Goal: Task Accomplishment & Management: Use online tool/utility

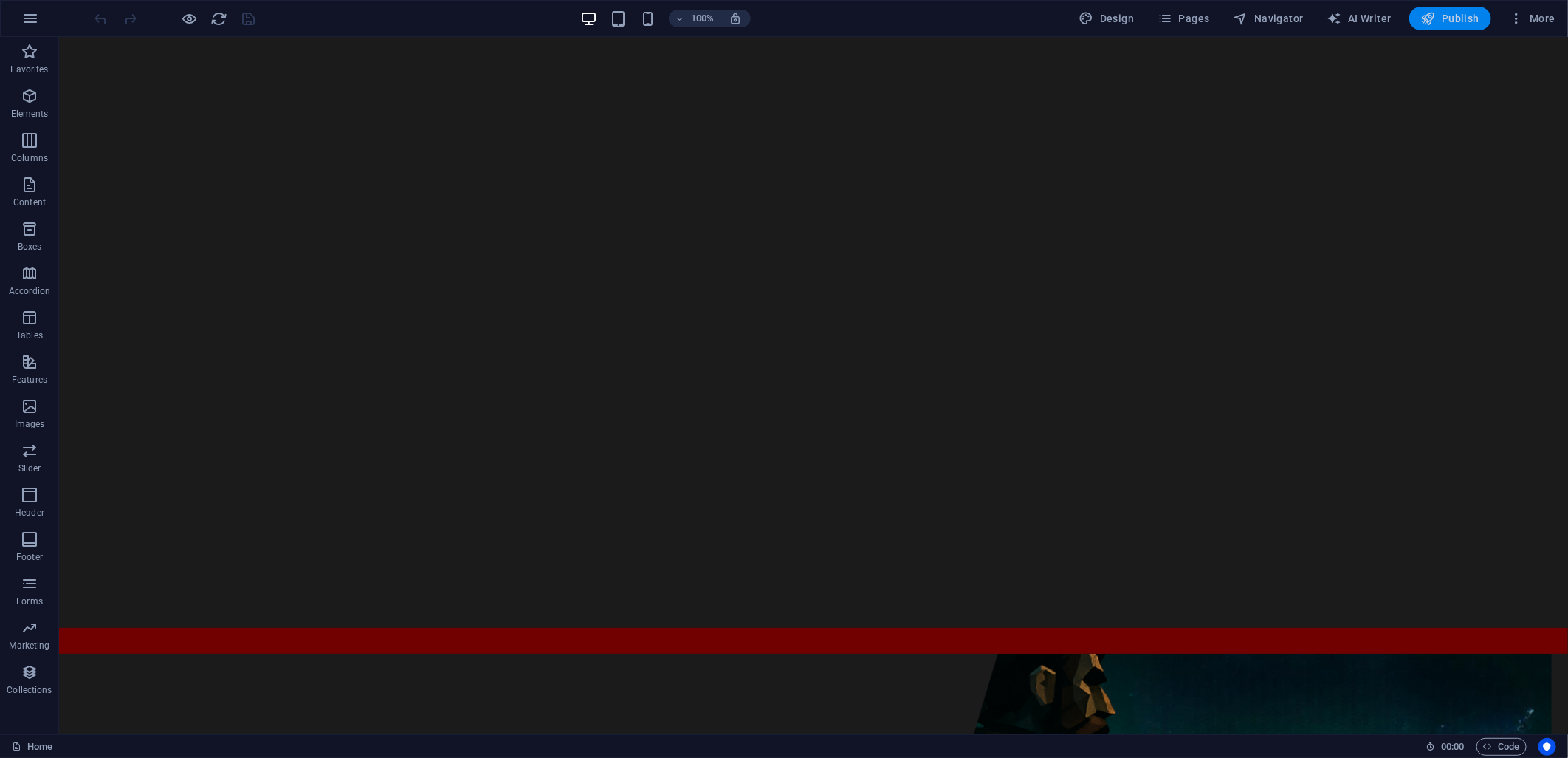
click at [1425, 23] on icon "button" at bounding box center [1429, 18] width 15 height 15
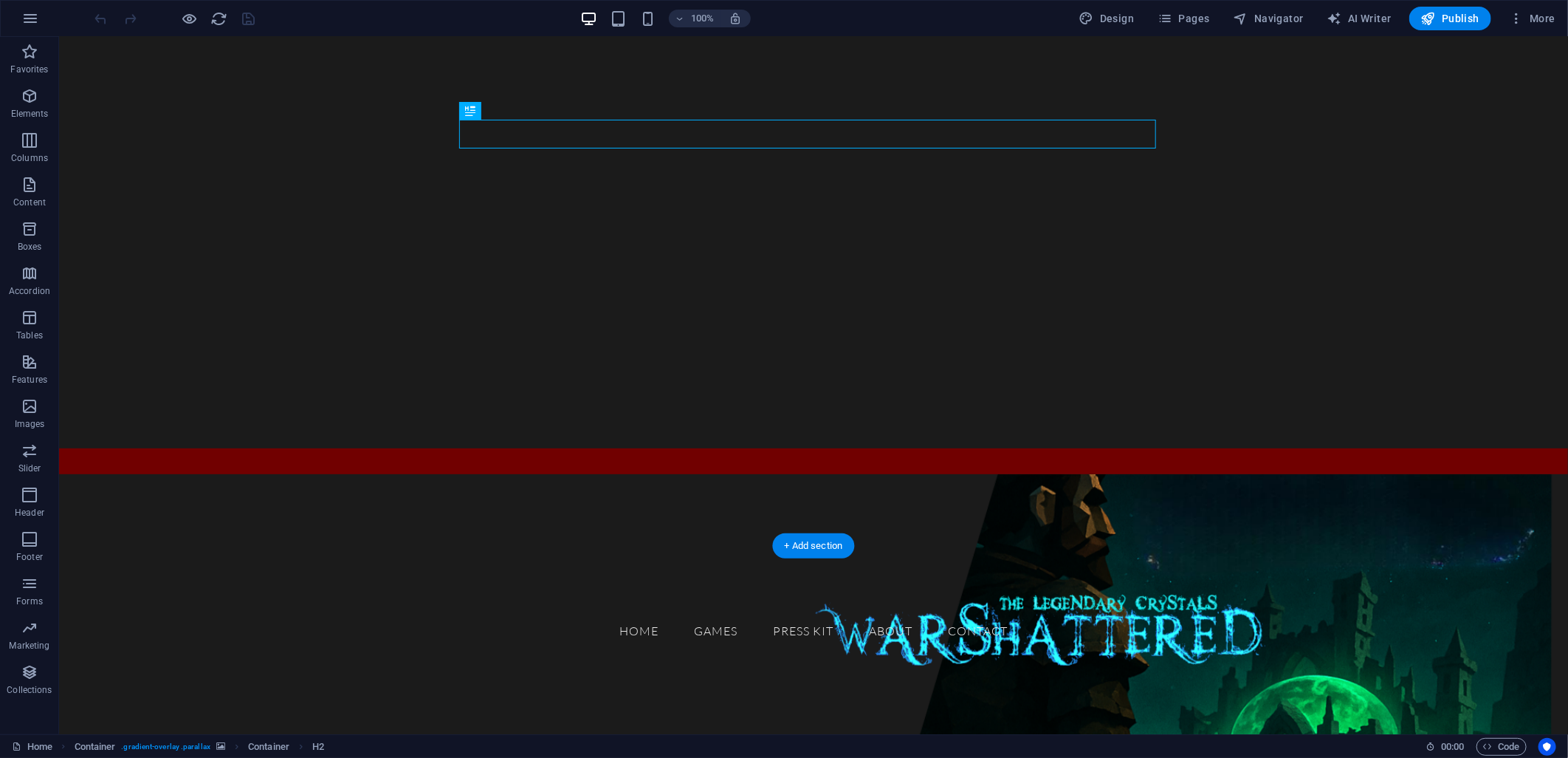
scroll to position [246, 0]
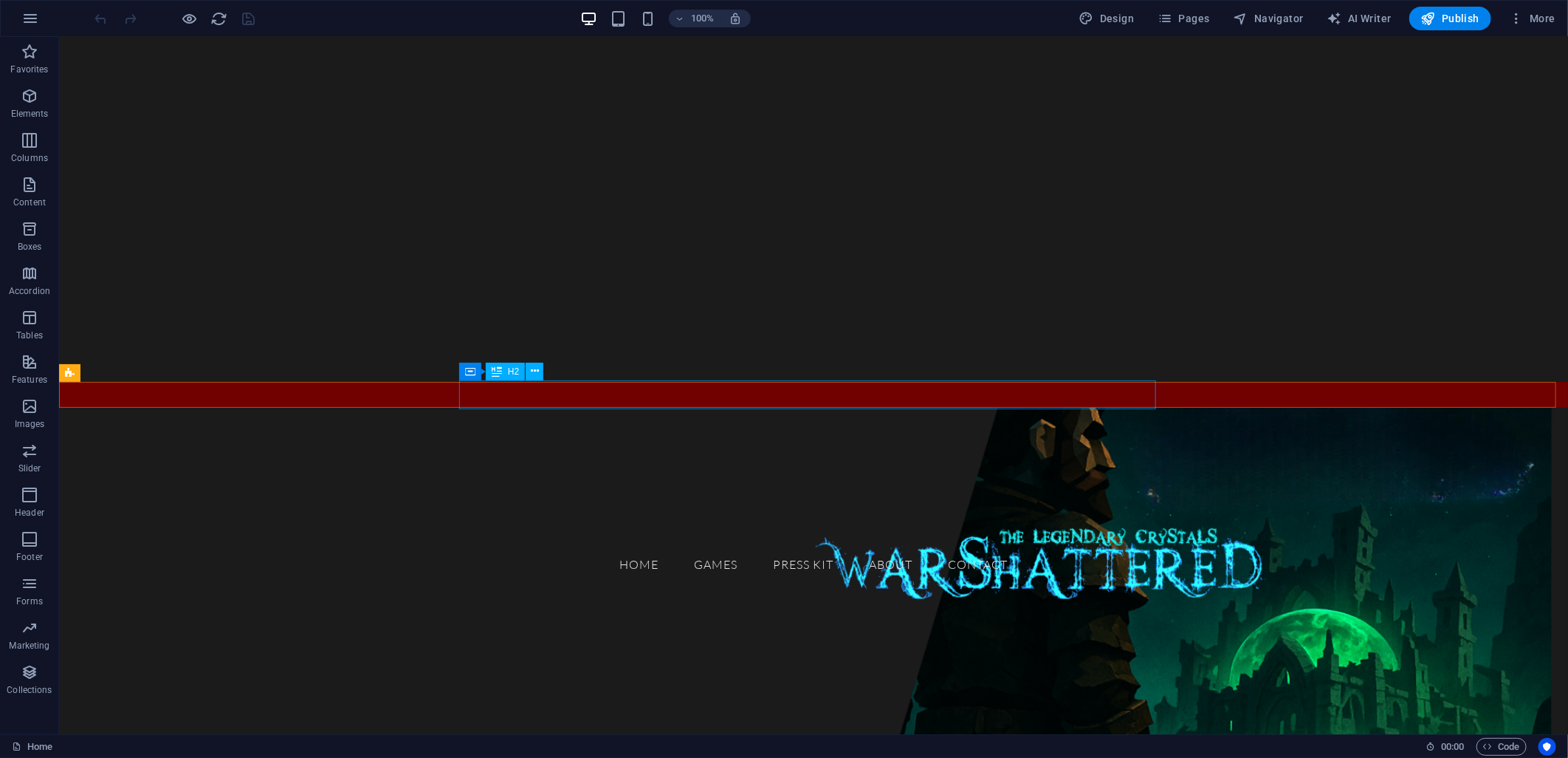
click at [589, 441] on div "GAMES" at bounding box center [419, 455] width 697 height 29
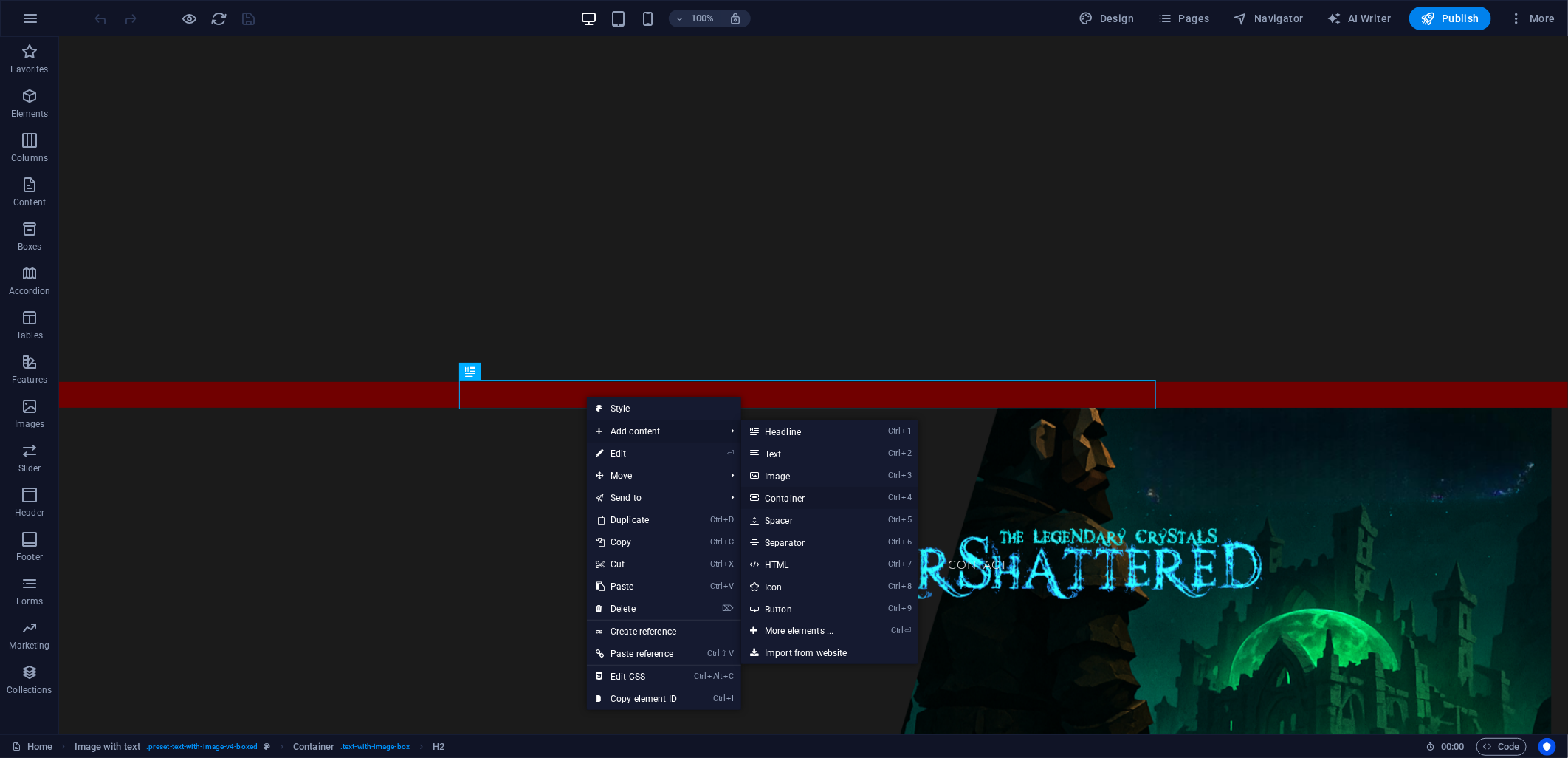
drag, startPoint x: 800, startPoint y: 496, endPoint x: 348, endPoint y: 406, distance: 460.9
click at [800, 496] on link "Ctrl 4 Container" at bounding box center [802, 498] width 122 height 22
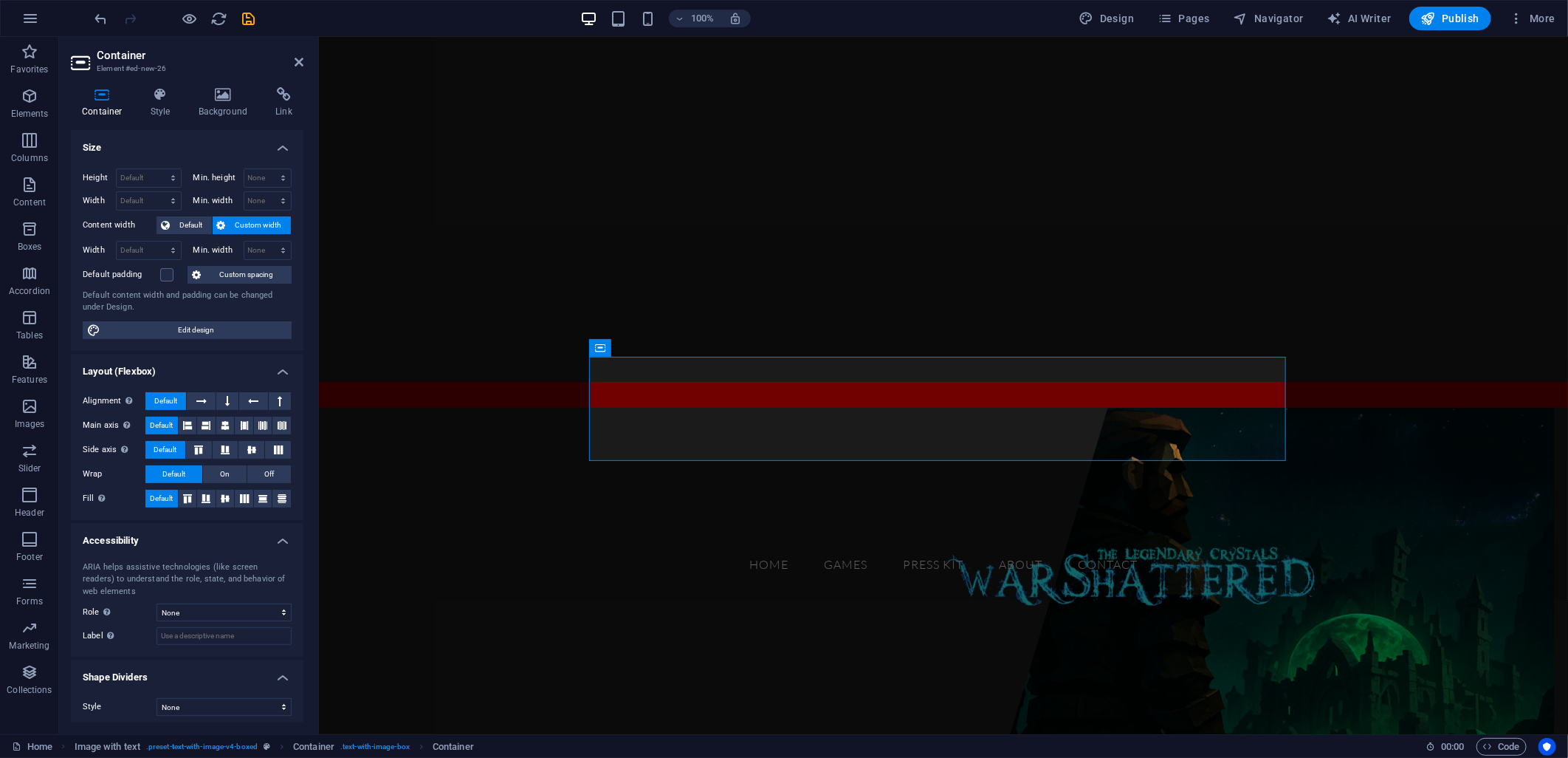
click at [477, 478] on figure at bounding box center [943, 636] width 1249 height 459
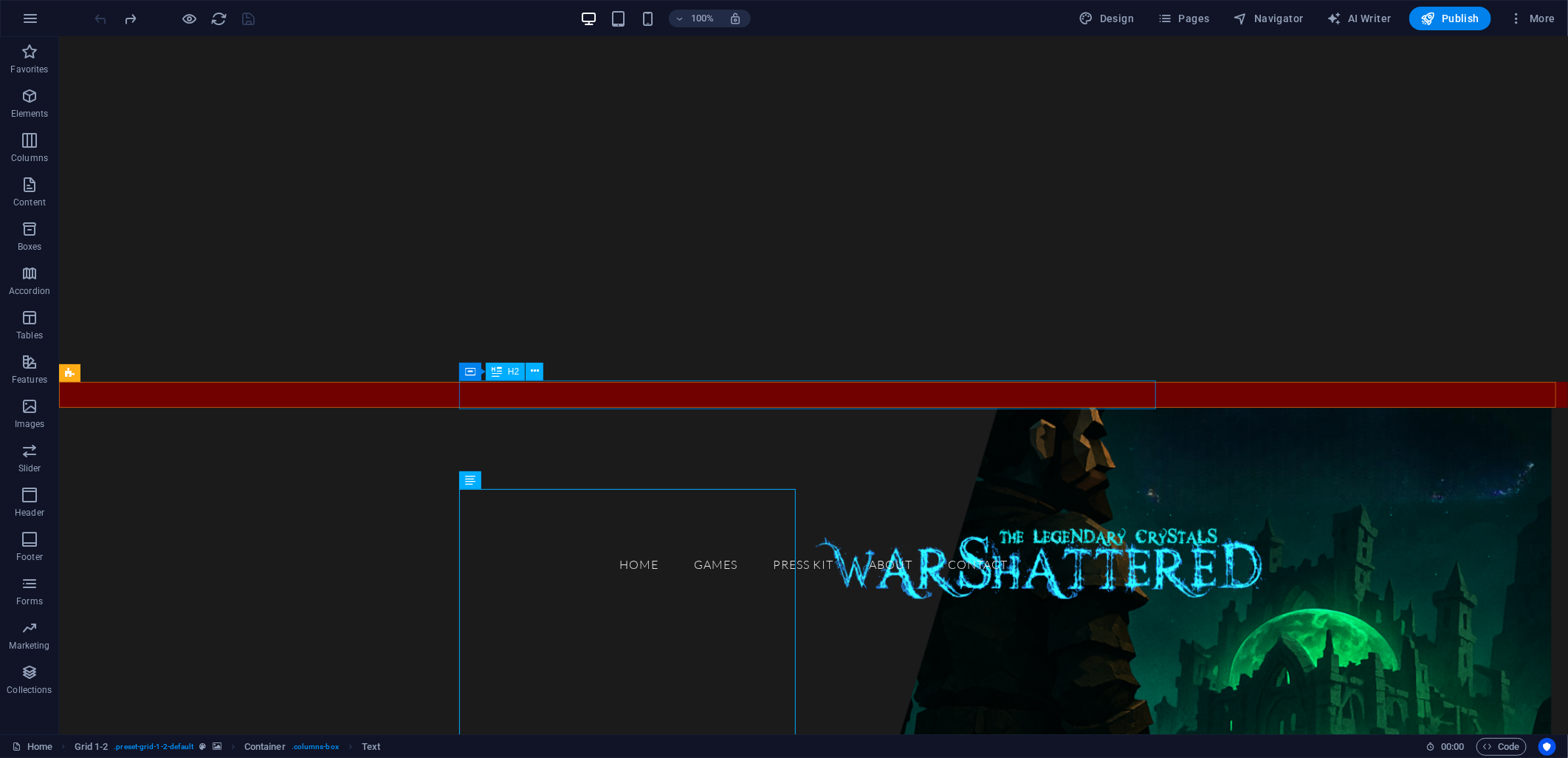
click at [601, 441] on div "GAMES" at bounding box center [419, 455] width 697 height 29
click at [512, 441] on div "GAMES" at bounding box center [419, 455] width 697 height 29
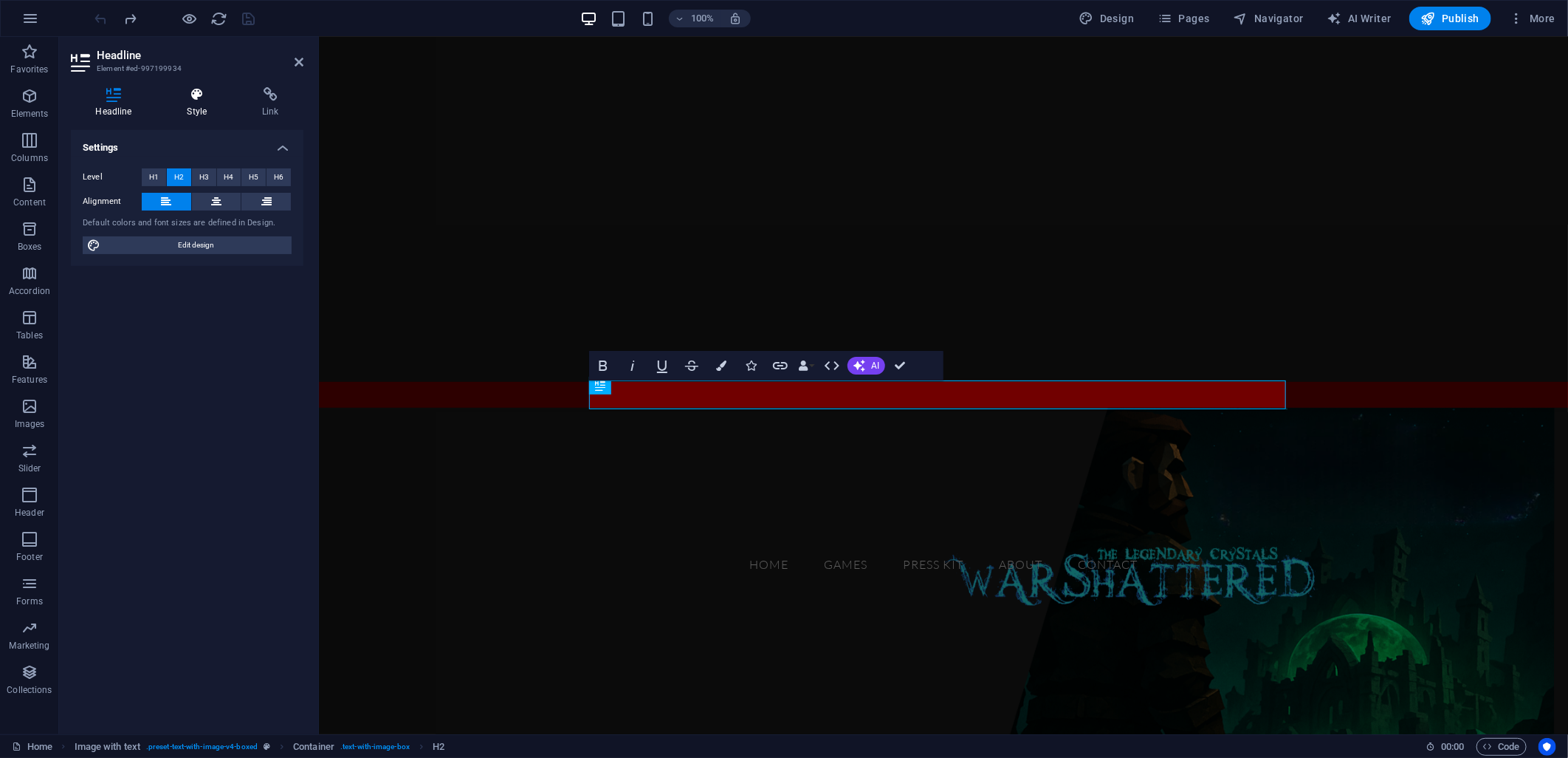
click at [185, 98] on icon at bounding box center [197, 95] width 70 height 15
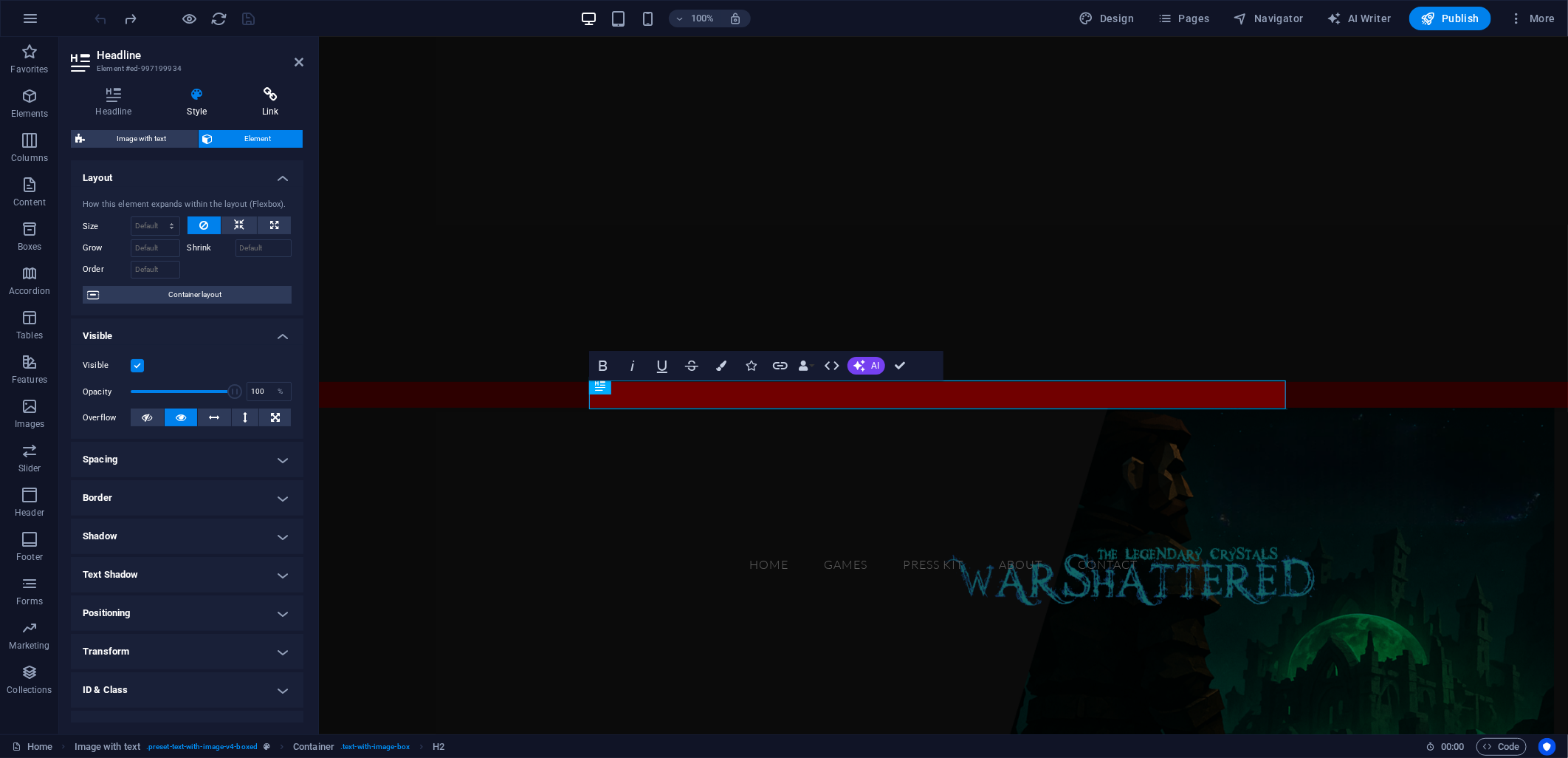
click at [269, 107] on h4 "Link" at bounding box center [271, 103] width 66 height 31
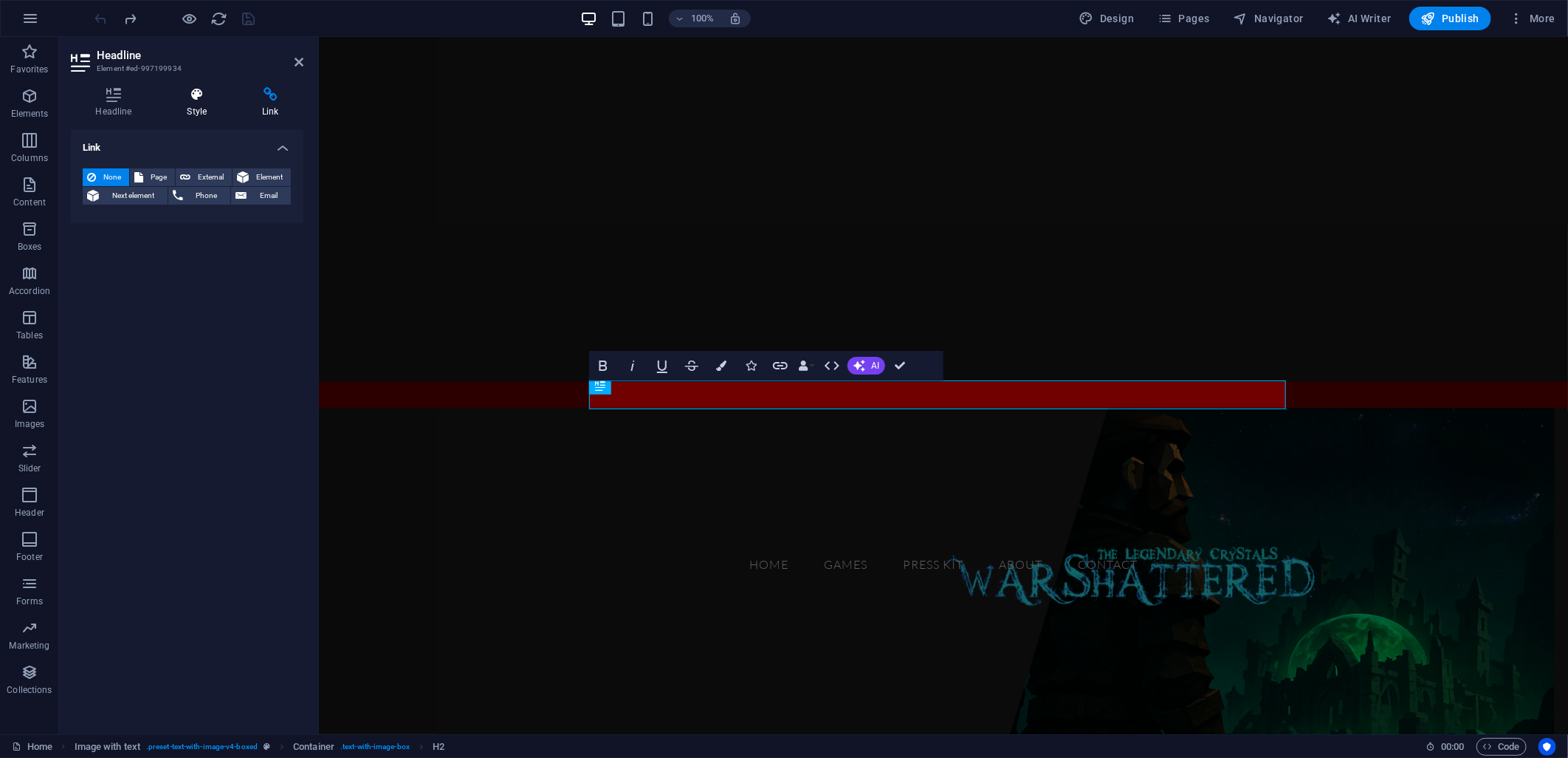
click at [175, 108] on h4 "Style" at bounding box center [200, 103] width 75 height 31
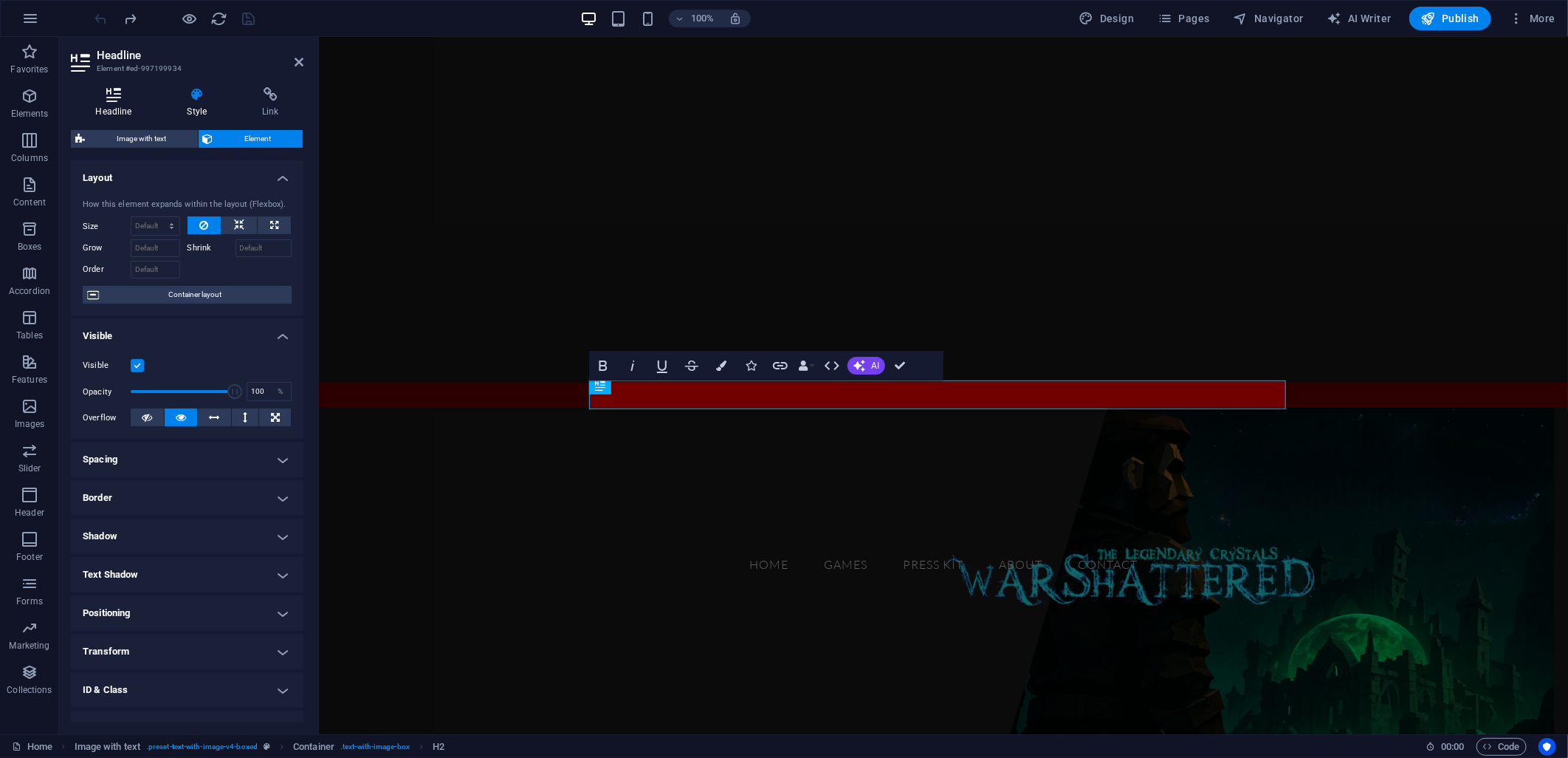
click at [104, 100] on icon at bounding box center [113, 95] width 86 height 15
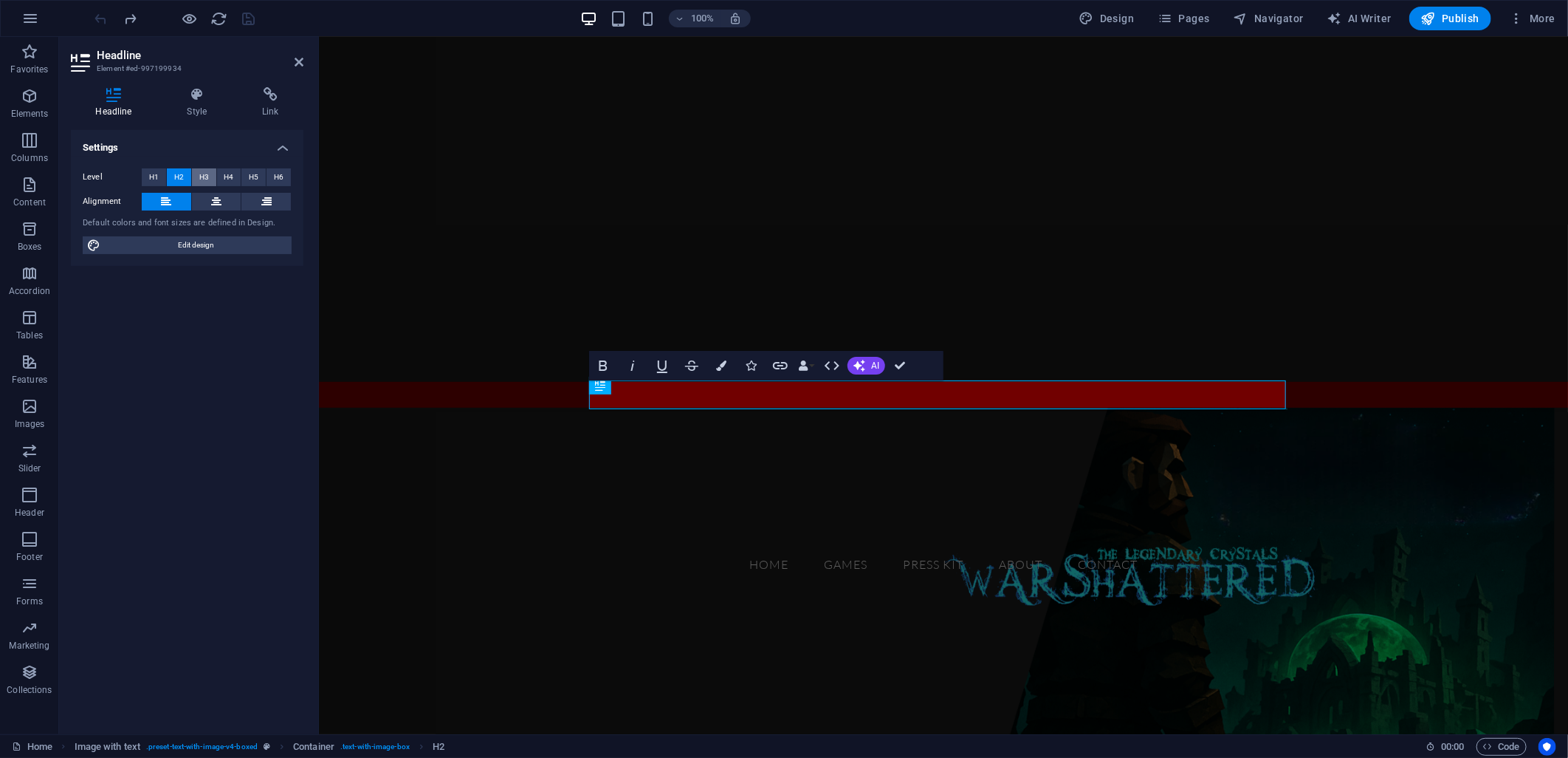
click at [203, 173] on span "H3" at bounding box center [204, 177] width 10 height 18
click at [231, 173] on span "H4" at bounding box center [228, 177] width 10 height 18
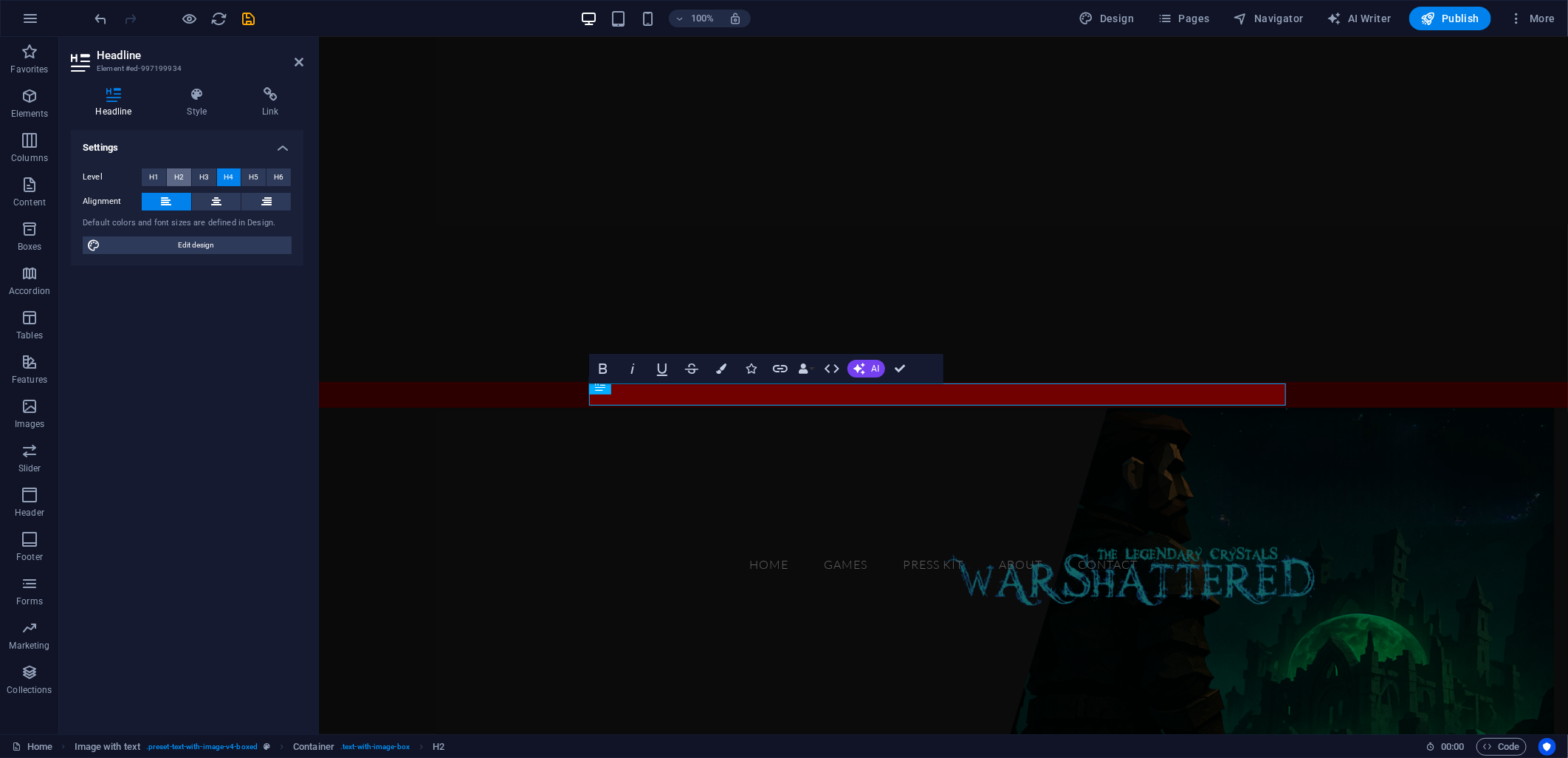
click at [176, 172] on span "H2" at bounding box center [179, 177] width 10 height 18
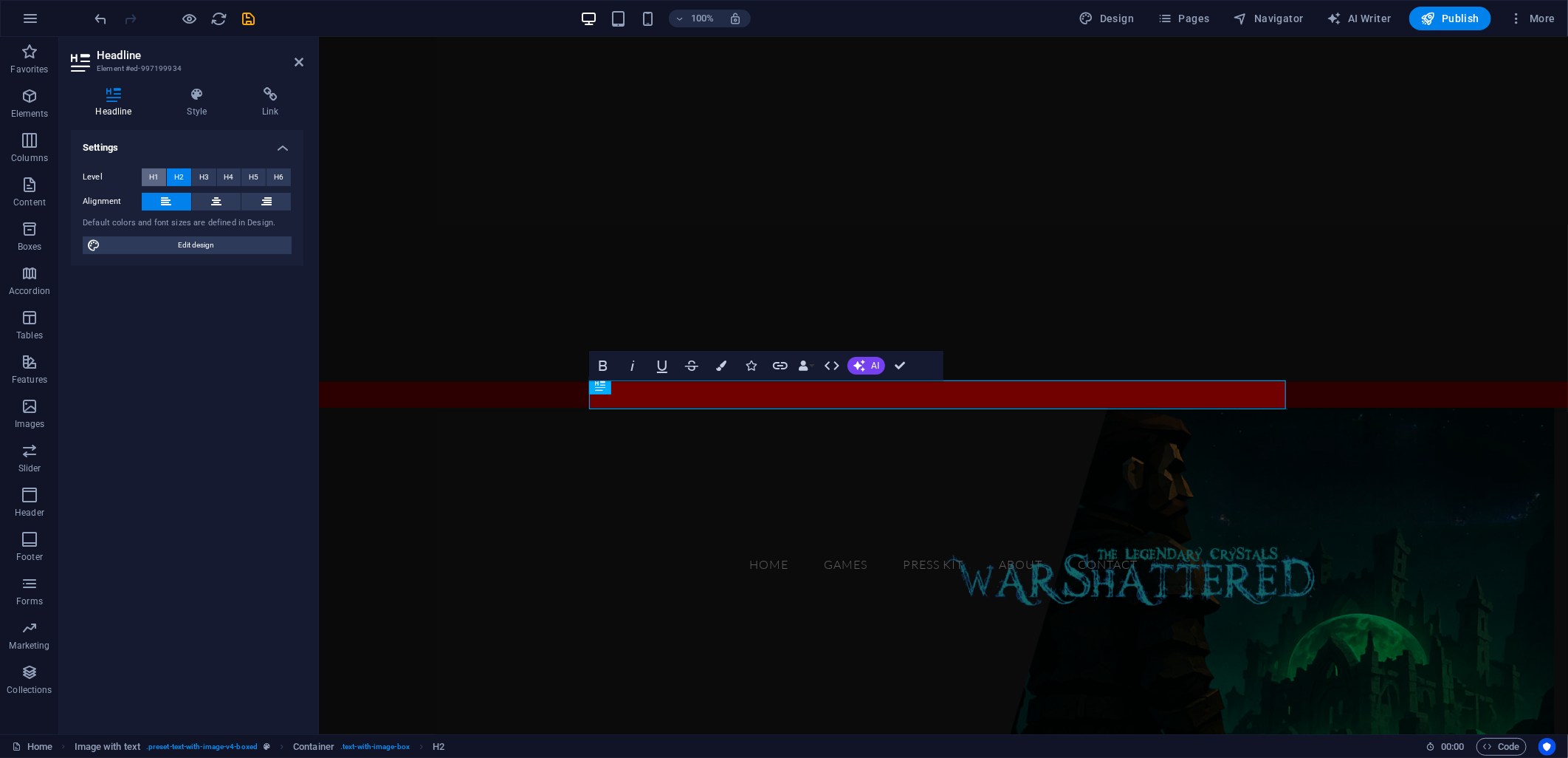
click at [156, 174] on span "H1" at bounding box center [154, 177] width 10 height 18
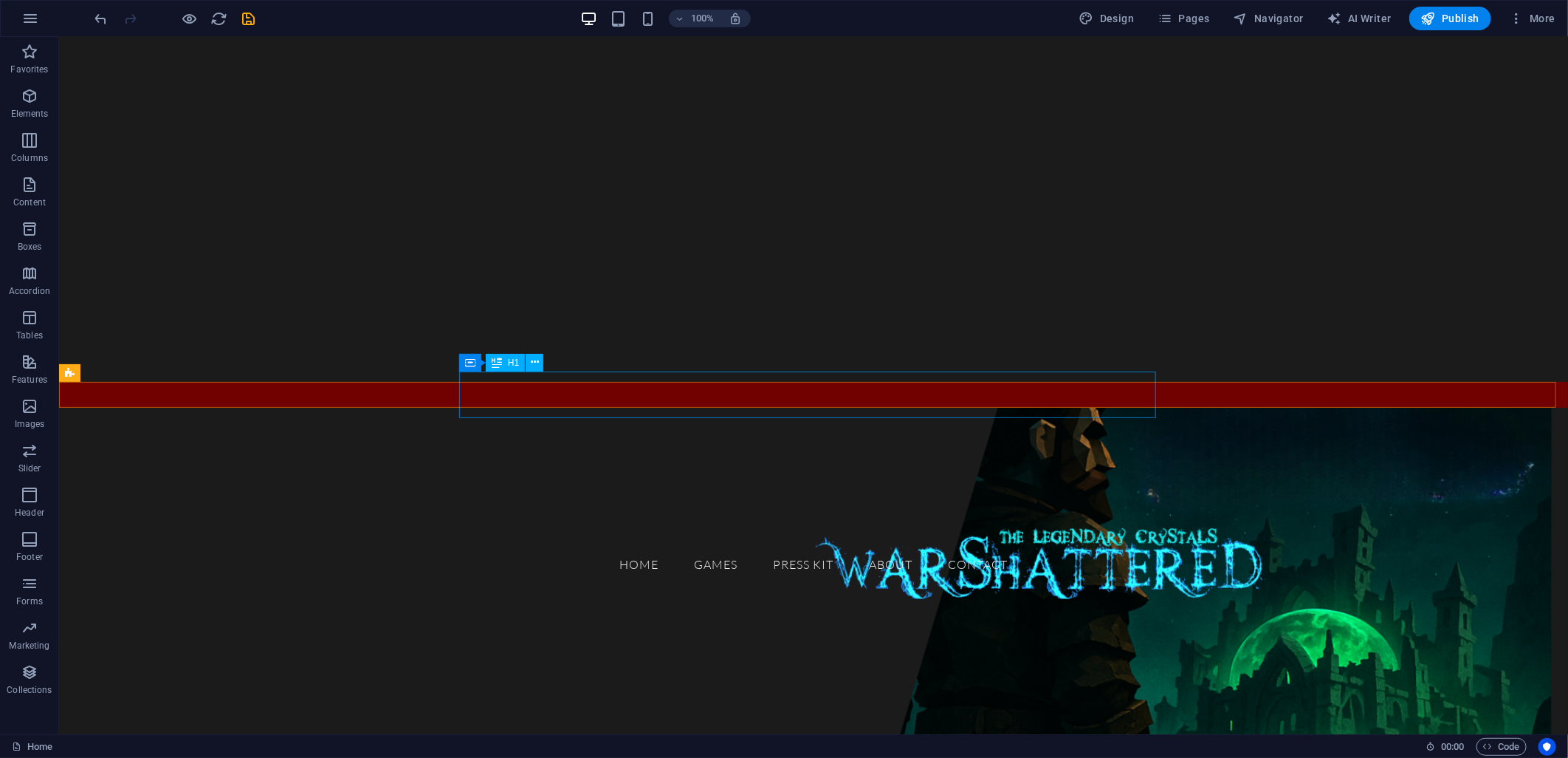
click at [619, 441] on div "GAMES" at bounding box center [419, 464] width 697 height 46
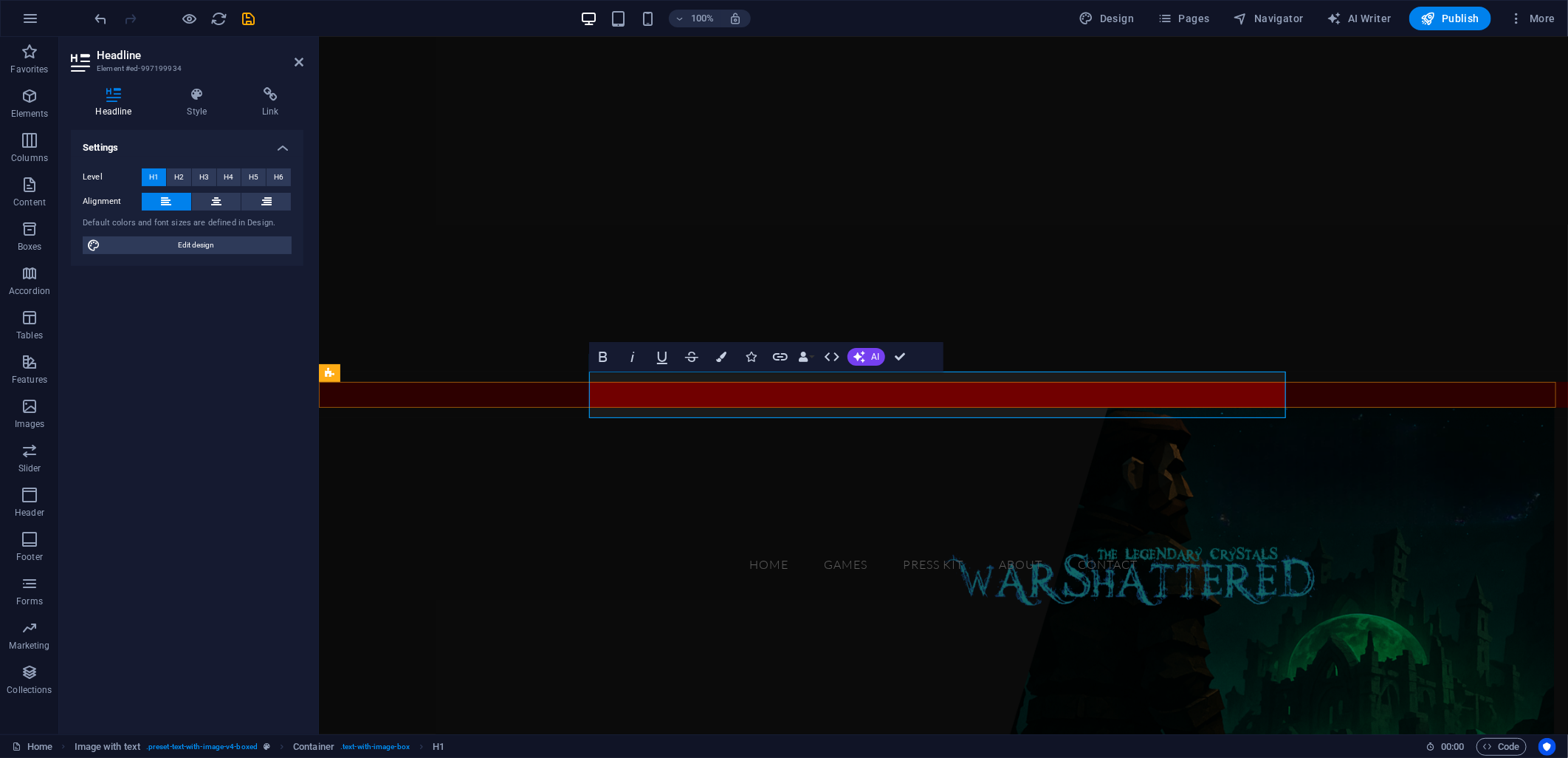
click at [730, 441] on h1 "GAMES" at bounding box center [678, 464] width 697 height 46
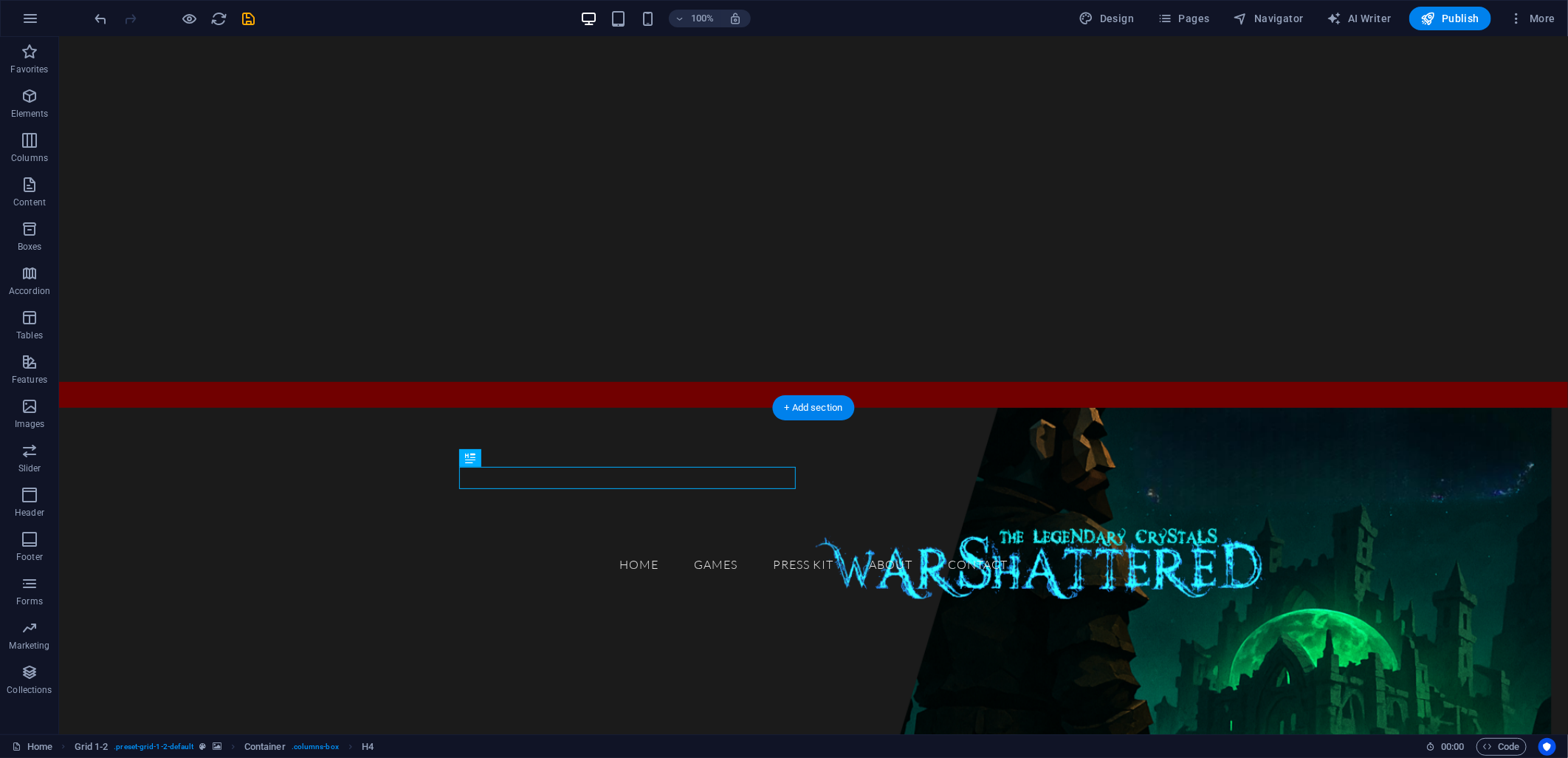
click at [1055, 407] on figure at bounding box center [812, 636] width 1509 height 459
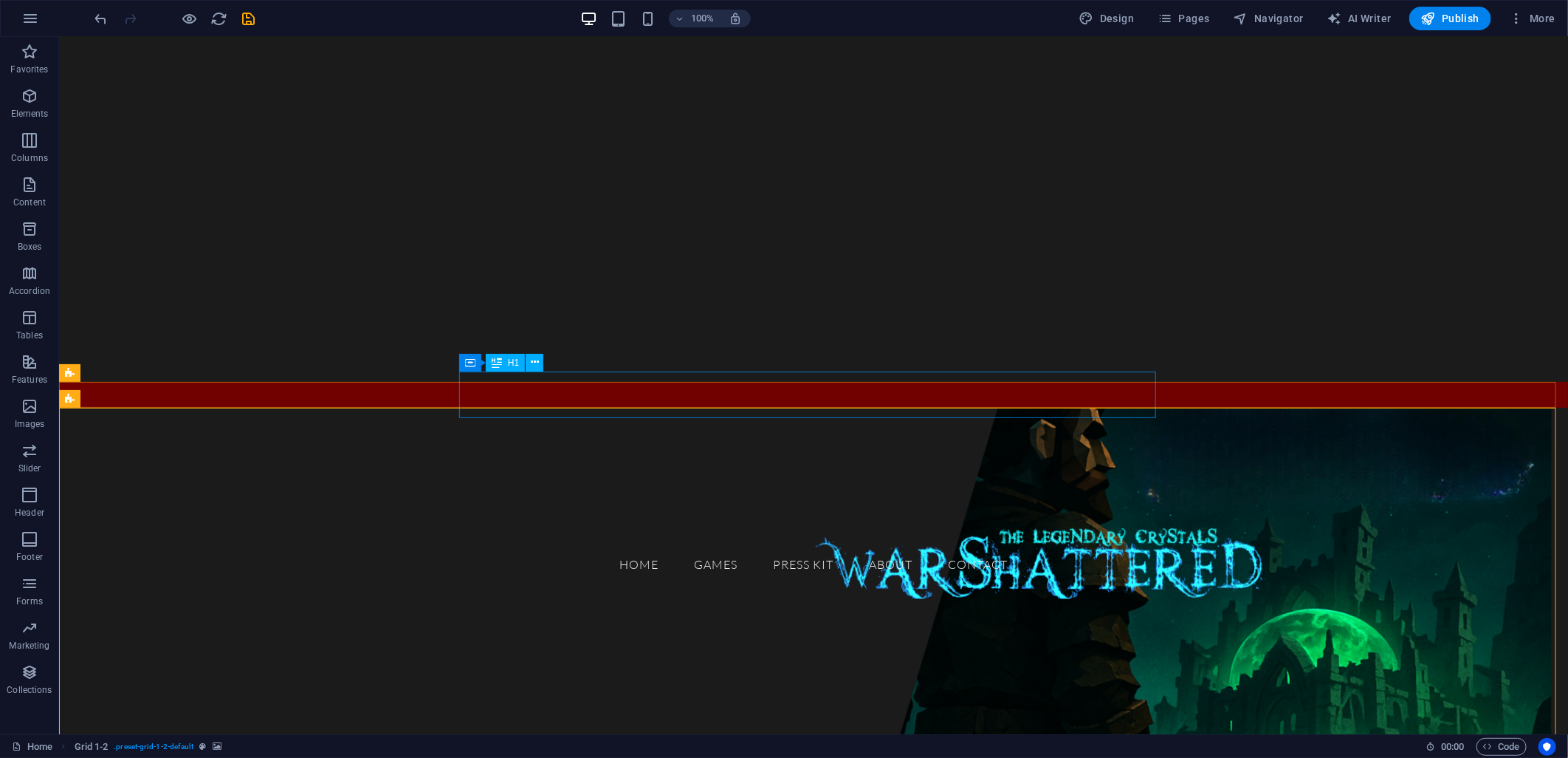
click at [767, 441] on div "GAMES" at bounding box center [419, 464] width 697 height 46
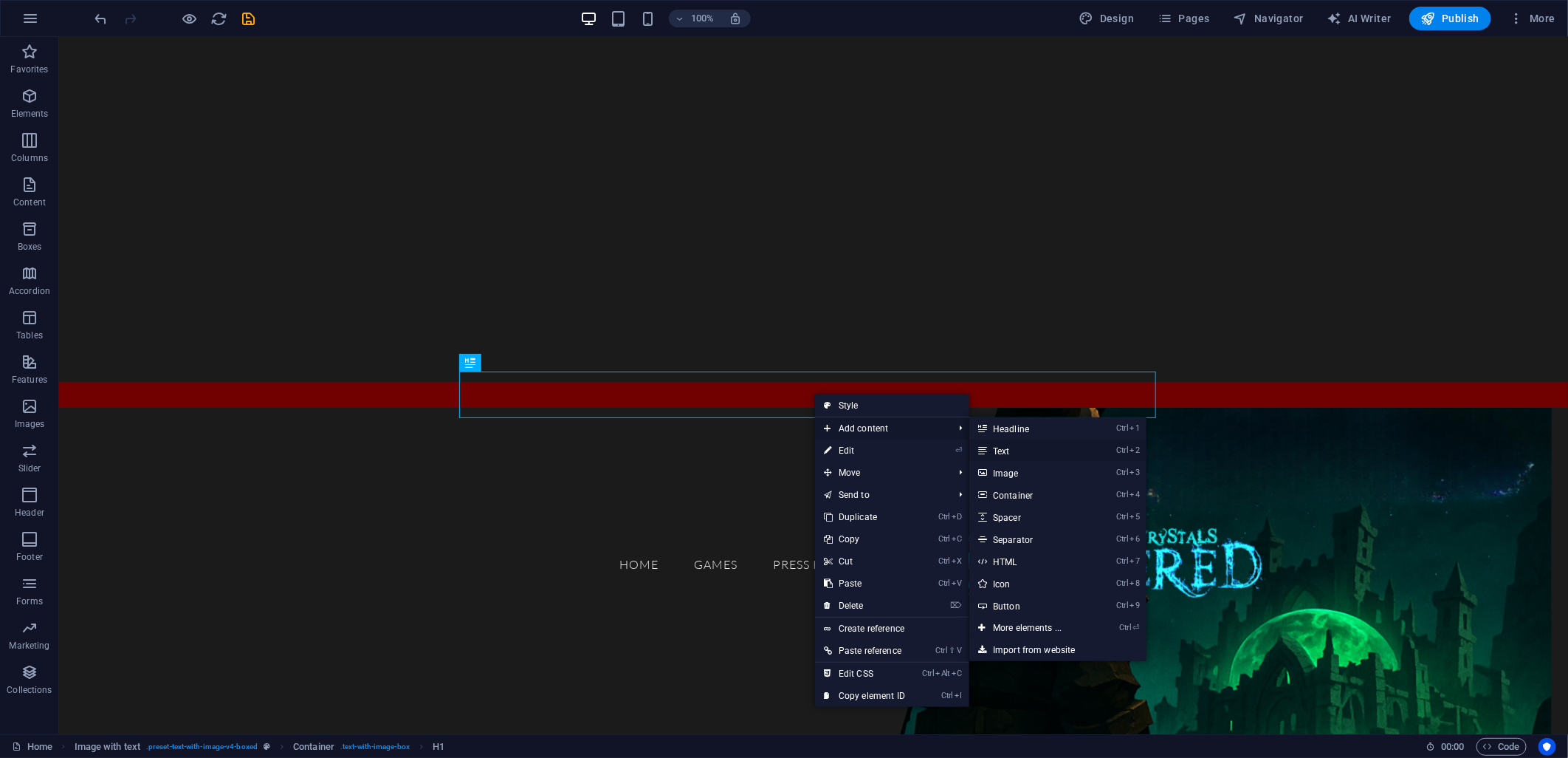
click at [1029, 449] on link "Ctrl 2 Text" at bounding box center [1030, 451] width 122 height 22
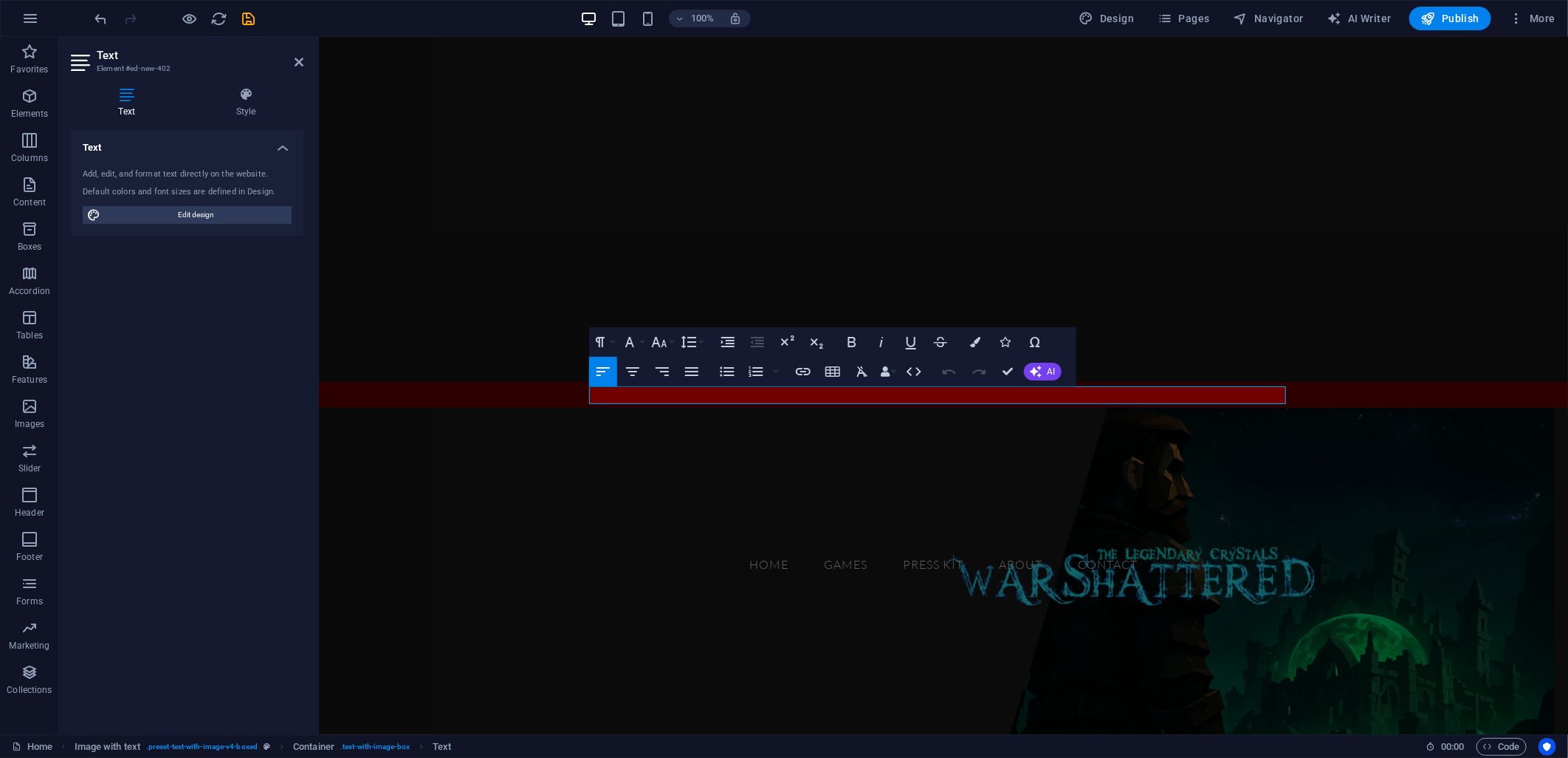
scroll to position [23, 0]
click at [540, 444] on figure at bounding box center [943, 636] width 1249 height 459
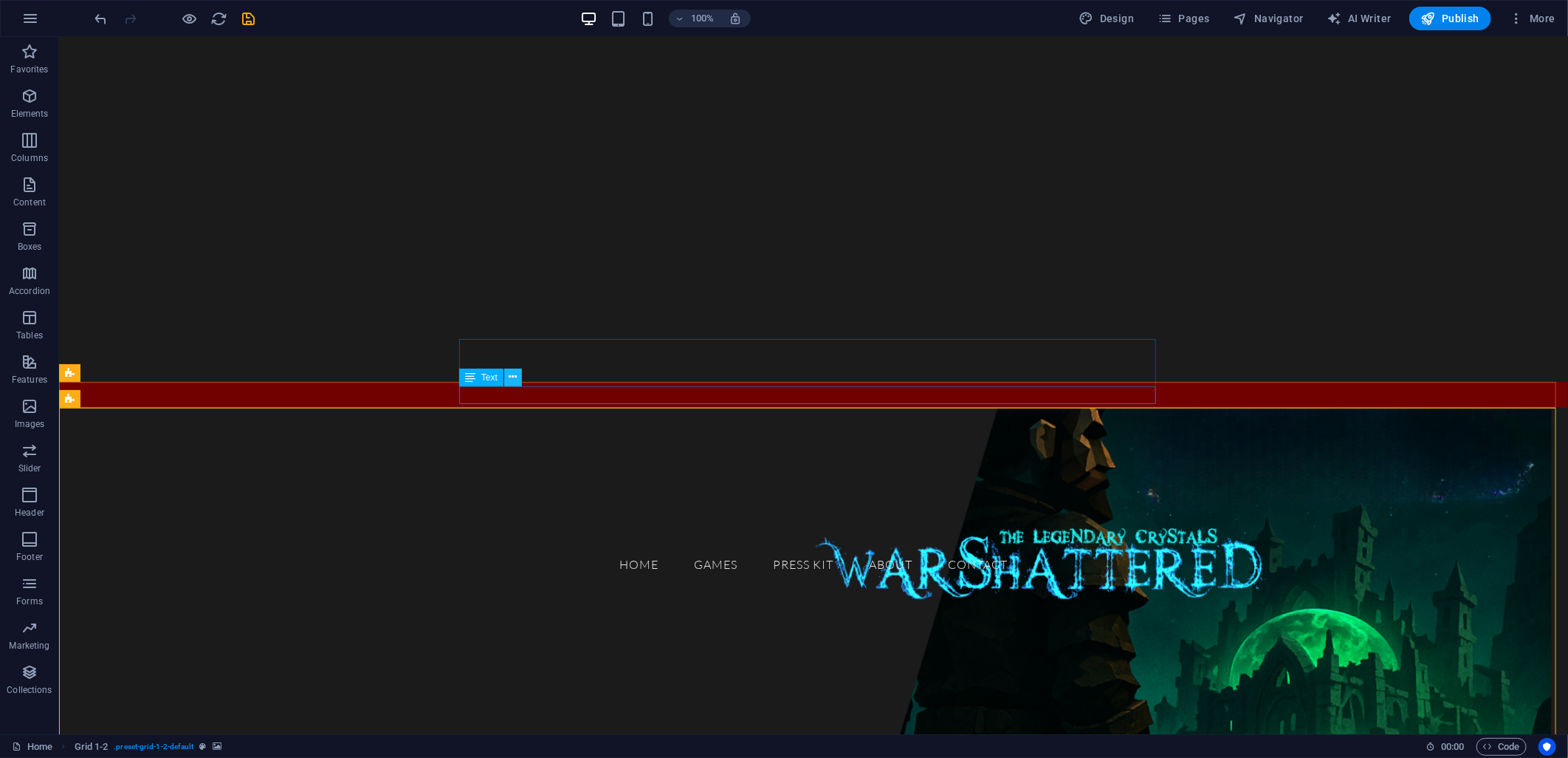
click at [508, 385] on button at bounding box center [513, 377] width 18 height 18
click at [485, 378] on span "Text" at bounding box center [490, 377] width 16 height 9
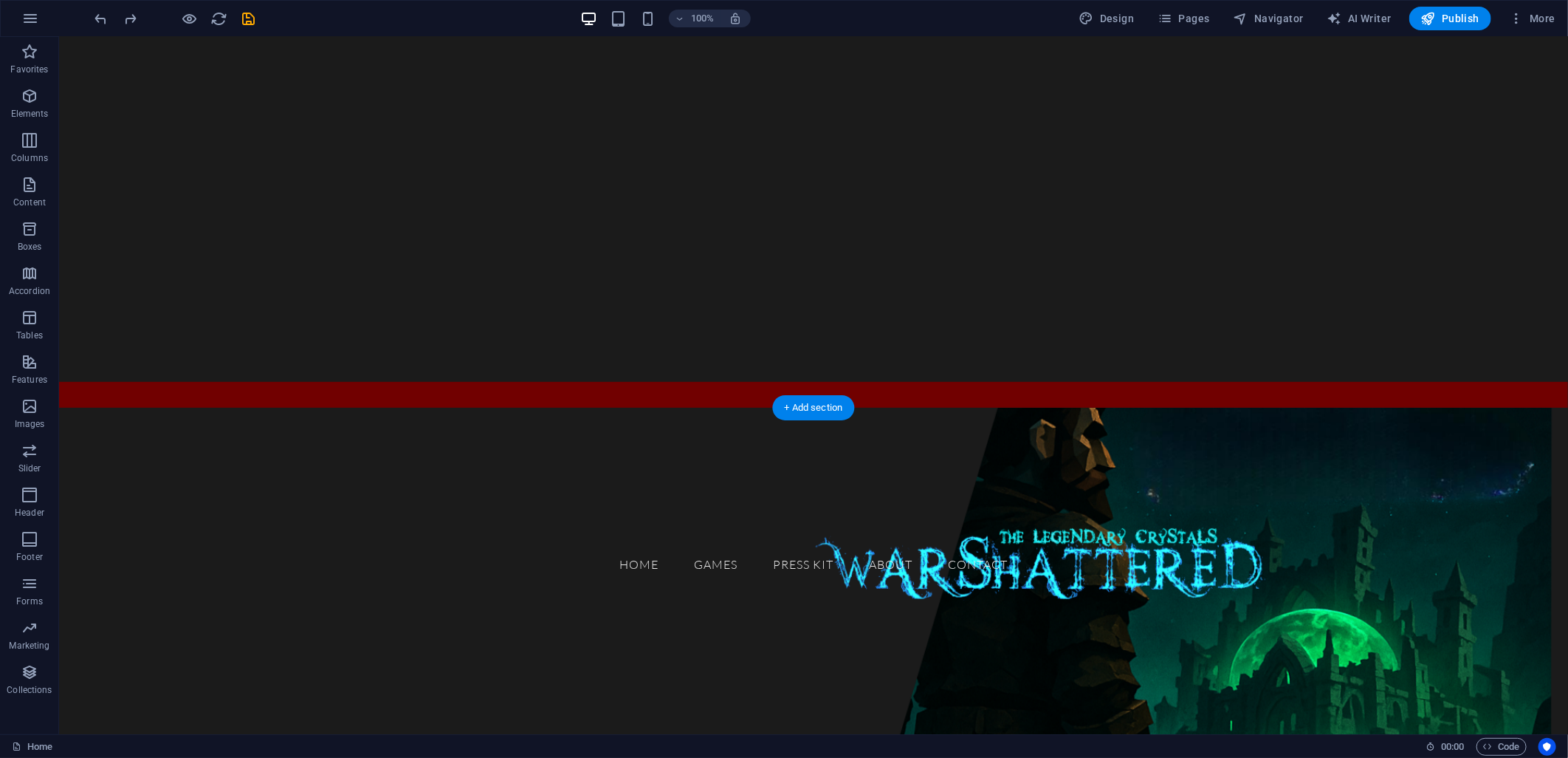
scroll to position [40, 0]
click at [480, 423] on figure at bounding box center [812, 636] width 1509 height 459
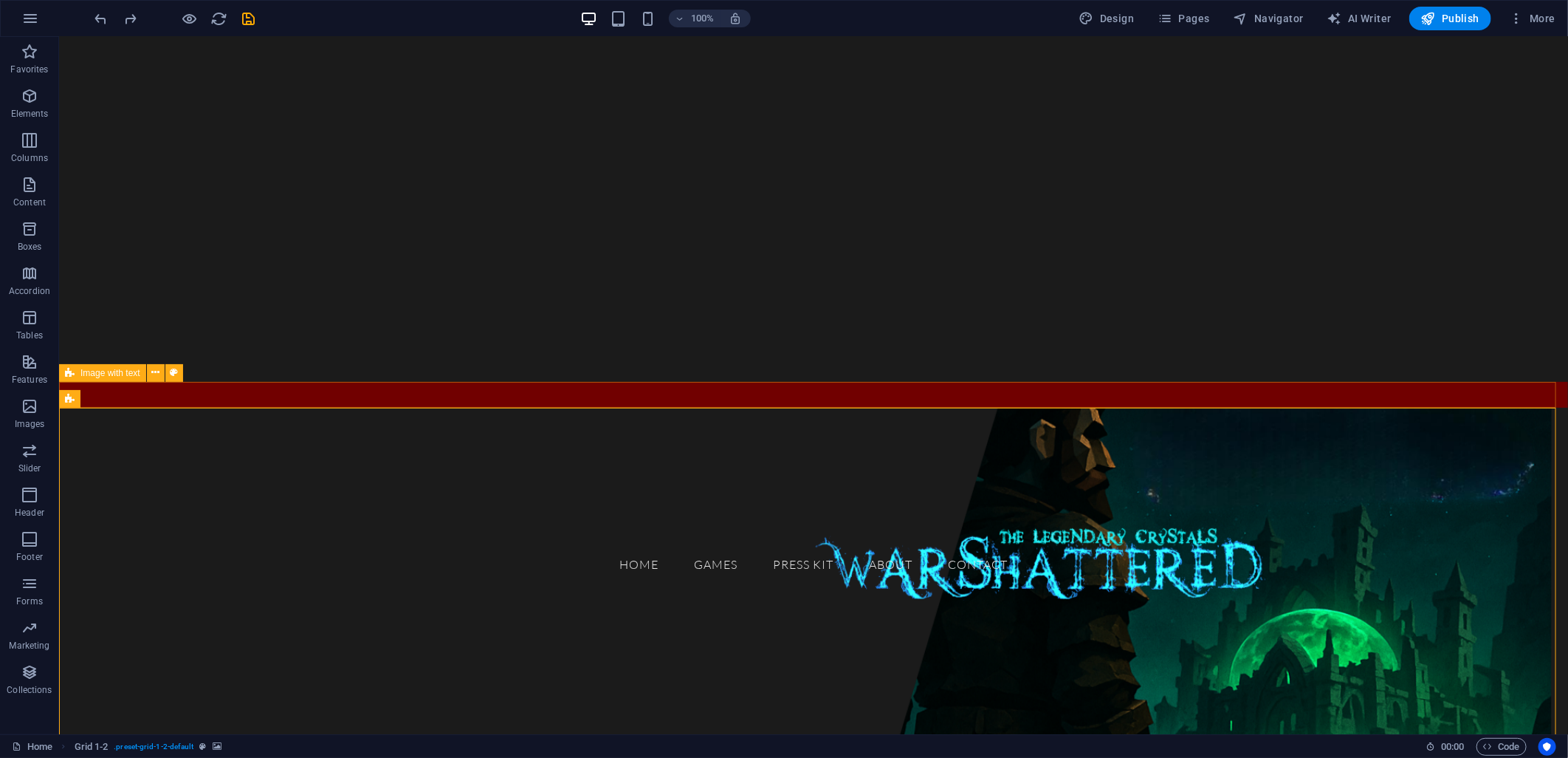
click at [504, 393] on div "GAMES" at bounding box center [812, 393] width 1509 height 26
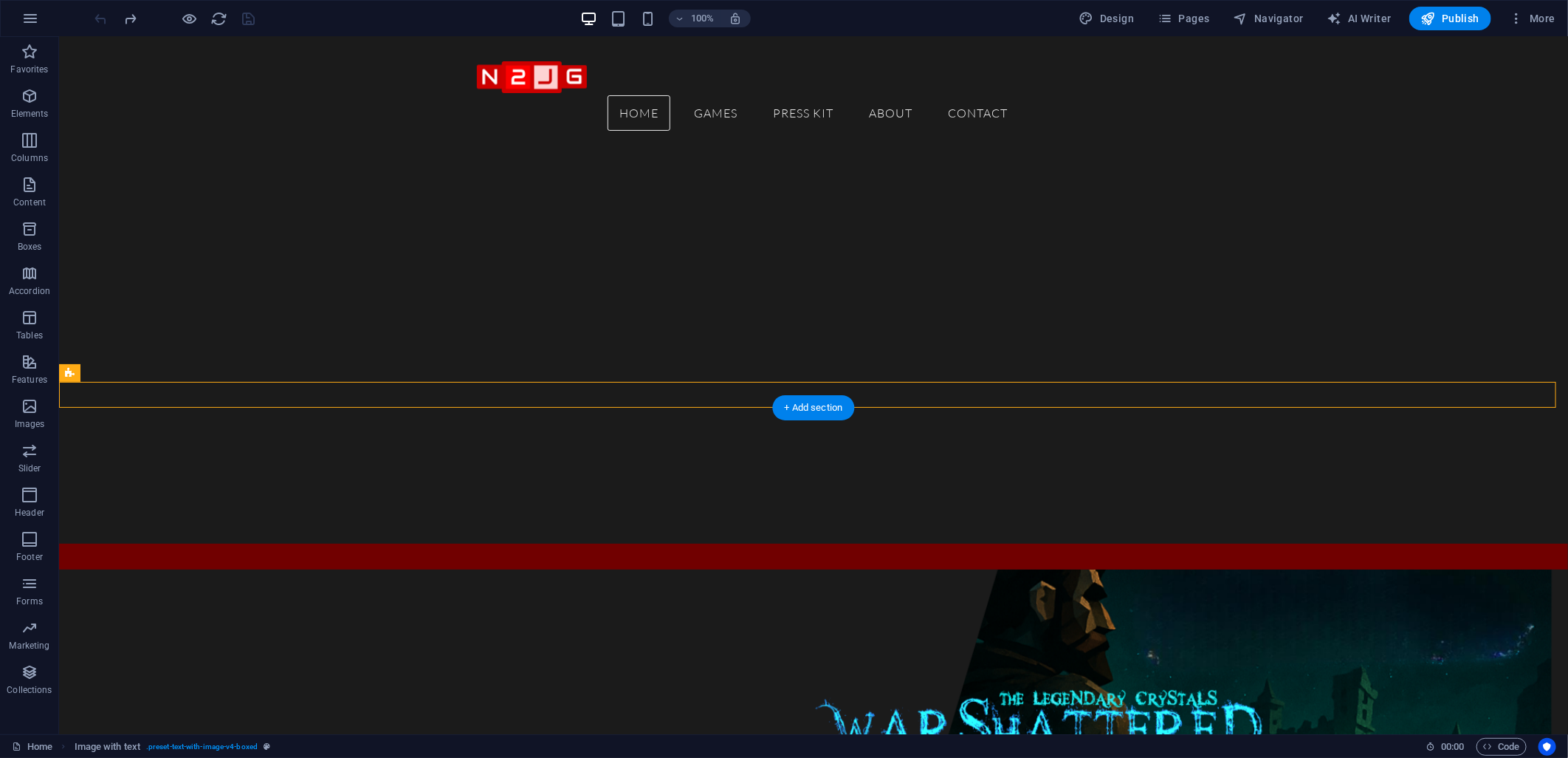
scroll to position [0, 0]
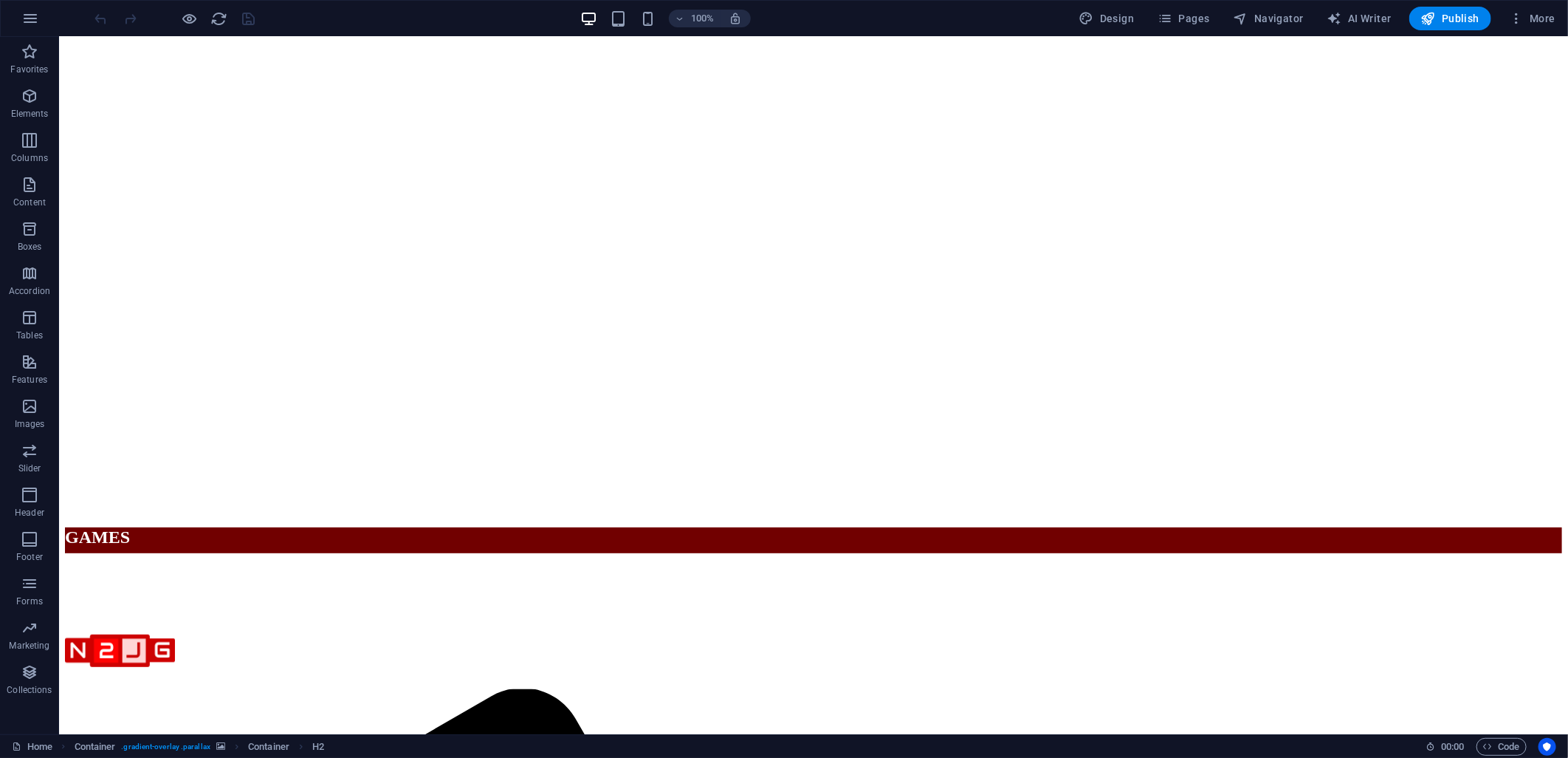
scroll to position [246, 0]
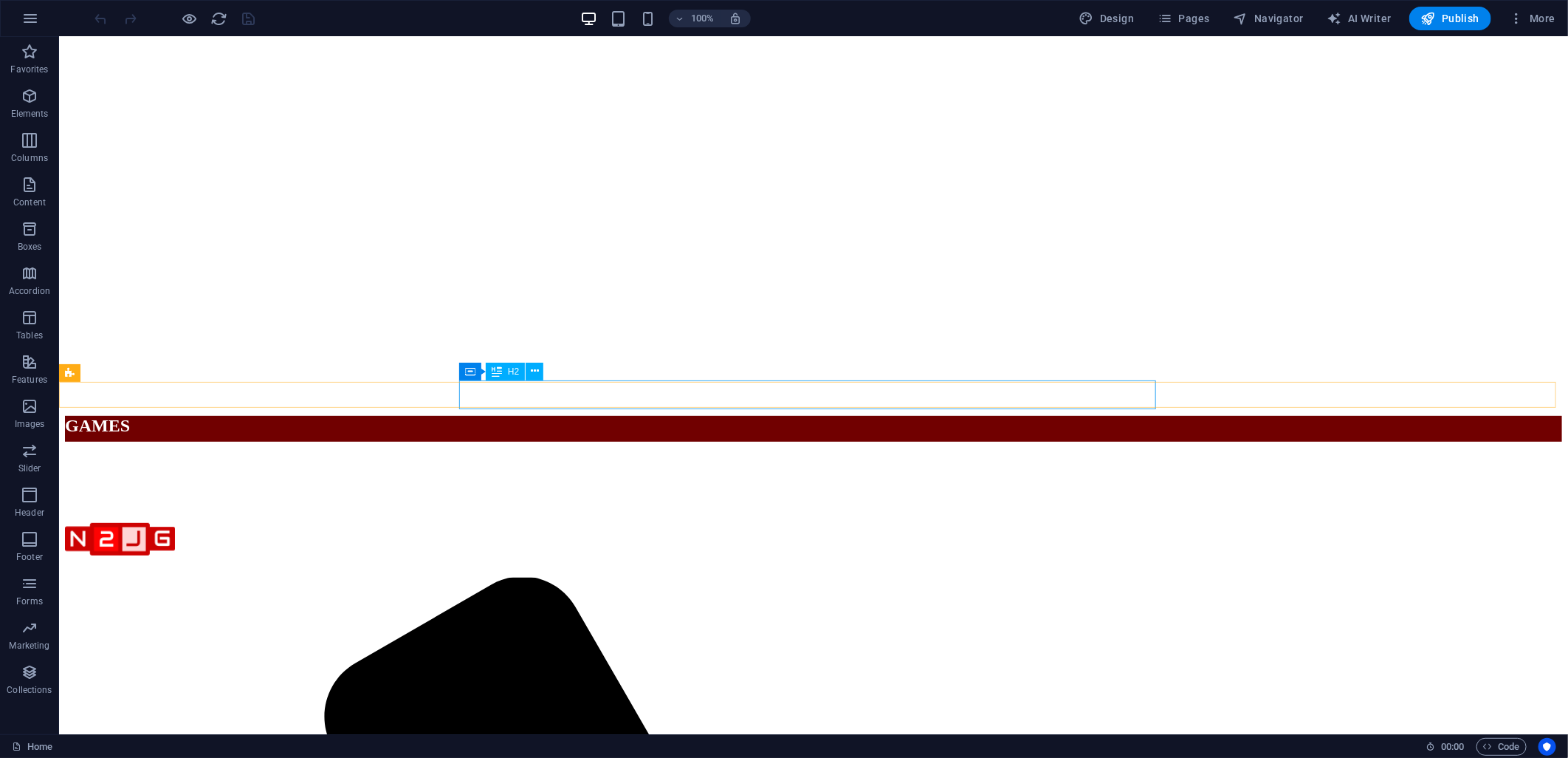
click at [515, 415] on div "GAMES" at bounding box center [813, 425] width 1497 height 20
click at [513, 415] on div "GAMES" at bounding box center [813, 425] width 1497 height 20
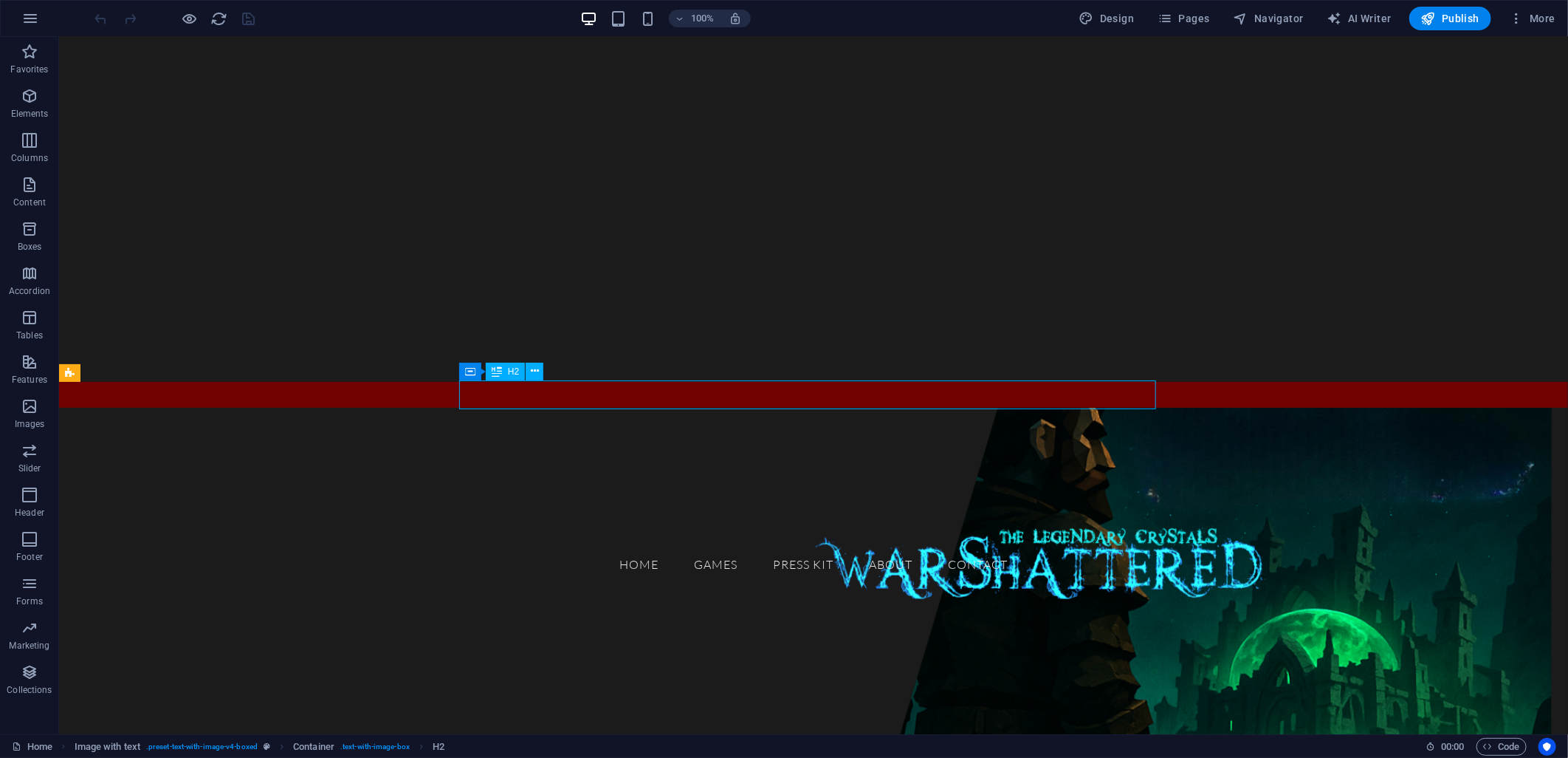
click at [513, 441] on div "GAMES" at bounding box center [419, 455] width 697 height 29
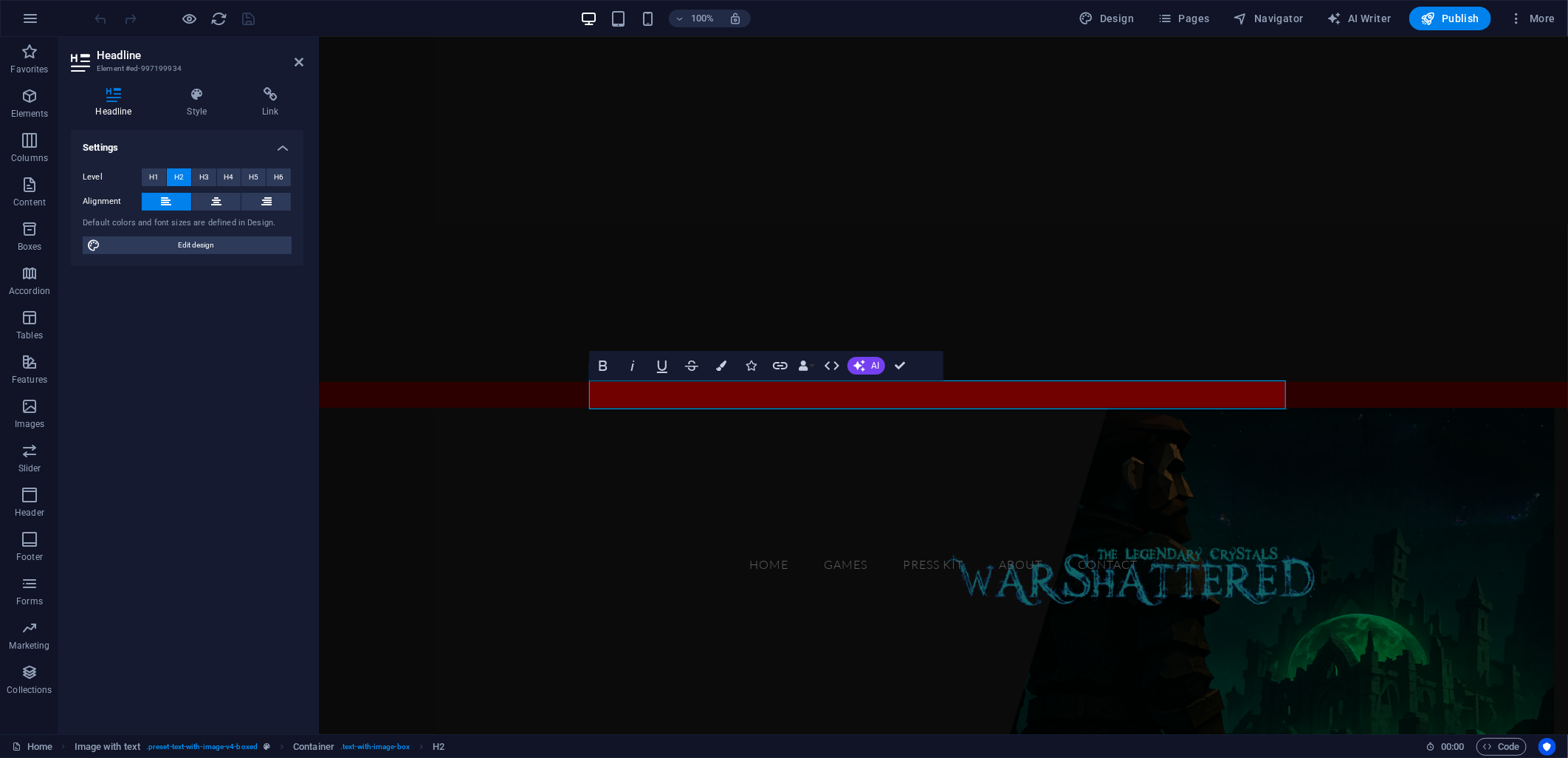
click at [567, 436] on figure at bounding box center [943, 636] width 1249 height 459
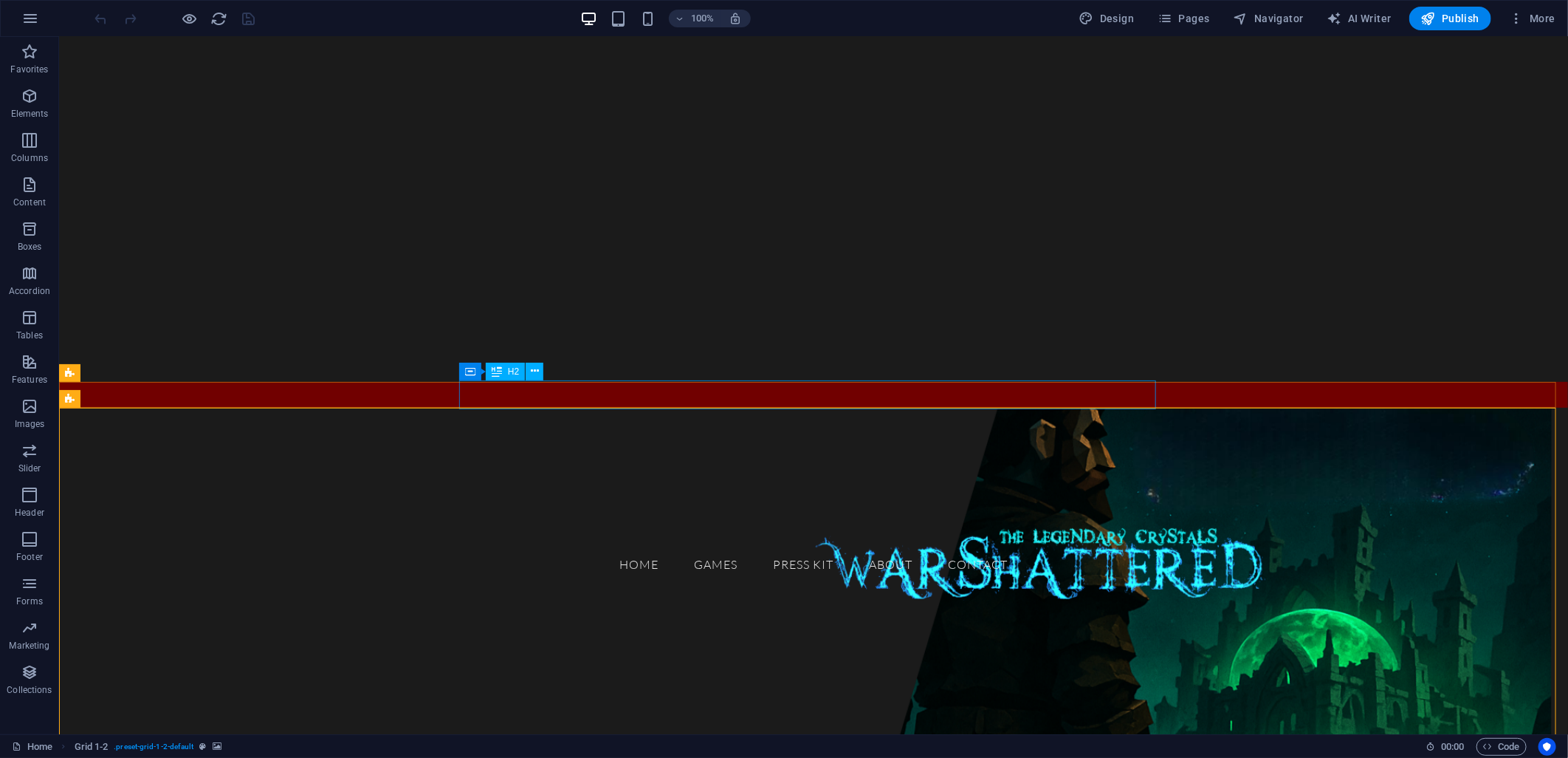
click at [524, 441] on div "GAMES" at bounding box center [419, 455] width 697 height 29
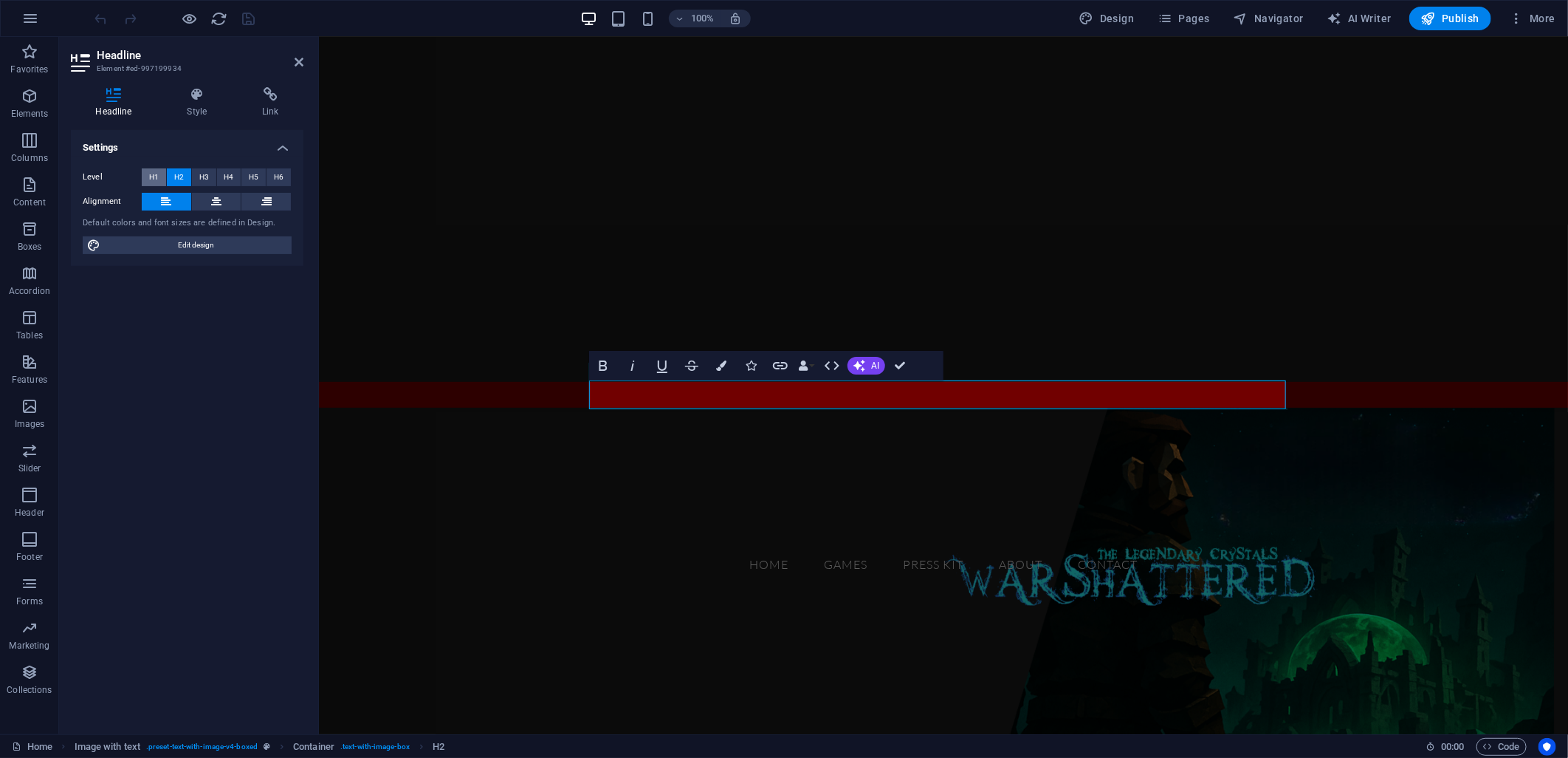
click at [152, 180] on span "H1" at bounding box center [154, 177] width 10 height 18
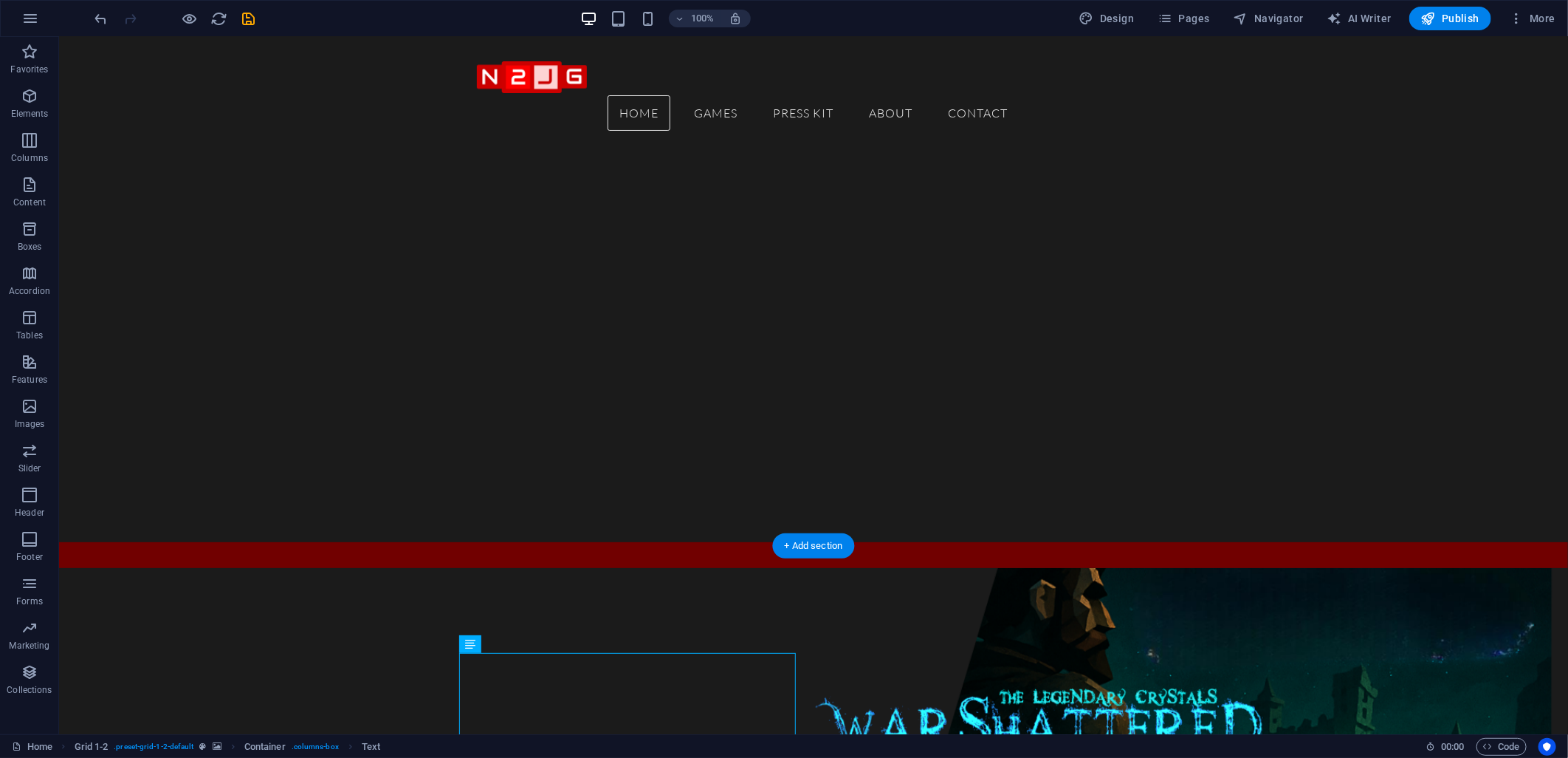
scroll to position [82, 0]
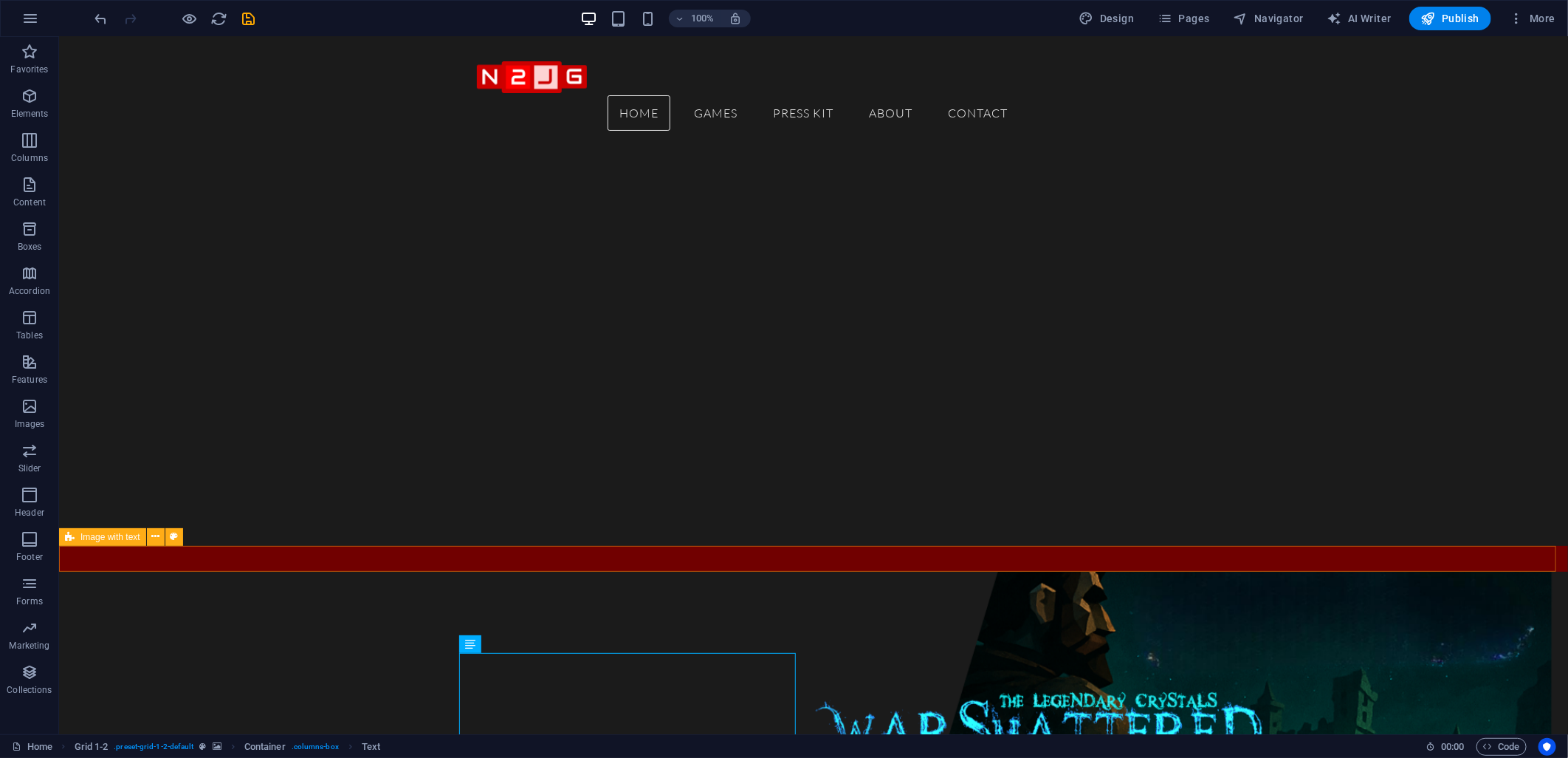
click at [435, 557] on div "GAMES" at bounding box center [812, 558] width 1509 height 26
click at [433, 555] on div "GAMES" at bounding box center [812, 558] width 1509 height 26
select select "px"
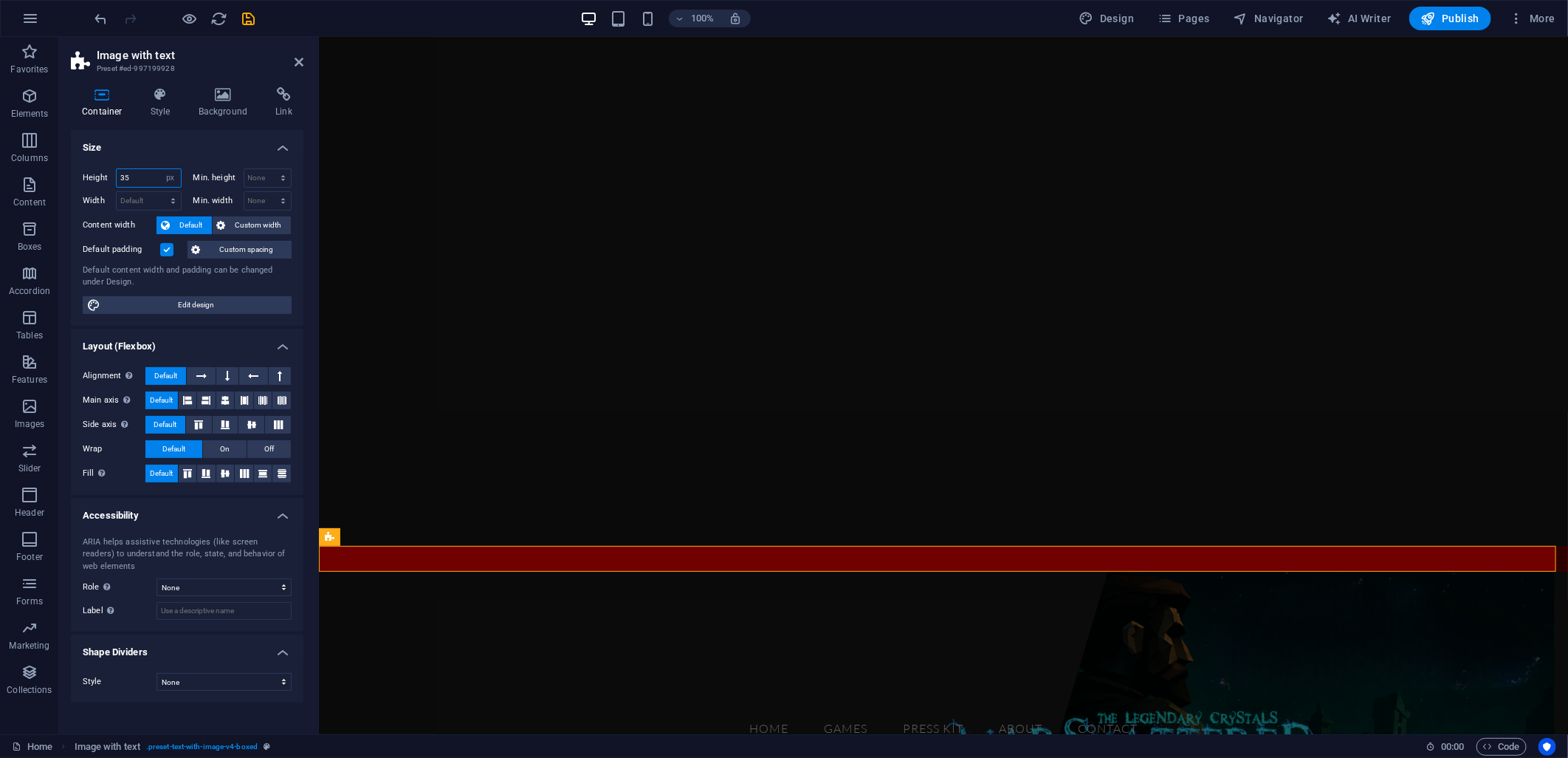
click at [141, 178] on input "35" at bounding box center [149, 178] width 64 height 18
type input "30"
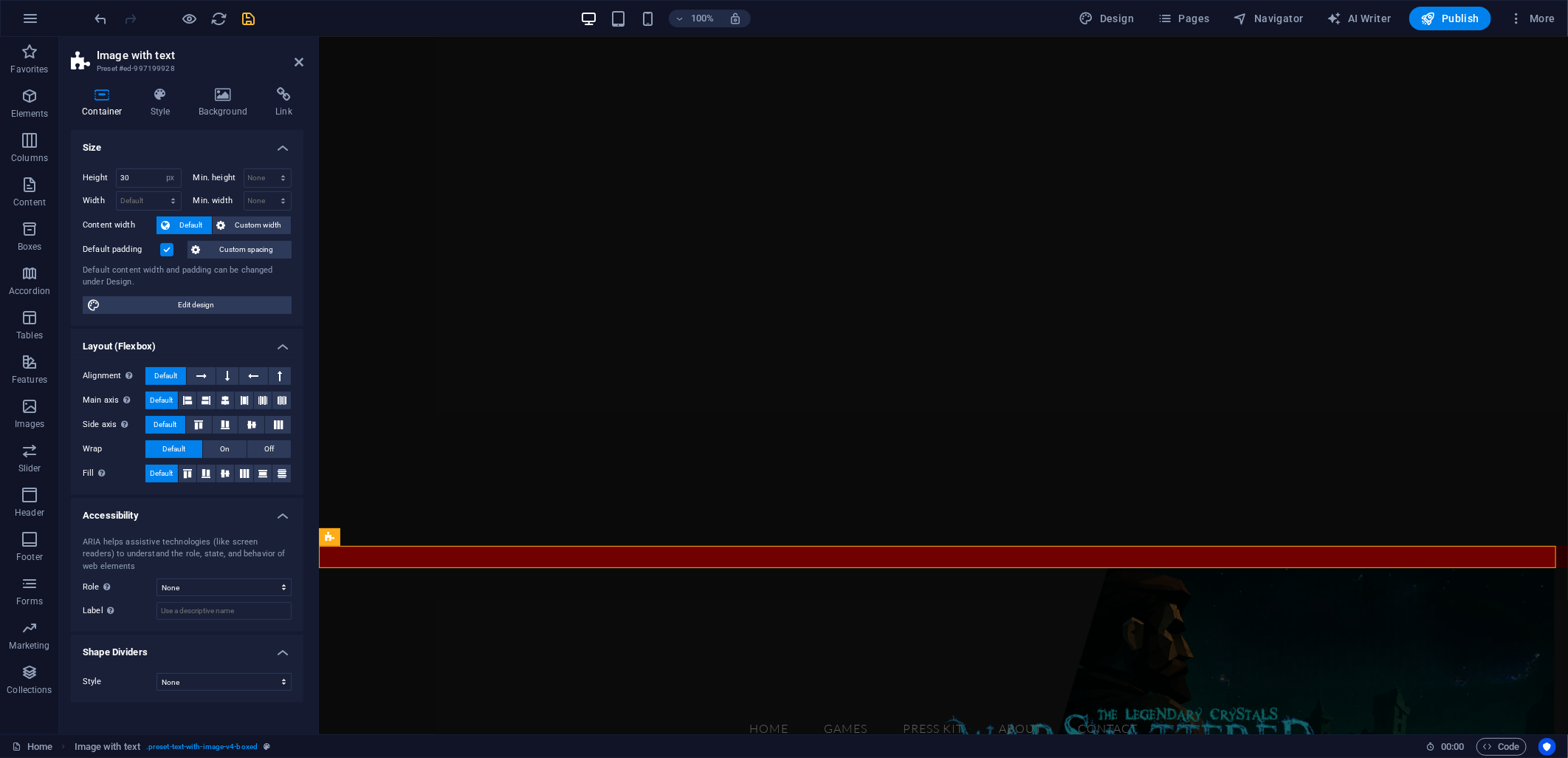
click at [257, 19] on span "save" at bounding box center [249, 19] width 18 height 17
checkbox input "false"
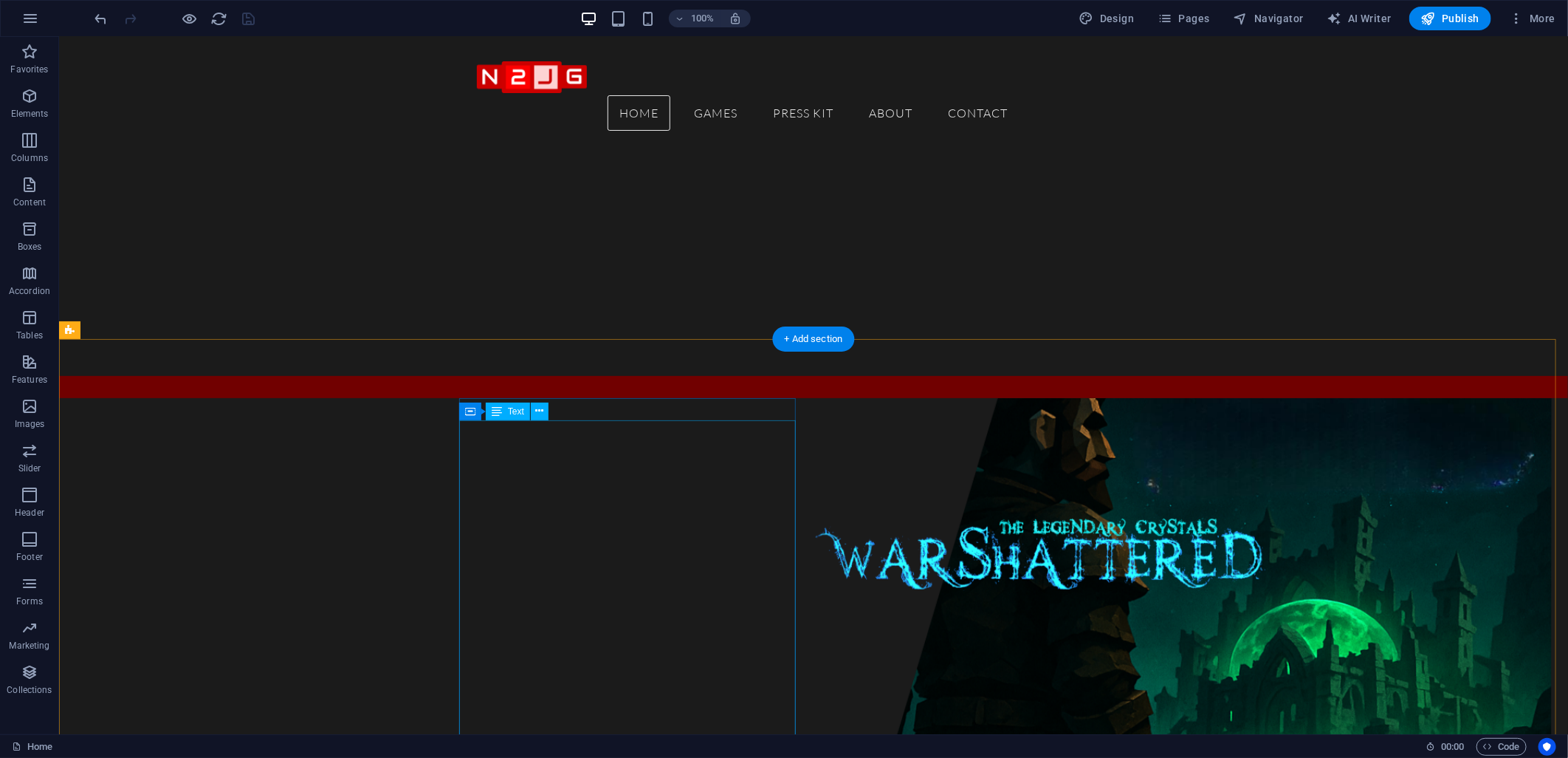
scroll to position [246, 0]
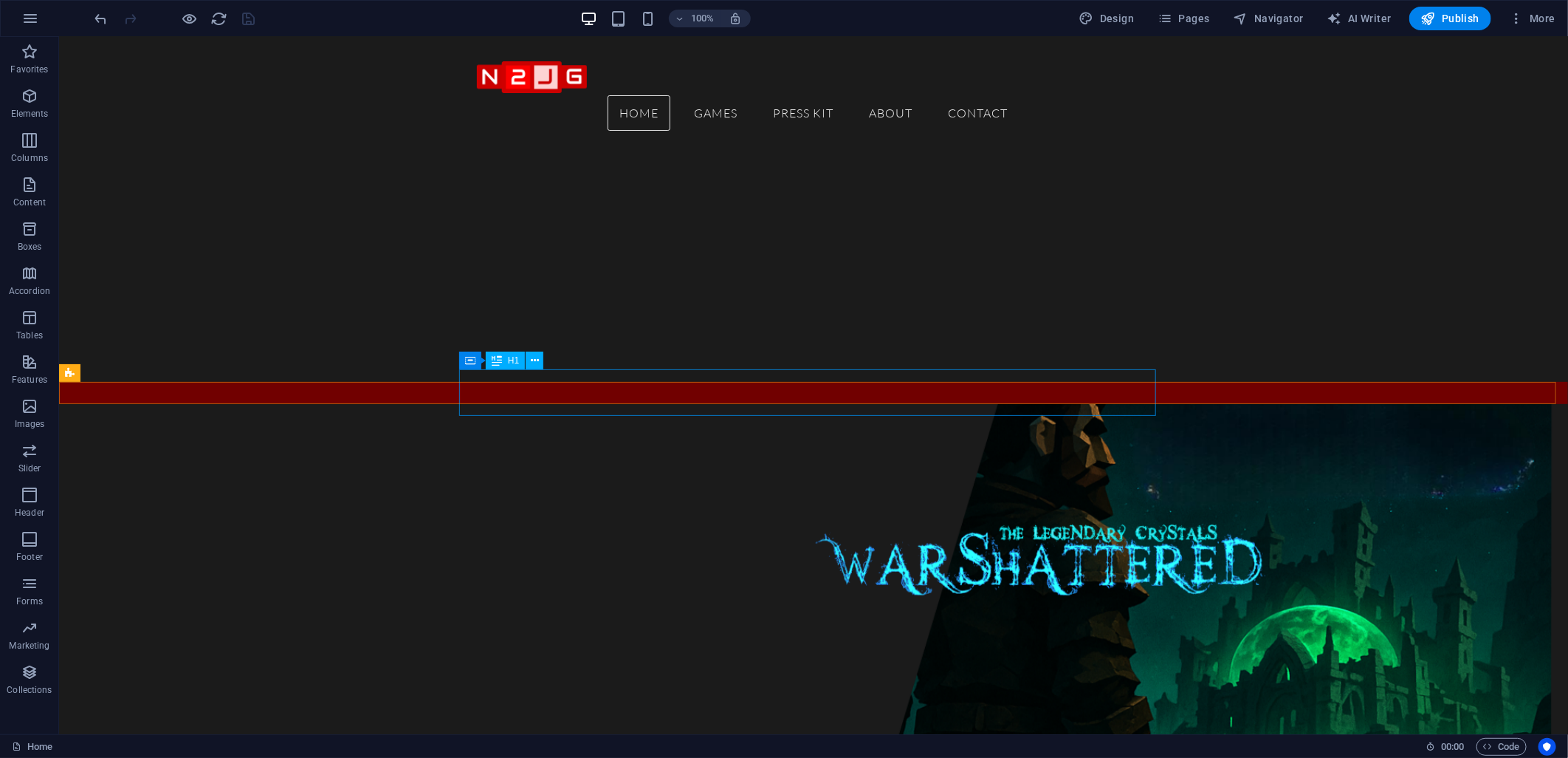
click at [461, 441] on div "GAMES" at bounding box center [419, 464] width 697 height 46
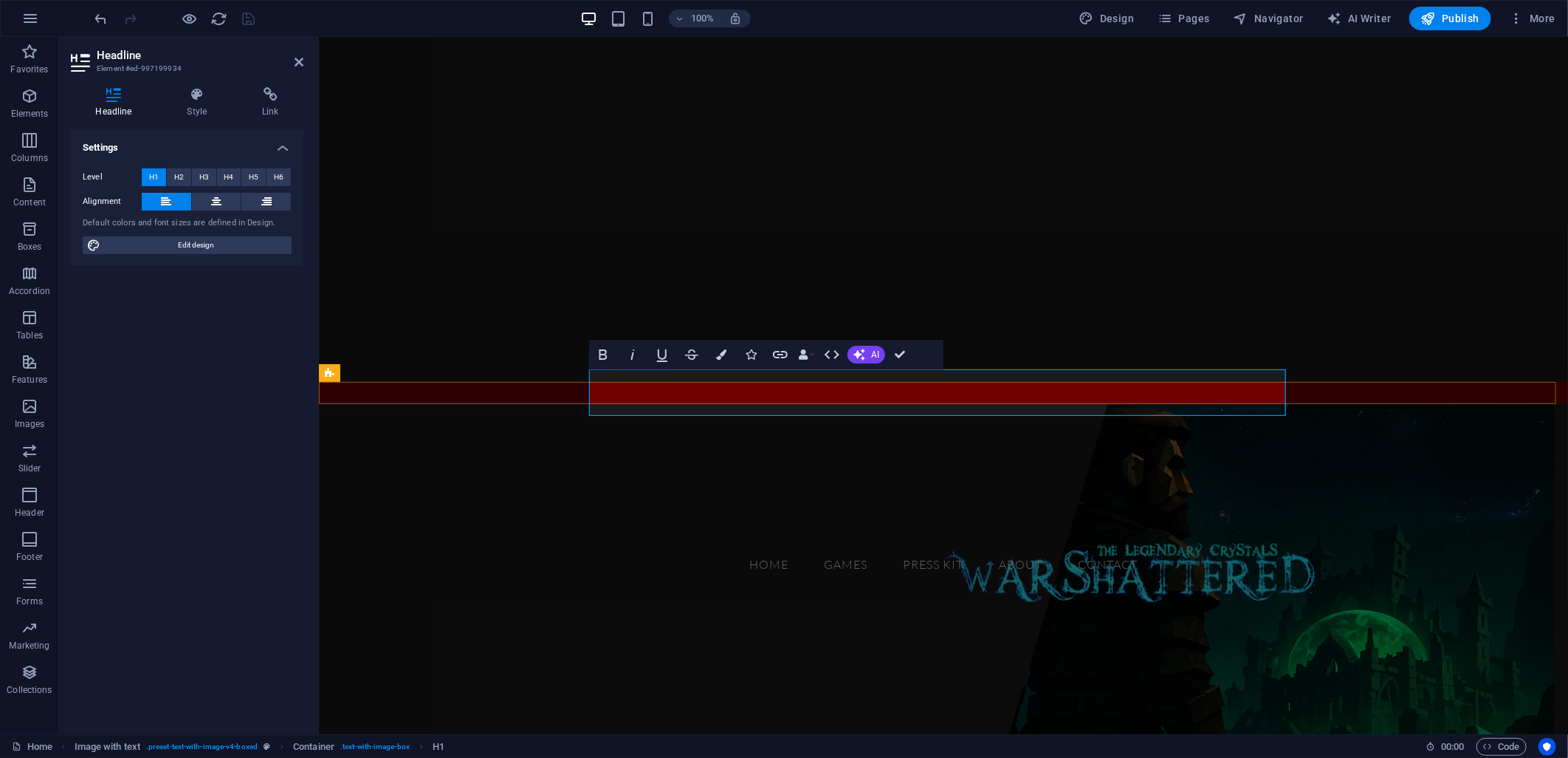
click at [734, 441] on h1 "GAMES" at bounding box center [678, 464] width 697 height 46
click at [755, 359] on icon "button" at bounding box center [751, 355] width 11 height 11
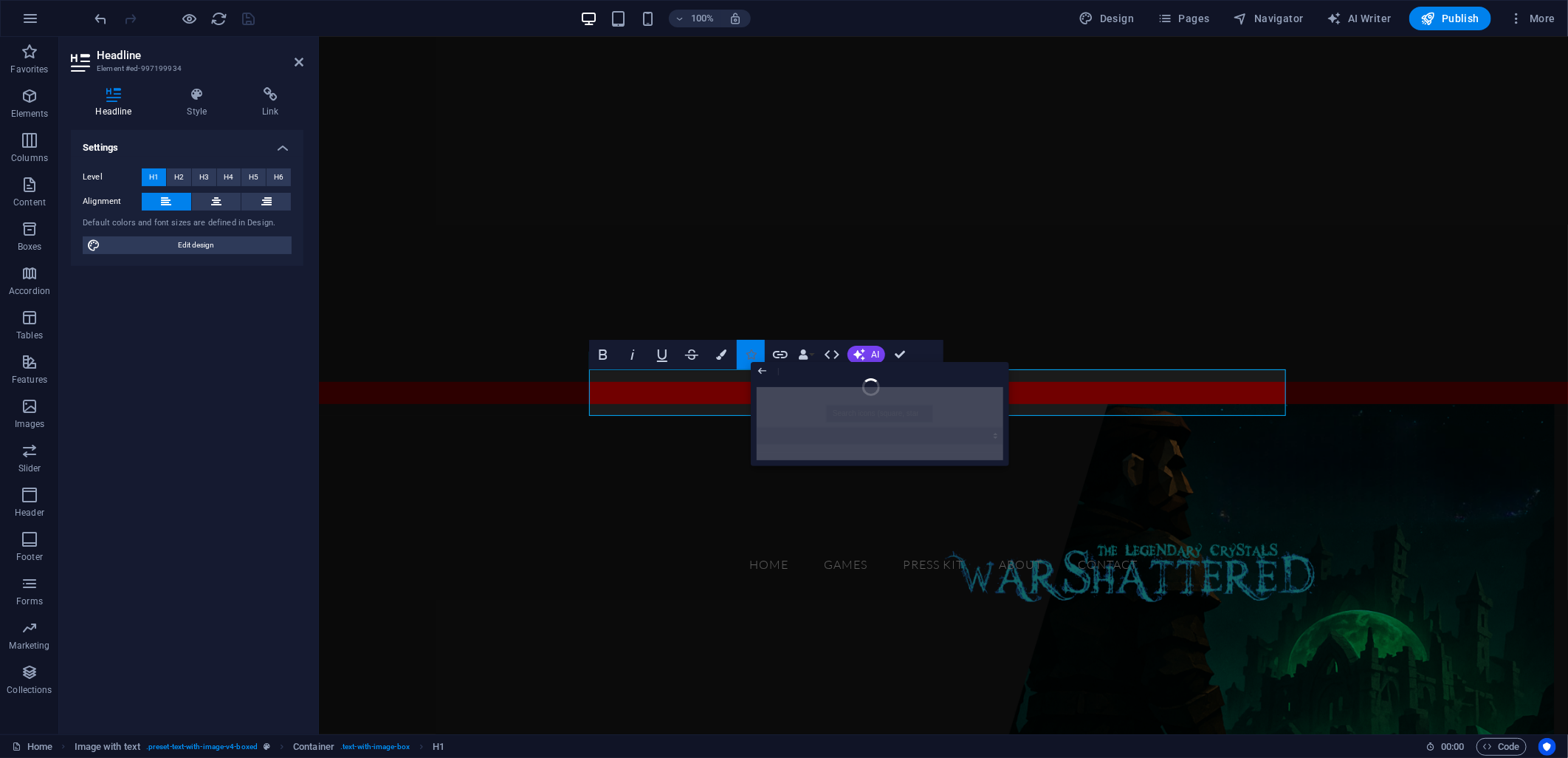
click at [747, 353] on icon "button" at bounding box center [751, 355] width 11 height 11
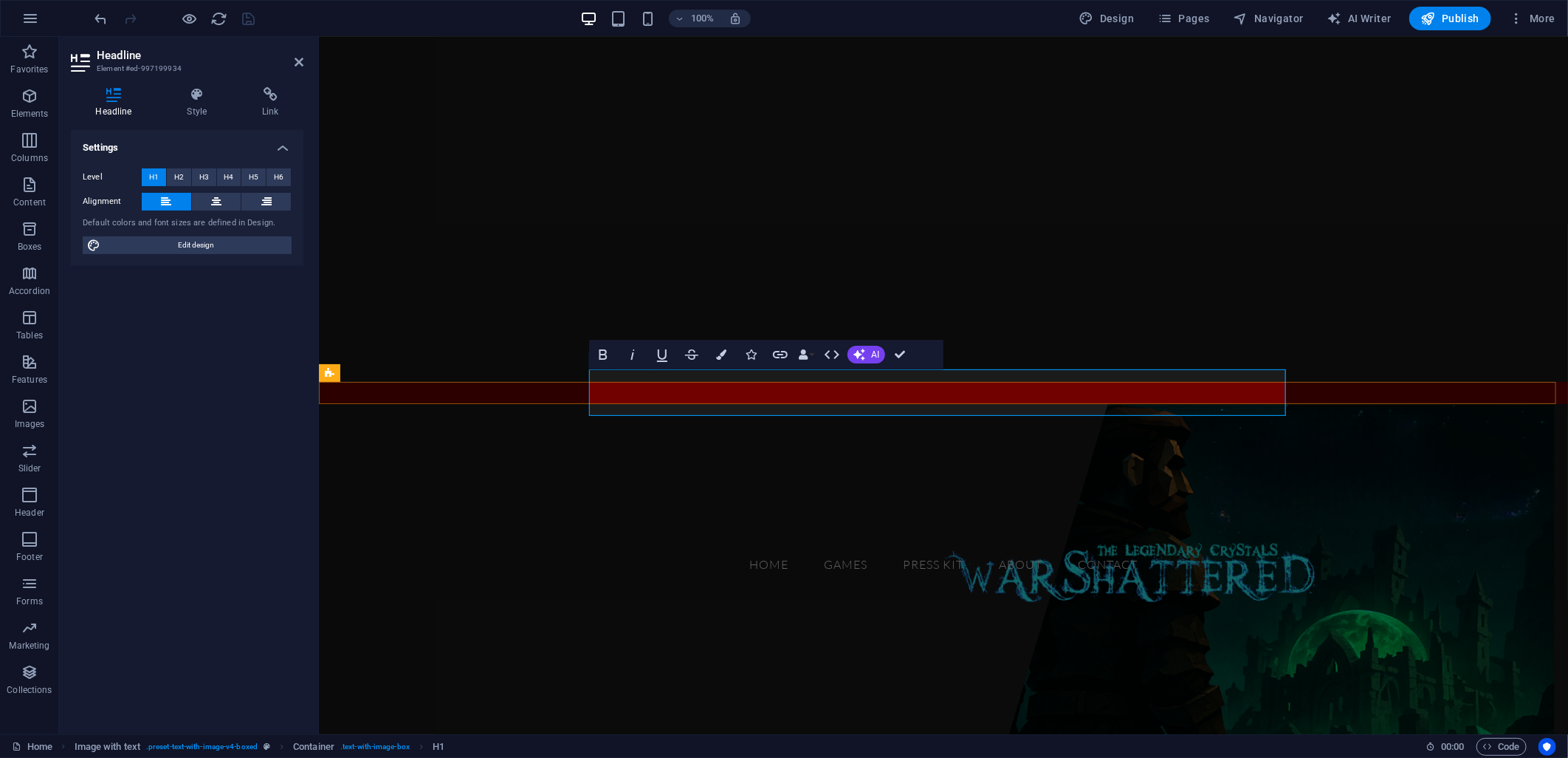
click at [746, 441] on h1 "GAMES" at bounding box center [678, 464] width 697 height 46
click at [849, 406] on figure at bounding box center [943, 633] width 1249 height 459
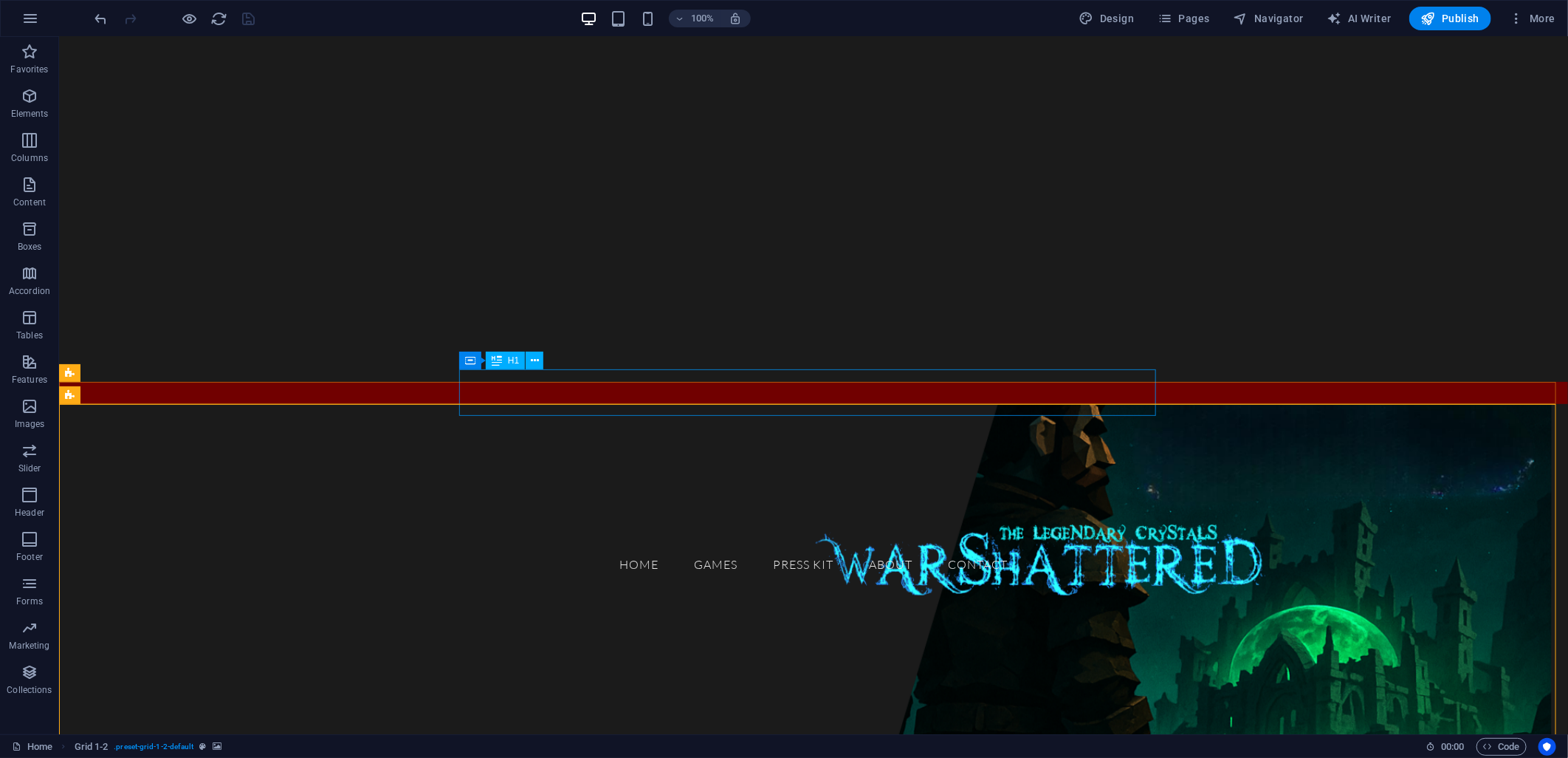
click at [623, 441] on div "GAMES" at bounding box center [419, 464] width 697 height 46
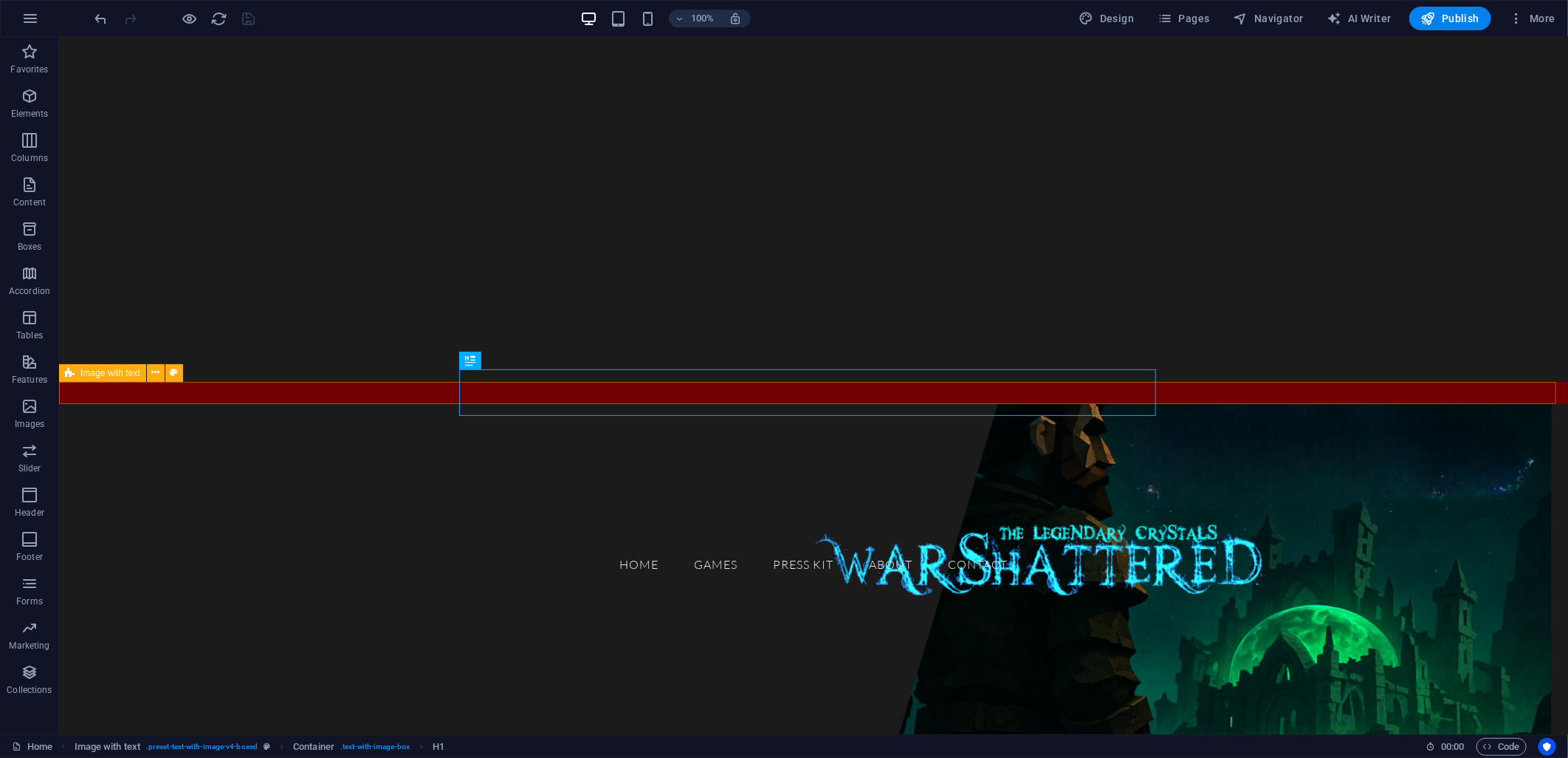
click at [379, 382] on div "GAMES" at bounding box center [812, 392] width 1509 height 22
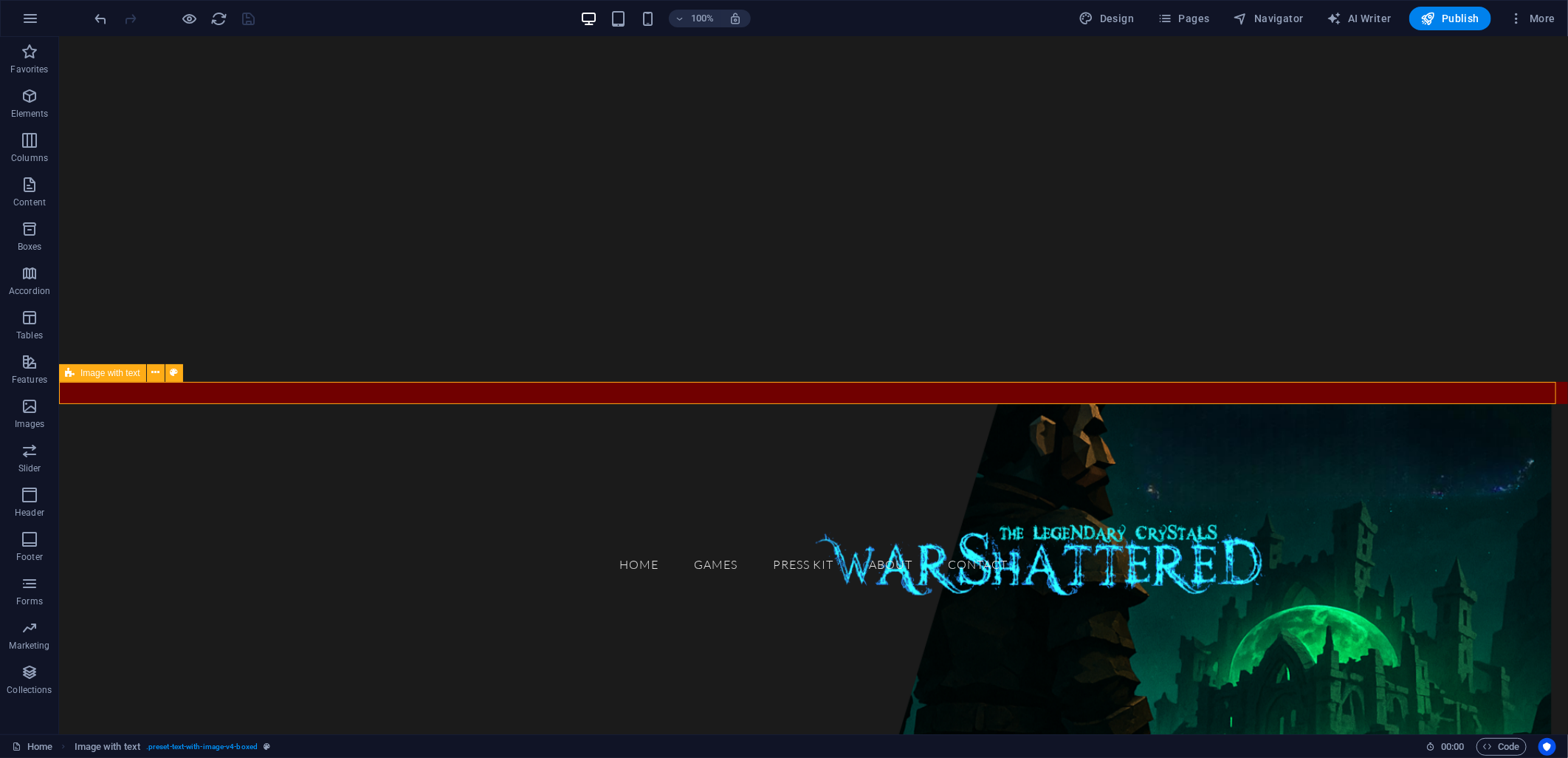
click at [379, 382] on div "GAMES" at bounding box center [812, 392] width 1509 height 22
select select "px"
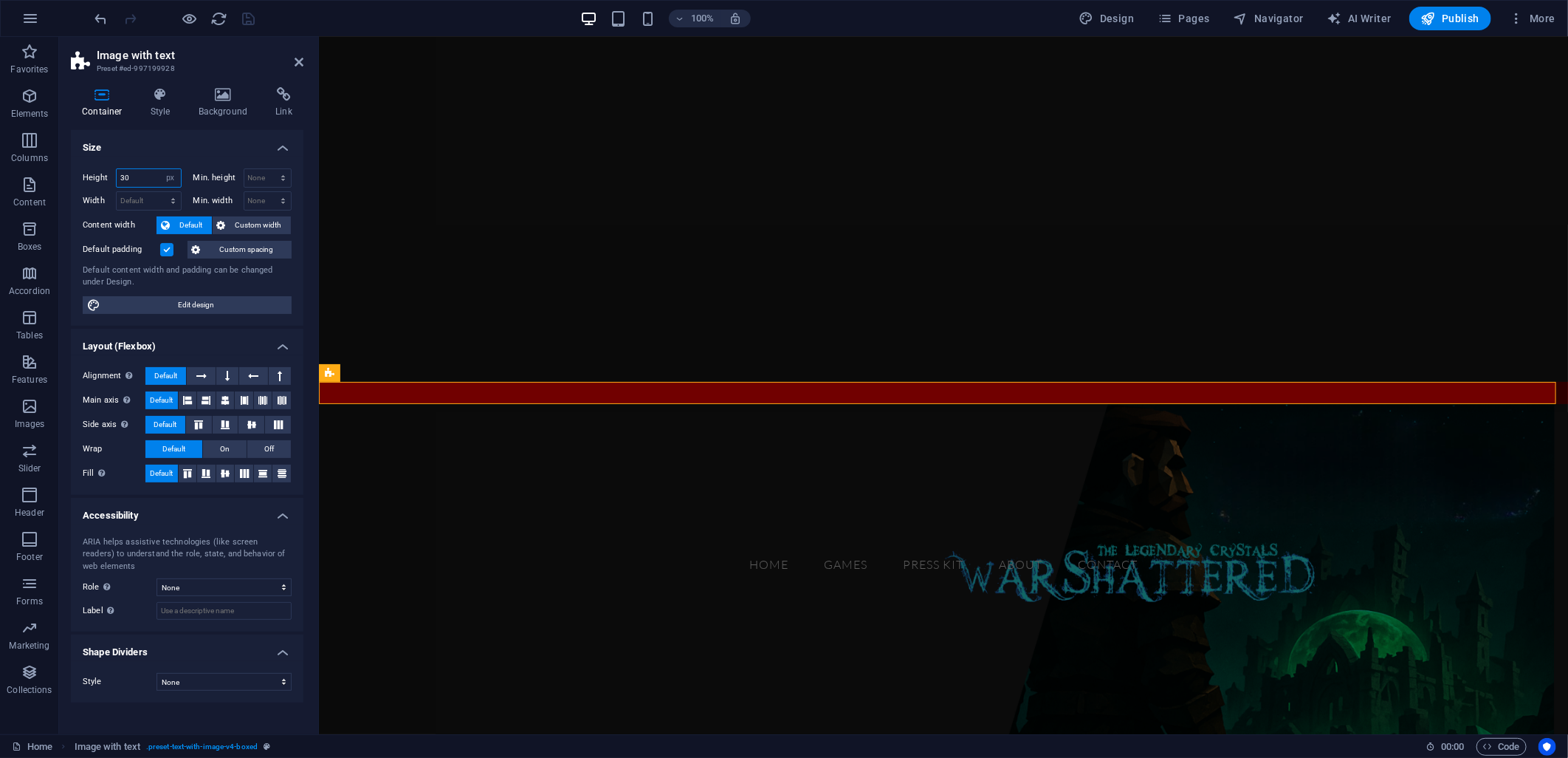
click at [135, 173] on input "30" at bounding box center [149, 178] width 64 height 18
click at [136, 173] on input "30" at bounding box center [149, 178] width 64 height 18
type input "100"
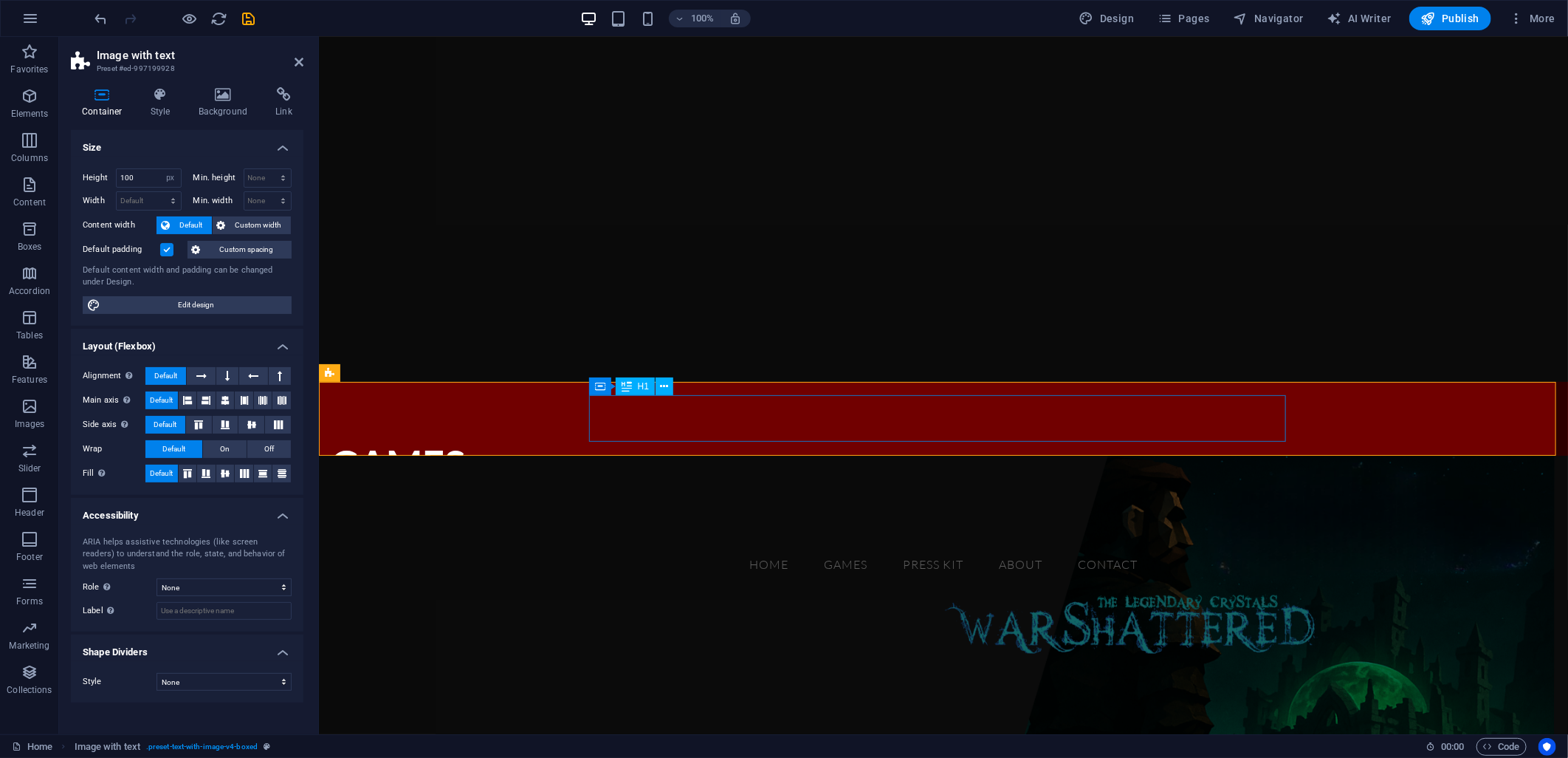
click at [700, 441] on div "GAMES" at bounding box center [678, 464] width 697 height 46
click at [628, 441] on div "Drop content here or Add elements Paste clipboard" at bounding box center [678, 493] width 697 height 105
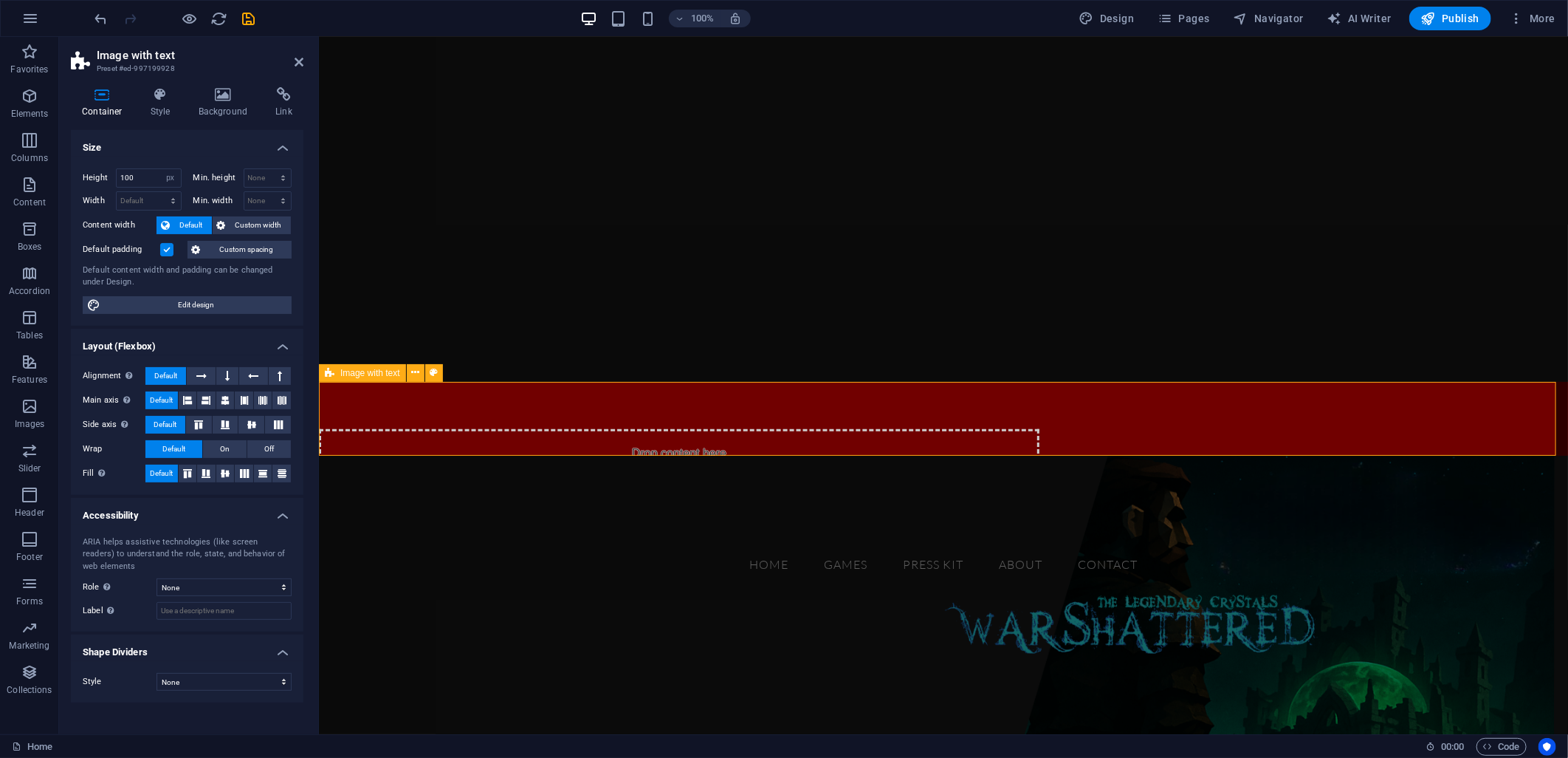
click at [691, 428] on div "Drop content here or Add elements Paste clipboard" at bounding box center [678, 480] width 721 height 105
click at [811, 428] on div "Drop content here or Add elements Paste clipboard" at bounding box center [678, 480] width 721 height 105
click at [719, 433] on div "Drop content here or Add elements Paste clipboard" at bounding box center [678, 480] width 721 height 105
click at [716, 433] on div "Drop content here or Add elements Paste clipboard" at bounding box center [678, 480] width 721 height 105
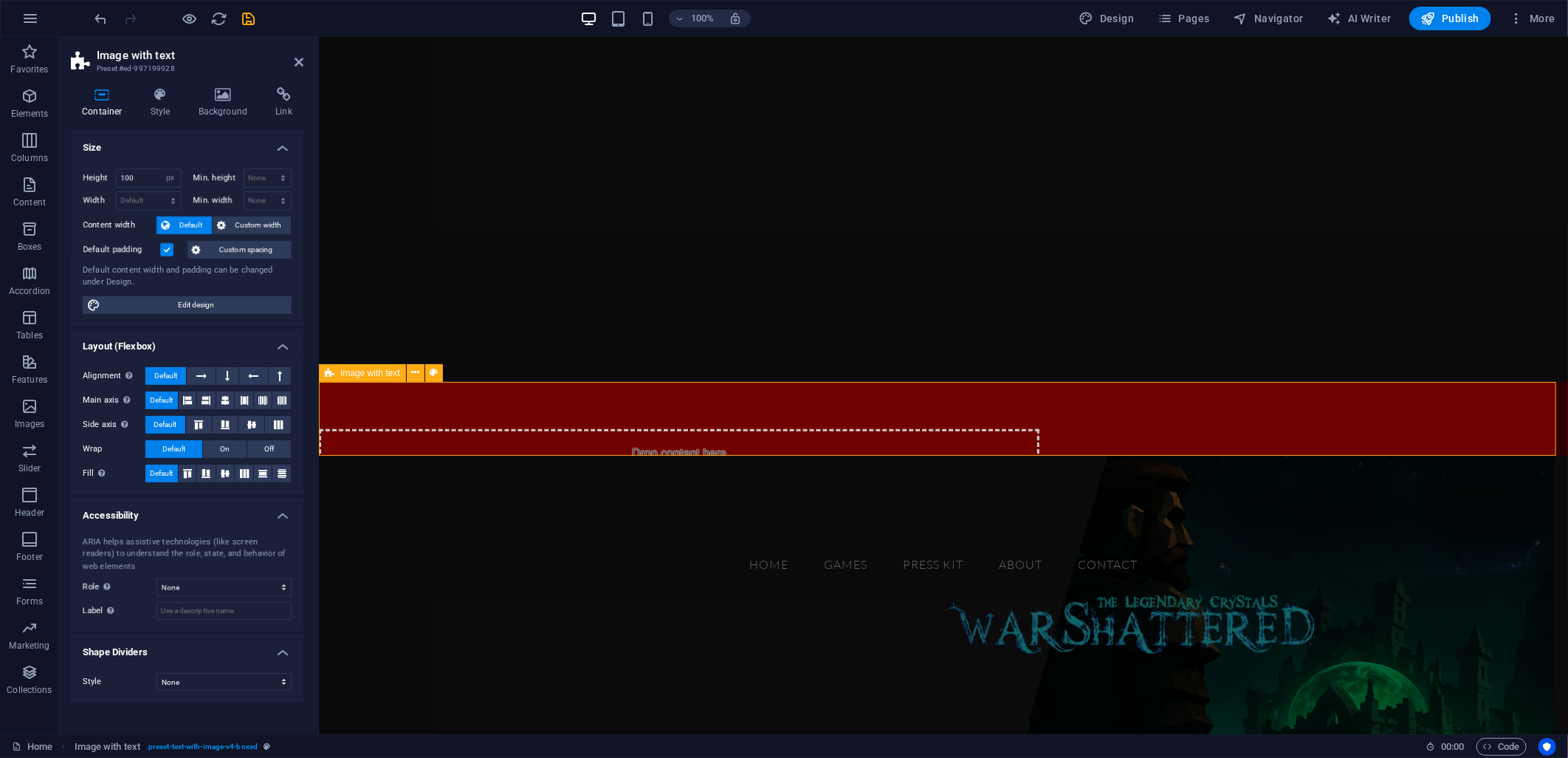
click at [716, 433] on div "Drop content here or Add elements Paste clipboard" at bounding box center [678, 480] width 721 height 105
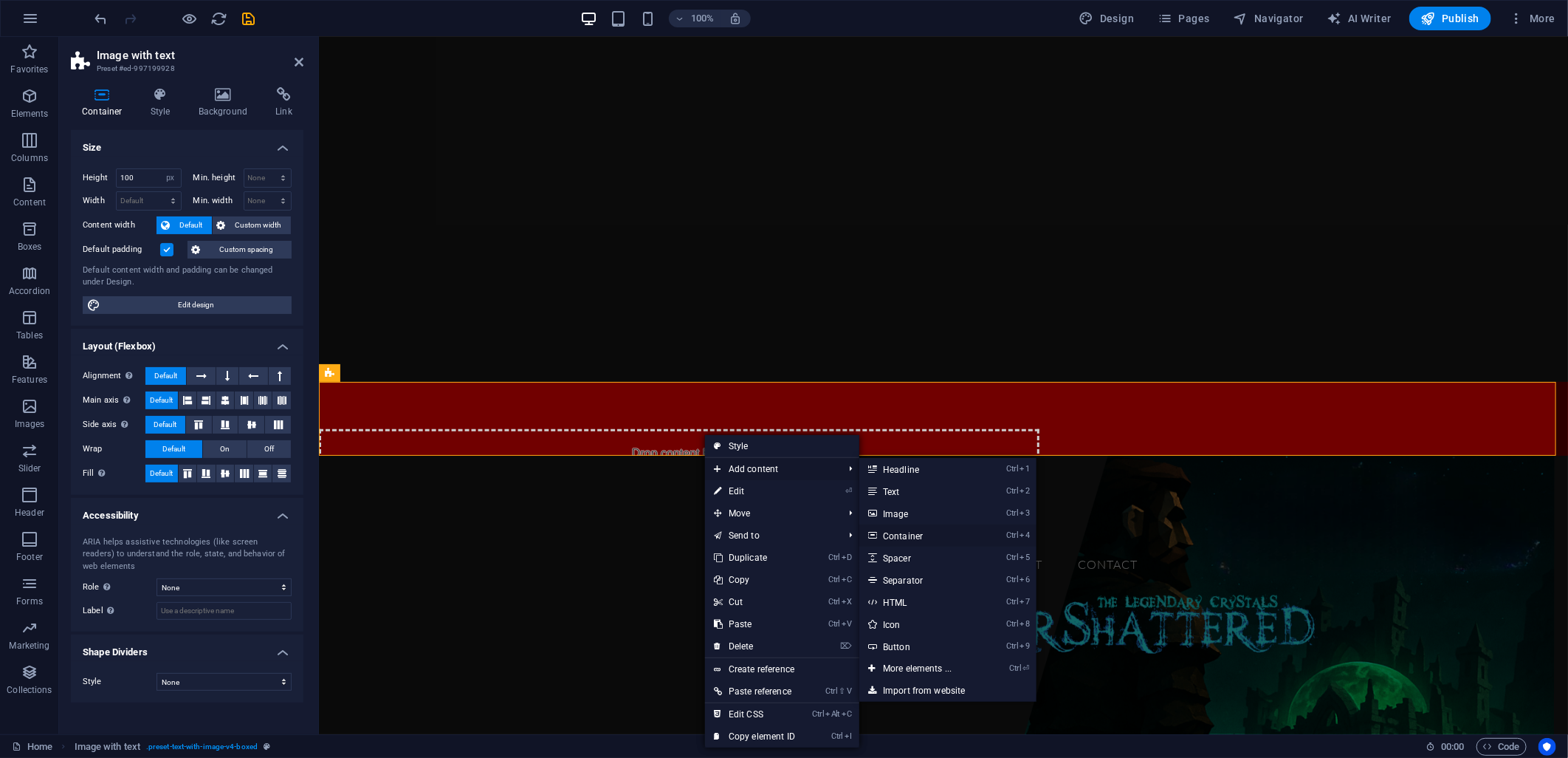
click at [910, 536] on link "Ctrl 4 Container" at bounding box center [920, 535] width 122 height 22
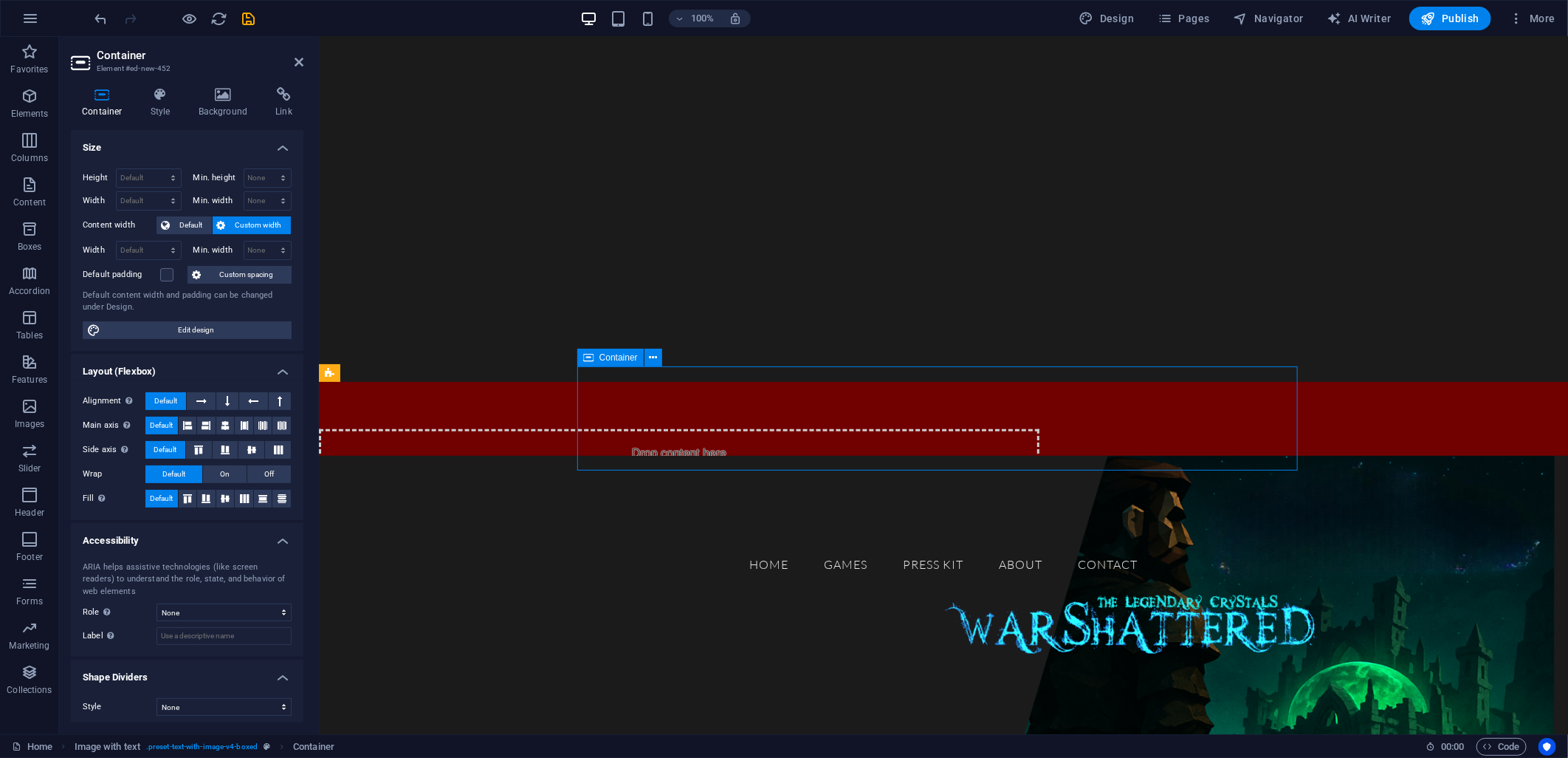
click at [589, 355] on icon at bounding box center [589, 358] width 11 height 18
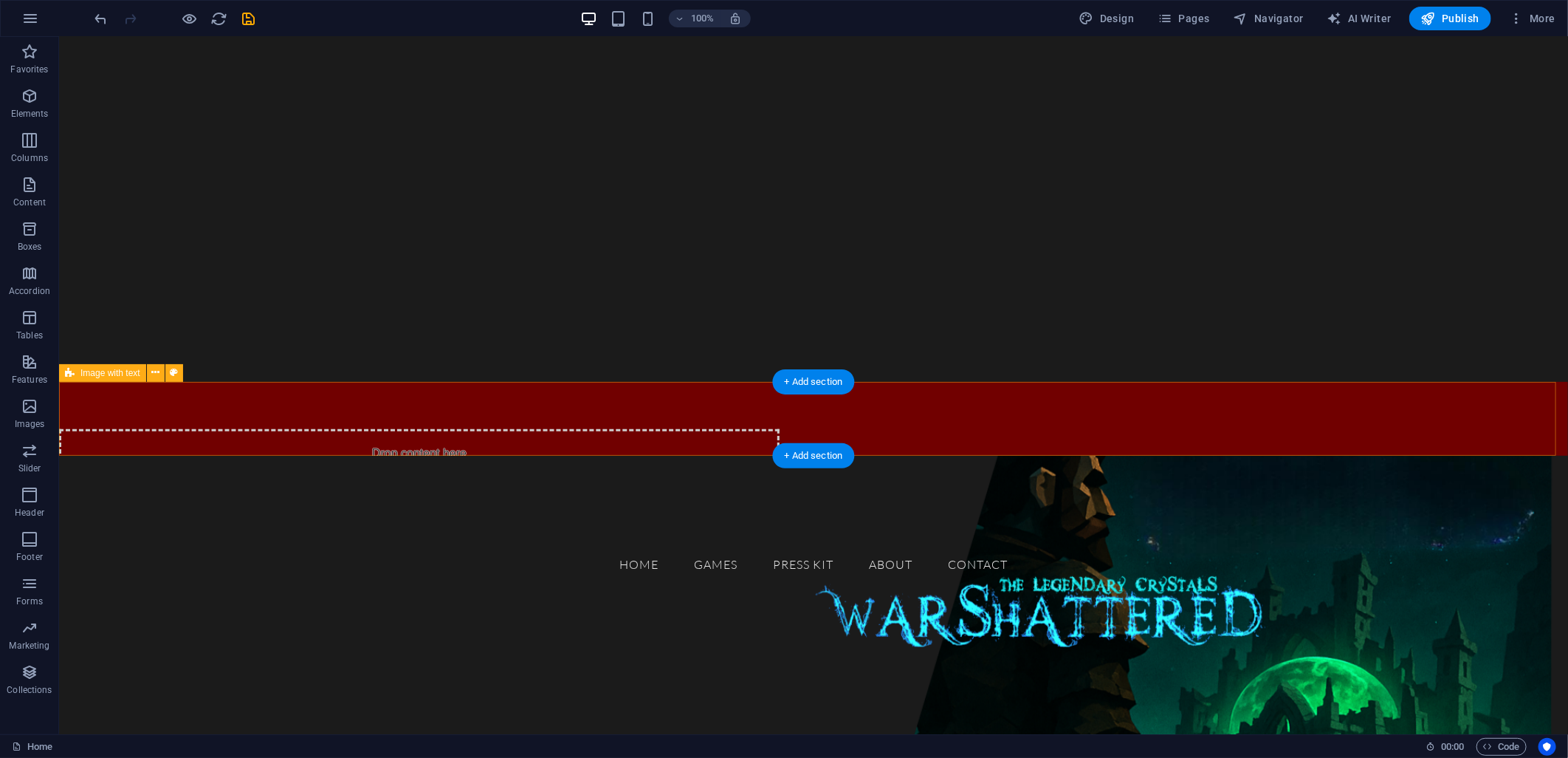
click at [592, 428] on div "Drop content here or Add elements Paste clipboard" at bounding box center [418, 480] width 721 height 105
click at [593, 428] on div "Drop content here or Add elements Paste clipboard" at bounding box center [418, 480] width 721 height 105
select select "px"
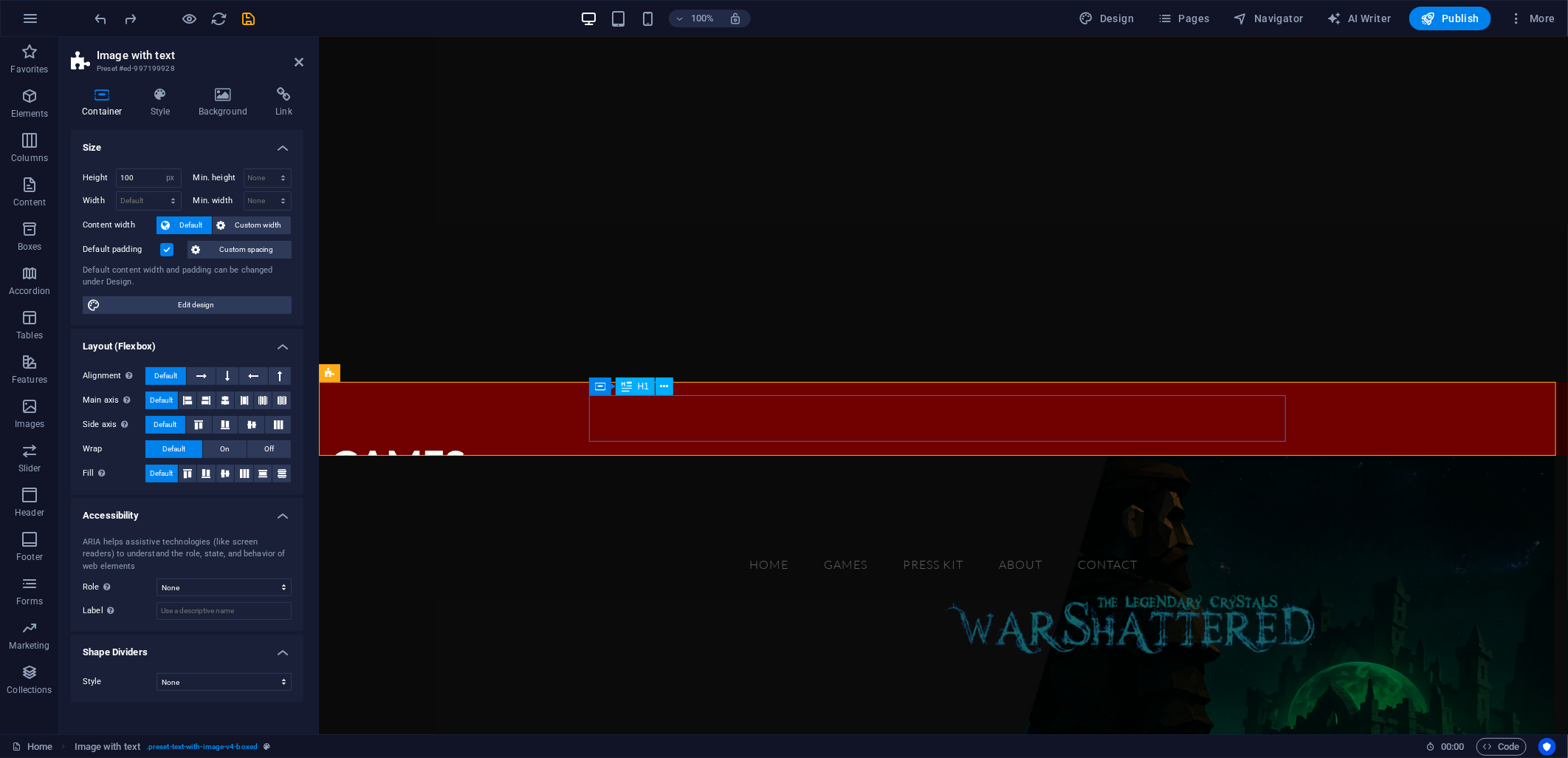
click at [642, 441] on div "GAMES" at bounding box center [678, 464] width 697 height 46
click at [600, 388] on icon at bounding box center [600, 386] width 11 height 18
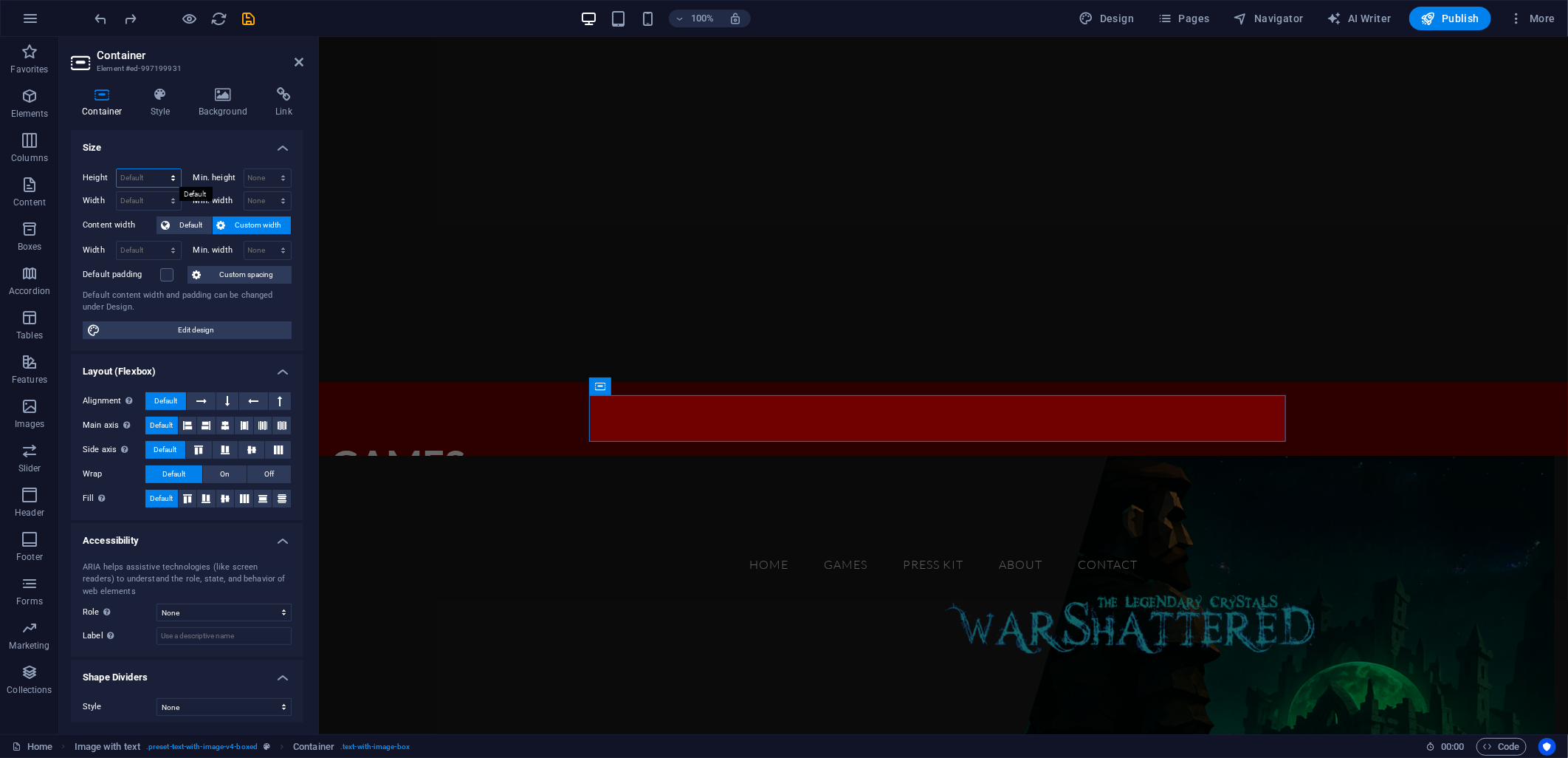
click at [138, 181] on select "Default px rem % vh vw" at bounding box center [149, 178] width 64 height 18
click at [134, 175] on select "Default px rem % vh vw" at bounding box center [149, 178] width 64 height 18
click at [155, 177] on select "Default px rem % vh vw" at bounding box center [149, 178] width 64 height 18
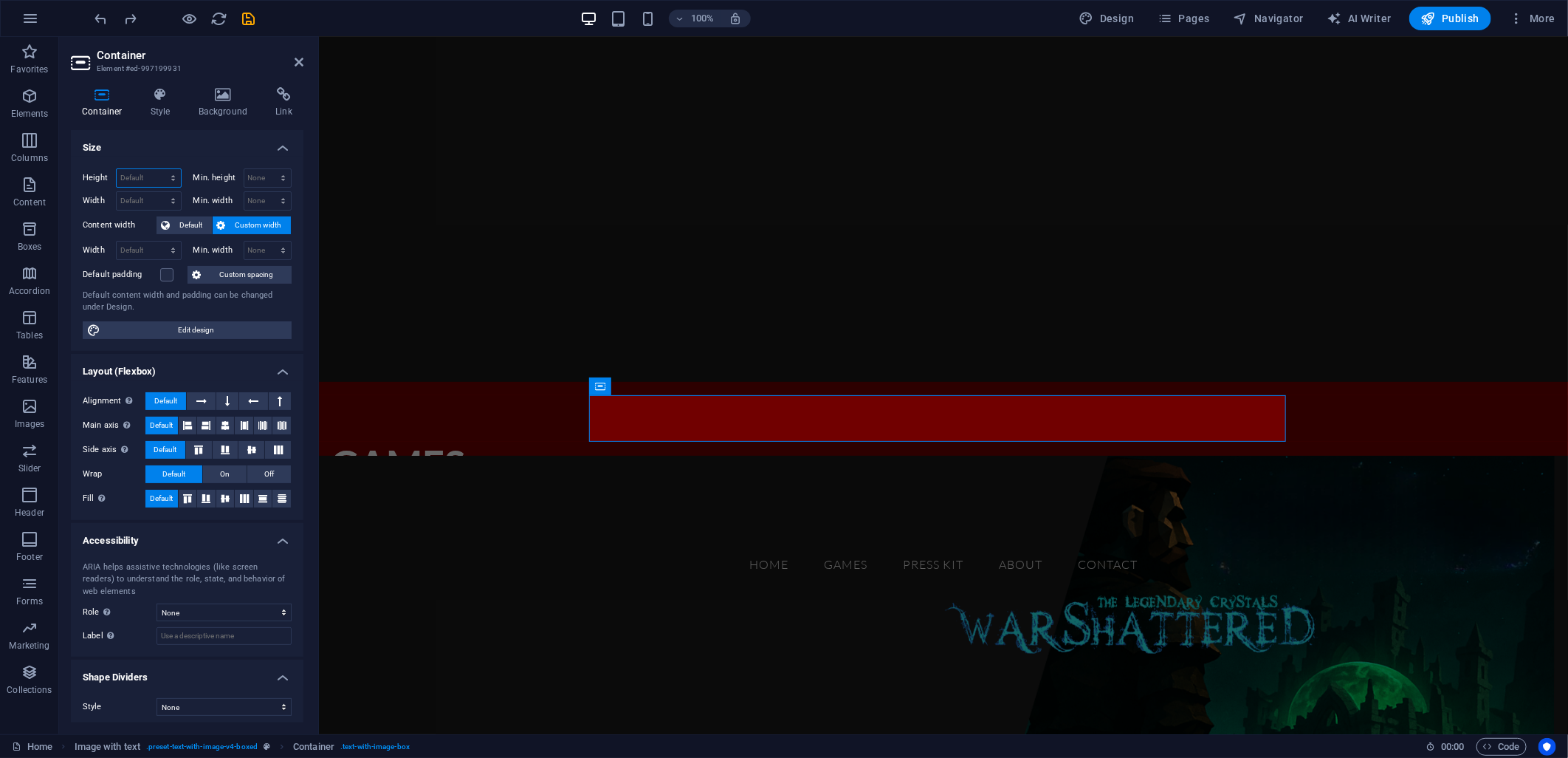
select select "px"
click at [158, 169] on select "Default px rem % vh vw" at bounding box center [149, 178] width 64 height 18
click at [147, 180] on input "63" at bounding box center [149, 178] width 64 height 18
type input "20"
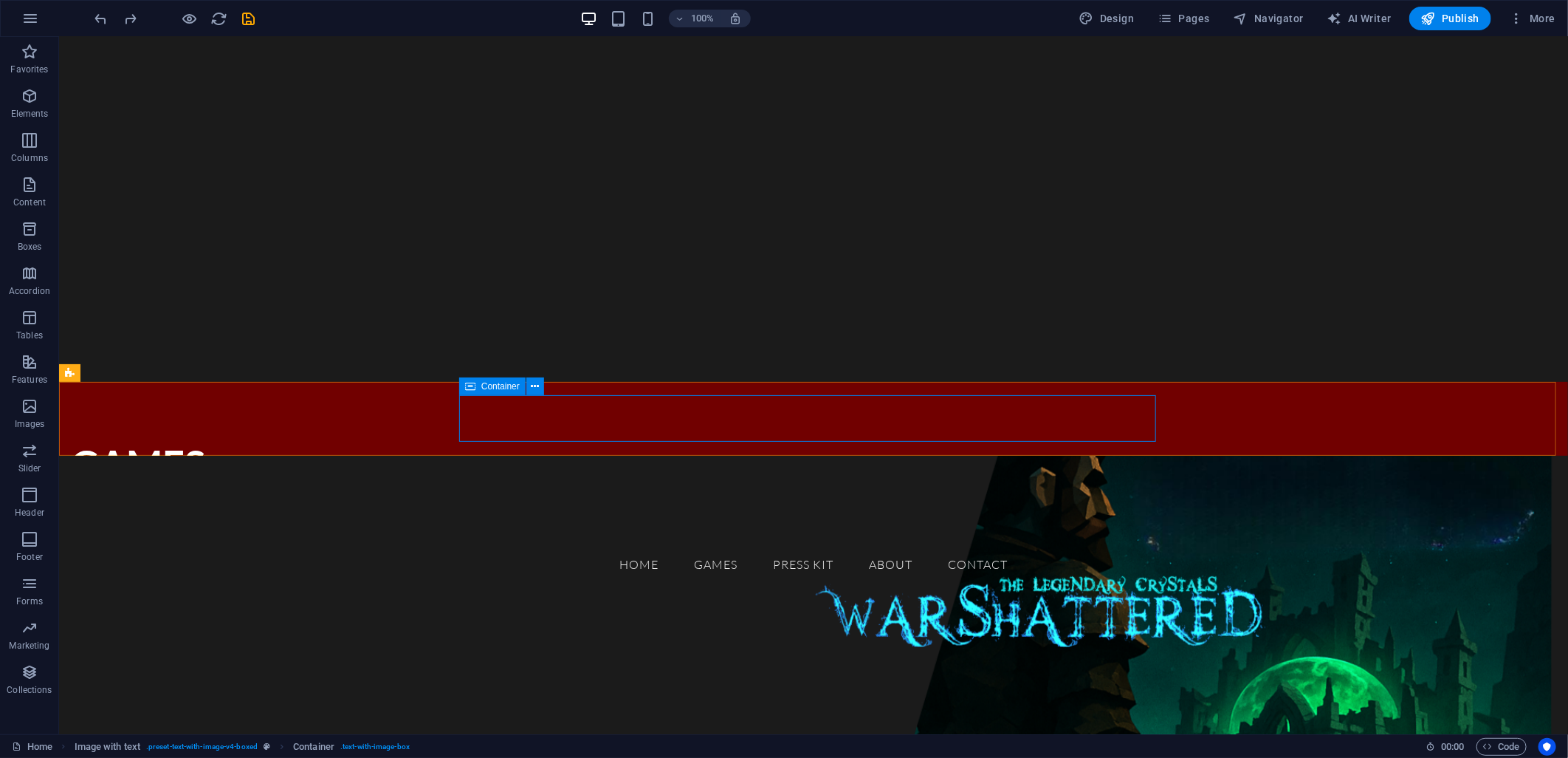
click at [470, 387] on icon at bounding box center [471, 386] width 11 height 18
select select "px"
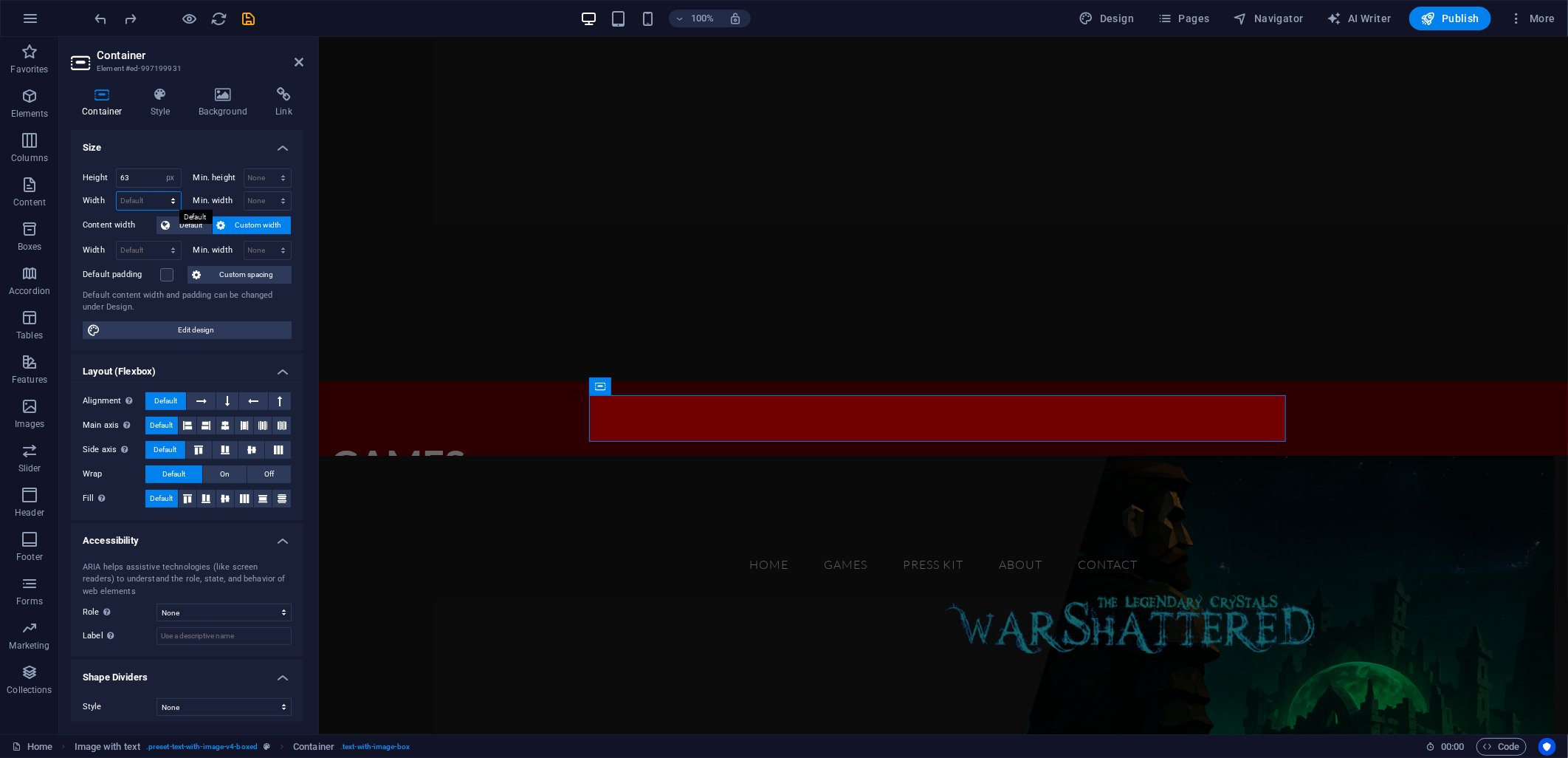
click at [131, 192] on select "Default px rem % em vh vw" at bounding box center [149, 201] width 64 height 18
select select "px"
click at [158, 192] on select "Default px rem % em vh vw" at bounding box center [149, 201] width 64 height 18
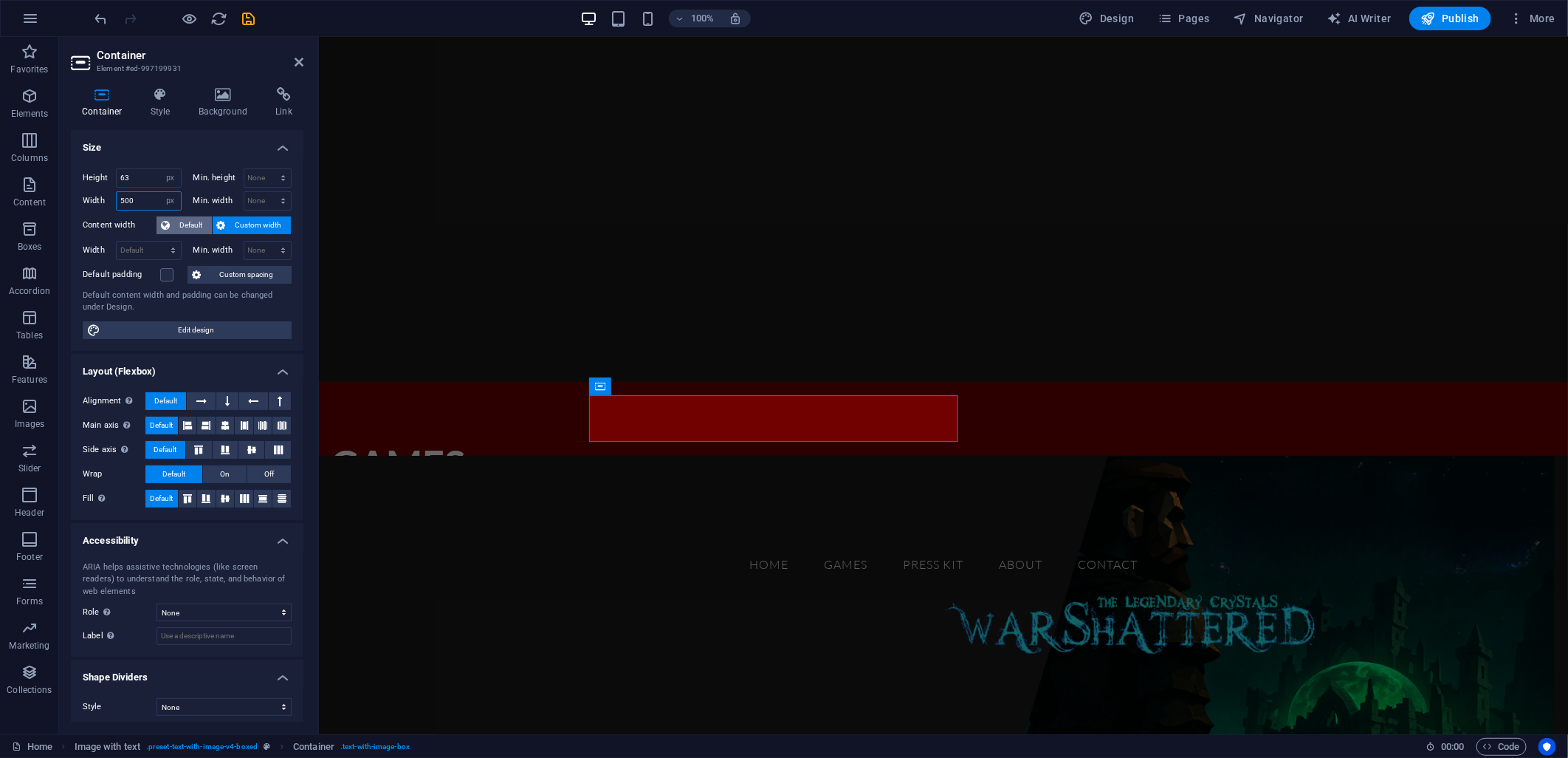
drag, startPoint x: 152, startPoint y: 199, endPoint x: 168, endPoint y: 225, distance: 30.5
click at [168, 225] on div "Height 63 Default px rem % vh vw Min. height None px rem % vh vw Width 500 Defa…" at bounding box center [187, 253] width 232 height 194
click at [142, 199] on input "500" at bounding box center [149, 201] width 64 height 18
type input "200"
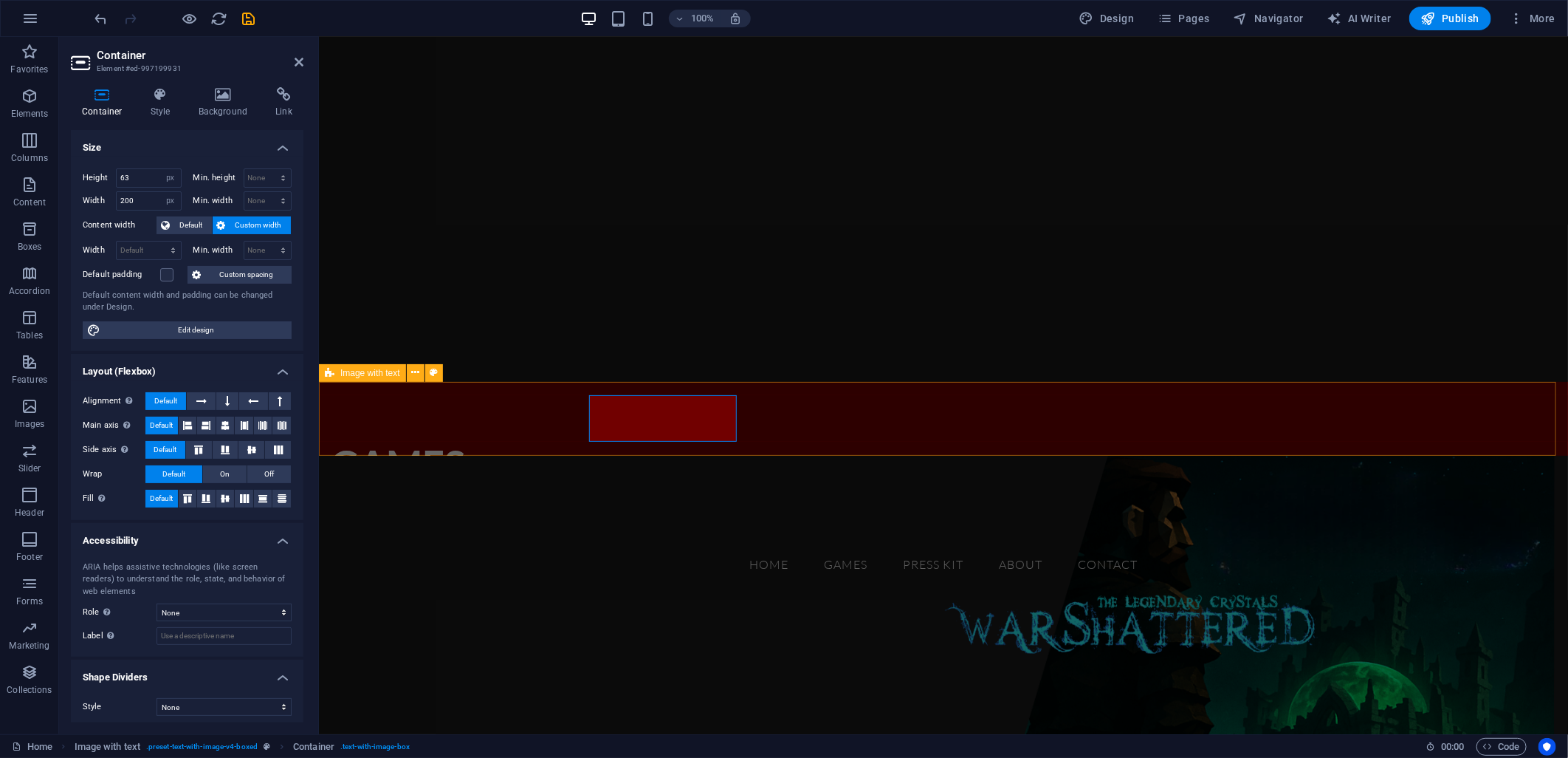
click at [795, 426] on div "GAMES" at bounding box center [943, 417] width 1249 height 74
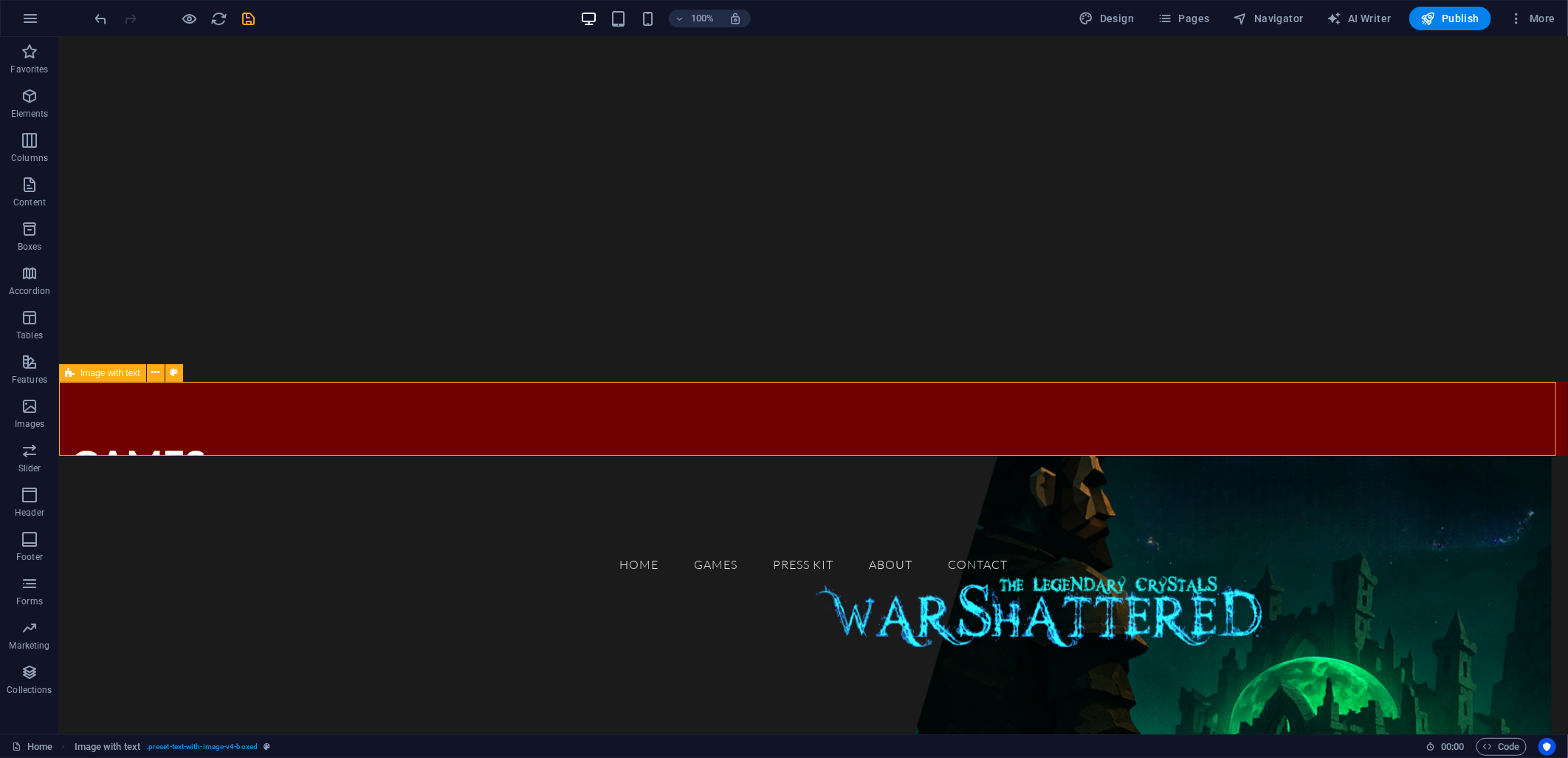
click at [786, 425] on div "GAMES" at bounding box center [812, 417] width 1509 height 74
click at [658, 408] on div "GAMES" at bounding box center [812, 417] width 1509 height 74
click at [655, 422] on div "GAMES" at bounding box center [812, 417] width 1509 height 74
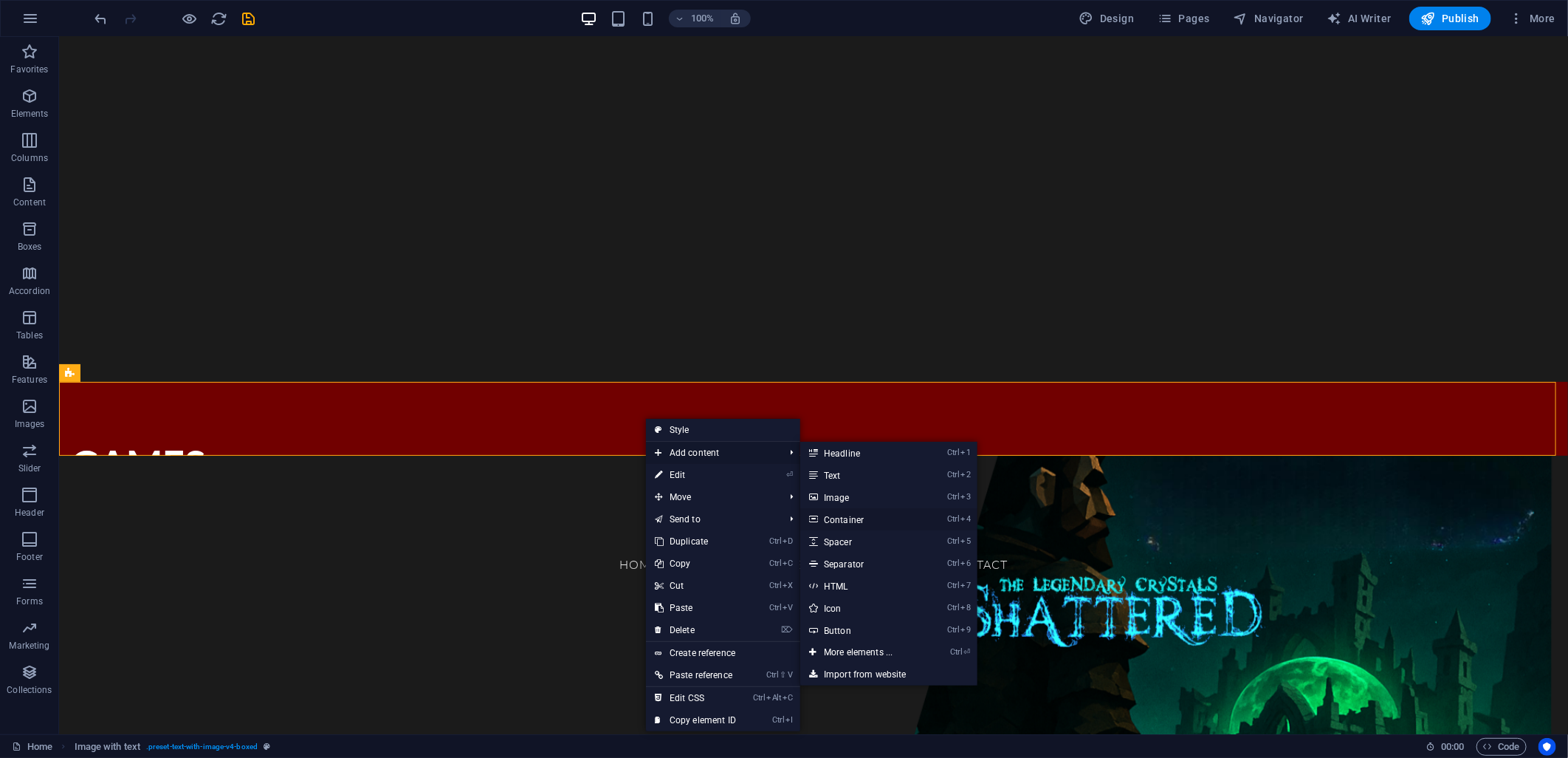
click at [855, 521] on link "Ctrl 4 Container" at bounding box center [861, 519] width 122 height 22
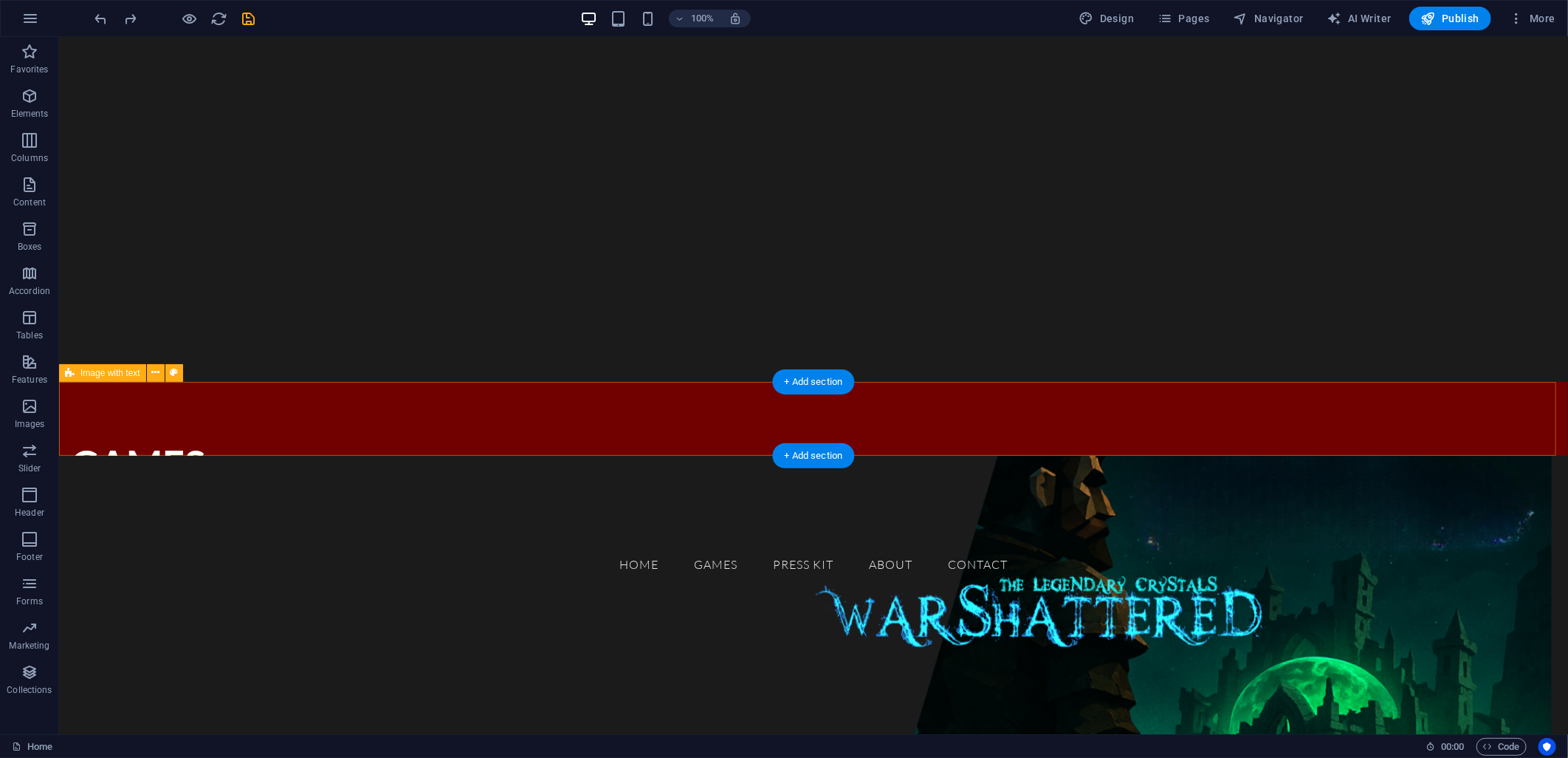
click at [669, 421] on div "GAMES" at bounding box center [812, 417] width 1509 height 74
click at [218, 441] on div "GAMES" at bounding box center [144, 464] width 147 height 46
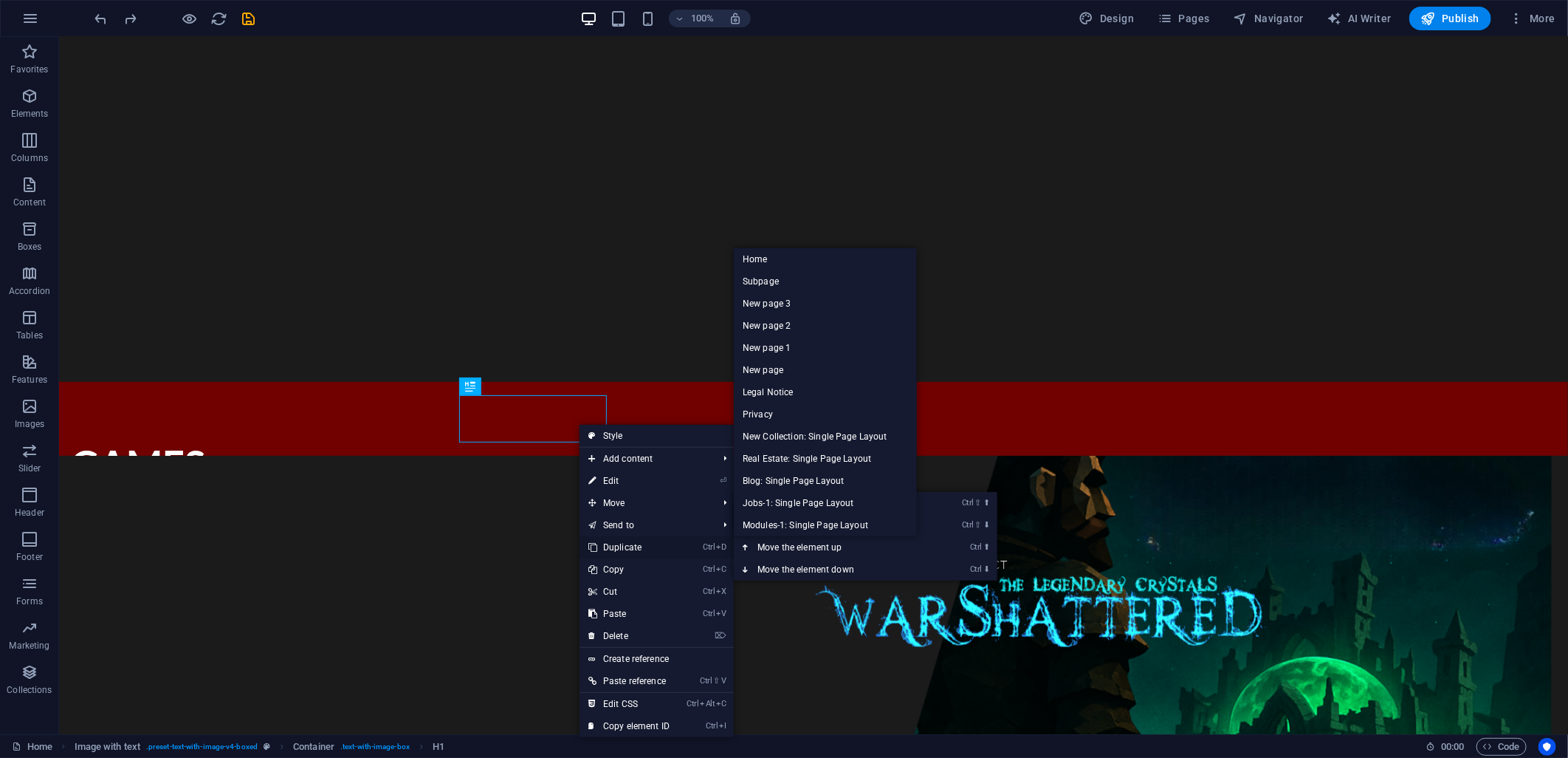
click at [635, 543] on link "Ctrl D Duplicate" at bounding box center [629, 547] width 99 height 22
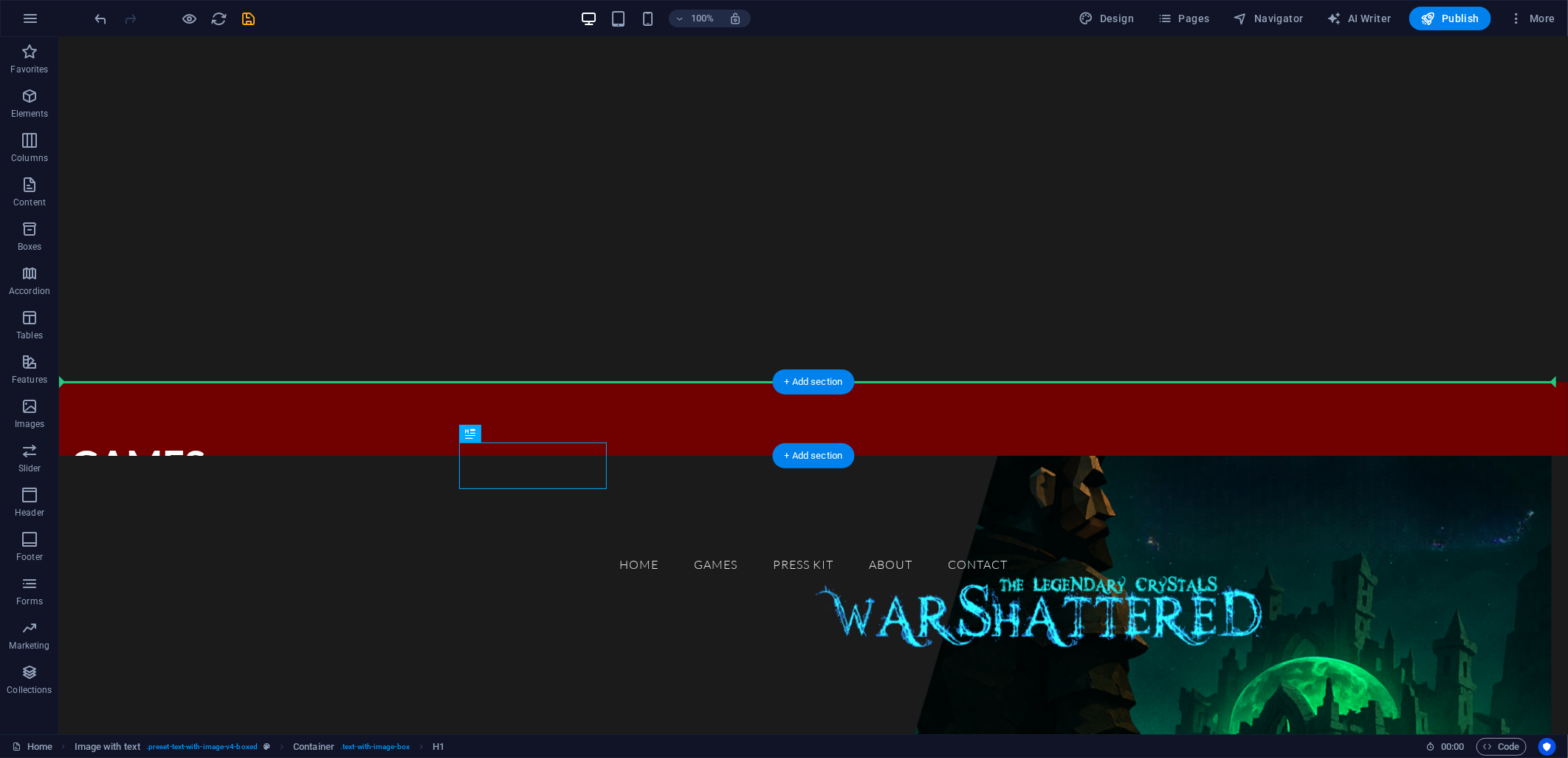
drag, startPoint x: 527, startPoint y: 476, endPoint x: 651, endPoint y: 408, distance: 141.4
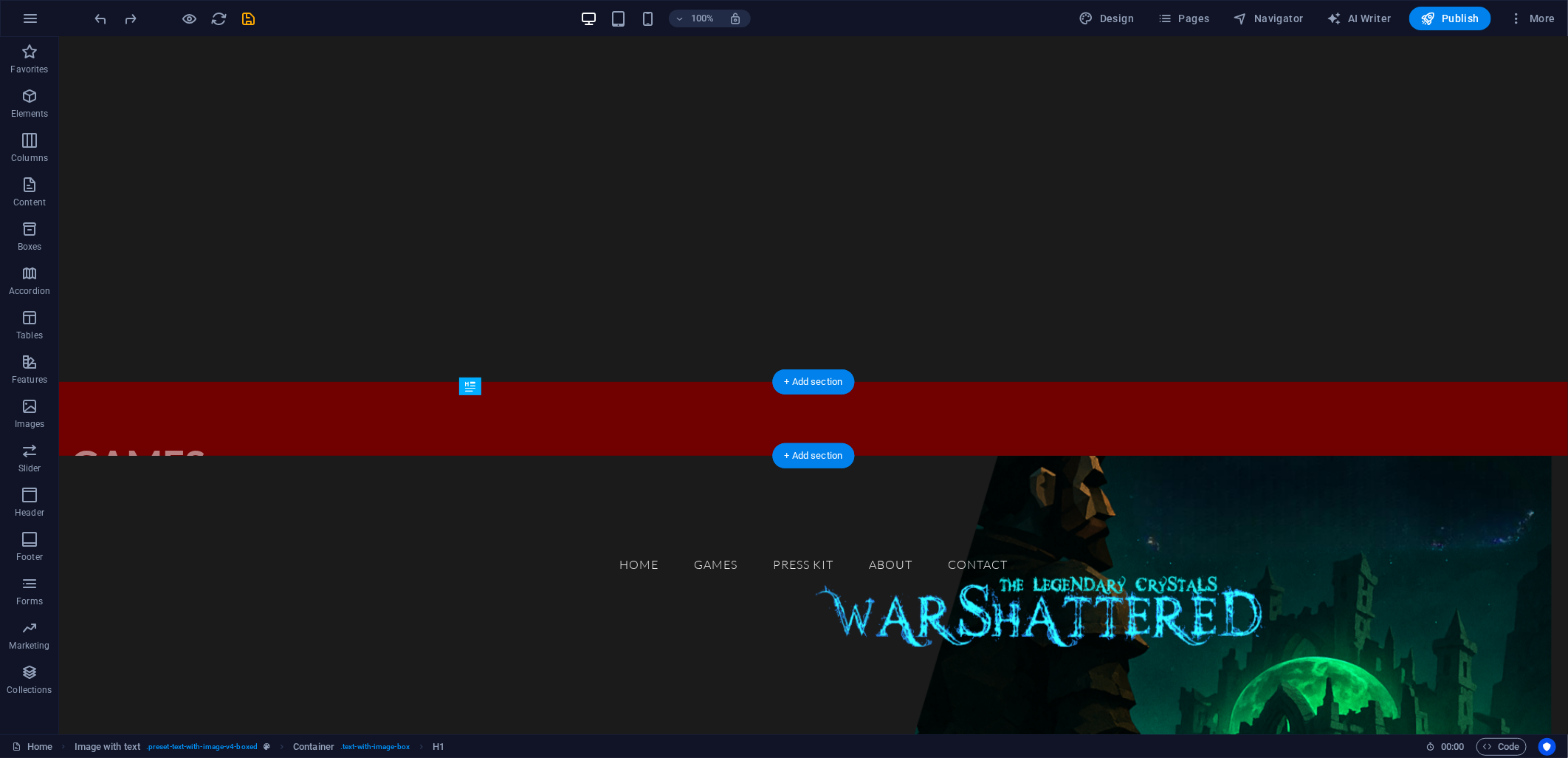
drag, startPoint x: 564, startPoint y: 474, endPoint x: 482, endPoint y: 447, distance: 86.3
click at [440, 441] on div "GAMES" at bounding box center [255, 464] width 369 height 46
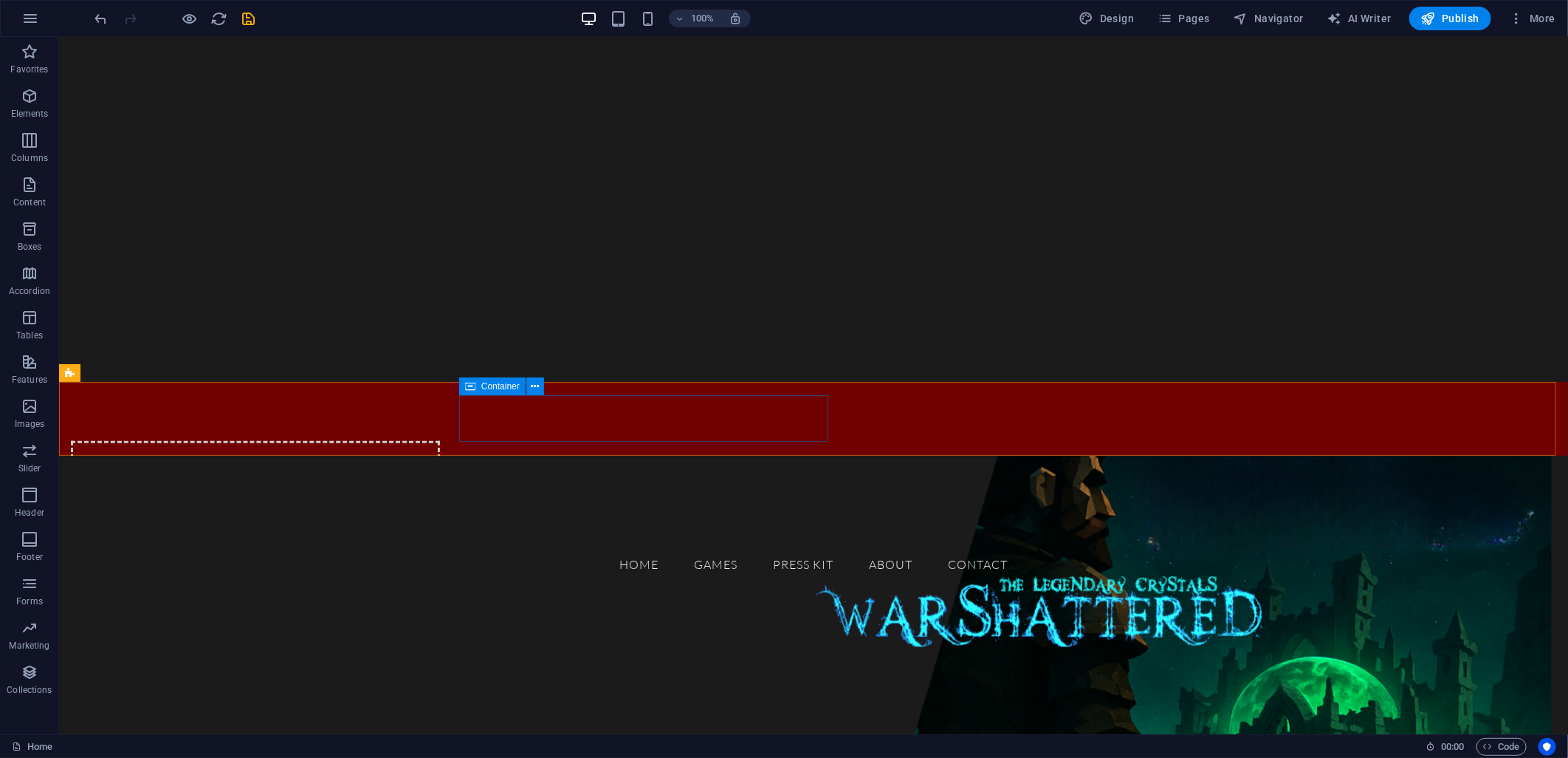
click at [499, 388] on span "Container" at bounding box center [500, 386] width 38 height 9
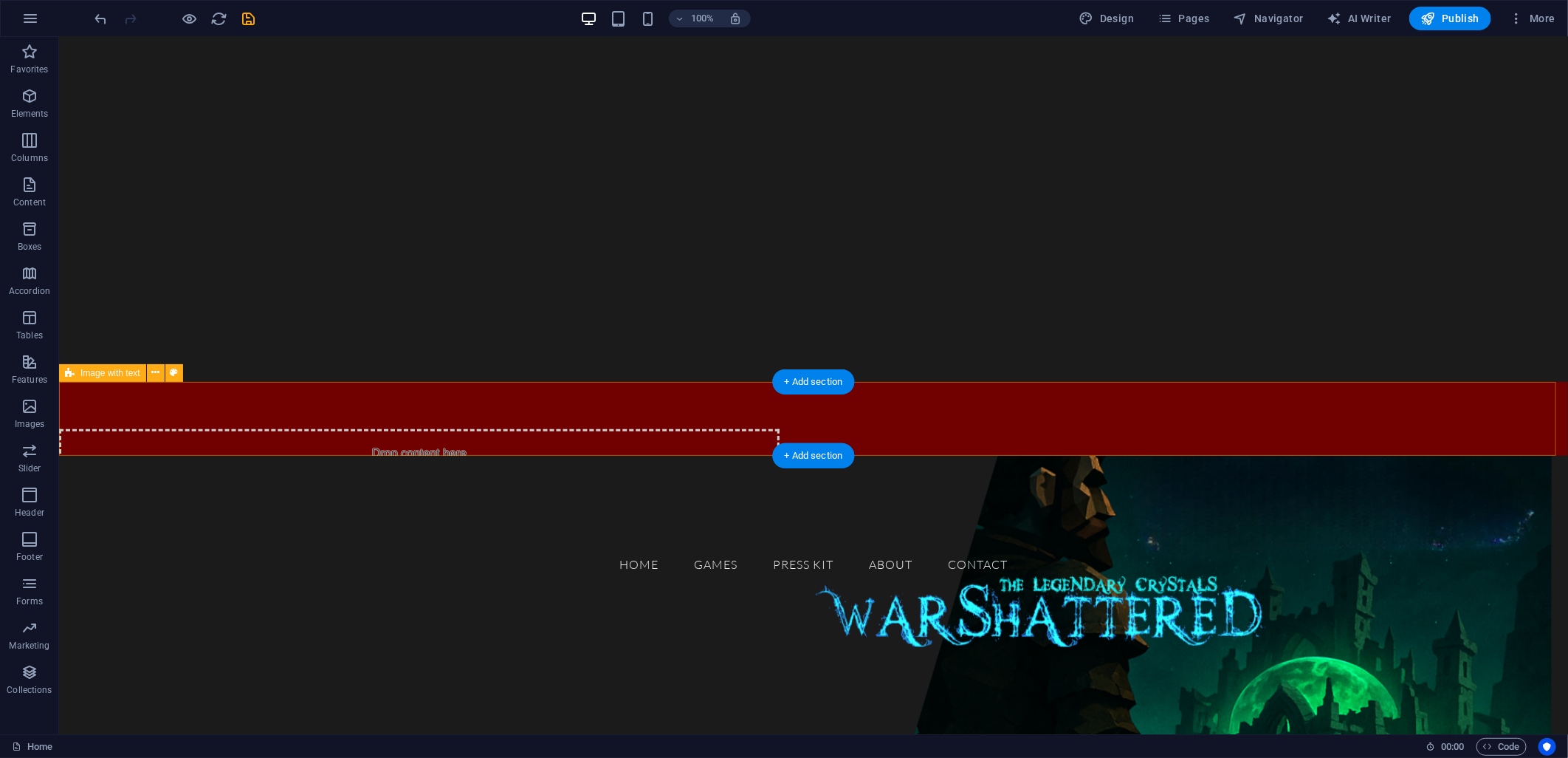
click at [679, 428] on div "Drop content here or Add elements Paste clipboard" at bounding box center [418, 480] width 721 height 105
click at [669, 428] on div "Drop content here or Add elements Paste clipboard" at bounding box center [418, 480] width 721 height 105
click at [704, 428] on div "Drop content here or Add elements Paste clipboard" at bounding box center [418, 480] width 721 height 105
click at [412, 493] on span "Add elements" at bounding box center [375, 502] width 73 height 21
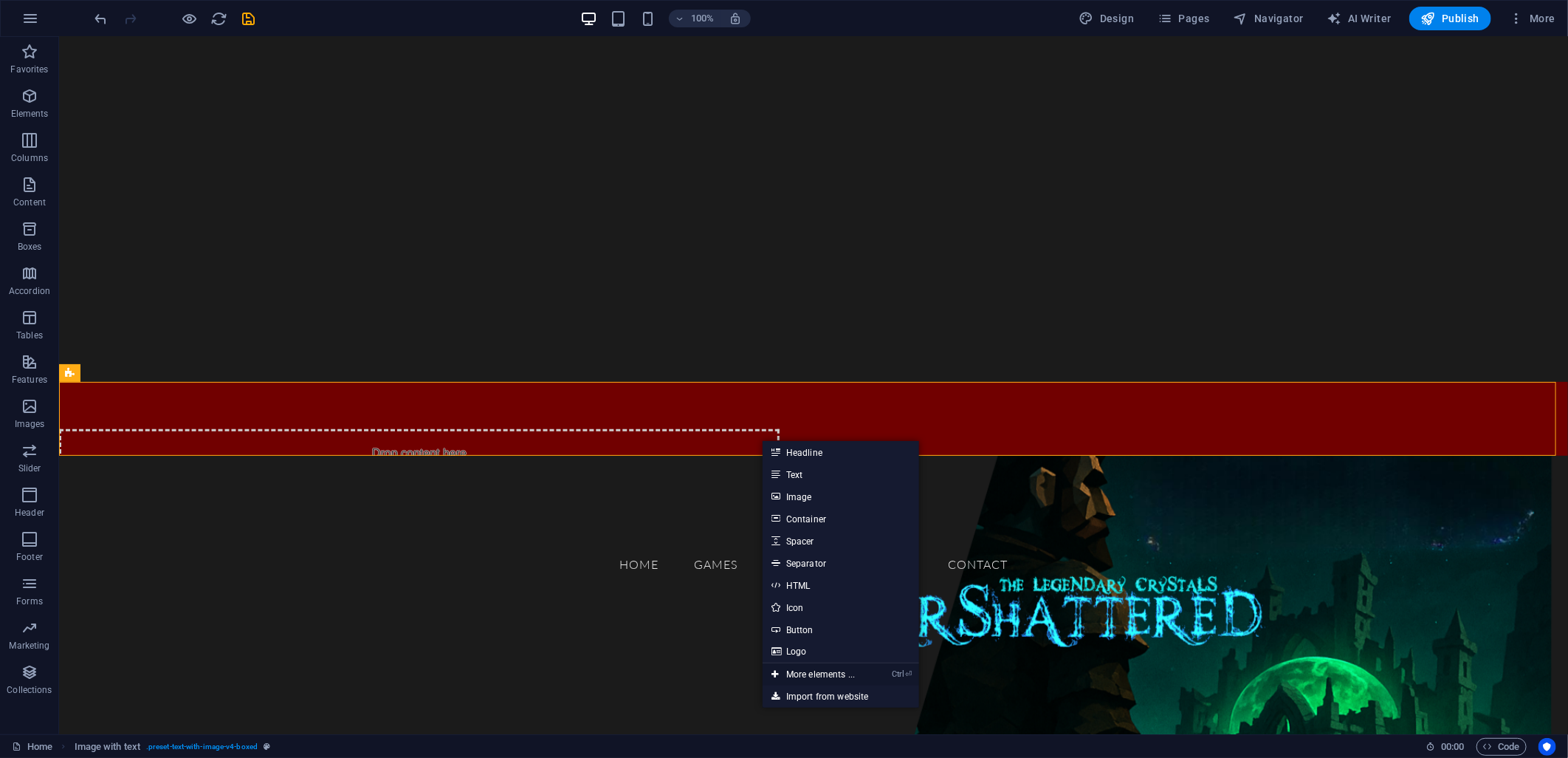
click at [807, 668] on link "Ctrl ⏎ More elements ..." at bounding box center [813, 674] width 101 height 22
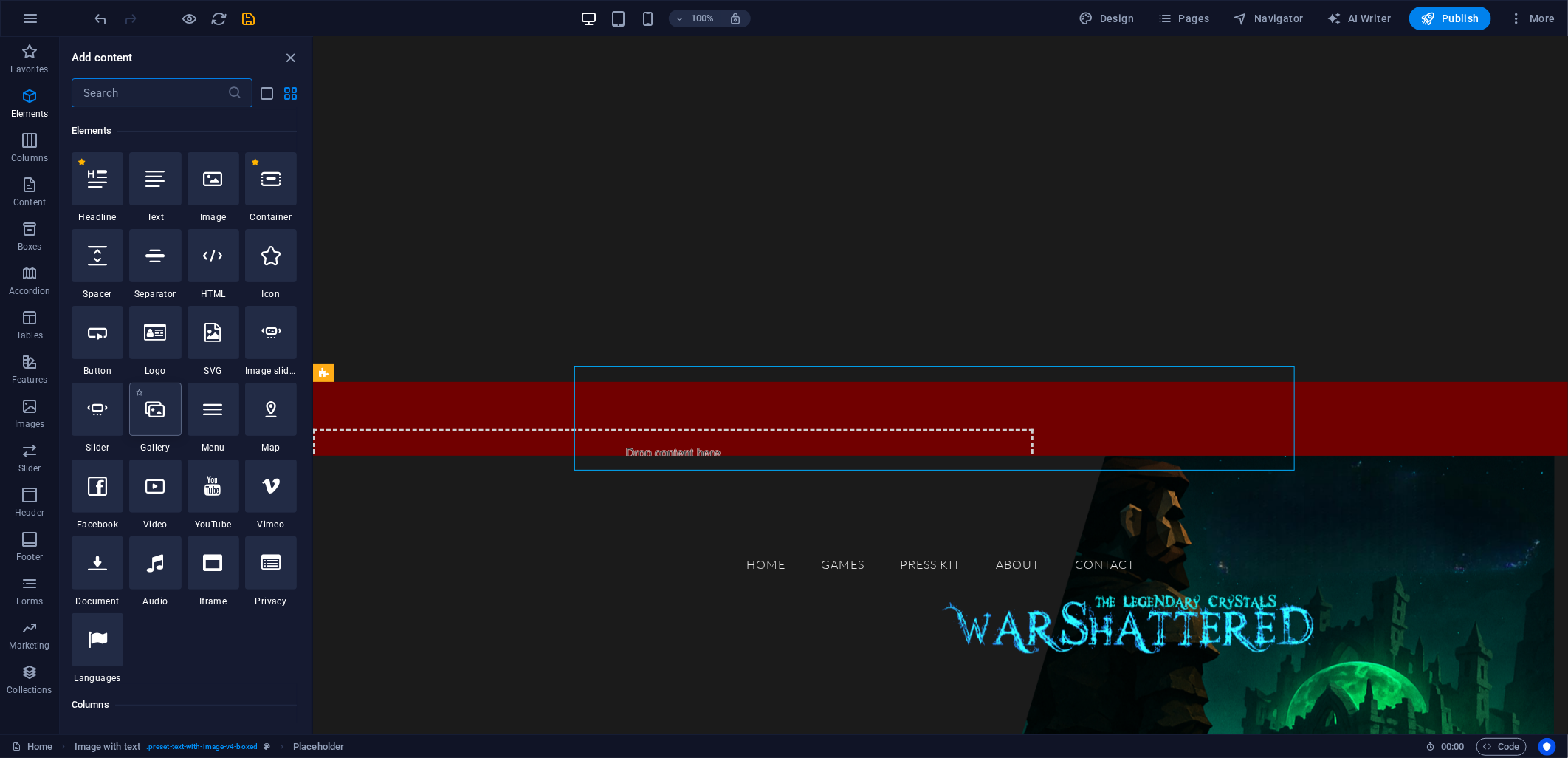
scroll to position [157, 0]
click at [19, 147] on span "Columns" at bounding box center [29, 149] width 59 height 36
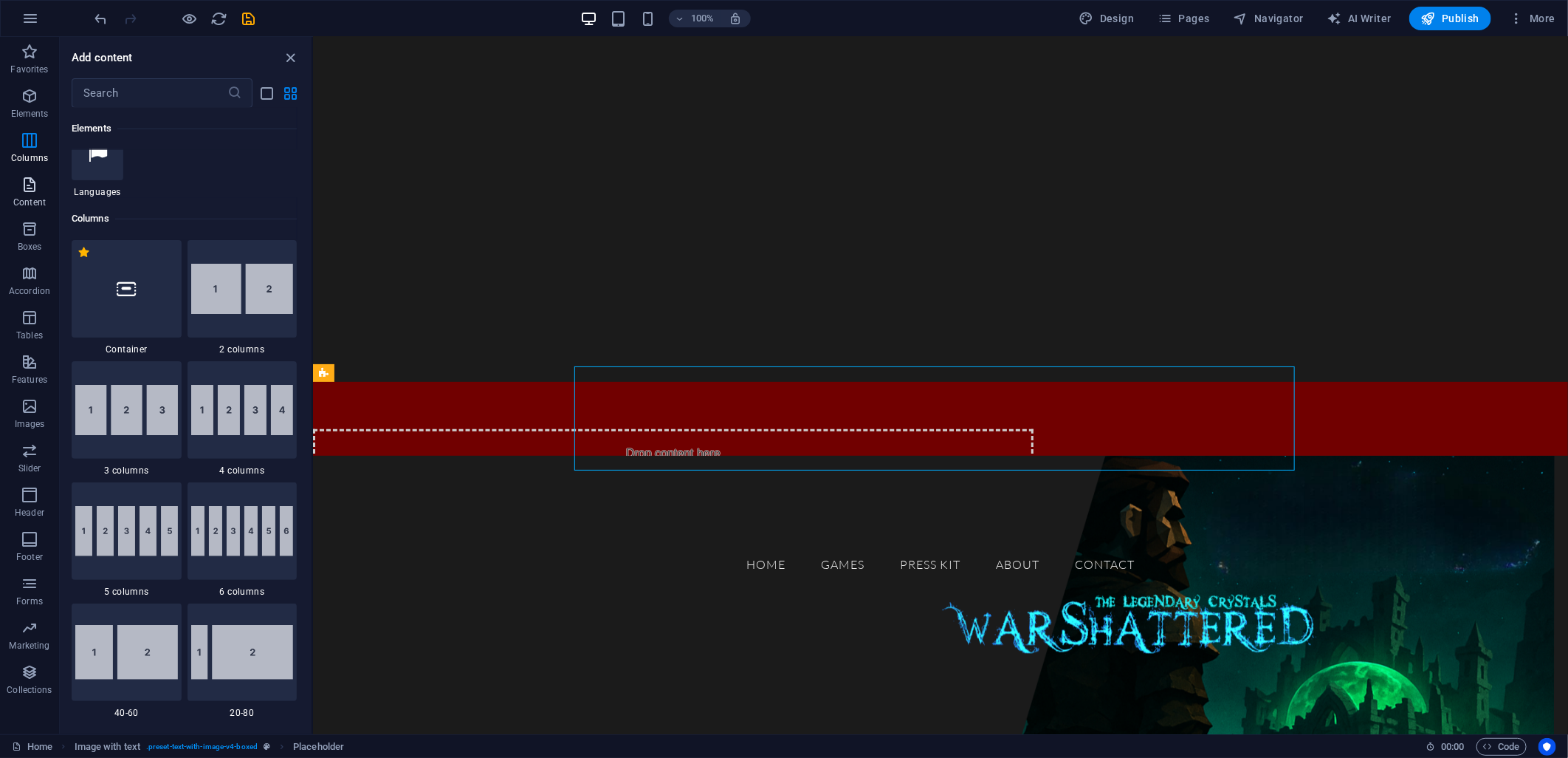
scroll to position [731, 0]
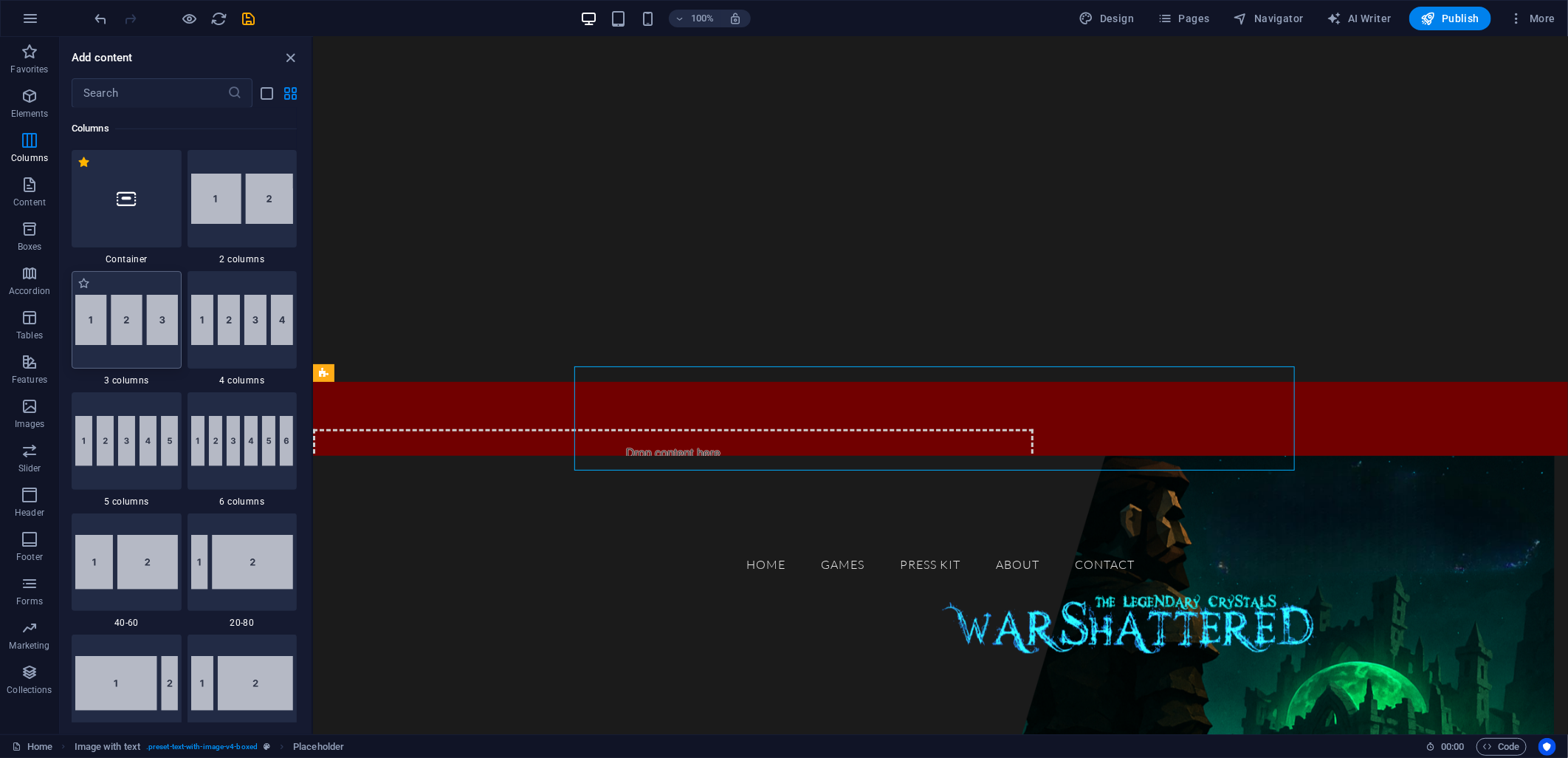
click at [133, 313] on img at bounding box center [126, 320] width 103 height 50
click at [313, 321] on div "H2 Container Container Container H1 Image with text Container Container H4 Grid…" at bounding box center [940, 385] width 1255 height 697
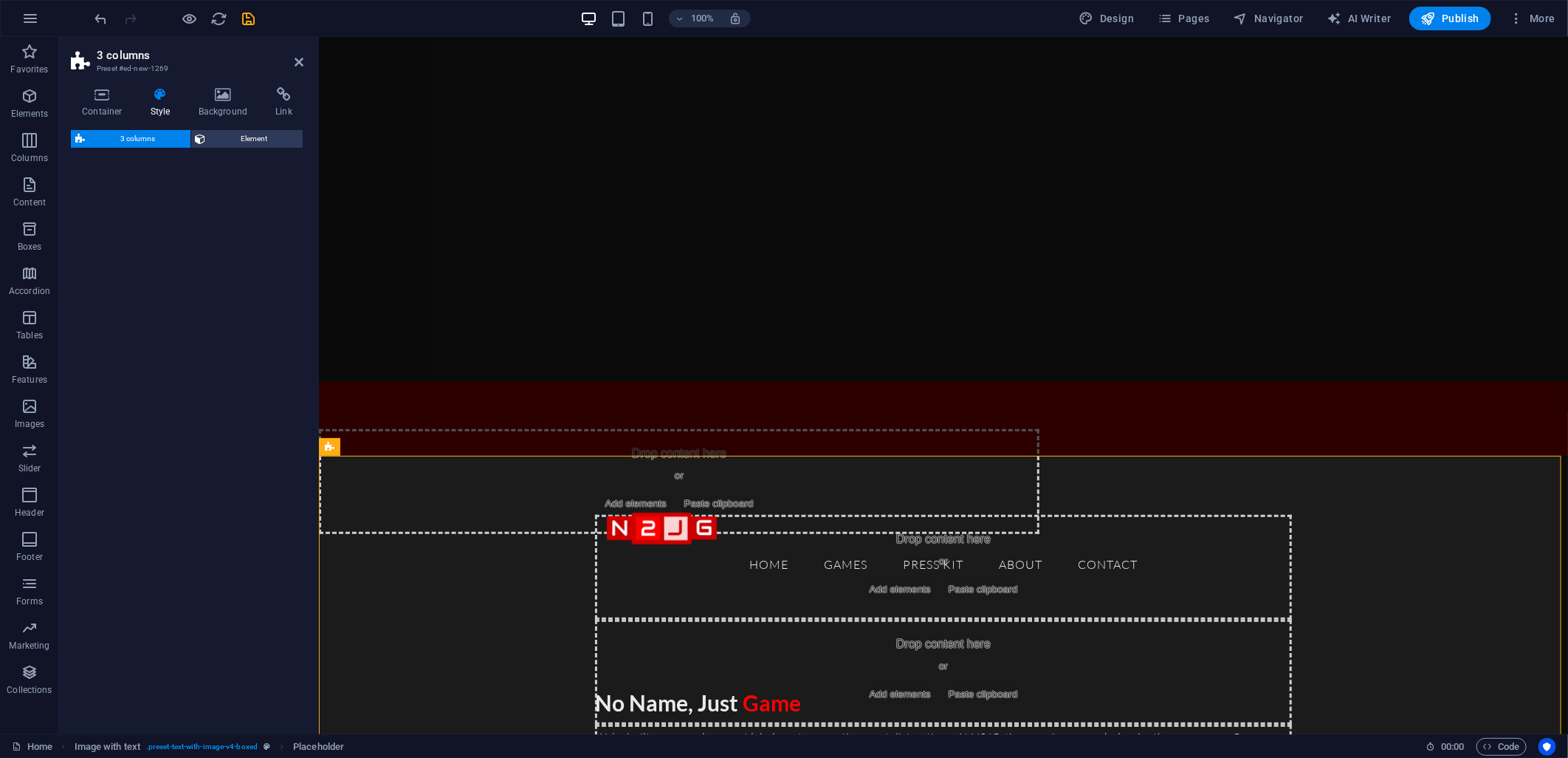
select select "rem"
select select "preset-columns-three-v2-default"
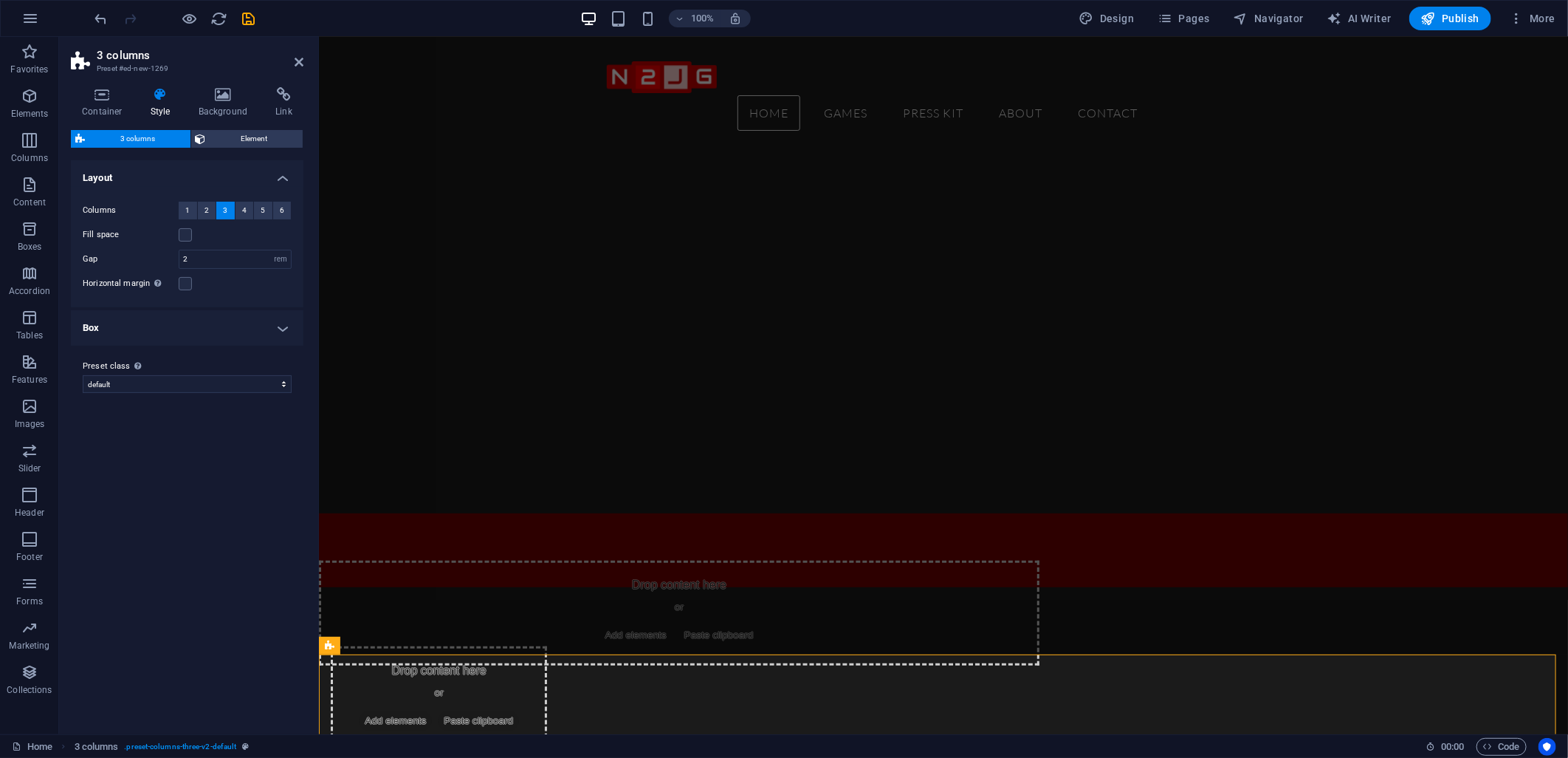
scroll to position [0, 0]
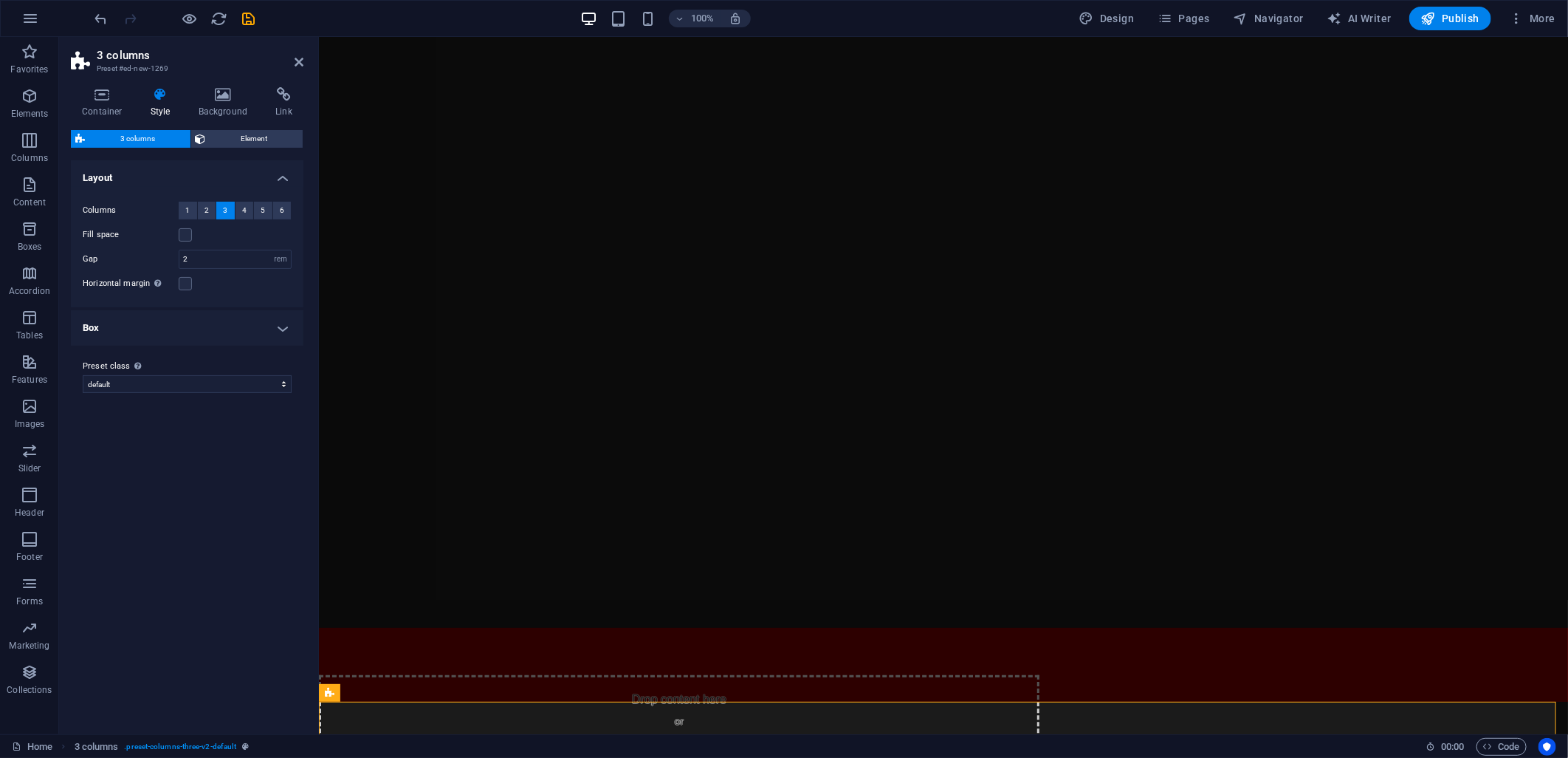
click at [516, 449] on figure at bounding box center [943, 384] width 1249 height 697
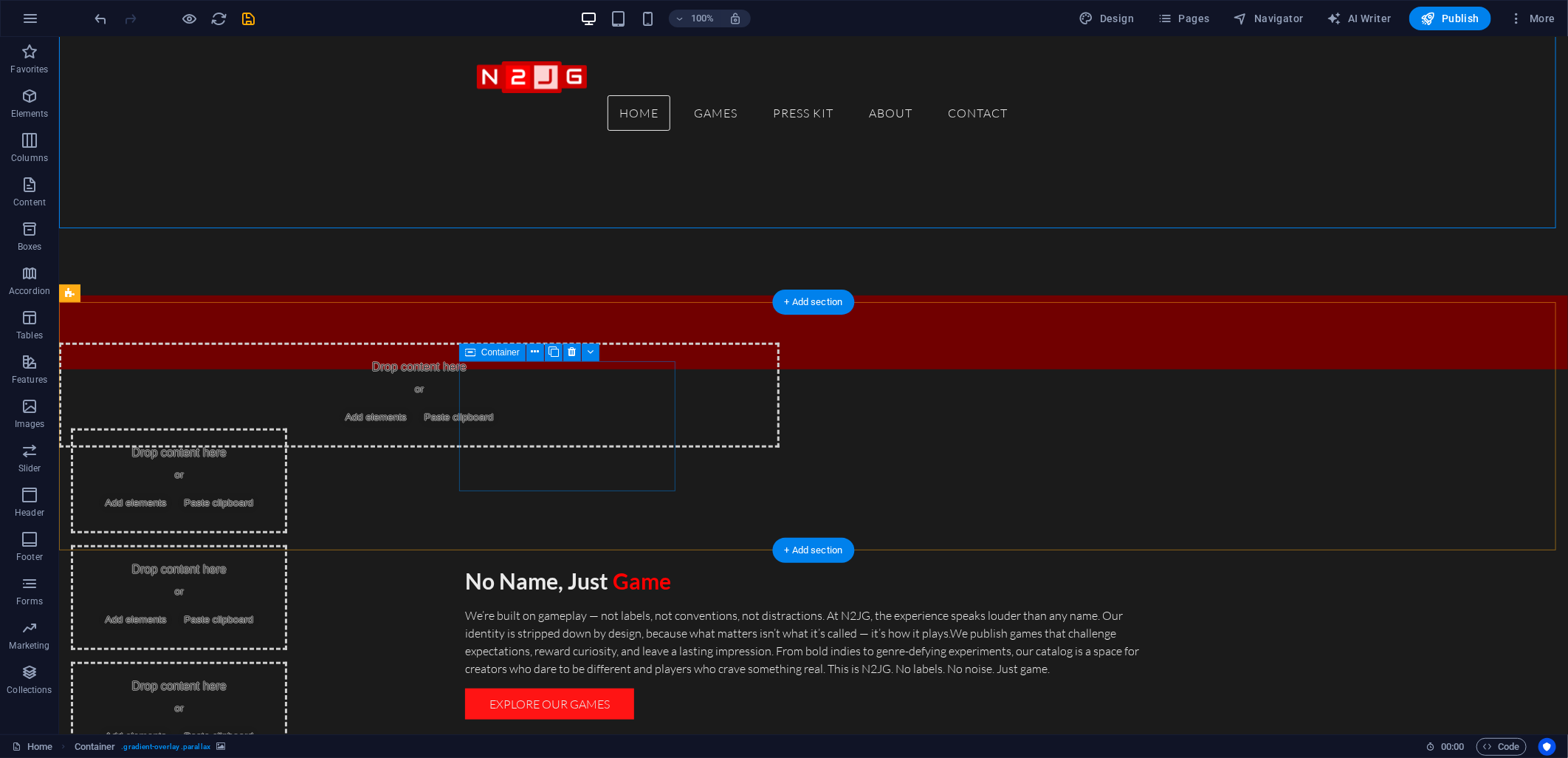
scroll to position [328, 0]
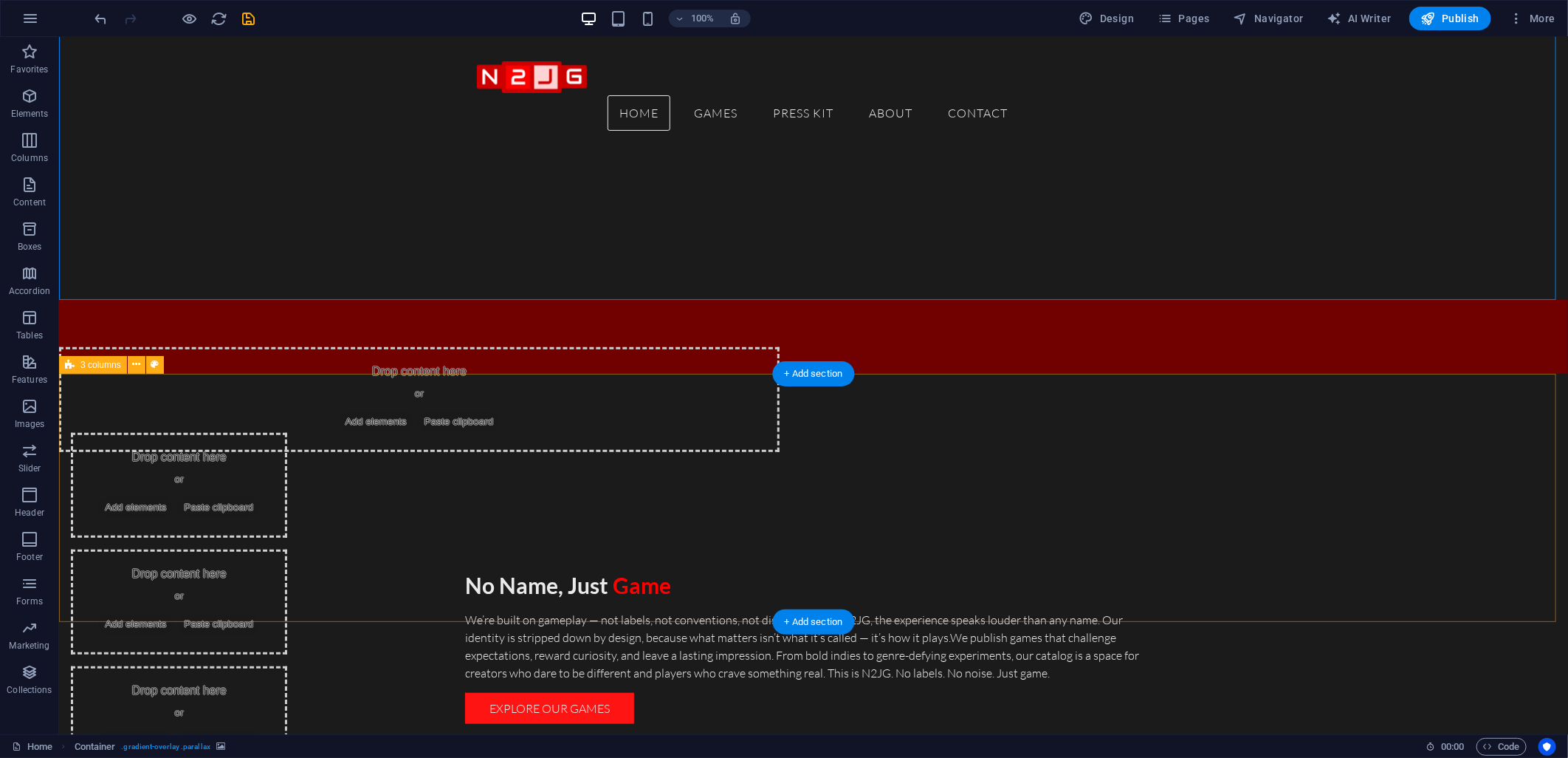
click at [387, 417] on div "Drop content here or Add elements Paste clipboard Drop content here or Add elem…" at bounding box center [812, 601] width 1509 height 457
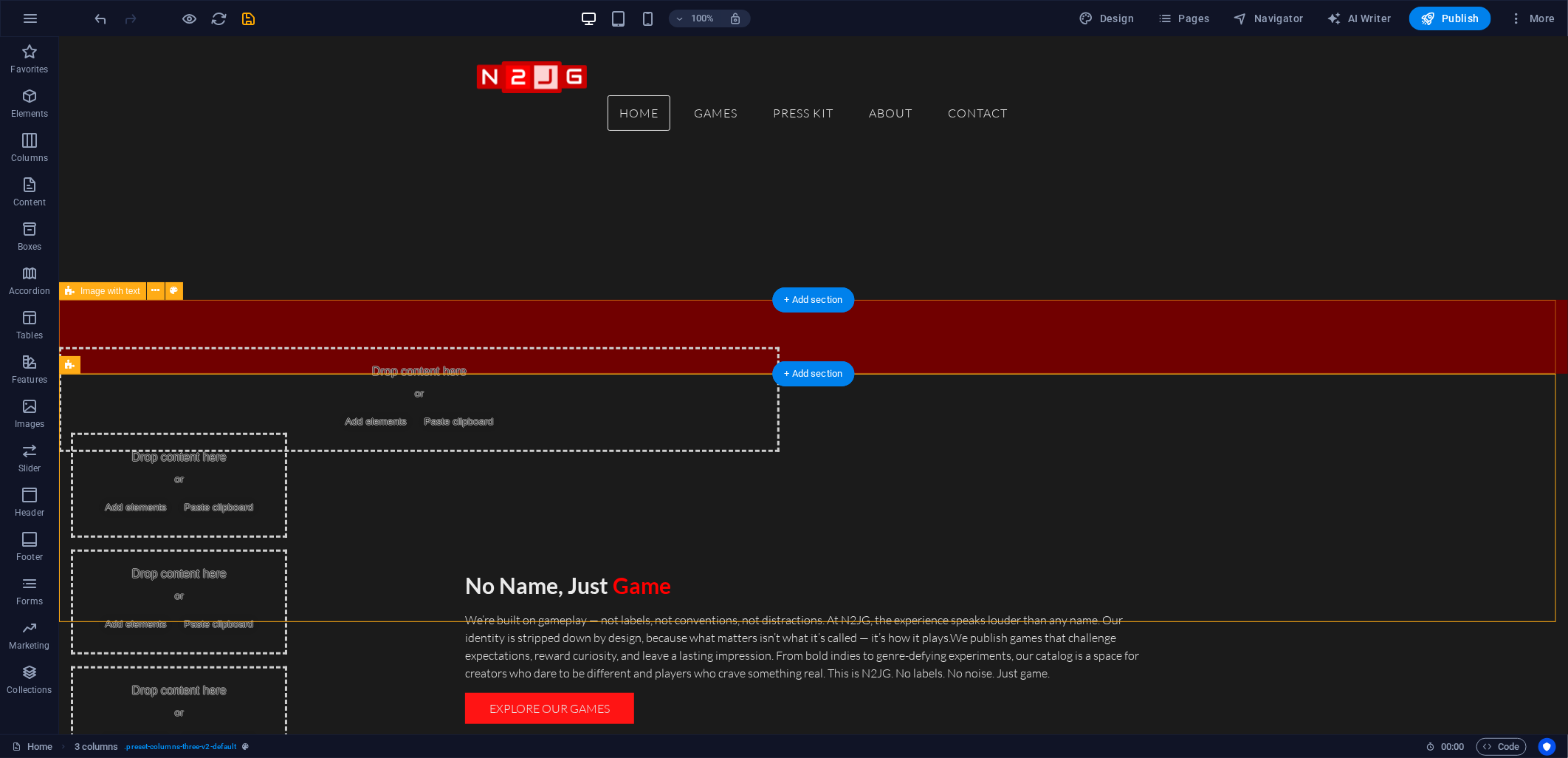
click at [495, 347] on div "Drop content here or Add elements Paste clipboard" at bounding box center [418, 399] width 721 height 105
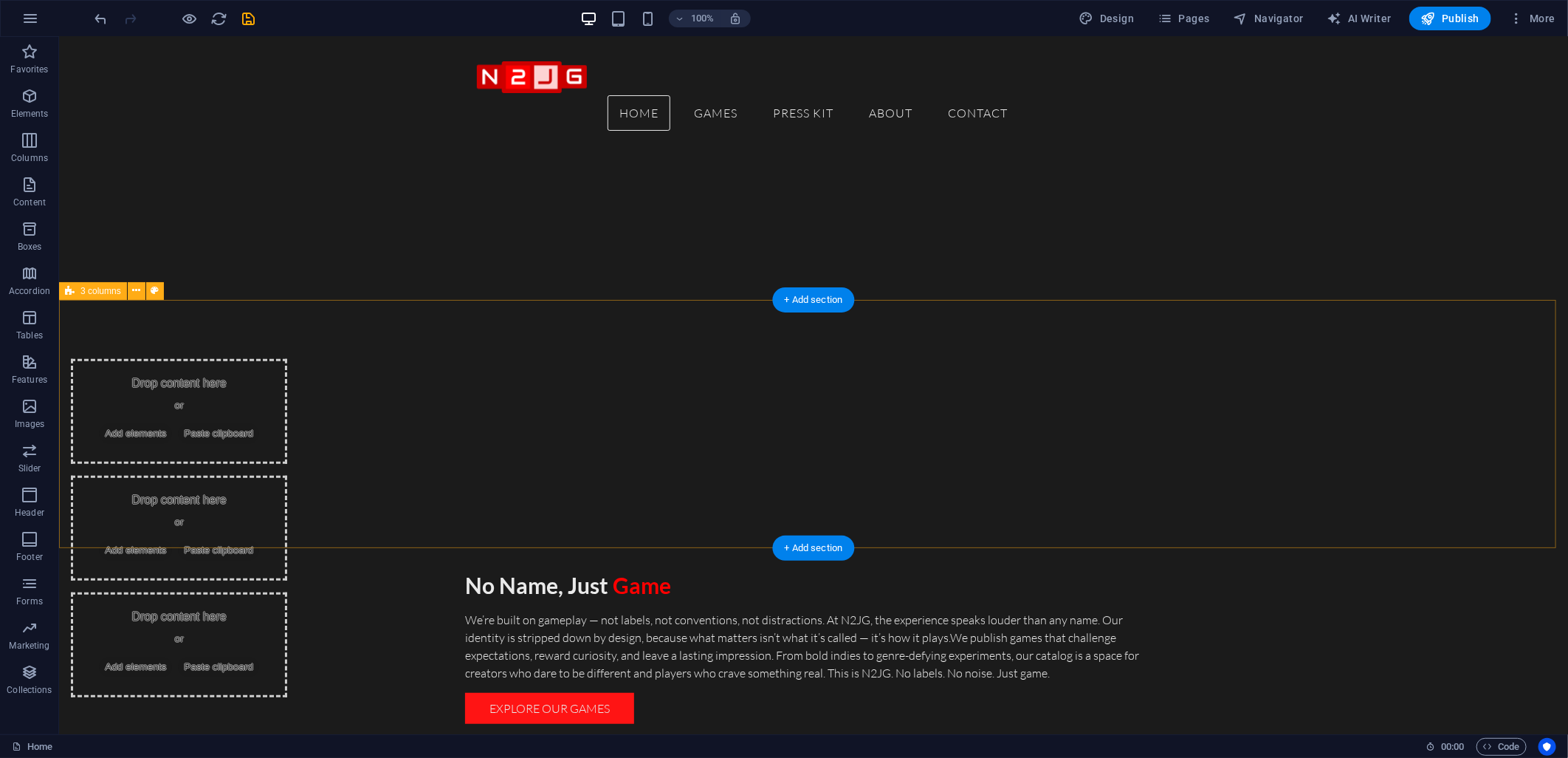
click at [374, 394] on div "Drop content here or Add elements Paste clipboard Drop content here or Add elem…" at bounding box center [812, 527] width 1509 height 457
click at [96, 291] on span "3 columns" at bounding box center [100, 291] width 40 height 9
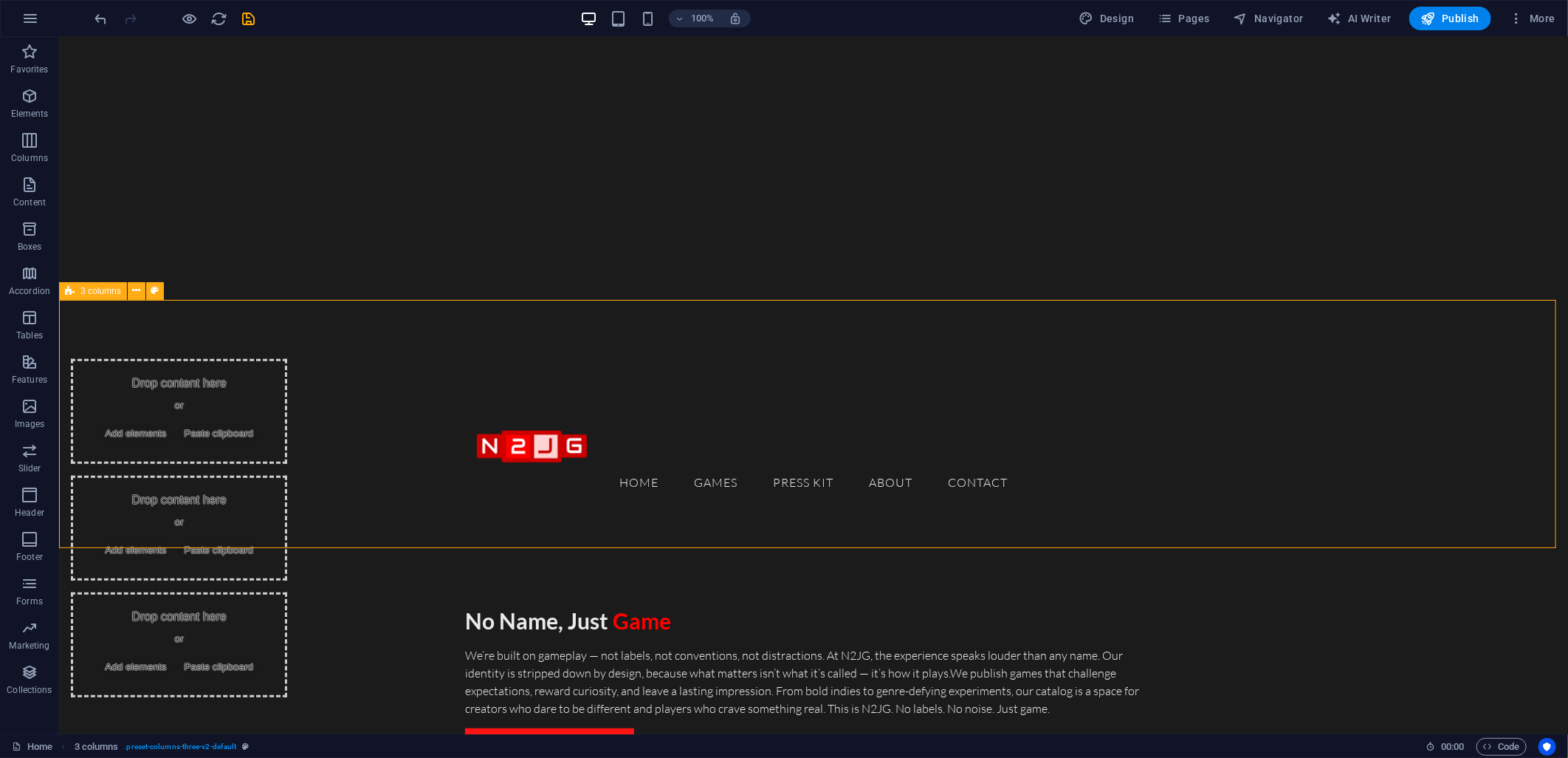
select select "rem"
select select "preset-columns-three-v2-default"
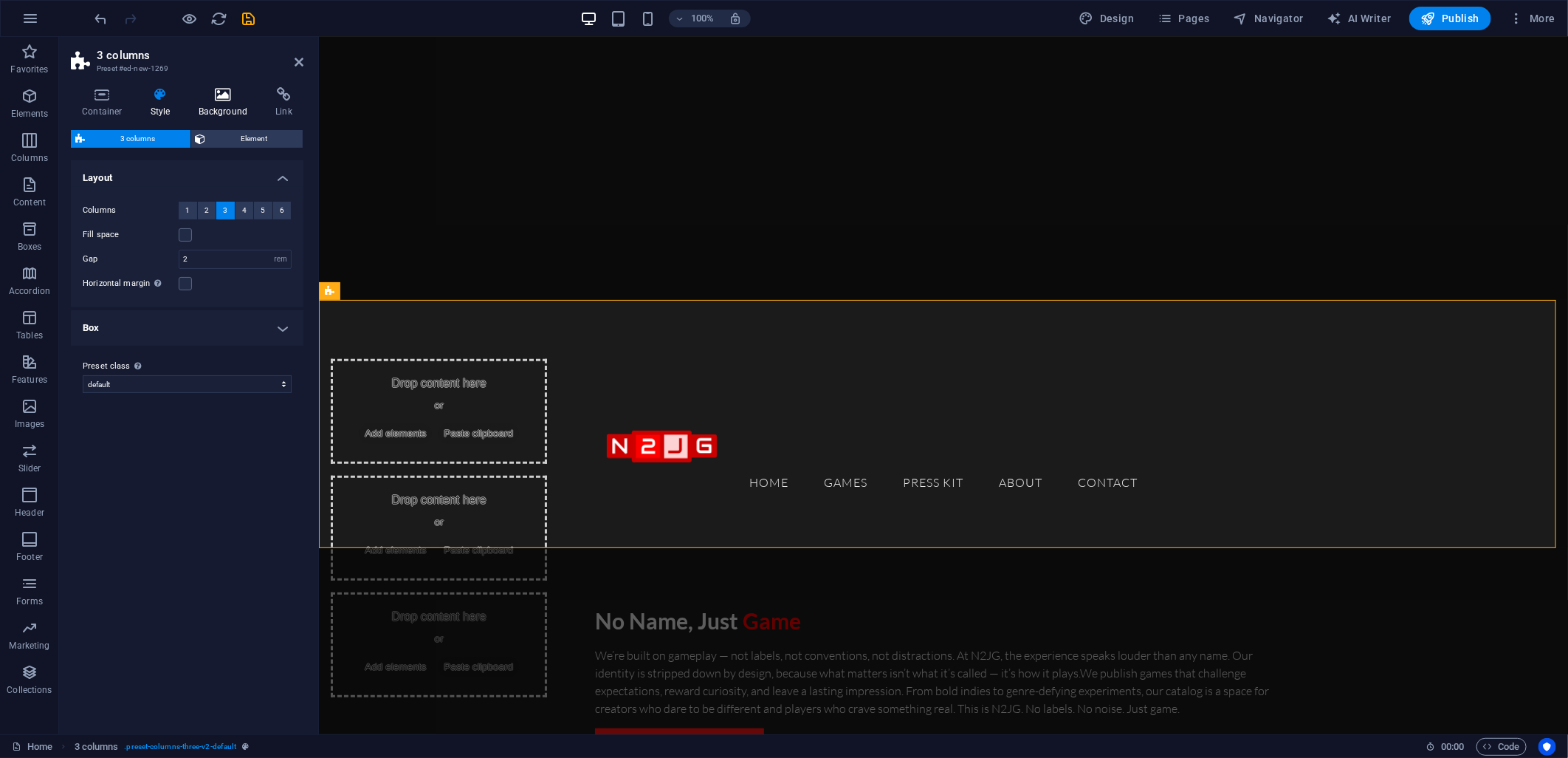
click at [212, 99] on icon at bounding box center [223, 95] width 71 height 15
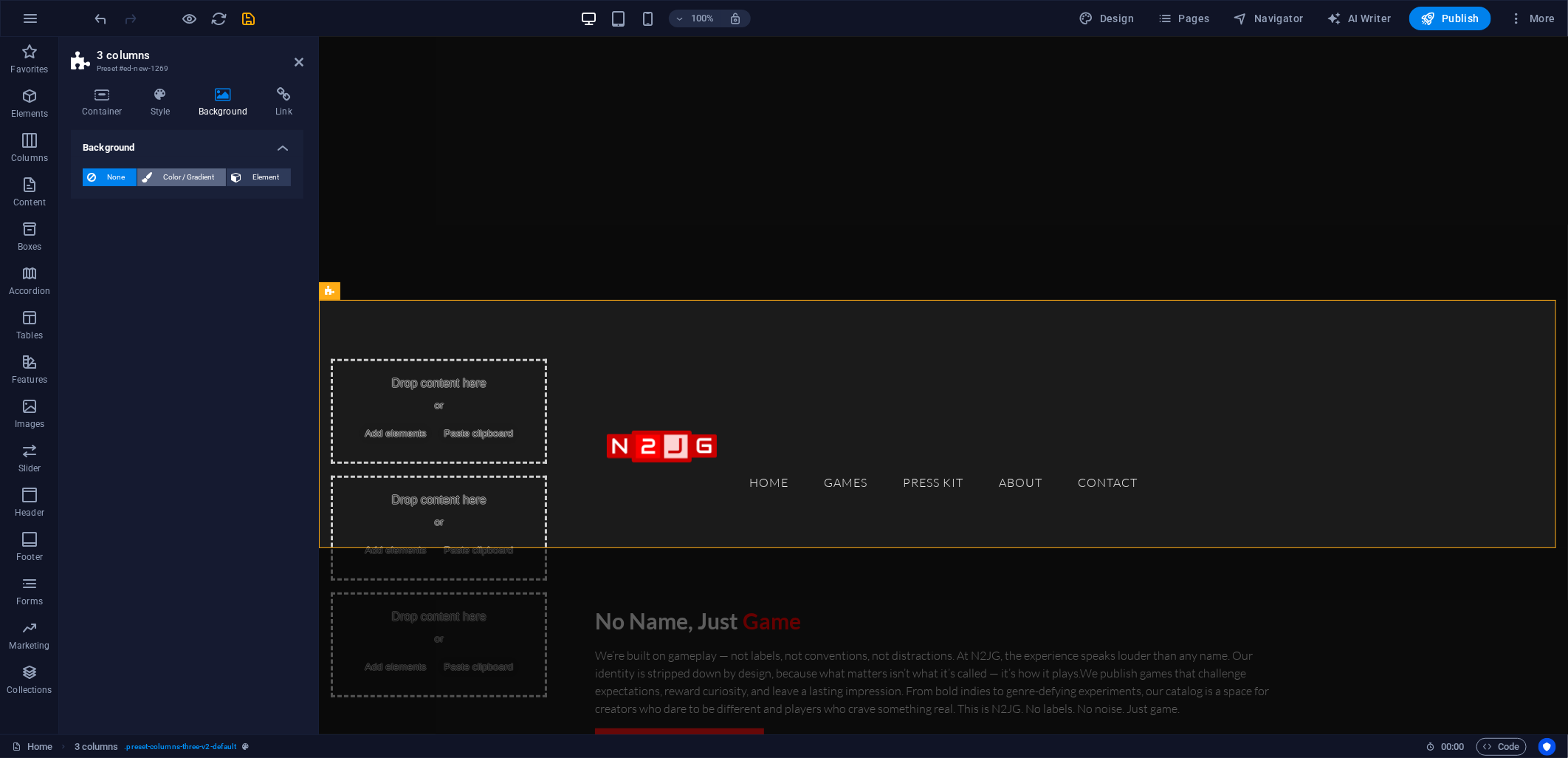
click at [180, 181] on span "Color / Gradient" at bounding box center [189, 177] width 65 height 18
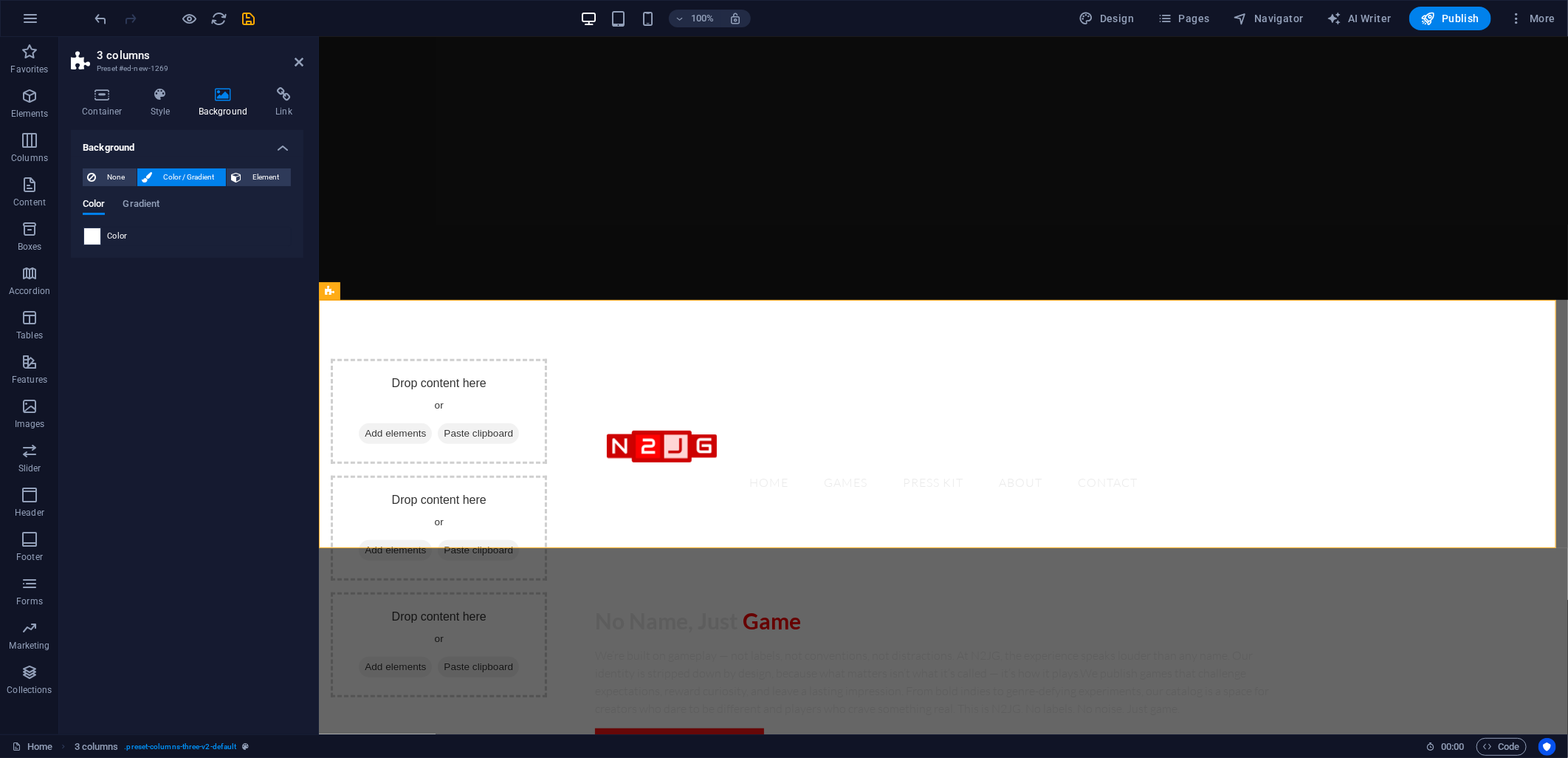
click at [94, 237] on span at bounding box center [92, 236] width 16 height 16
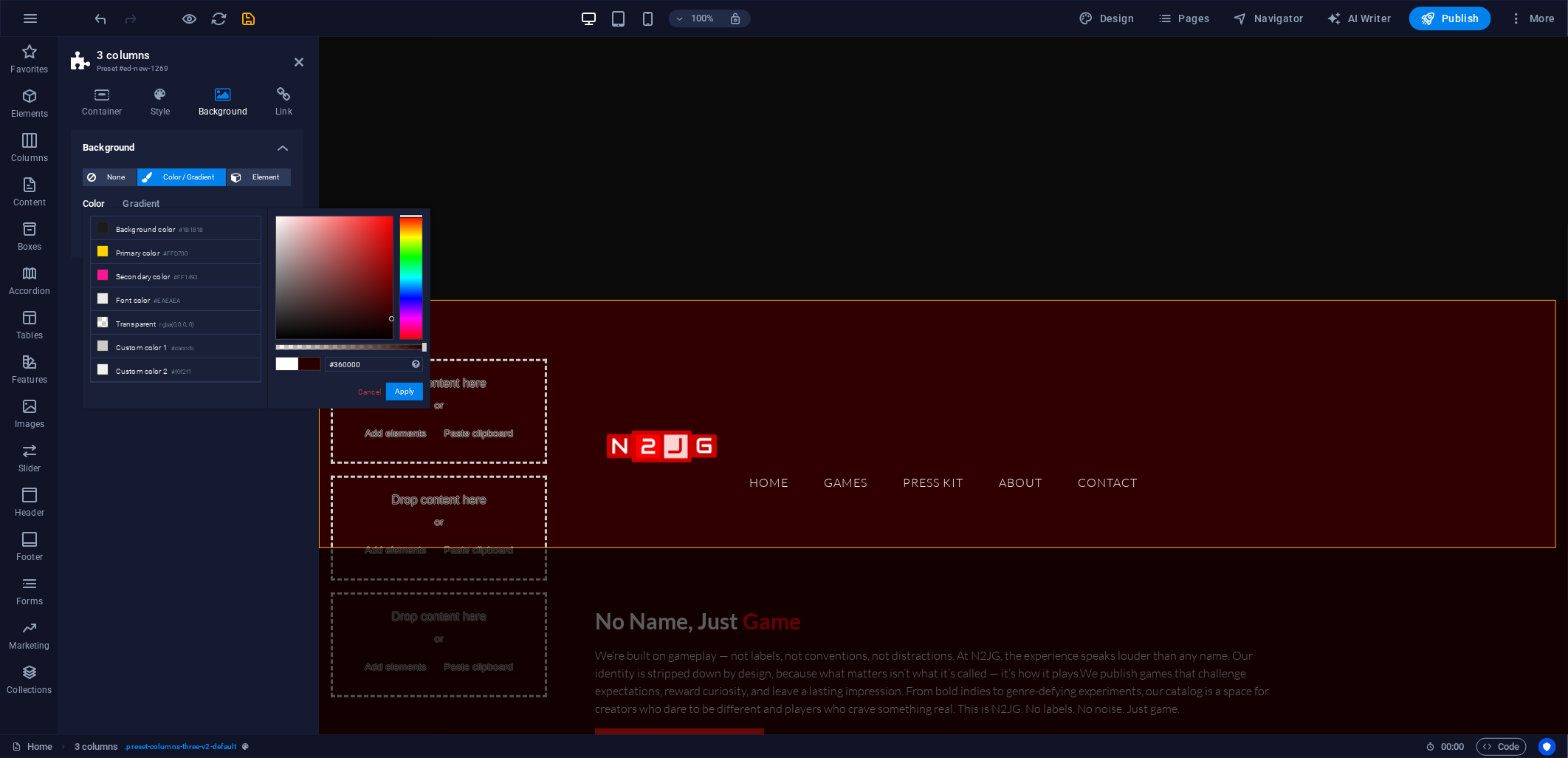
type input "#380000"
drag, startPoint x: 389, startPoint y: 222, endPoint x: 408, endPoint y: 312, distance: 92.0
click at [408, 312] on div at bounding box center [348, 277] width 147 height 124
click at [410, 388] on button "Apply" at bounding box center [404, 392] width 37 height 18
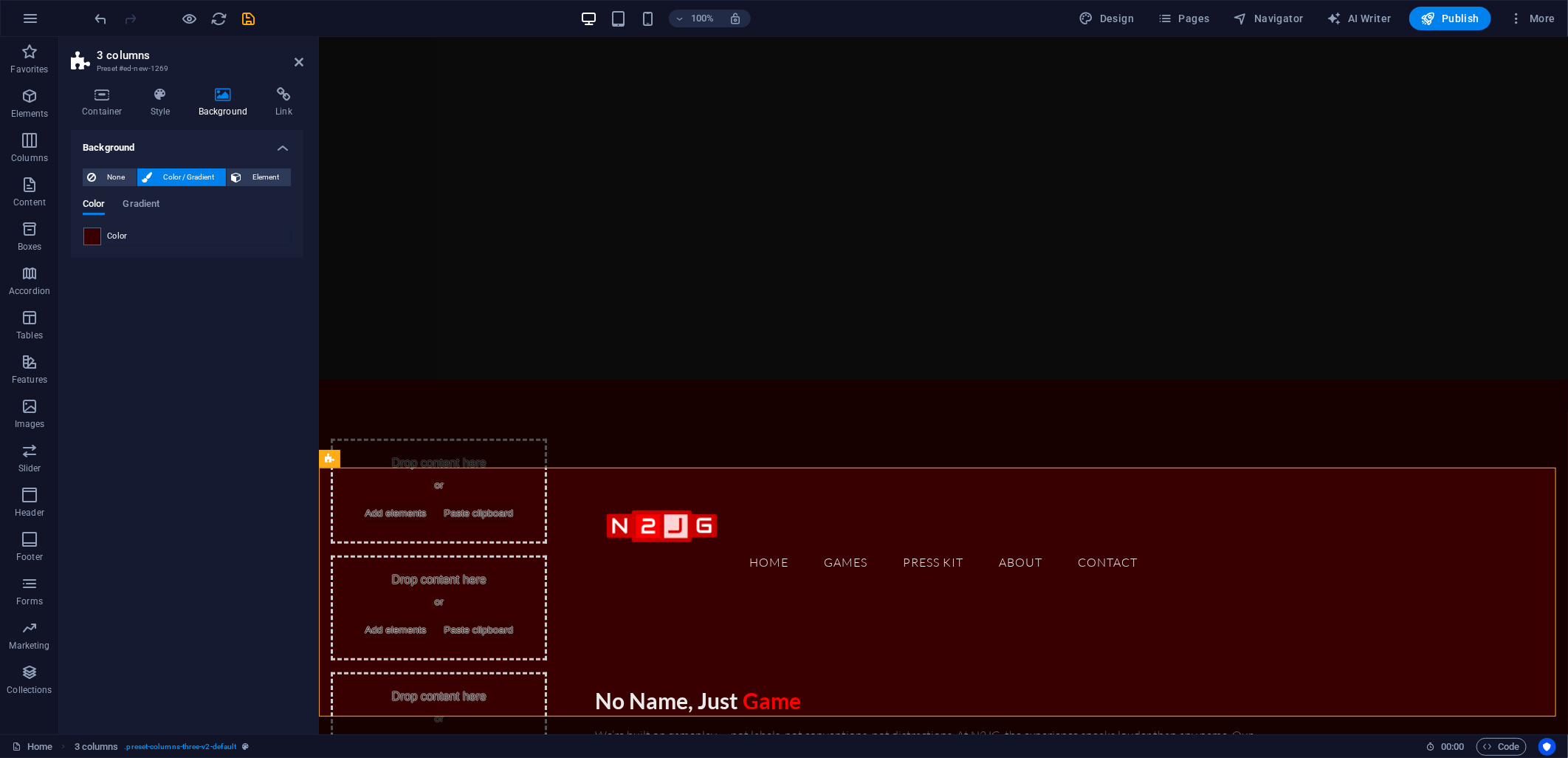
scroll to position [262, 0]
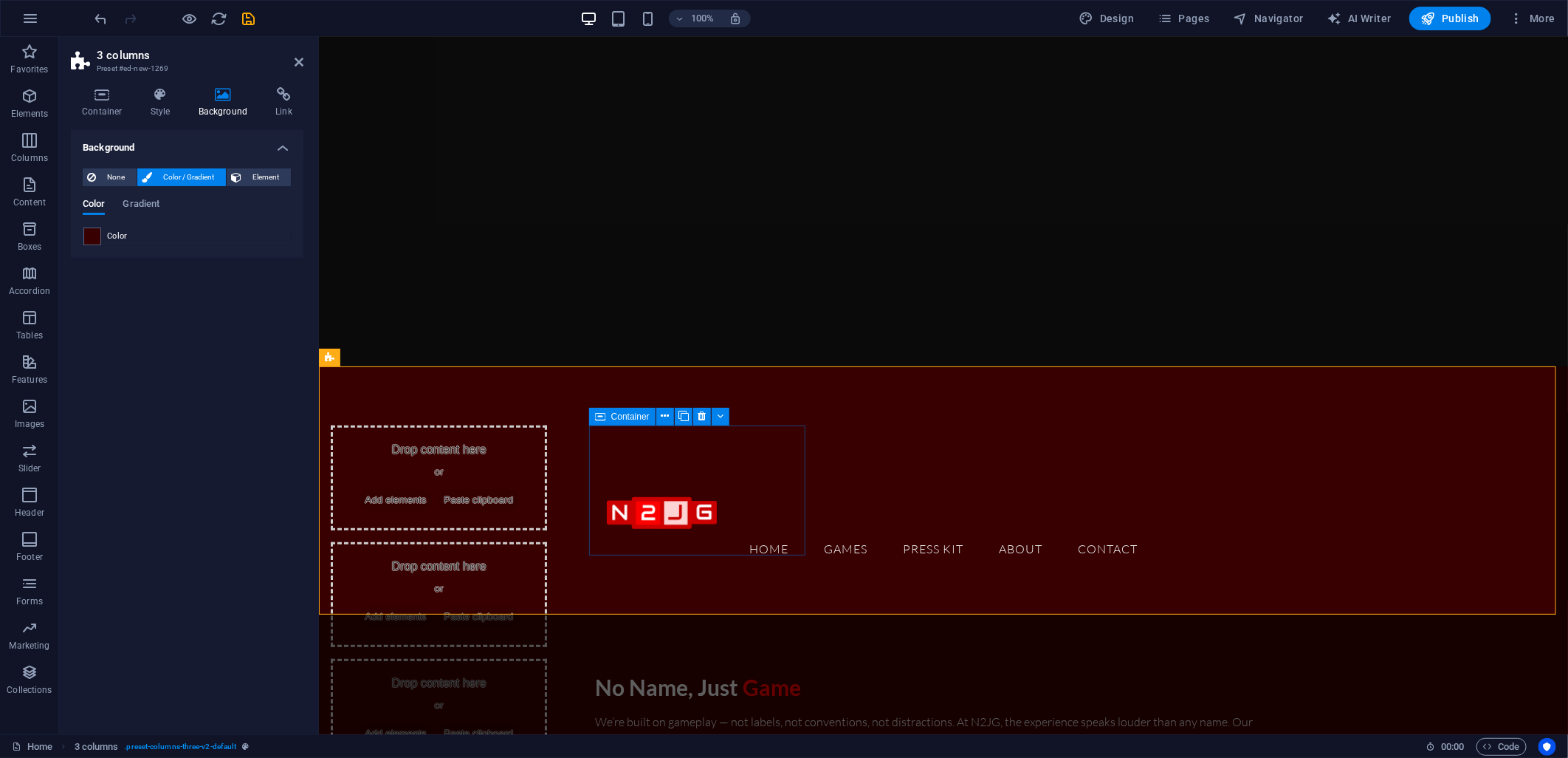
click at [432, 496] on span "Add elements" at bounding box center [395, 499] width 73 height 21
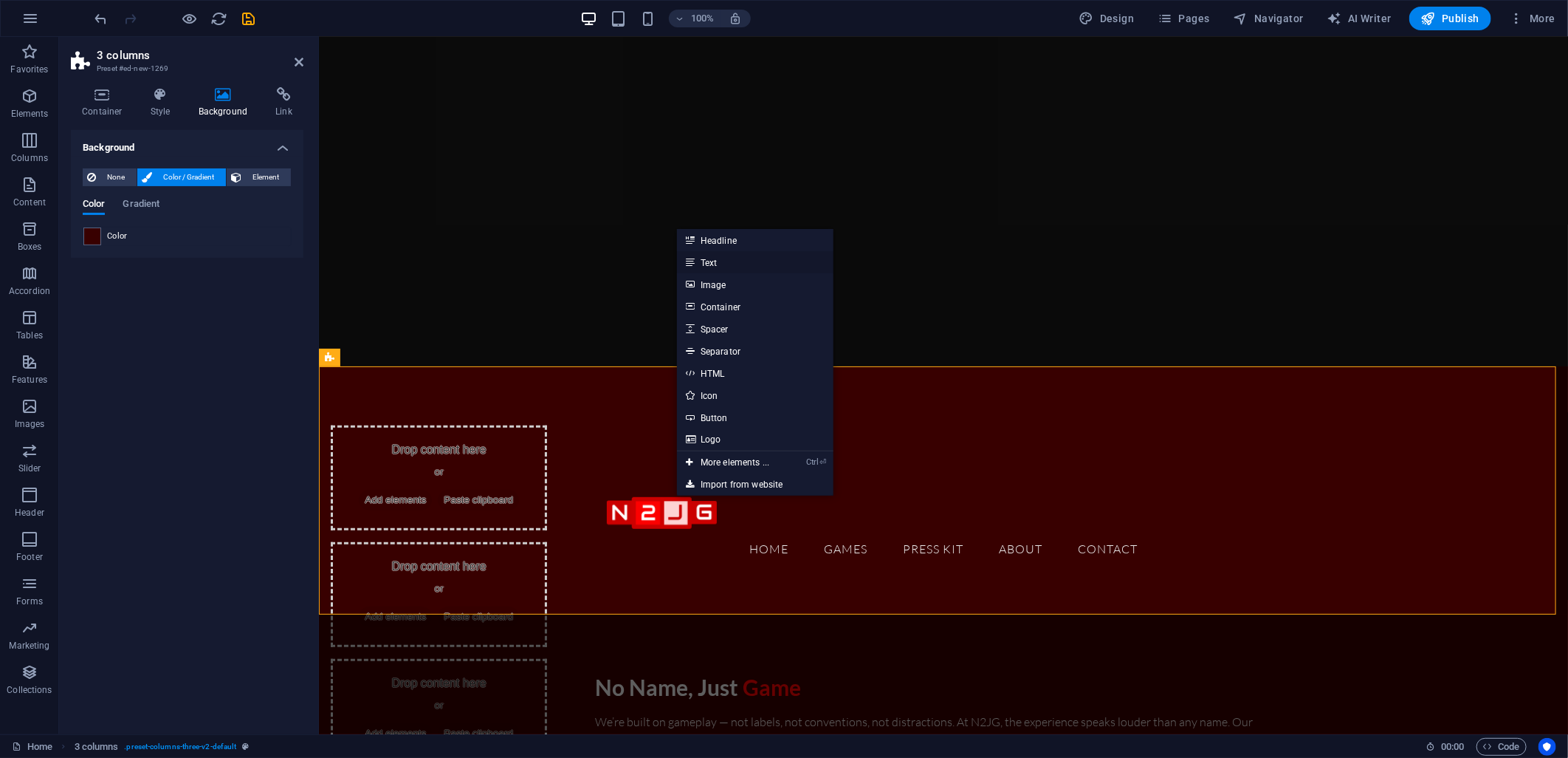
click at [718, 263] on link "Text" at bounding box center [755, 262] width 156 height 22
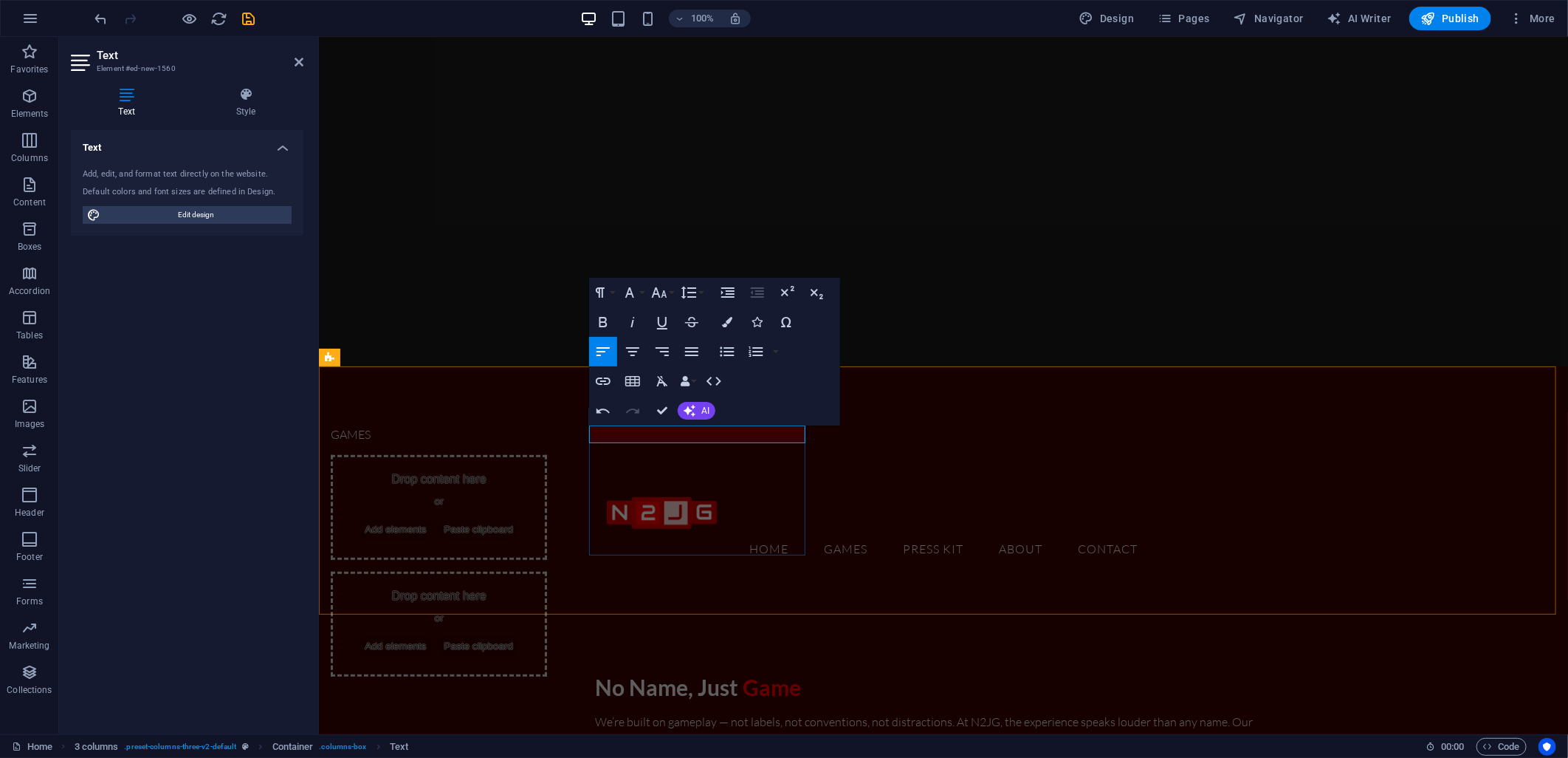
click at [546, 442] on div "GAMES" at bounding box center [438, 434] width 216 height 18
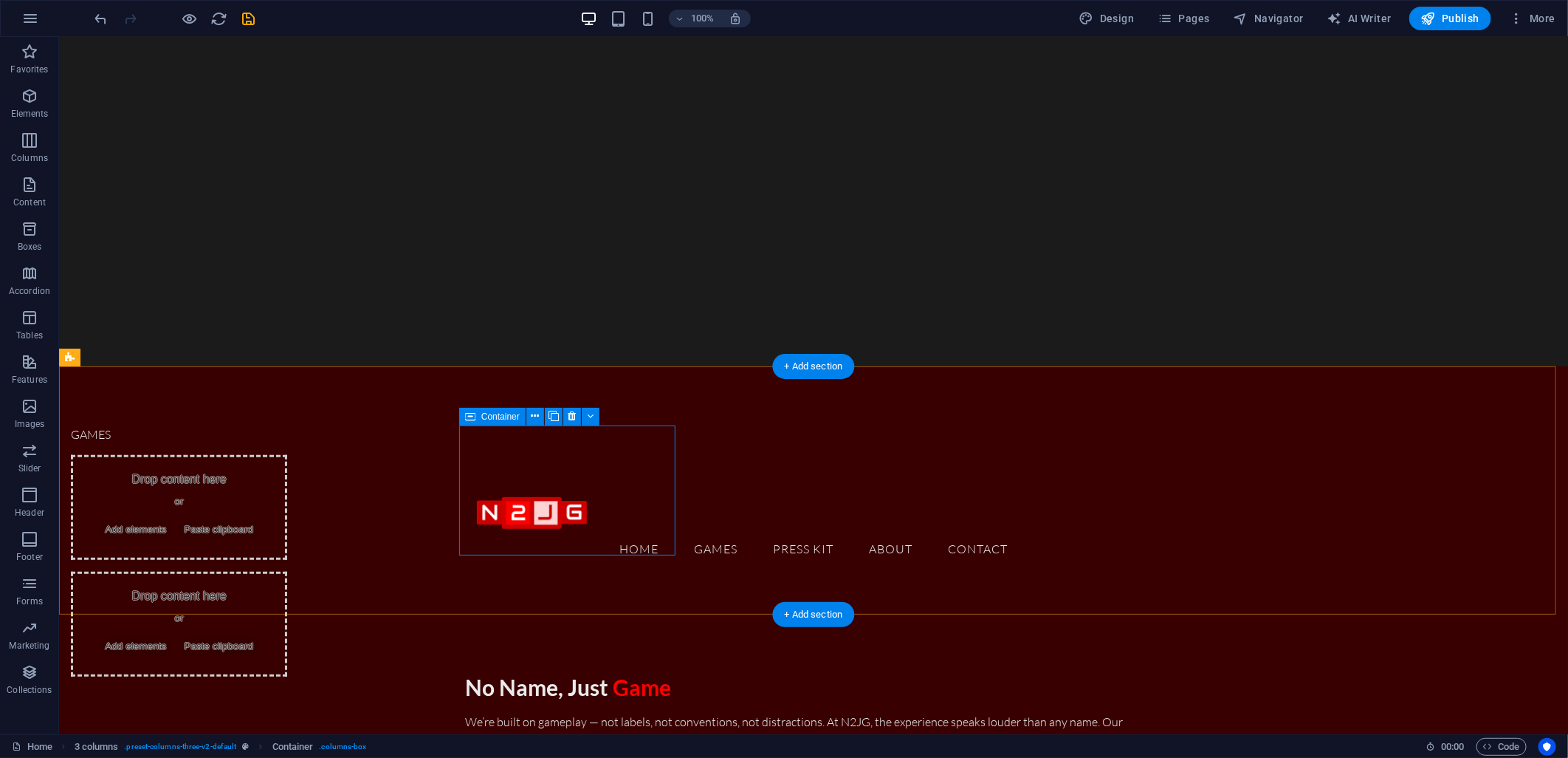
click at [287, 442] on div "GAMES" at bounding box center [179, 434] width 216 height 18
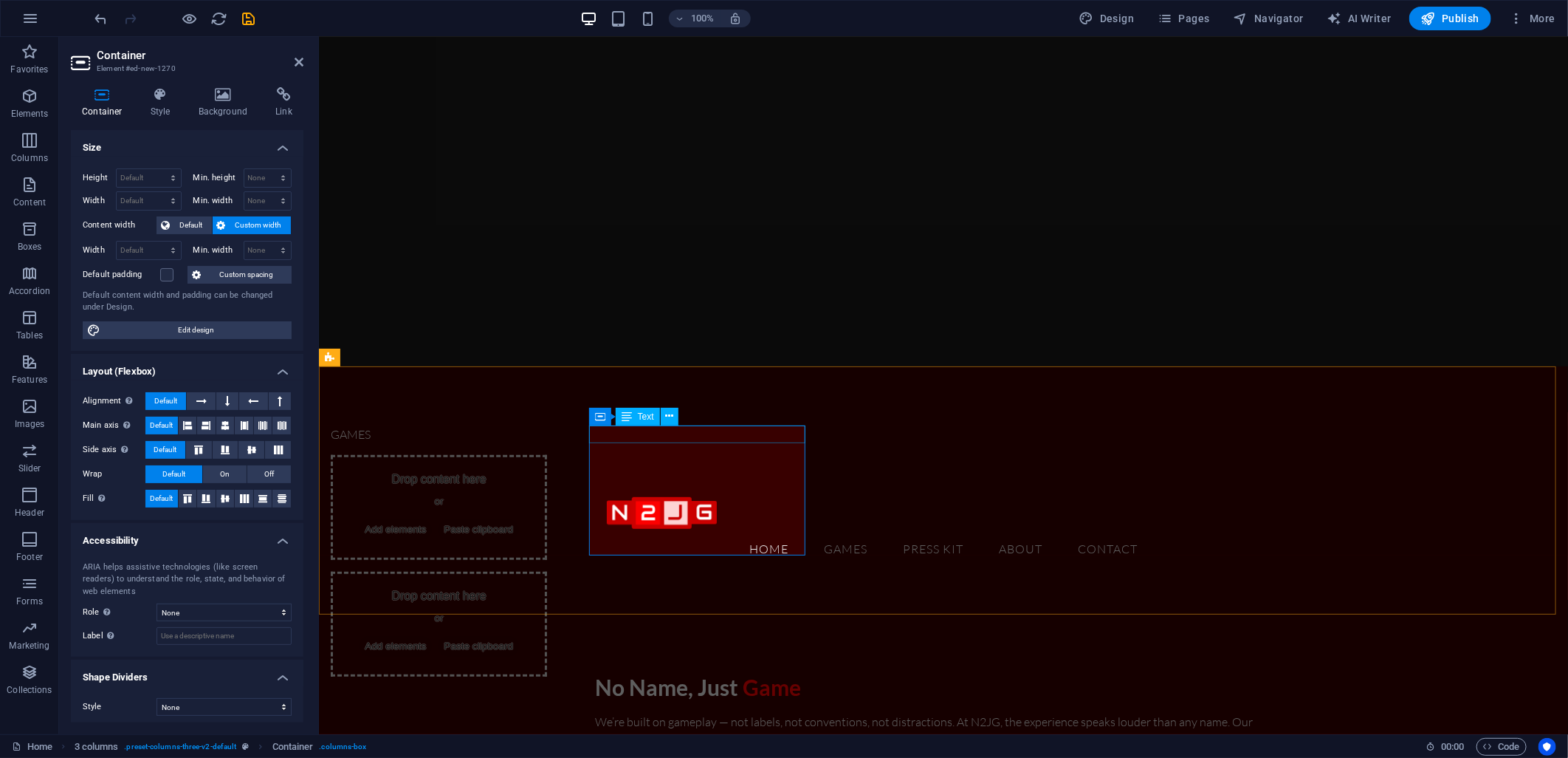
click at [546, 438] on div "GAMES" at bounding box center [438, 434] width 216 height 18
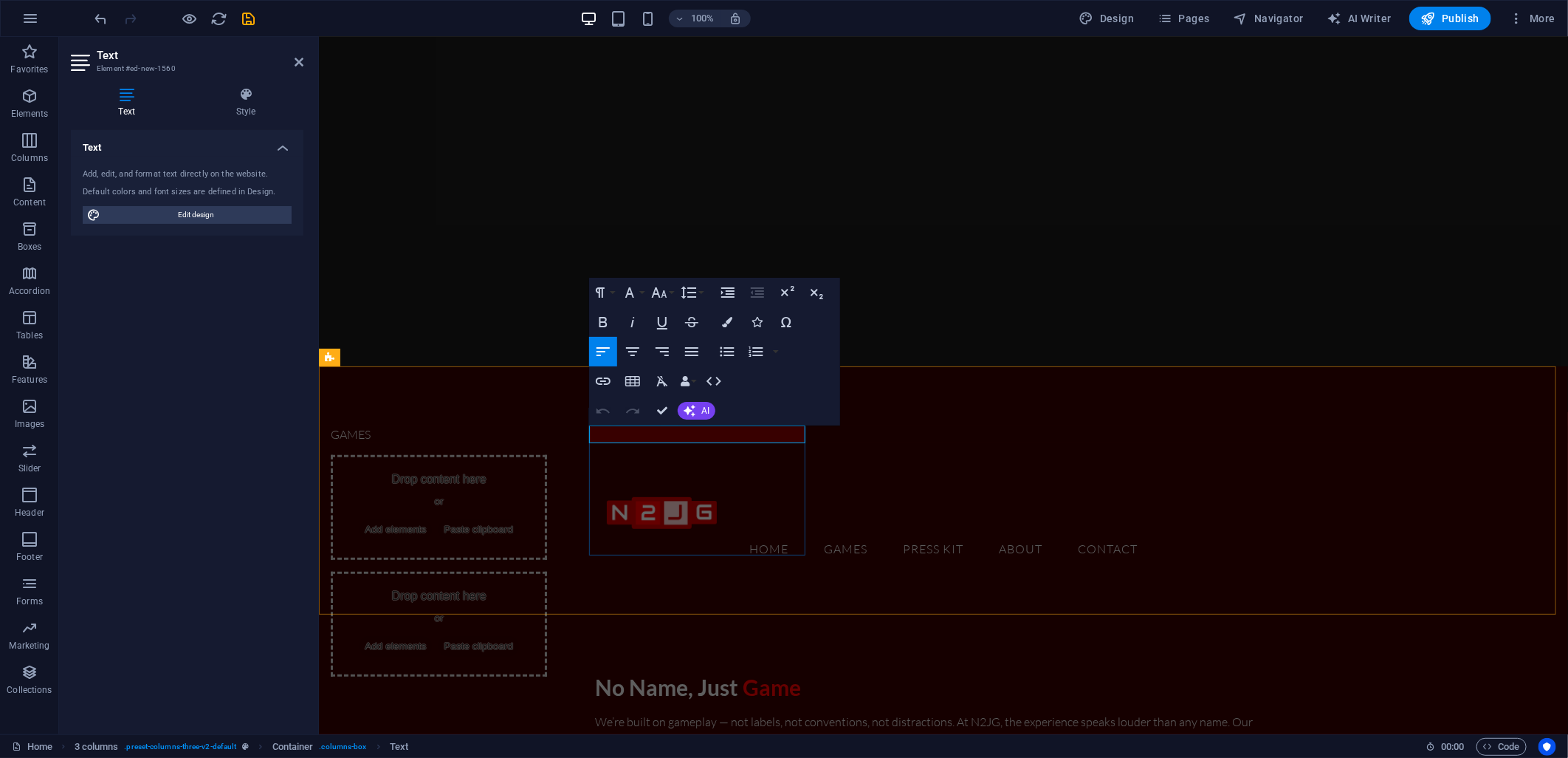
click at [546, 437] on p "GAMES" at bounding box center [438, 434] width 216 height 18
click at [258, 99] on icon at bounding box center [246, 95] width 115 height 15
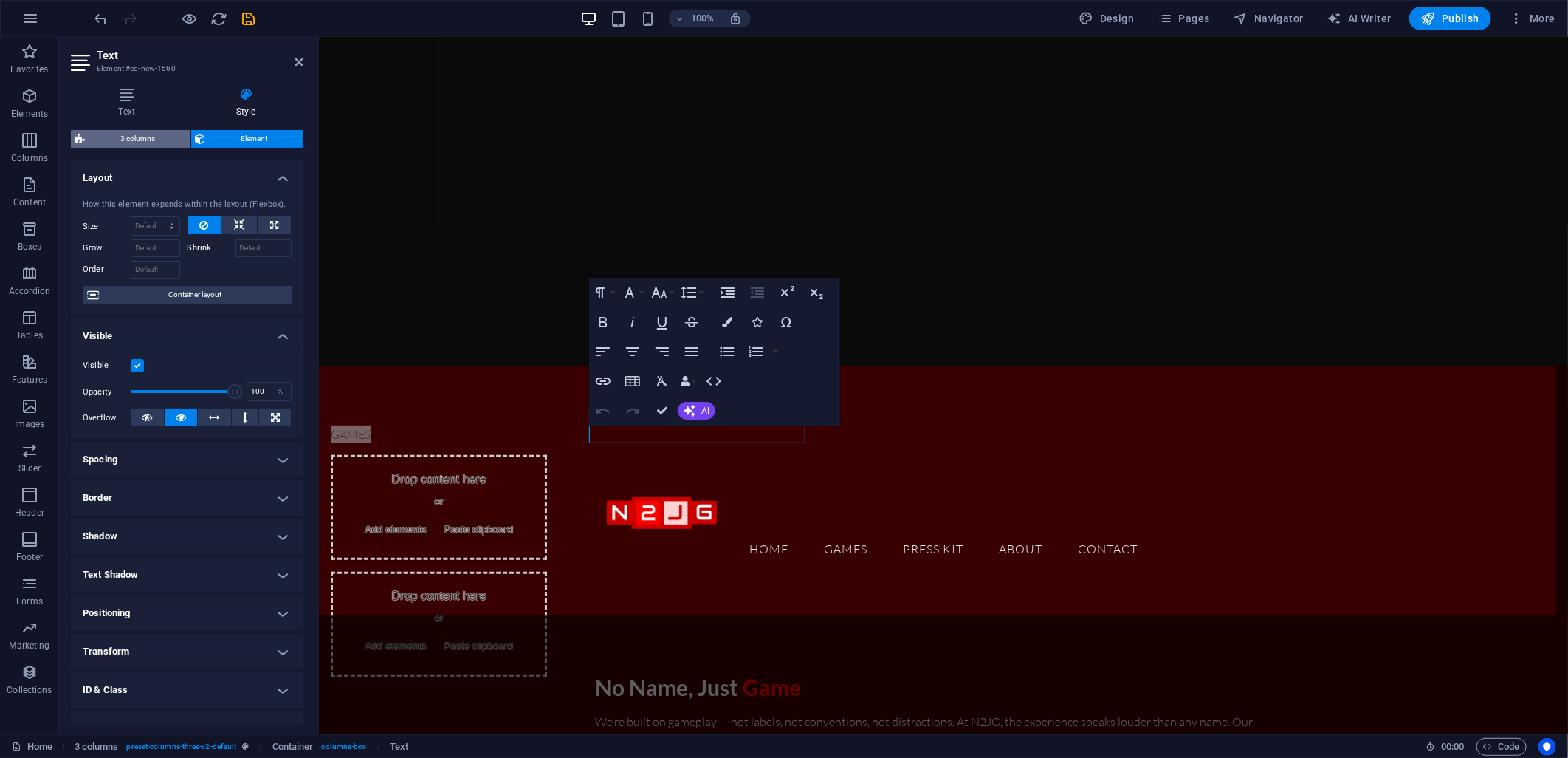
click at [170, 138] on span "3 columns" at bounding box center [138, 139] width 96 height 18
select select "rem"
select select "preset-columns-three-v2-default"
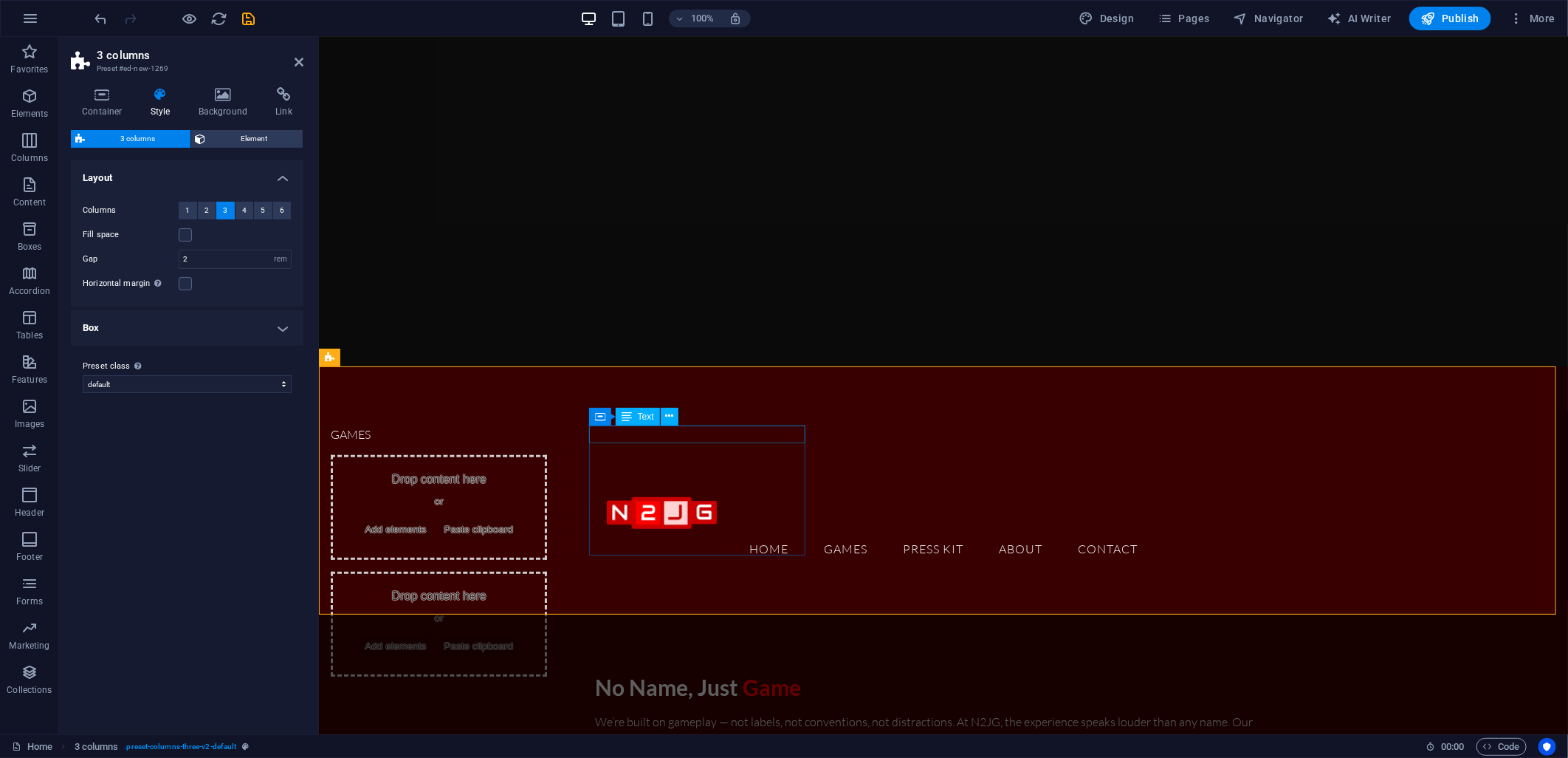
click at [546, 432] on div "GAMES" at bounding box center [438, 434] width 216 height 18
click at [546, 433] on div "GAMES" at bounding box center [438, 434] width 216 height 18
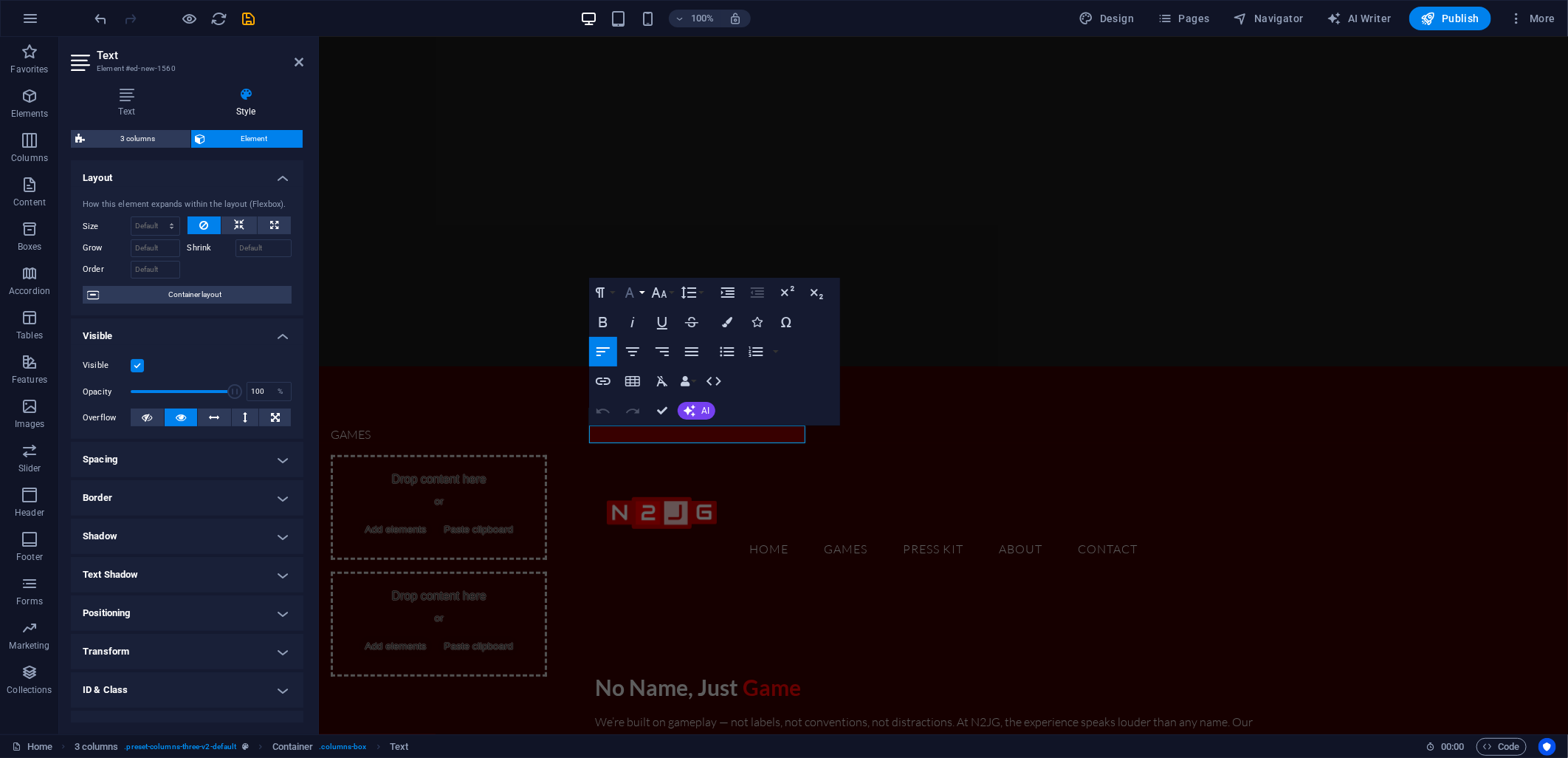
click at [630, 290] on icon "button" at bounding box center [630, 292] width 9 height 11
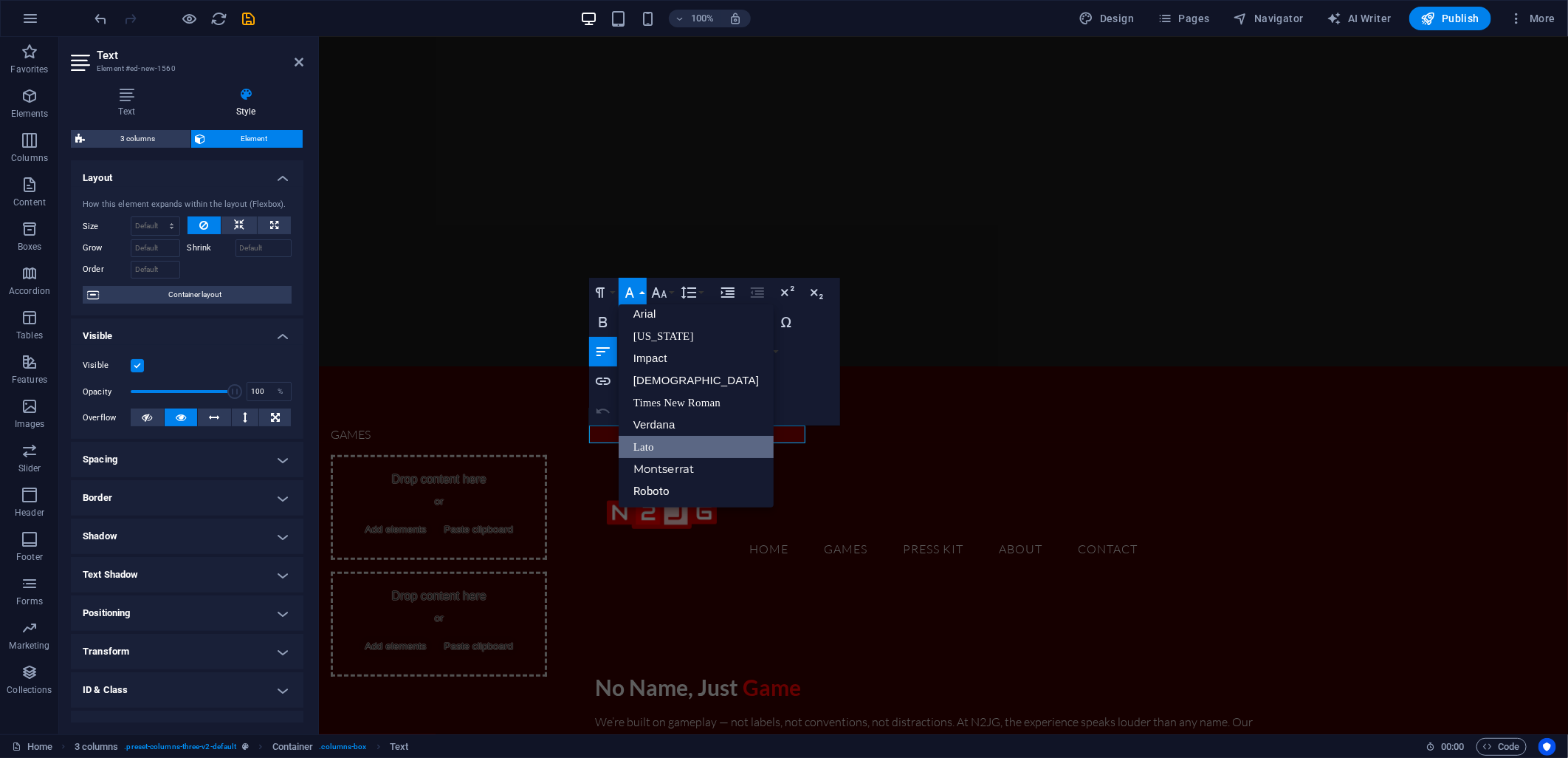
scroll to position [7, 0]
click at [631, 290] on icon "button" at bounding box center [630, 292] width 9 height 11
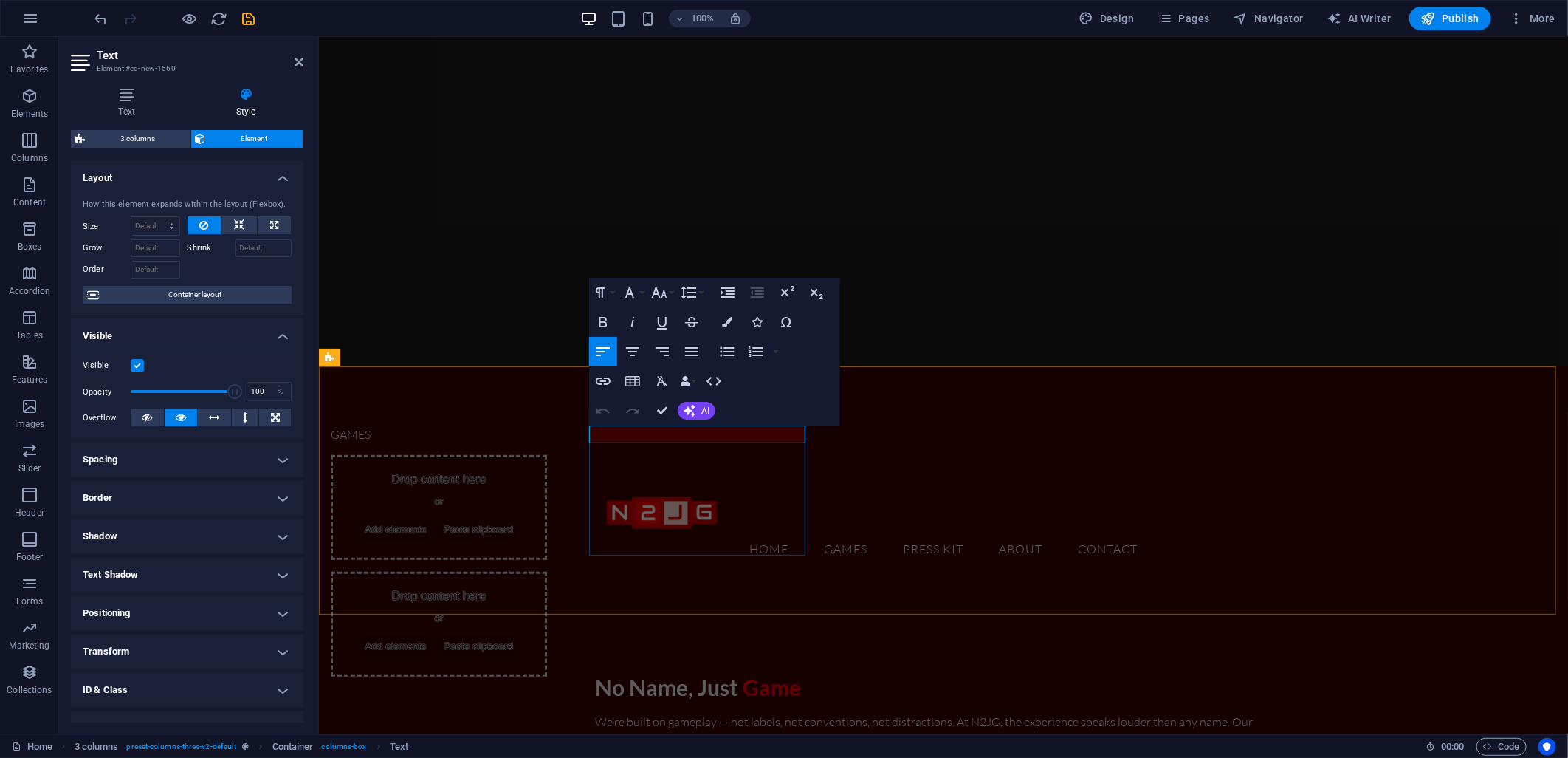
click at [546, 435] on p "GAMES" at bounding box center [438, 434] width 216 height 18
click at [546, 436] on p "GAMES" at bounding box center [438, 434] width 216 height 18
click at [641, 294] on button "Font Family" at bounding box center [632, 292] width 28 height 29
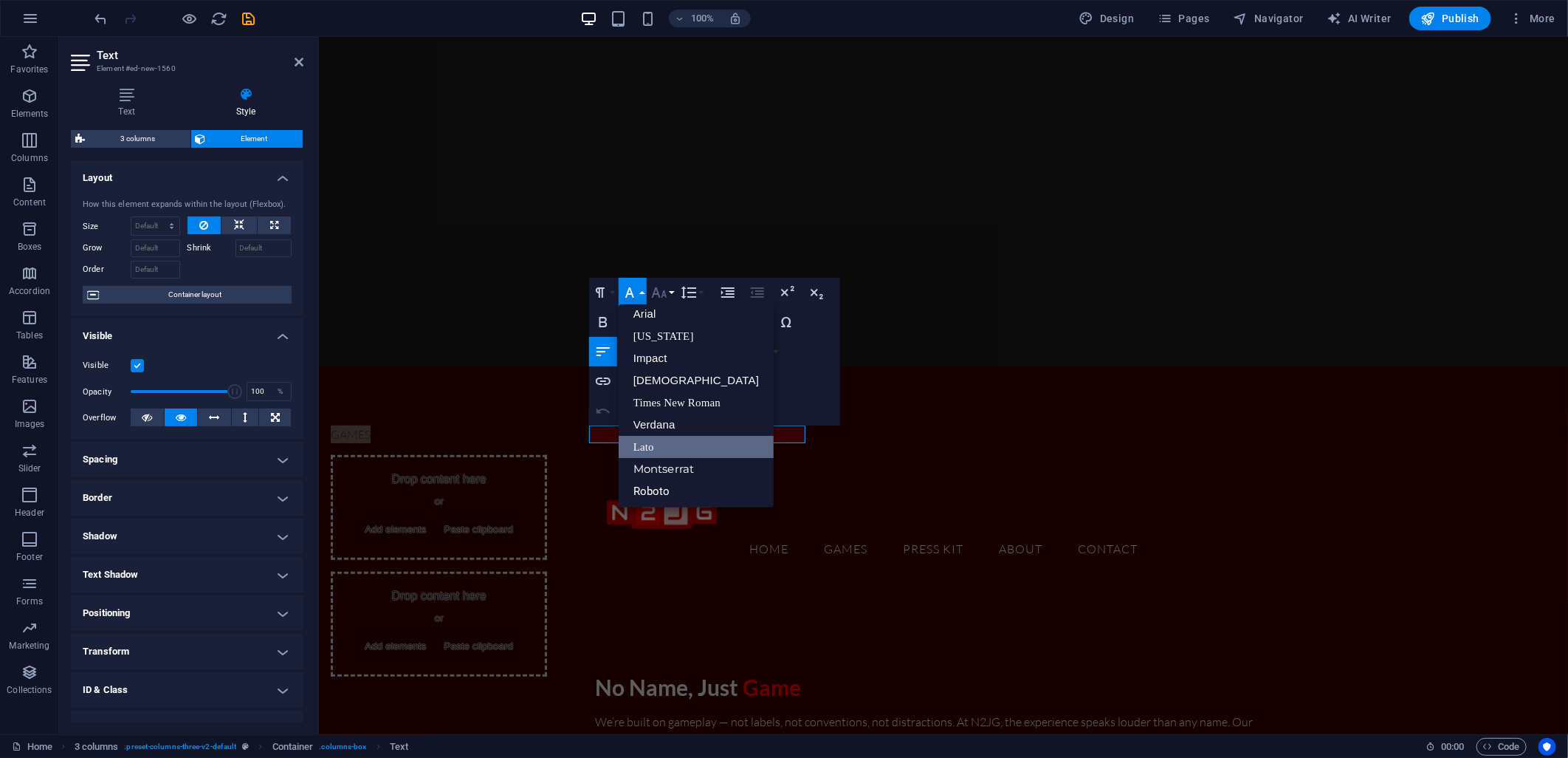
click at [666, 298] on icon "button" at bounding box center [659, 292] width 18 height 18
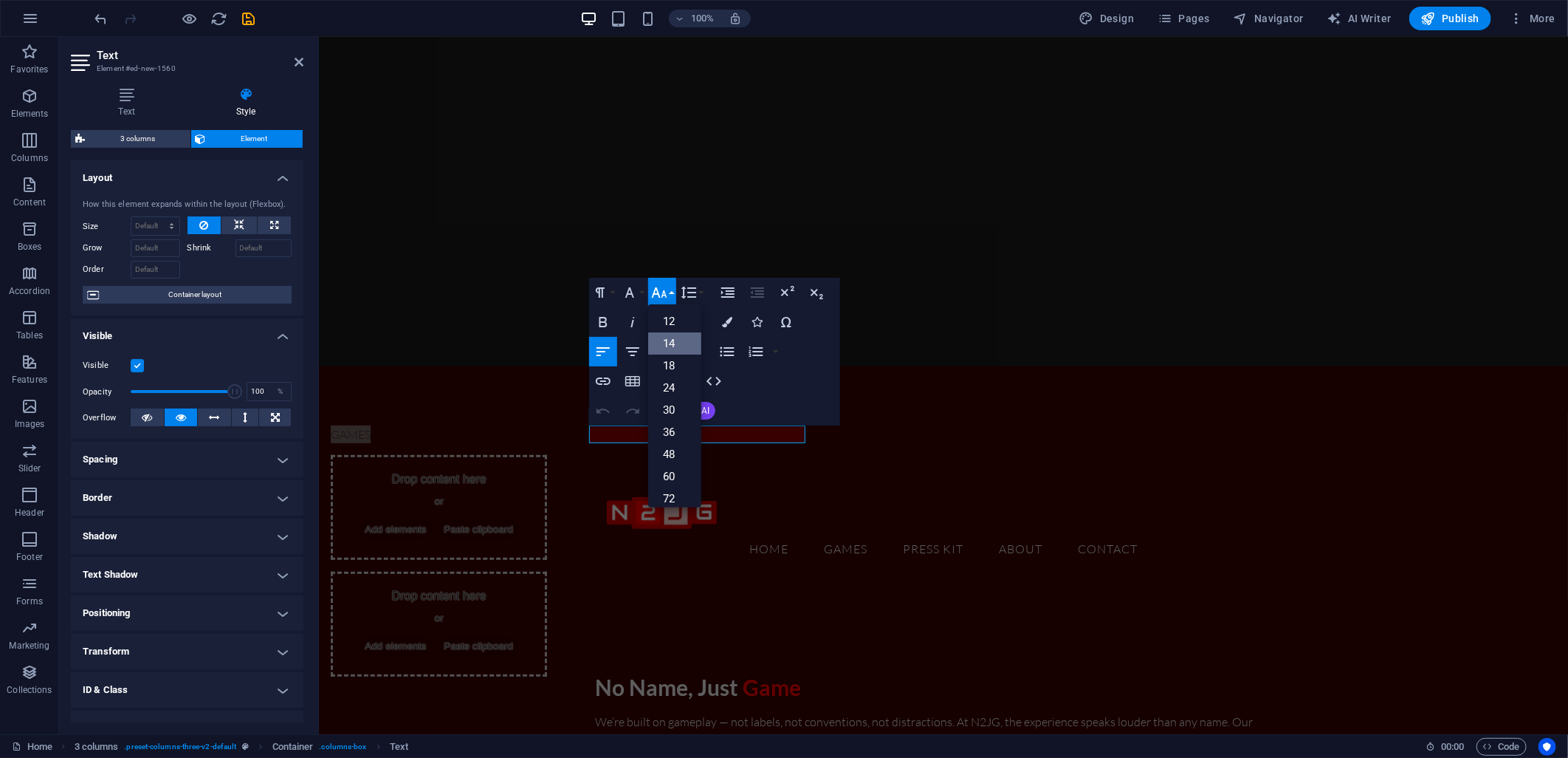
scroll to position [118, 0]
click at [669, 427] on link "48" at bounding box center [675, 425] width 53 height 22
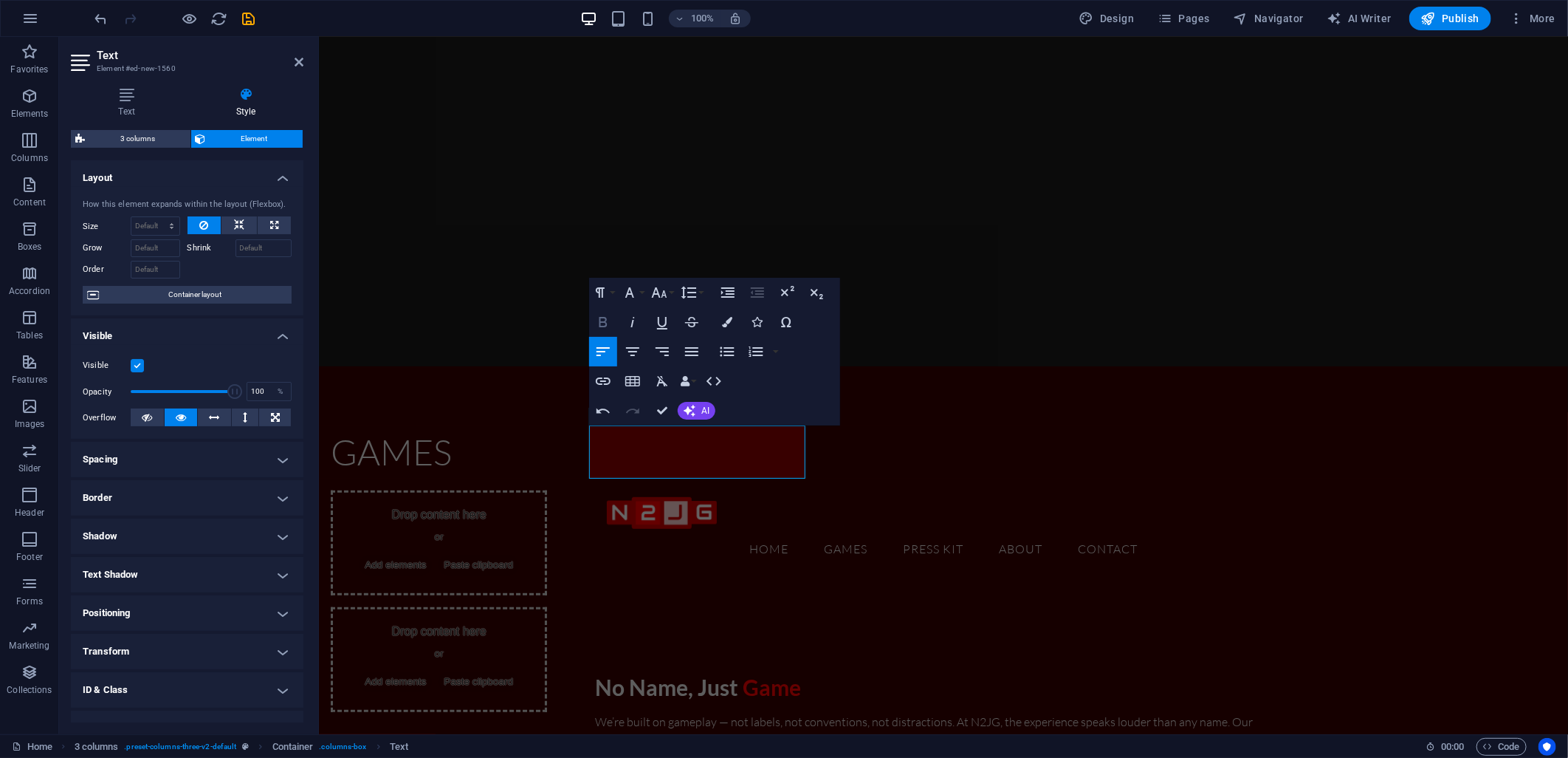
click at [603, 322] on icon "button" at bounding box center [603, 322] width 18 height 18
click at [451, 440] on strong "GAMES" at bounding box center [390, 451] width 122 height 44
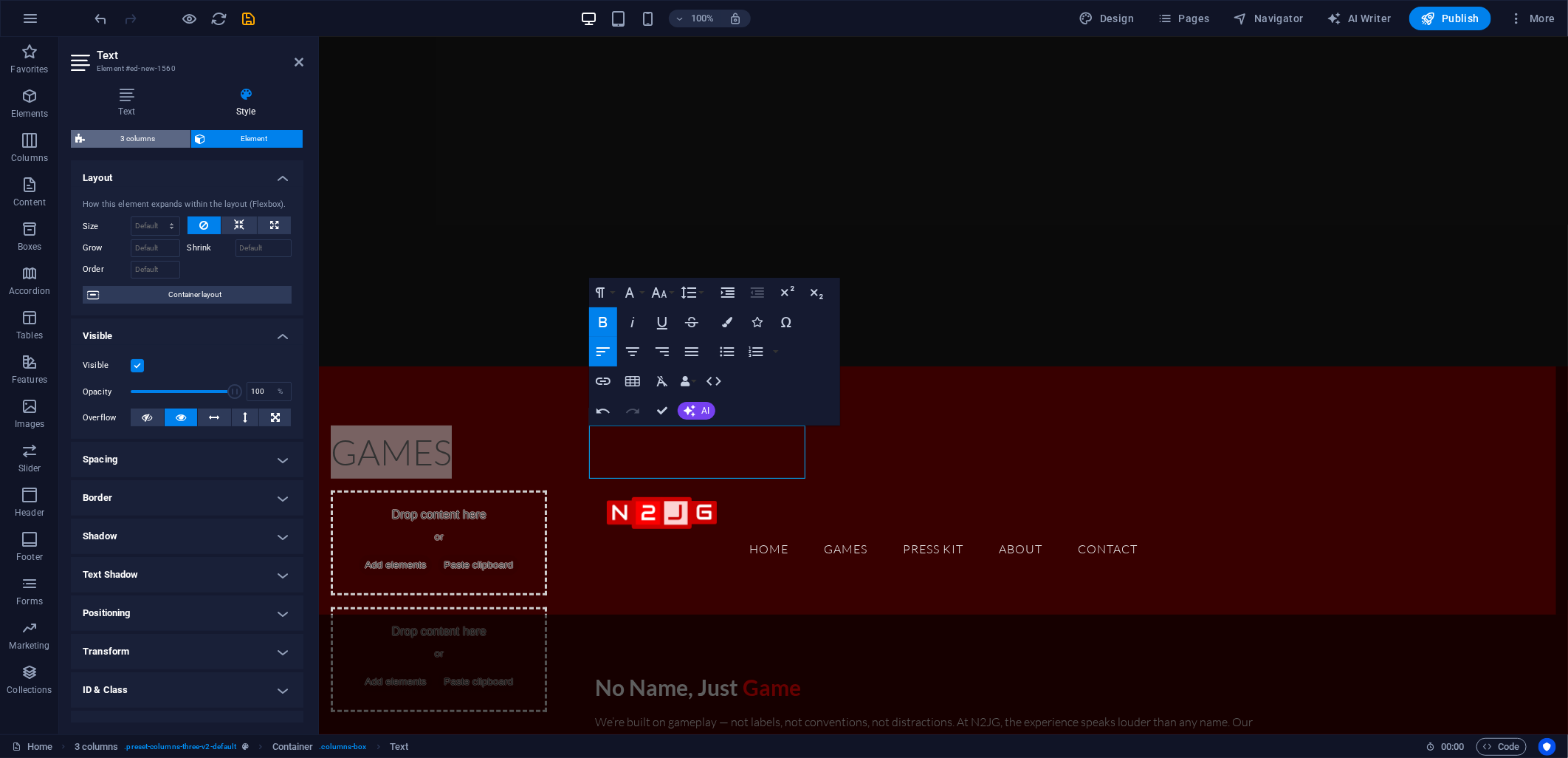
click at [142, 139] on span "3 columns" at bounding box center [138, 139] width 96 height 18
select select "rem"
select select "preset-columns-three-v2-default"
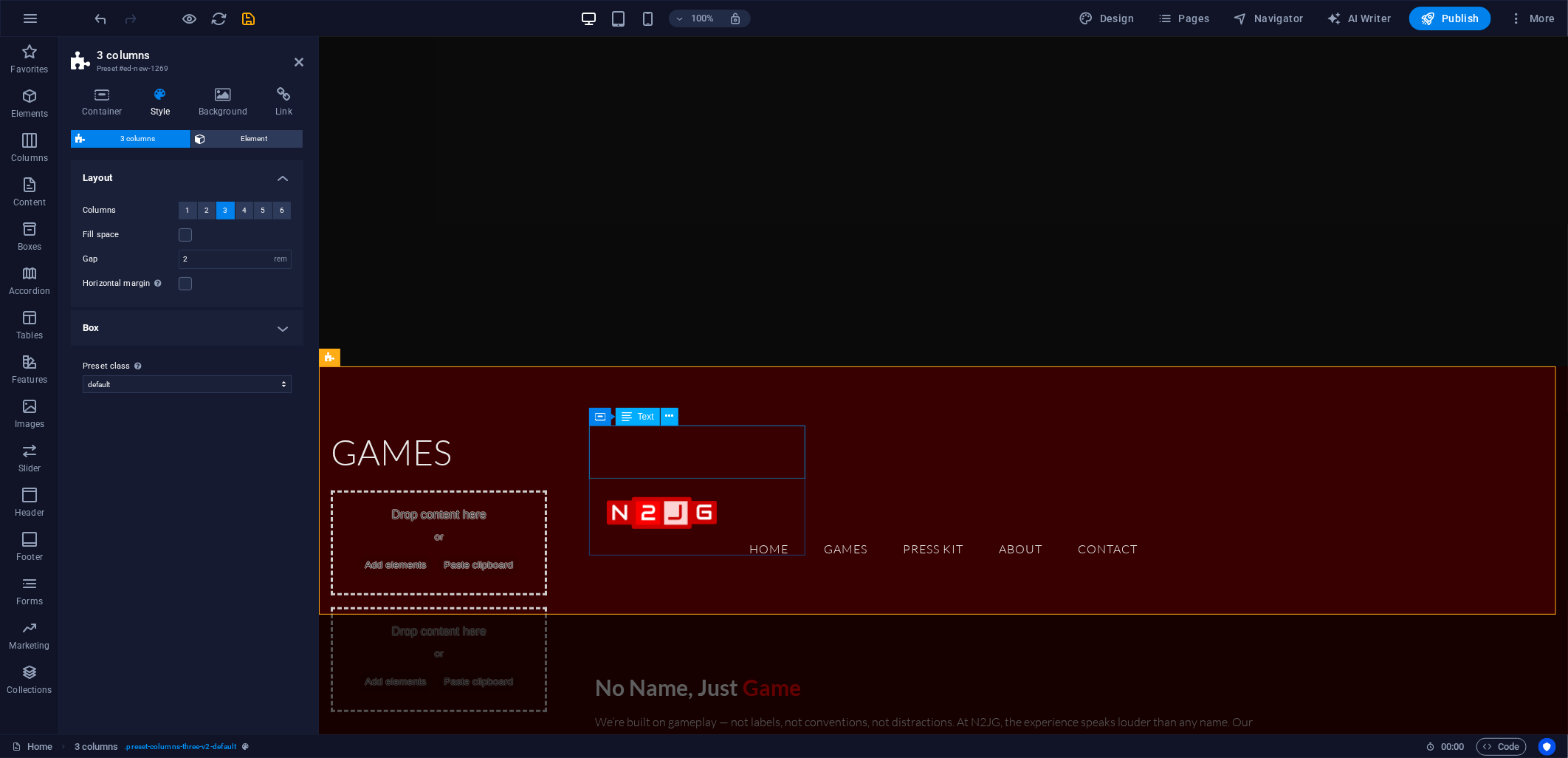
click at [546, 453] on div "GAMES" at bounding box center [438, 451] width 216 height 53
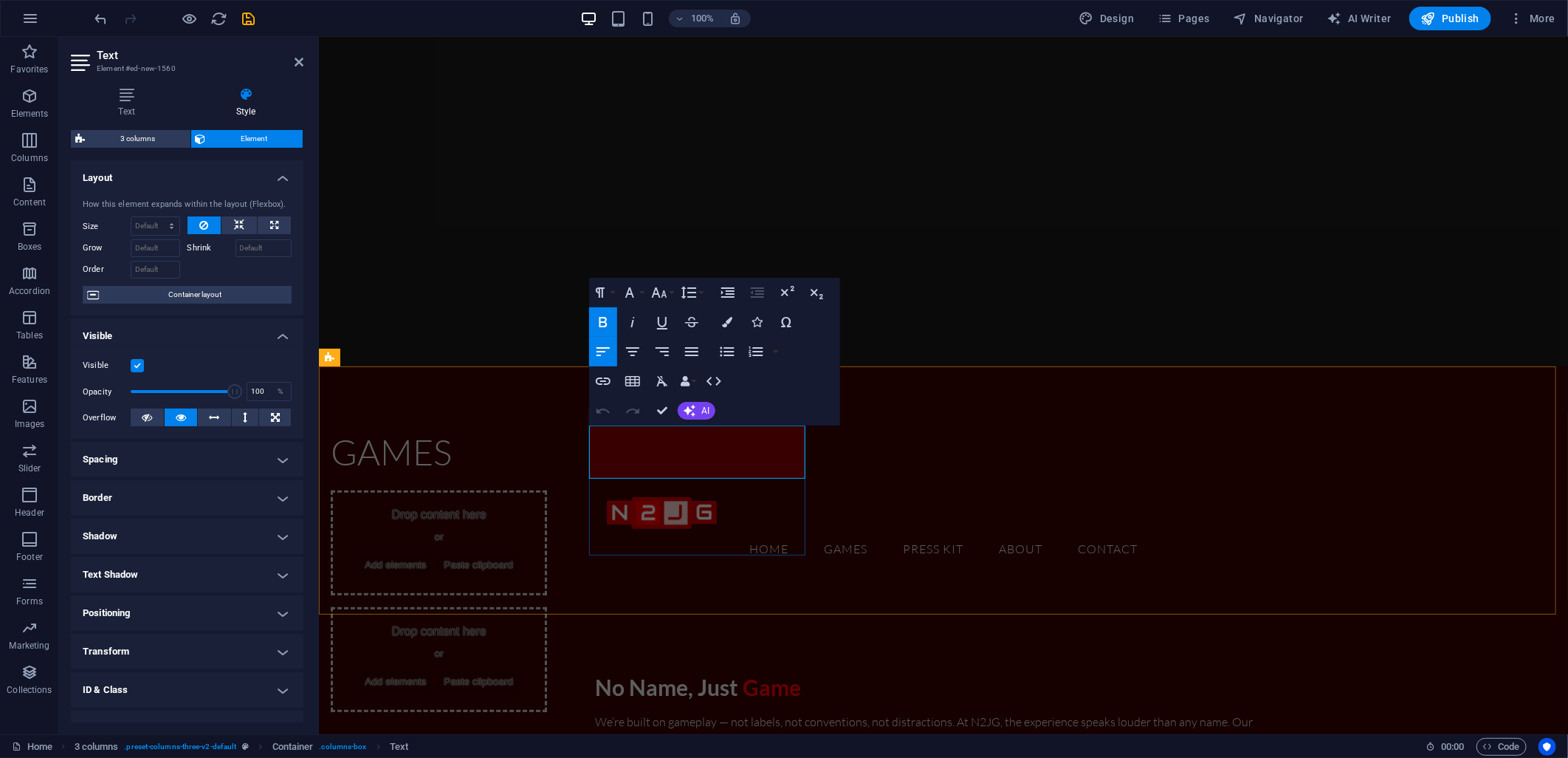
click at [451, 452] on strong "GAMES" at bounding box center [390, 451] width 122 height 44
click at [638, 294] on icon "button" at bounding box center [630, 292] width 18 height 18
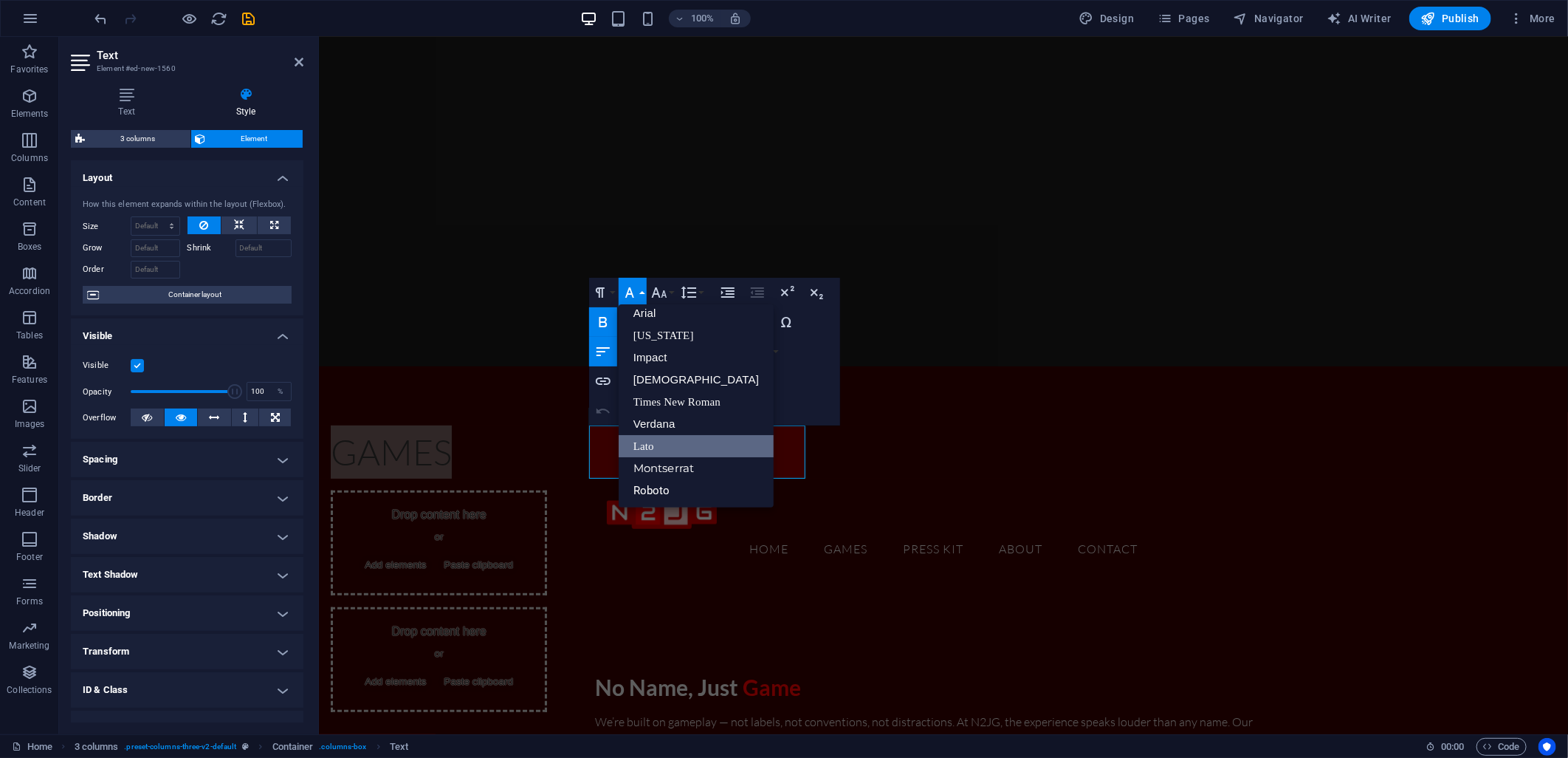
scroll to position [7, 0]
click at [638, 294] on icon "button" at bounding box center [630, 292] width 18 height 18
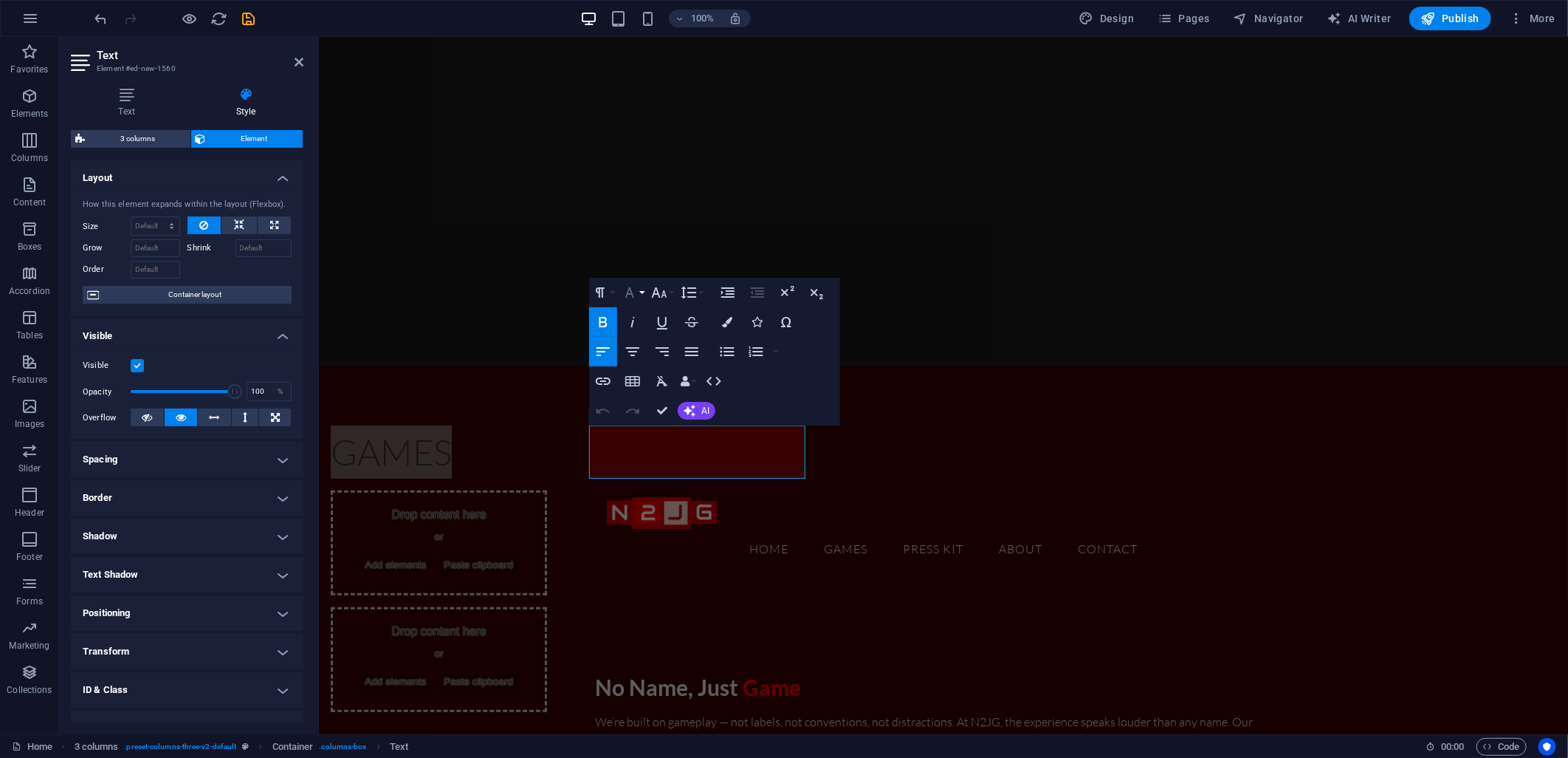
click at [635, 291] on icon "button" at bounding box center [630, 292] width 18 height 18
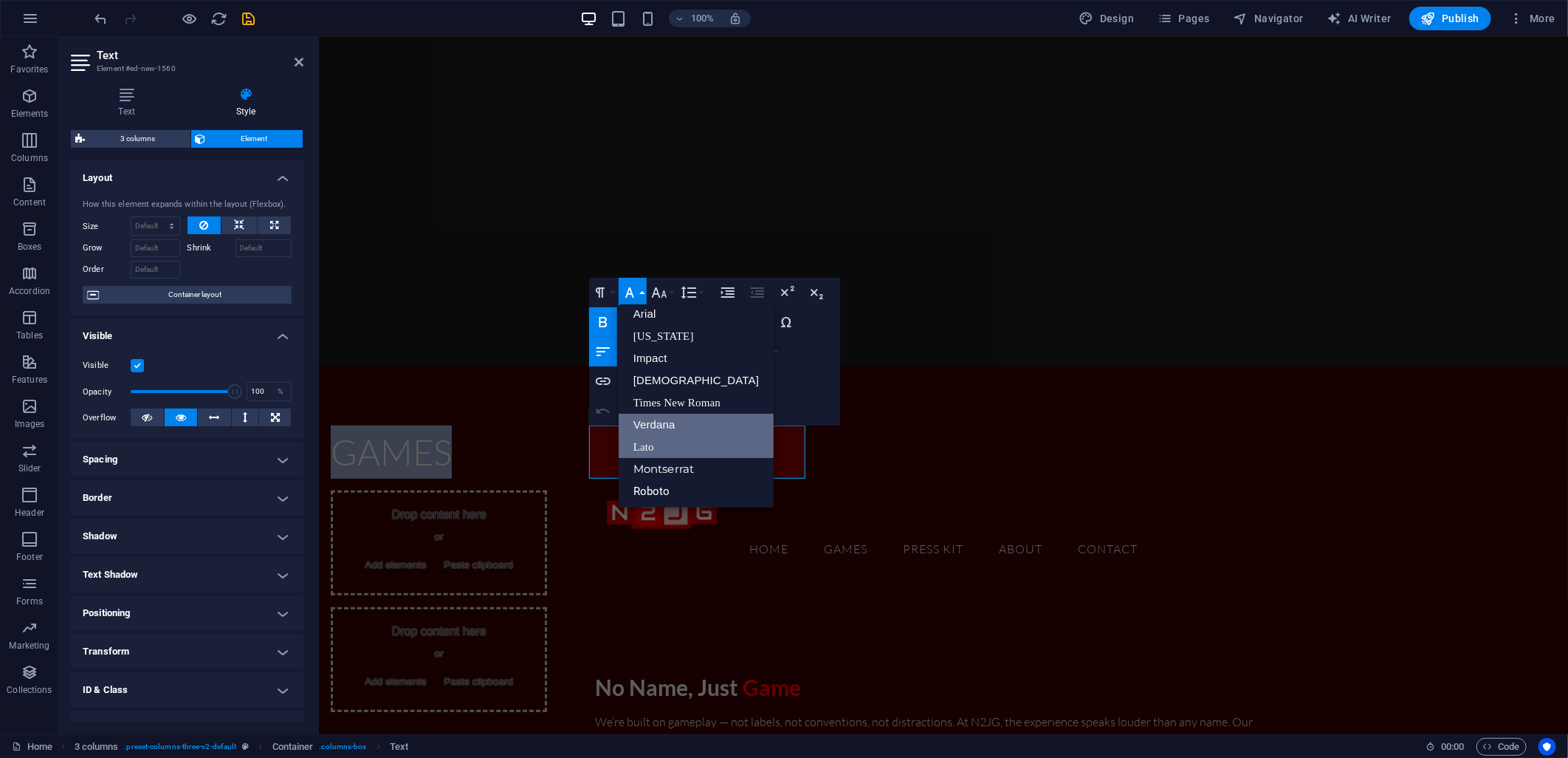
click at [658, 425] on link "Verdana" at bounding box center [696, 425] width 155 height 22
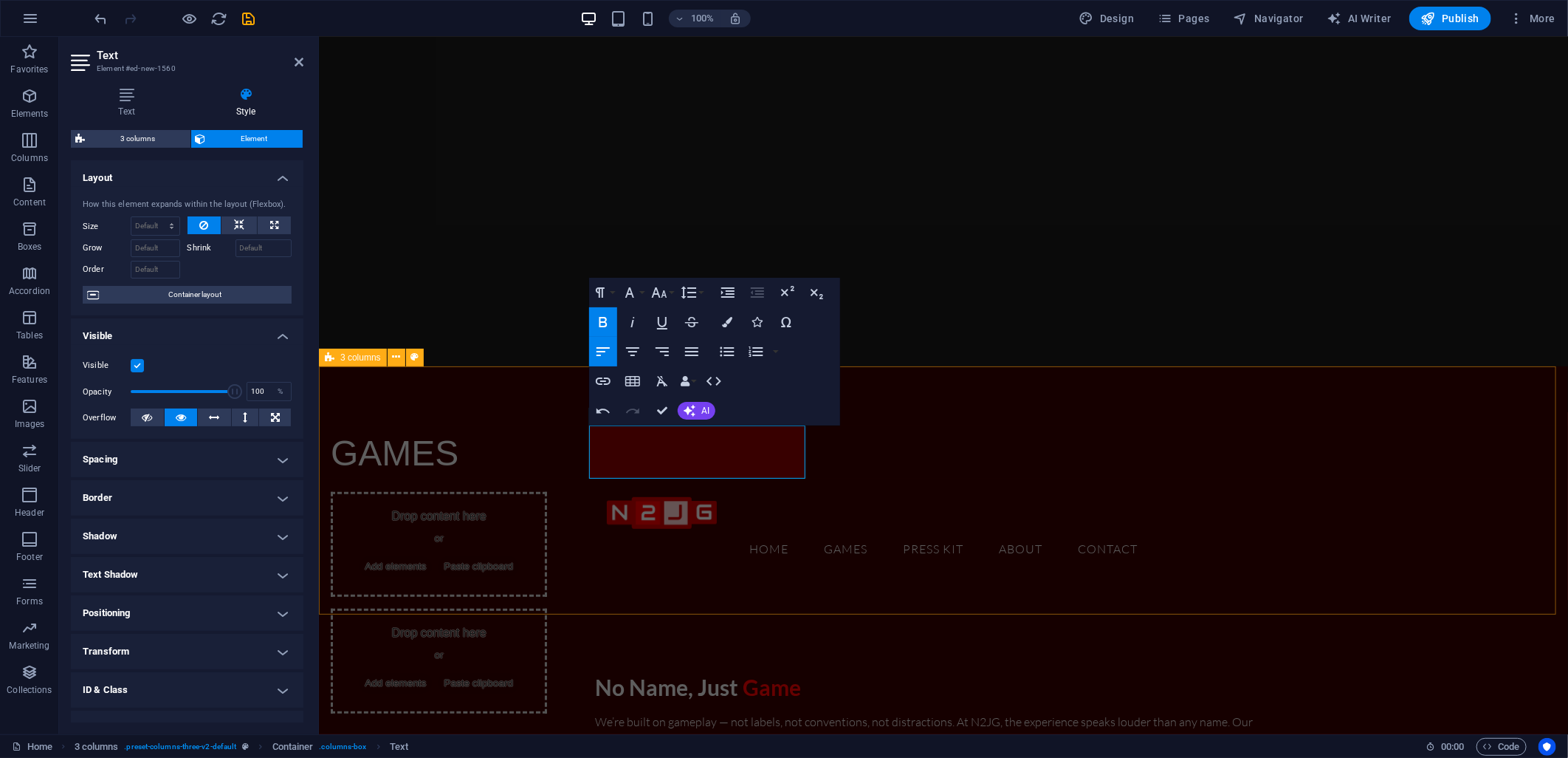
click at [599, 577] on div "GAMES Drop content here or Add elements Paste clipboard Drop content here or Ad…" at bounding box center [943, 568] width 1249 height 406
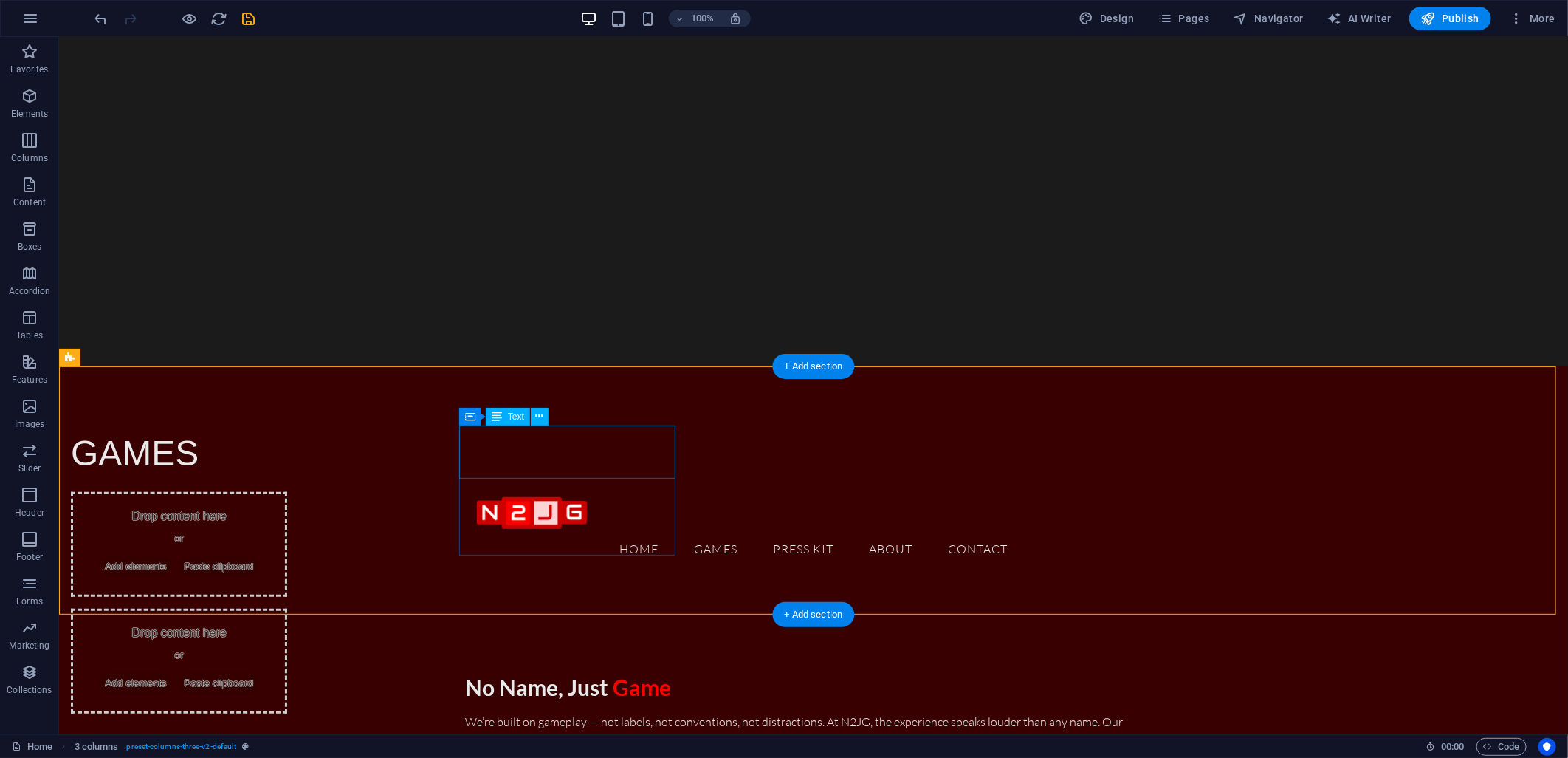
click at [287, 447] on div "GAMES" at bounding box center [179, 451] width 216 height 55
click at [408, 518] on div "GAMES Drop content here or Add elements Paste clipboard Drop content here or Ad…" at bounding box center [812, 568] width 1509 height 406
select select "rem"
select select "preset-columns-three-v2-default"
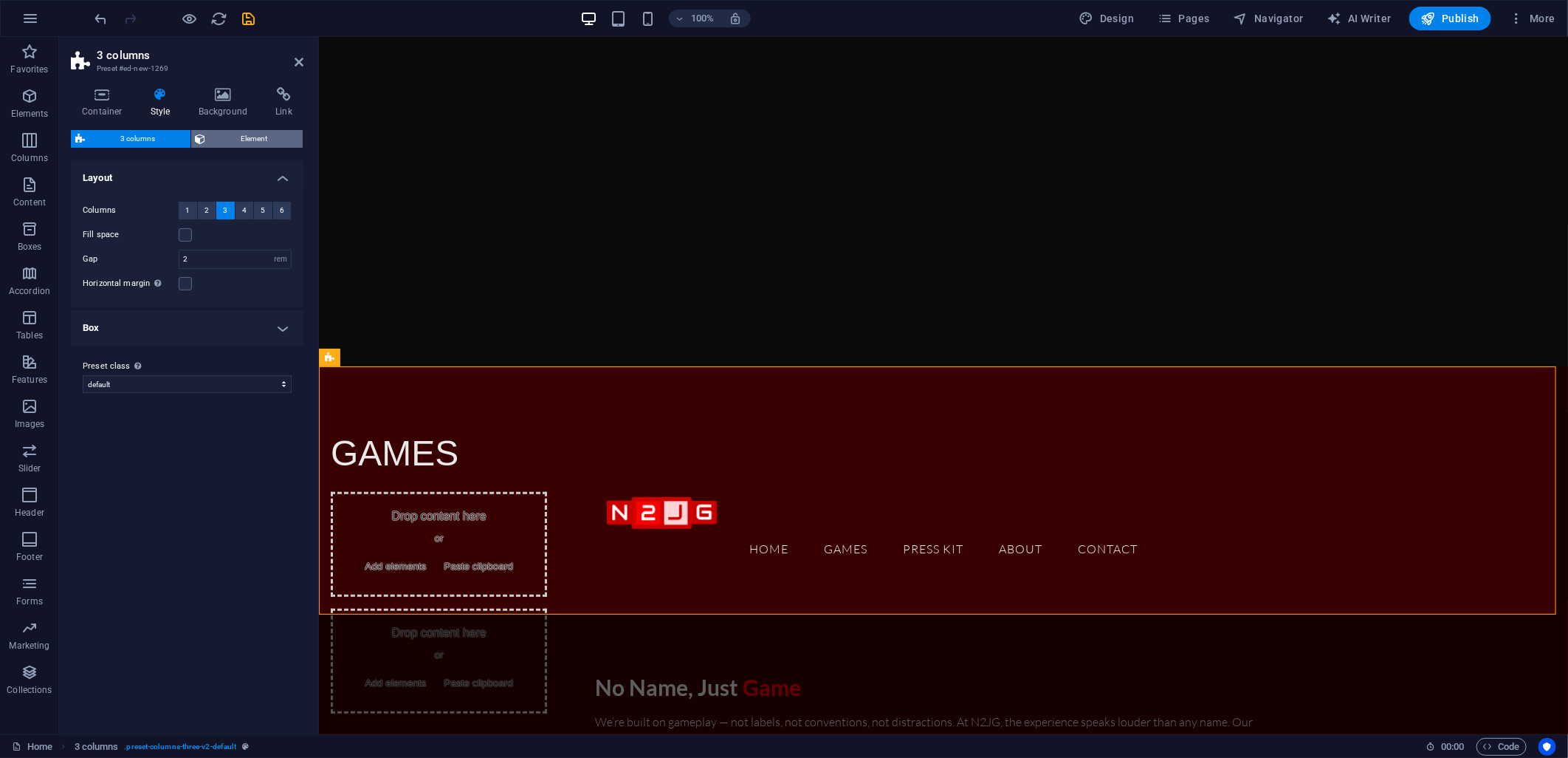
click at [226, 139] on span "Element" at bounding box center [255, 139] width 88 height 18
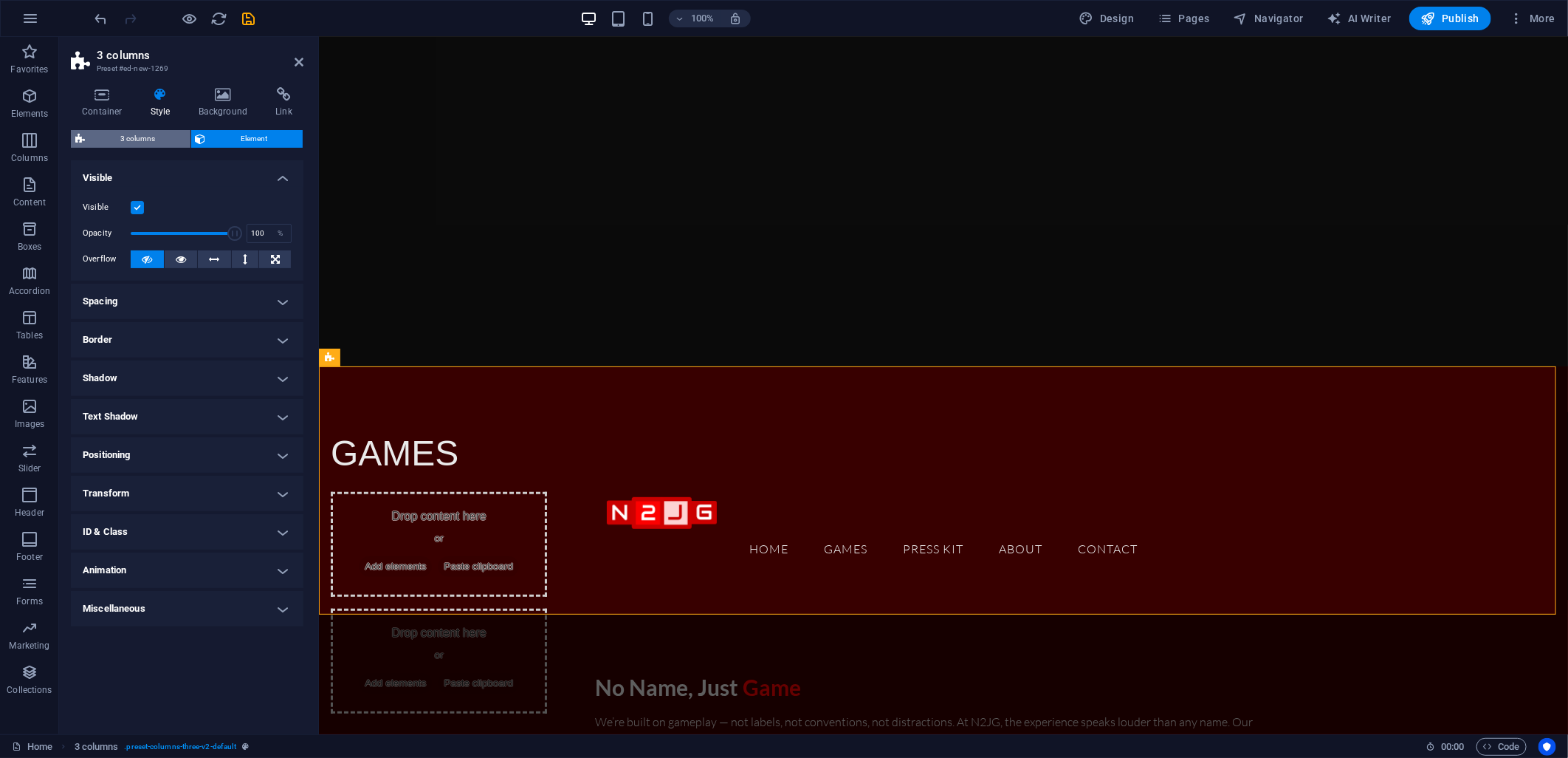
click at [155, 140] on span "3 columns" at bounding box center [138, 139] width 96 height 18
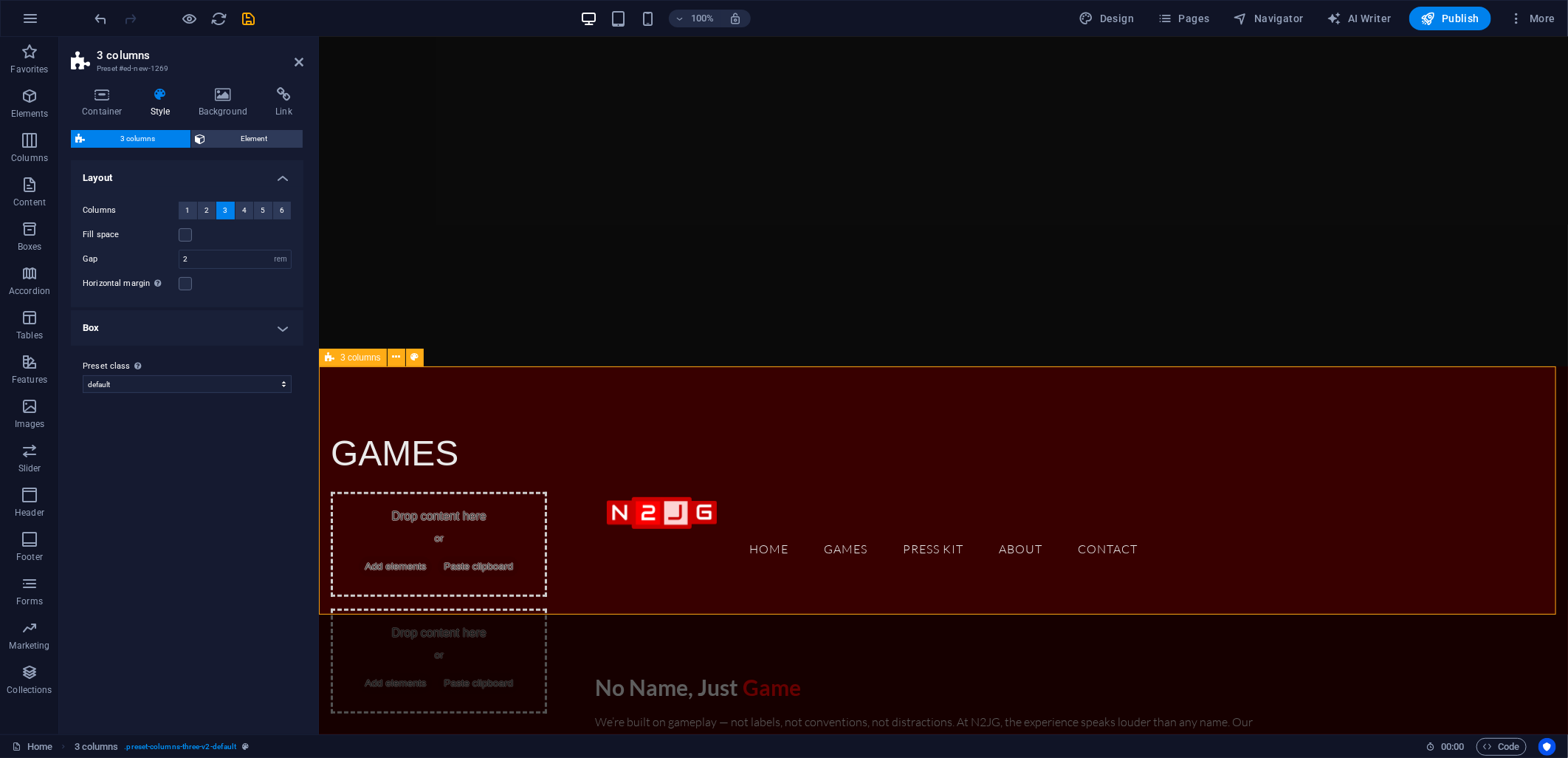
click at [327, 351] on icon at bounding box center [330, 358] width 10 height 18
click at [338, 359] on div "3 columns" at bounding box center [353, 358] width 68 height 18
click at [372, 359] on span "3 columns" at bounding box center [360, 358] width 40 height 9
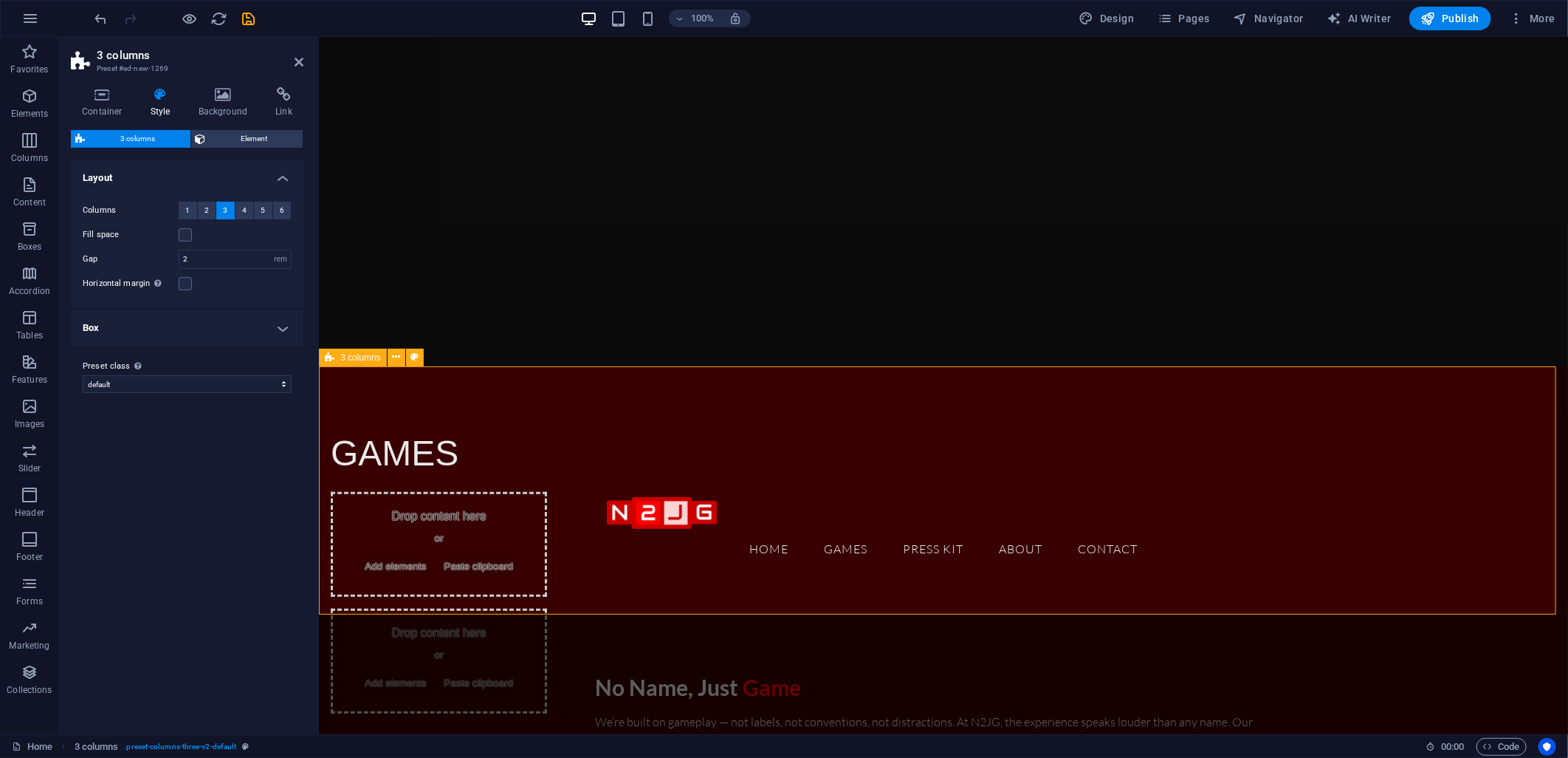
click at [372, 359] on span "3 columns" at bounding box center [360, 358] width 40 height 9
click at [111, 113] on h4 "Container" at bounding box center [105, 103] width 69 height 31
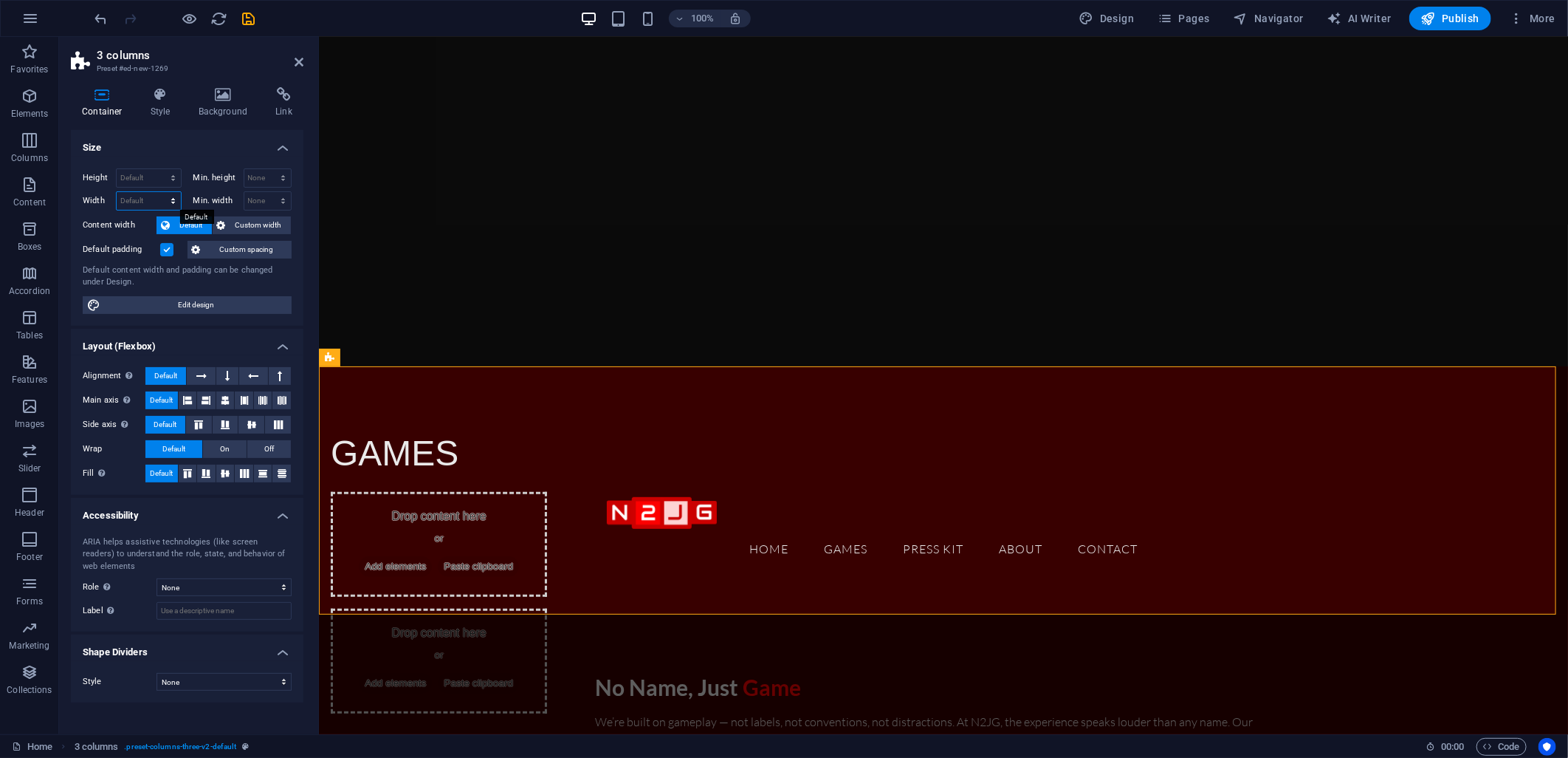
click at [142, 194] on select "Default px rem % em vh vw" at bounding box center [149, 201] width 64 height 18
select select "px"
click at [159, 192] on select "Default px rem % em vh vw" at bounding box center [149, 201] width 64 height 18
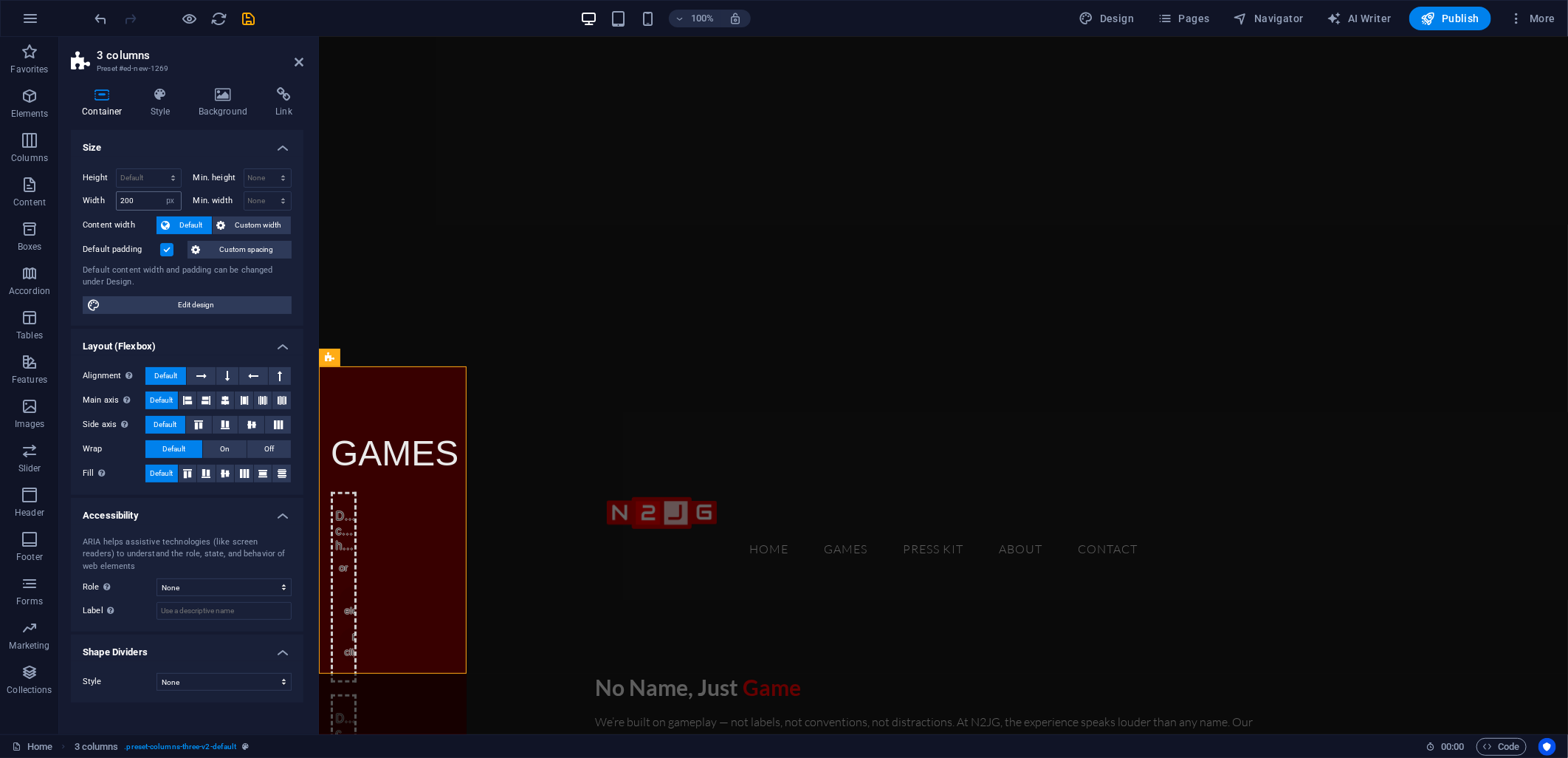
type input "1676"
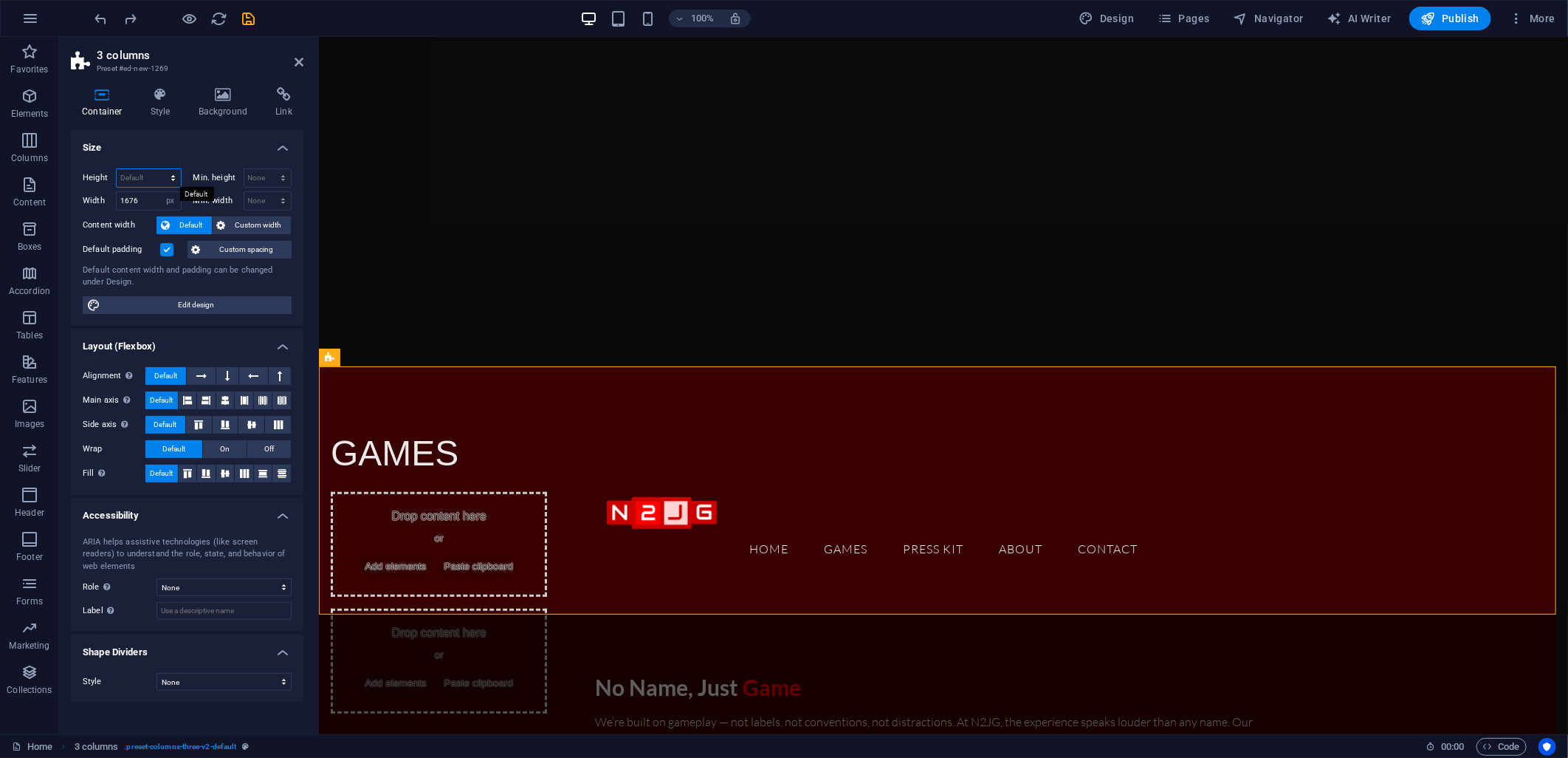
click at [134, 175] on select "Default px rem % vh vw" at bounding box center [149, 178] width 64 height 18
select select "px"
click at [159, 169] on select "Default px rem % vh vw" at bounding box center [149, 178] width 64 height 18
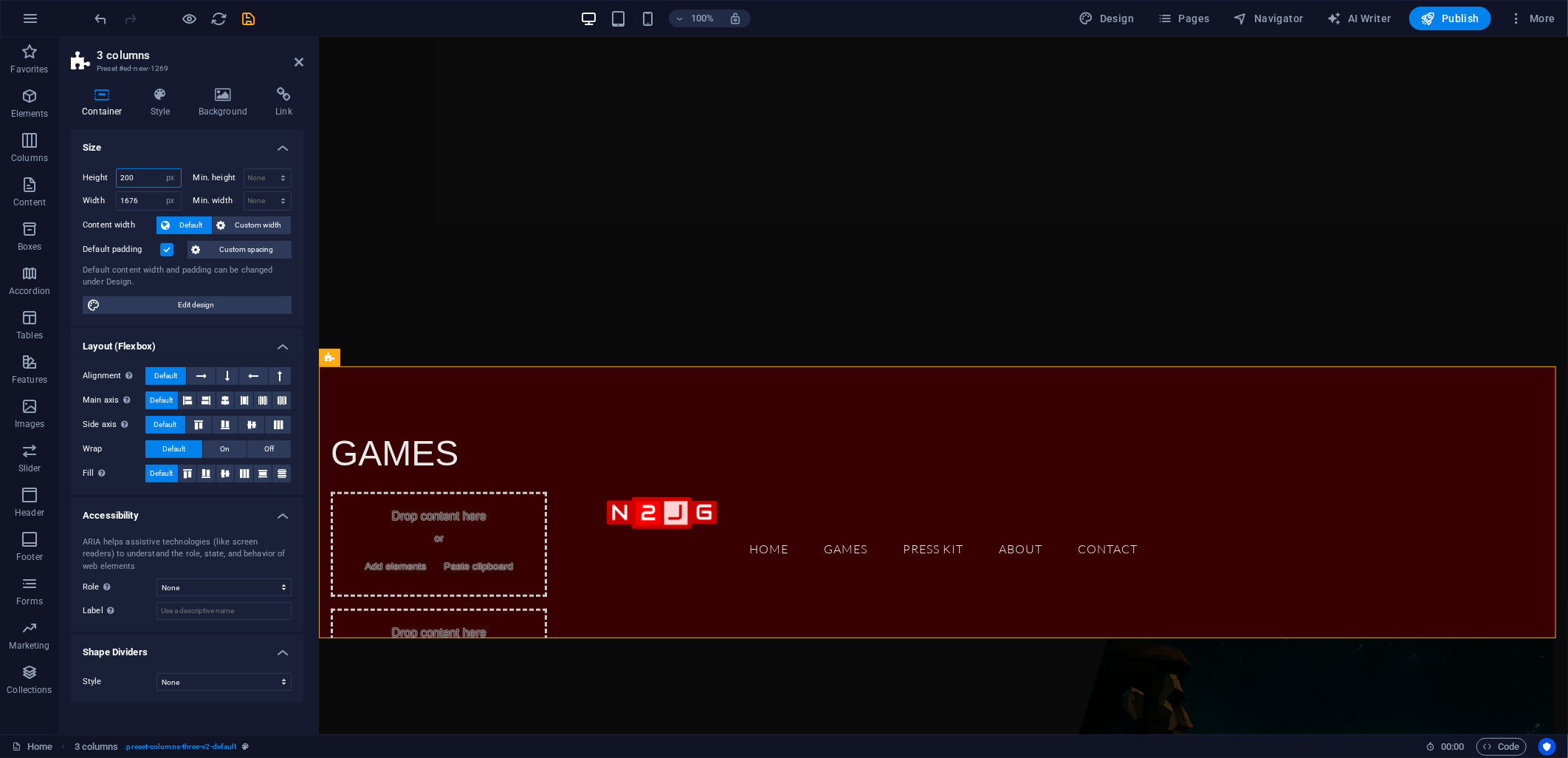
type input "200"
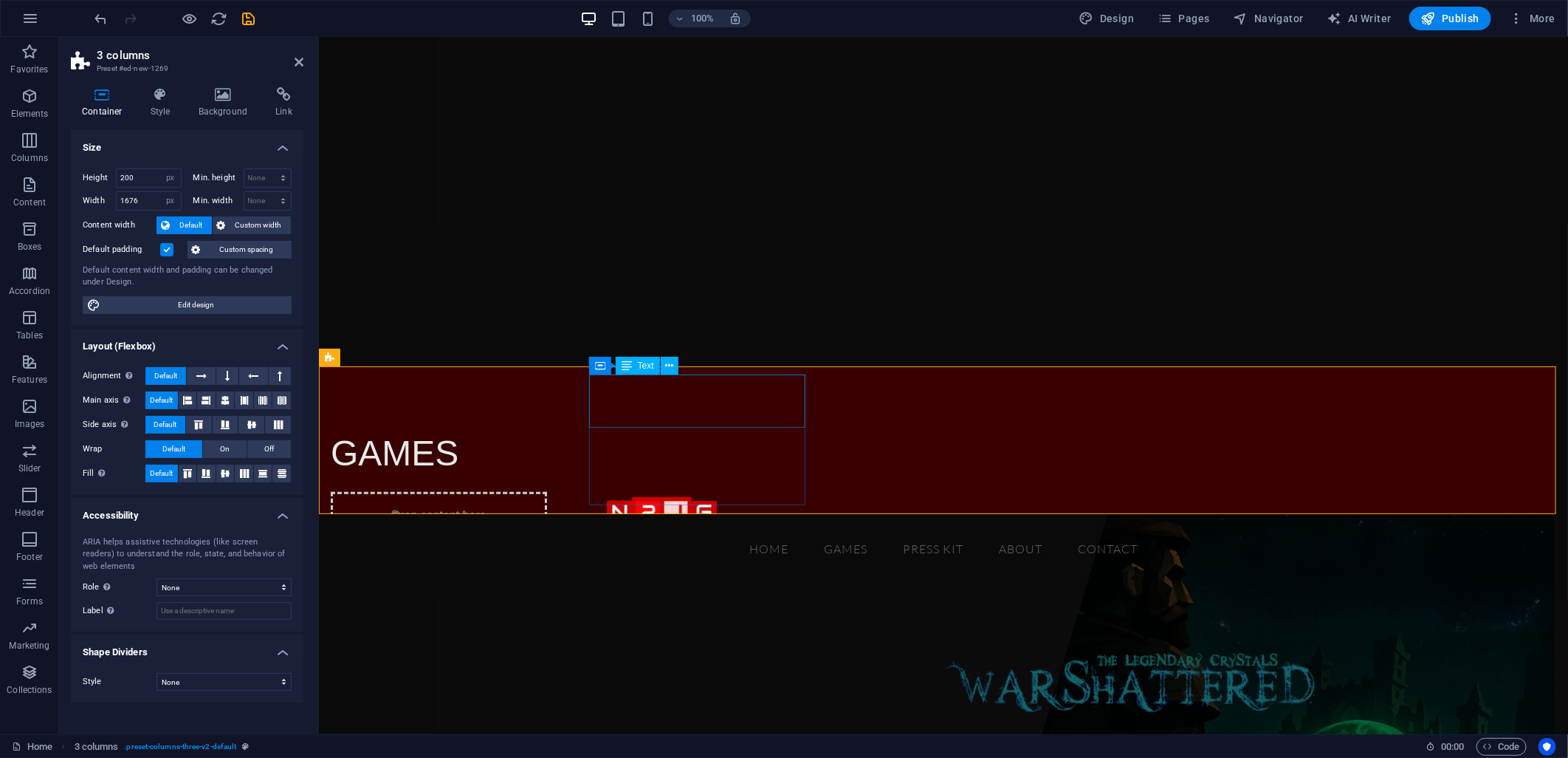
click at [546, 425] on div "GAMES" at bounding box center [438, 451] width 216 height 55
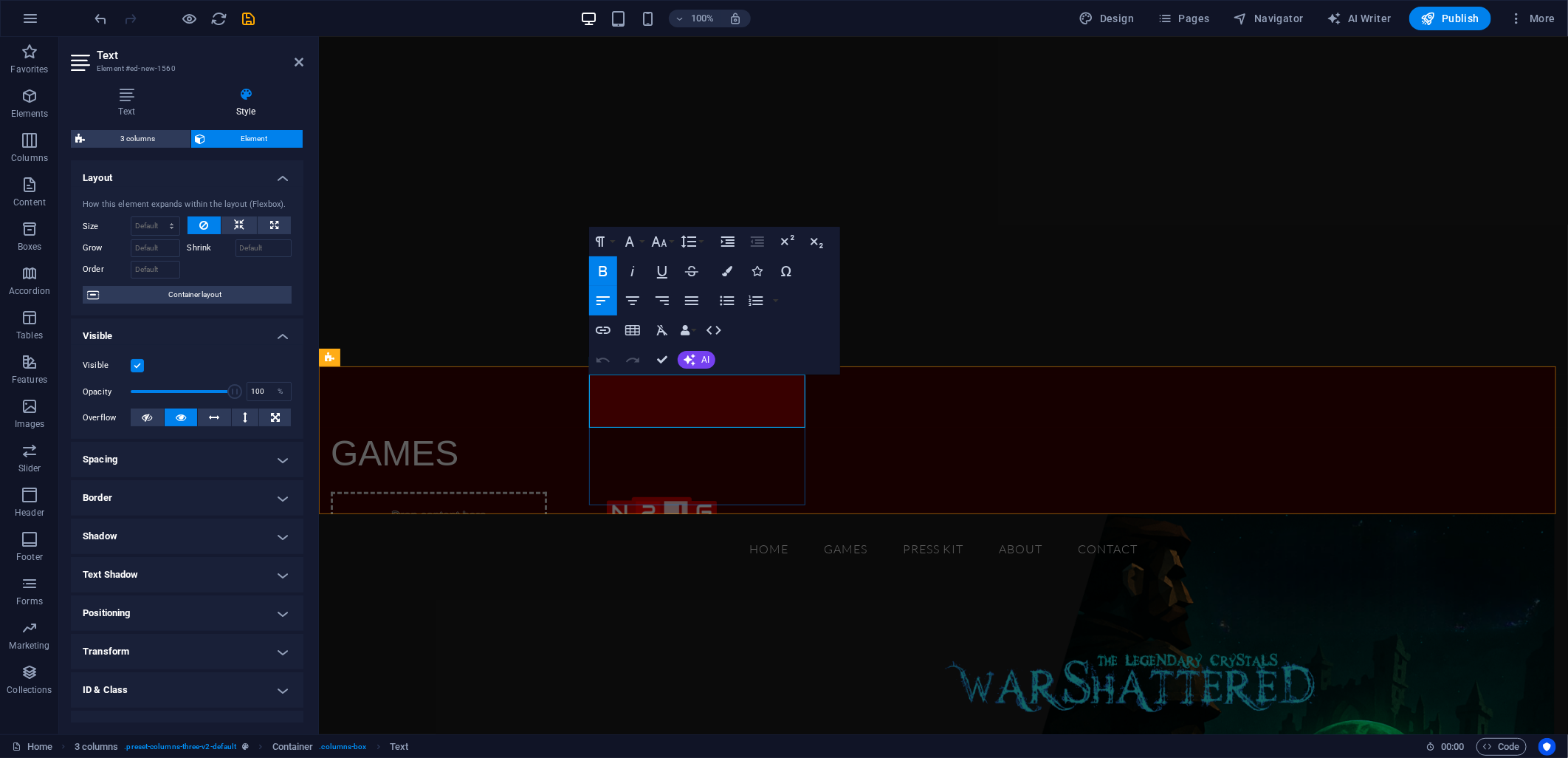
click at [457, 433] on span "GAMES" at bounding box center [393, 452] width 128 height 39
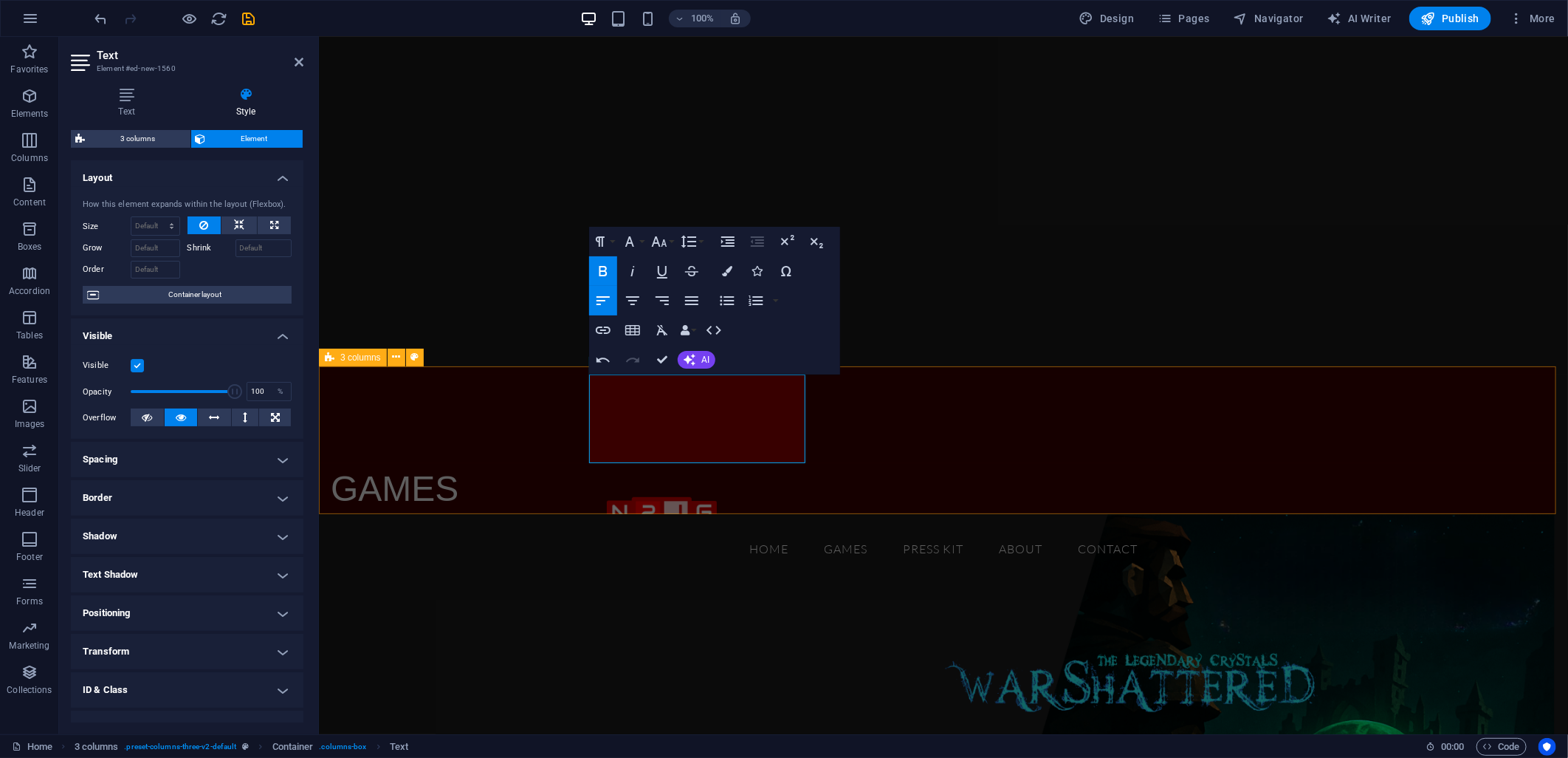
click at [446, 433] on div "GAMES Drop content here or Add elements Paste clipboard Drop content here or Ad…" at bounding box center [936, 439] width 1237 height 147
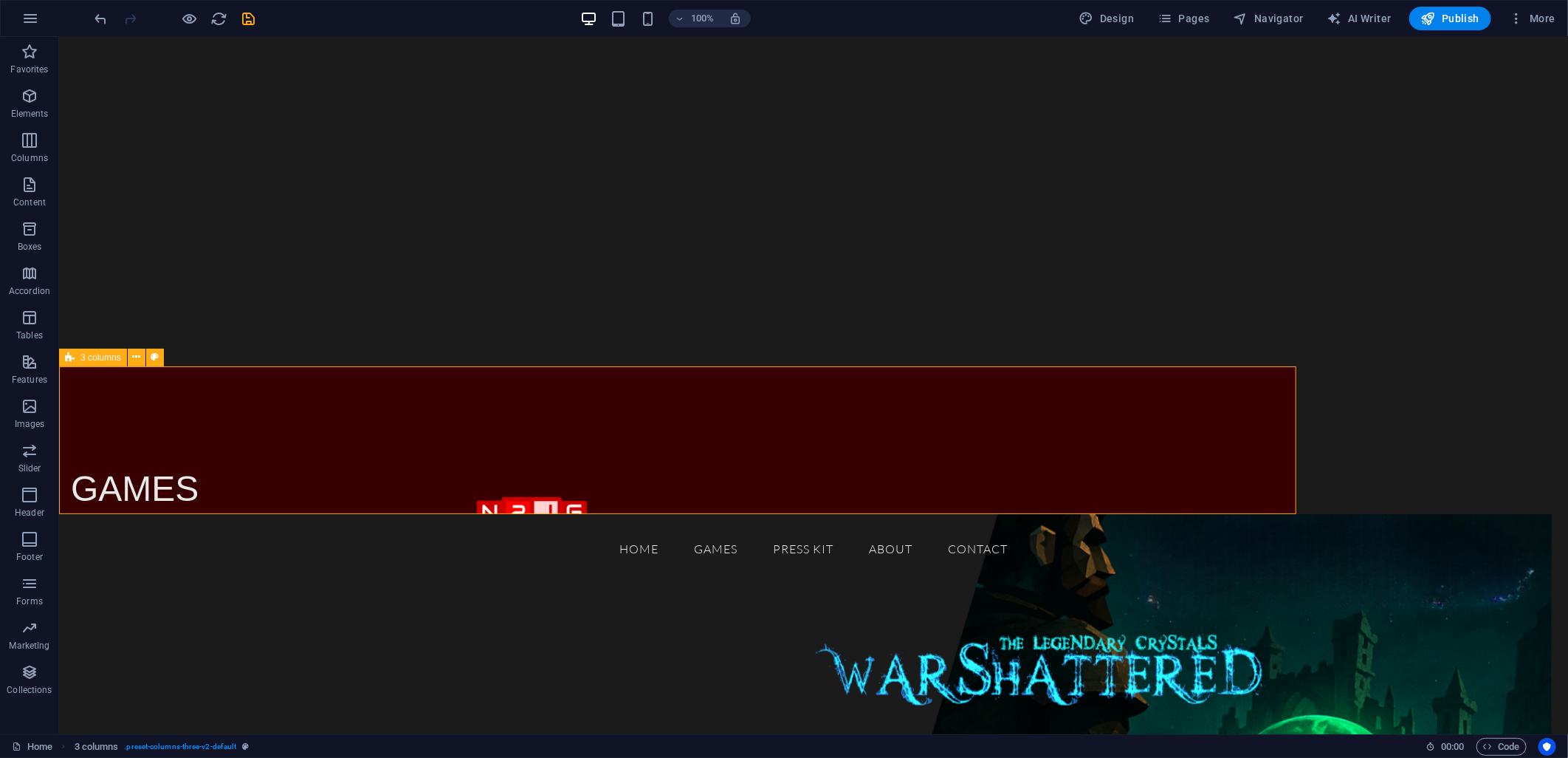
click at [92, 355] on span "3 columns" at bounding box center [100, 358] width 40 height 9
click at [93, 355] on span "3 columns" at bounding box center [100, 358] width 40 height 9
select select "px"
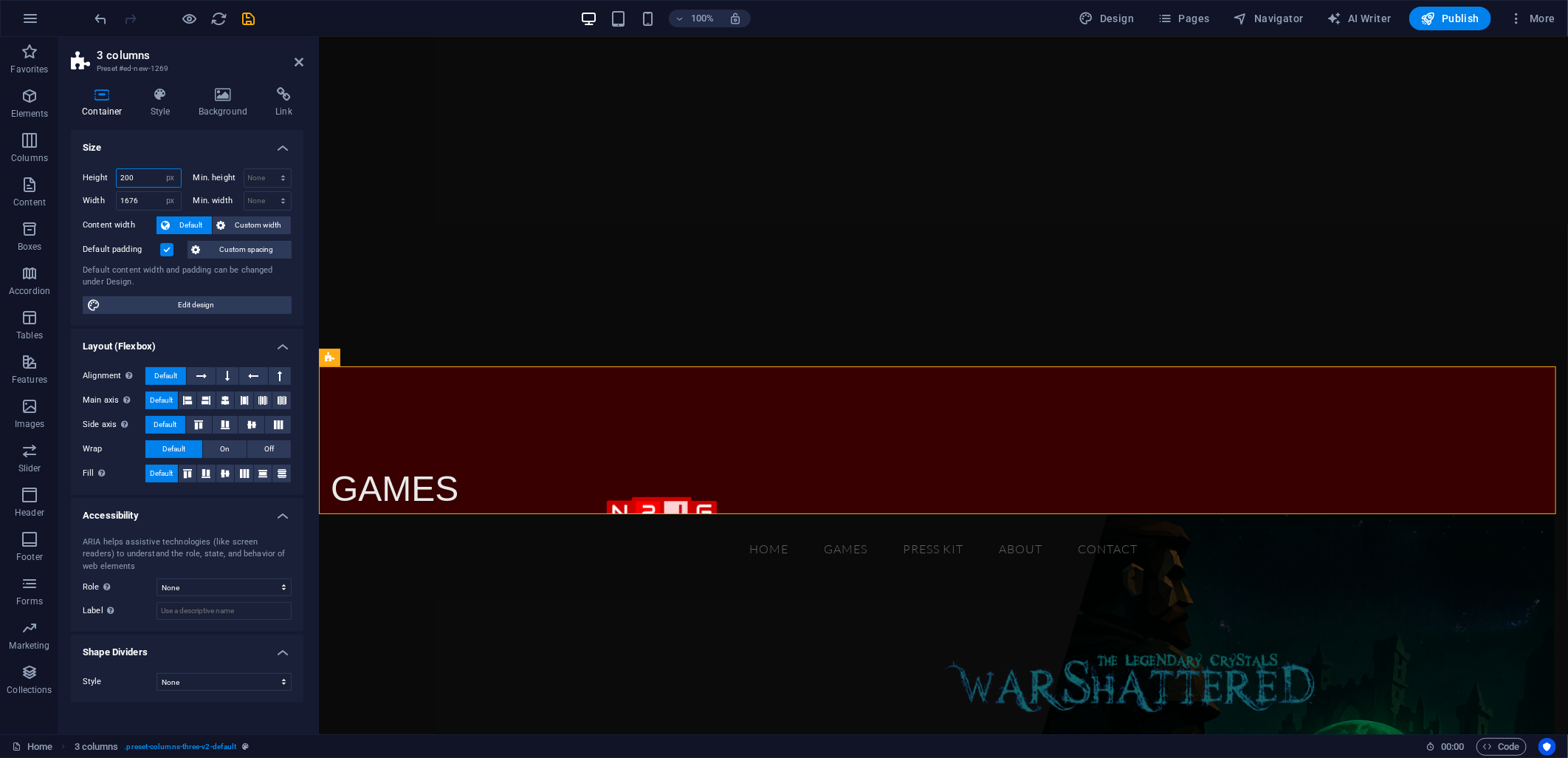
click at [140, 177] on input "200" at bounding box center [149, 178] width 64 height 18
click at [138, 177] on input "200" at bounding box center [149, 178] width 64 height 18
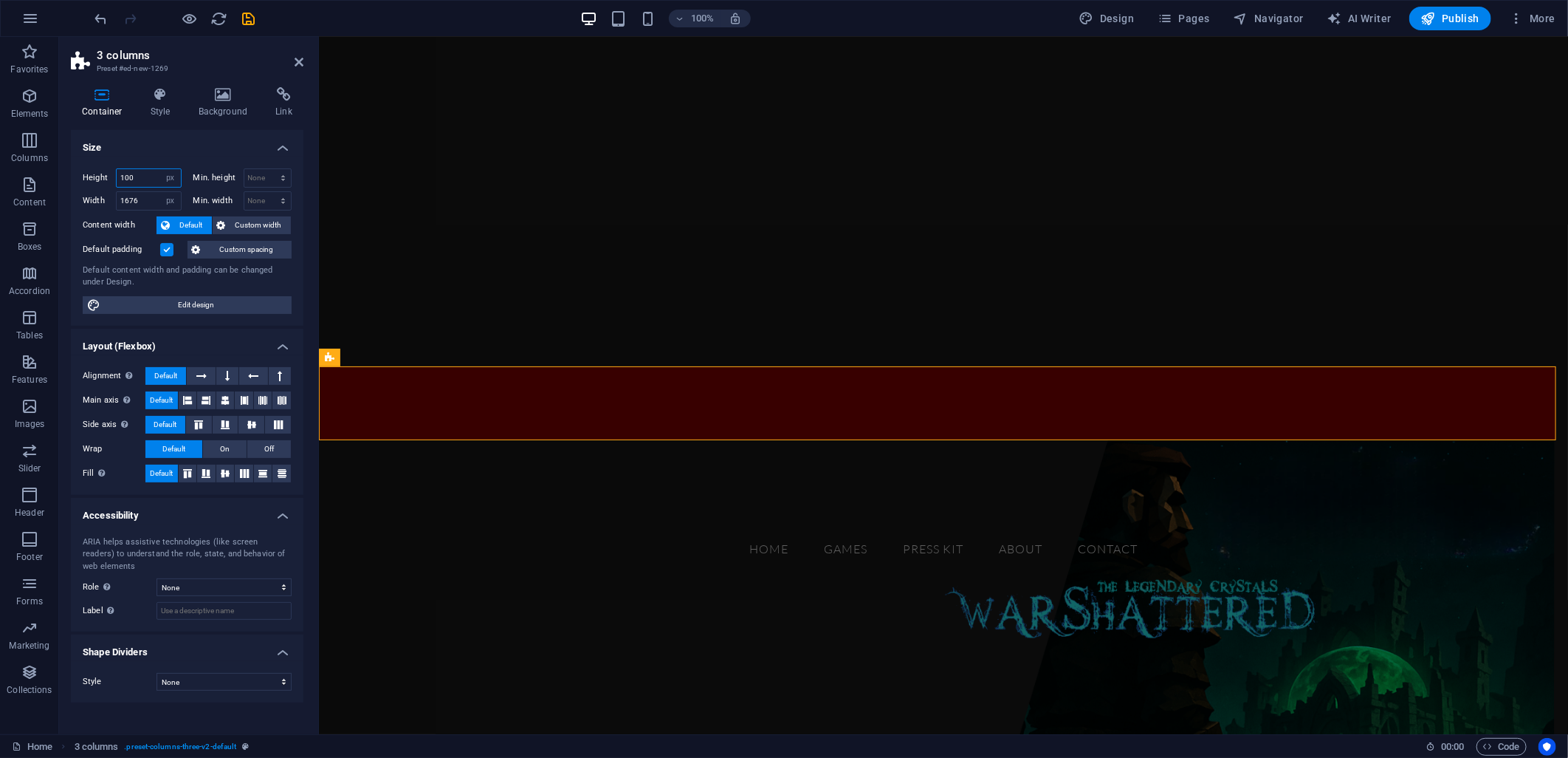
click at [134, 177] on input "100" at bounding box center [149, 178] width 64 height 18
click at [130, 178] on input "100" at bounding box center [149, 178] width 64 height 18
type input "50"
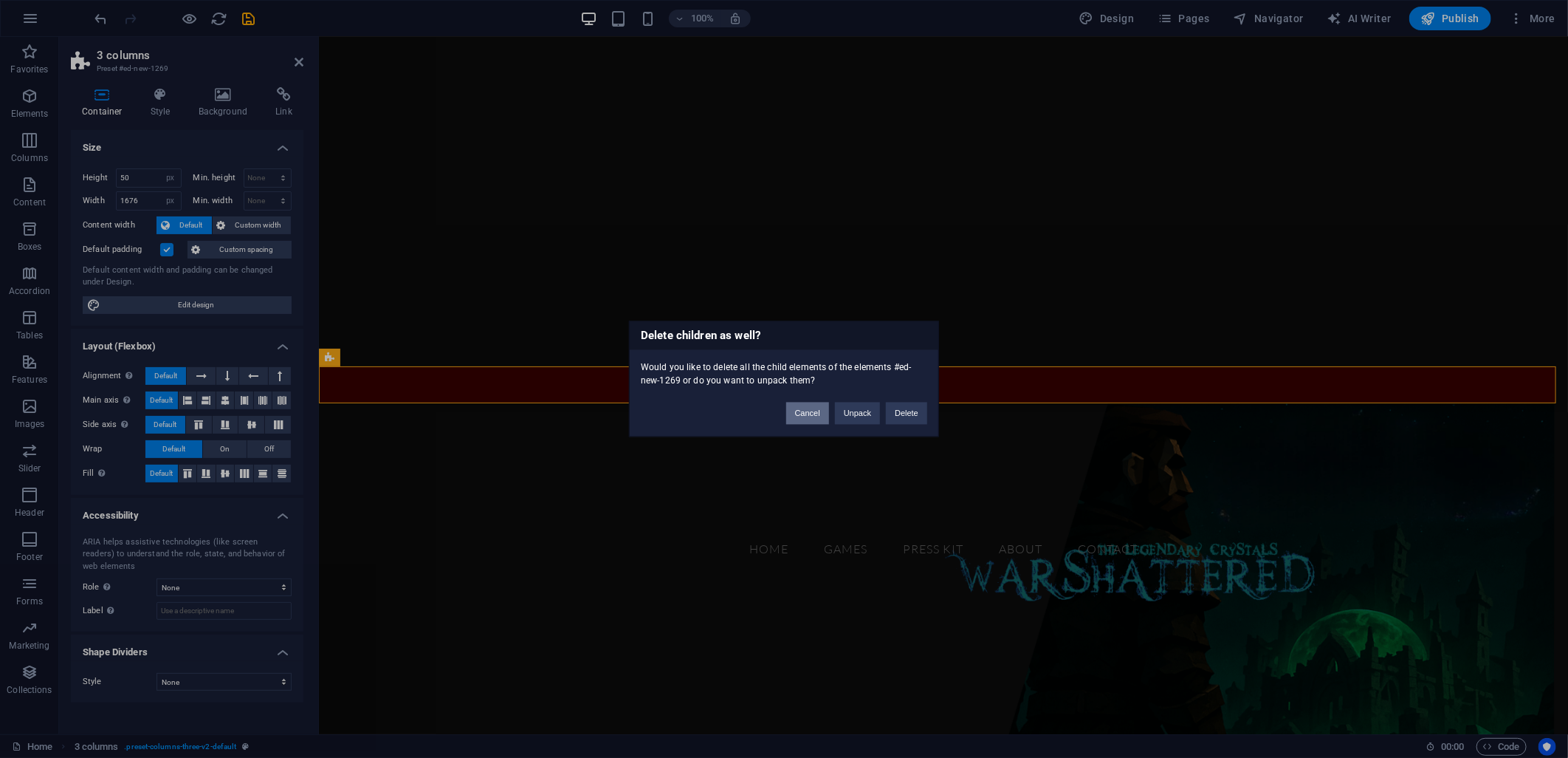
click at [809, 419] on button "Cancel" at bounding box center [808, 413] width 43 height 22
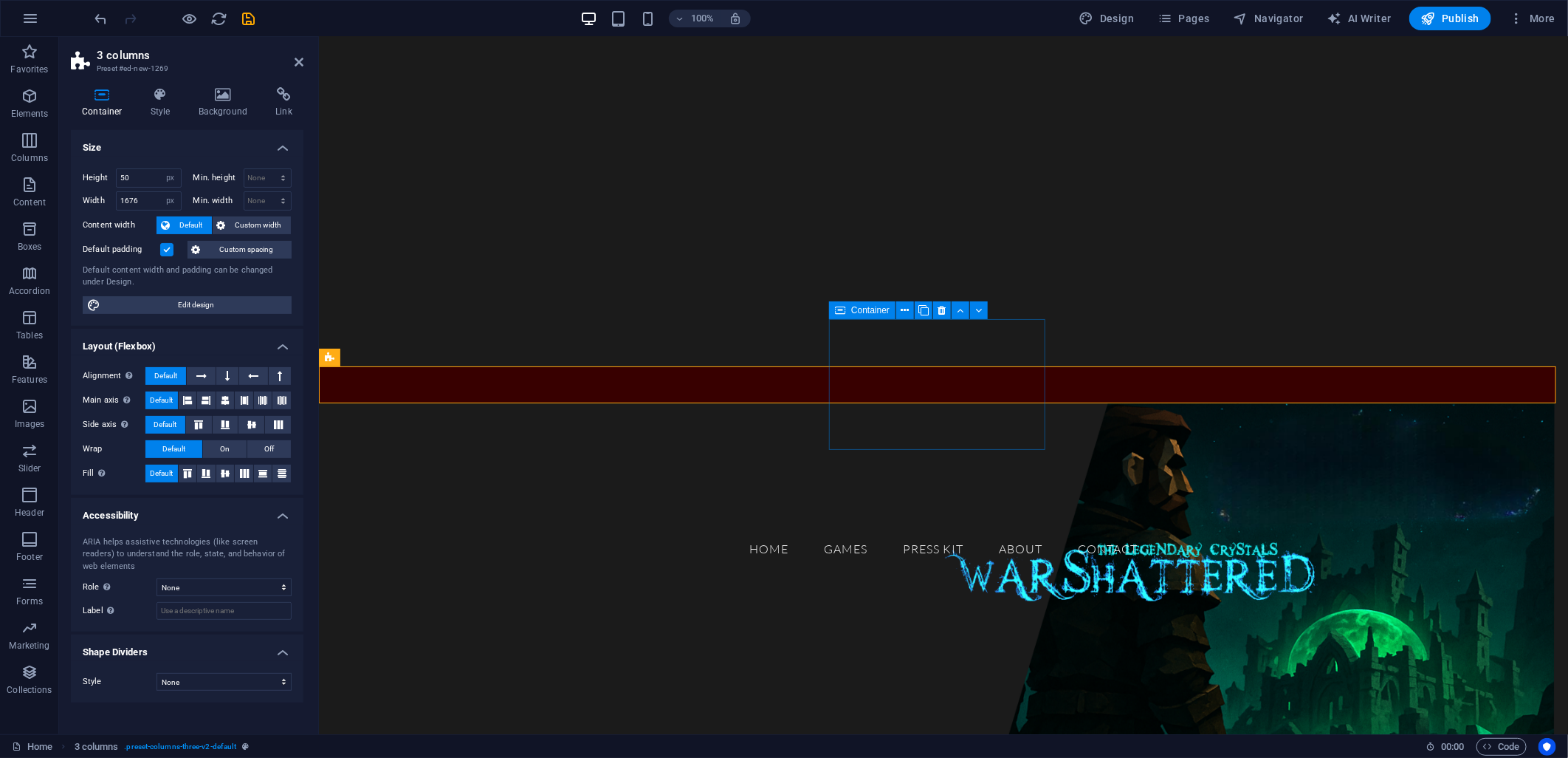
click at [546, 526] on div "Drop content here or Add elements Paste clipboard" at bounding box center [438, 578] width 216 height 105
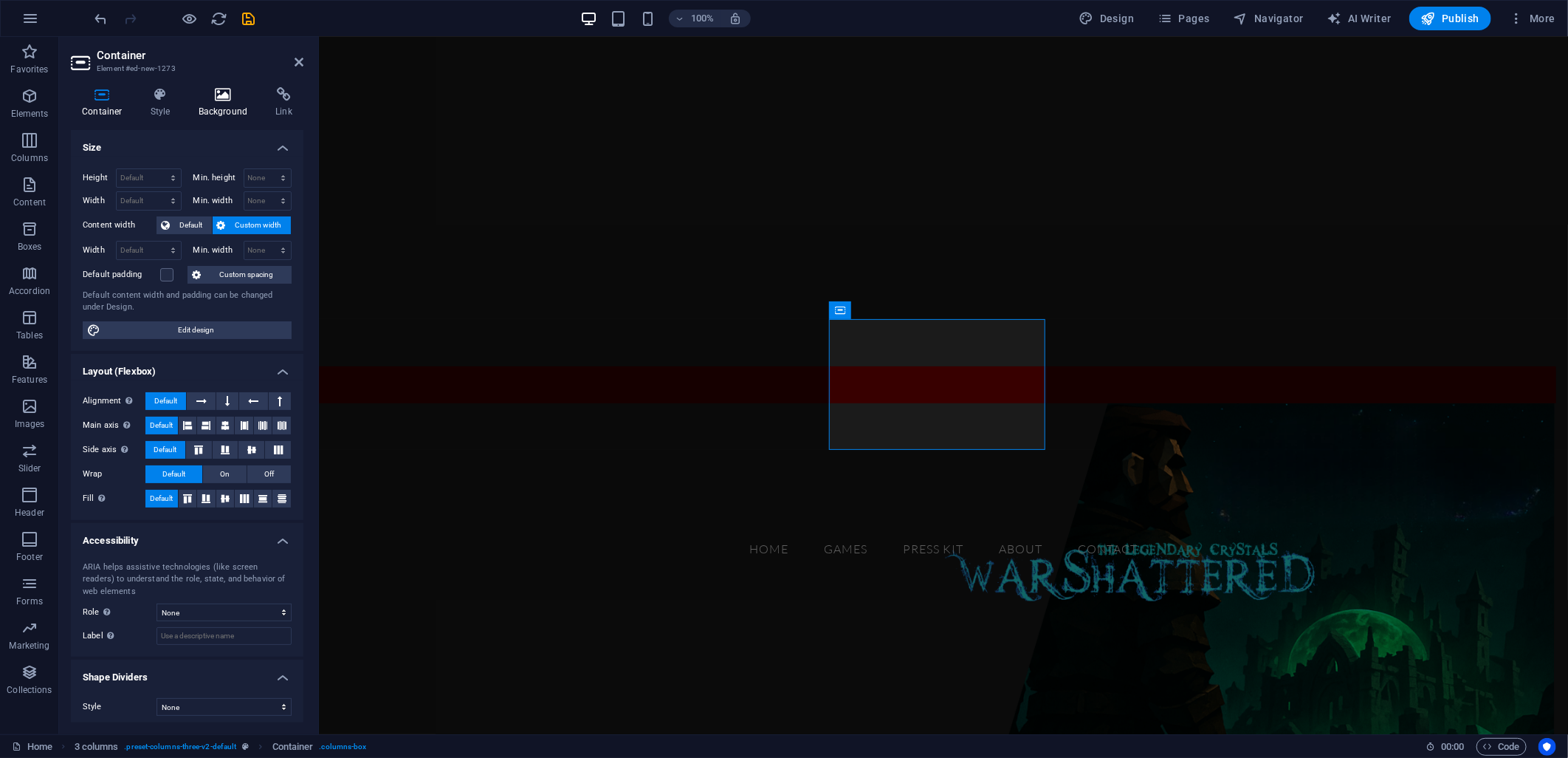
click at [205, 104] on h4 "Background" at bounding box center [226, 103] width 78 height 31
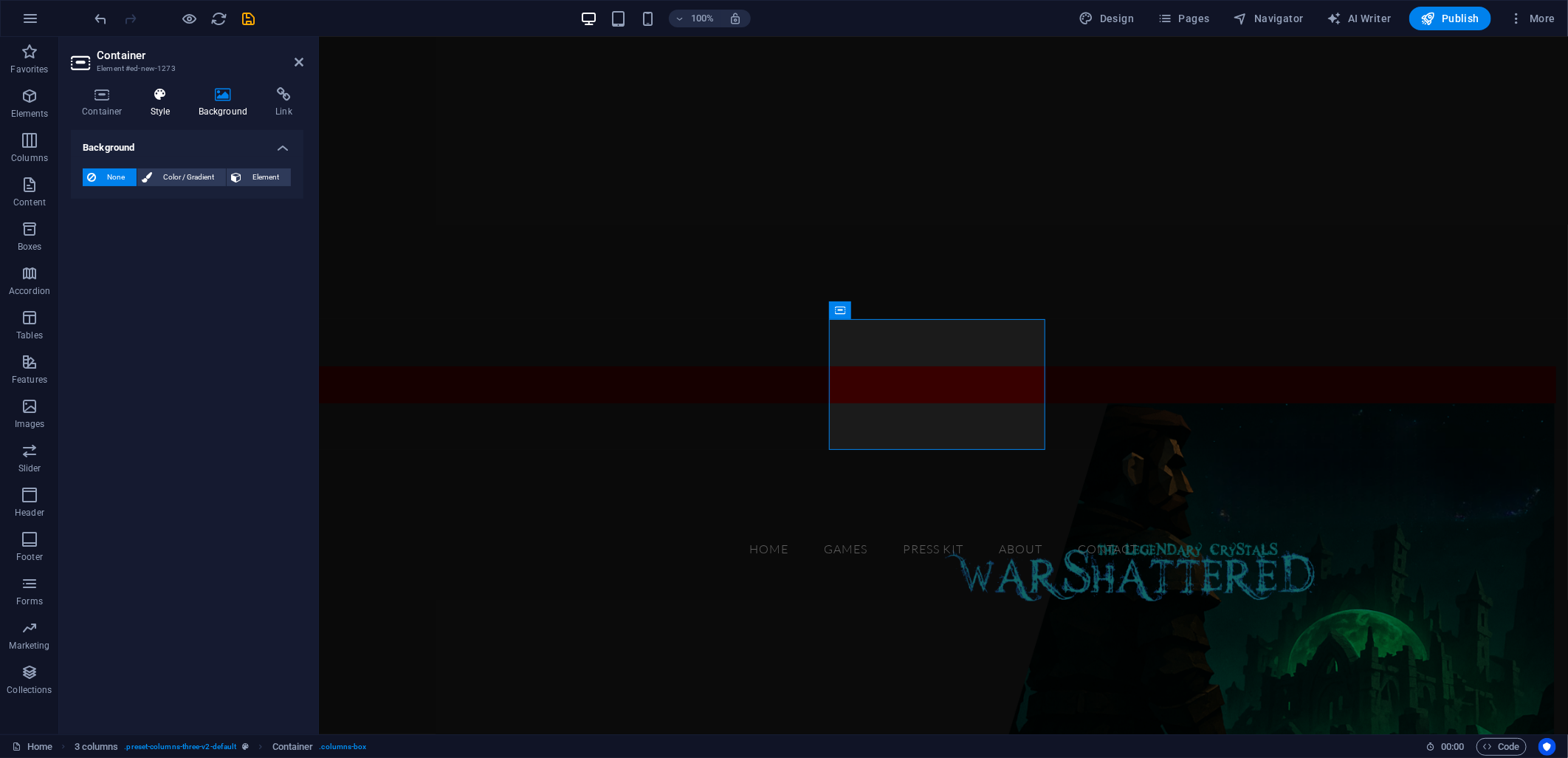
click at [179, 100] on icon at bounding box center [160, 95] width 42 height 15
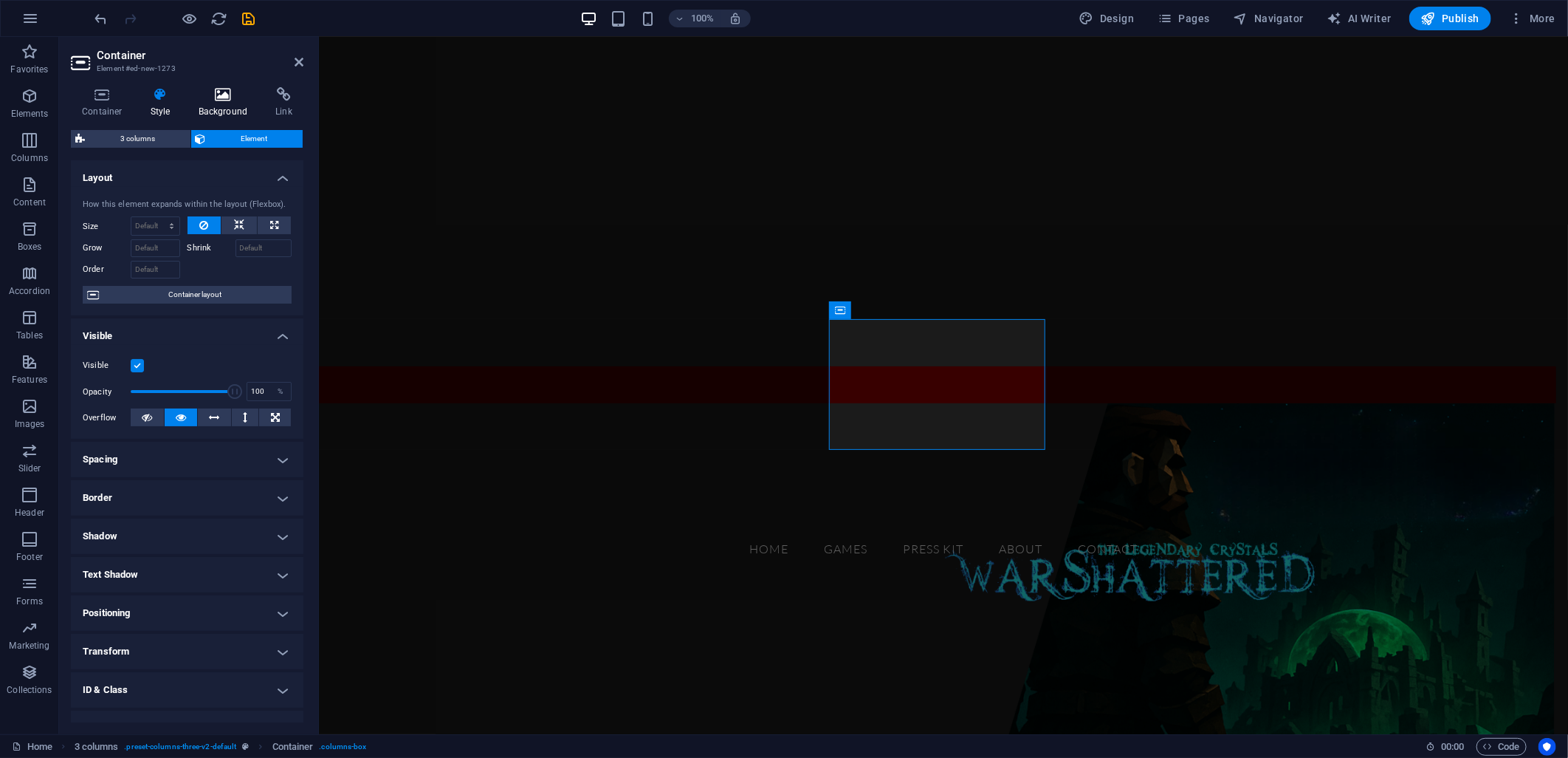
click at [217, 105] on h4 "Background" at bounding box center [226, 103] width 78 height 31
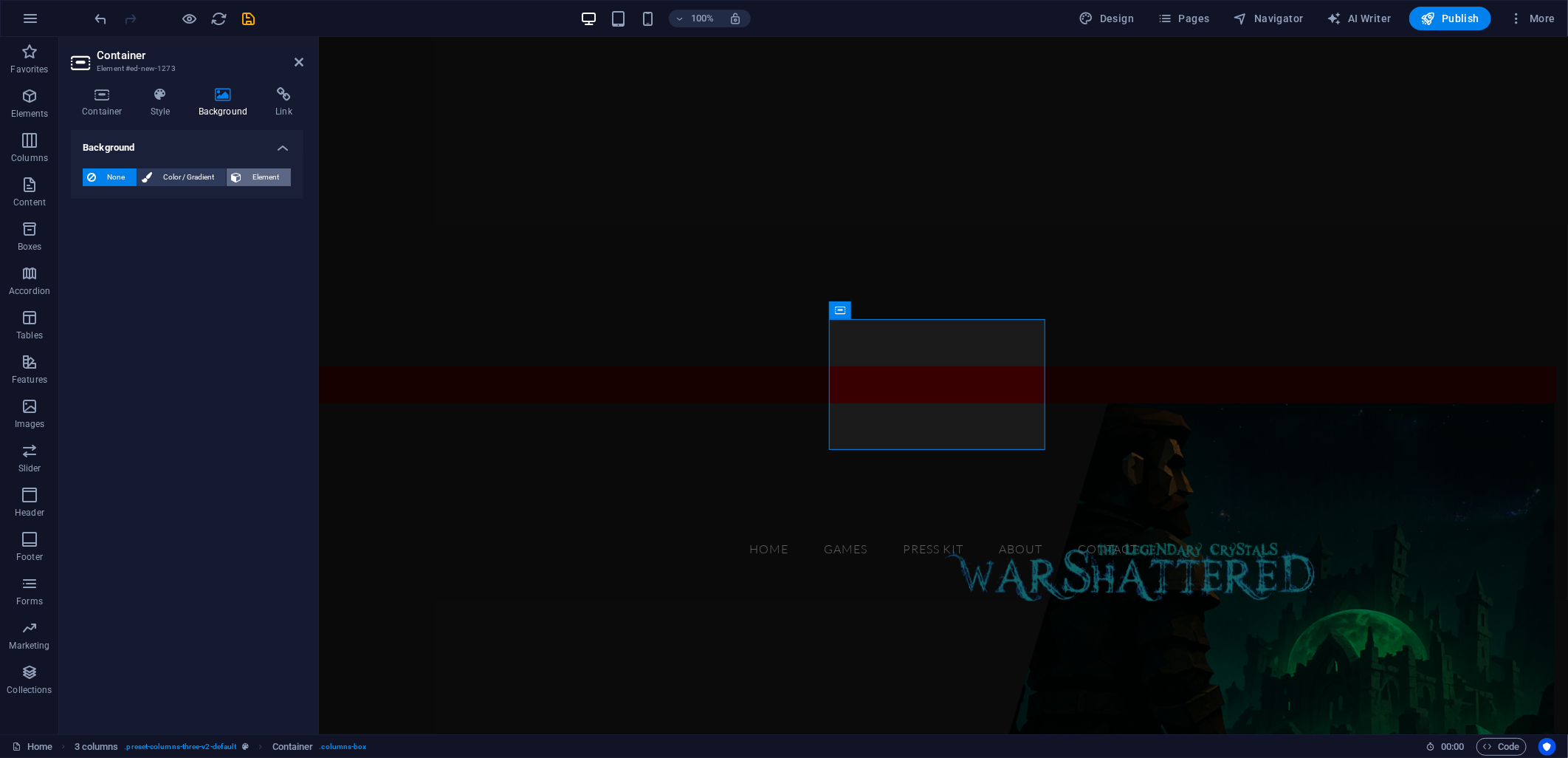
click at [256, 175] on span "Element" at bounding box center [265, 177] width 40 height 18
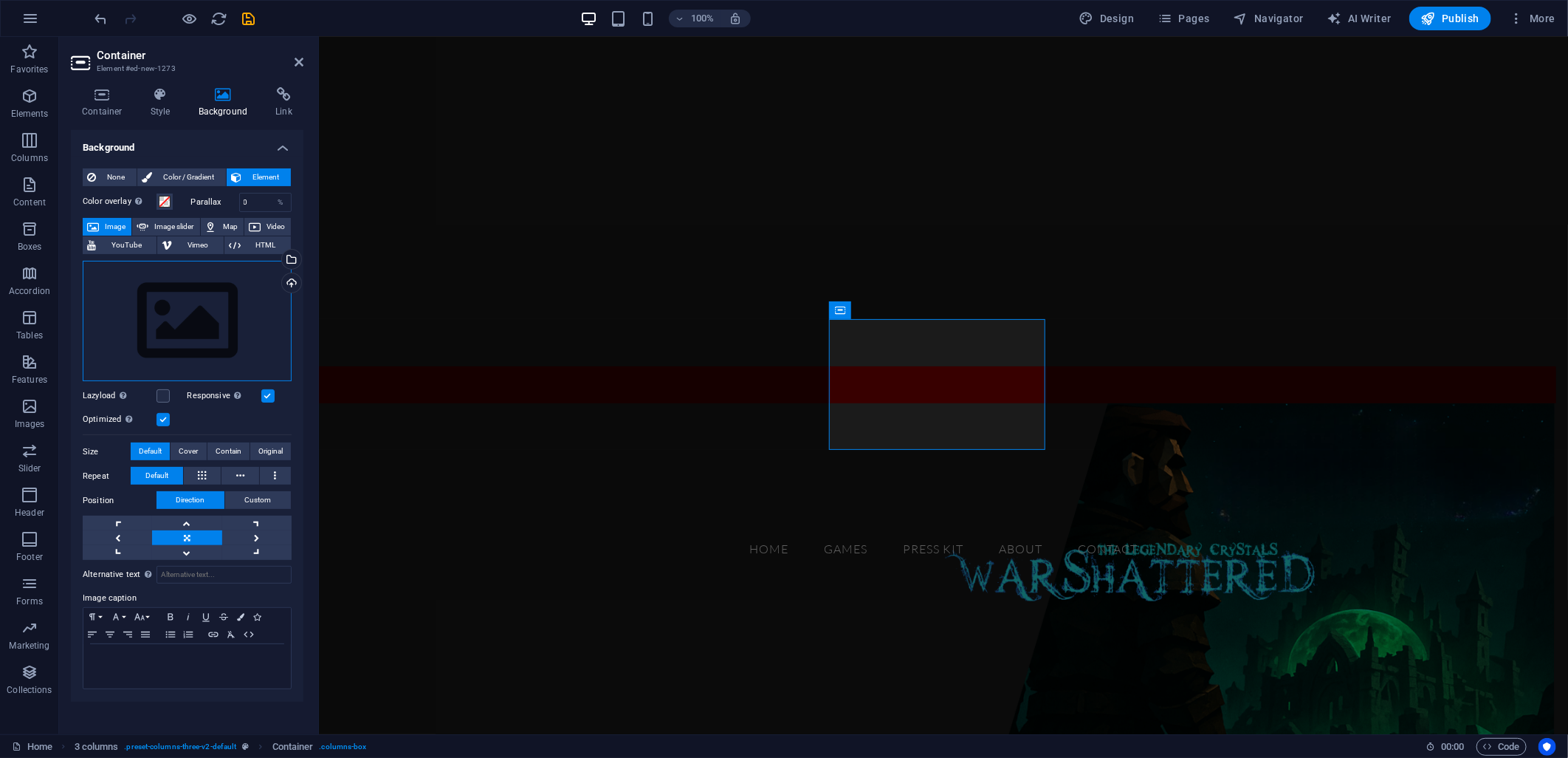
click at [222, 308] on div "Drag files here, click to choose files or select files from Files or our free s…" at bounding box center [188, 322] width 209 height 122
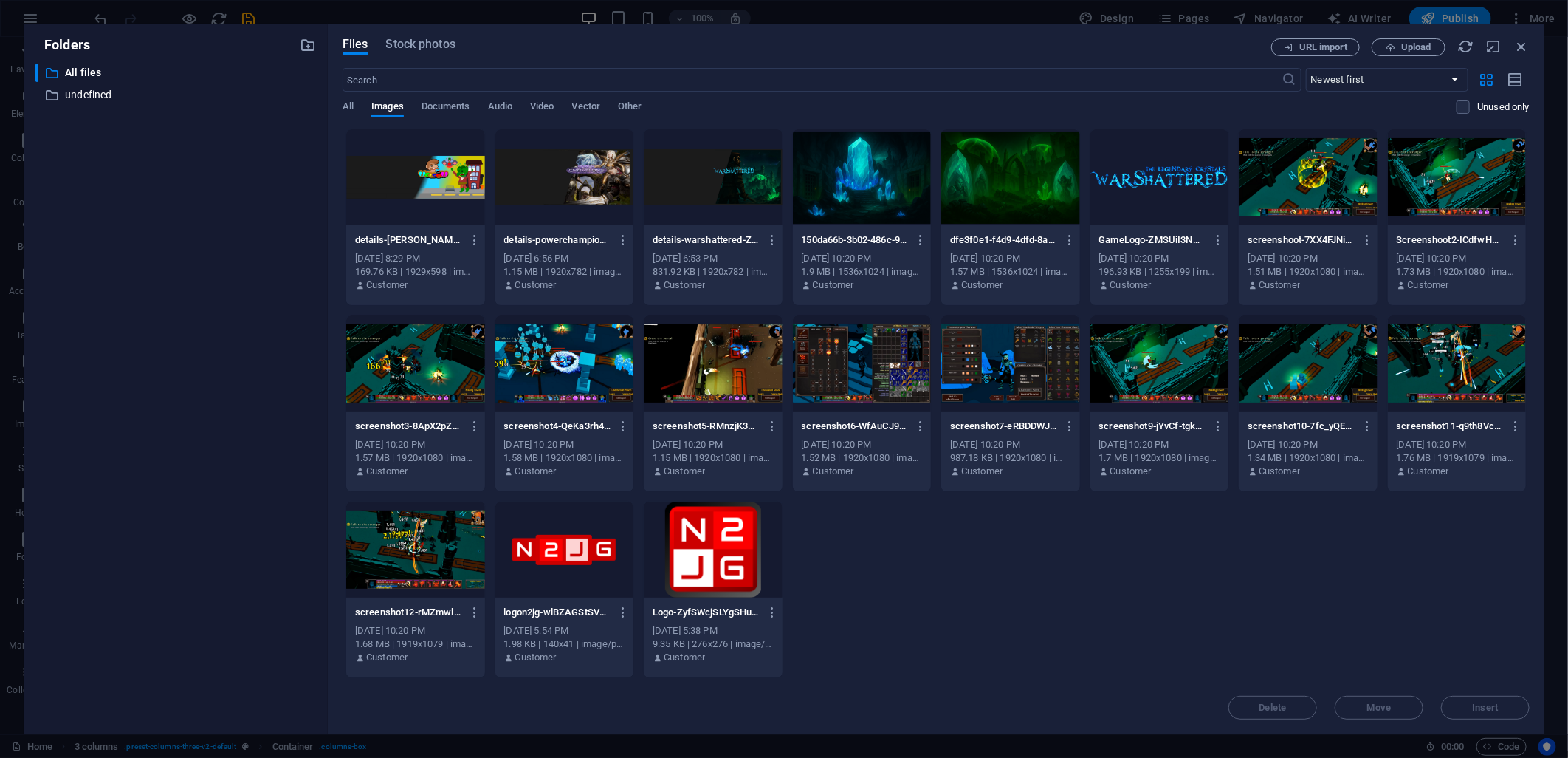
click at [222, 308] on div "​ All files All files ​ undefined undefined" at bounding box center [176, 392] width 281 height 659
click at [564, 561] on div at bounding box center [564, 549] width 138 height 96
click at [564, 561] on div "1" at bounding box center [564, 549] width 138 height 96
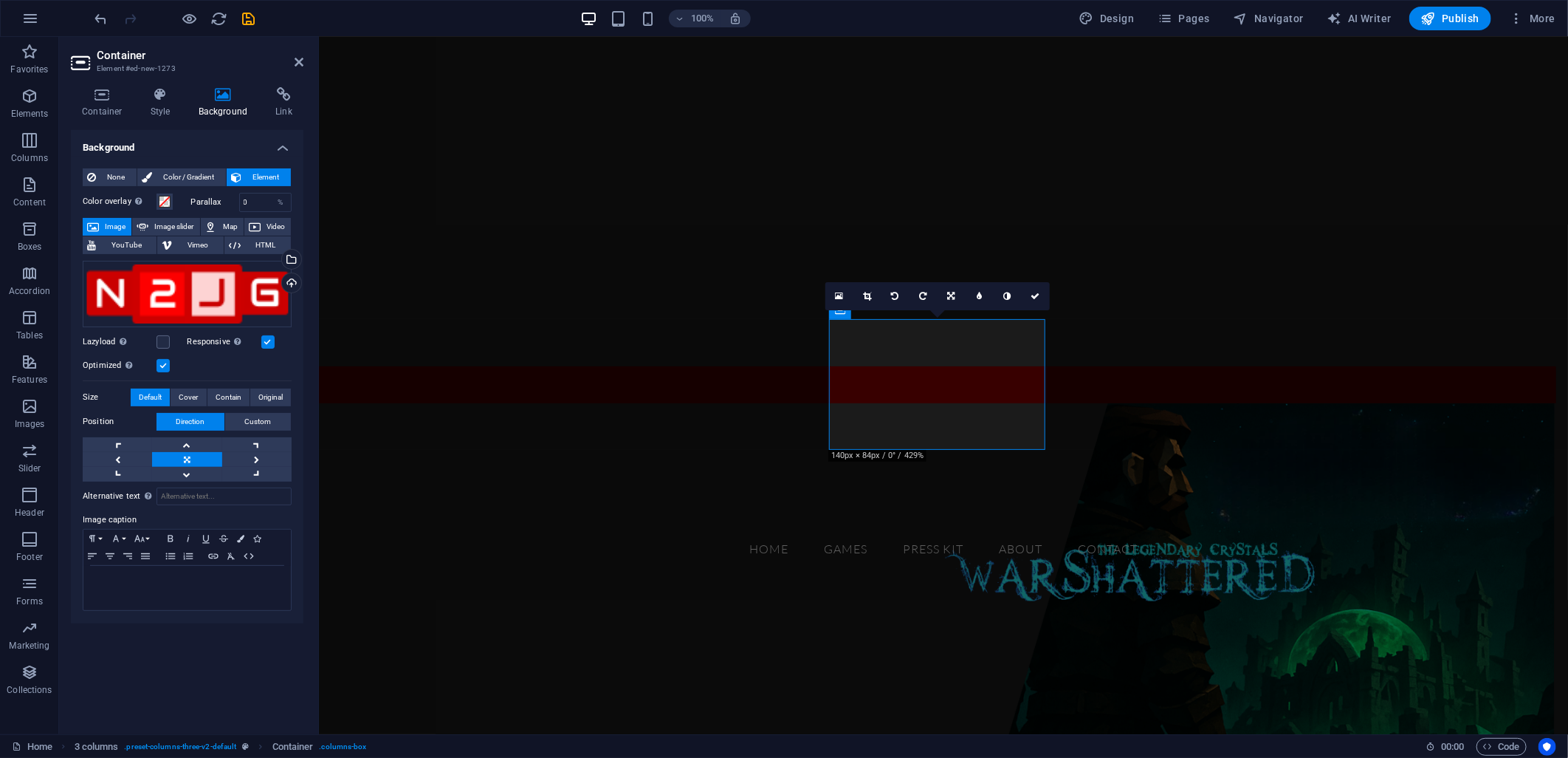
click at [867, 296] on icon at bounding box center [867, 296] width 8 height 9
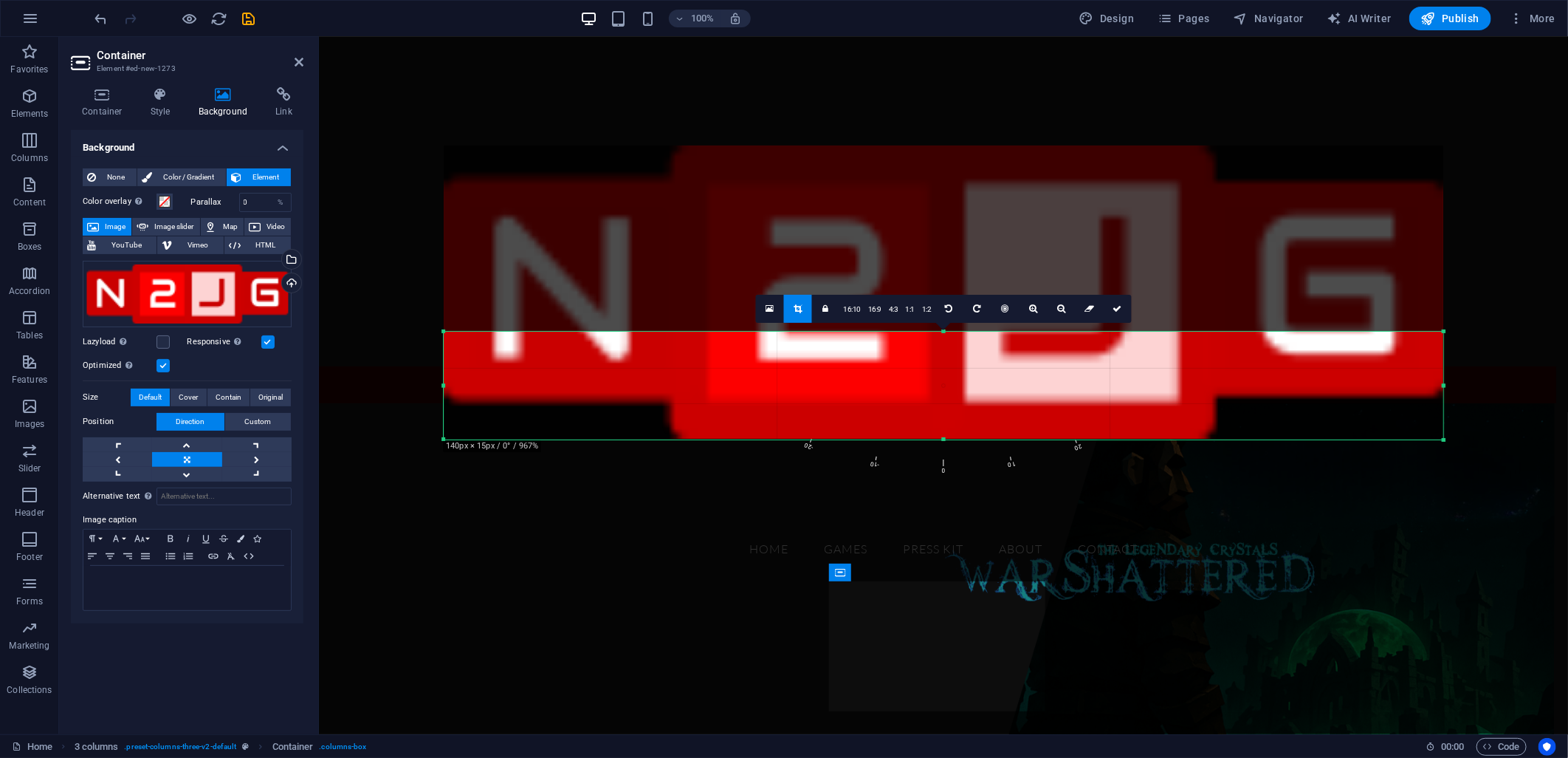
drag, startPoint x: 446, startPoint y: 238, endPoint x: 1014, endPoint y: 434, distance: 600.9
click at [1014, 434] on div "180 170 160 150 140 130 120 110 100 90 80 70 60 50 40 30 20 10 0 -10 -20 -30 -4…" at bounding box center [943, 385] width 1000 height 108
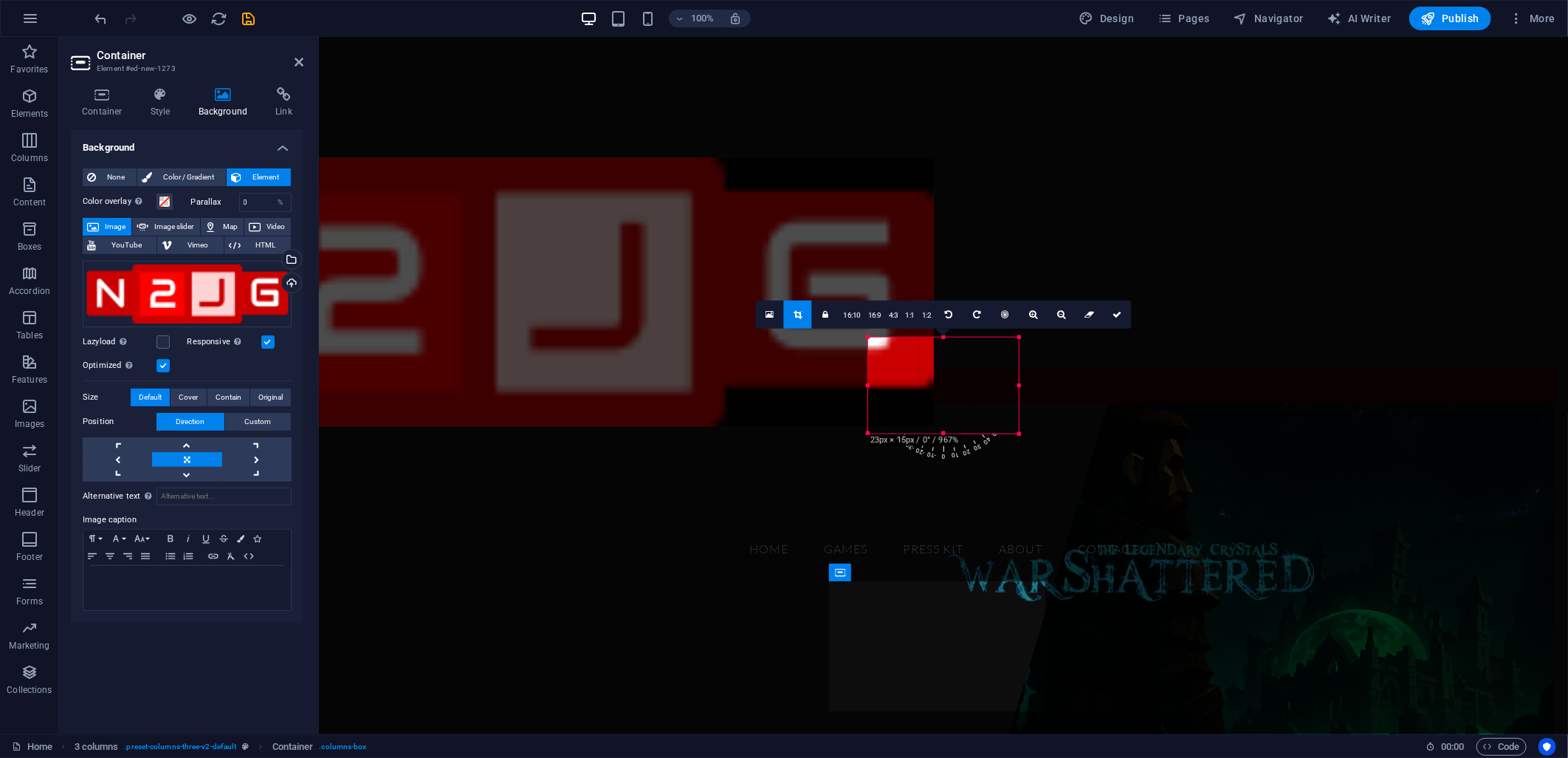
drag, startPoint x: 444, startPoint y: 385, endPoint x: 1294, endPoint y: 429, distance: 851.1
click at [1294, 429] on div "H2 Container Container Container H1 Image with text Container Container H4 Grid…" at bounding box center [943, 385] width 1249 height 697
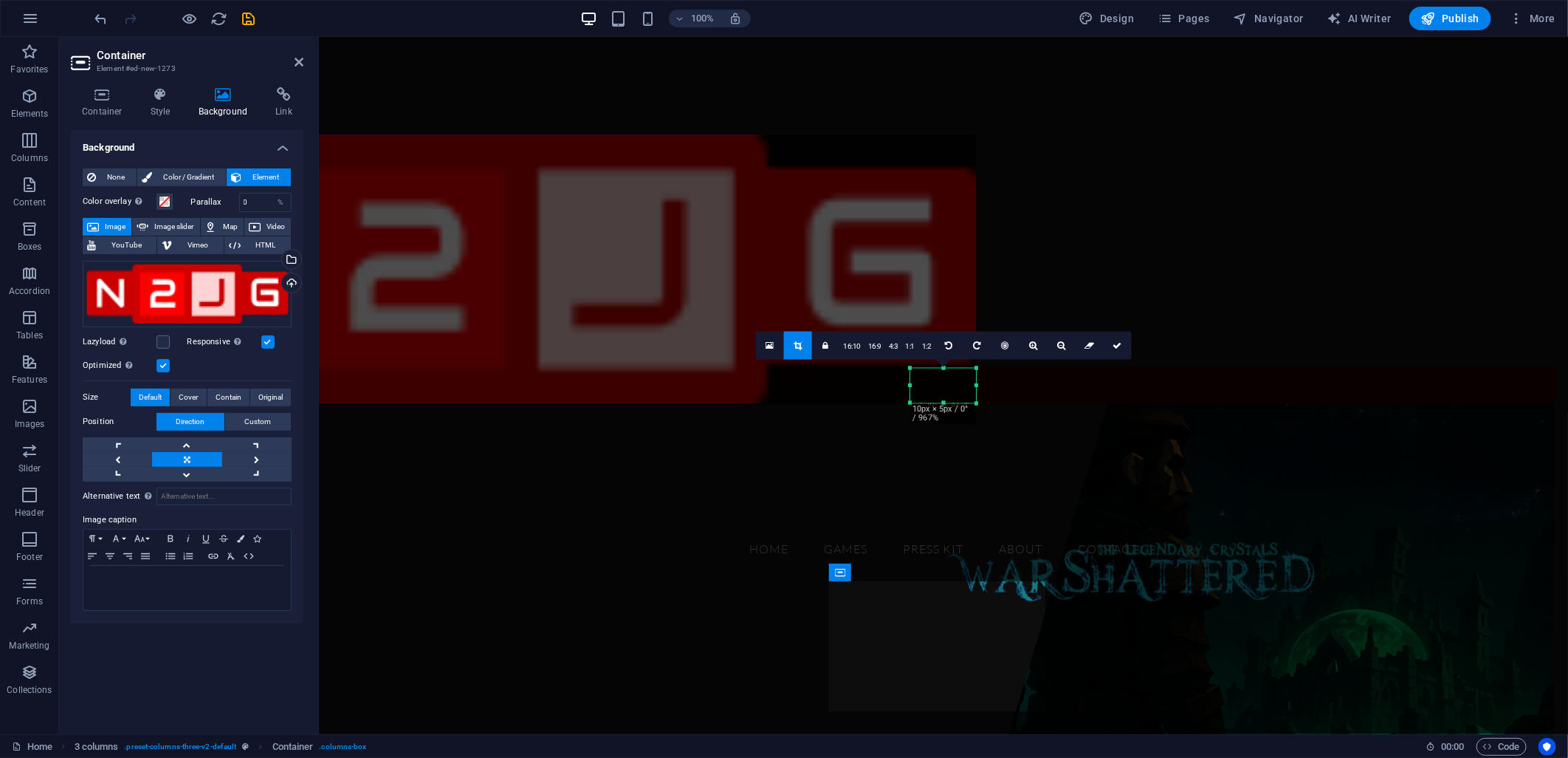
drag, startPoint x: 943, startPoint y: 342, endPoint x: 950, endPoint y: 397, distance: 55.4
click at [950, 397] on div "180 170 160 150 140 130 120 110 100 90 80 70 60 50 40 30 20 10 0 -10 -20 -30 -4…" at bounding box center [943, 385] width 66 height 35
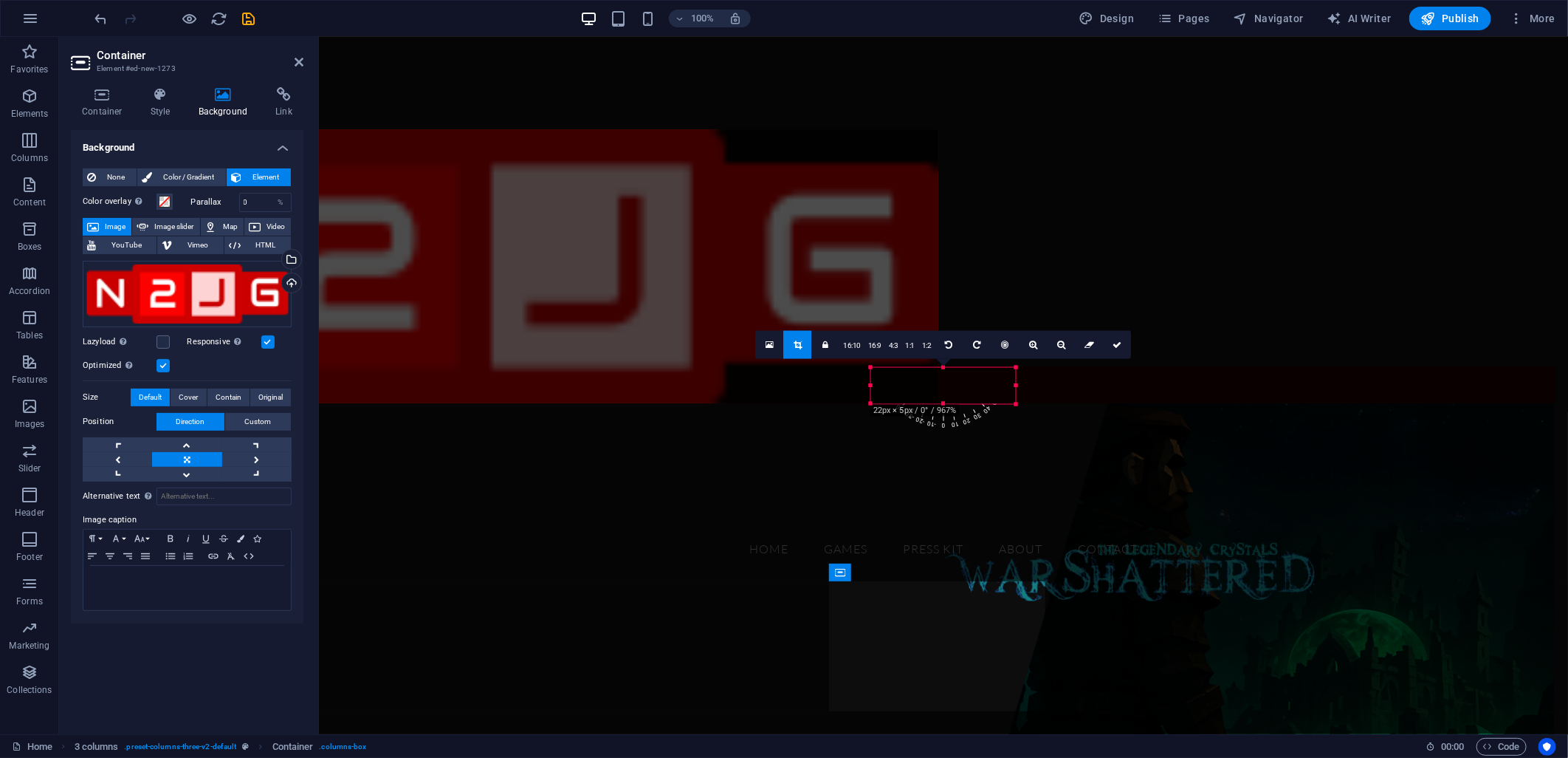
drag, startPoint x: 977, startPoint y: 390, endPoint x: 1056, endPoint y: 385, distance: 79.2
click at [1056, 385] on div "H2 Container Container Container H1 Image with text Container Container H4 Grid…" at bounding box center [943, 385] width 1249 height 697
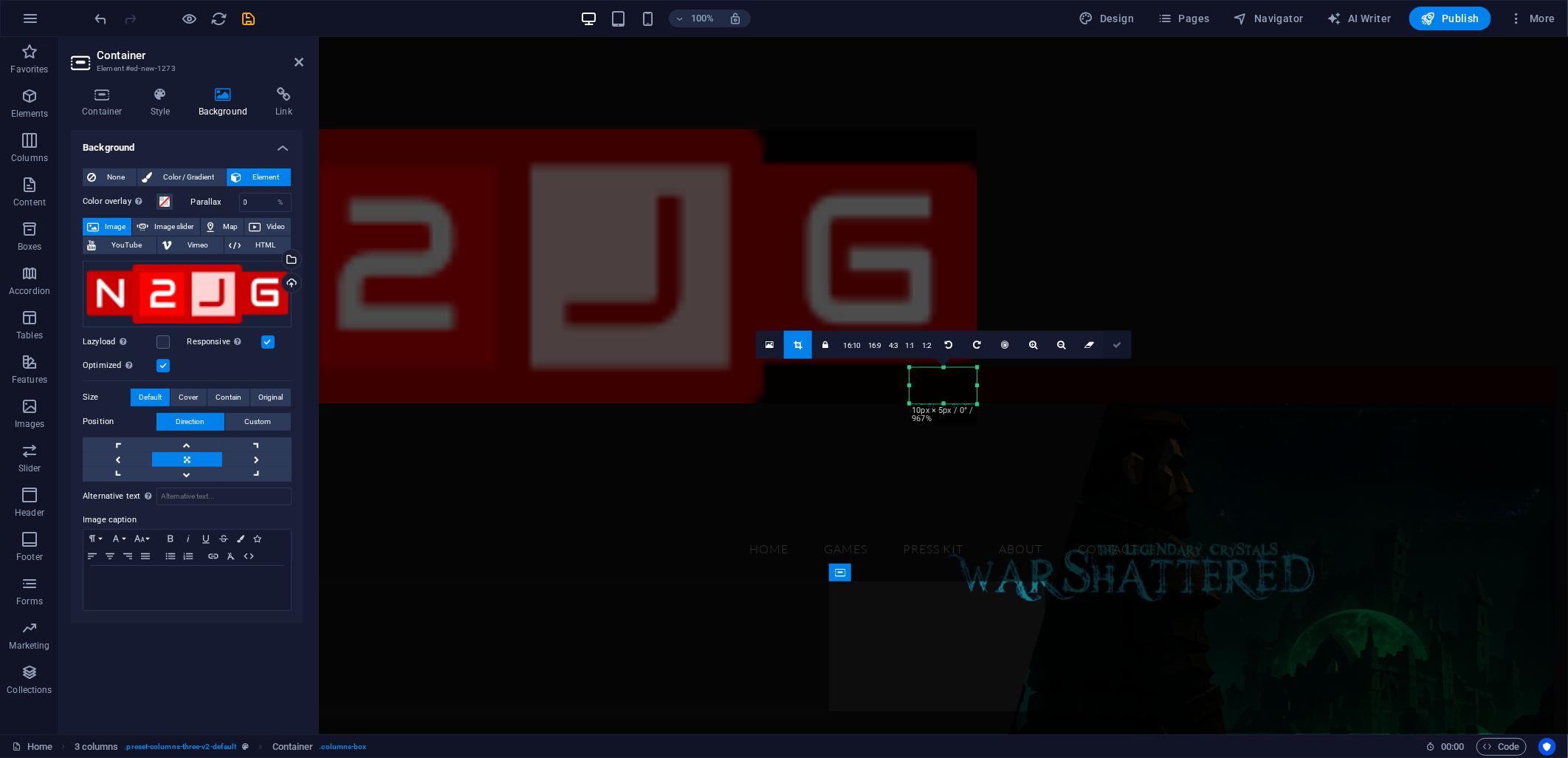
click at [1117, 342] on icon at bounding box center [1117, 345] width 9 height 9
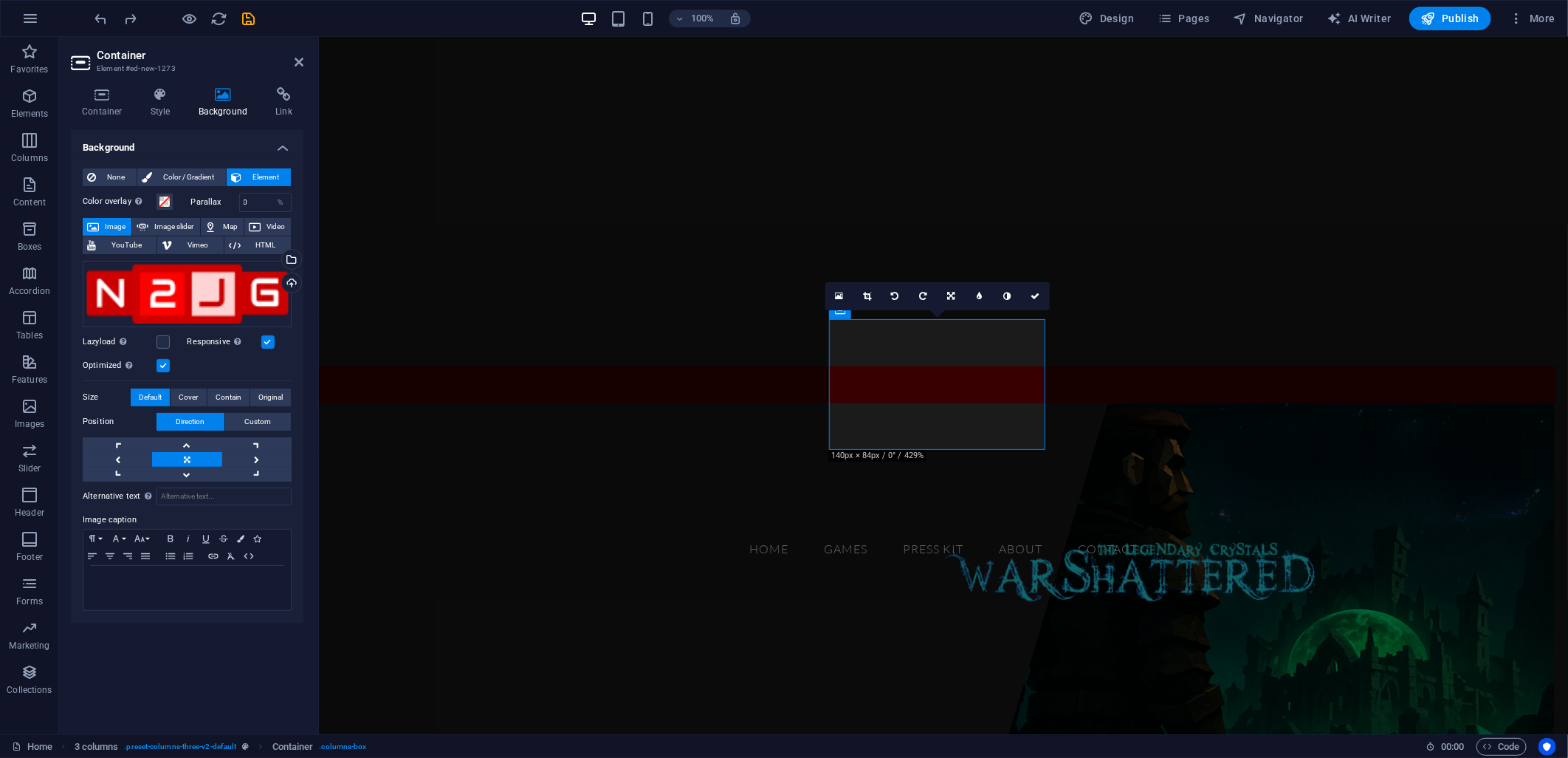
click at [784, 432] on figure at bounding box center [943, 632] width 1249 height 459
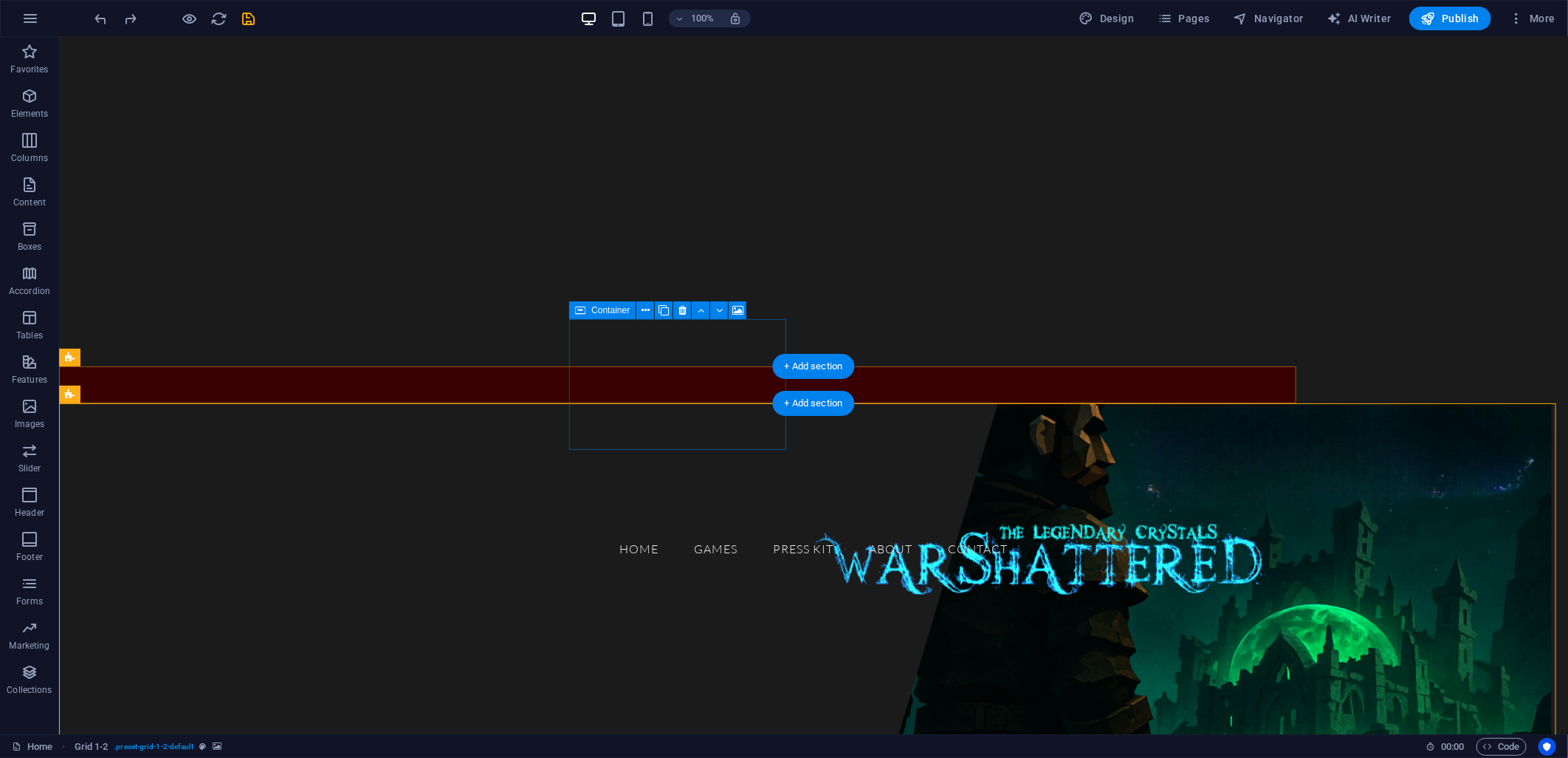
click at [287, 657] on div "Drop content here or Add elements Paste clipboard" at bounding box center [179, 709] width 216 height 105
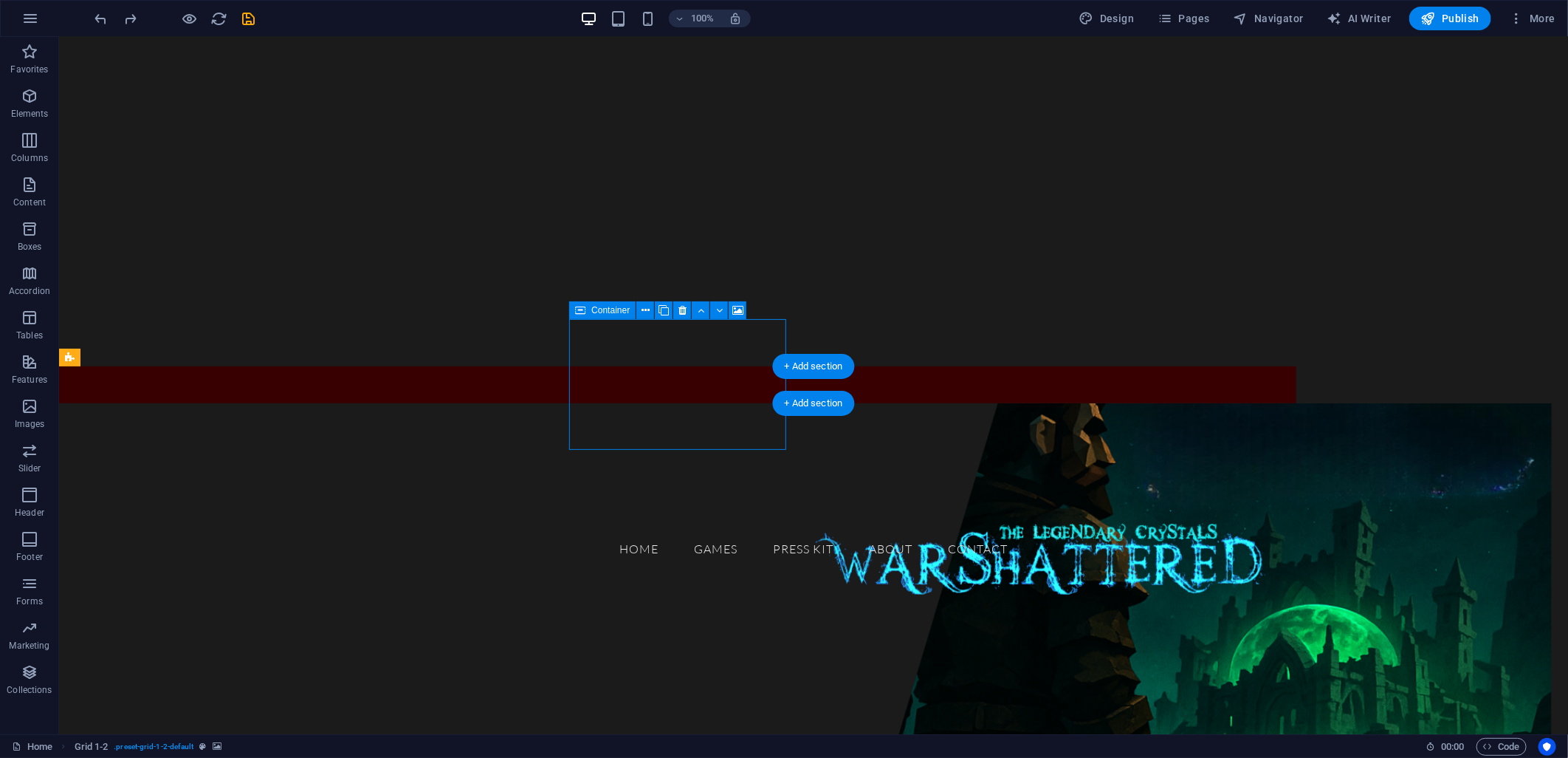
click at [287, 657] on div "Drop content here or Add elements Paste clipboard" at bounding box center [179, 709] width 216 height 105
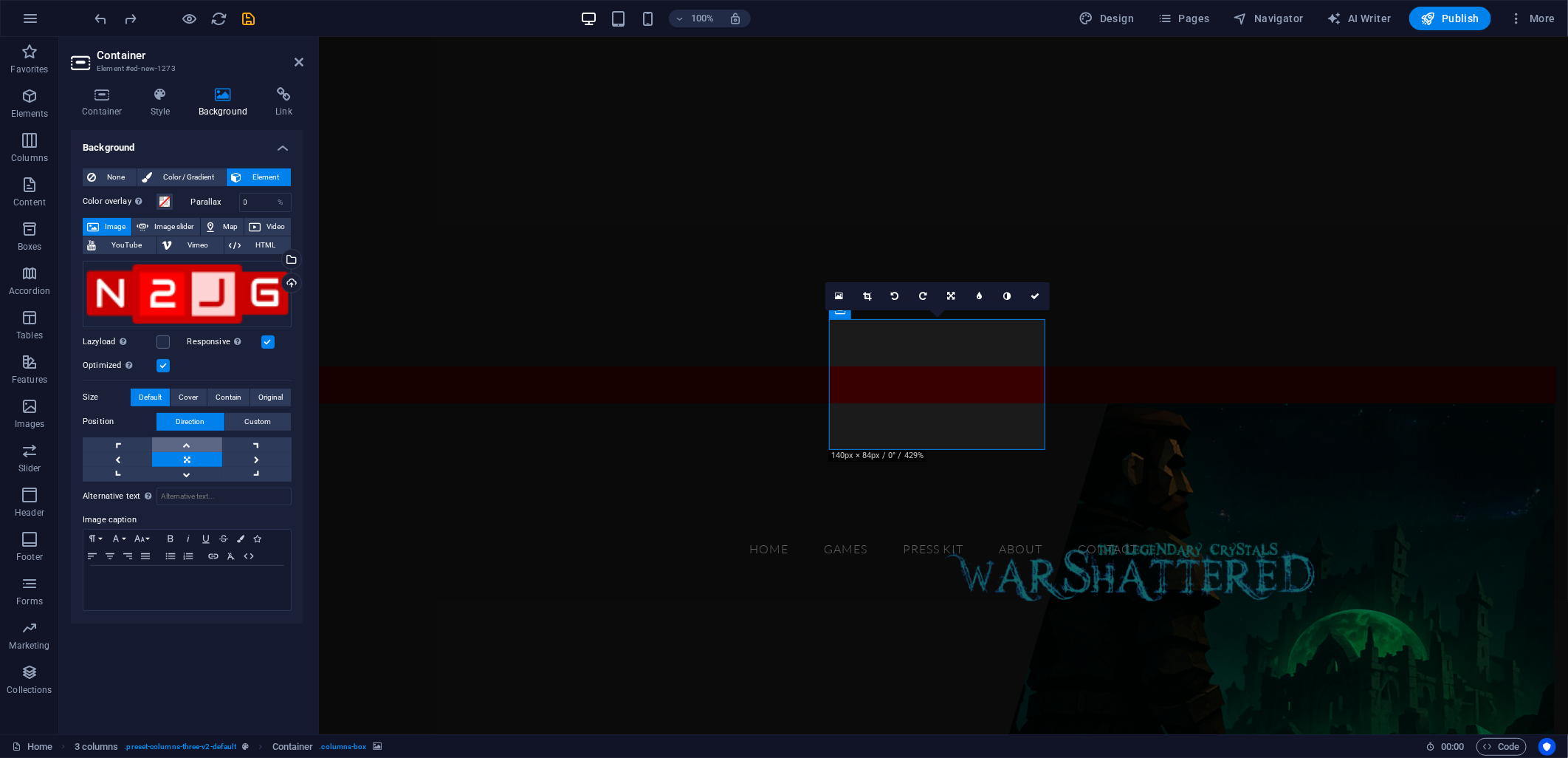
click at [194, 447] on link at bounding box center [187, 444] width 70 height 15
click at [193, 454] on link at bounding box center [187, 459] width 70 height 15
click at [669, 448] on figure at bounding box center [943, 632] width 1249 height 459
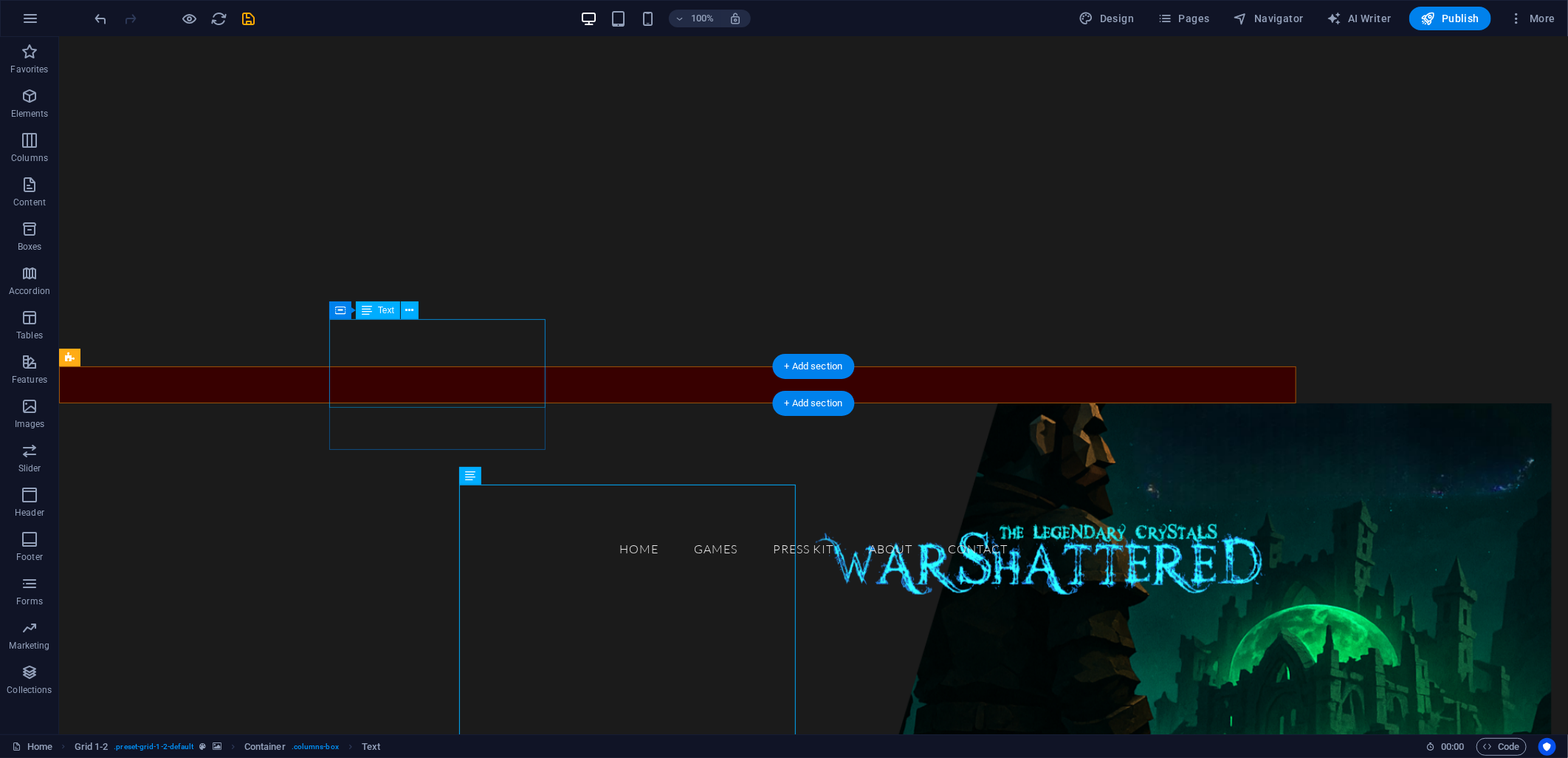
click at [287, 425] on div "GAMES" at bounding box center [179, 469] width 216 height 90
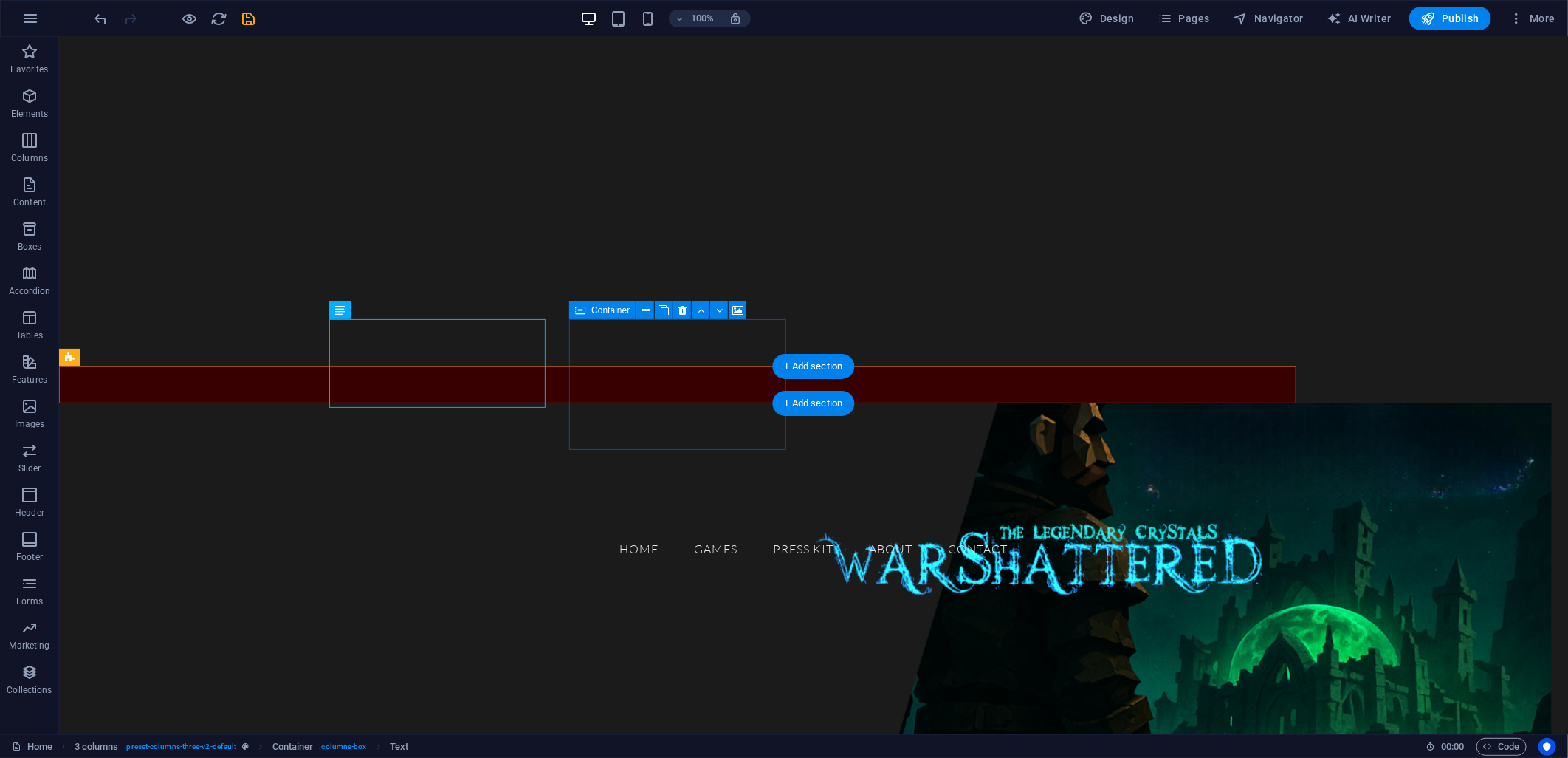
click at [287, 657] on div "Drop content here or Add elements Paste clipboard" at bounding box center [179, 709] width 216 height 105
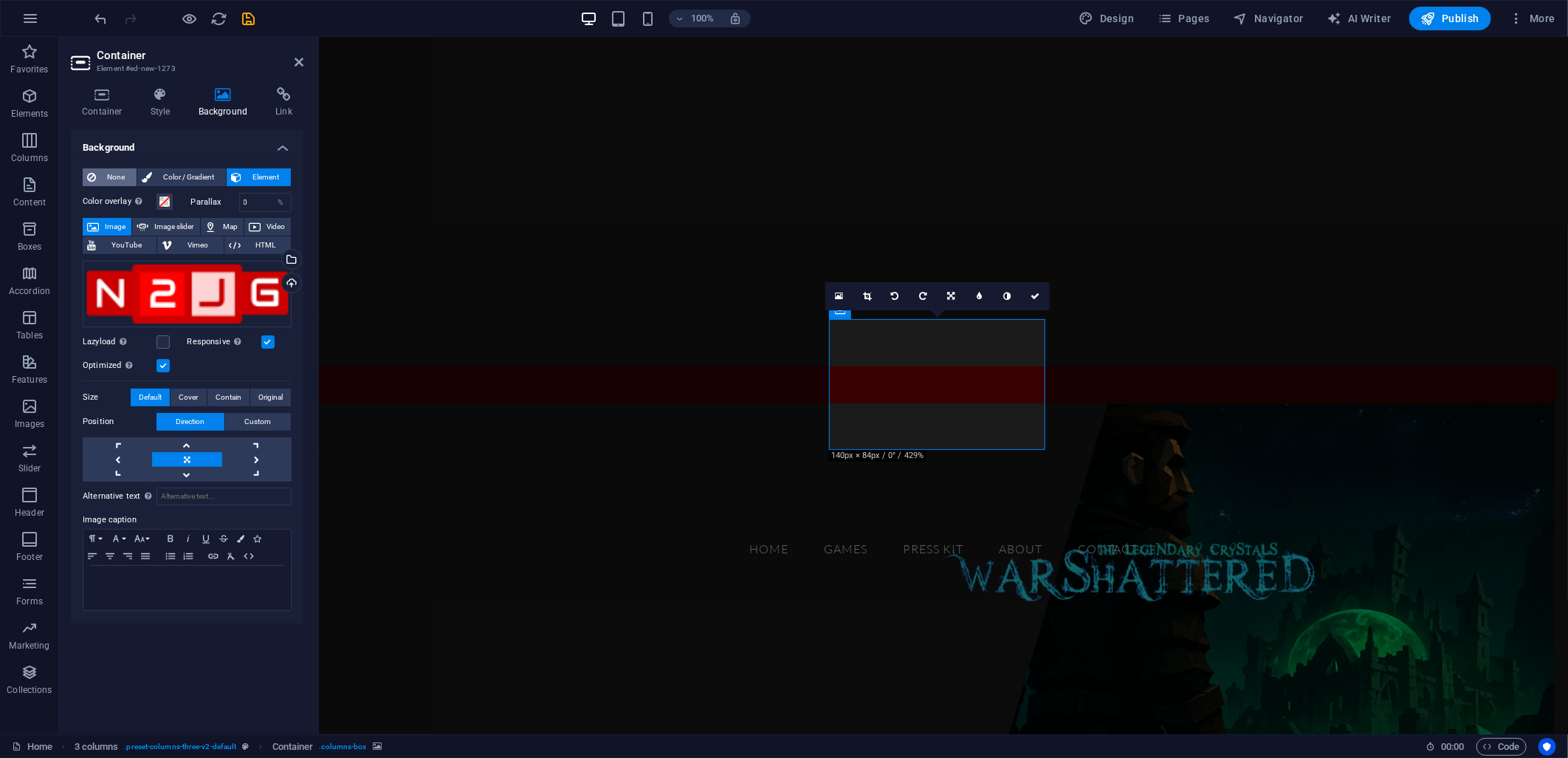
click at [93, 168] on icon at bounding box center [92, 177] width 9 height 18
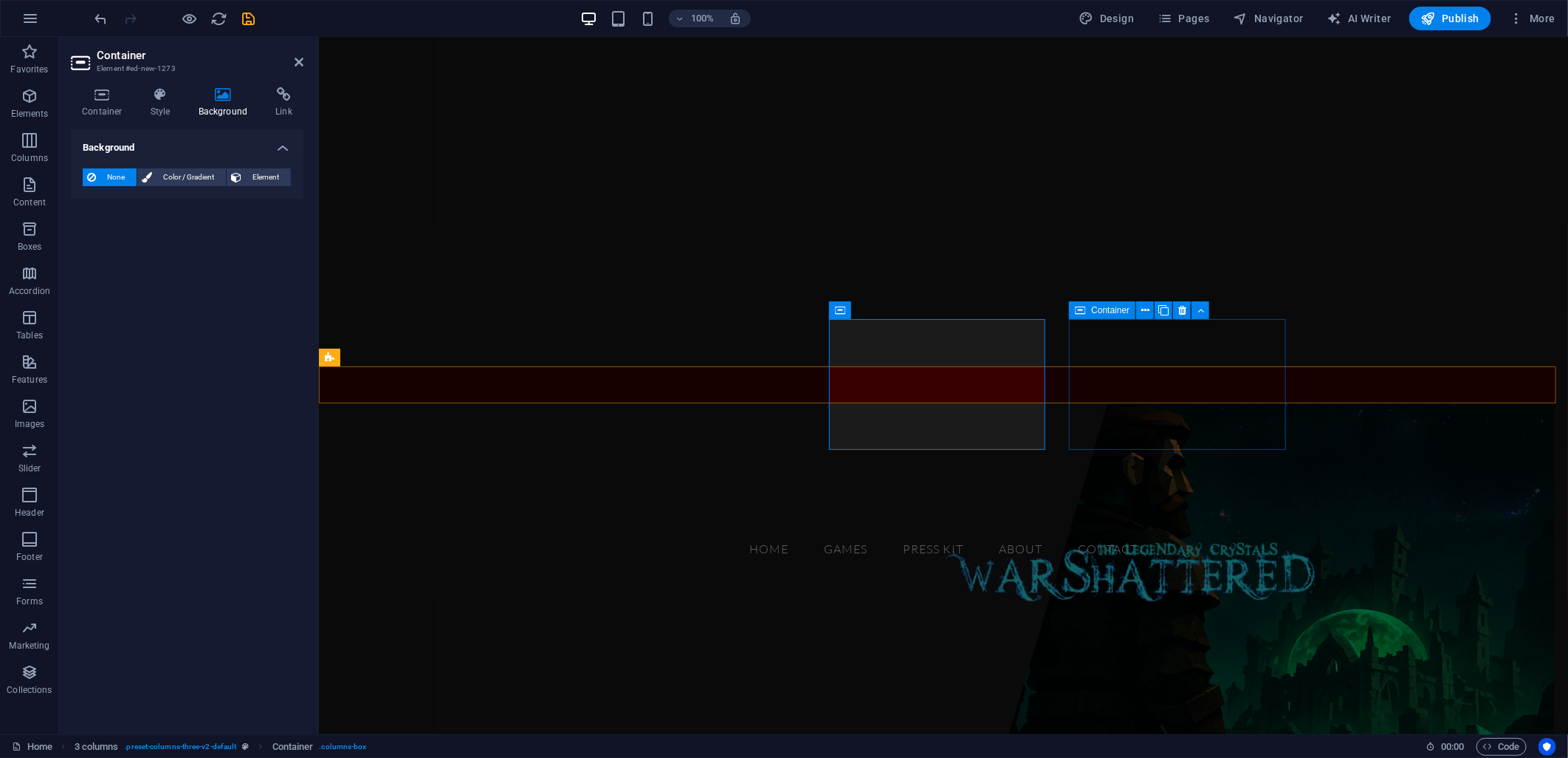
click at [546, 644] on div "Drop content here or Add elements Paste clipboard" at bounding box center [438, 695] width 216 height 105
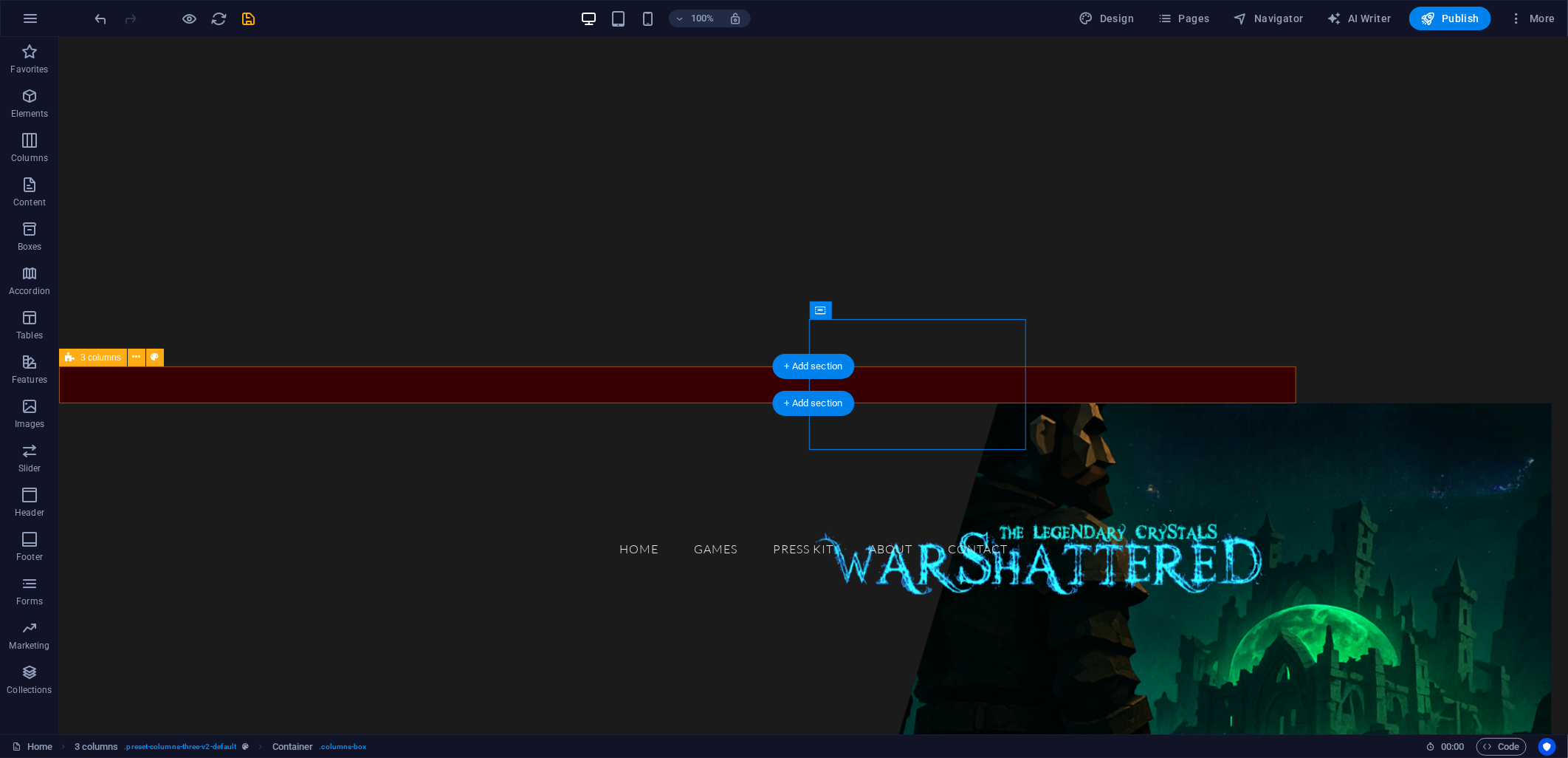
click at [1103, 386] on div "GAMES Drop content here or Add elements Paste clipboard Drop content here or Ad…" at bounding box center [676, 383] width 1237 height 37
select select "px"
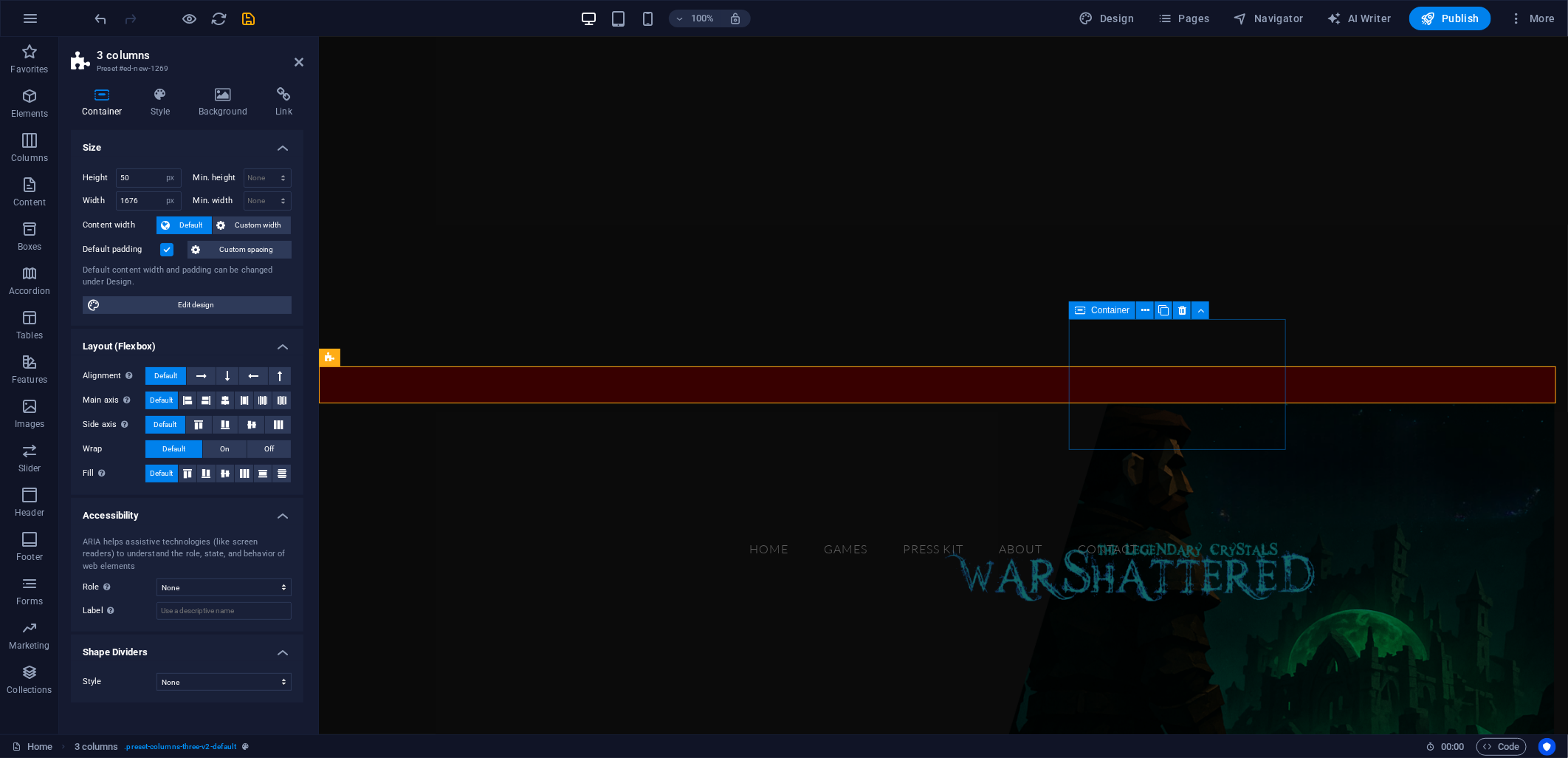
click at [546, 644] on div "Drop content here or Add elements Paste clipboard" at bounding box center [438, 695] width 216 height 105
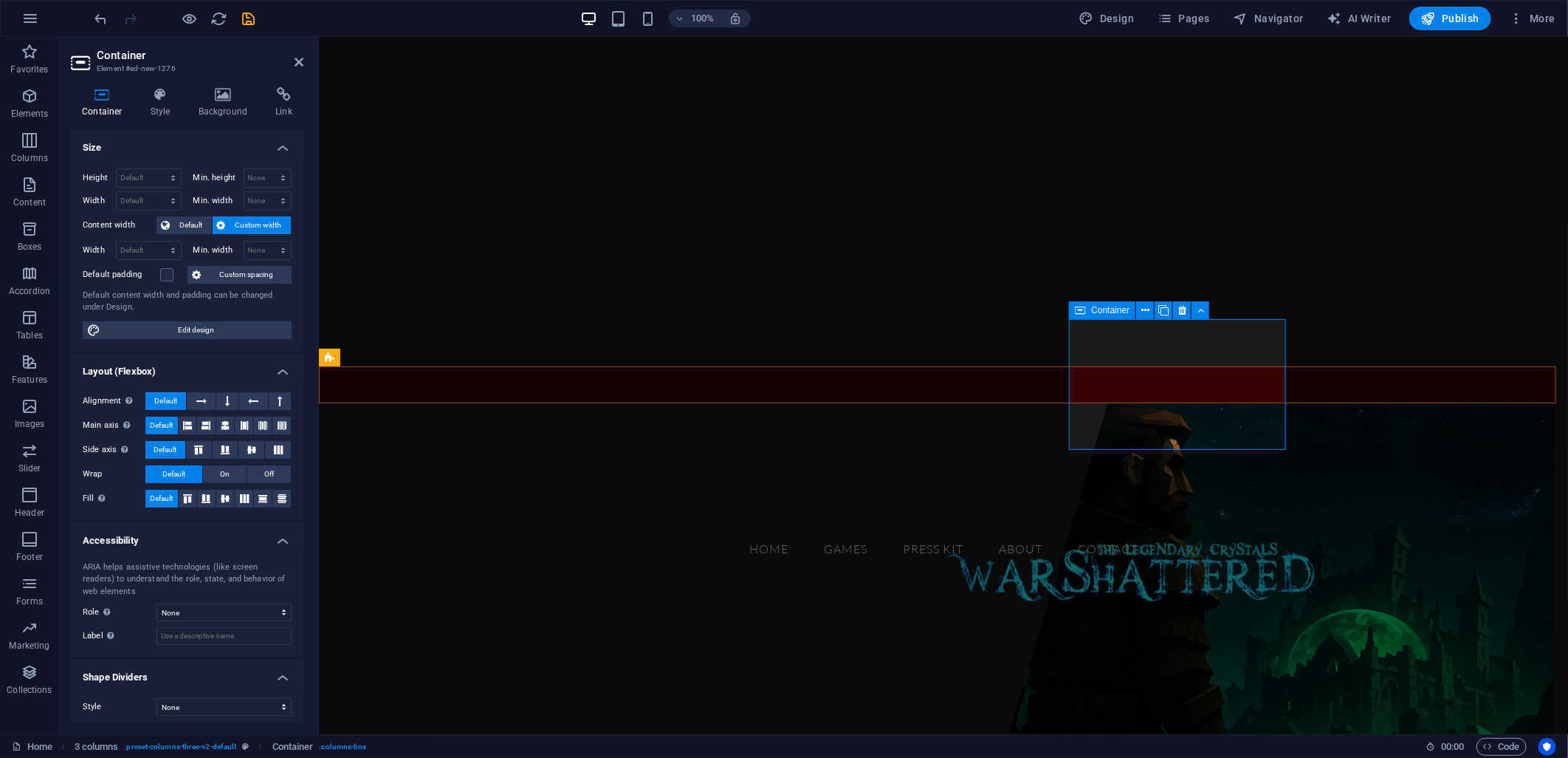
click at [432, 708] on span "Add elements" at bounding box center [395, 718] width 73 height 21
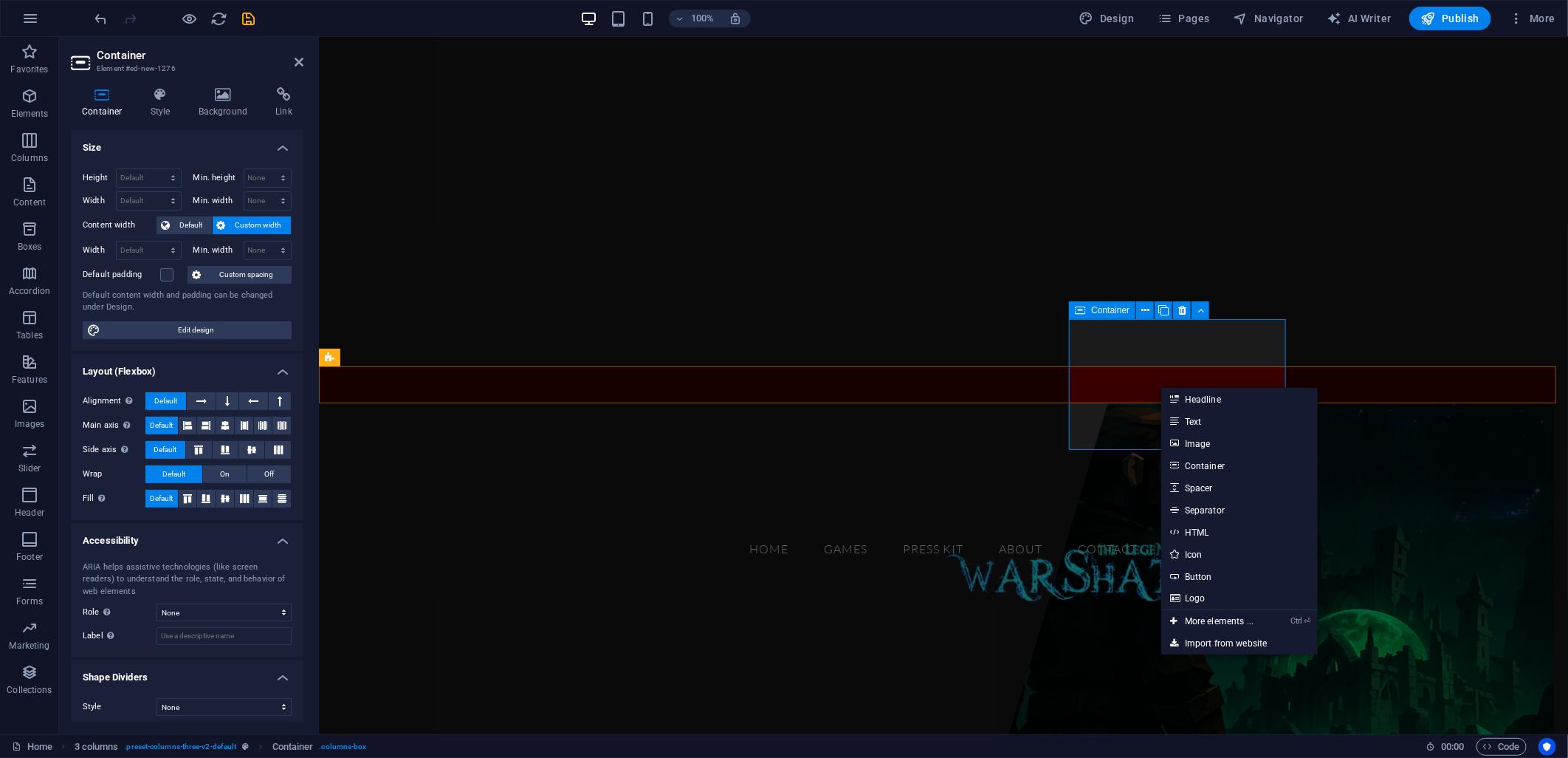
click at [432, 708] on span "Add elements" at bounding box center [395, 718] width 73 height 21
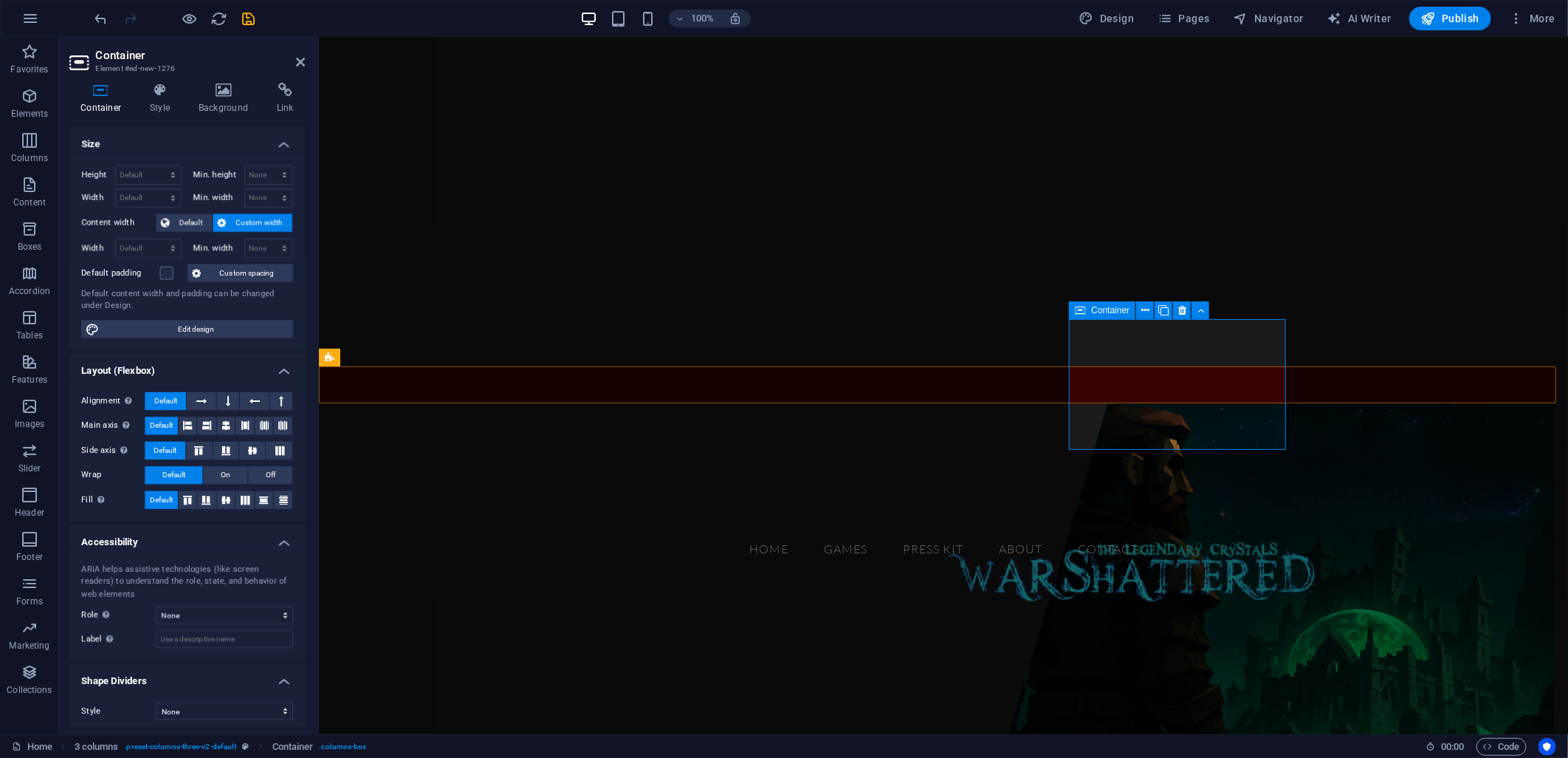
click at [432, 708] on span "Add elements" at bounding box center [395, 718] width 73 height 21
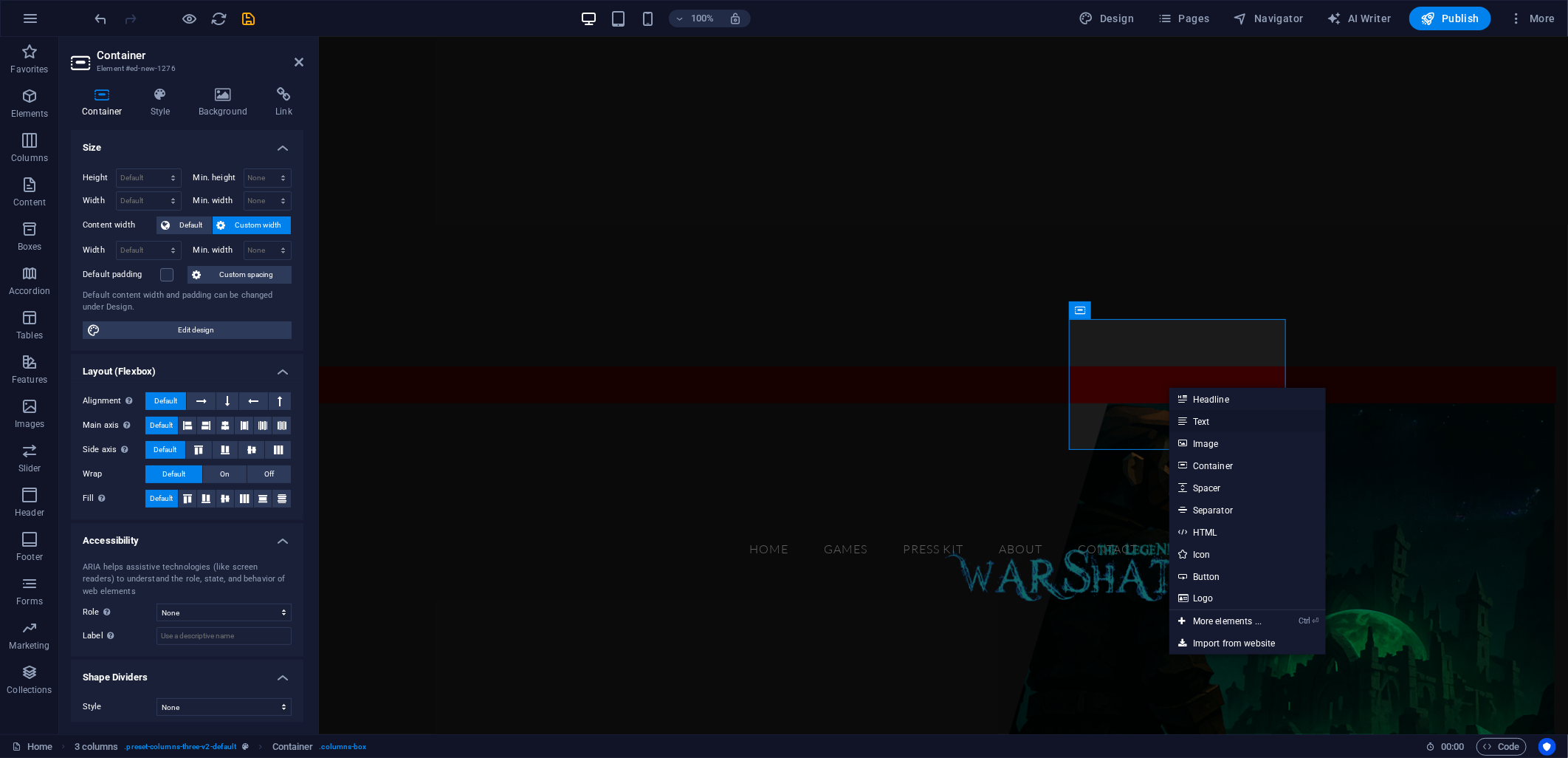
click at [1187, 418] on link "Text" at bounding box center [1247, 421] width 156 height 22
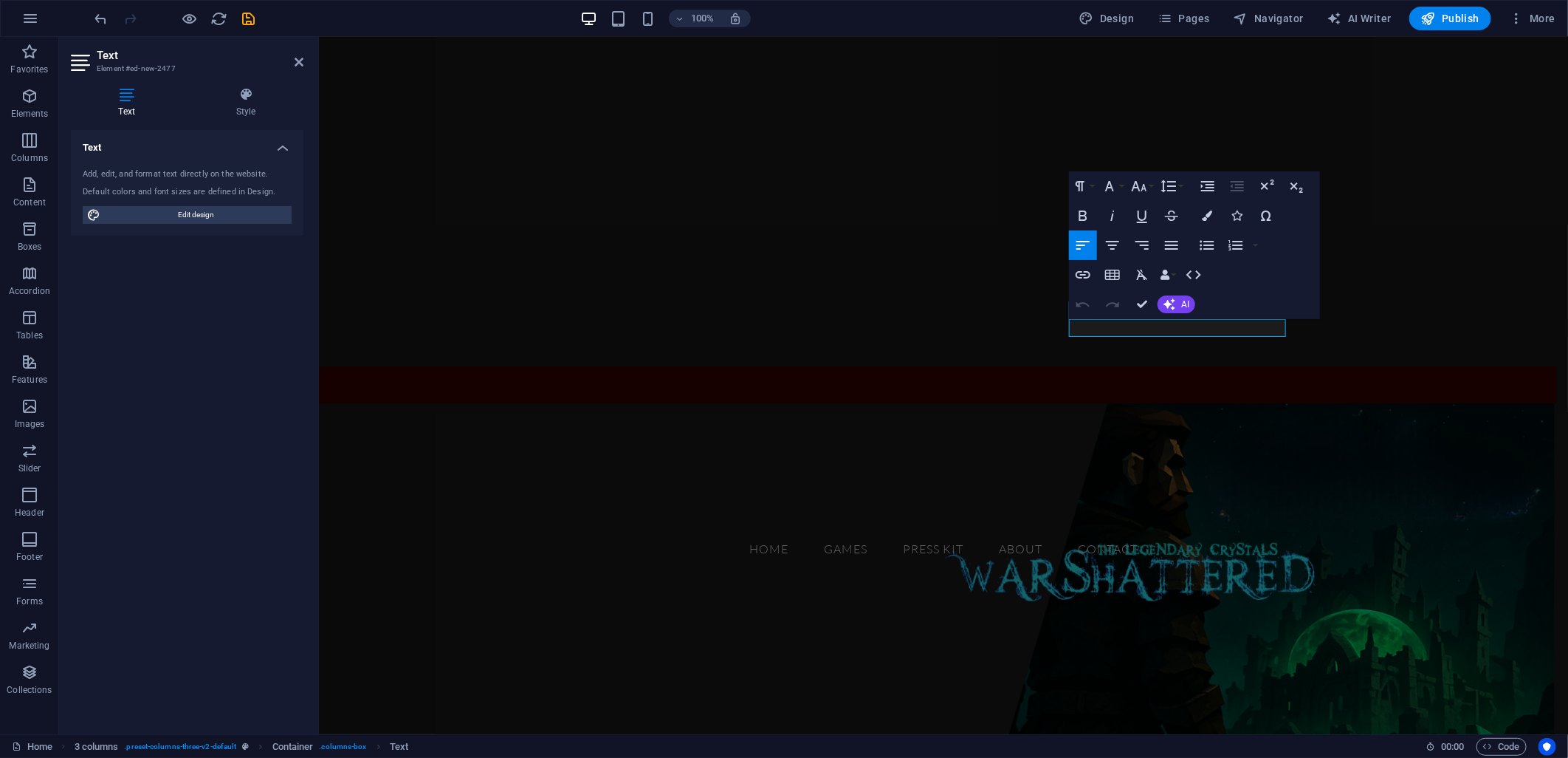
click at [1099, 325] on figure at bounding box center [943, 384] width 1249 height 697
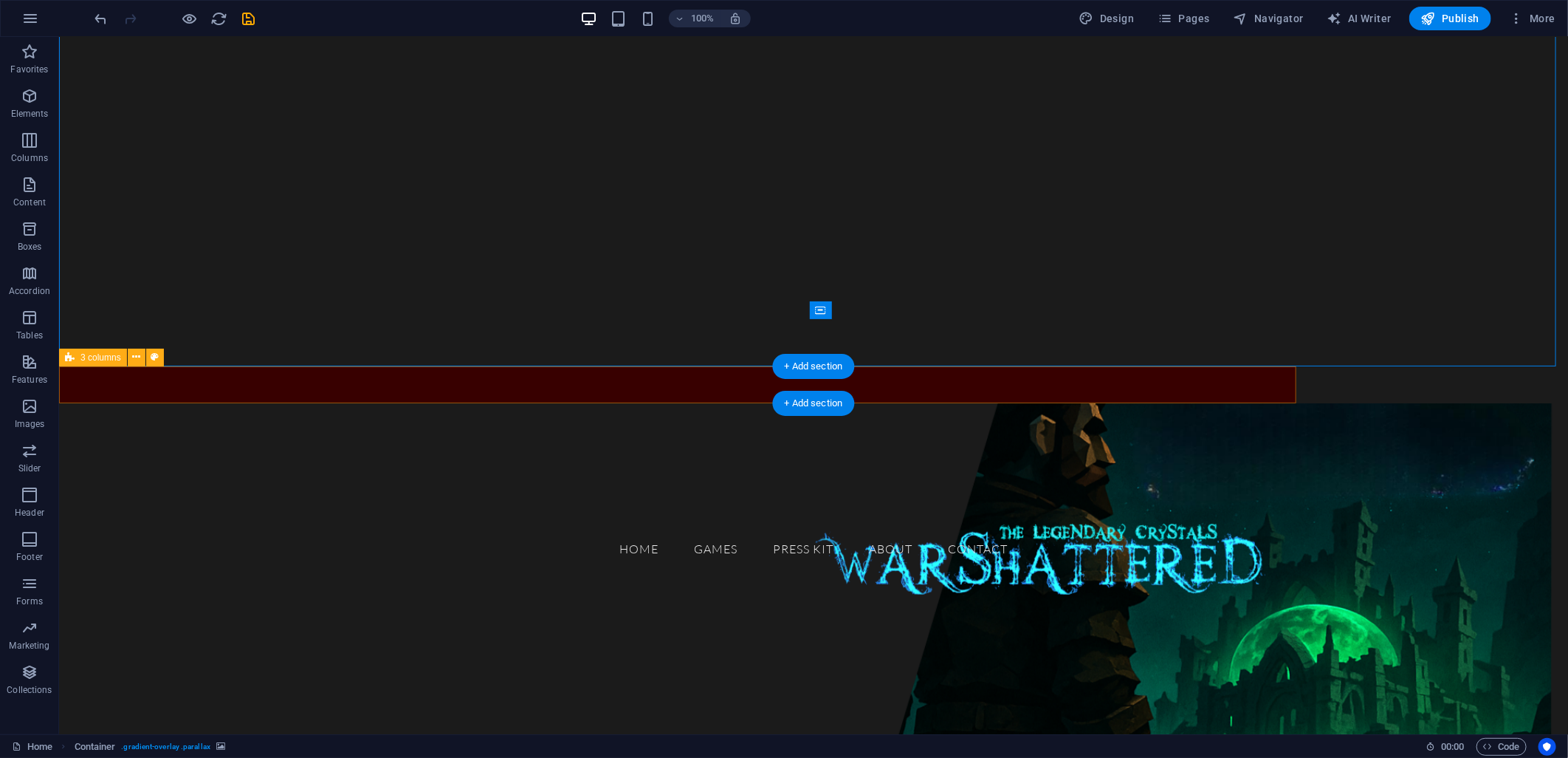
click at [1085, 378] on div "GAMES Drop content here or Add elements Paste clipboard New text element" at bounding box center [676, 383] width 1237 height 37
select select "px"
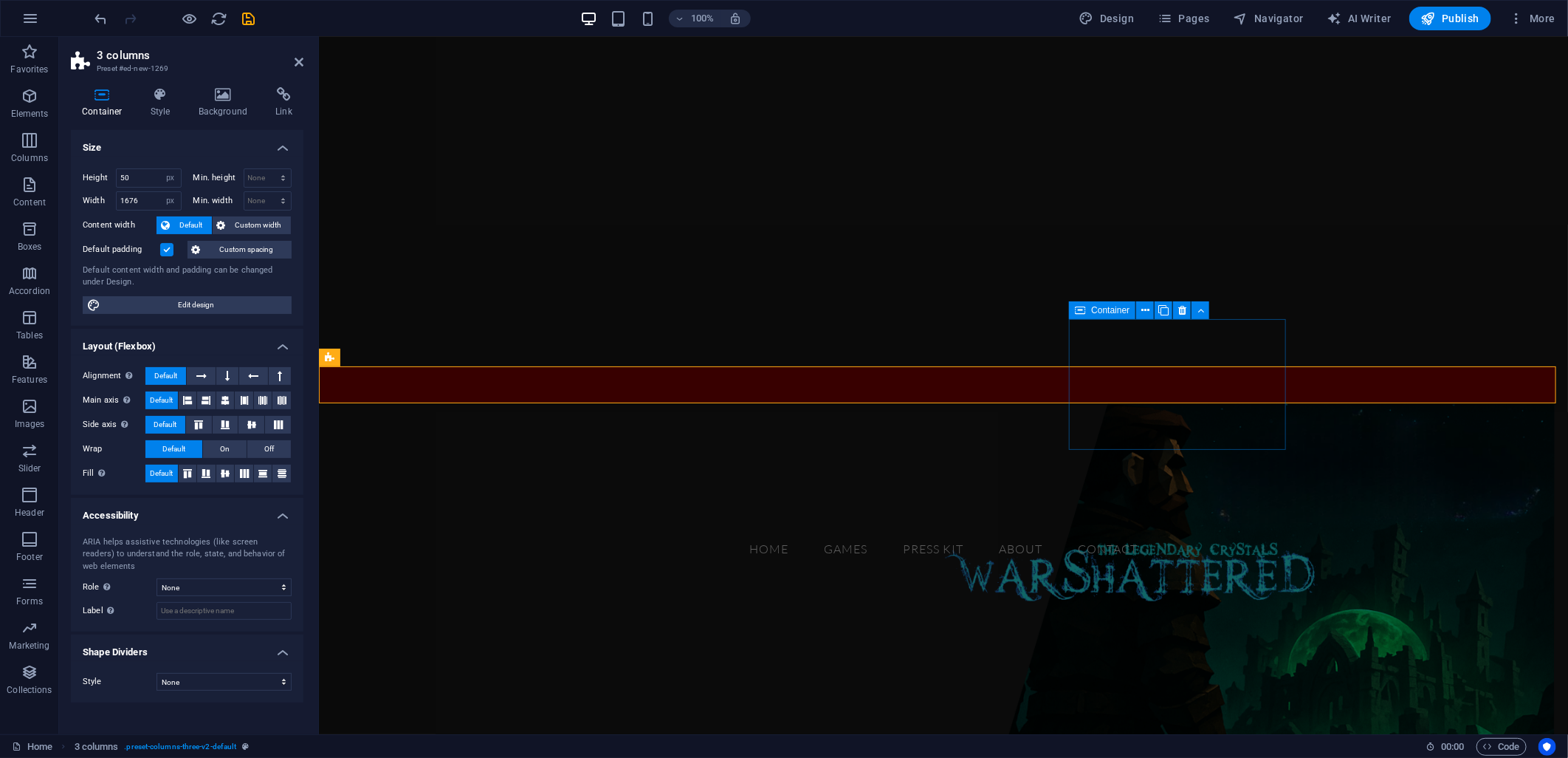
click at [1080, 316] on icon at bounding box center [1080, 310] width 11 height 18
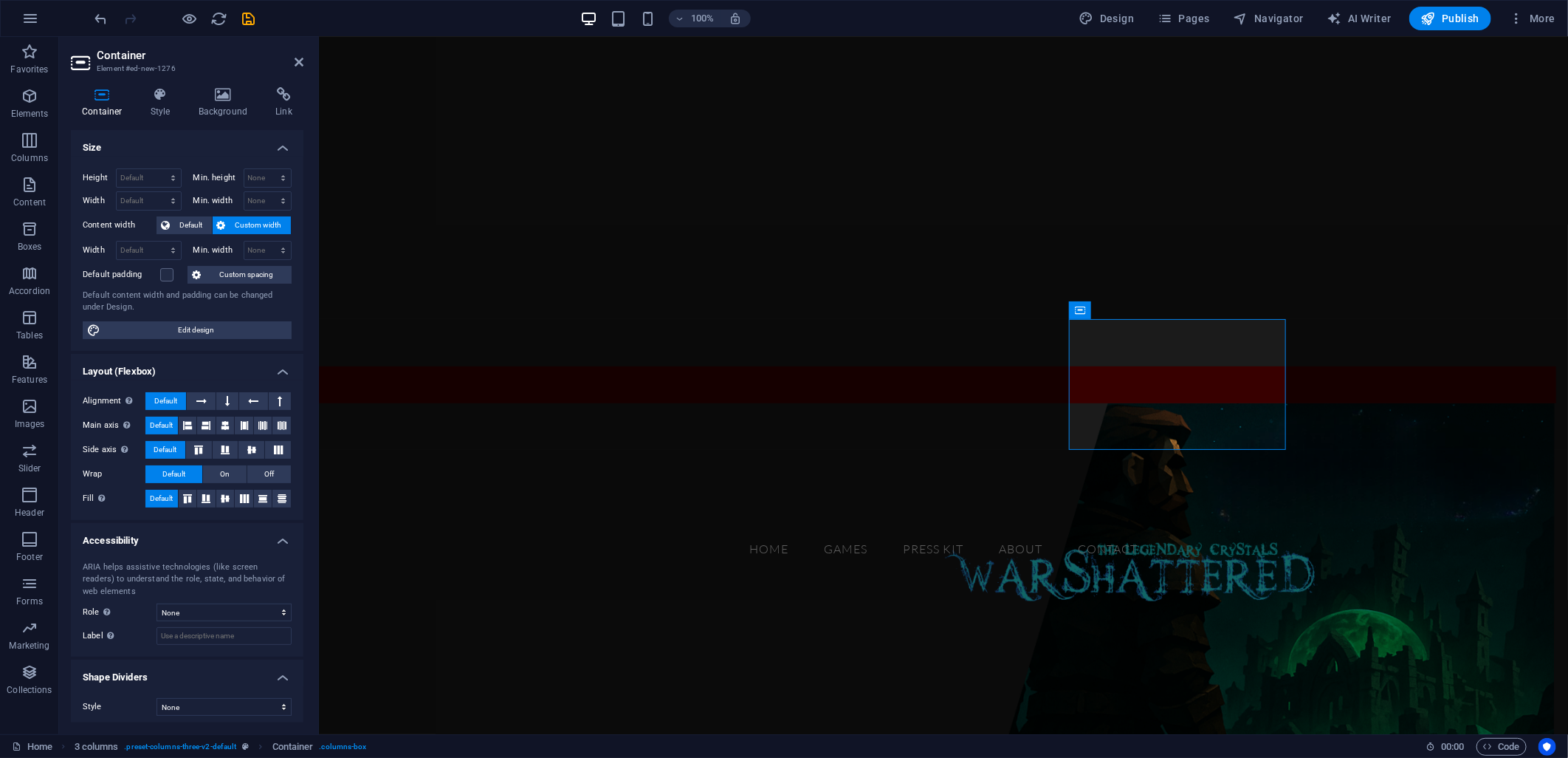
click at [1088, 329] on figure at bounding box center [943, 384] width 1249 height 697
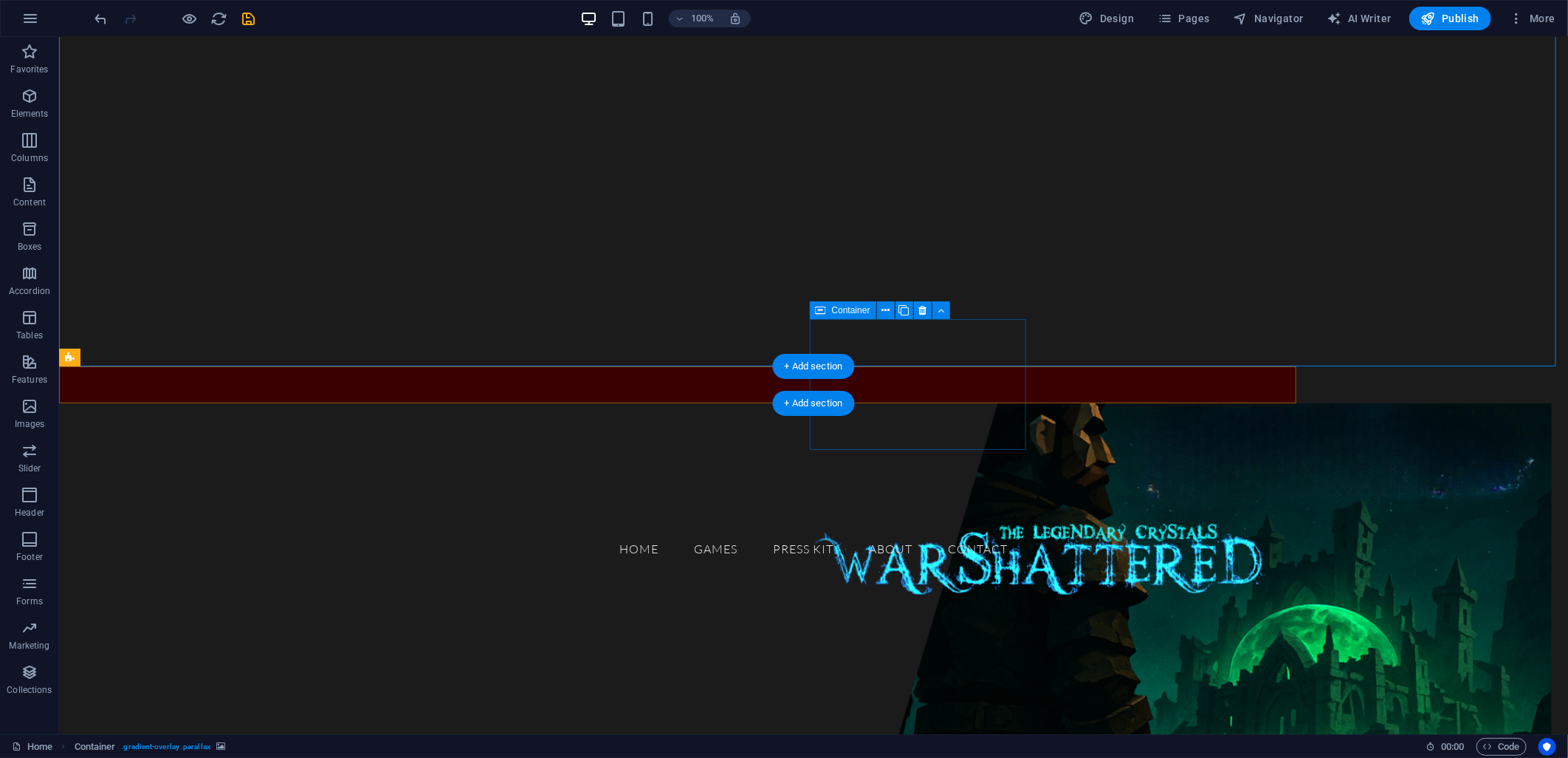
click at [287, 644] on div "New text element" at bounding box center [179, 653] width 216 height 18
click at [1103, 387] on div "GAMES Drop content here or Add elements Paste clipboard New text element" at bounding box center [676, 383] width 1237 height 37
click at [287, 644] on div "New text element" at bounding box center [179, 653] width 216 height 18
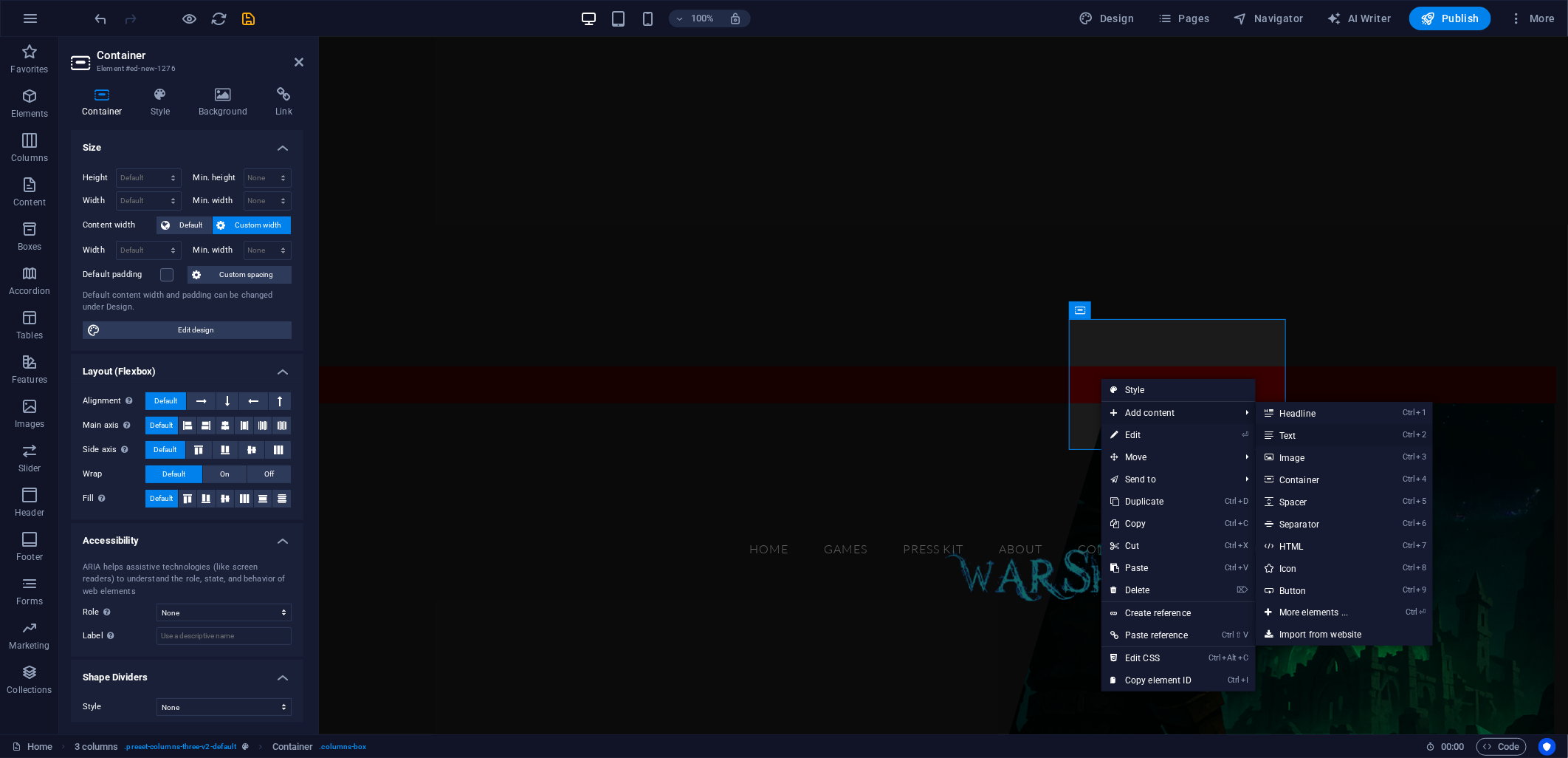
click at [1304, 427] on link "Ctrl 2 Text" at bounding box center [1317, 434] width 122 height 22
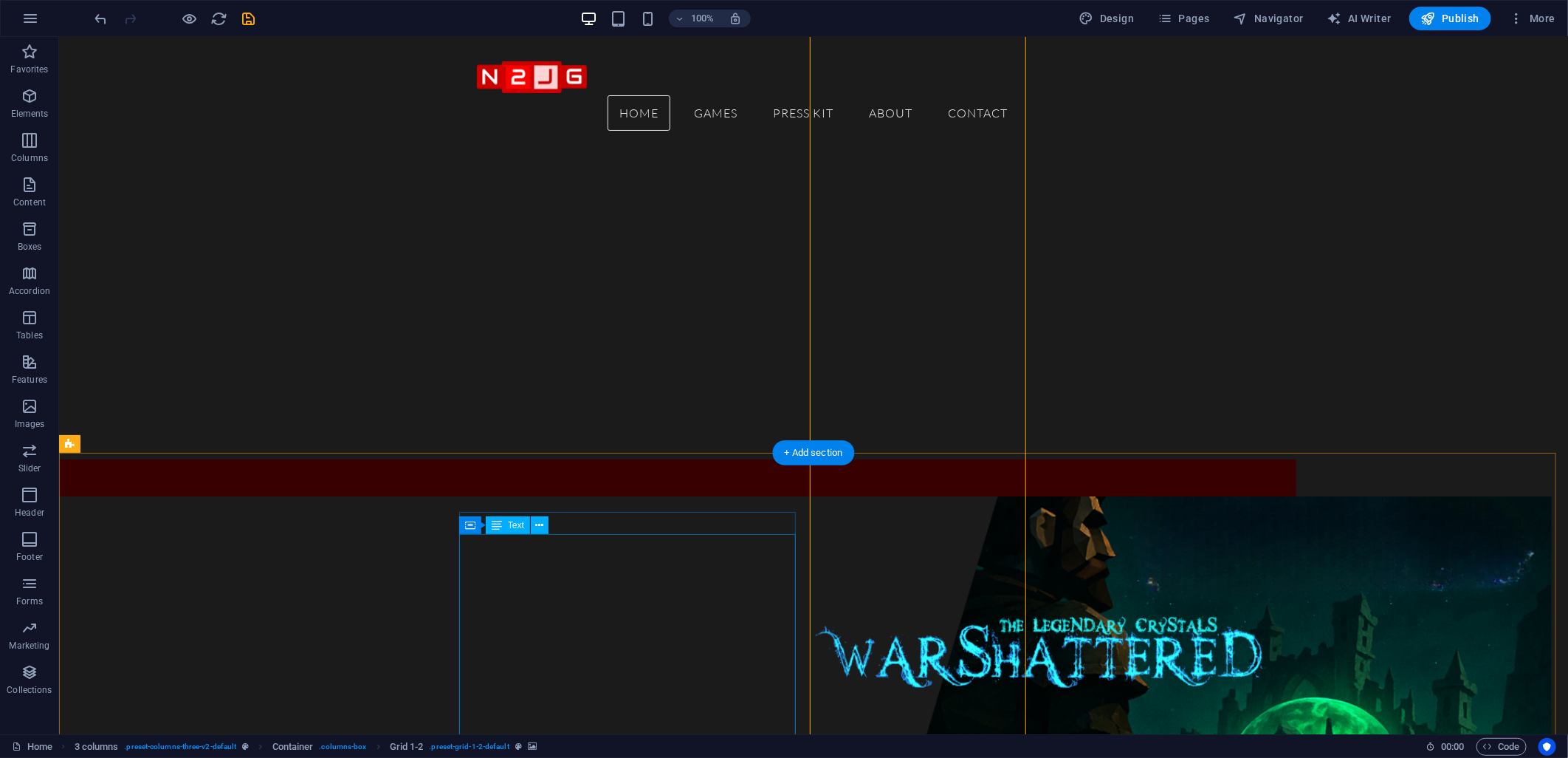
scroll to position [164, 0]
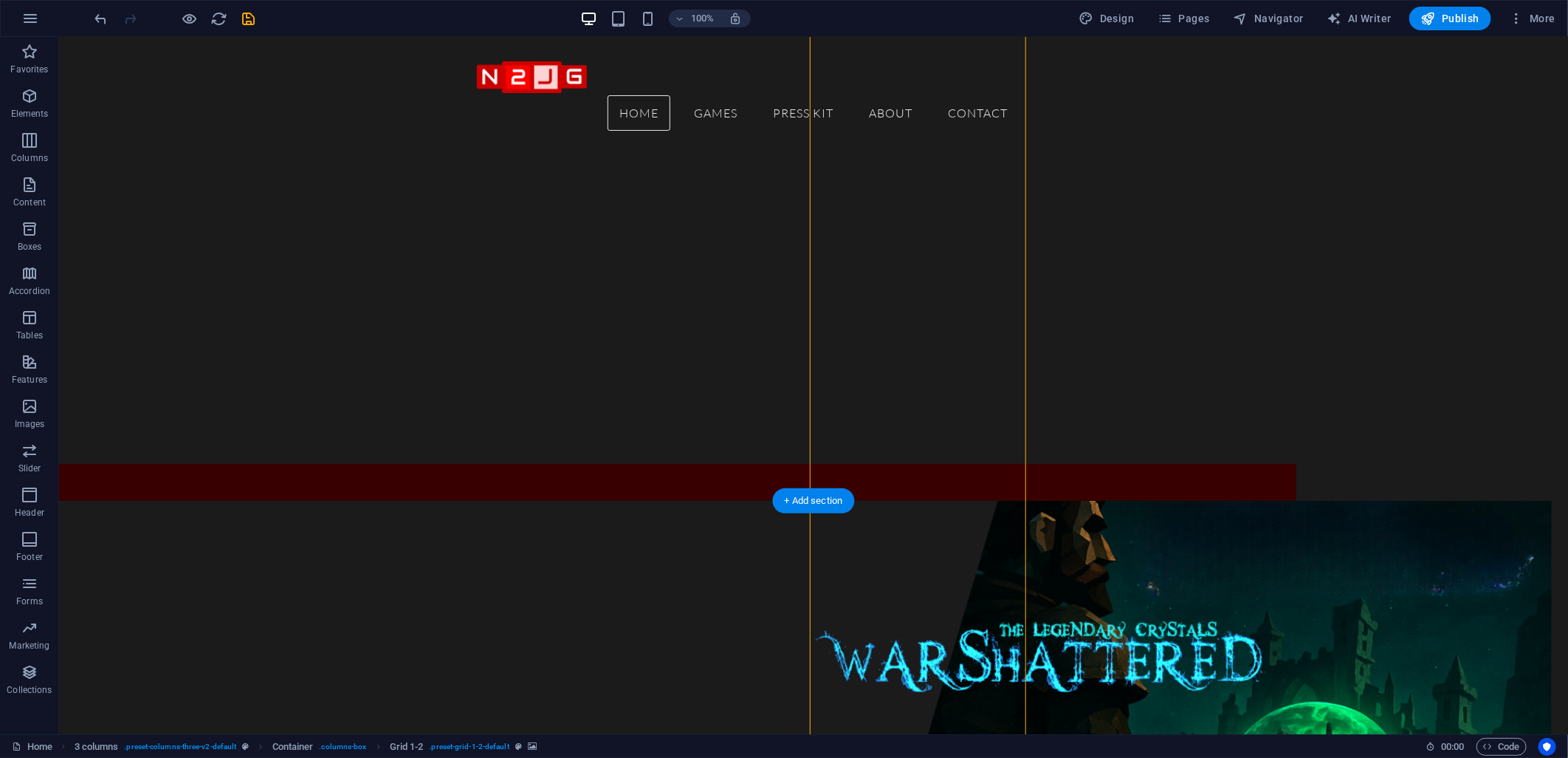
click at [678, 534] on figure at bounding box center [812, 729] width 1509 height 459
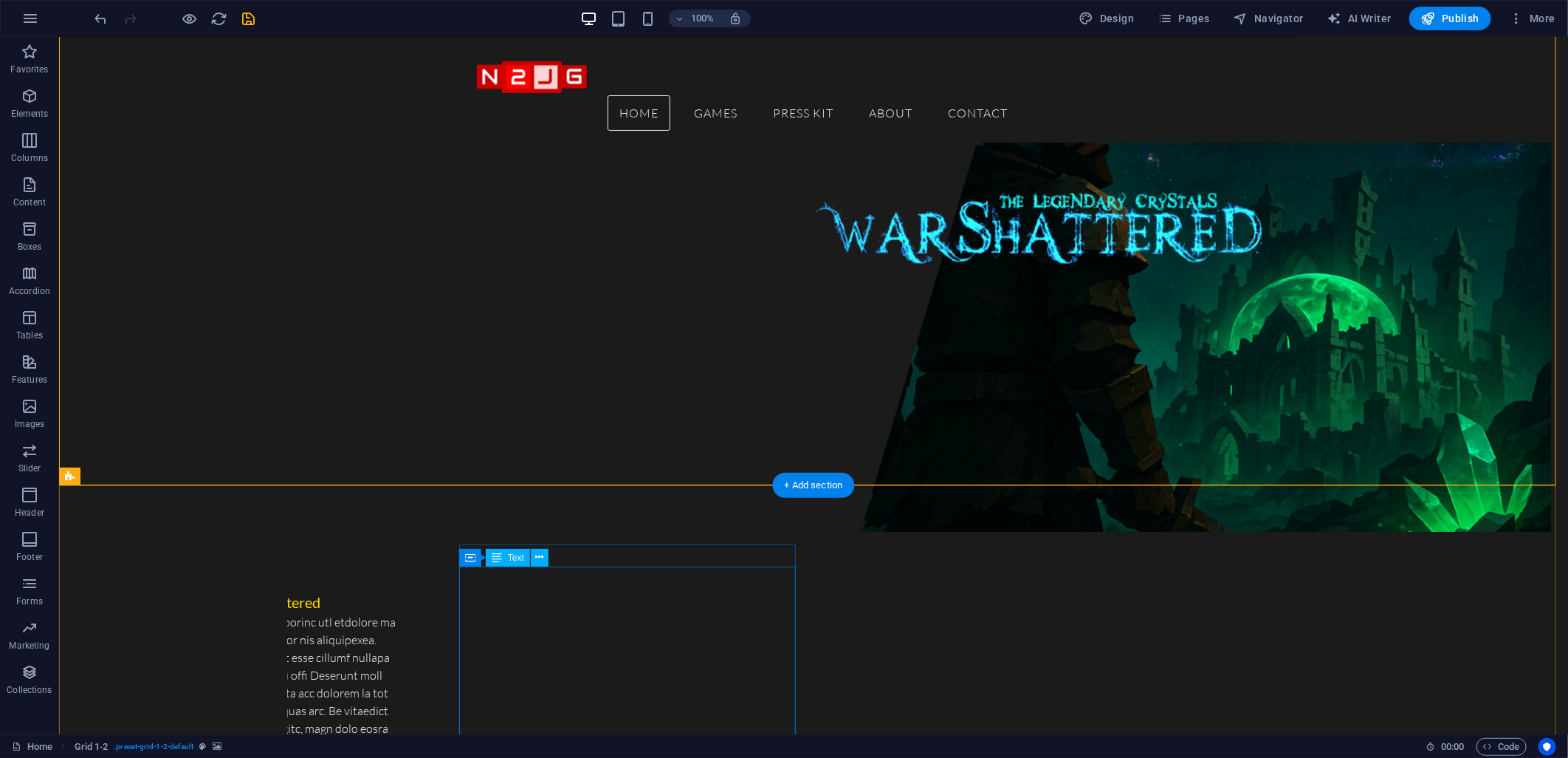
scroll to position [246, 0]
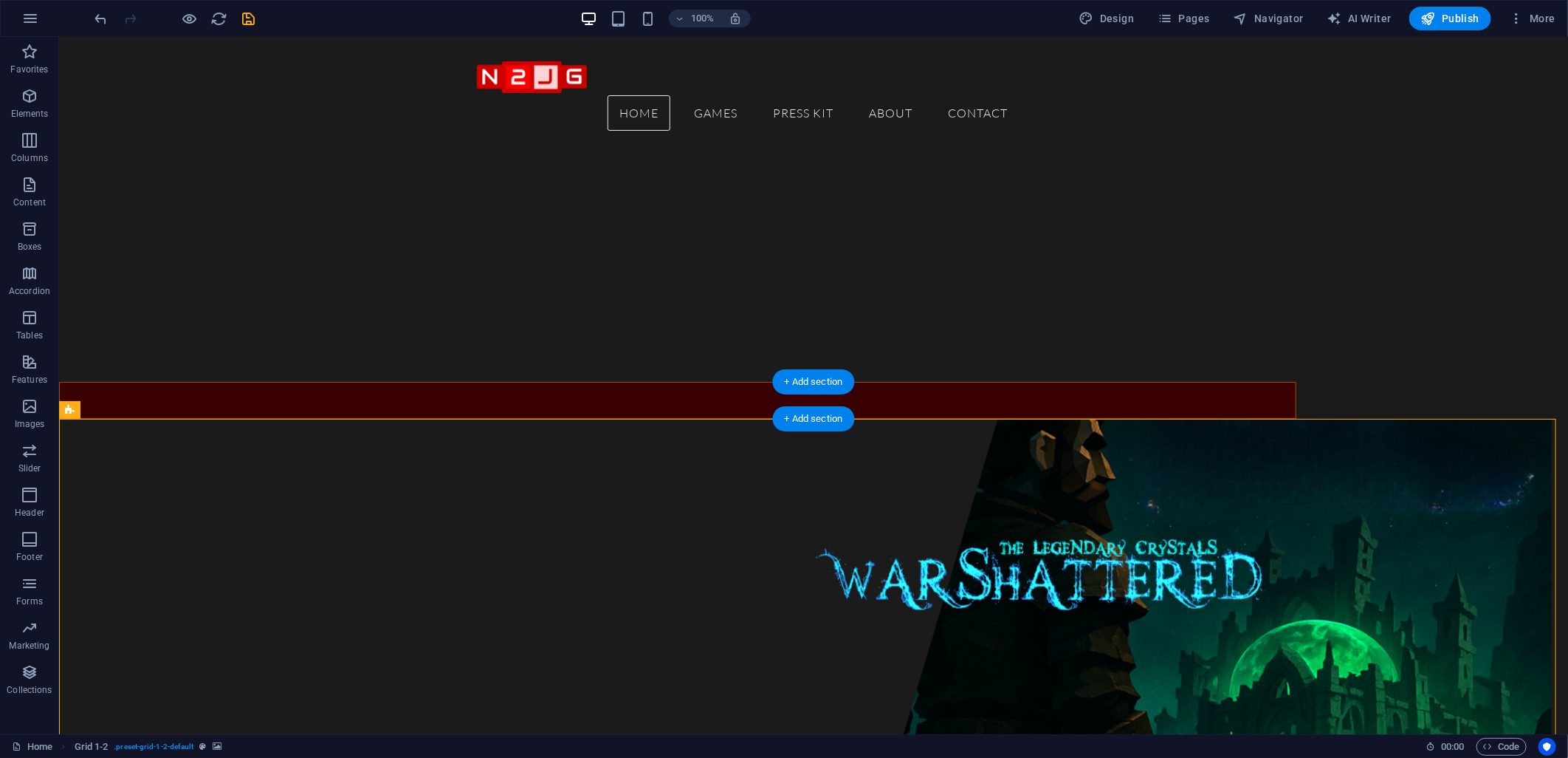
click at [840, 393] on div "+ Add section" at bounding box center [814, 382] width 82 height 25
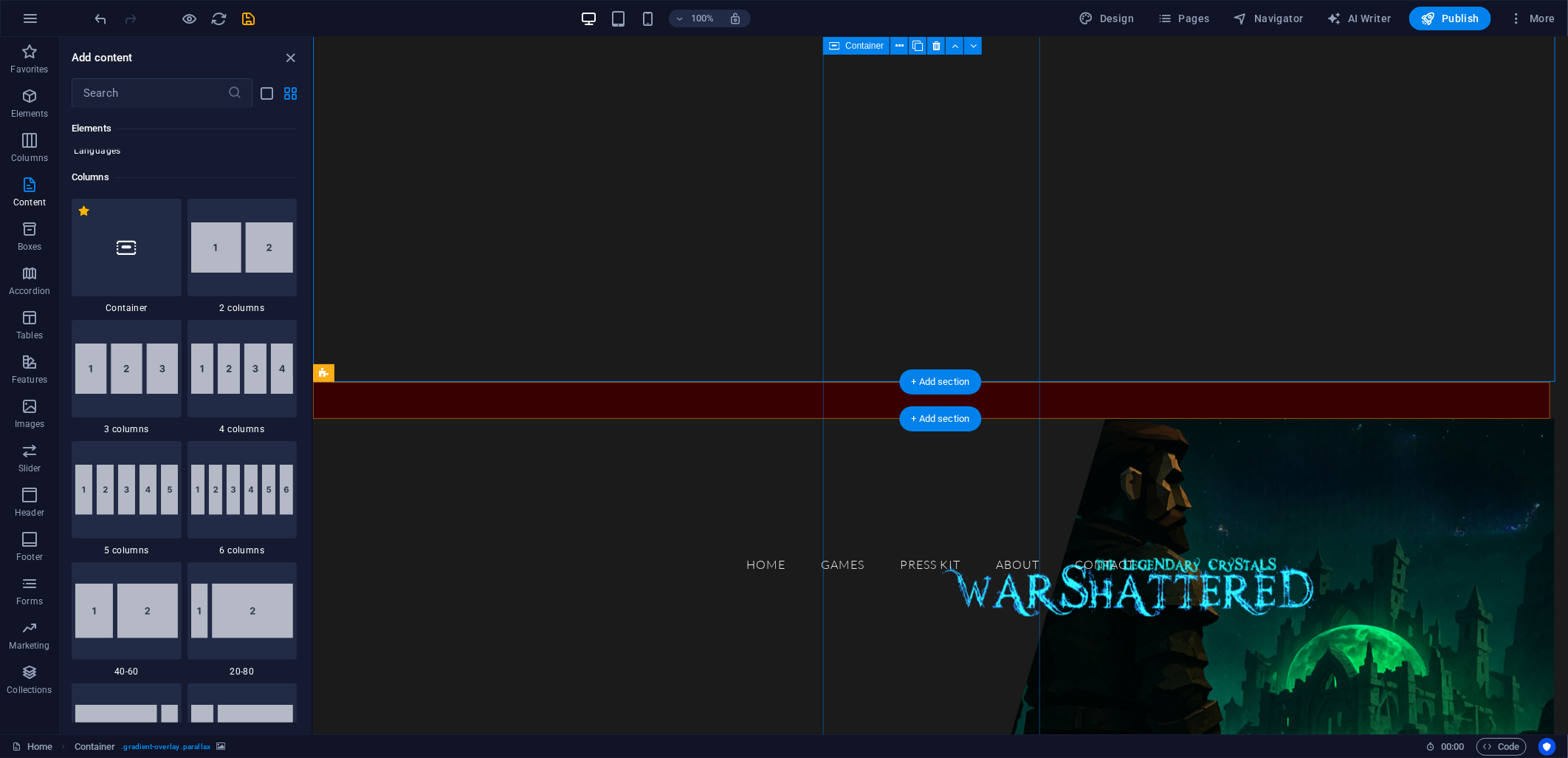
click at [541, 543] on div "Drop content here or Add elements Paste clipboard" at bounding box center [432, 594] width 216 height 105
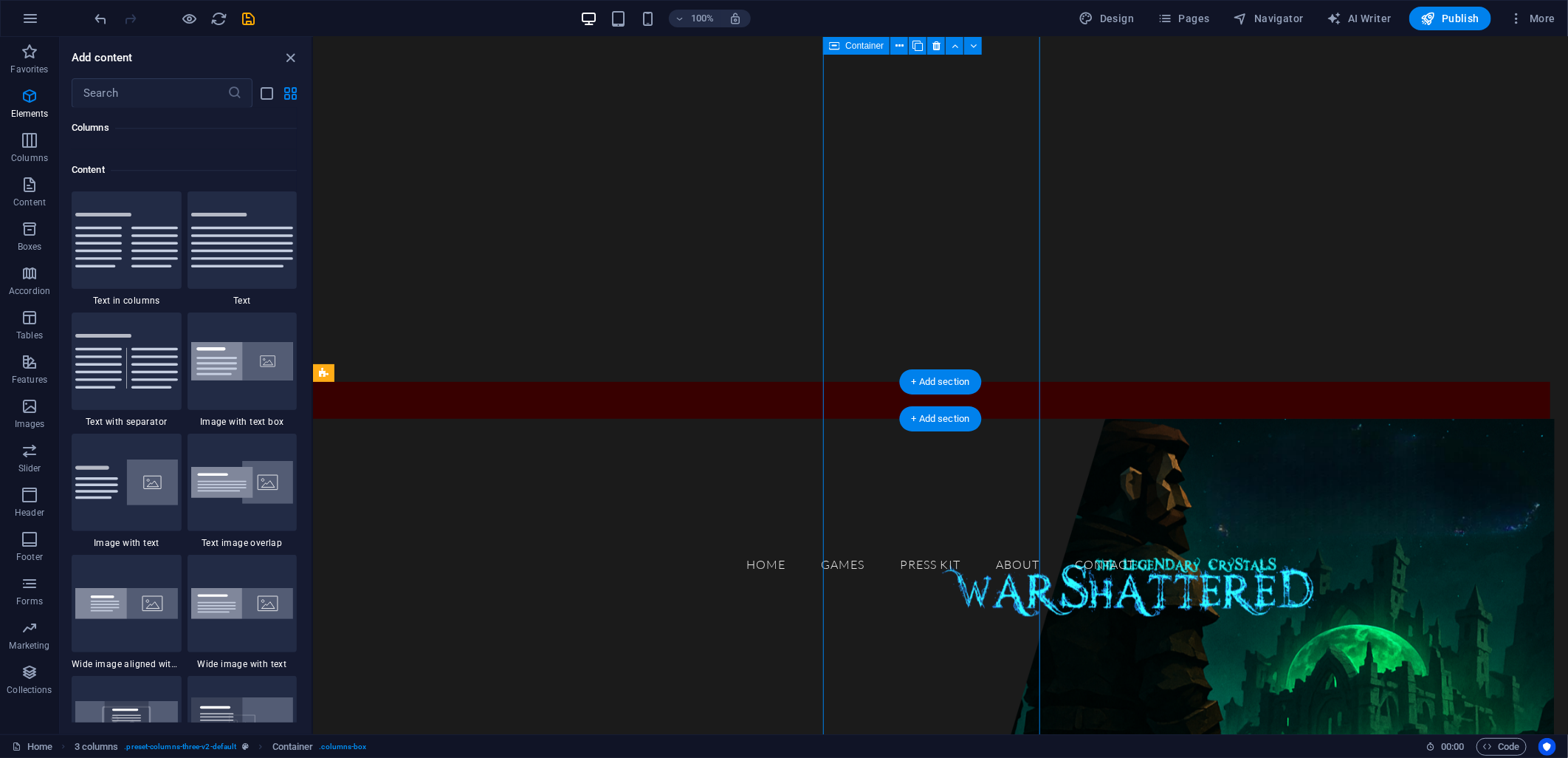
scroll to position [2583, 0]
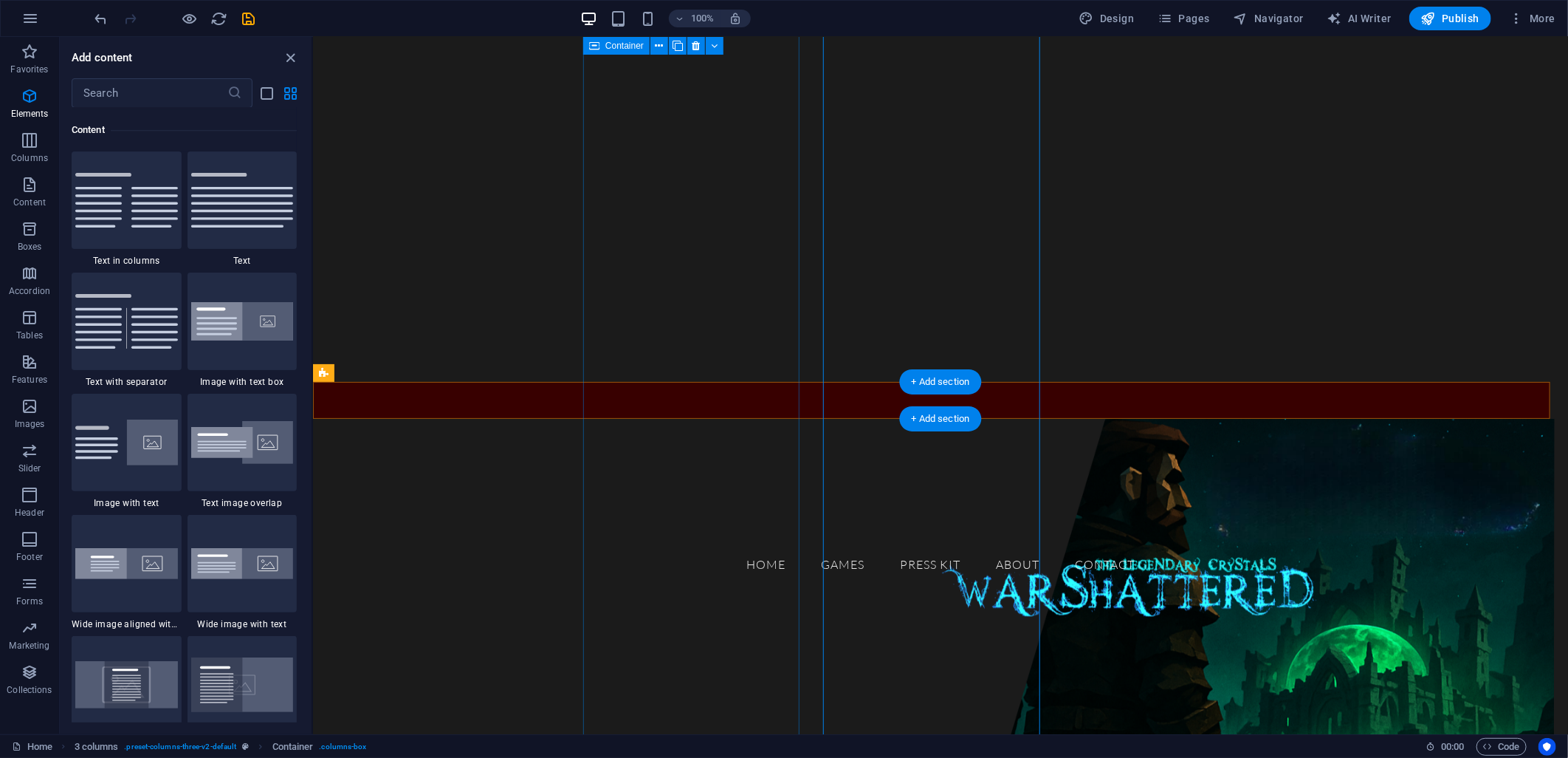
click at [541, 441] on div "GAMES" at bounding box center [432, 485] width 216 height 90
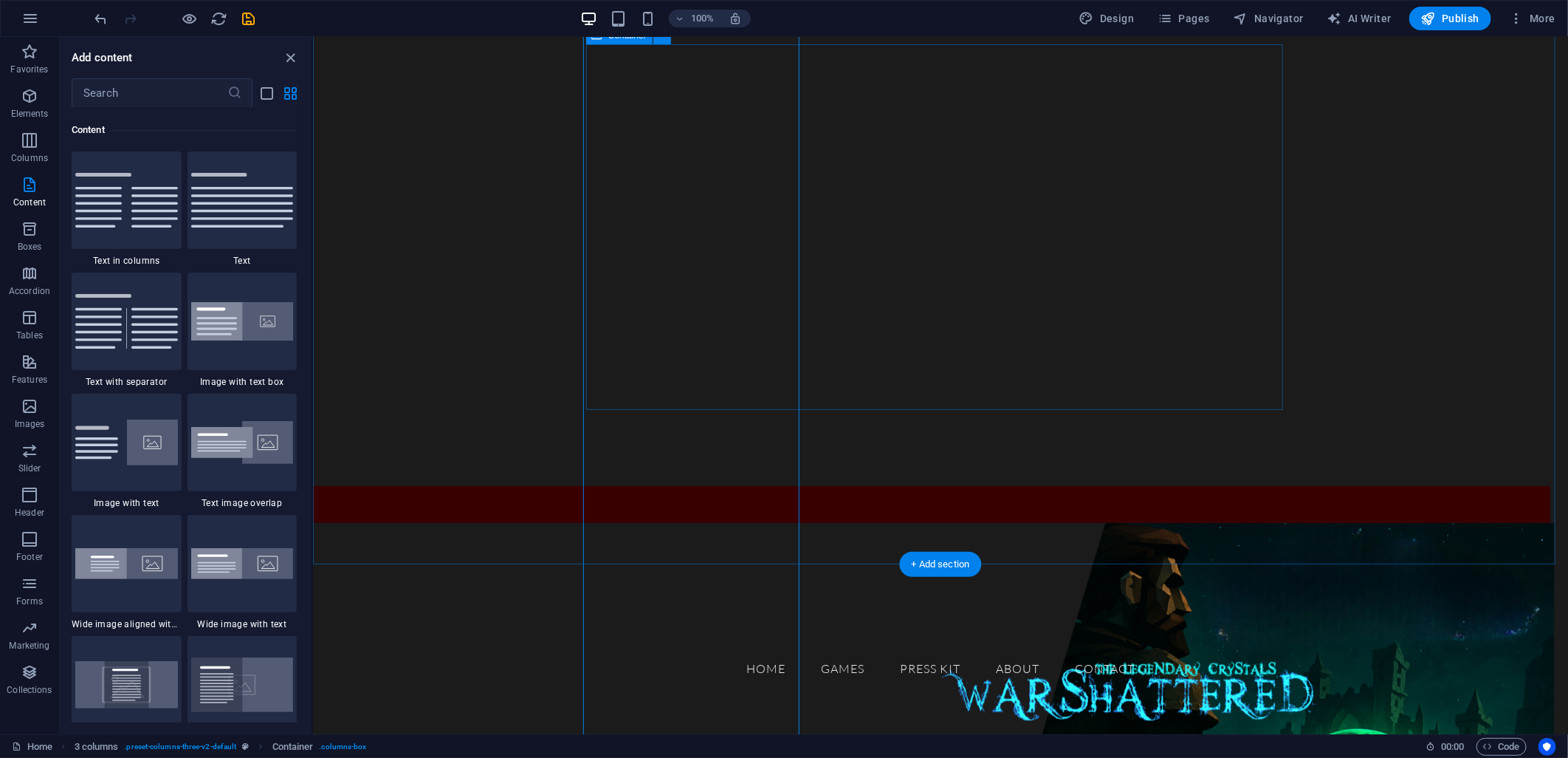
scroll to position [246, 0]
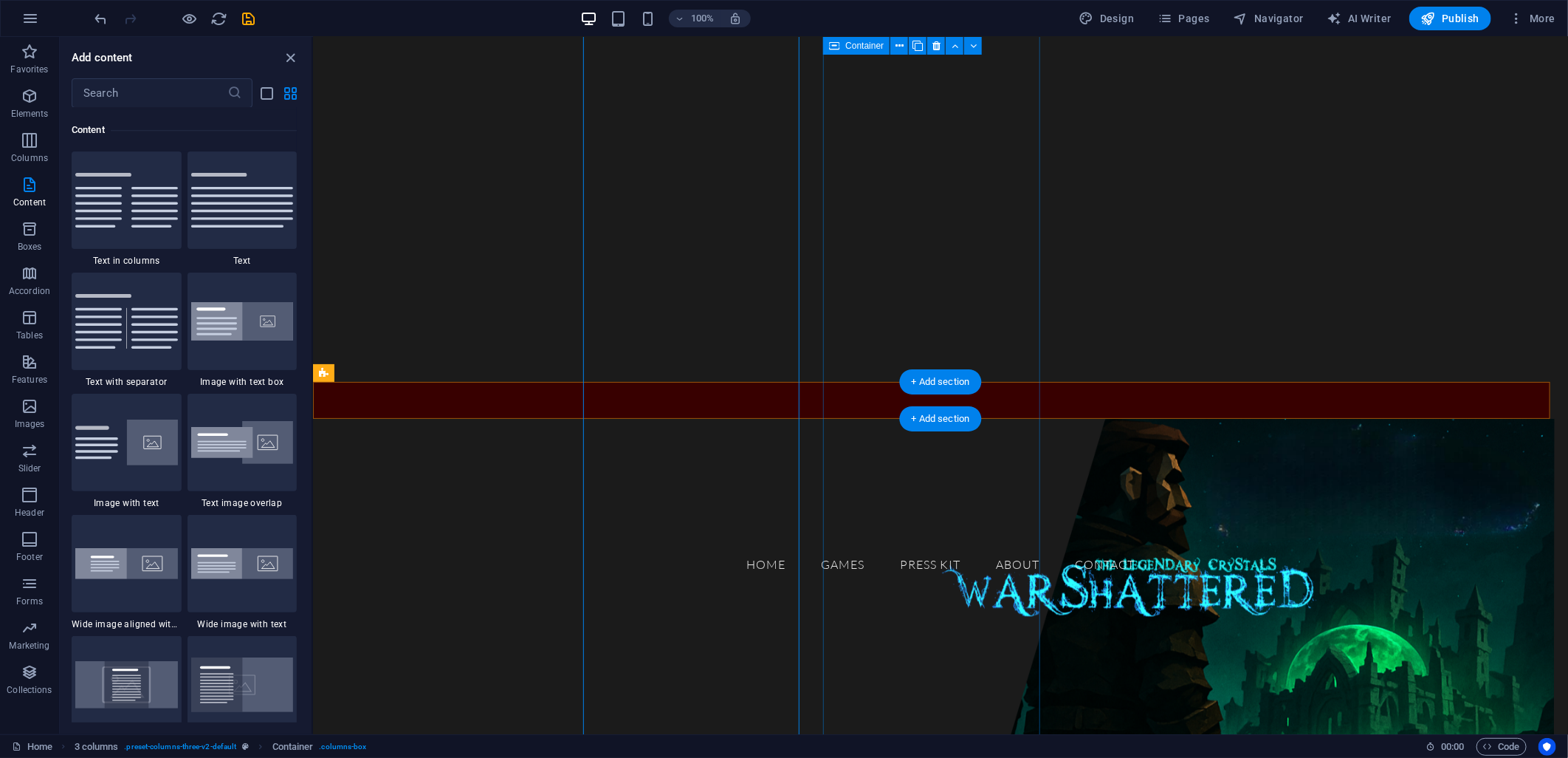
click at [541, 543] on div "Drop content here or Add elements Paste clipboard" at bounding box center [432, 594] width 216 height 105
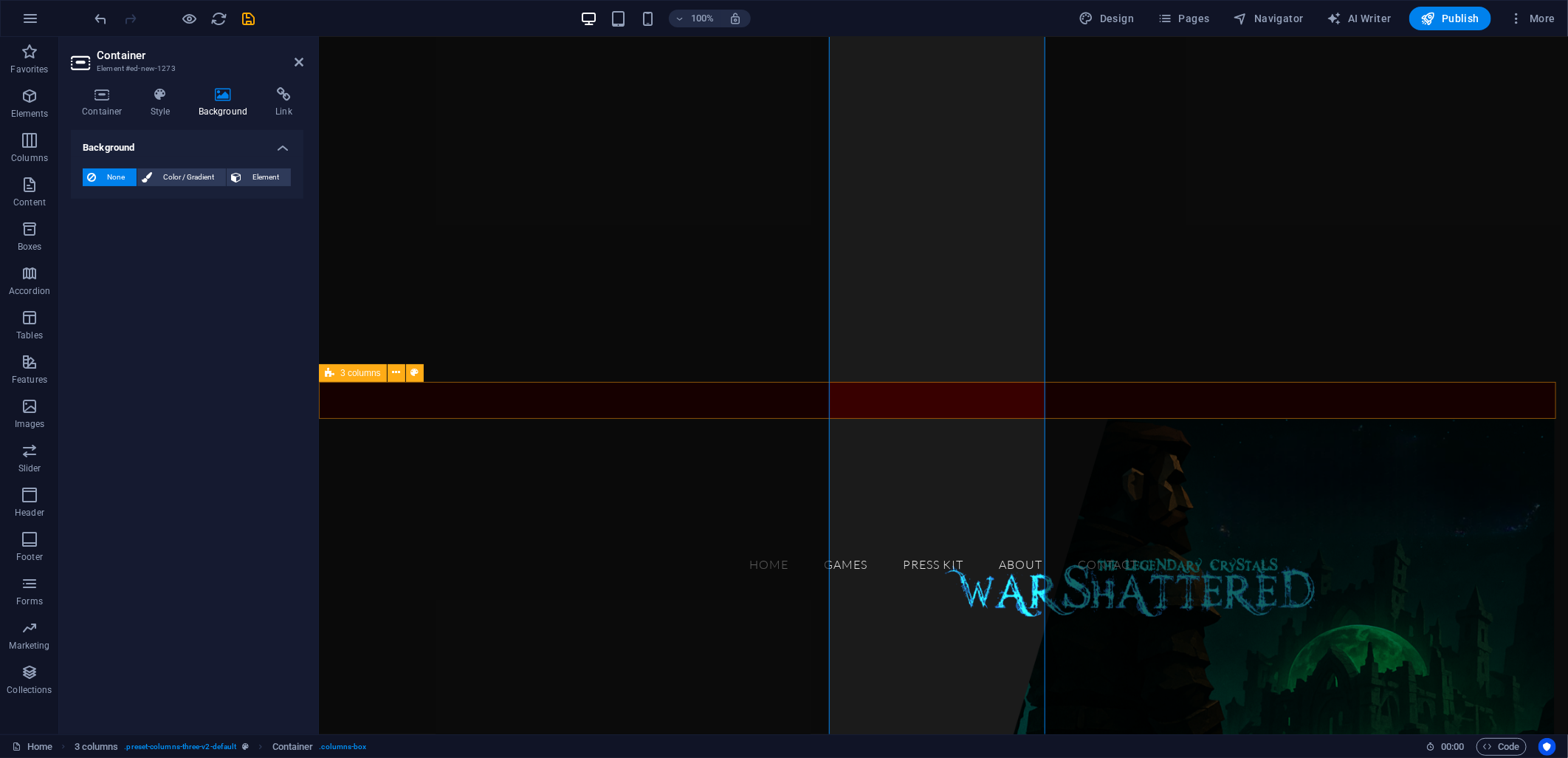
click at [1376, 410] on div "GAMES Drop content here or Add elements Paste clipboard Dive into our world of …" at bounding box center [936, 399] width 1237 height 37
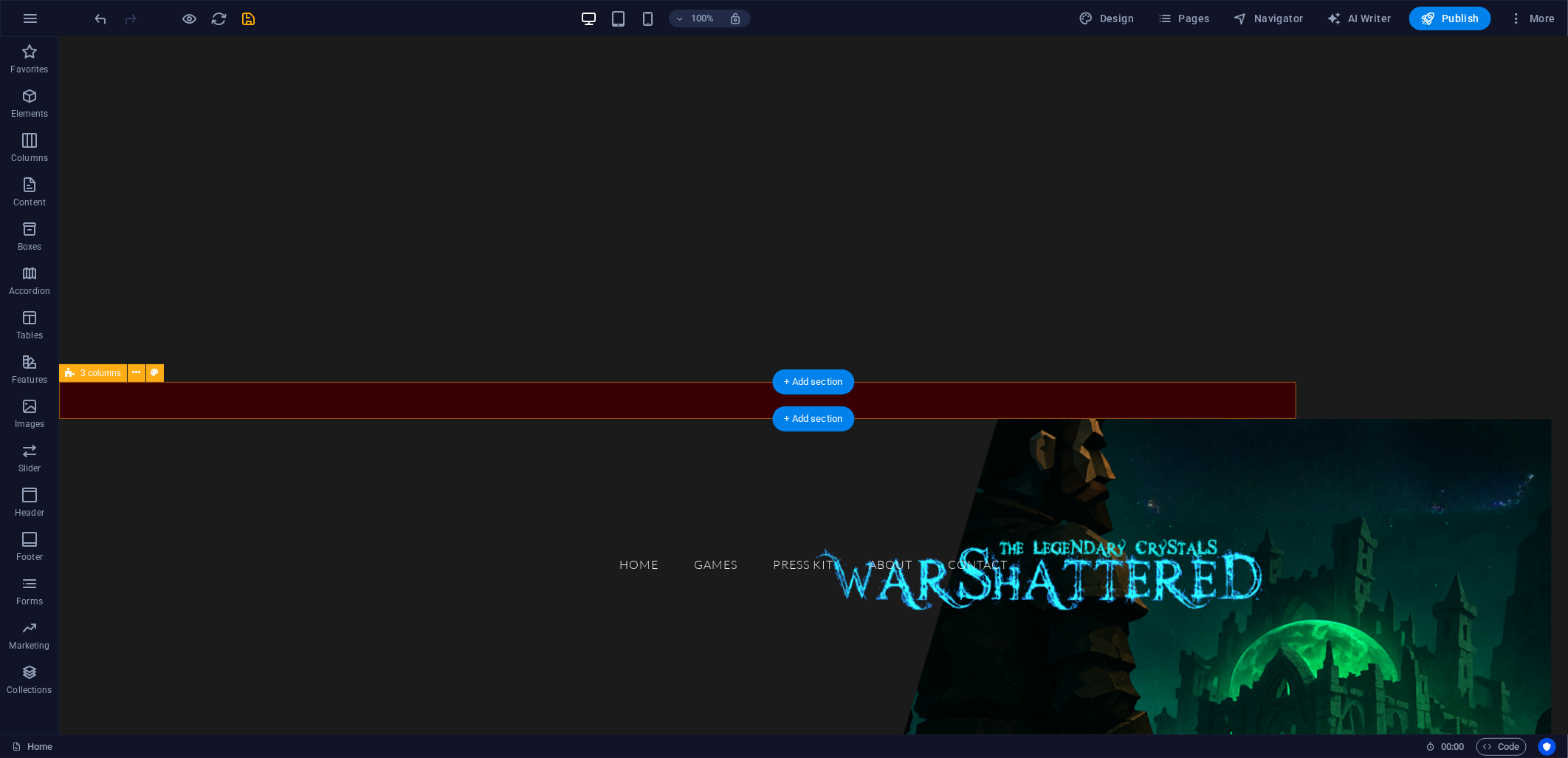
click at [1148, 415] on div "GAMES Drop content here or Add elements Paste clipboard Dive into our world of …" at bounding box center [676, 399] width 1237 height 37
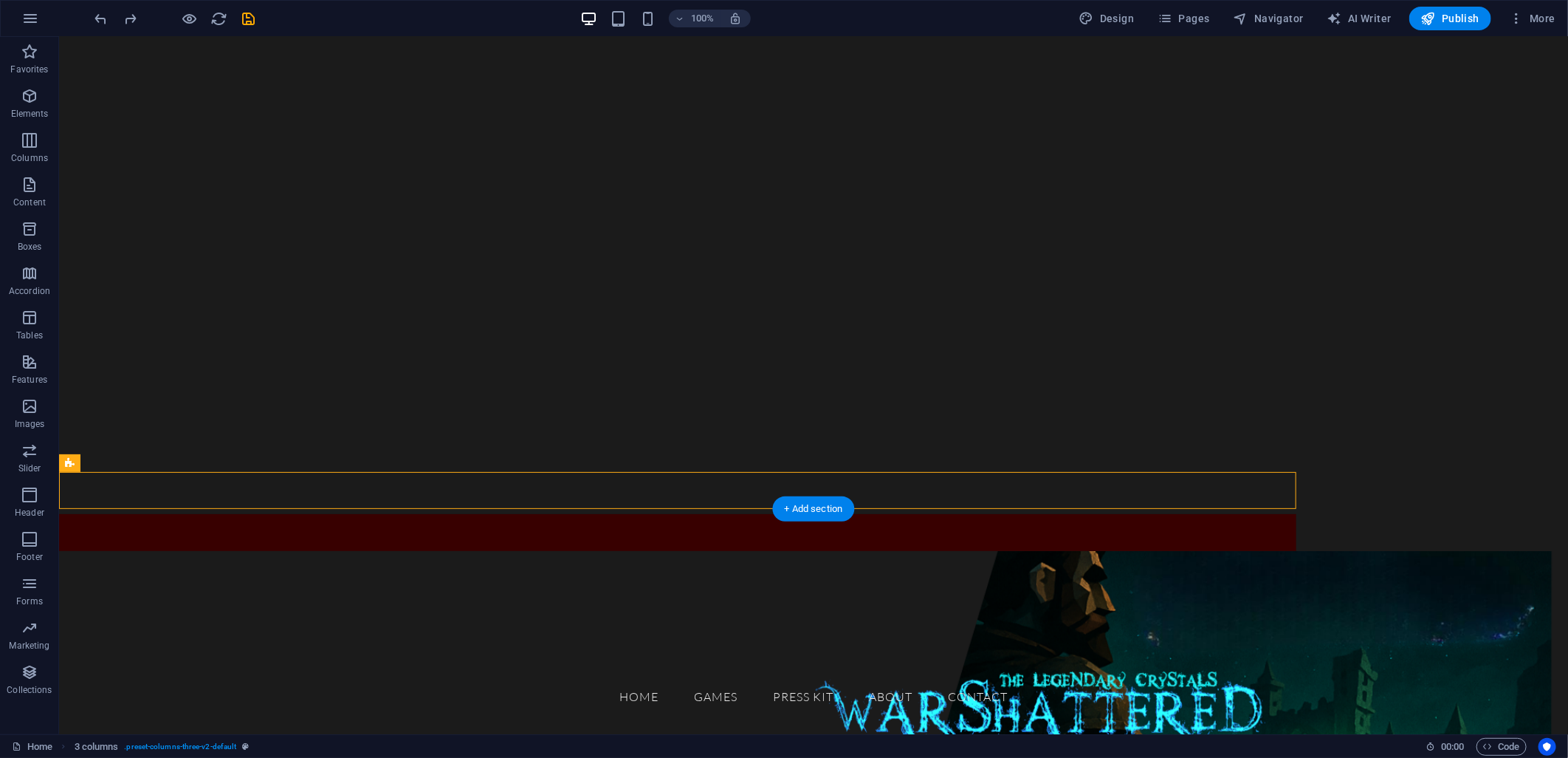
scroll to position [164, 0]
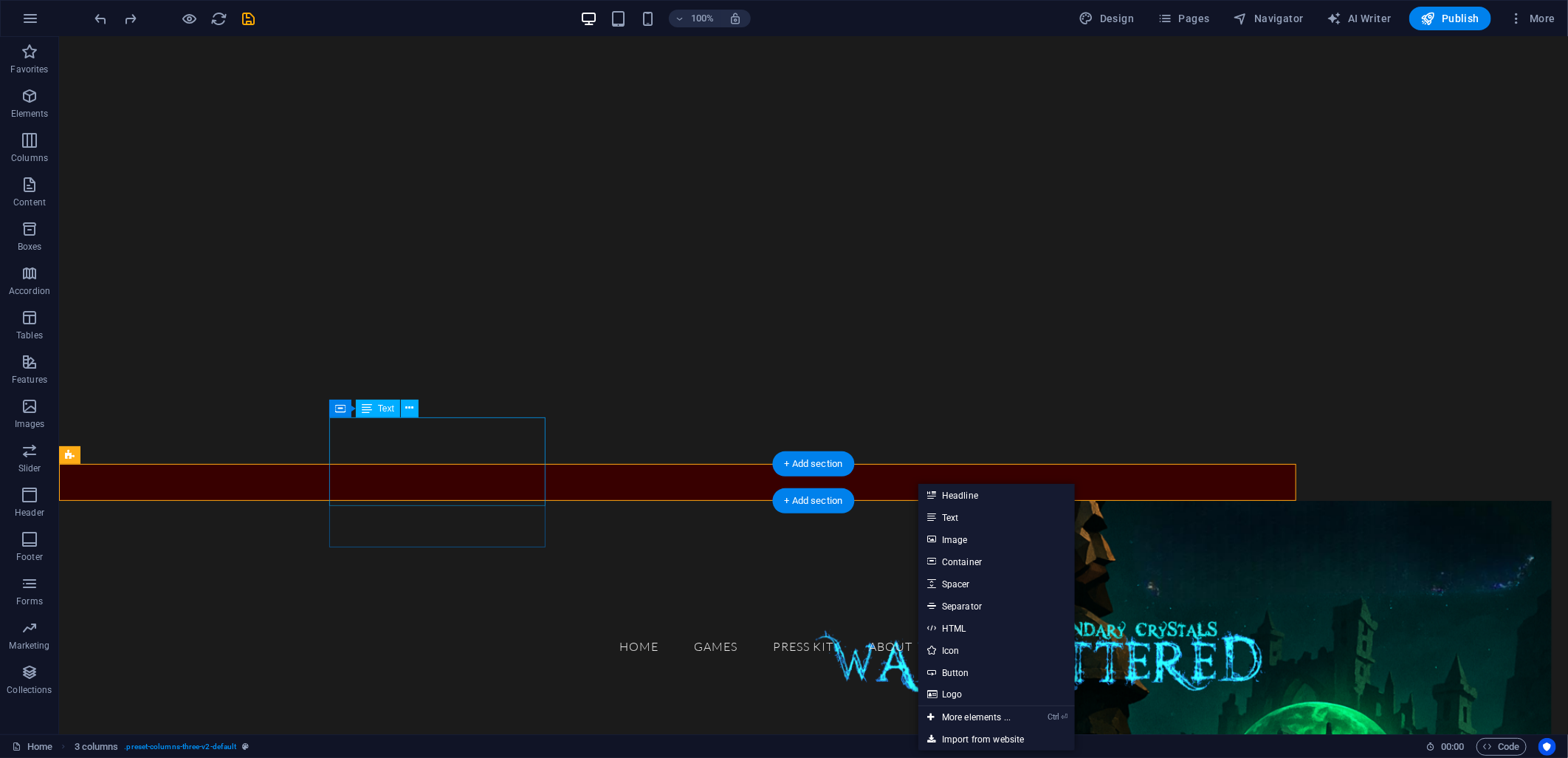
click at [287, 522] on div "GAMES" at bounding box center [179, 567] width 216 height 90
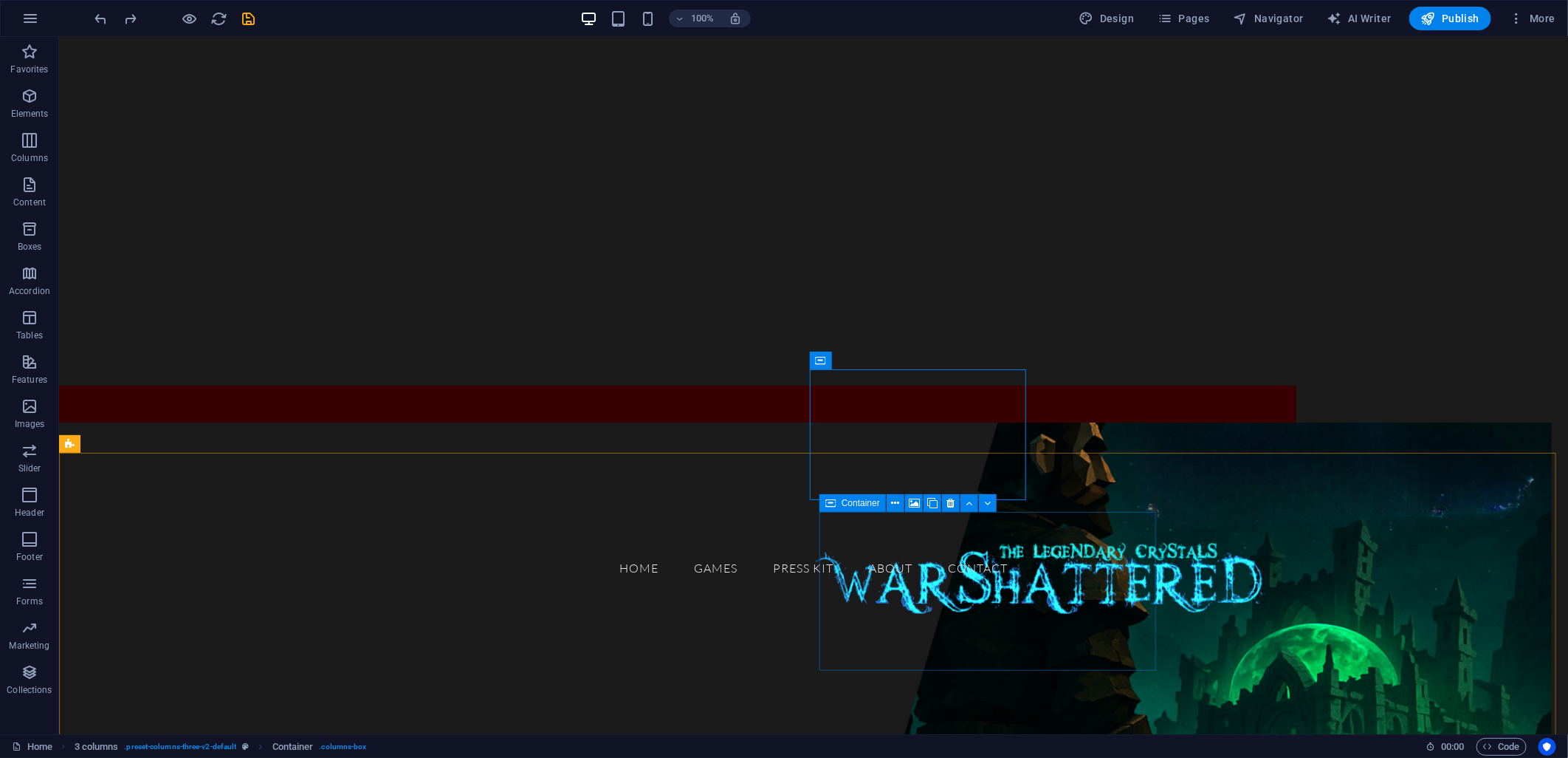
scroll to position [246, 0]
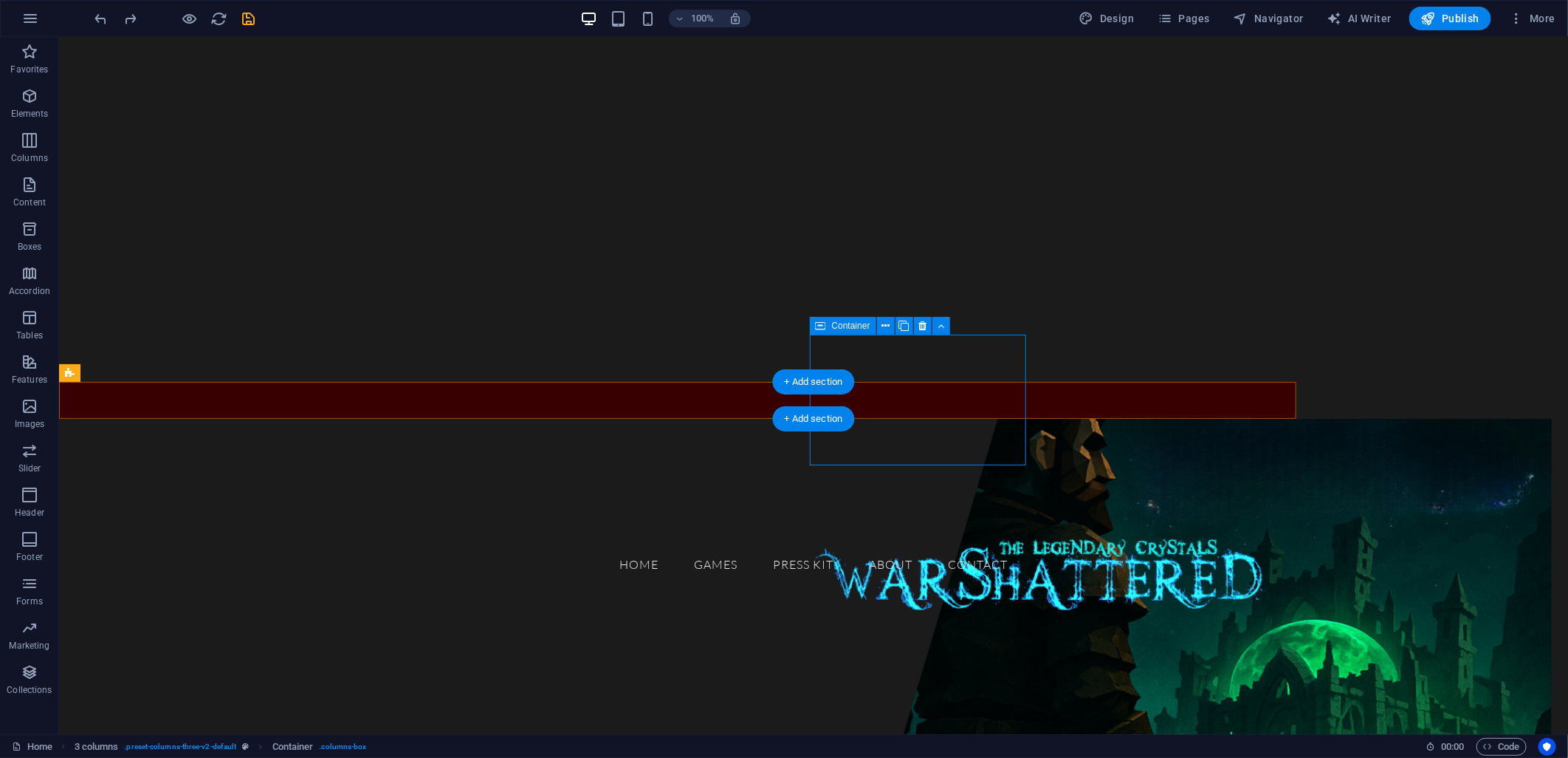
click at [172, 723] on span "Add elements" at bounding box center [135, 733] width 73 height 21
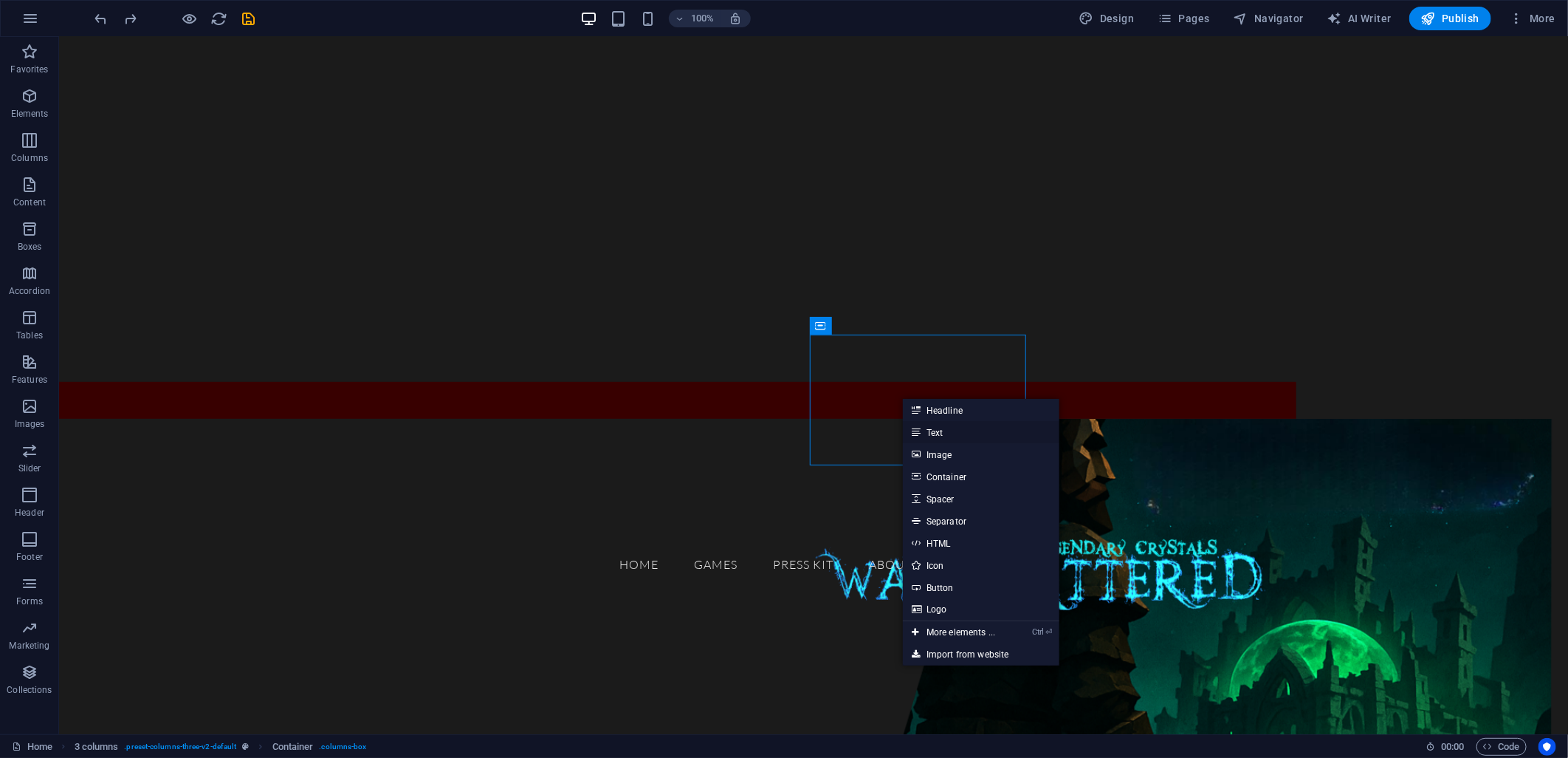
click at [946, 432] on link "Text" at bounding box center [981, 432] width 156 height 22
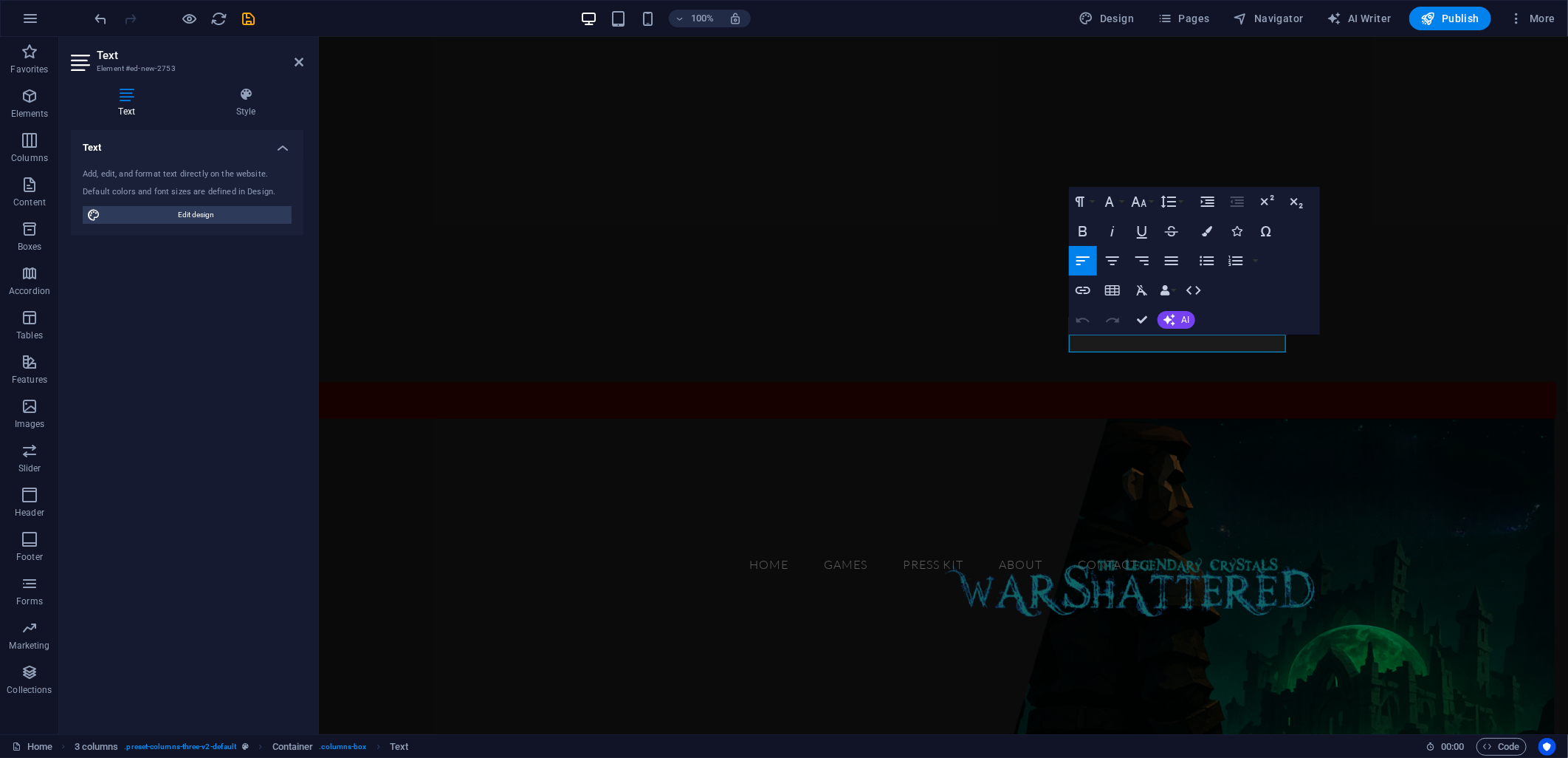
click at [1079, 345] on figure at bounding box center [943, 384] width 1249 height 697
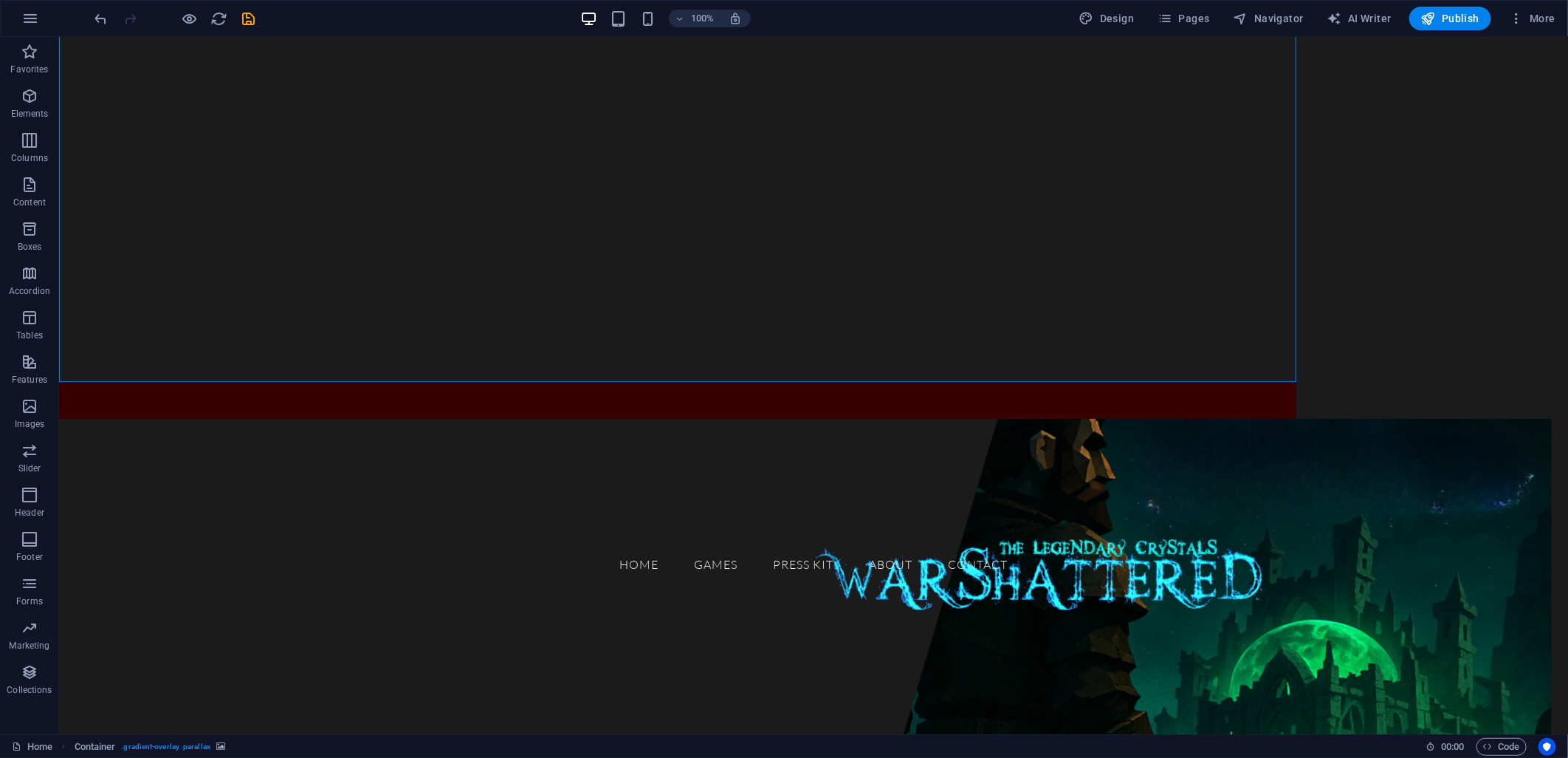
click at [1081, 344] on figure at bounding box center [812, 384] width 1509 height 697
select select "px"
select select "header"
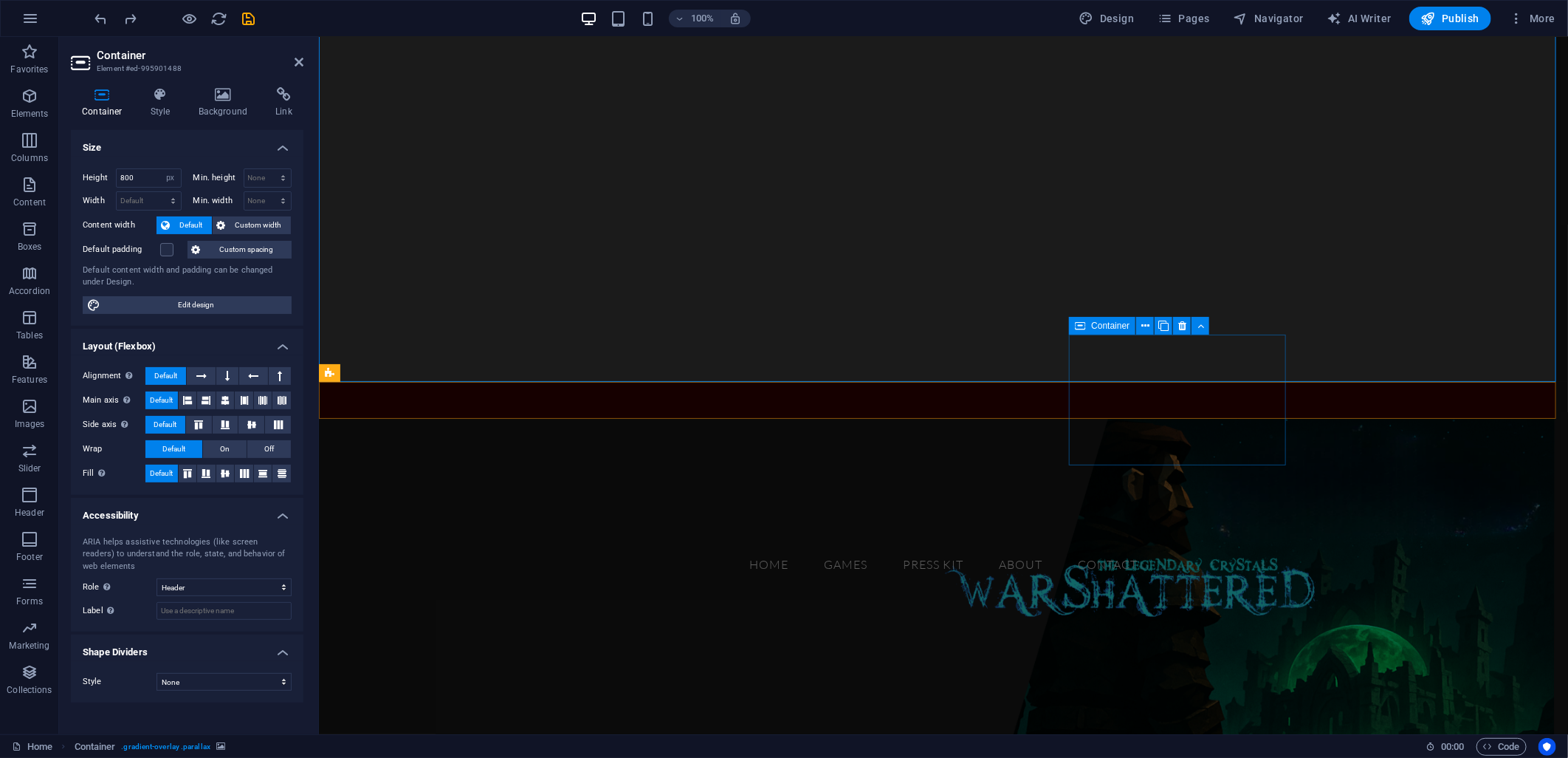
click at [546, 659] on div "Drop content here or Add elements Paste clipboard" at bounding box center [438, 711] width 216 height 105
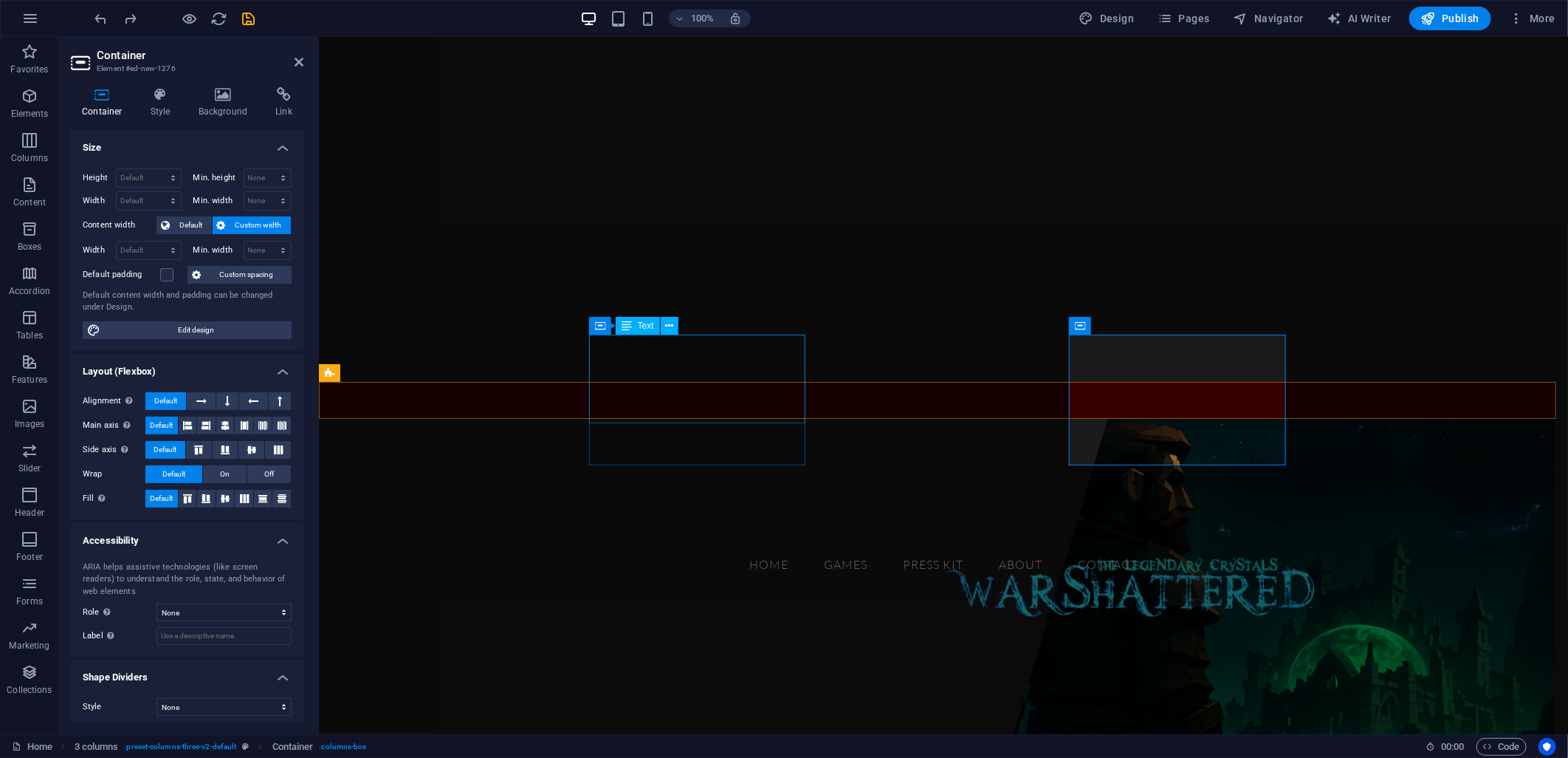
click at [546, 441] on div "GAMES" at bounding box center [438, 485] width 216 height 90
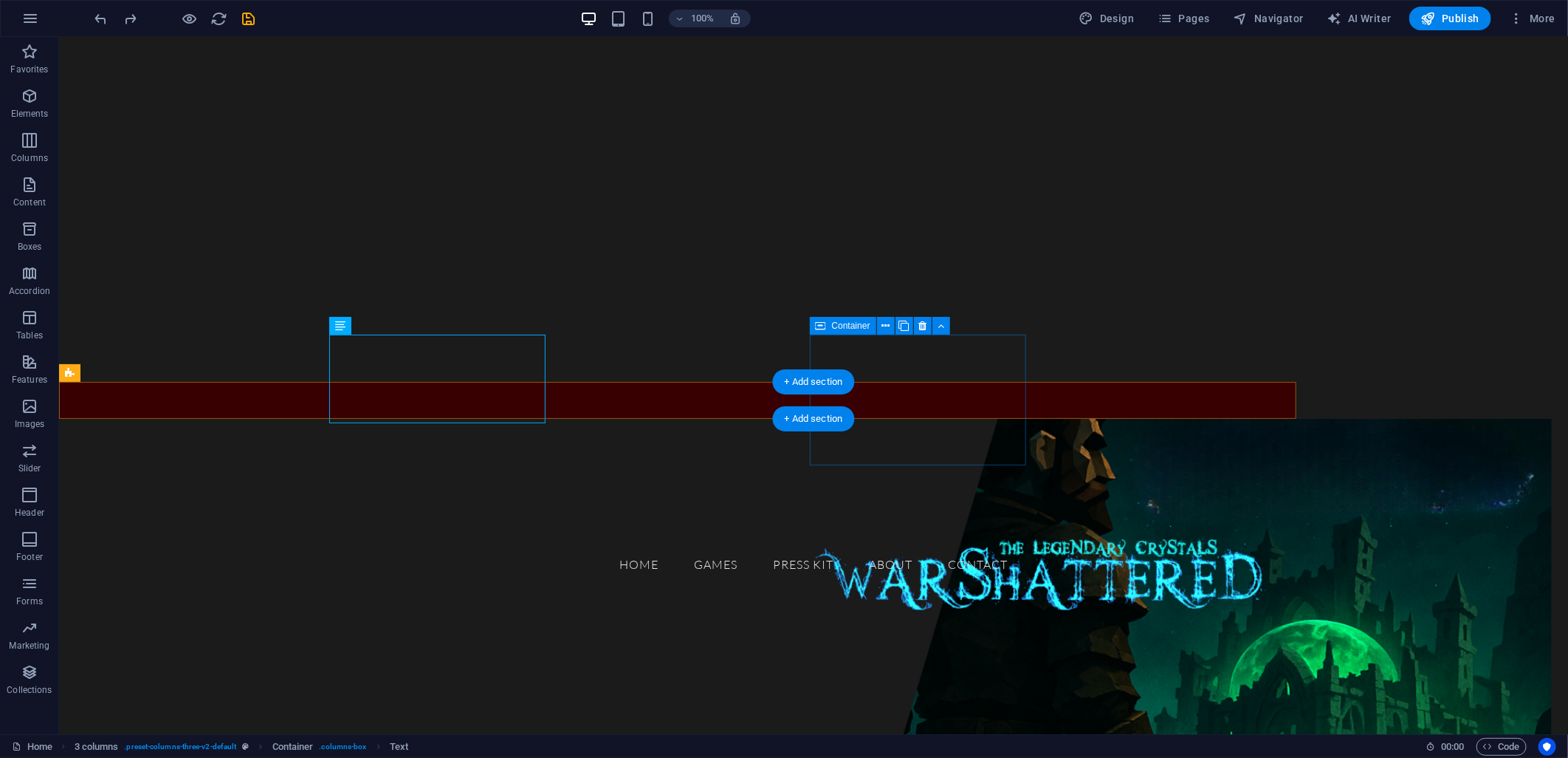
click at [287, 659] on div "Drop content here or Add elements Paste clipboard" at bounding box center [179, 711] width 216 height 105
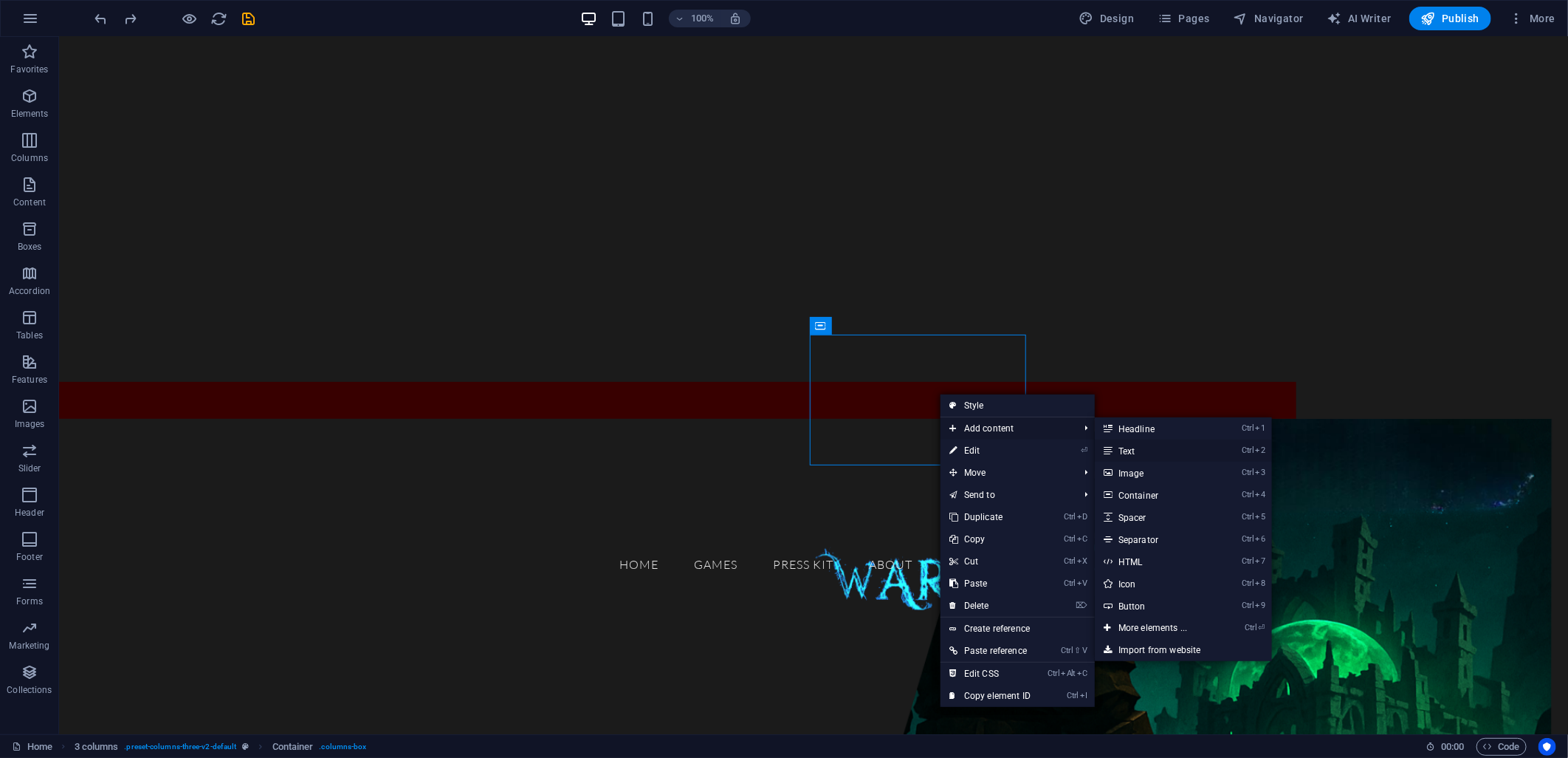
click at [1130, 447] on link "Ctrl 2 Text" at bounding box center [1155, 451] width 122 height 22
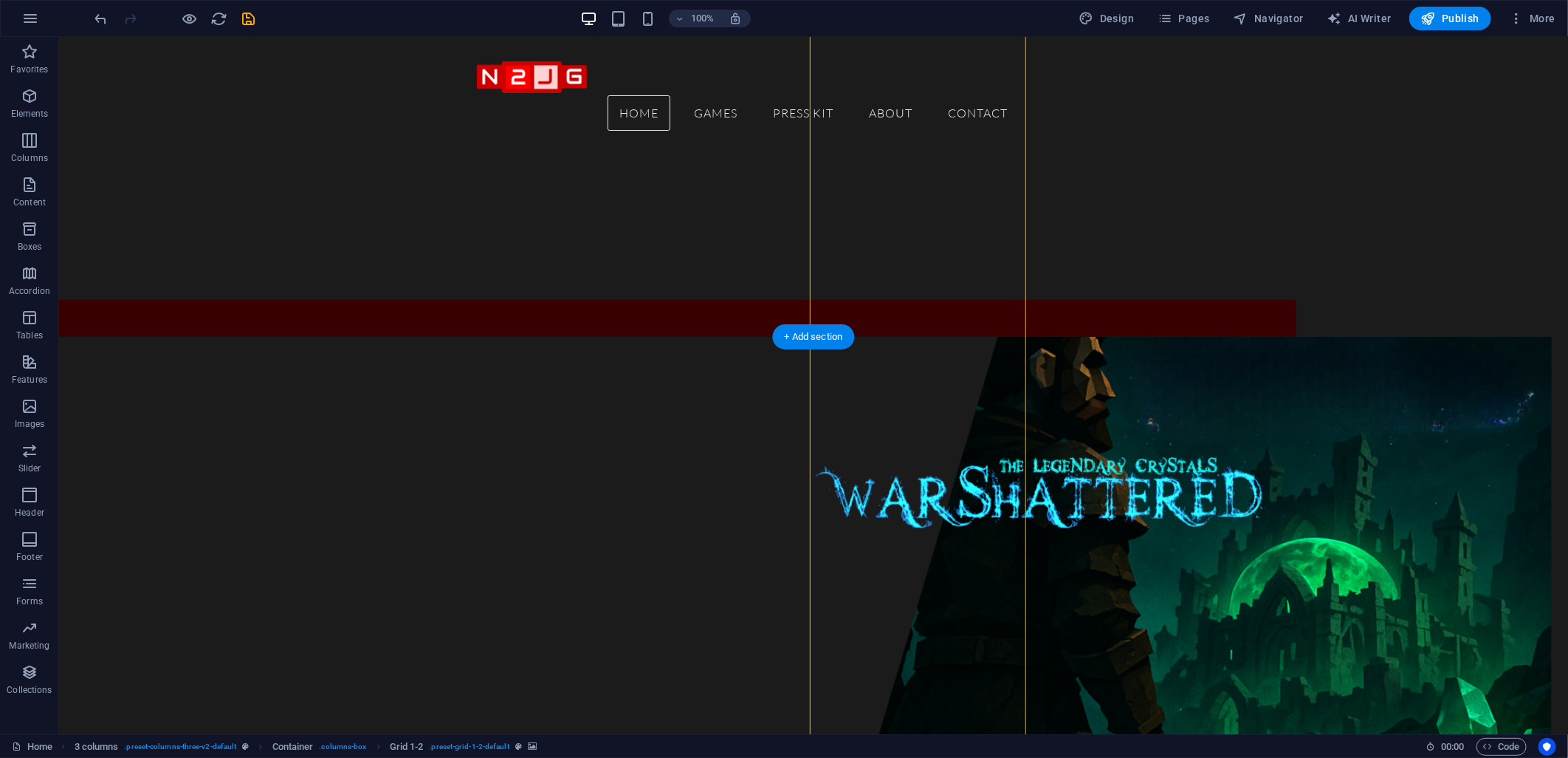
scroll to position [0, 0]
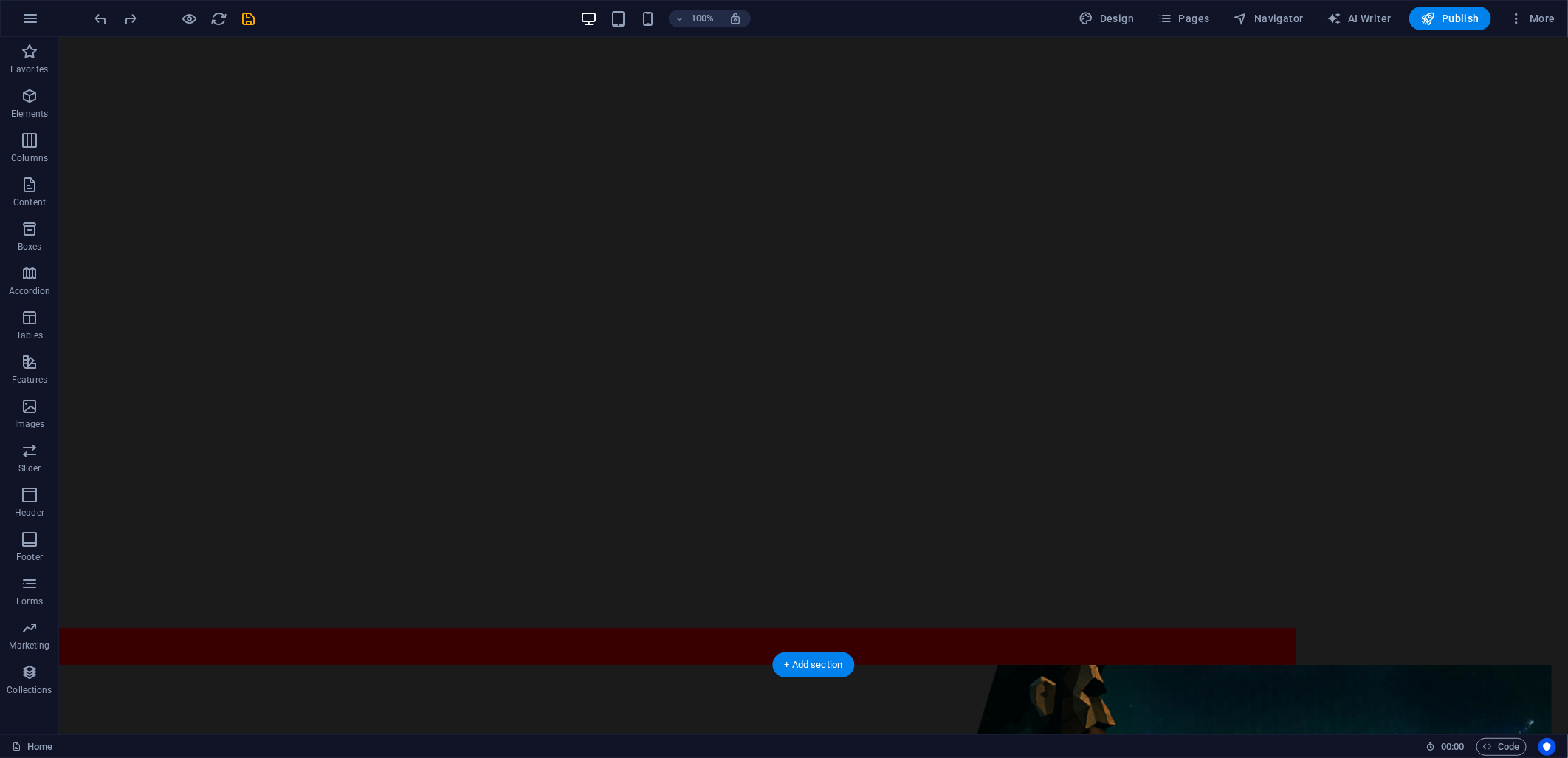
click at [1235, 657] on div "GAMES Drop content here or Add elements Paste clipboard Drop content here or Ad…" at bounding box center [676, 645] width 1237 height 37
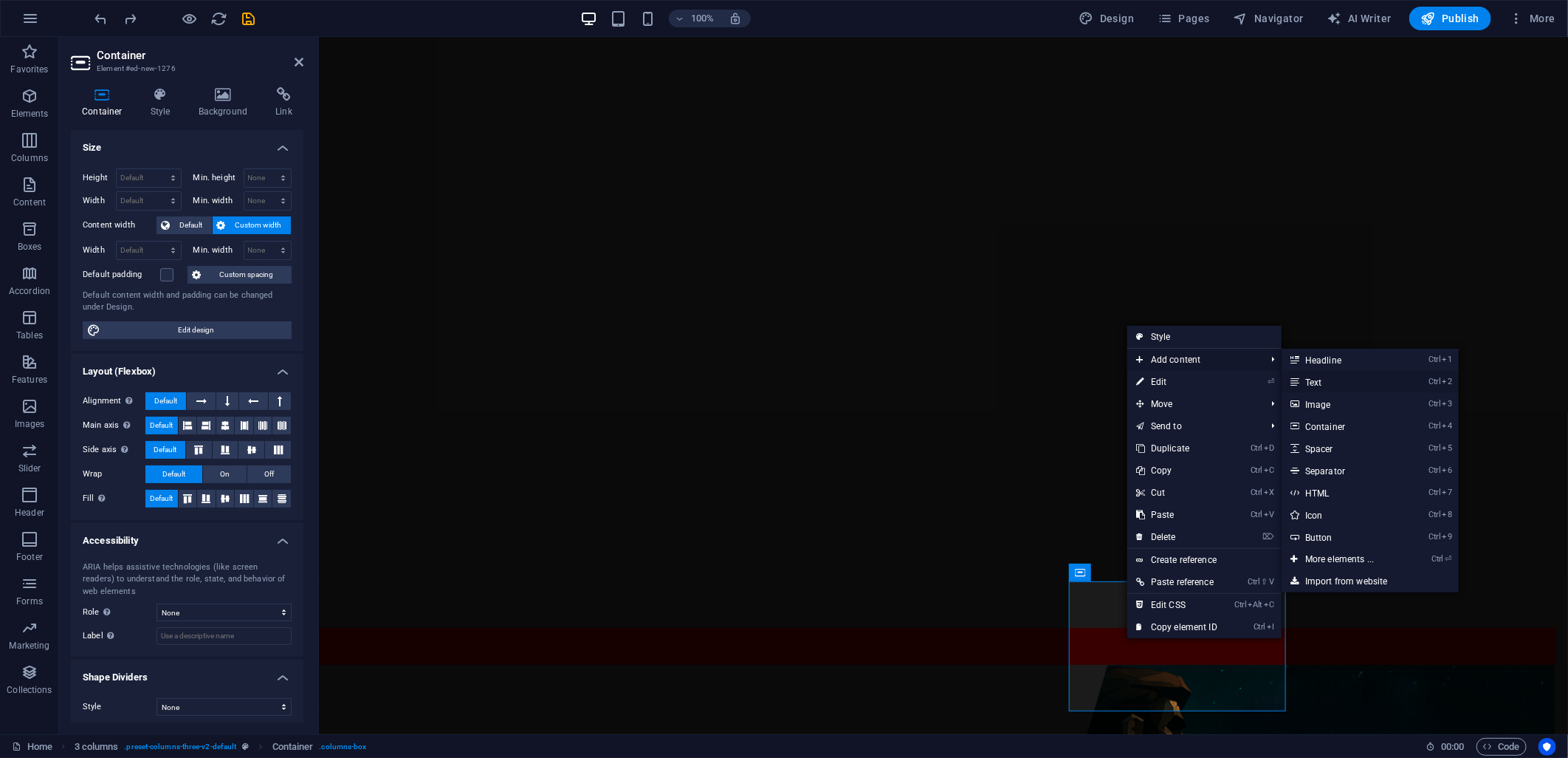
click at [1357, 381] on link "Ctrl 2 Text" at bounding box center [1343, 382] width 122 height 22
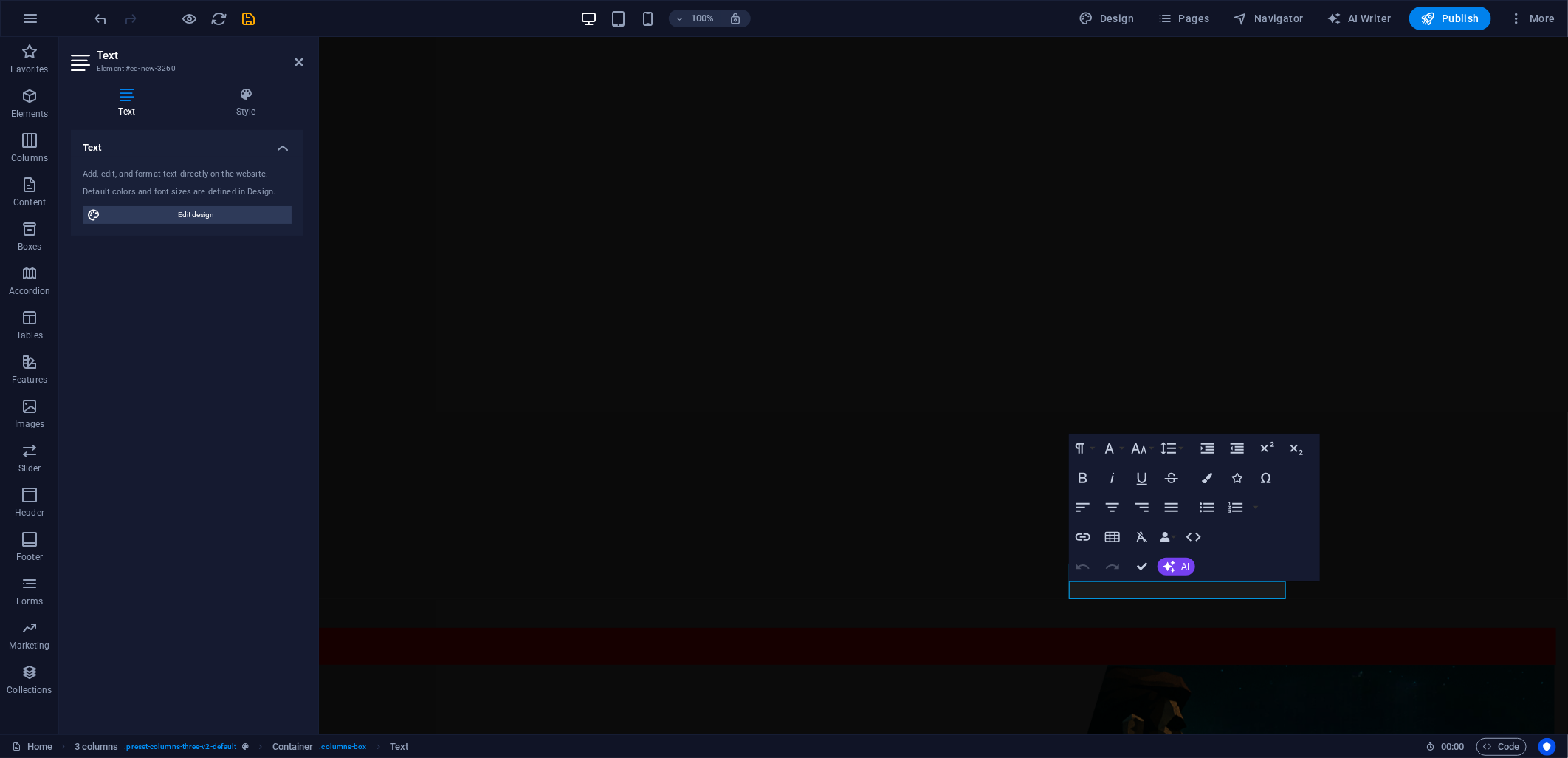
click at [1103, 585] on figure at bounding box center [943, 384] width 1249 height 697
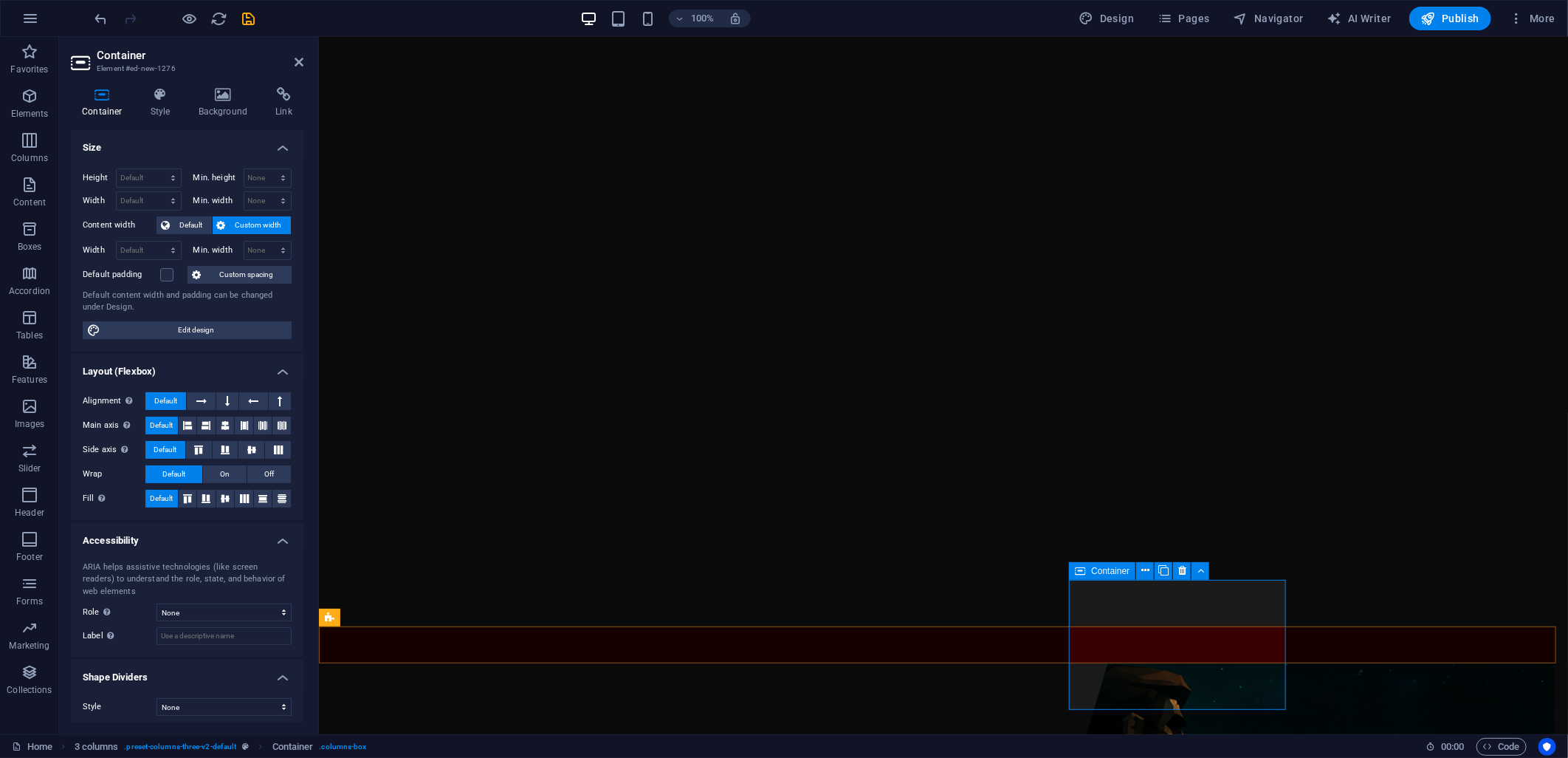
click at [1077, 574] on icon at bounding box center [1080, 571] width 11 height 18
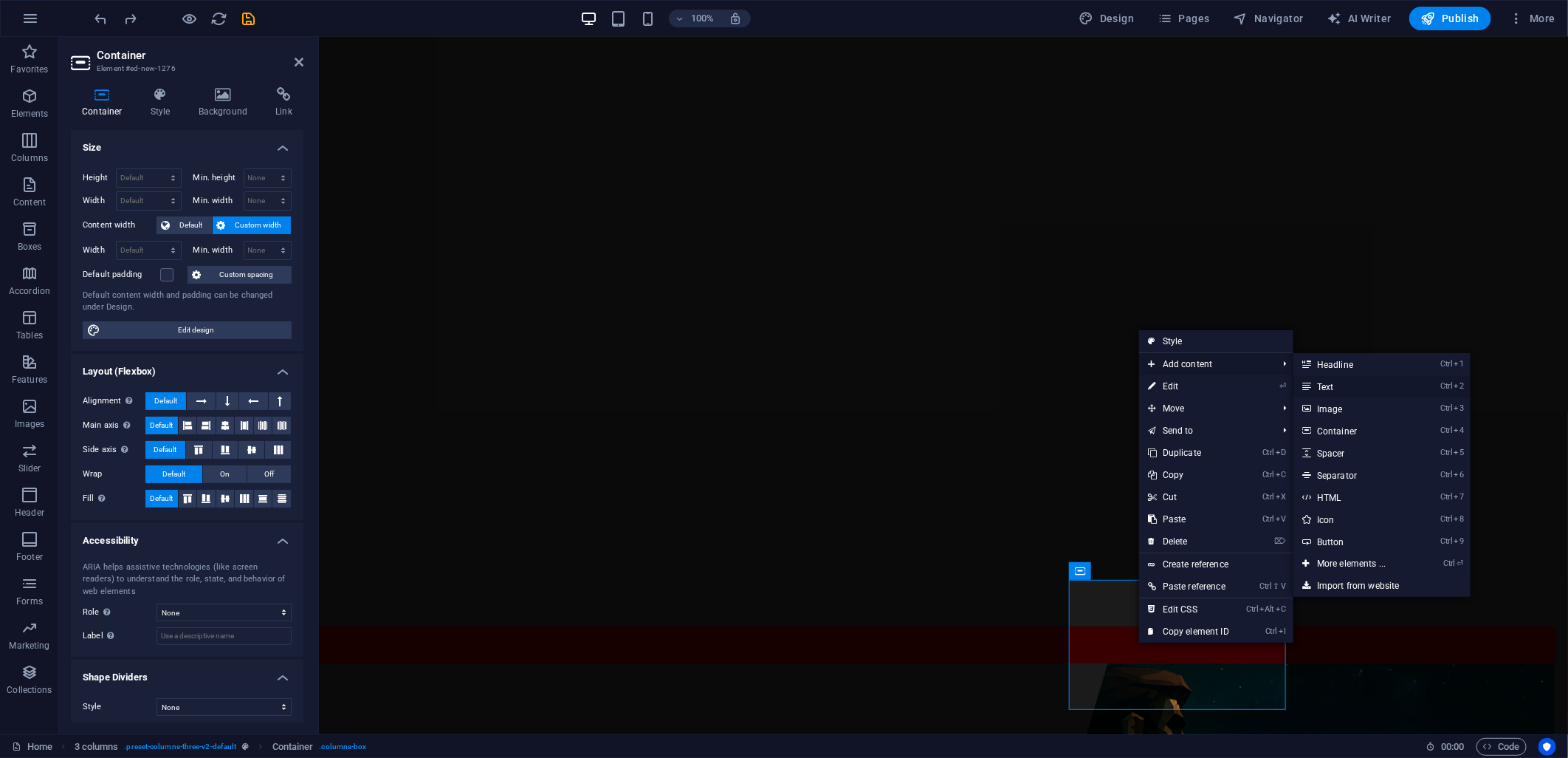
click at [1338, 389] on link "Ctrl 2 Text" at bounding box center [1354, 386] width 122 height 22
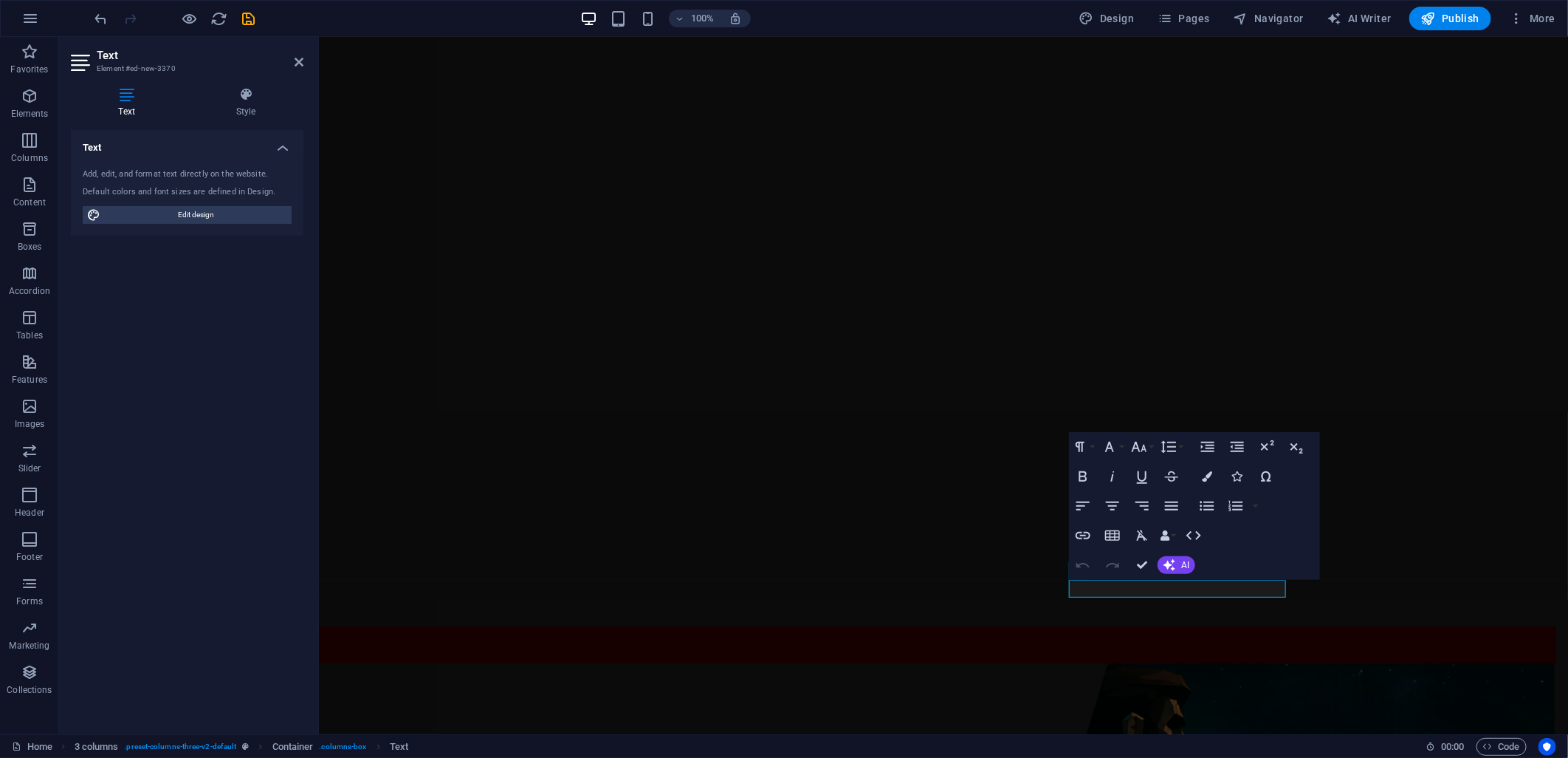
click at [1094, 587] on figure at bounding box center [943, 384] width 1249 height 697
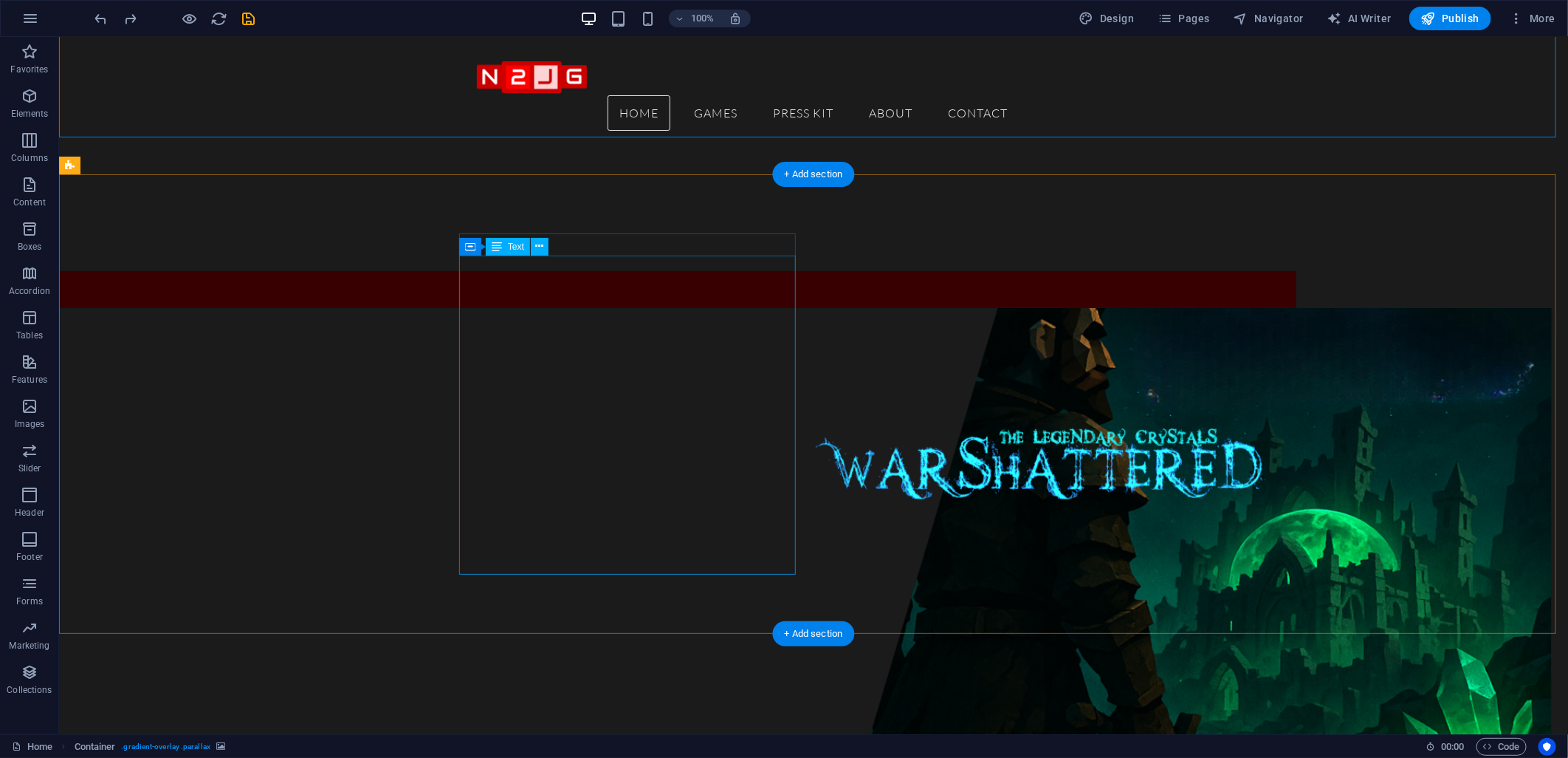
scroll to position [330, 0]
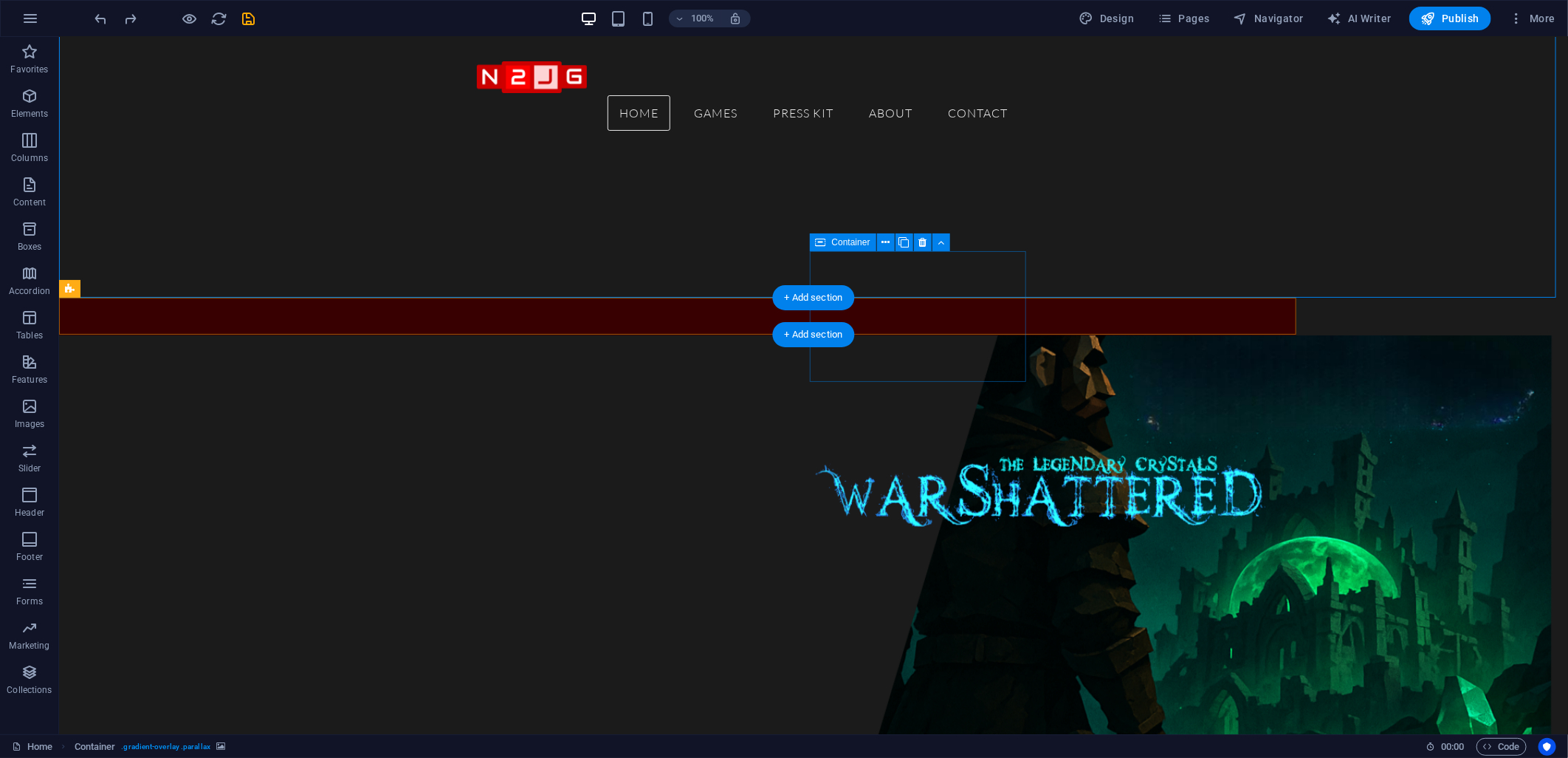
click at [172, 640] on span "Add elements" at bounding box center [135, 650] width 73 height 21
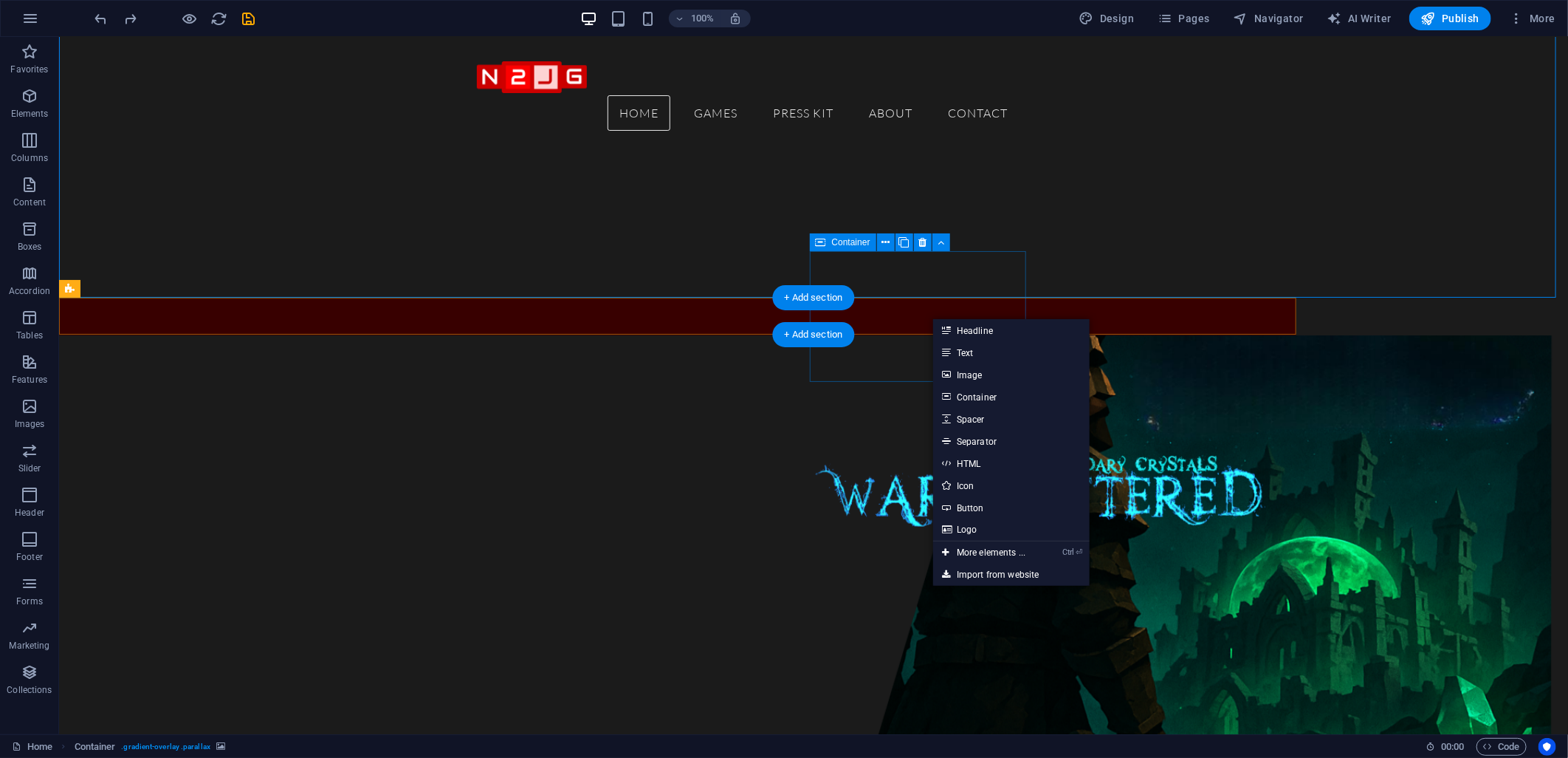
click at [172, 640] on span "Add elements" at bounding box center [135, 650] width 73 height 21
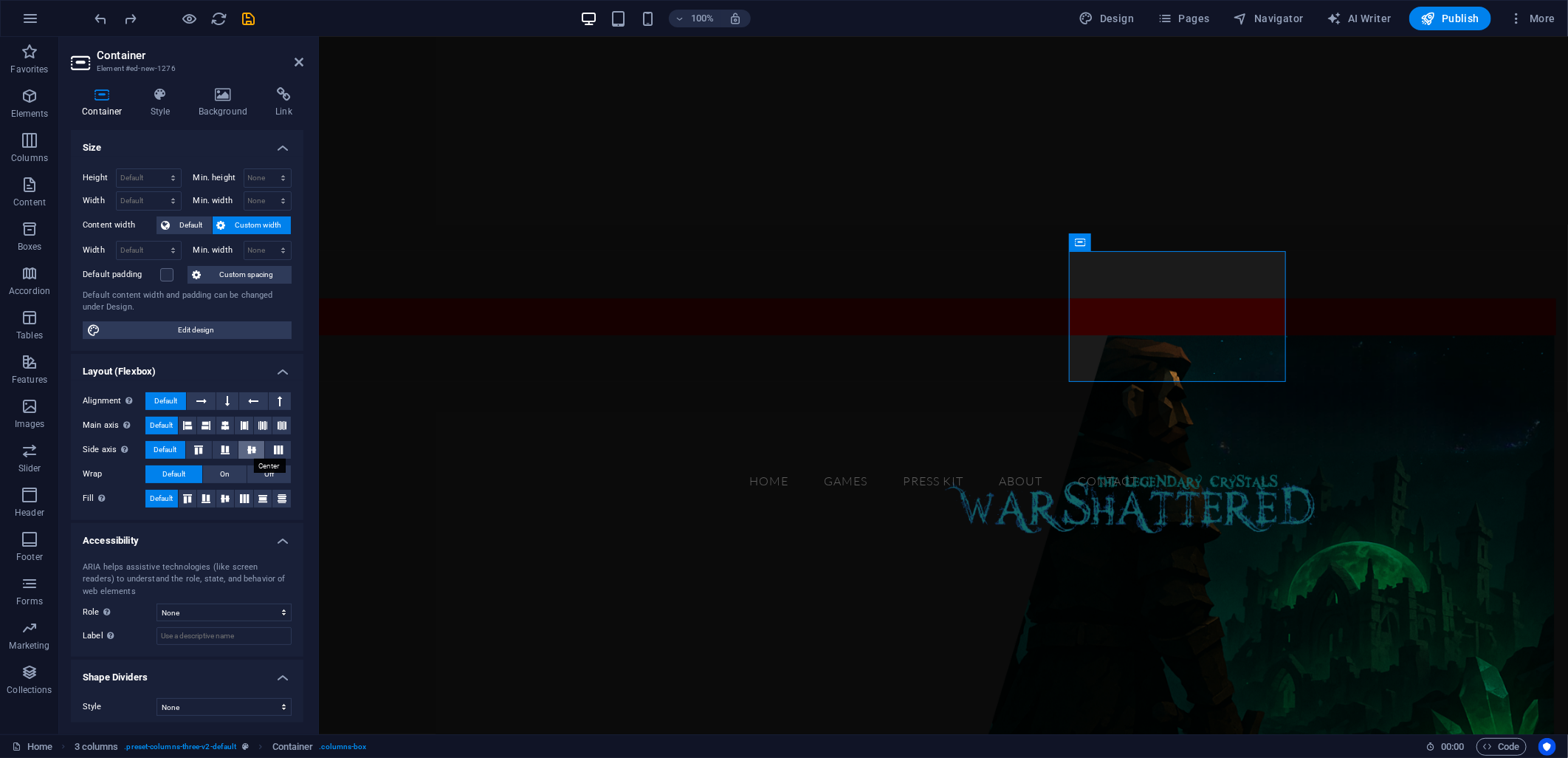
click at [249, 449] on icon at bounding box center [252, 450] width 18 height 9
click at [223, 503] on icon at bounding box center [225, 499] width 18 height 9
click at [546, 576] on div "Drop content here or Add elements Paste clipboard" at bounding box center [438, 627] width 216 height 105
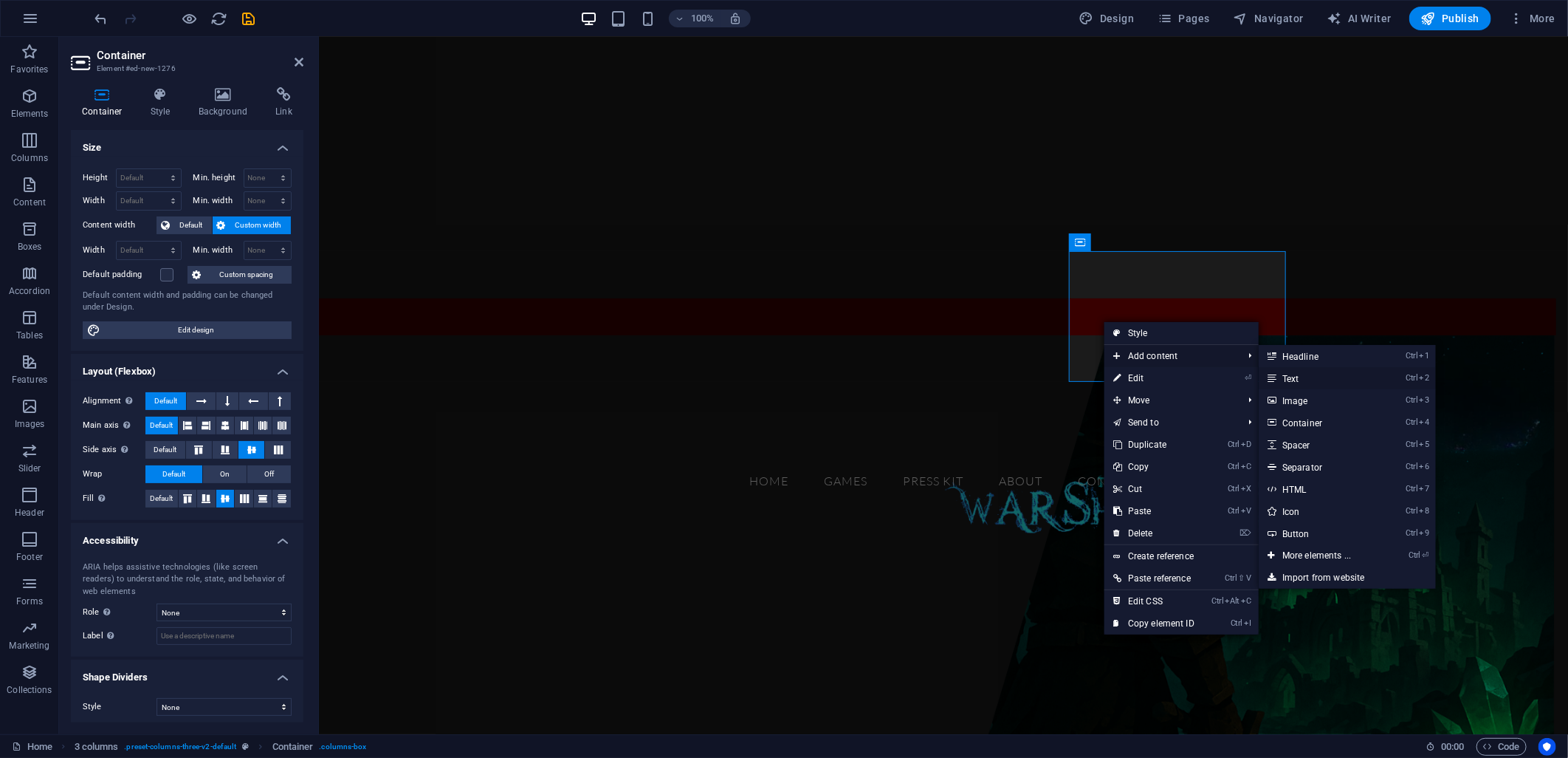
click at [1310, 379] on link "Ctrl 2 Text" at bounding box center [1320, 378] width 122 height 22
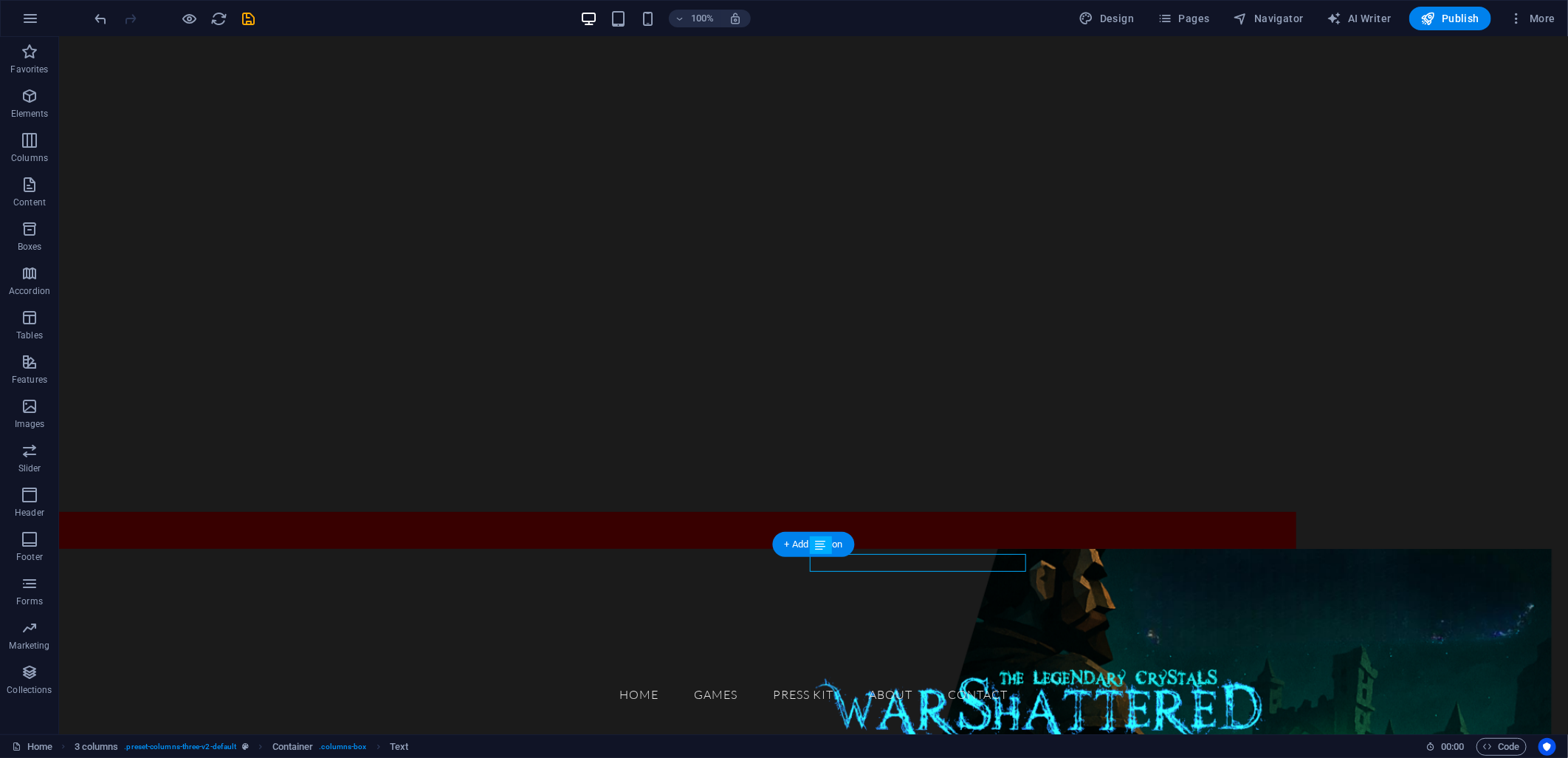
scroll to position [248, 0]
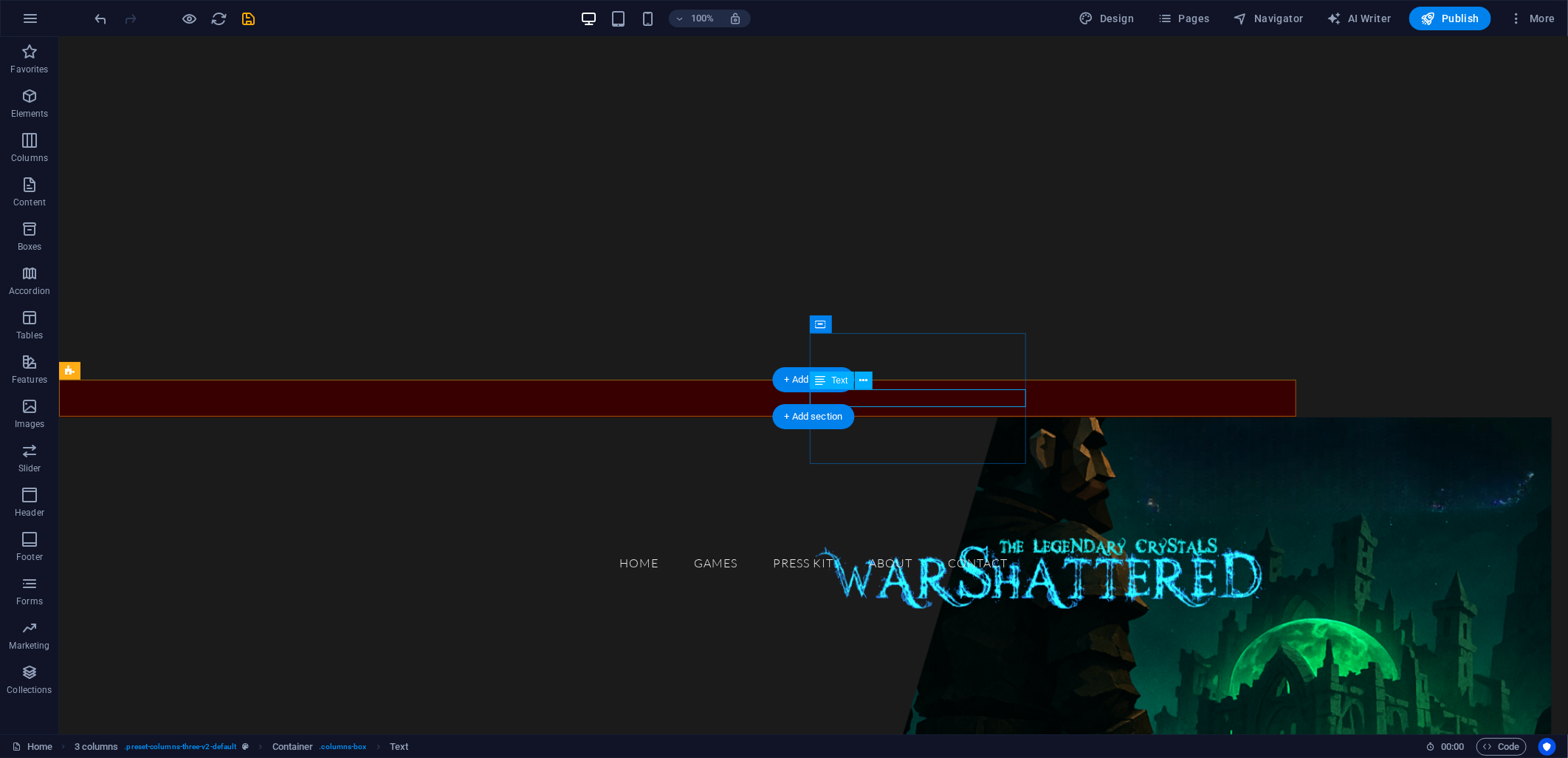
click at [287, 657] on div "New text element" at bounding box center [179, 666] width 216 height 18
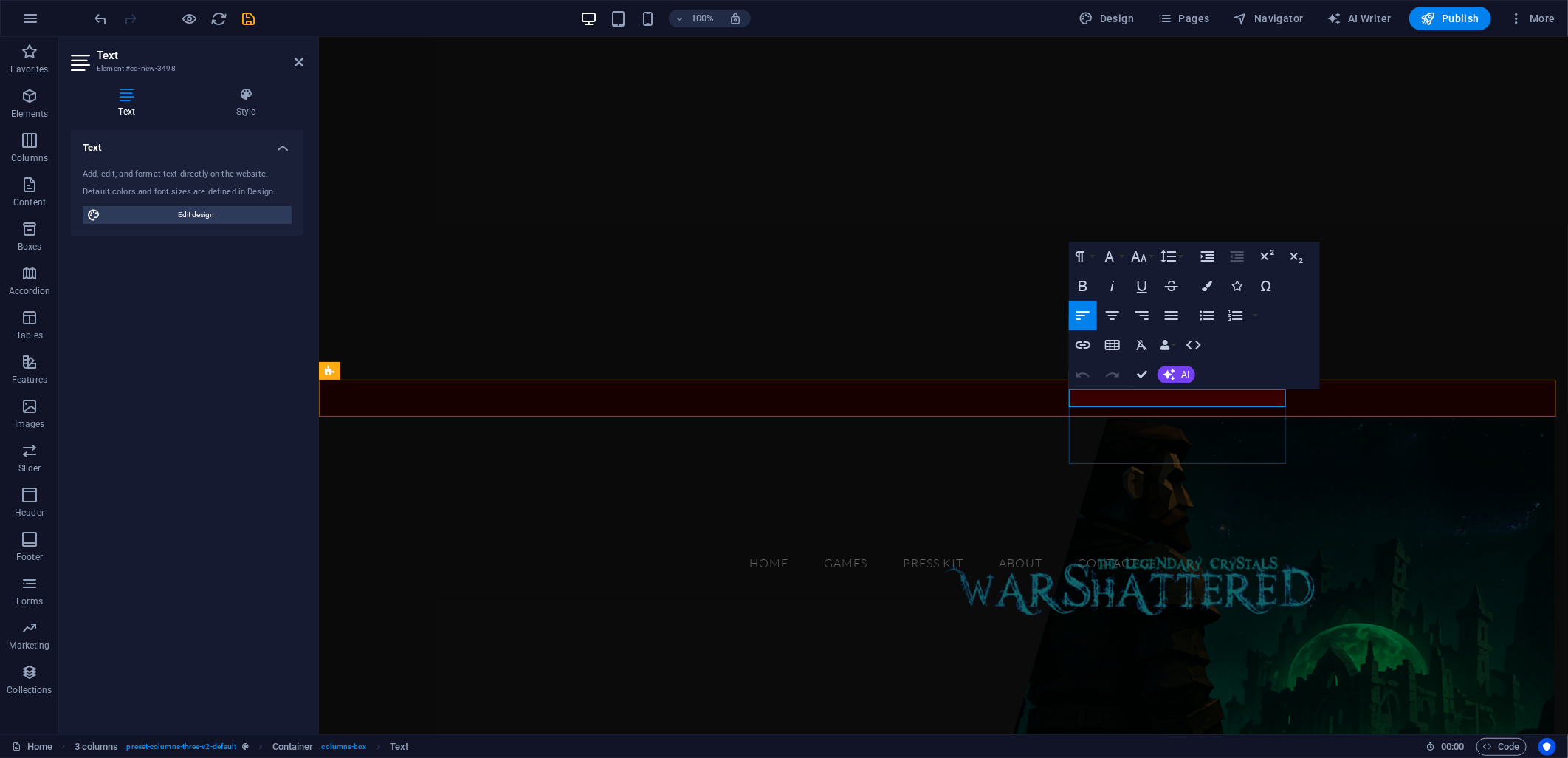
scroll to position [230, 0]
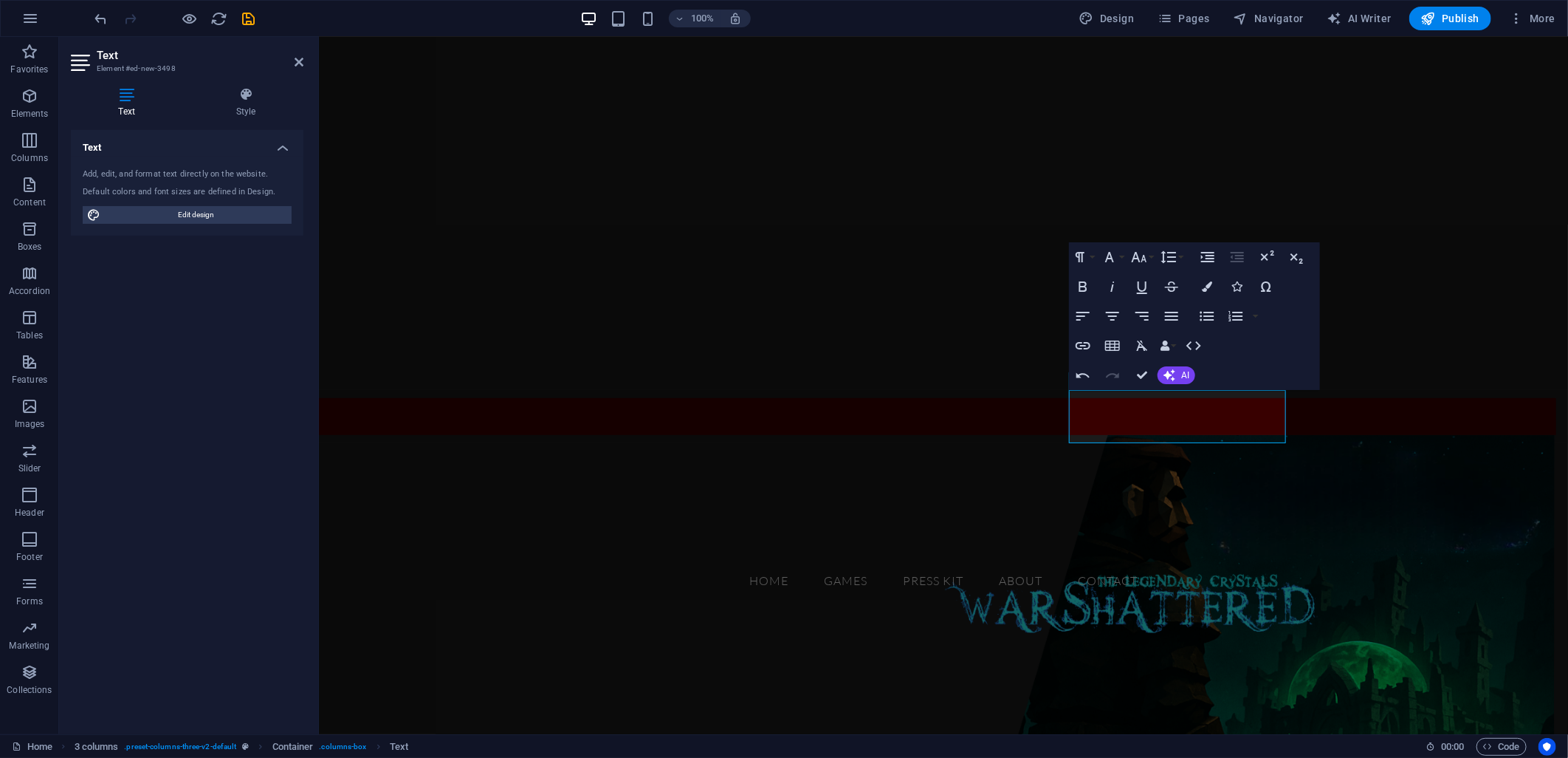
click at [893, 468] on figure at bounding box center [943, 664] width 1249 height 459
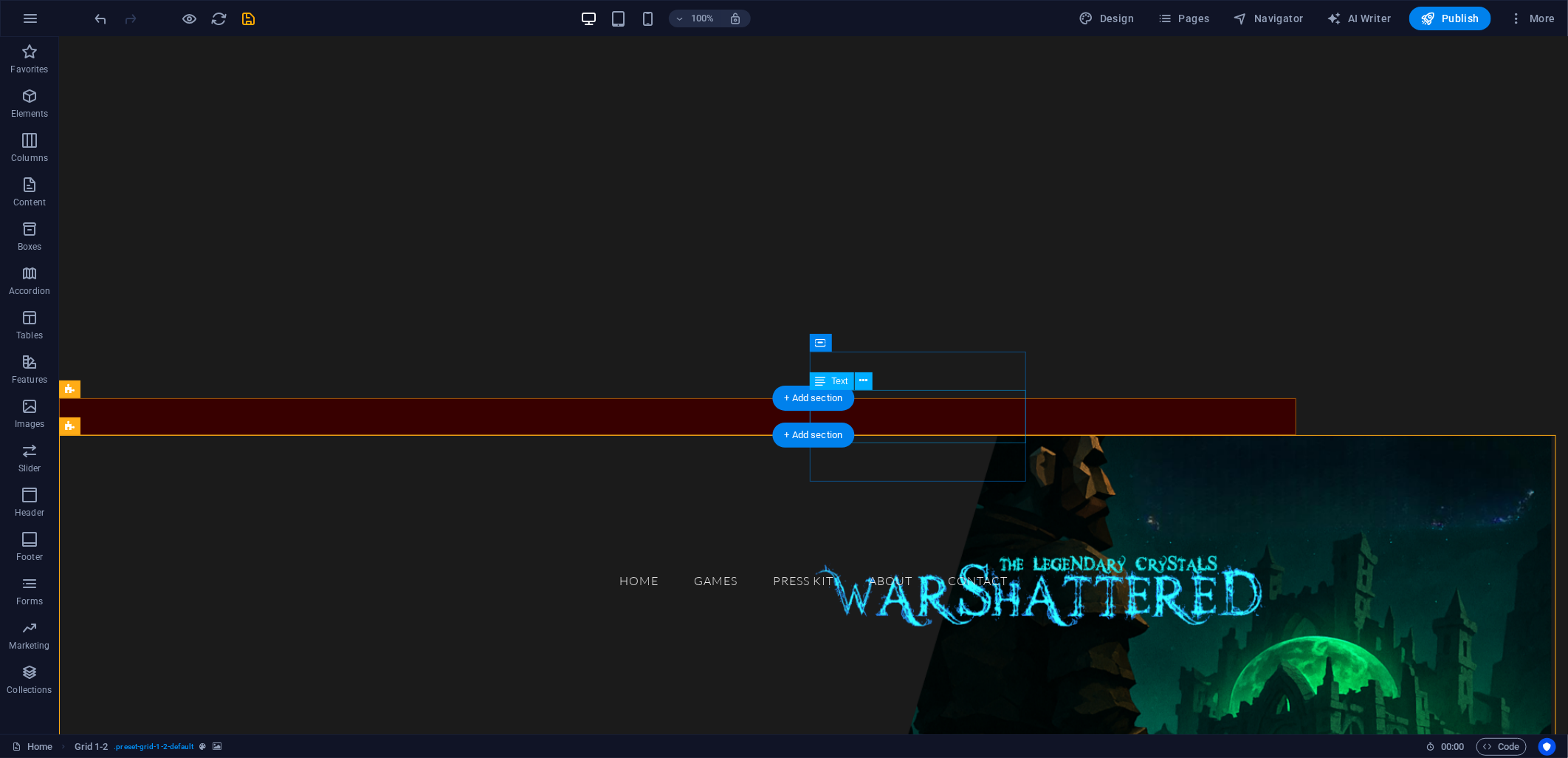
click at [287, 675] on div "Dive into our world of games—where fun meets challenge and every click brings a…" at bounding box center [179, 701] width 216 height 53
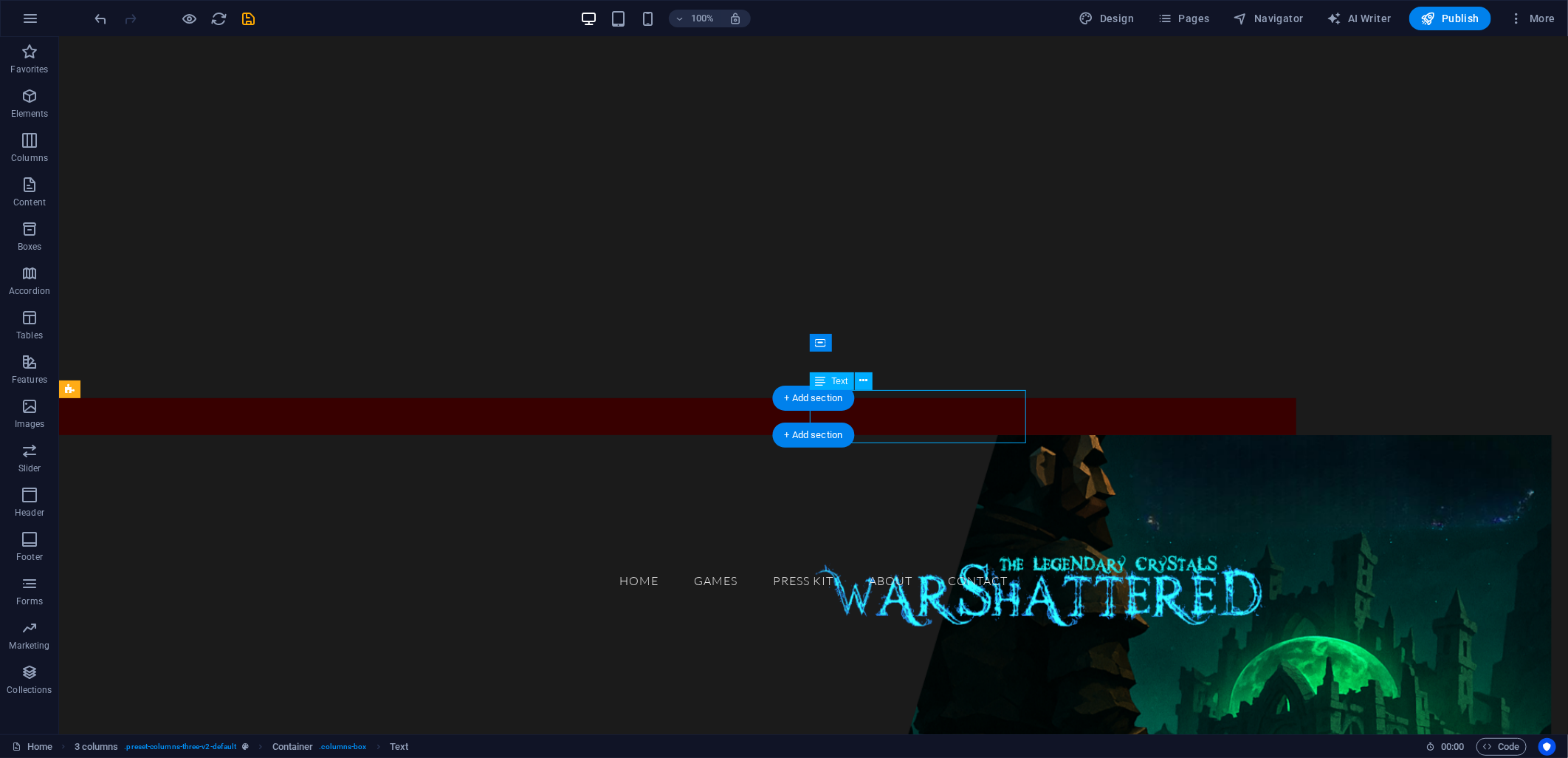
click at [287, 675] on div "Dive into our world of games—where fun meets challenge and every click brings a…" at bounding box center [179, 701] width 216 height 53
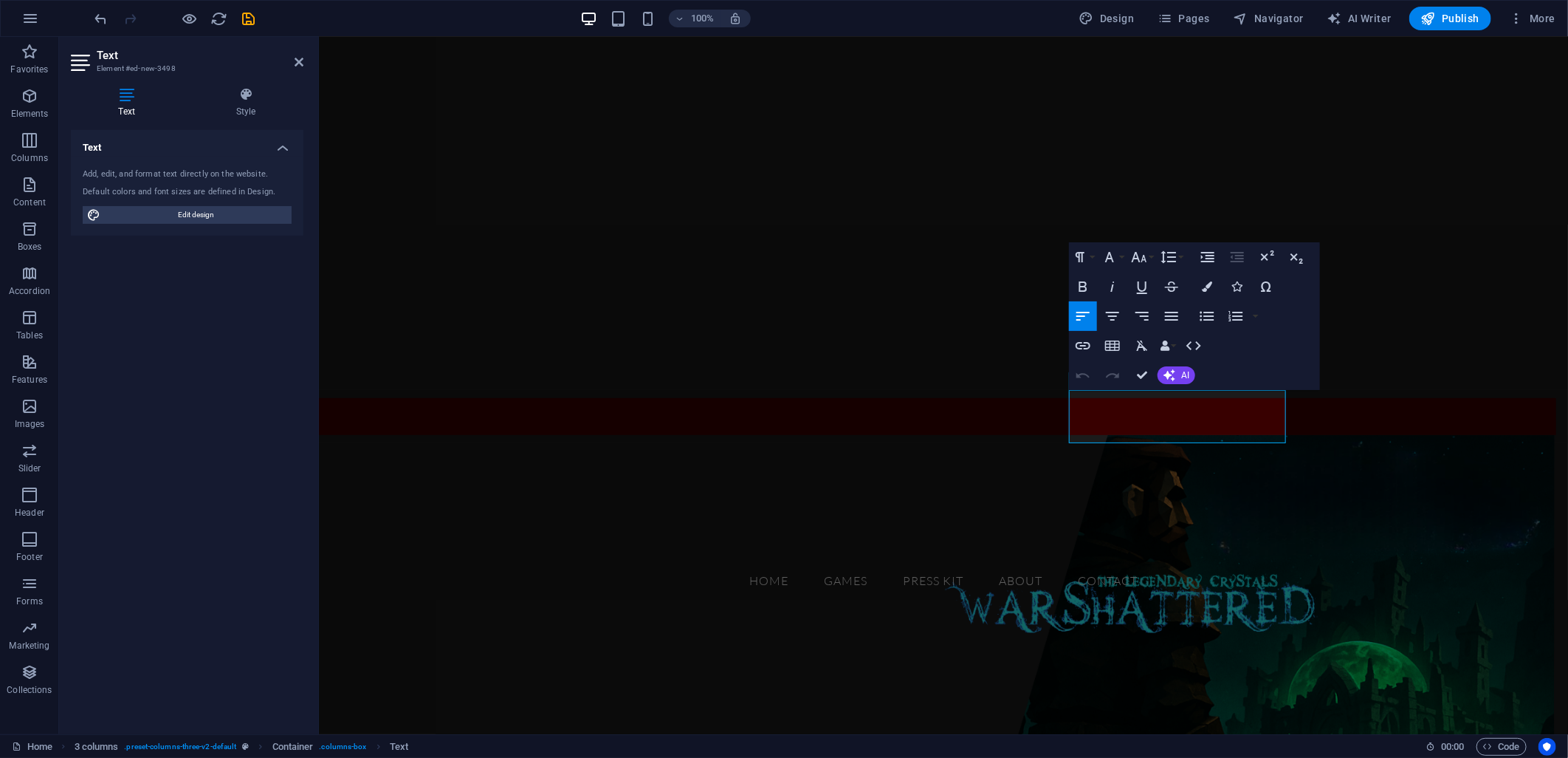
drag, startPoint x: 1144, startPoint y: 431, endPoint x: 1068, endPoint y: 395, distance: 84.1
click at [1139, 260] on icon "button" at bounding box center [1139, 257] width 15 height 11
click at [1150, 325] on link "10" at bounding box center [1154, 330] width 53 height 22
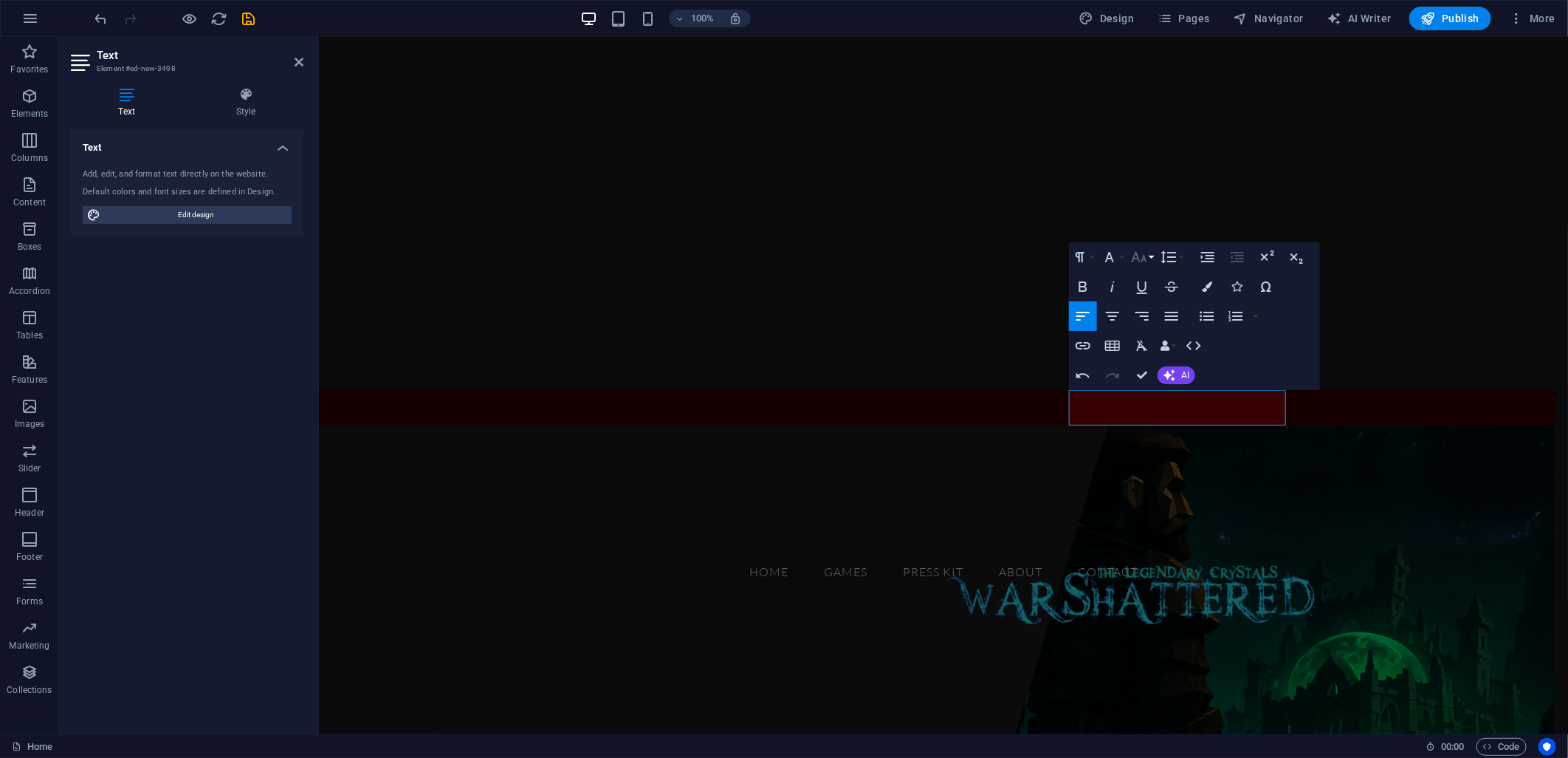
click at [1145, 263] on icon "button" at bounding box center [1139, 257] width 18 height 18
click at [1155, 294] on link "11" at bounding box center [1154, 291] width 53 height 22
click at [1149, 256] on button "Font Size" at bounding box center [1142, 257] width 28 height 29
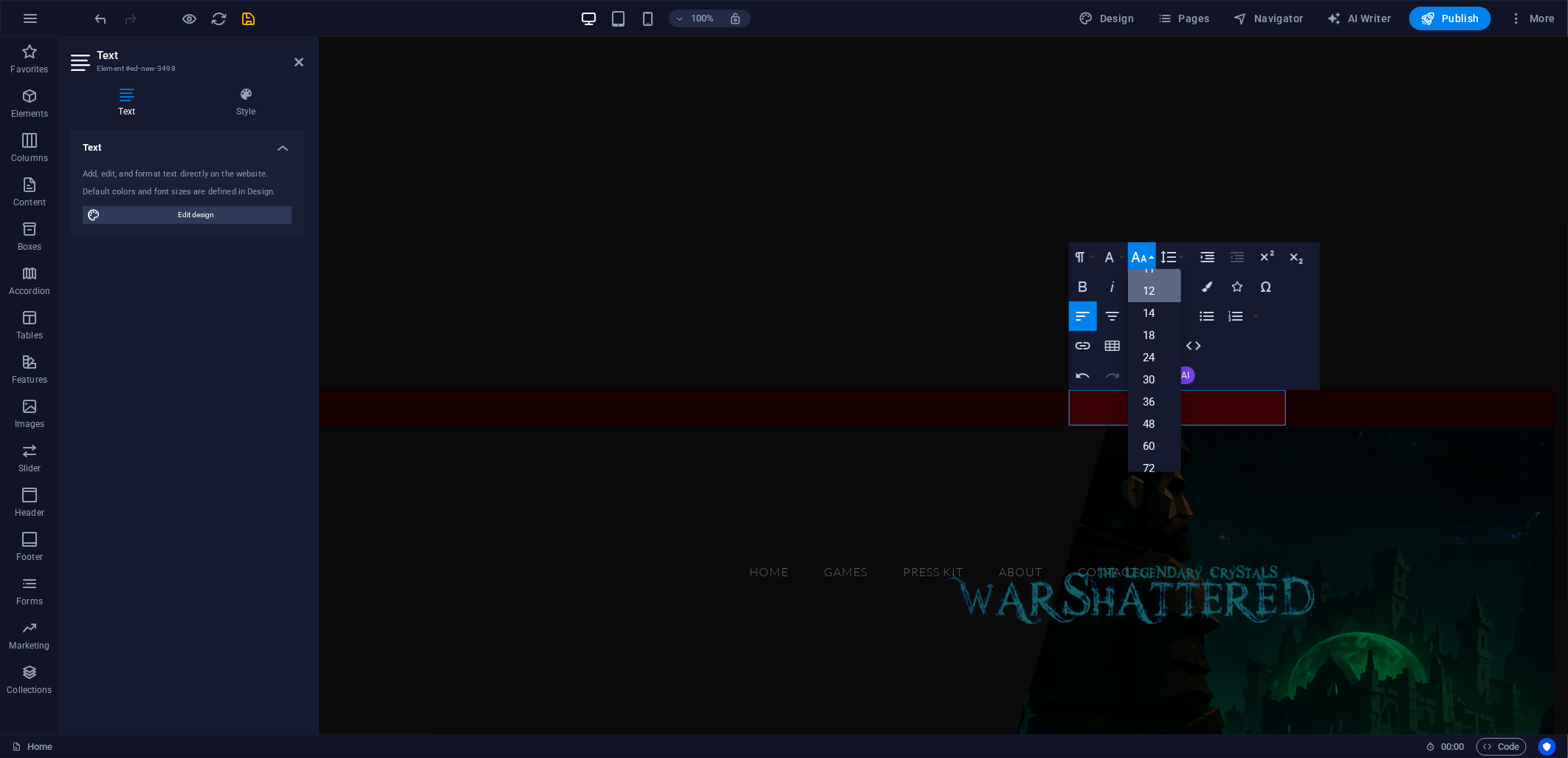
click at [1152, 291] on link "12" at bounding box center [1154, 291] width 53 height 22
click at [1145, 257] on icon "button" at bounding box center [1139, 257] width 15 height 11
click at [1150, 296] on link "14" at bounding box center [1154, 291] width 53 height 22
click at [1312, 408] on div "GAMES Drop content here or Add elements Paste clipboard Dive into our world of …" at bounding box center [936, 407] width 1237 height 37
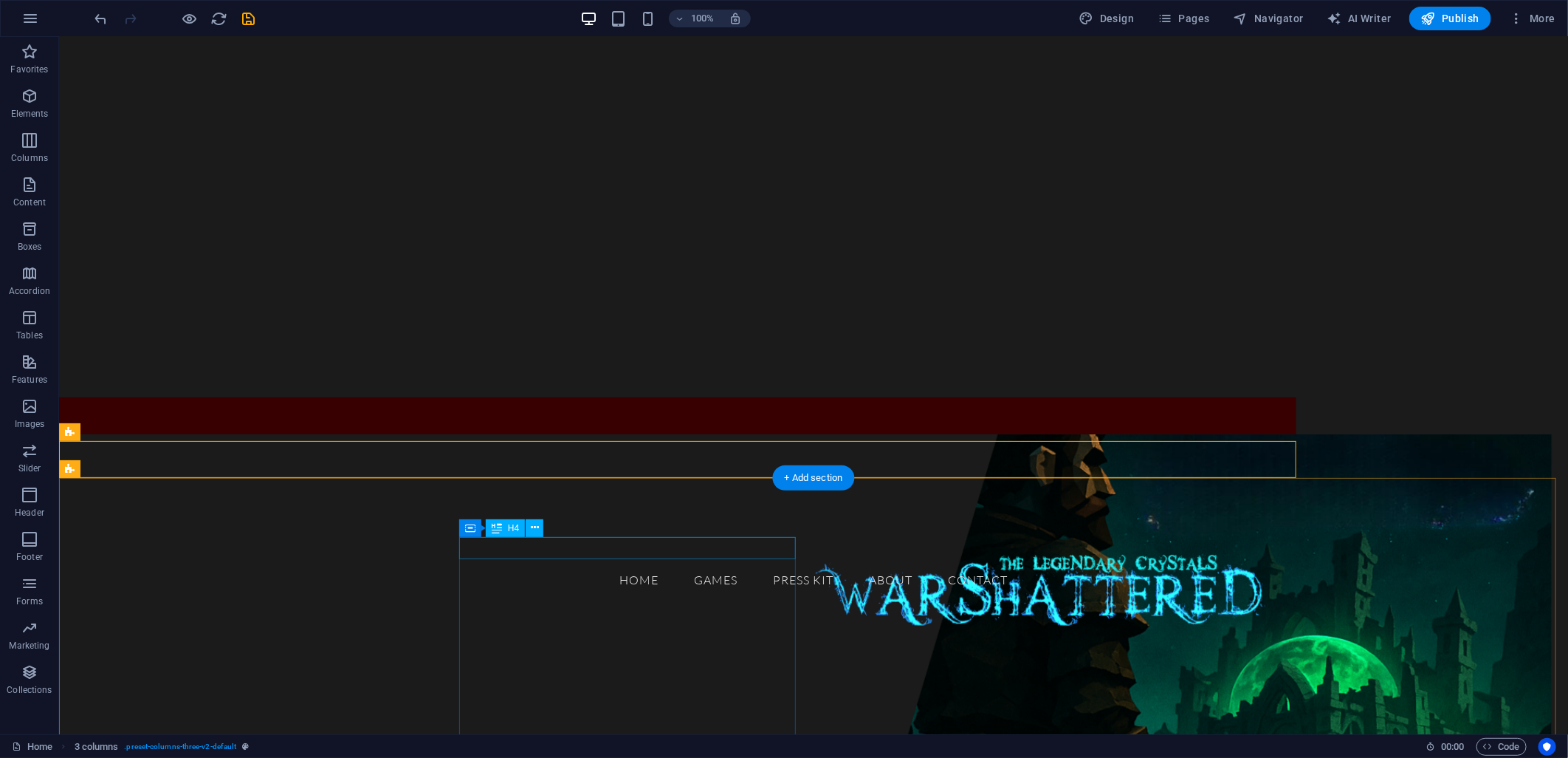
scroll to position [246, 0]
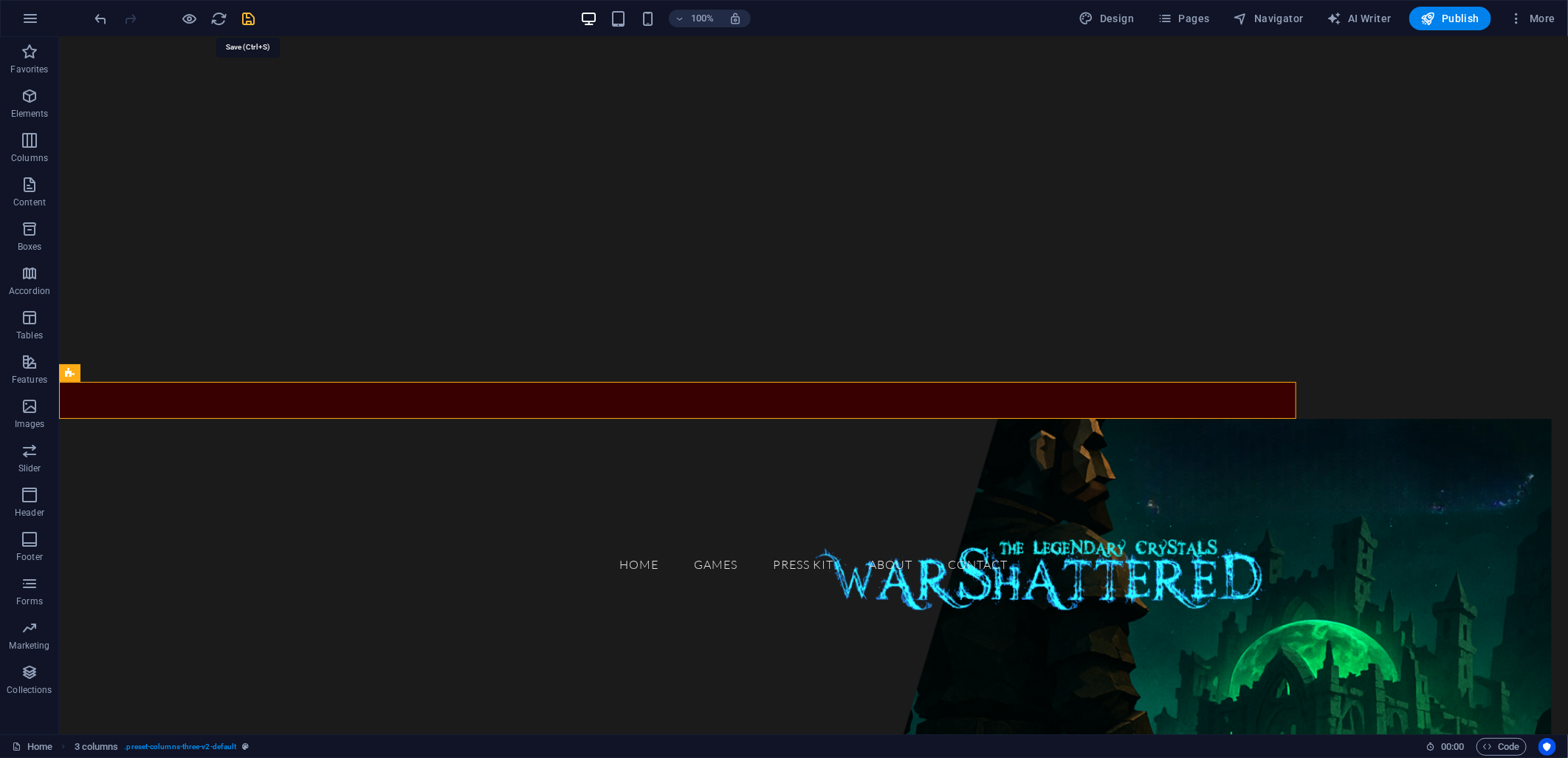
click at [253, 17] on icon "save" at bounding box center [248, 19] width 17 height 17
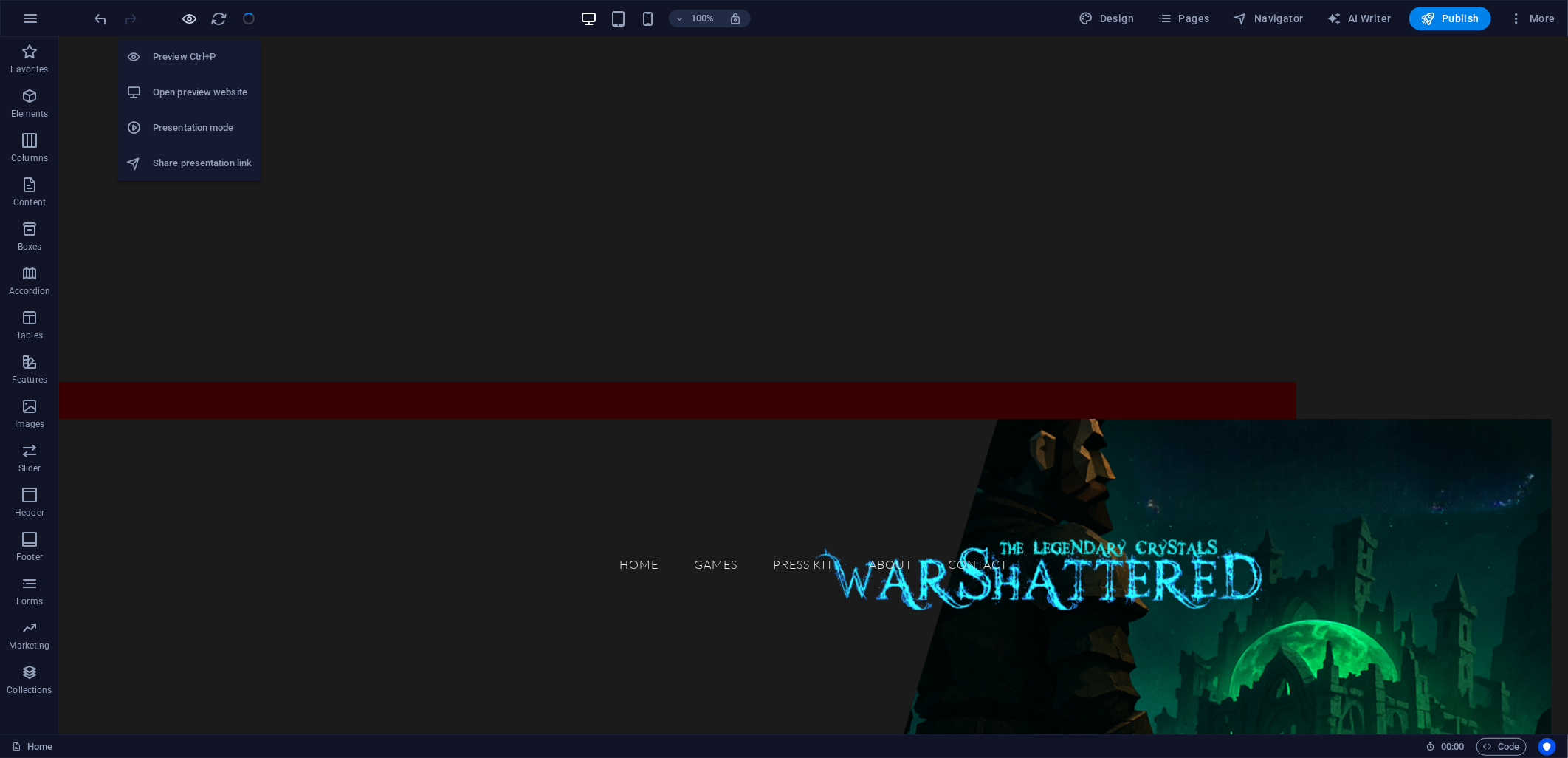
click at [192, 19] on icon "button" at bounding box center [189, 19] width 17 height 17
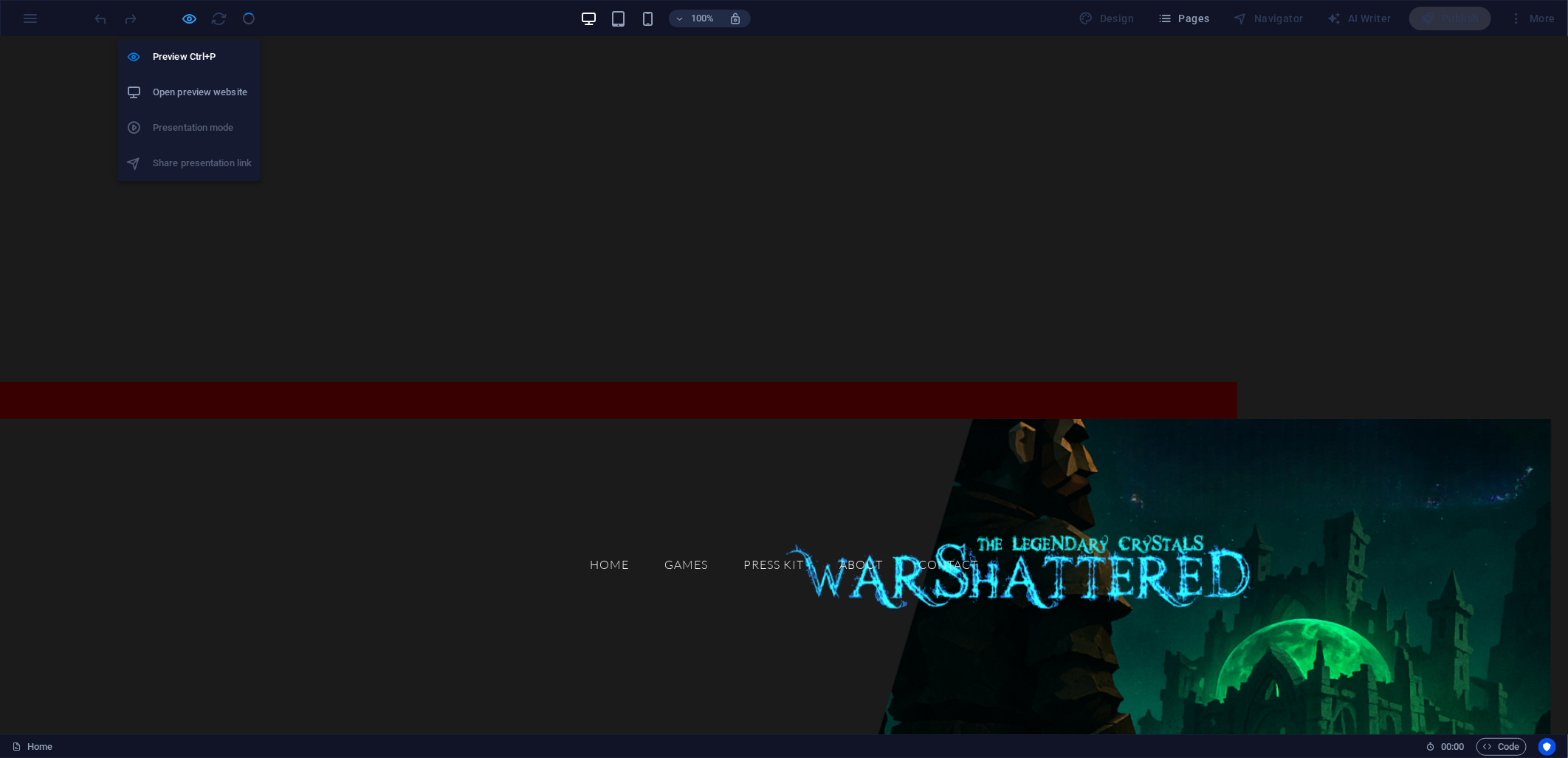
click at [188, 22] on icon "button" at bounding box center [189, 19] width 17 height 17
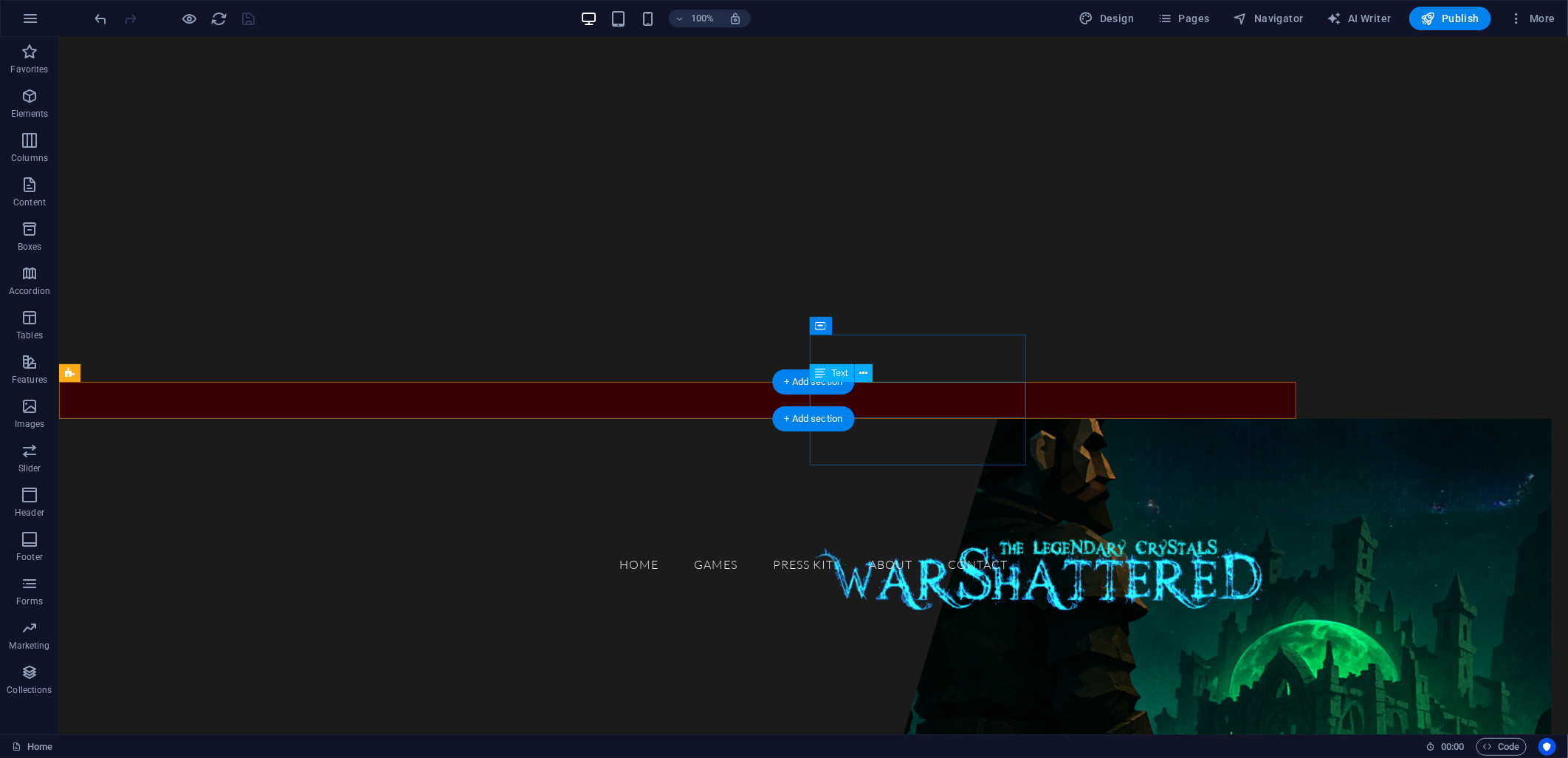
click at [287, 659] on div "Dive into our world of games—where fun meets challenge and every click brings a…" at bounding box center [179, 685] width 216 height 53
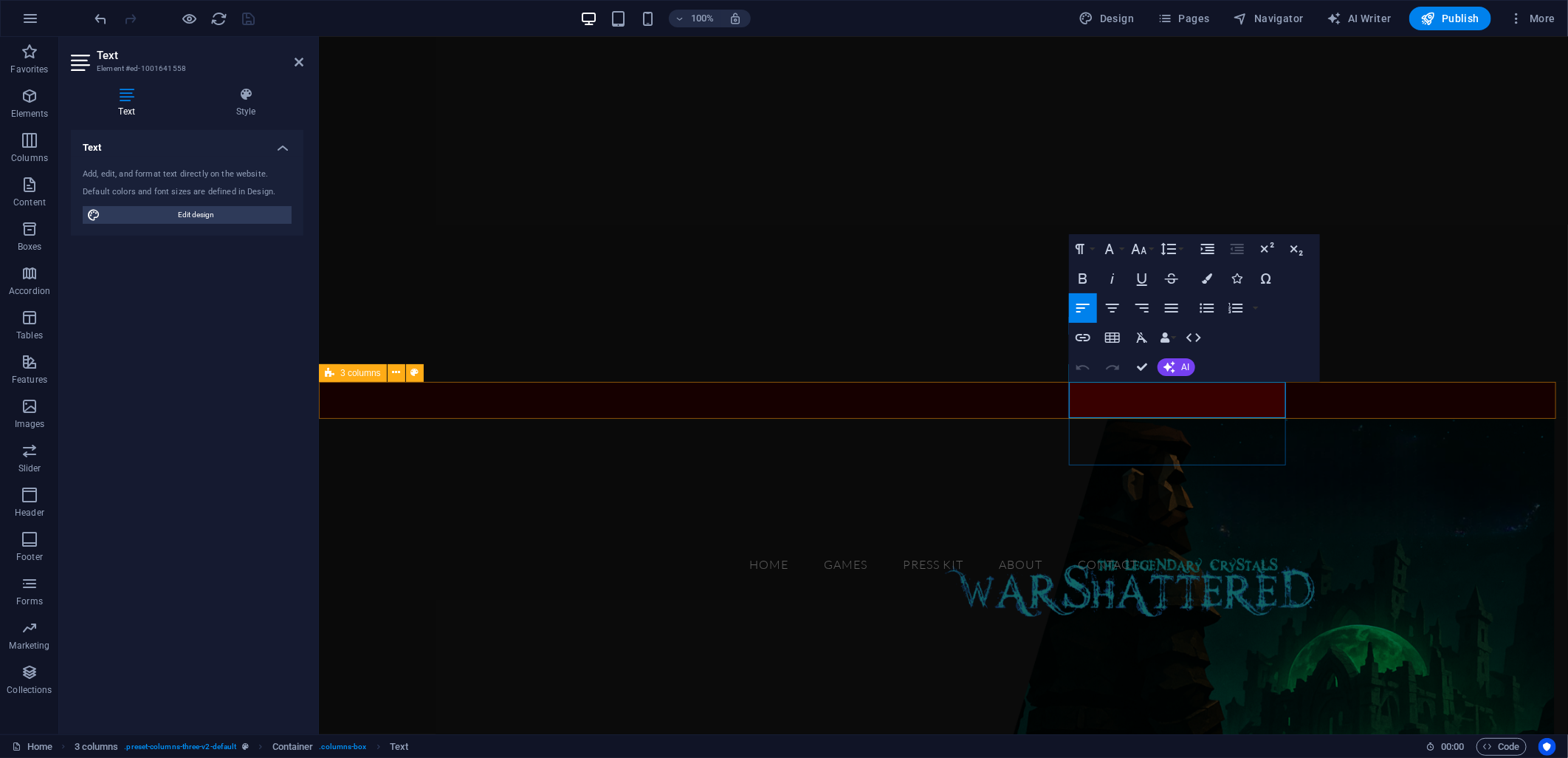
click at [542, 661] on span "Dive into our world of games—where fun meets challenge and every click brings a…" at bounding box center [435, 686] width 212 height 48
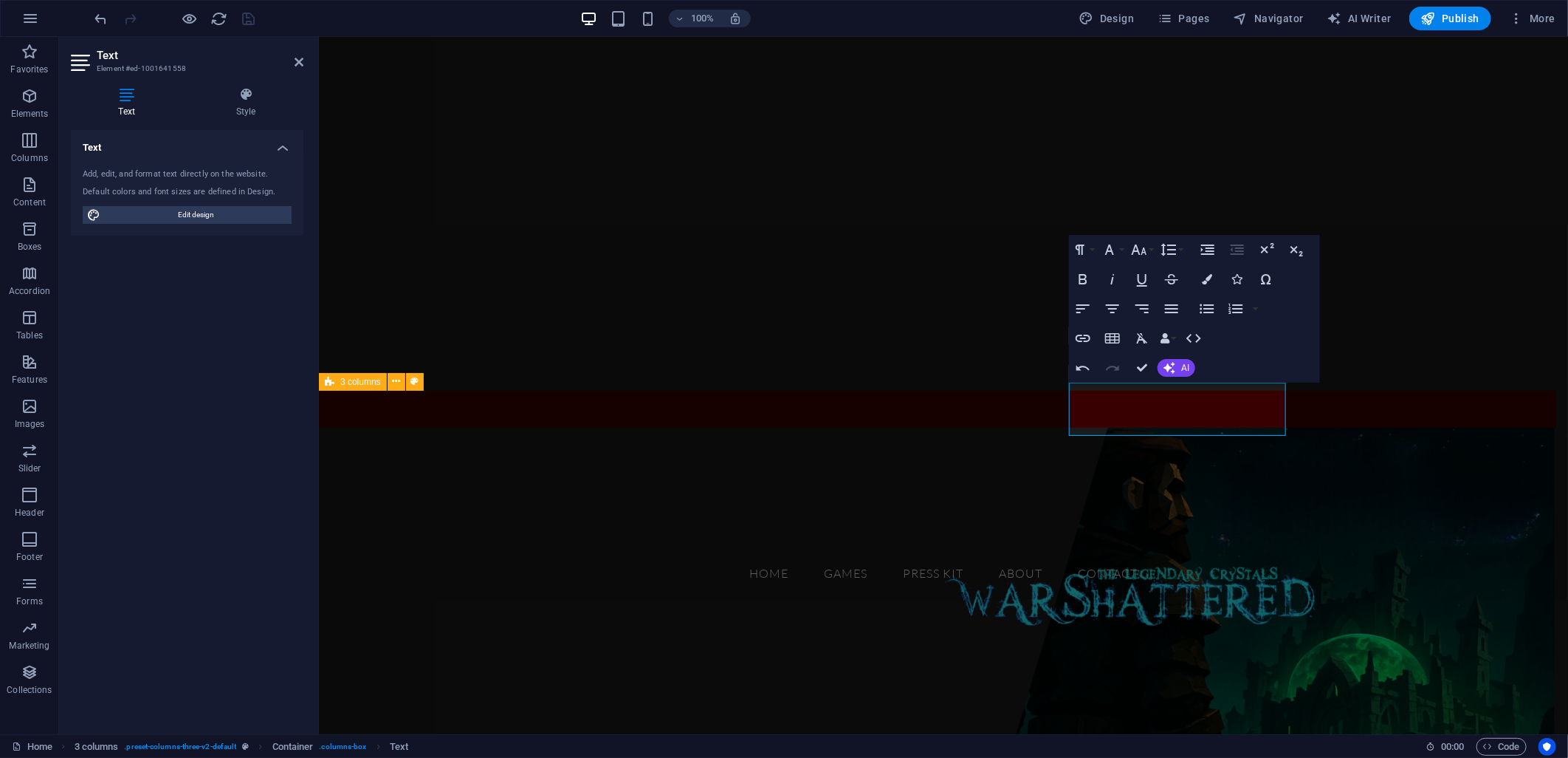
click at [489, 479] on figure at bounding box center [943, 657] width 1249 height 459
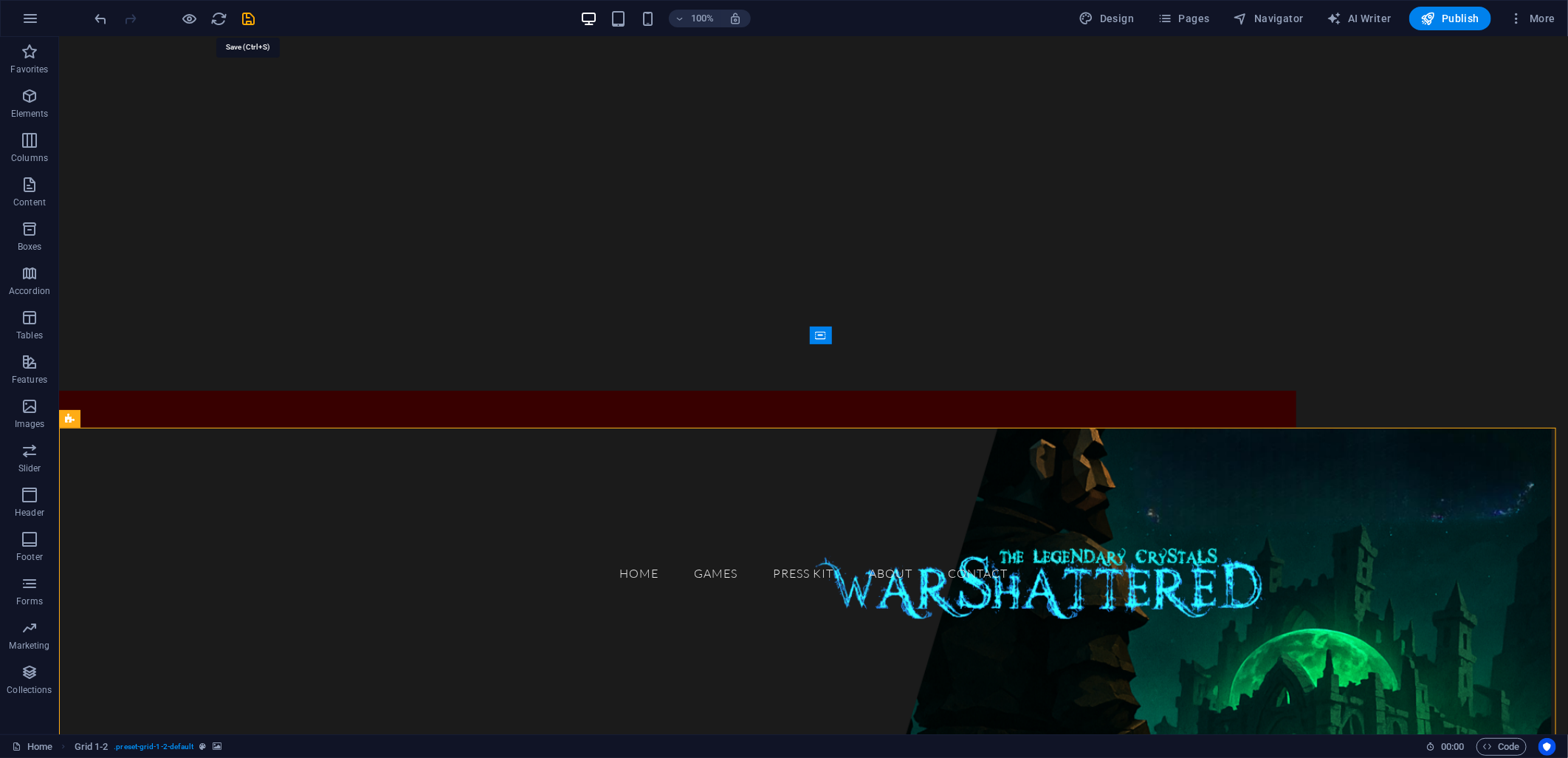
click at [253, 16] on icon "save" at bounding box center [248, 19] width 17 height 17
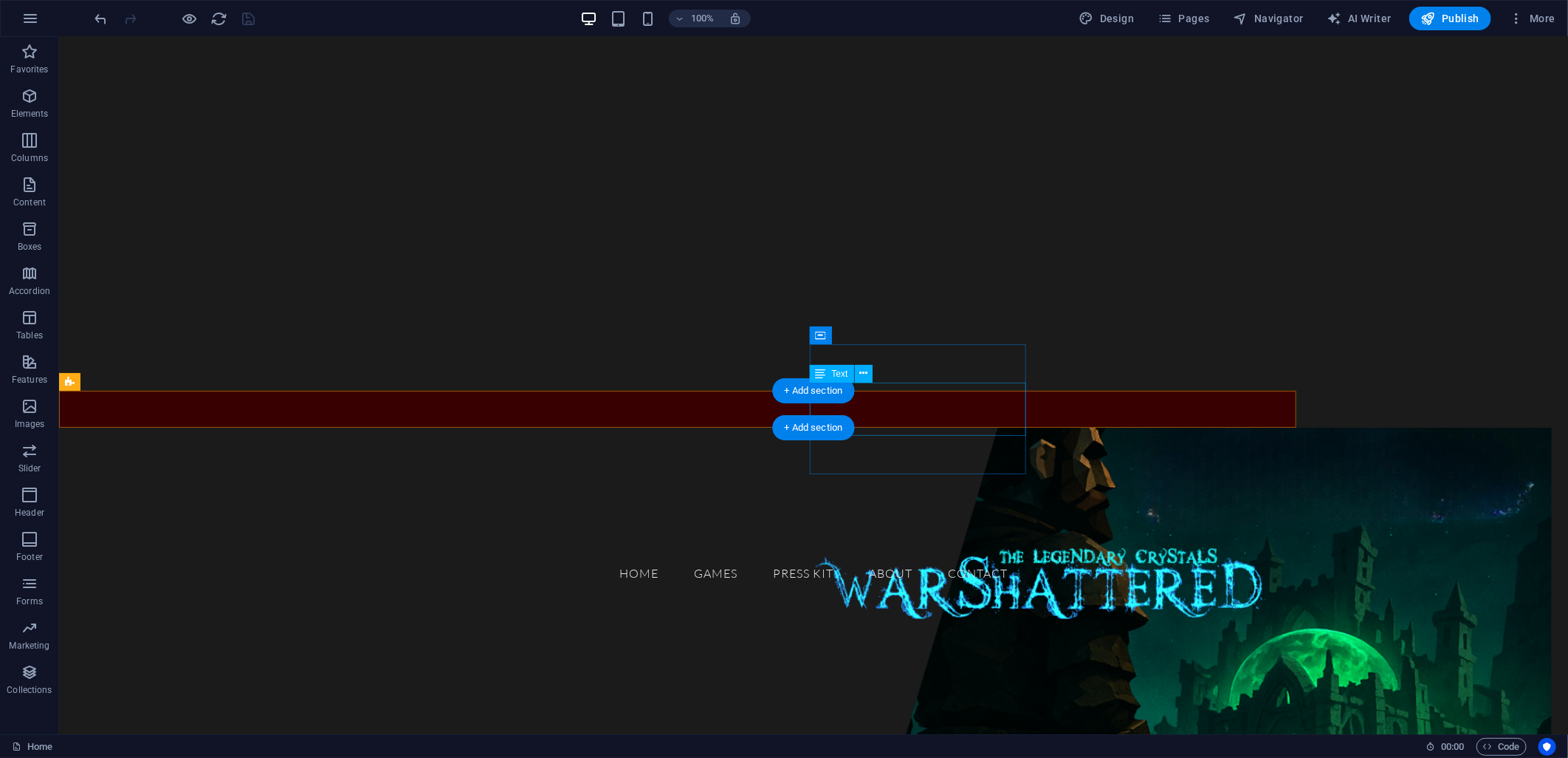
click at [287, 668] on div "Dive into our world of games—where fun meets challenge and every click brings a…" at bounding box center [179, 703] width 216 height 71
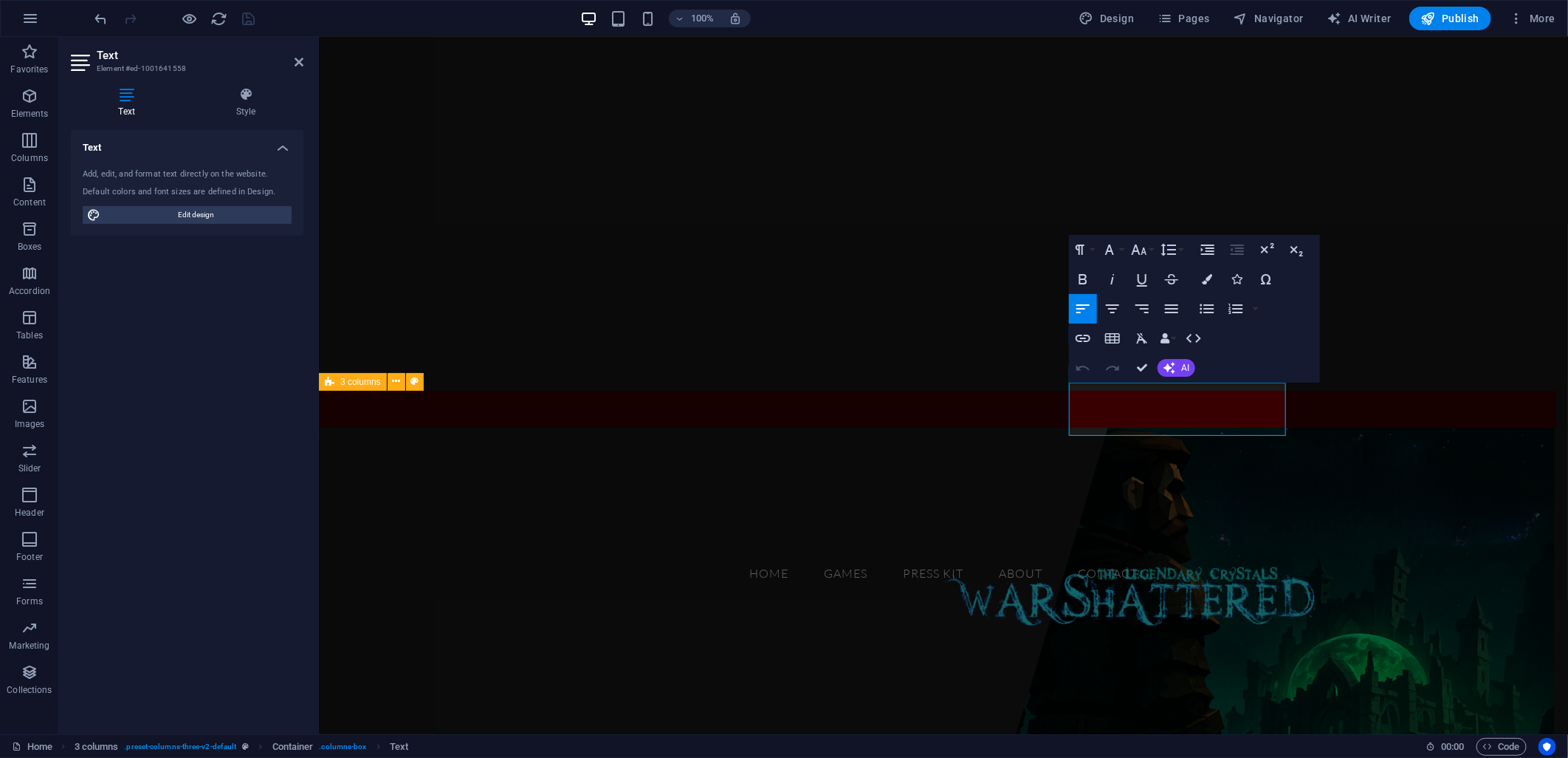
drag, startPoint x: 1072, startPoint y: 404, endPoint x: 1288, endPoint y: 428, distance: 217.3
click at [1146, 247] on icon "button" at bounding box center [1139, 249] width 18 height 18
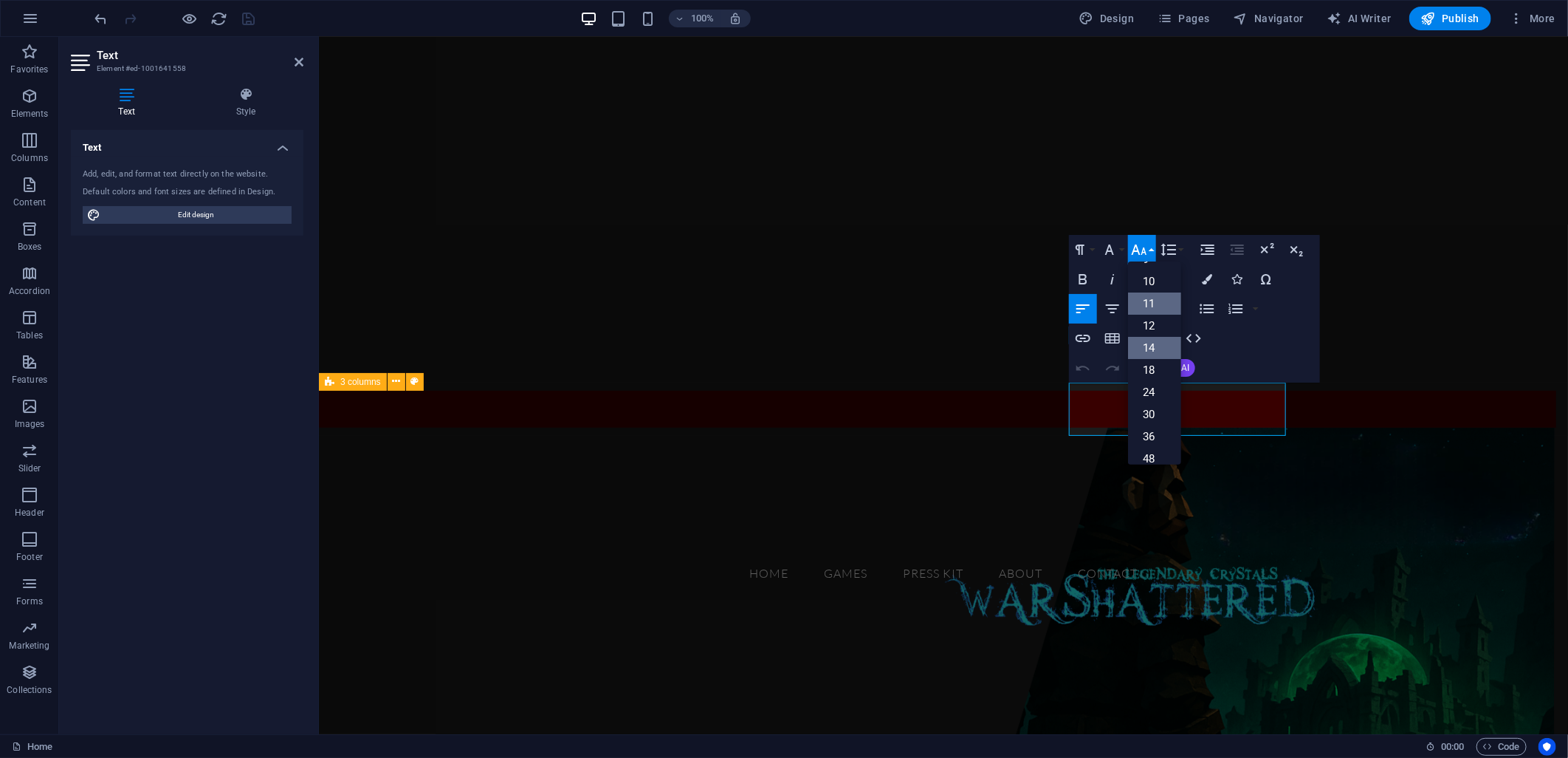
scroll to position [36, 0]
click at [1153, 307] on link "11" at bounding box center [1154, 309] width 53 height 22
click at [545, 691] on span "Dive into our world of games—where fun meets challenge and every click brings a…" at bounding box center [437, 704] width 214 height 28
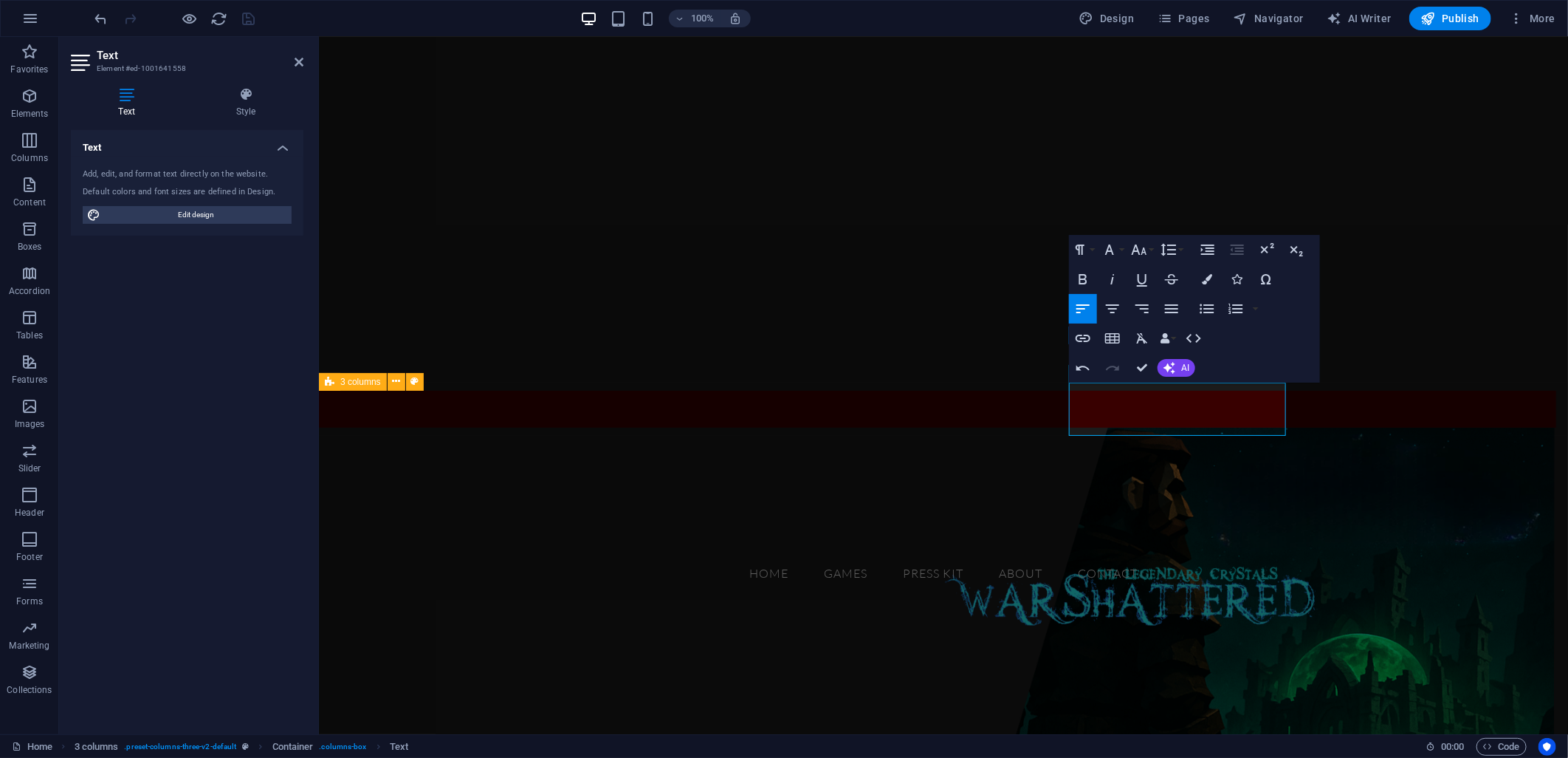
click at [545, 691] on span "Dive into our world of games—where fun meets challenge and every click brings a…" at bounding box center [437, 704] width 214 height 28
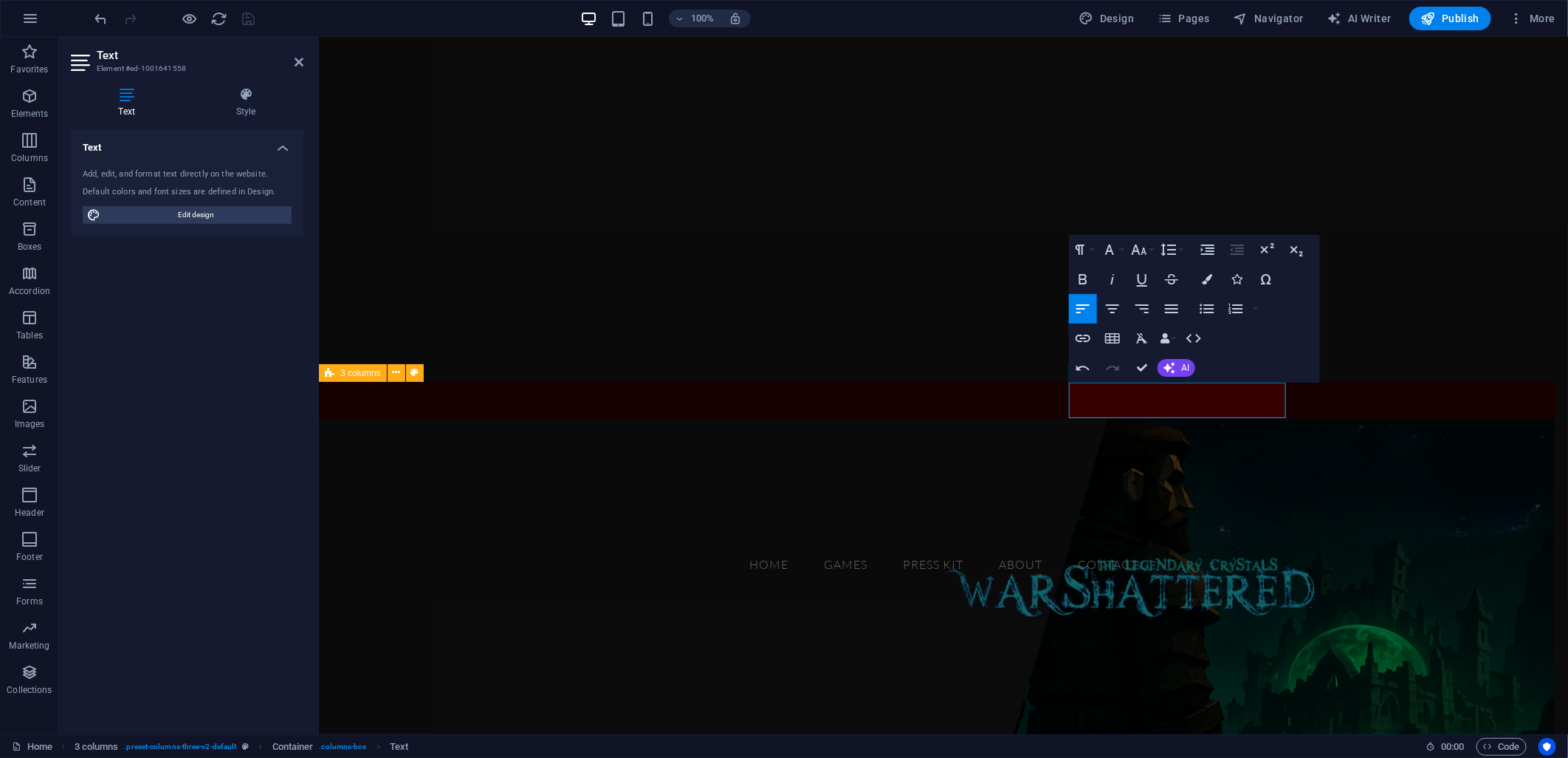
click at [541, 474] on figure at bounding box center [943, 648] width 1249 height 459
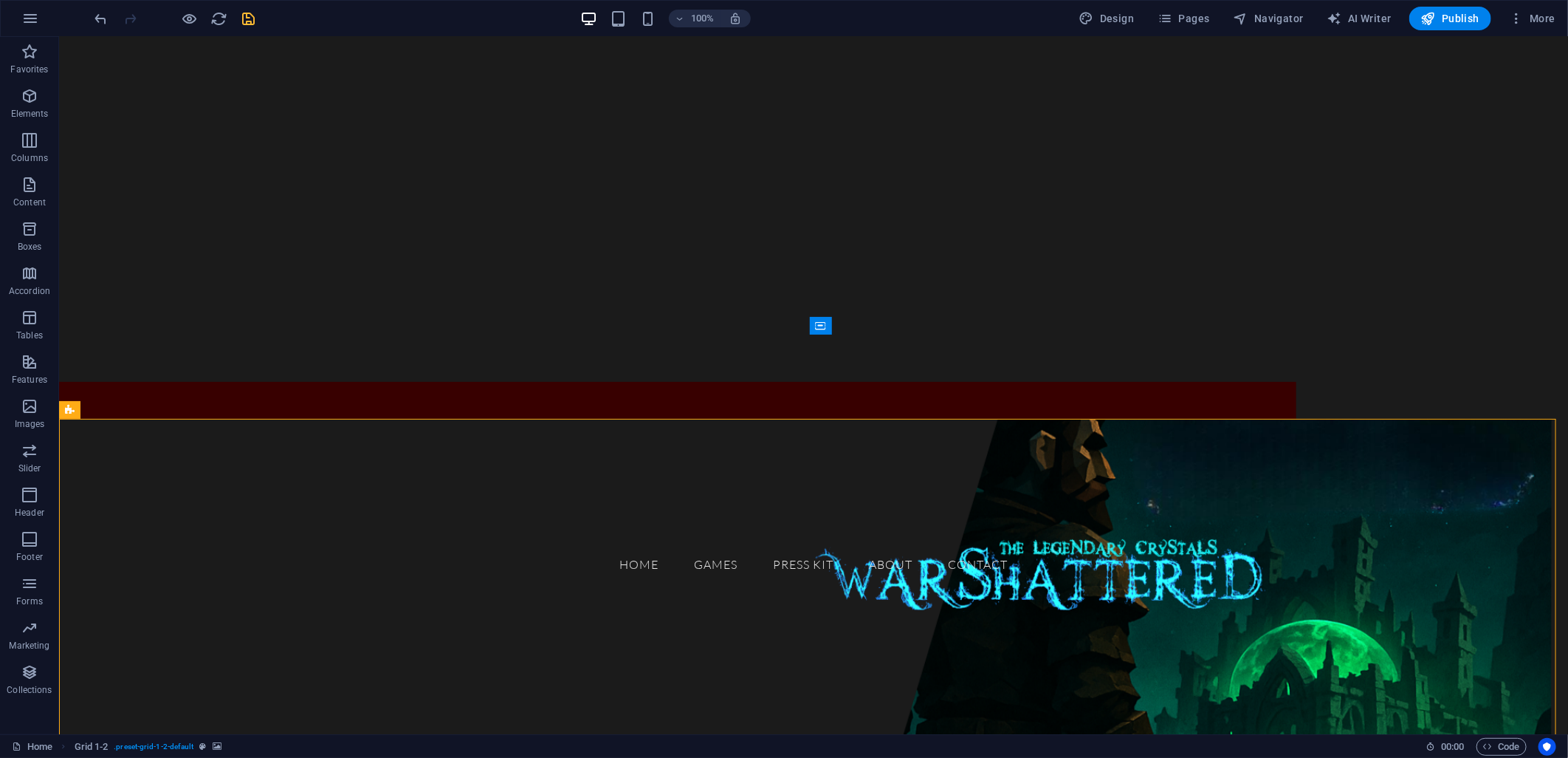
click at [253, 26] on icon "save" at bounding box center [248, 19] width 17 height 17
checkbox input "false"
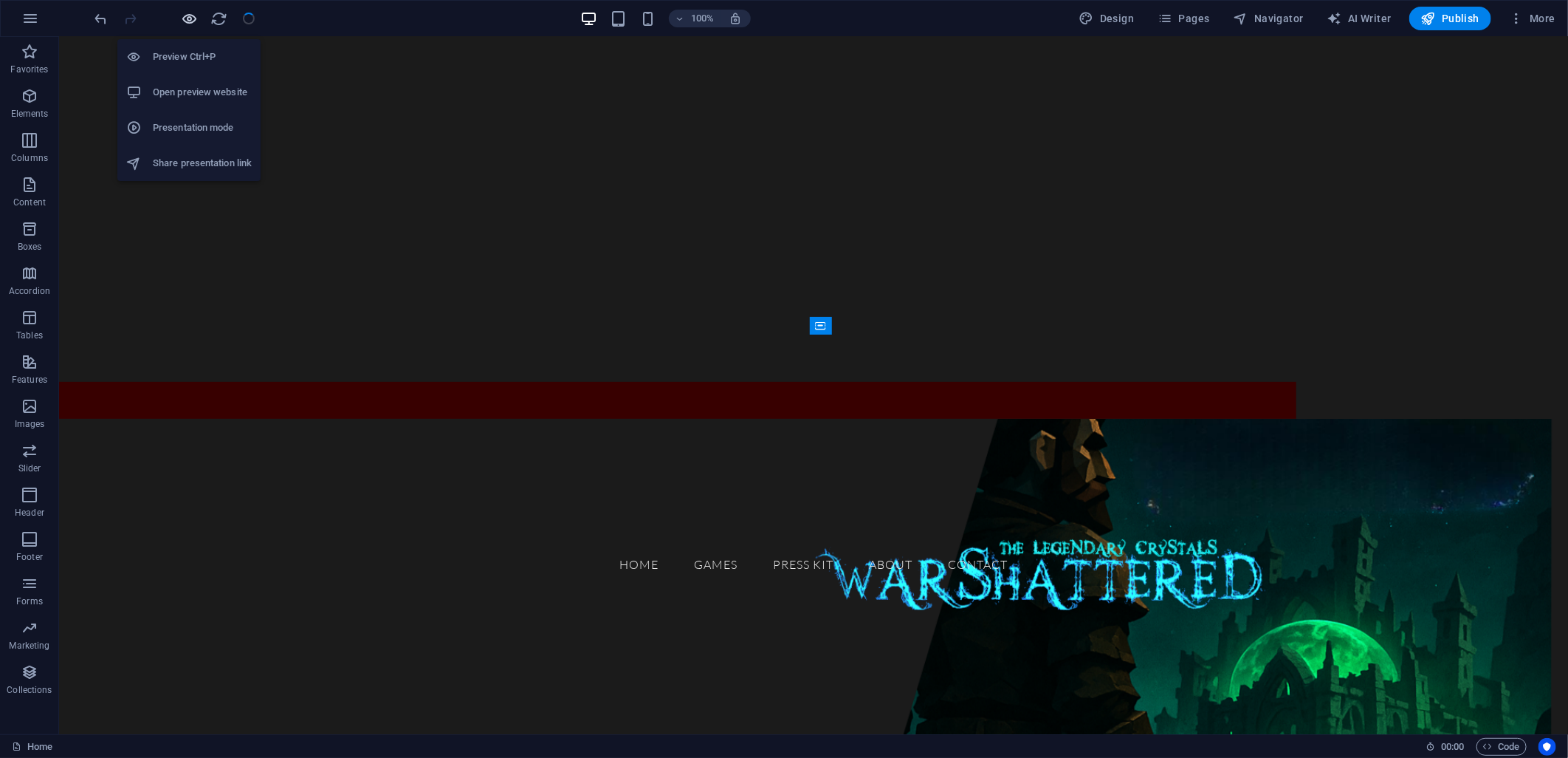
click at [189, 13] on icon "button" at bounding box center [189, 19] width 17 height 17
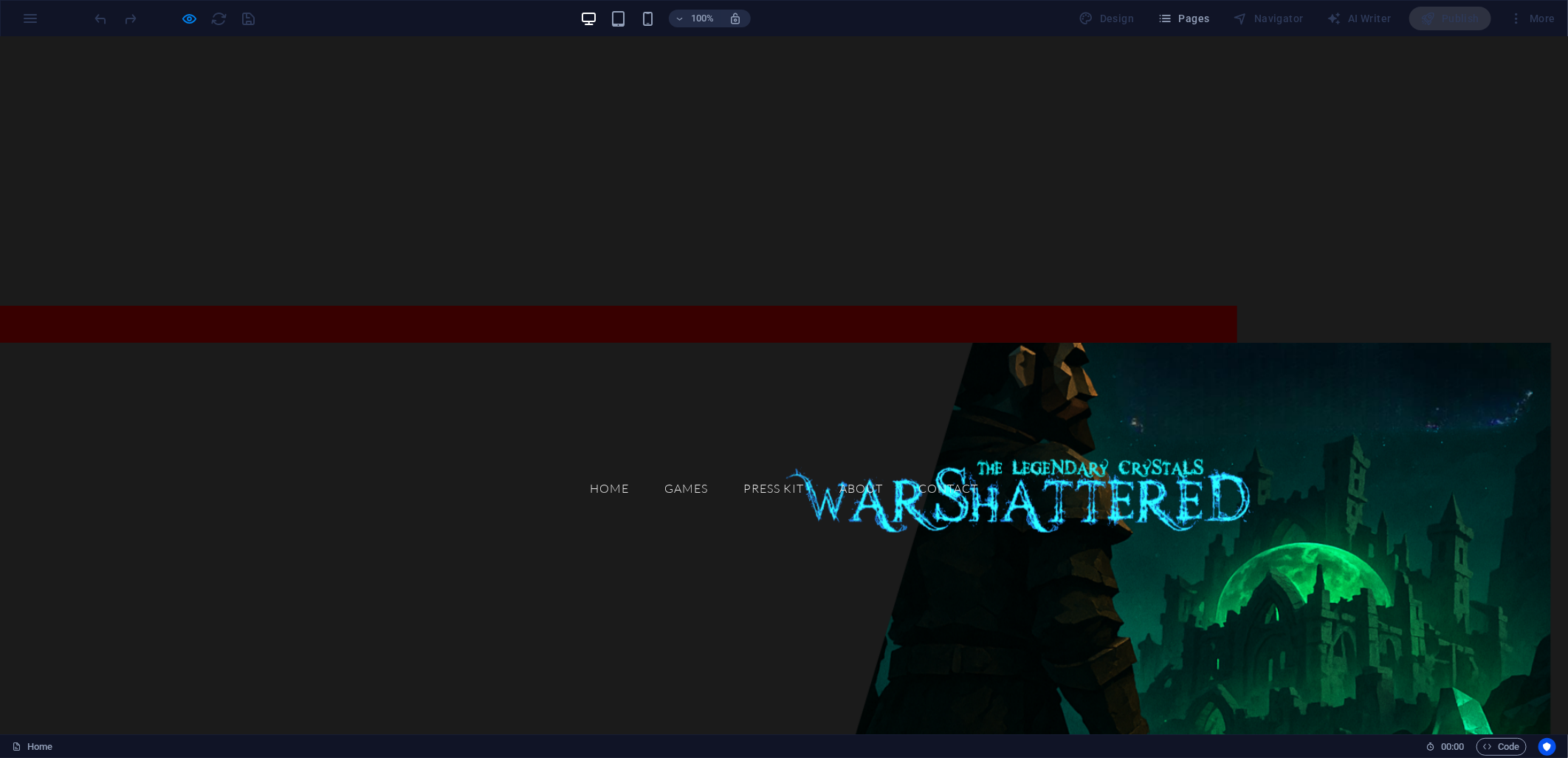
scroll to position [328, 0]
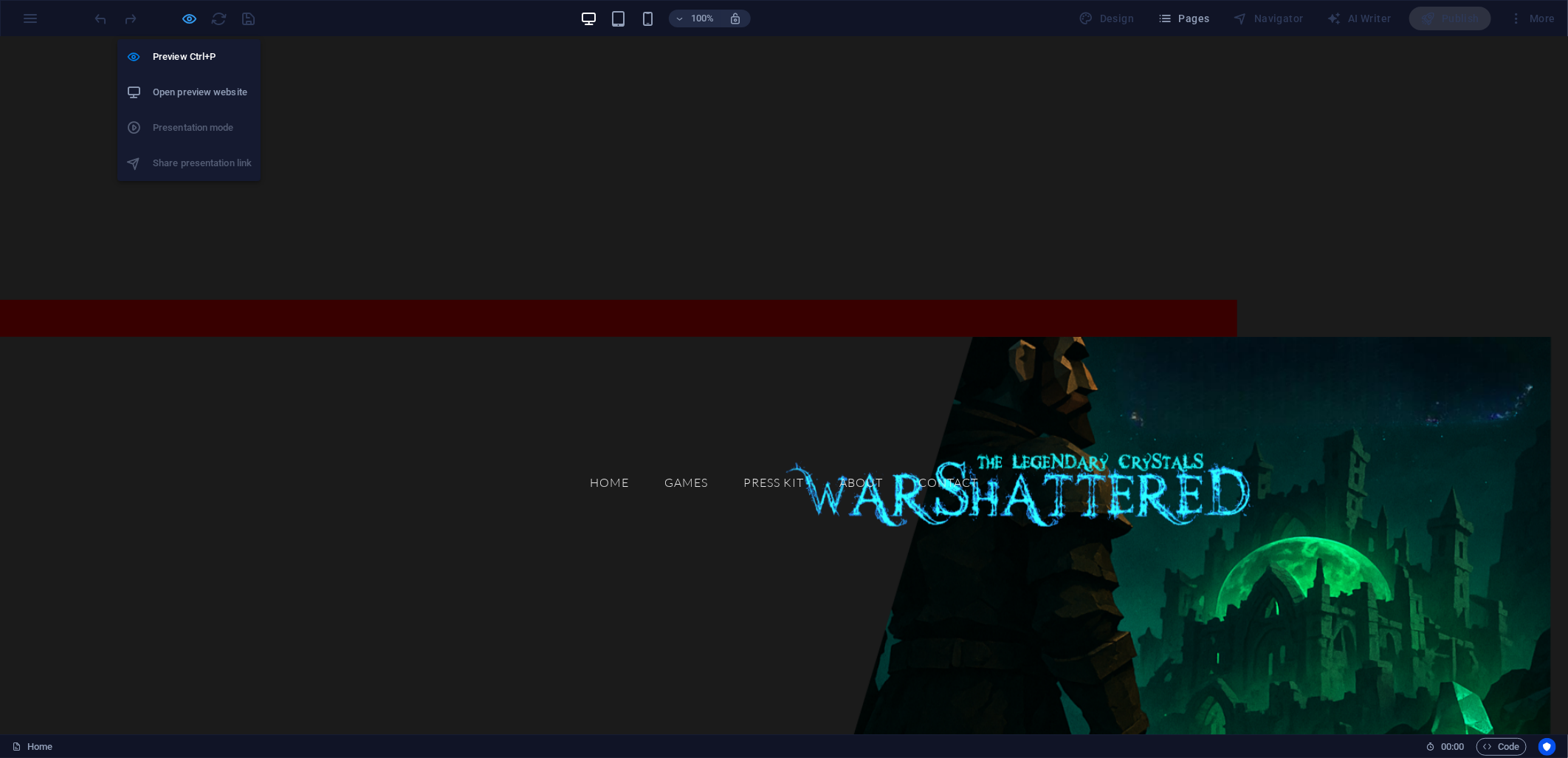
click at [196, 23] on icon "button" at bounding box center [189, 19] width 17 height 17
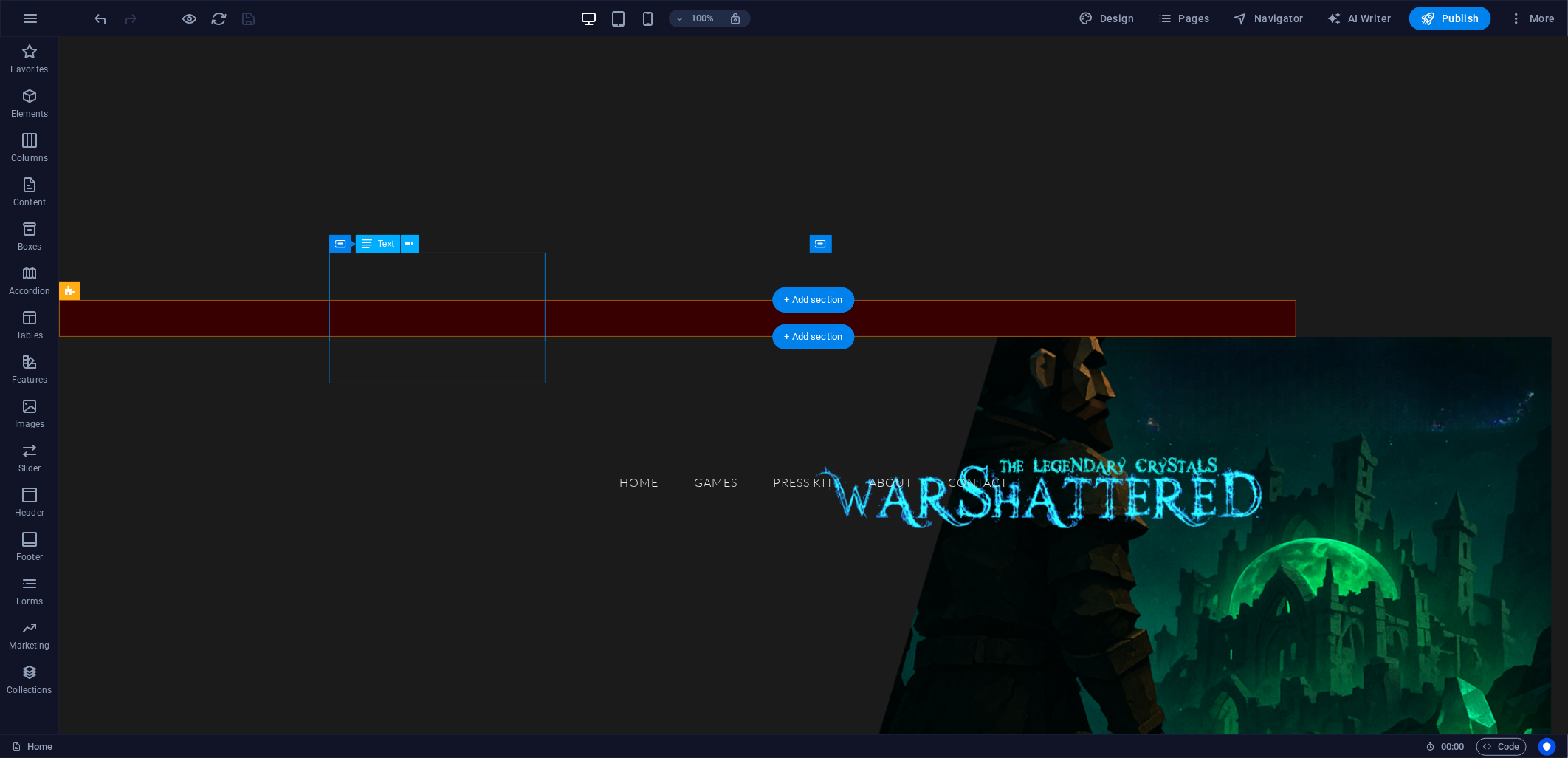
click at [287, 358] on div "GAMES" at bounding box center [179, 403] width 216 height 90
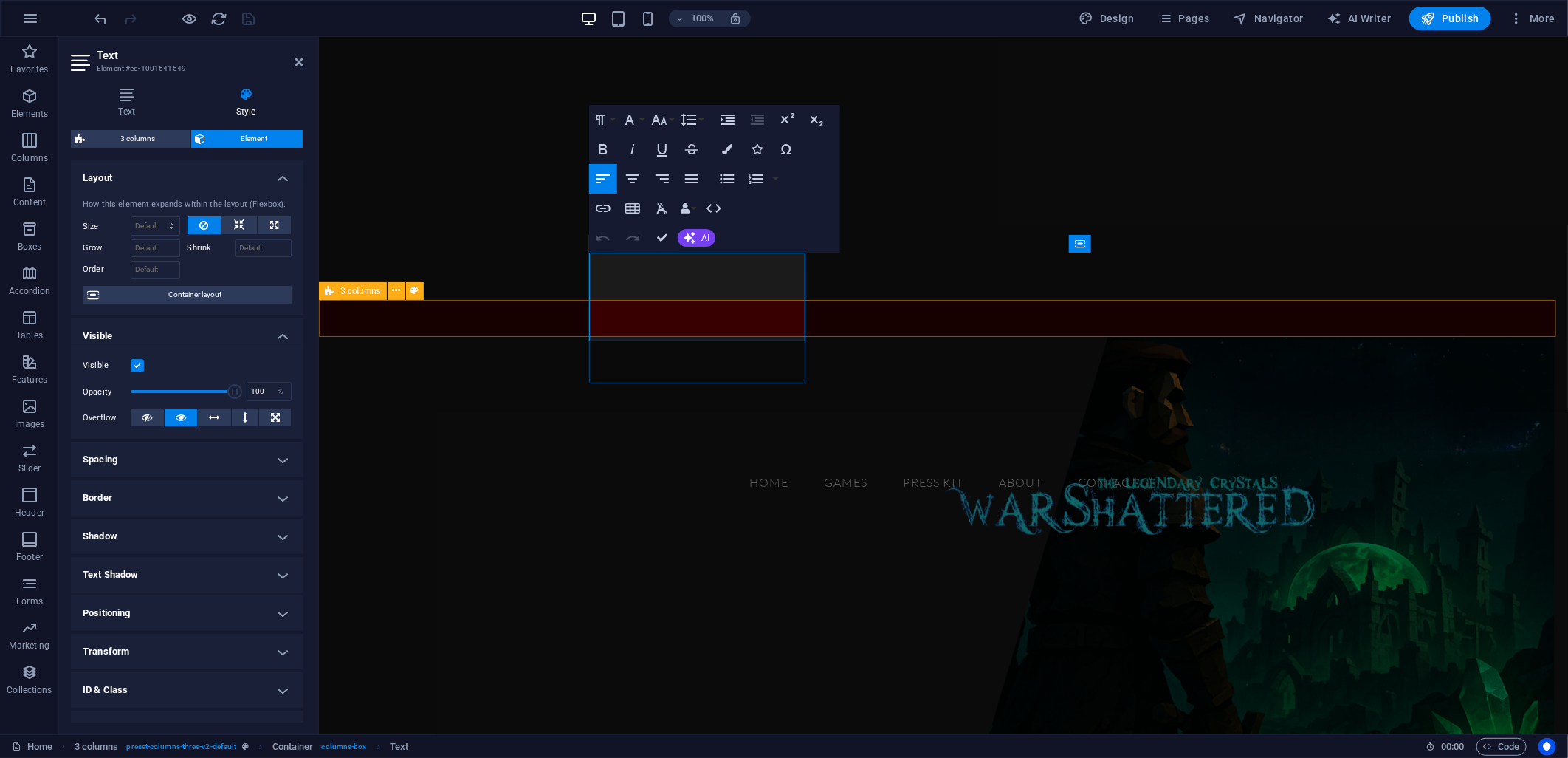
drag, startPoint x: 594, startPoint y: 316, endPoint x: 750, endPoint y: 317, distance: 156.0
click at [546, 393] on p "GAMES" at bounding box center [438, 420] width 216 height 55
click at [656, 122] on icon "button" at bounding box center [659, 120] width 18 height 18
click at [680, 232] on link "36" at bounding box center [675, 230] width 53 height 22
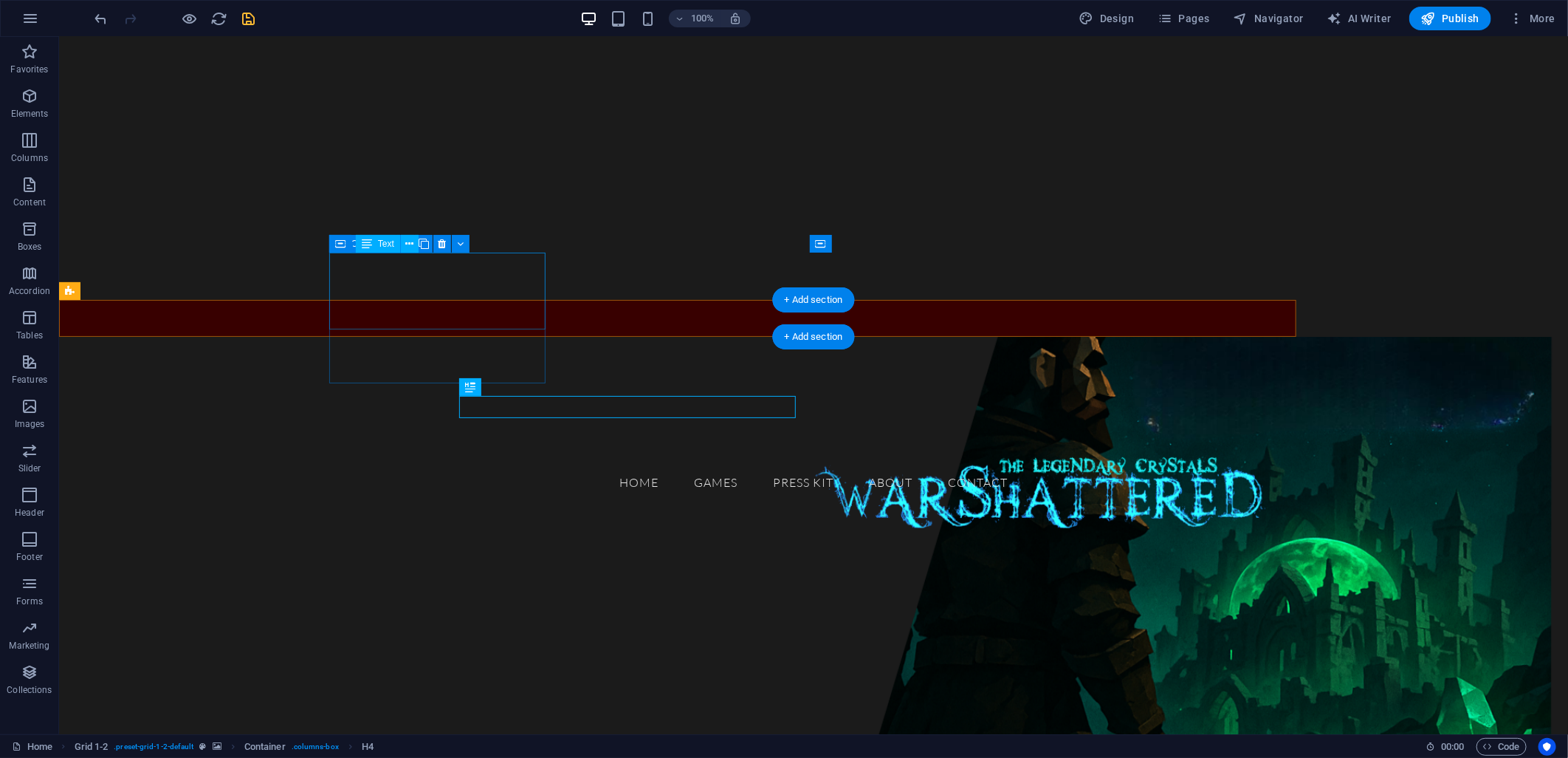
click at [287, 358] on div "GAMES" at bounding box center [179, 397] width 216 height 77
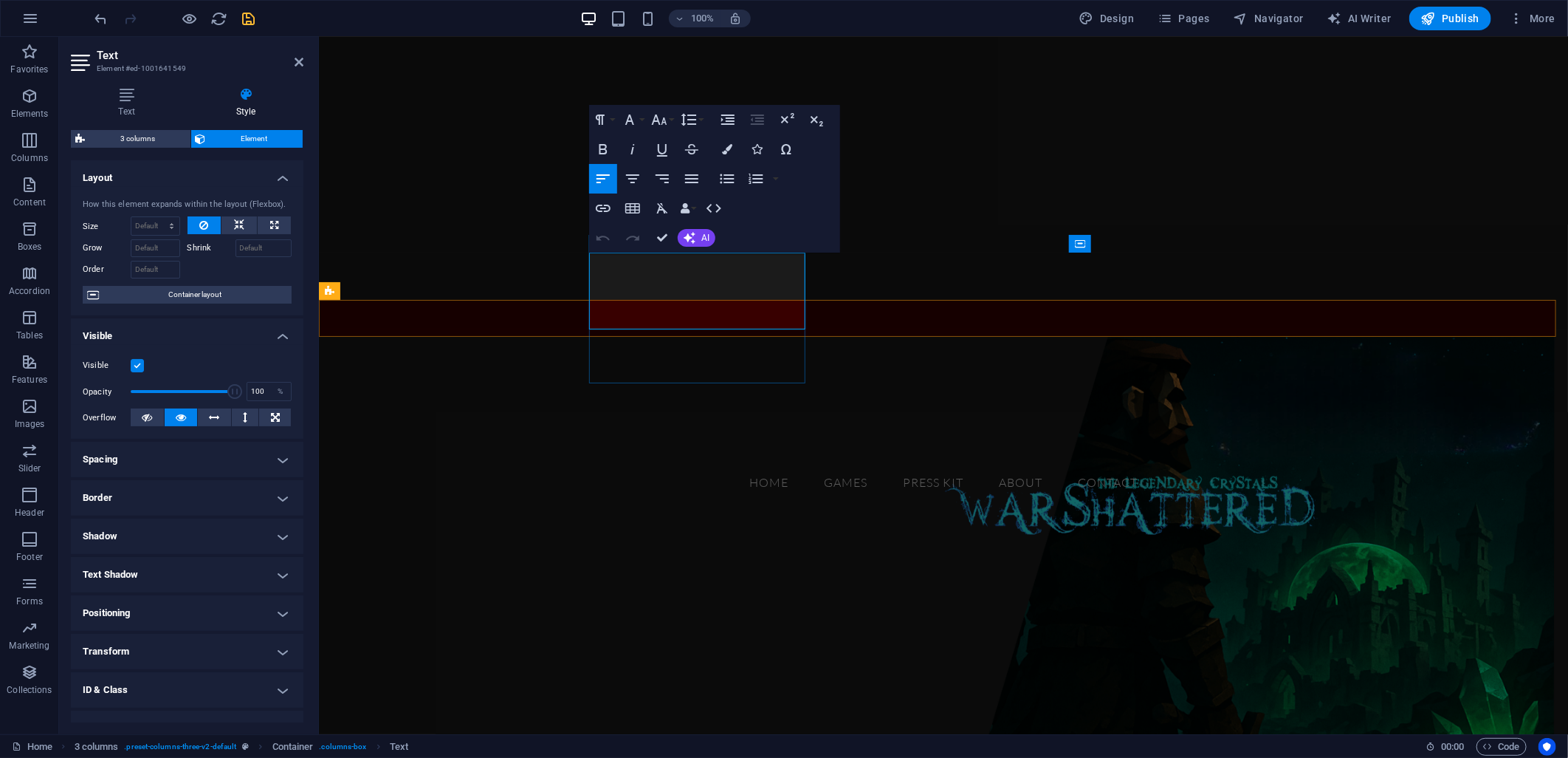
click at [426, 400] on span "GAMES" at bounding box center [377, 415] width 96 height 30
click at [548, 372] on figure at bounding box center [943, 566] width 1249 height 459
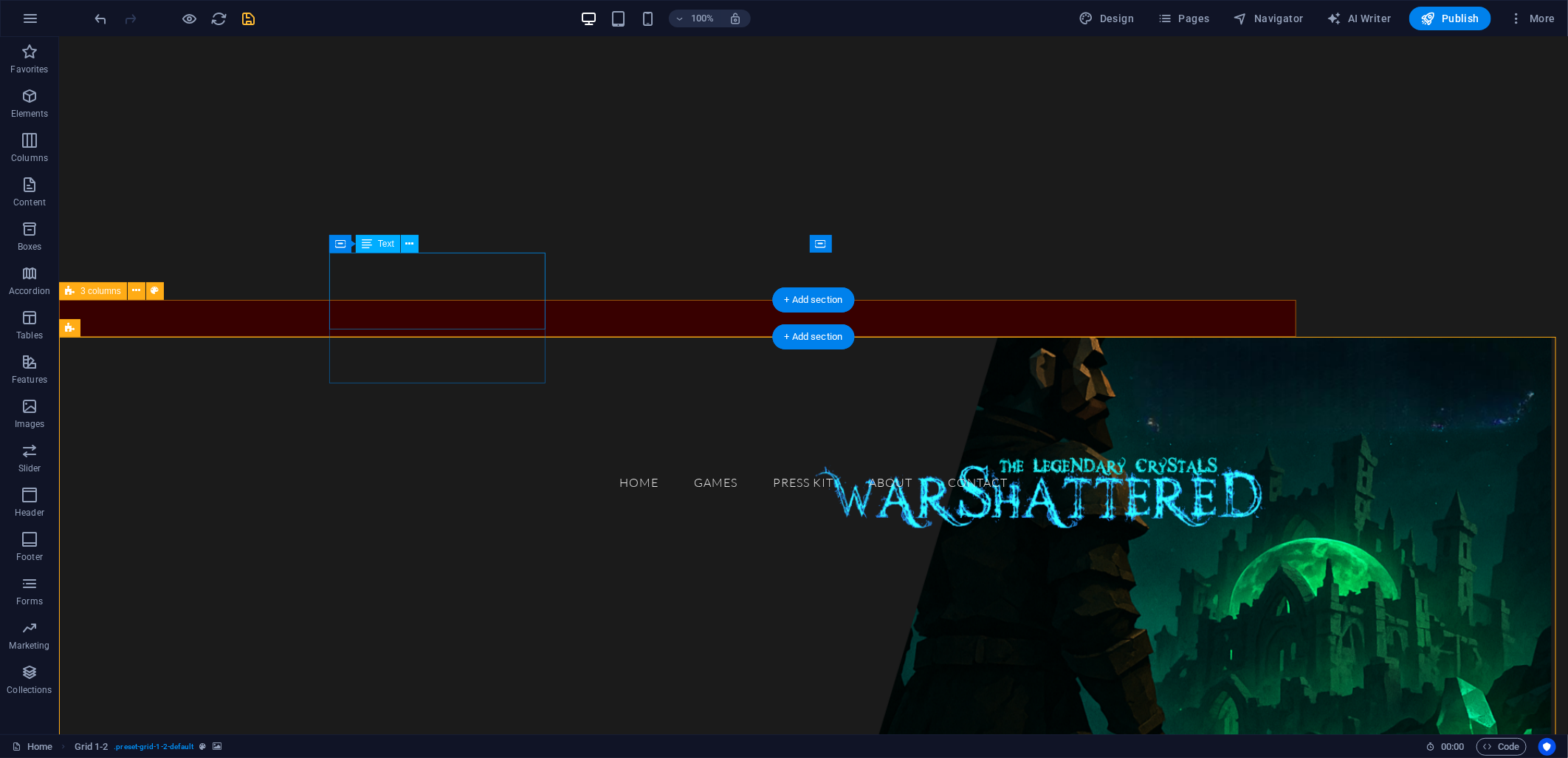
click at [287, 358] on div "GAMES" at bounding box center [179, 397] width 216 height 77
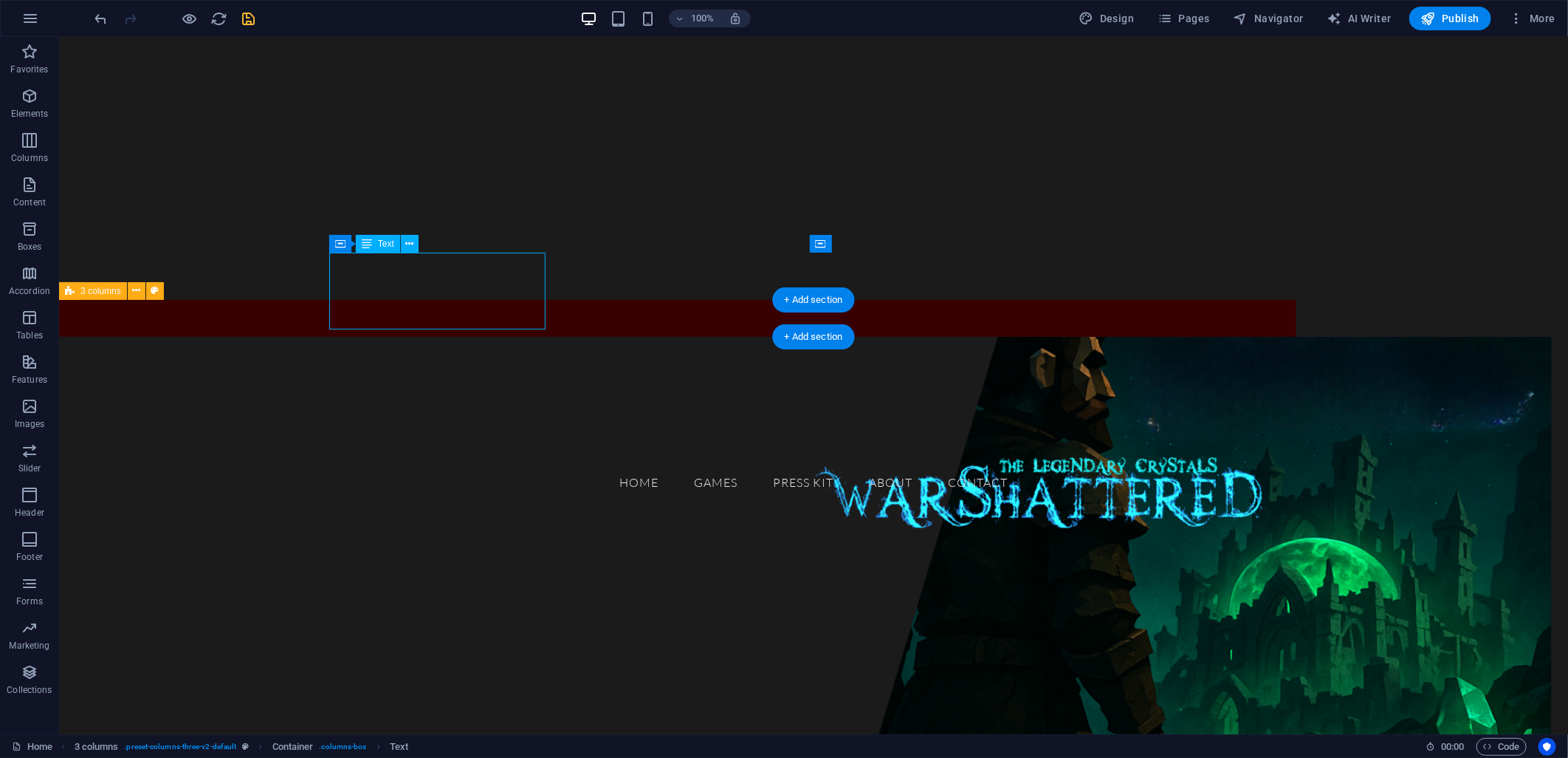
click at [287, 358] on div "GAMES" at bounding box center [179, 397] width 216 height 77
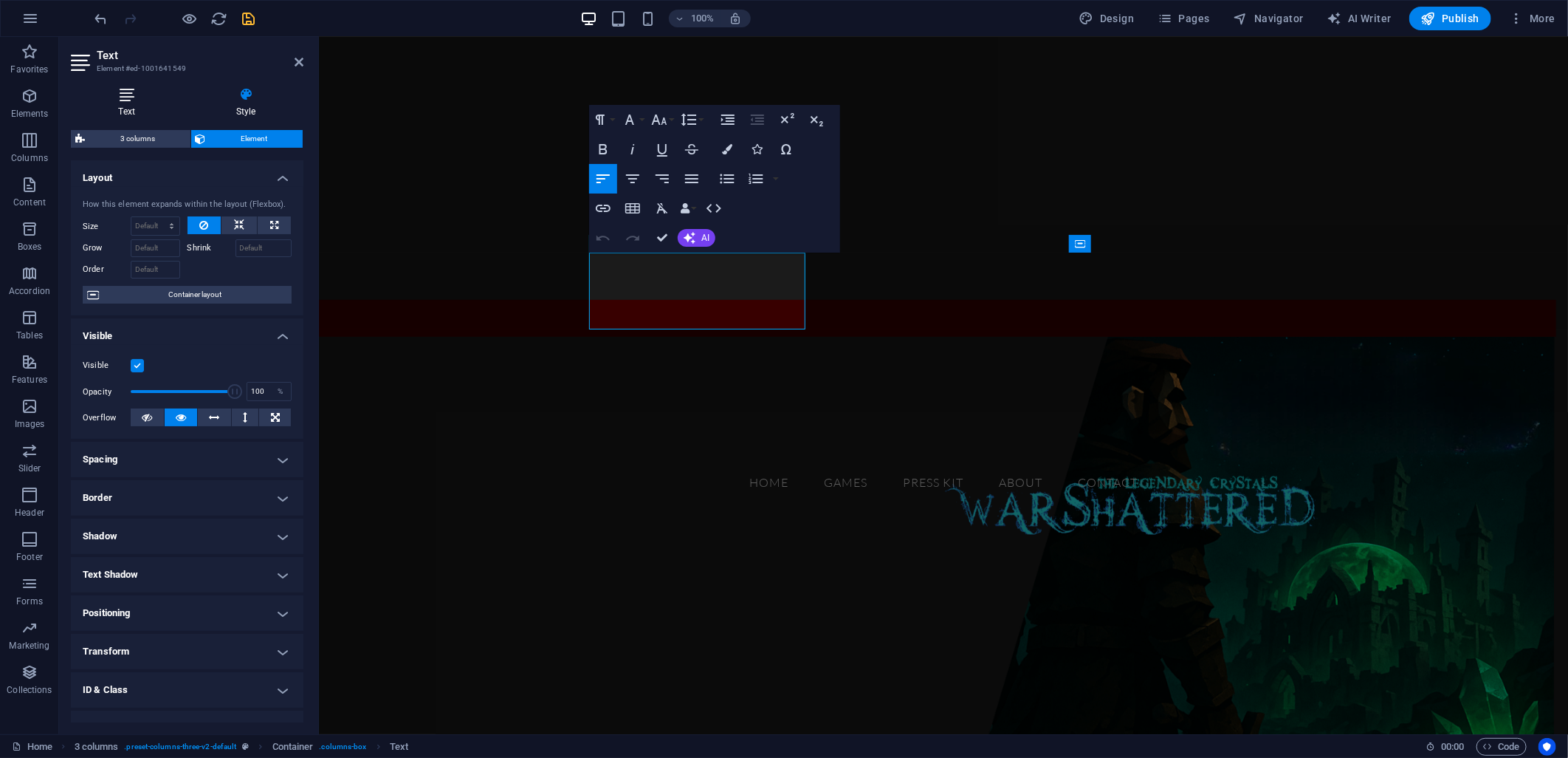
click at [135, 101] on icon at bounding box center [126, 95] width 112 height 15
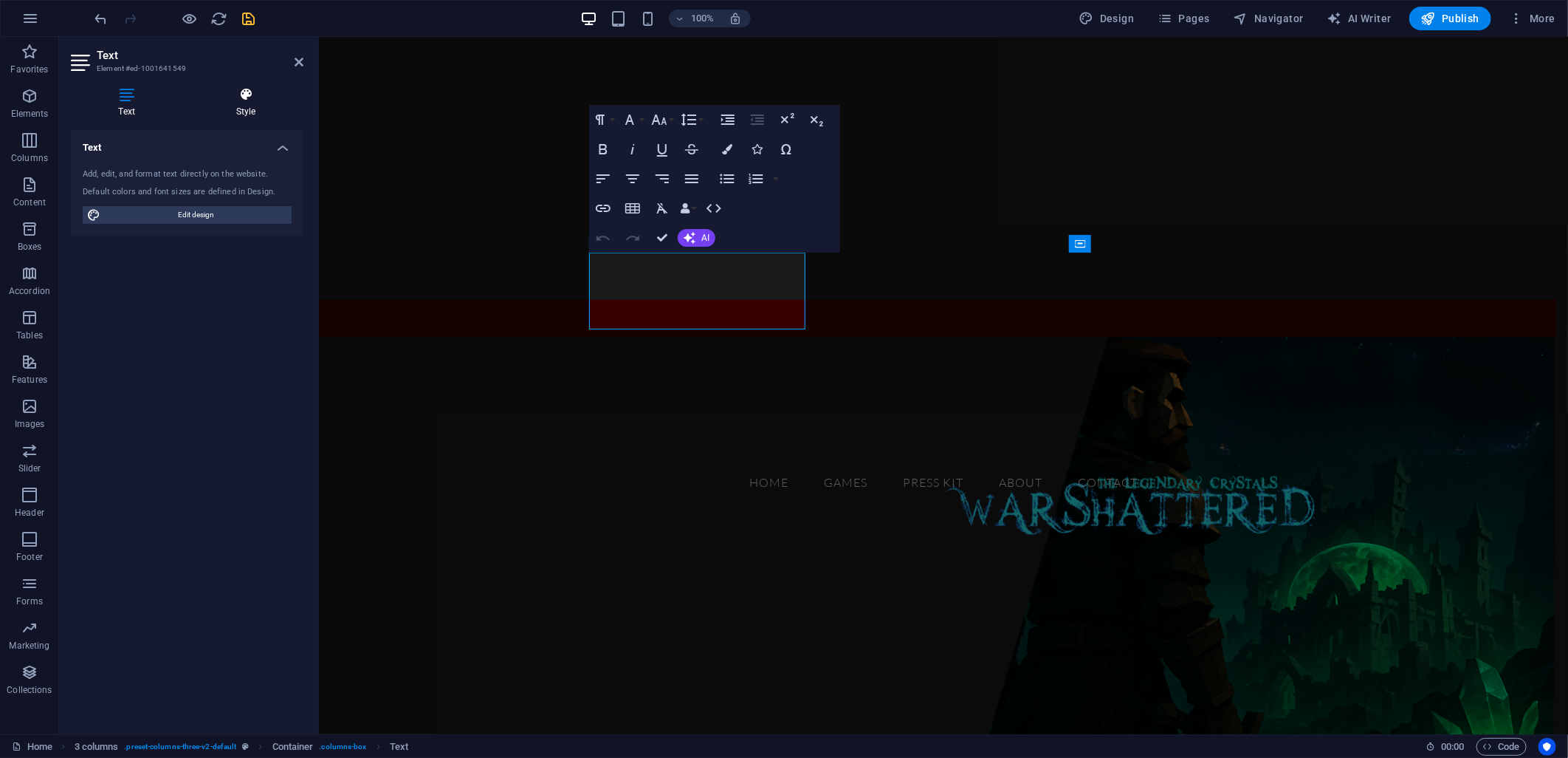
click at [235, 98] on icon at bounding box center [246, 95] width 115 height 15
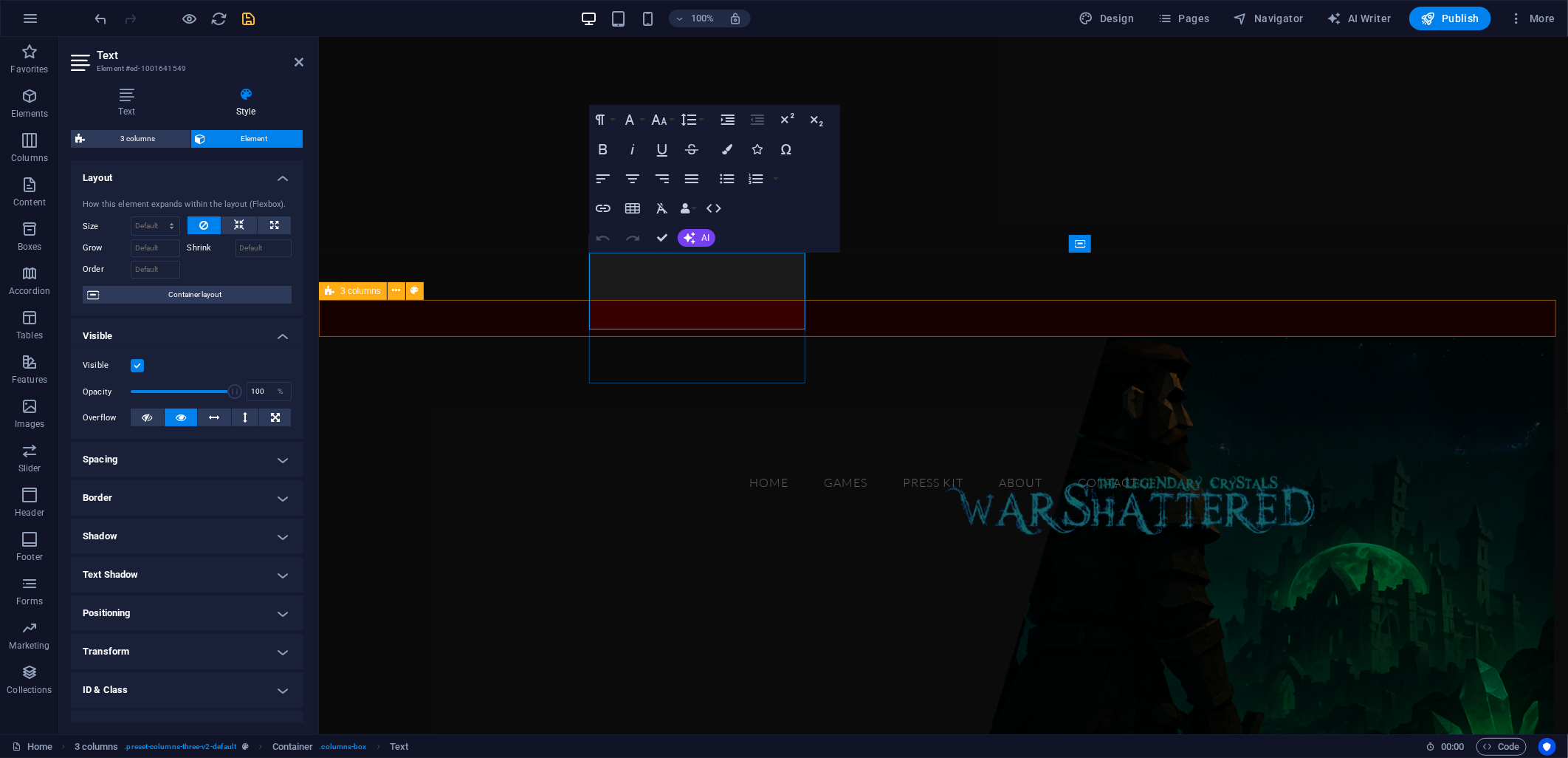
click at [426, 400] on span "GAMES" at bounding box center [377, 415] width 96 height 30
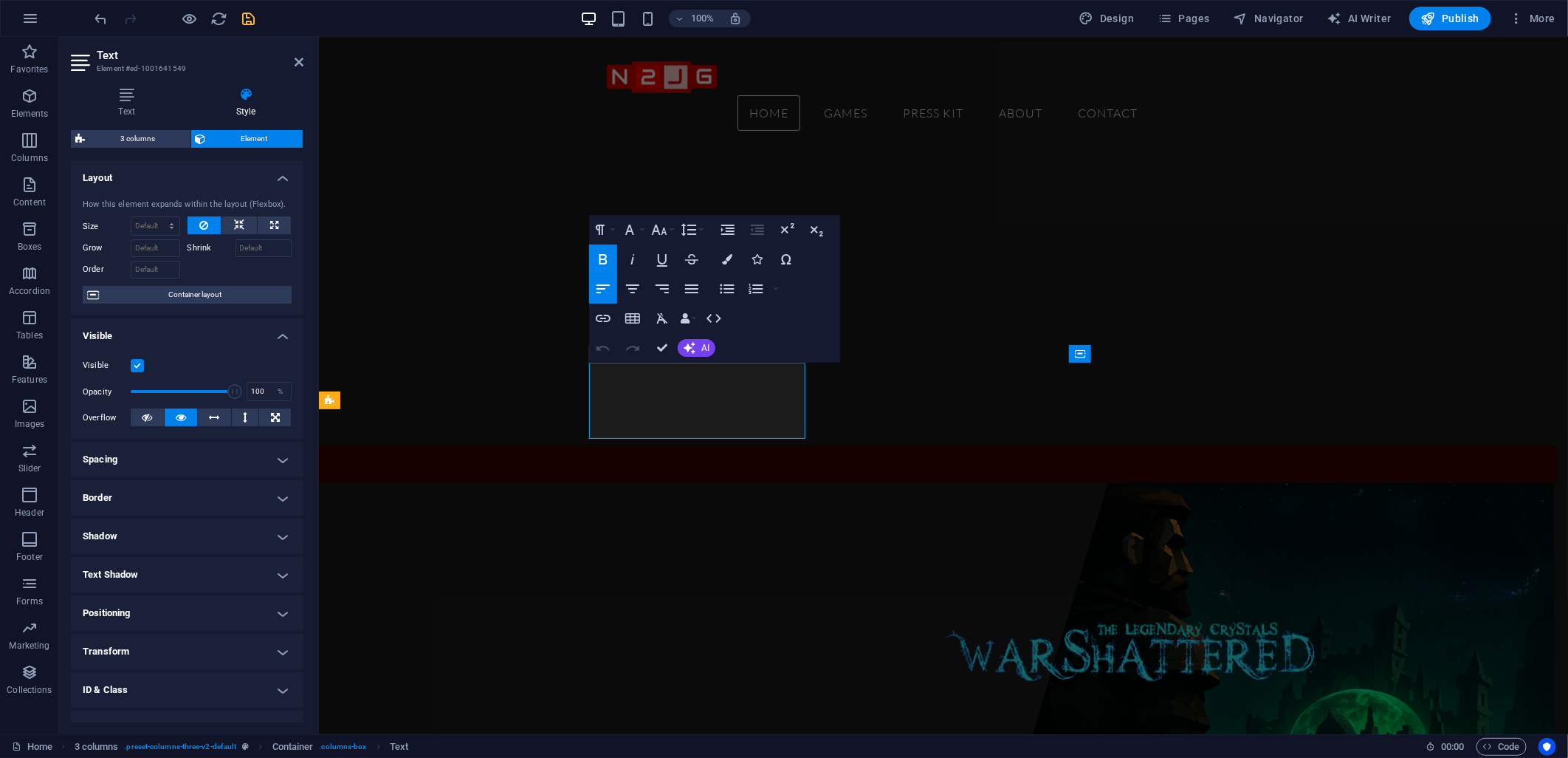
scroll to position [164, 0]
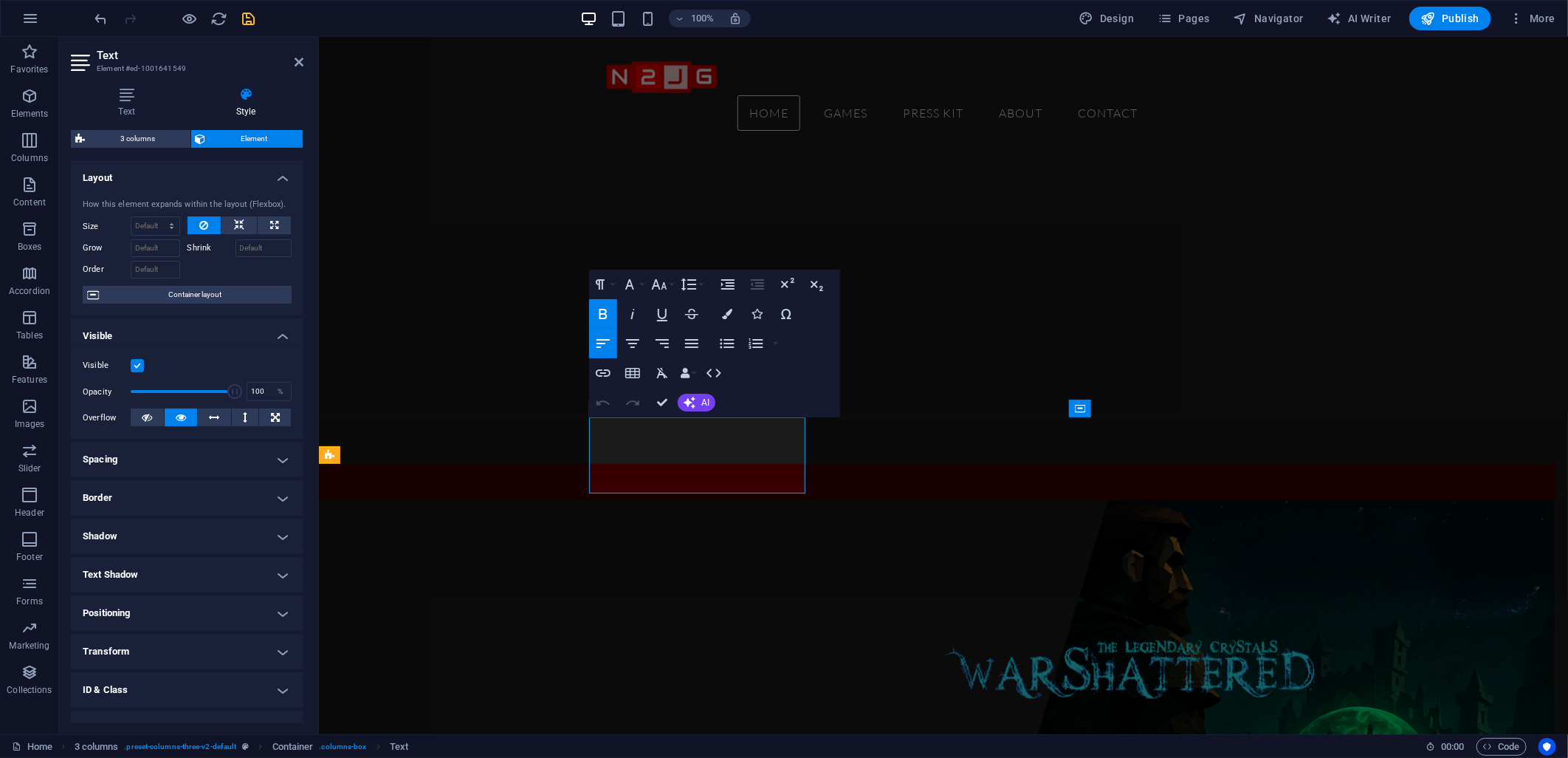
click at [534, 322] on figure at bounding box center [943, 384] width 1249 height 697
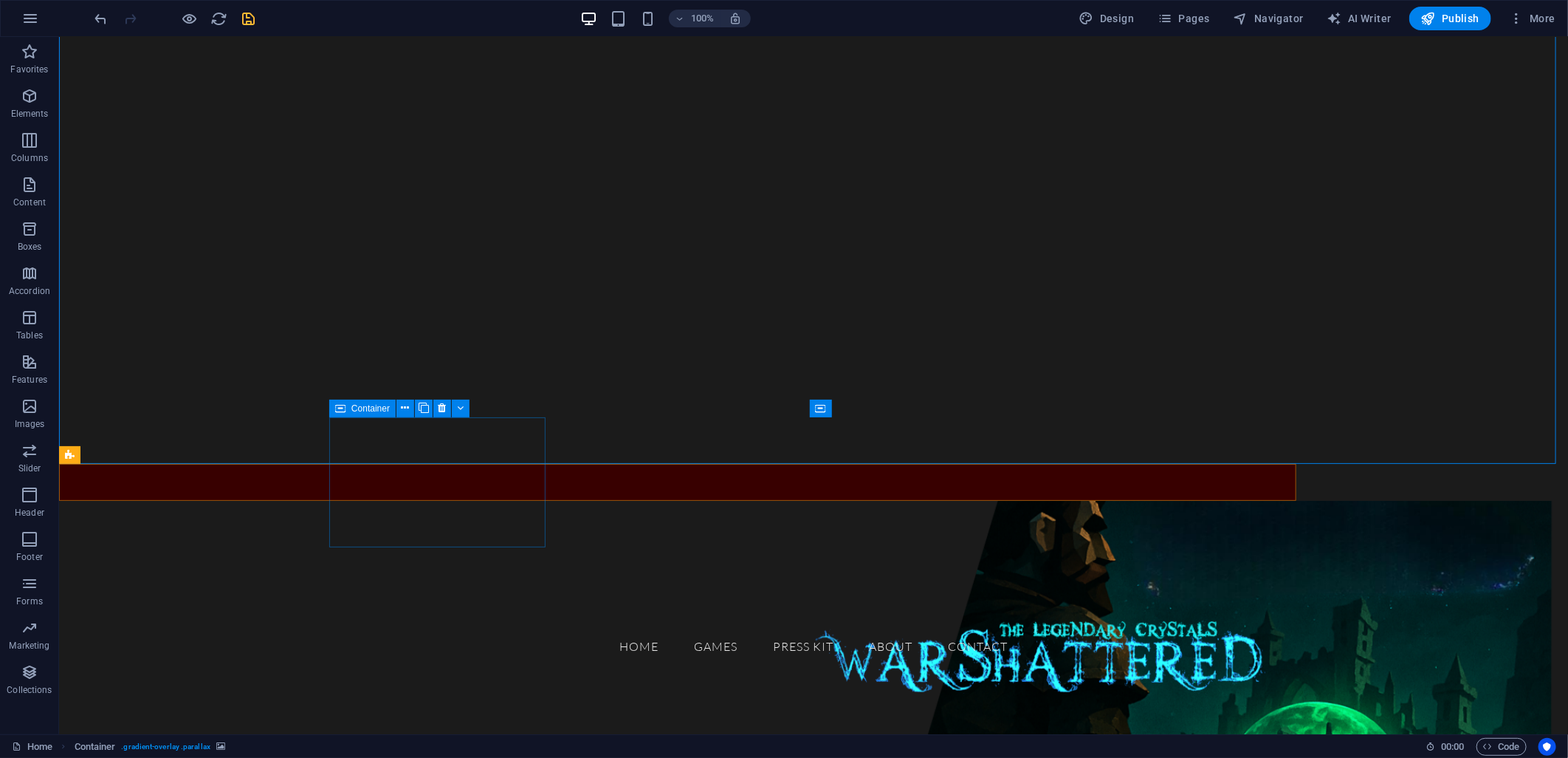
click at [350, 408] on div "Container" at bounding box center [363, 408] width 66 height 18
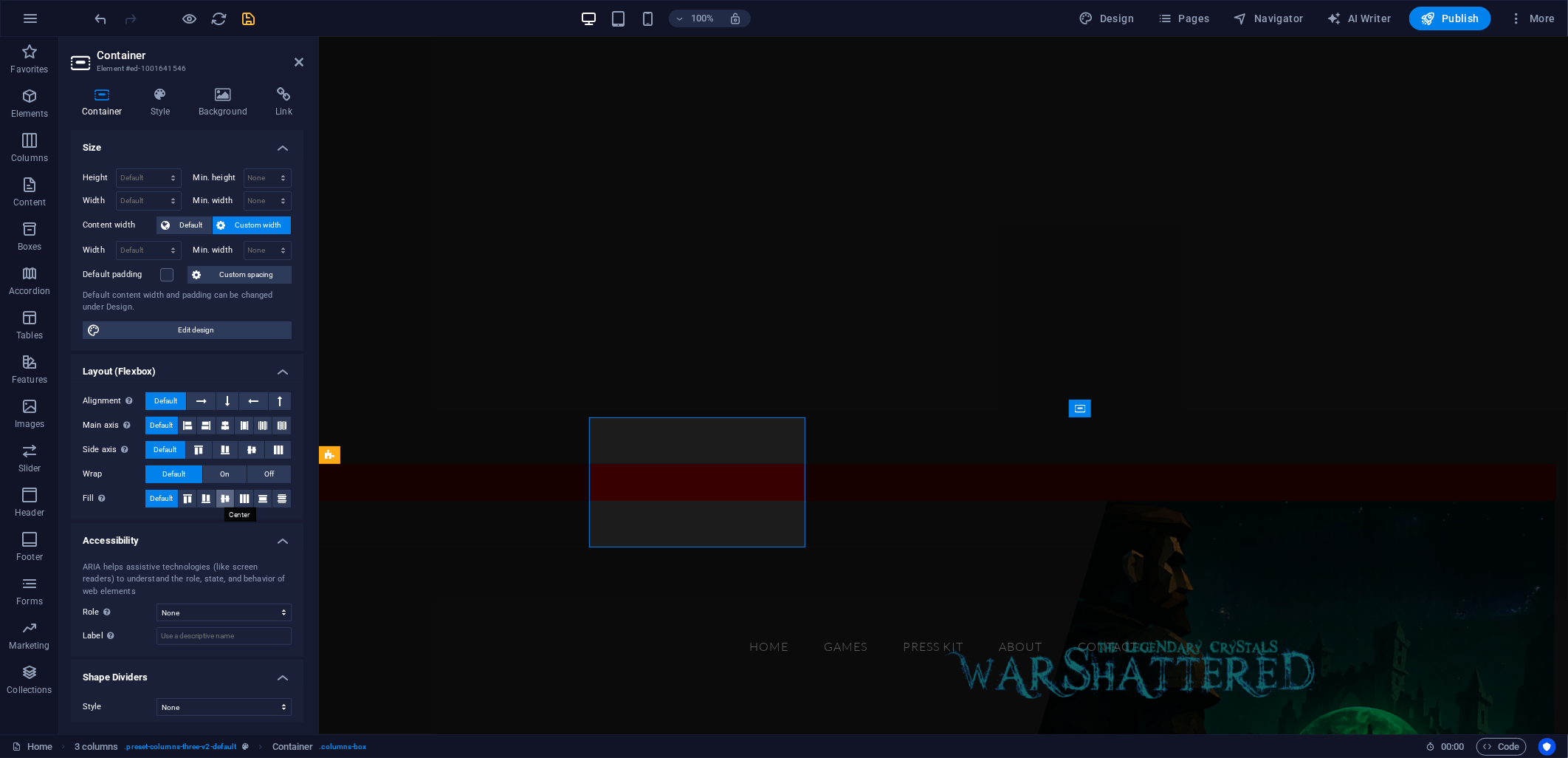
click at [222, 497] on icon at bounding box center [225, 499] width 18 height 9
click at [244, 451] on icon at bounding box center [252, 450] width 18 height 9
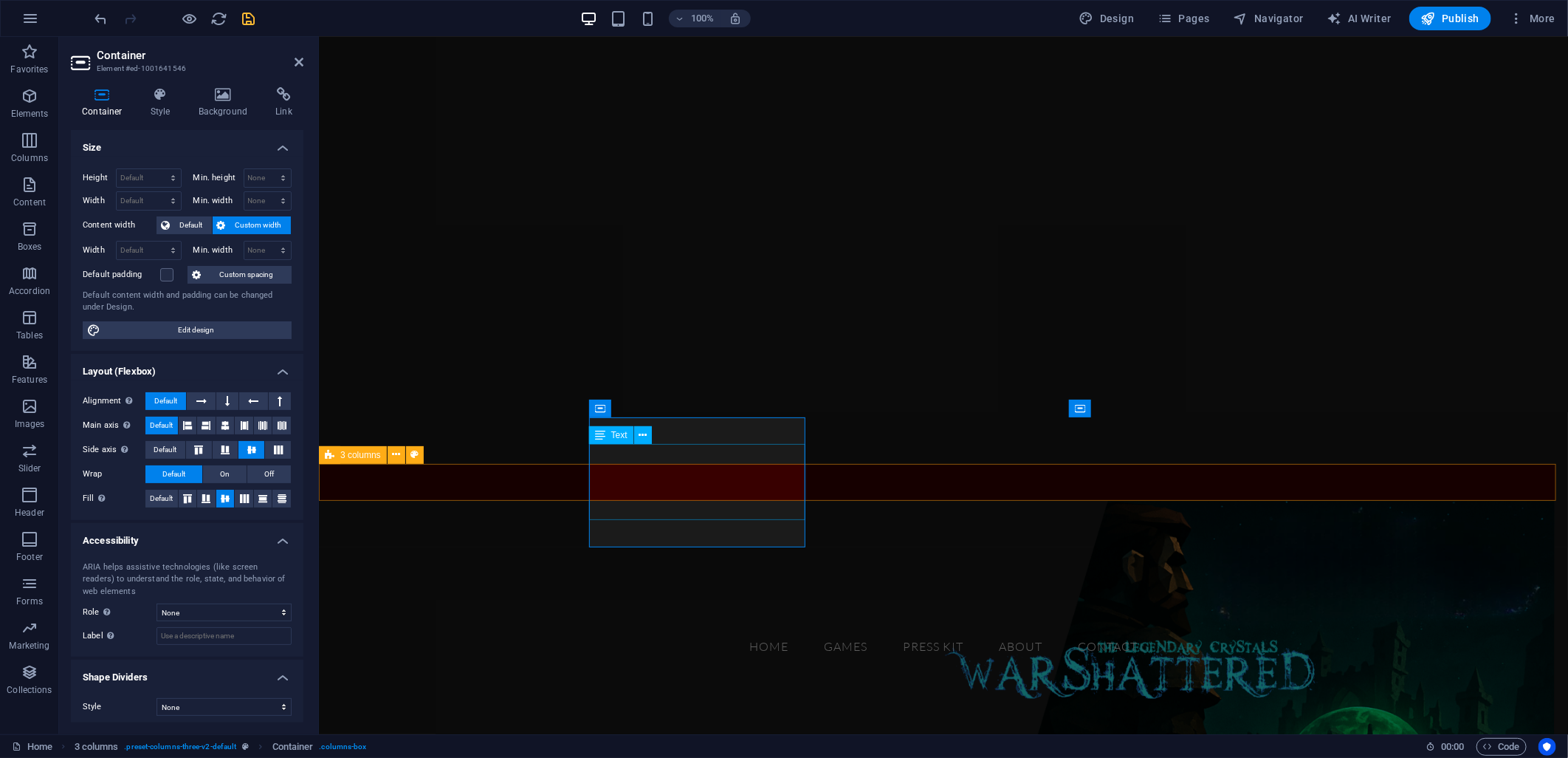
click at [546, 522] on div "GAMES" at bounding box center [438, 560] width 216 height 77
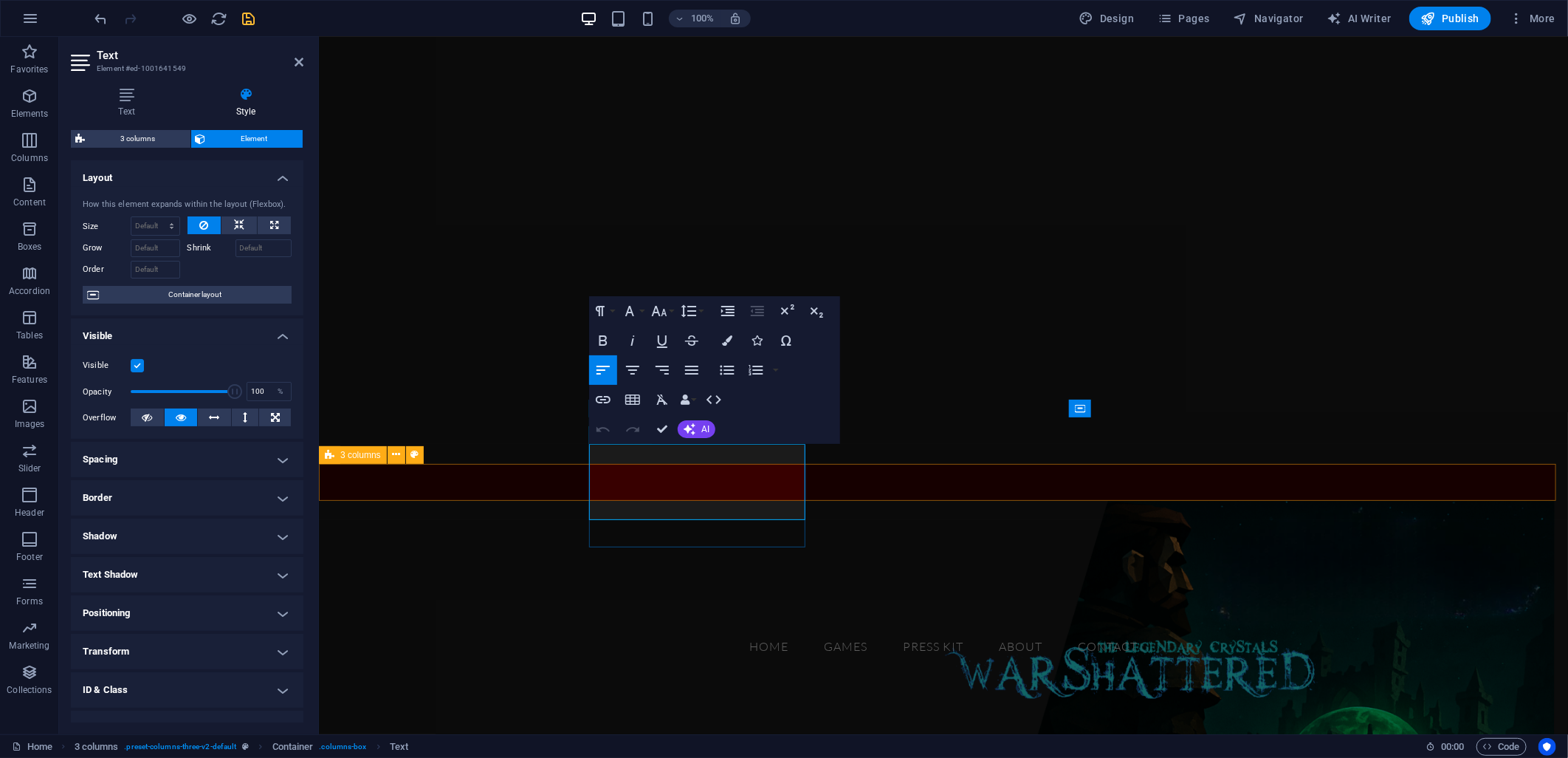
click at [426, 564] on span "GAMES" at bounding box center [377, 579] width 96 height 30
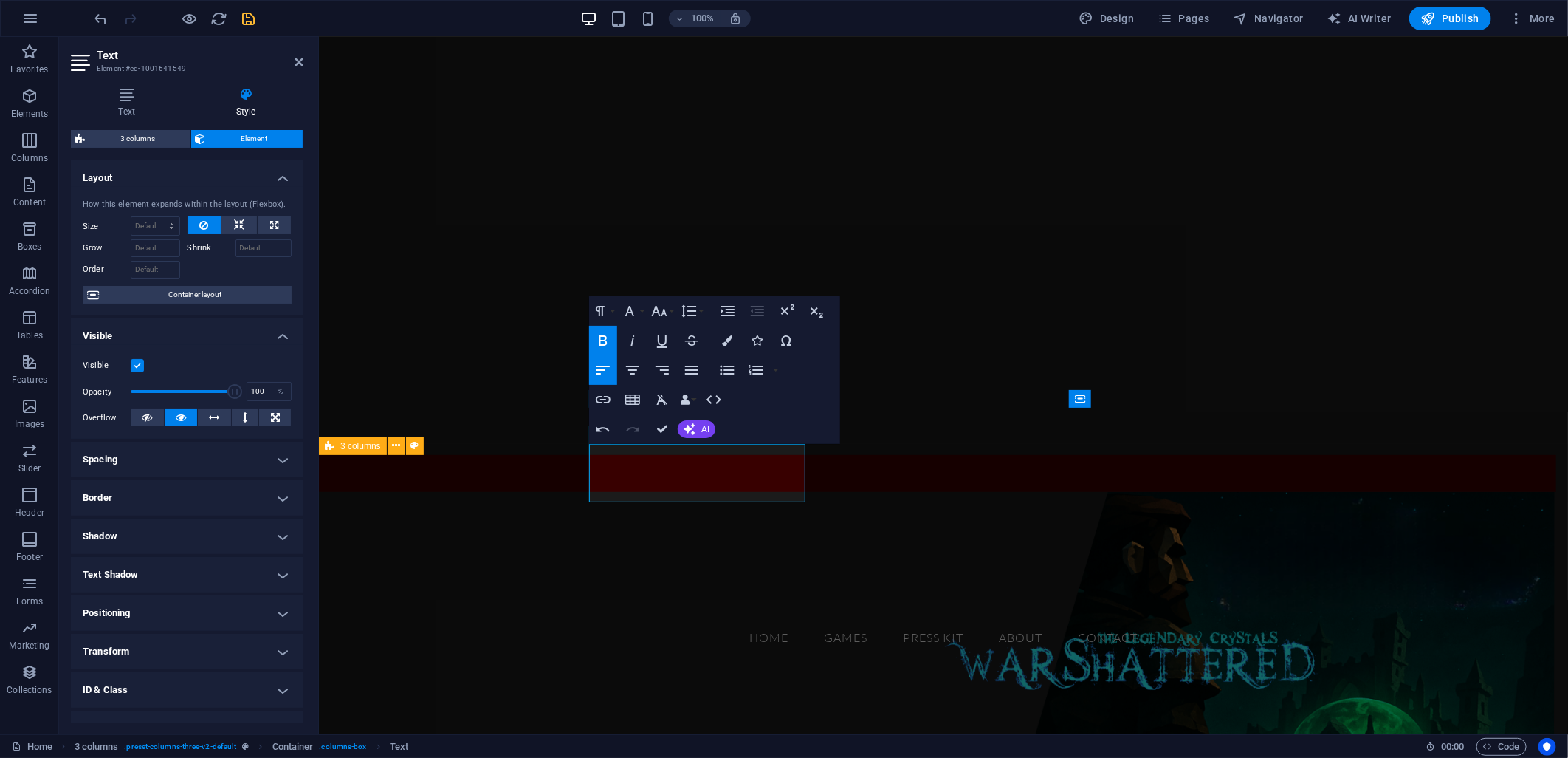
scroll to position [181, 0]
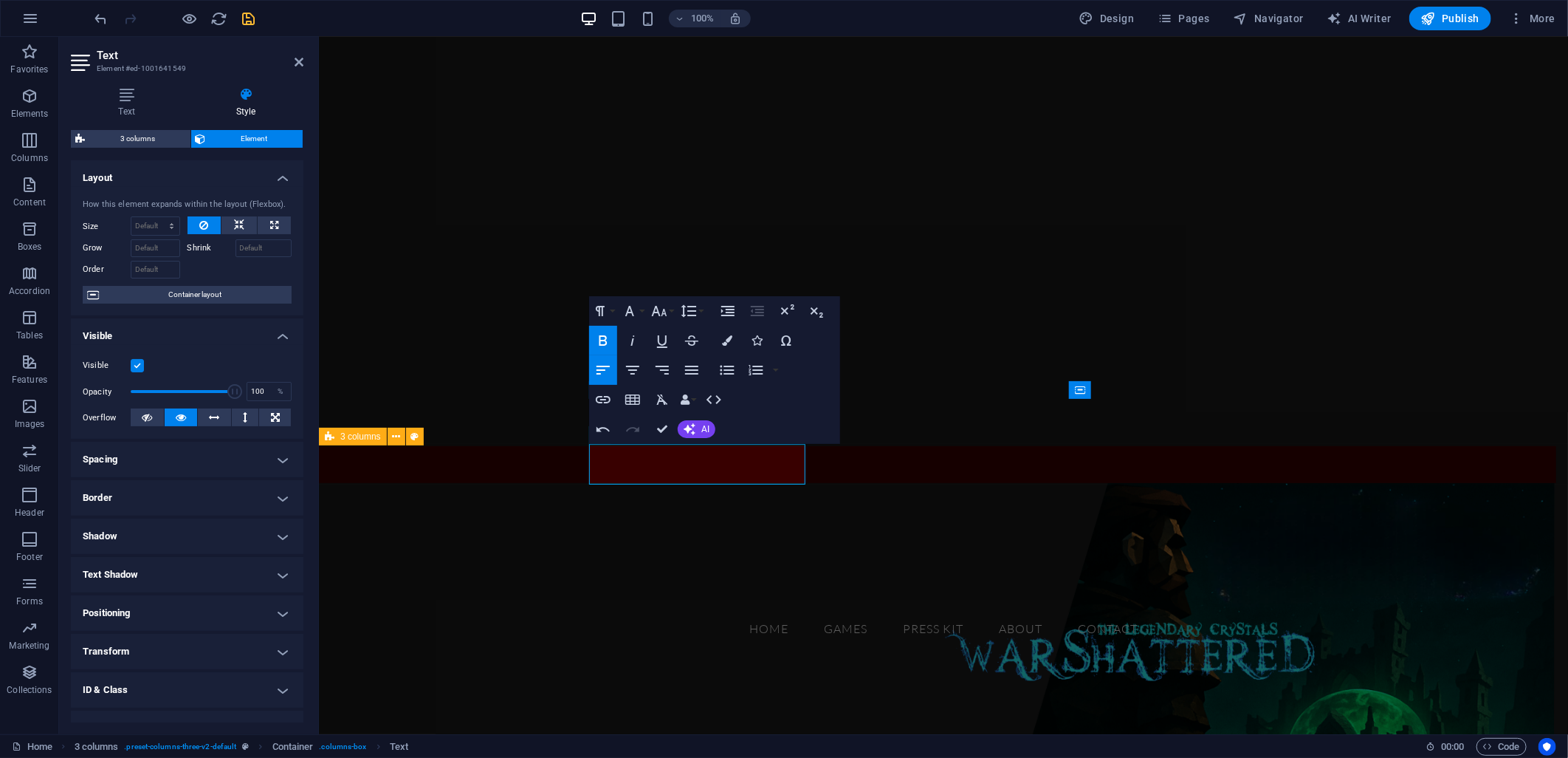
click at [572, 531] on figure at bounding box center [943, 712] width 1249 height 459
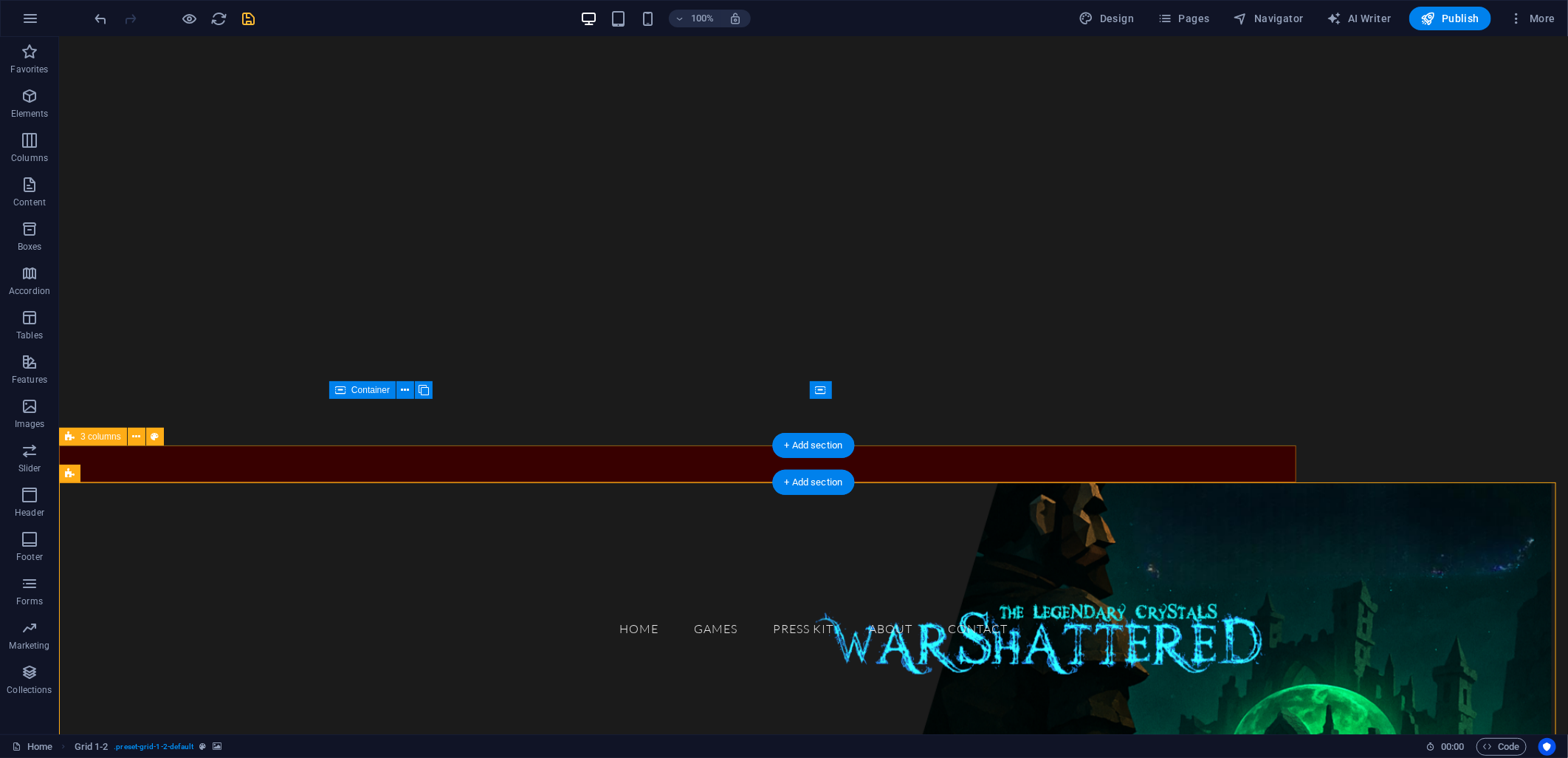
click at [250, 468] on div "GAMES Drop content here or Add elements Paste clipboard Dive into our world of …" at bounding box center [676, 463] width 1237 height 37
click at [252, 469] on div "GAMES Drop content here or Add elements Paste clipboard Dive into our world of …" at bounding box center [676, 463] width 1237 height 37
select select "px"
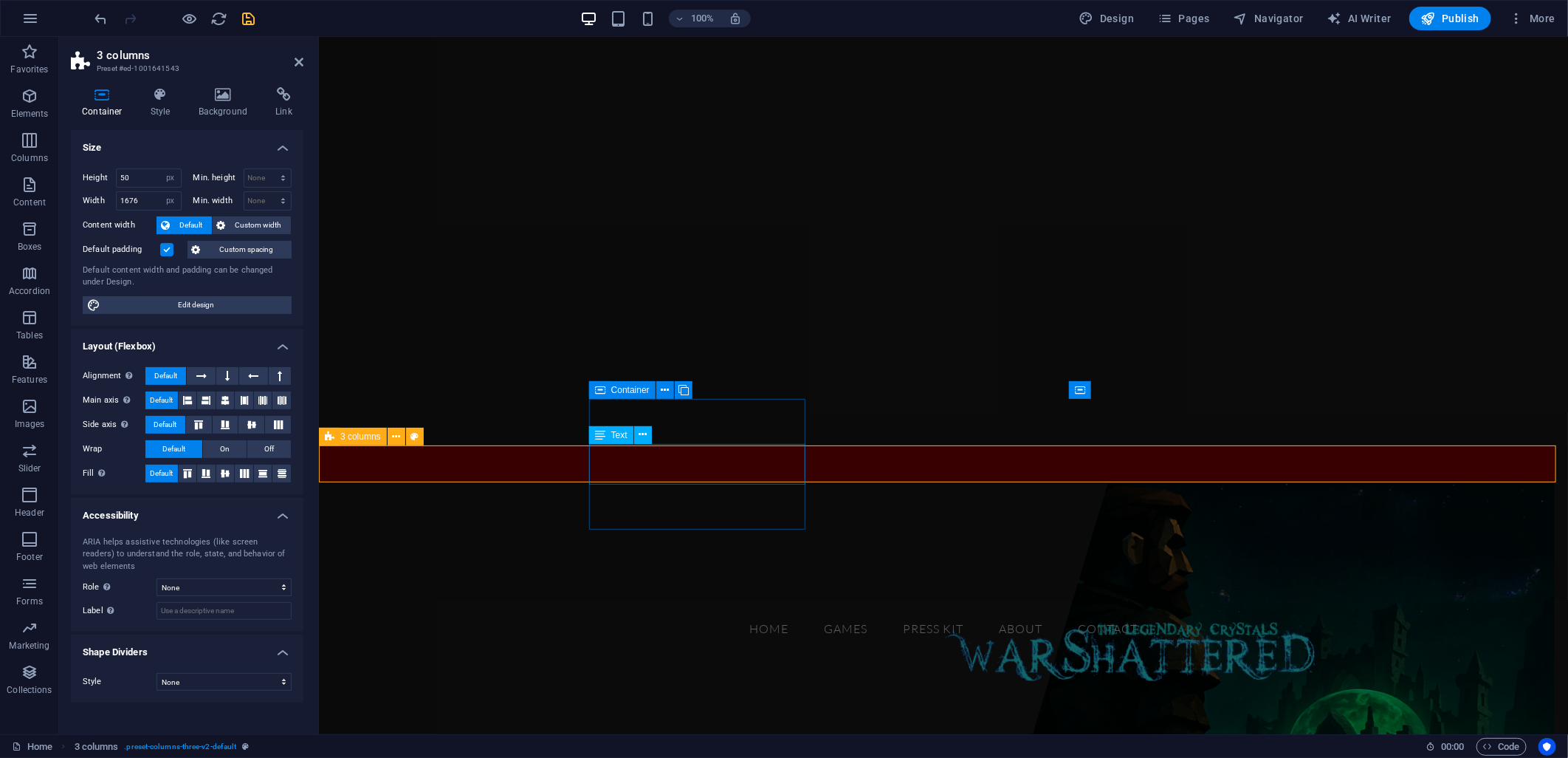
click at [546, 504] on div "GAMES" at bounding box center [438, 525] width 216 height 41
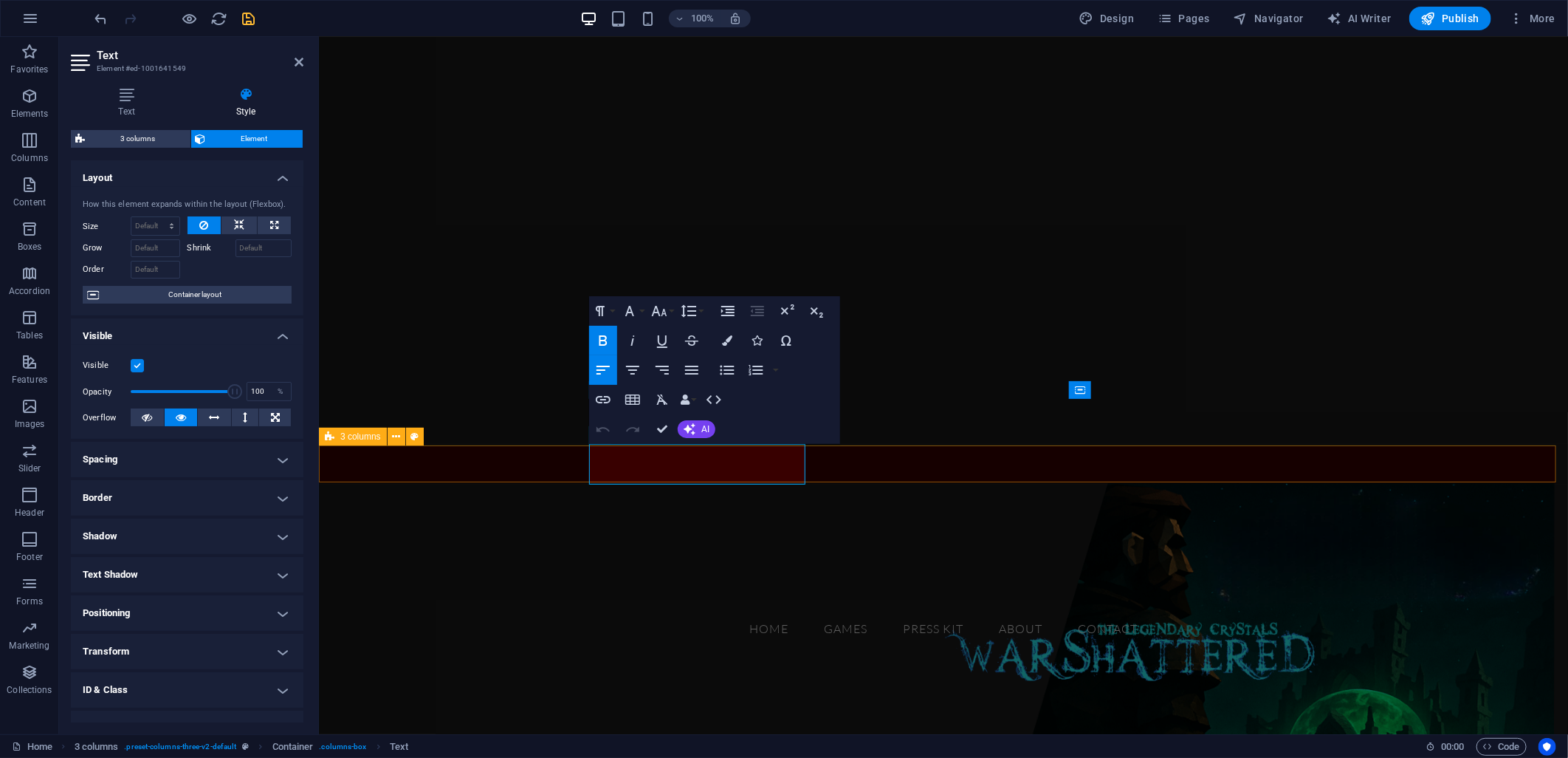
drag, startPoint x: 683, startPoint y: 458, endPoint x: 580, endPoint y: 458, distance: 103.0
click at [580, 458] on div "GAMES Drop content here or Add elements Paste clipboard Dive into our world of …" at bounding box center [936, 463] width 1237 height 37
click at [640, 310] on button "Font Family" at bounding box center [632, 310] width 28 height 29
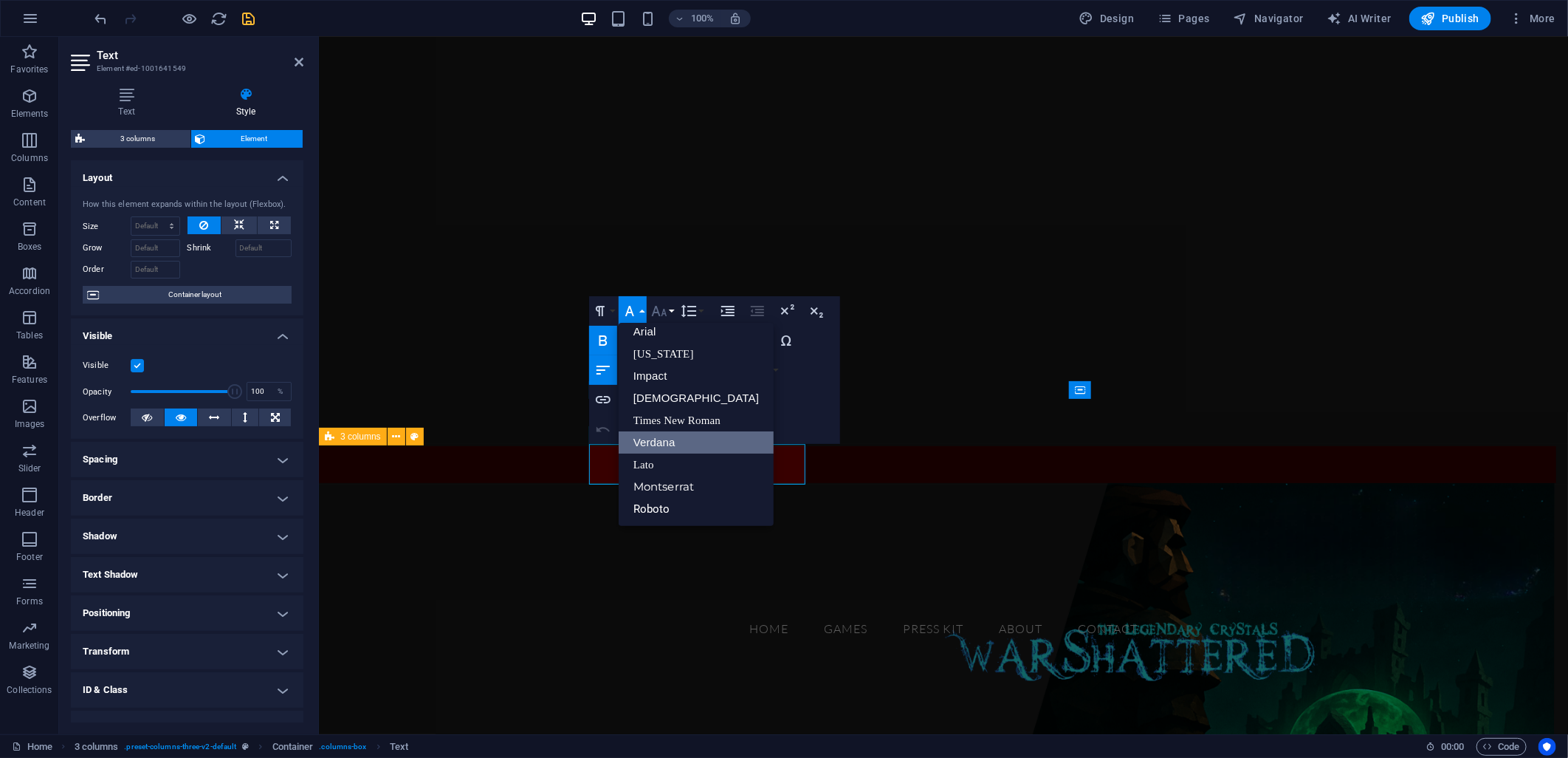
scroll to position [7, 0]
click at [668, 310] on button "Font Size" at bounding box center [662, 310] width 28 height 29
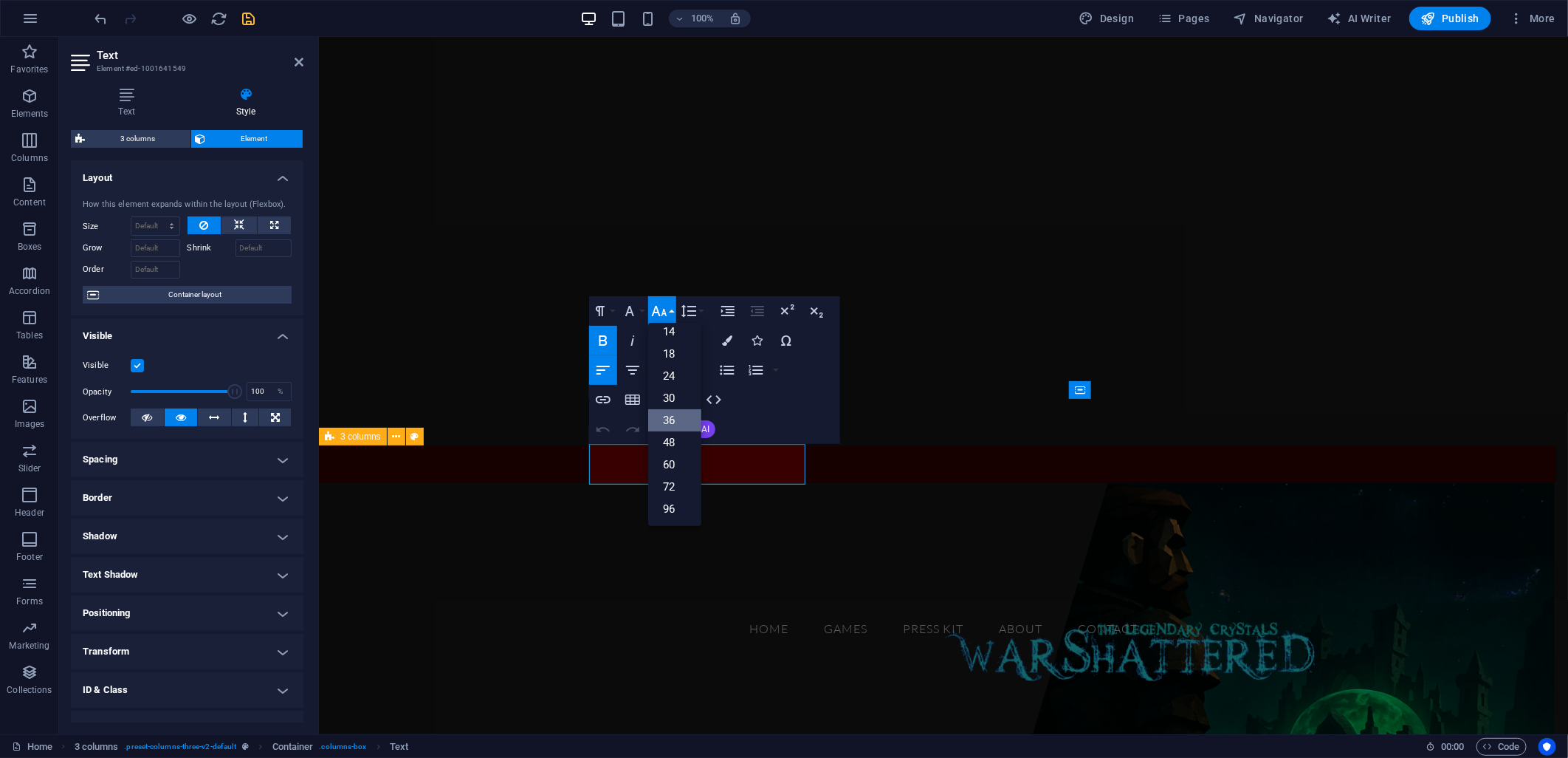
scroll to position [118, 0]
click at [672, 444] on link "48" at bounding box center [675, 442] width 53 height 22
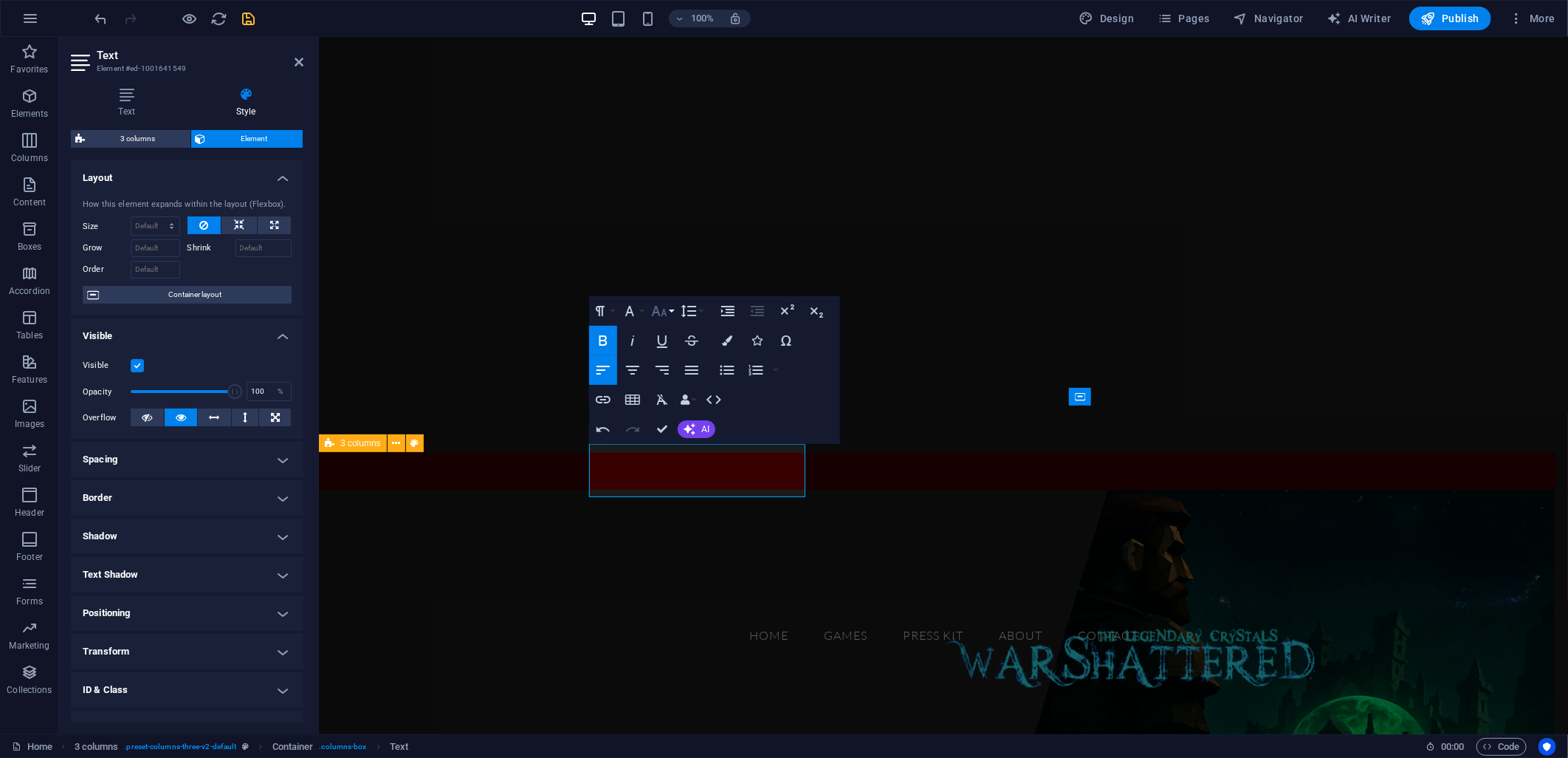
click at [667, 312] on icon "button" at bounding box center [659, 311] width 18 height 18
click at [666, 462] on link "60" at bounding box center [675, 465] width 53 height 22
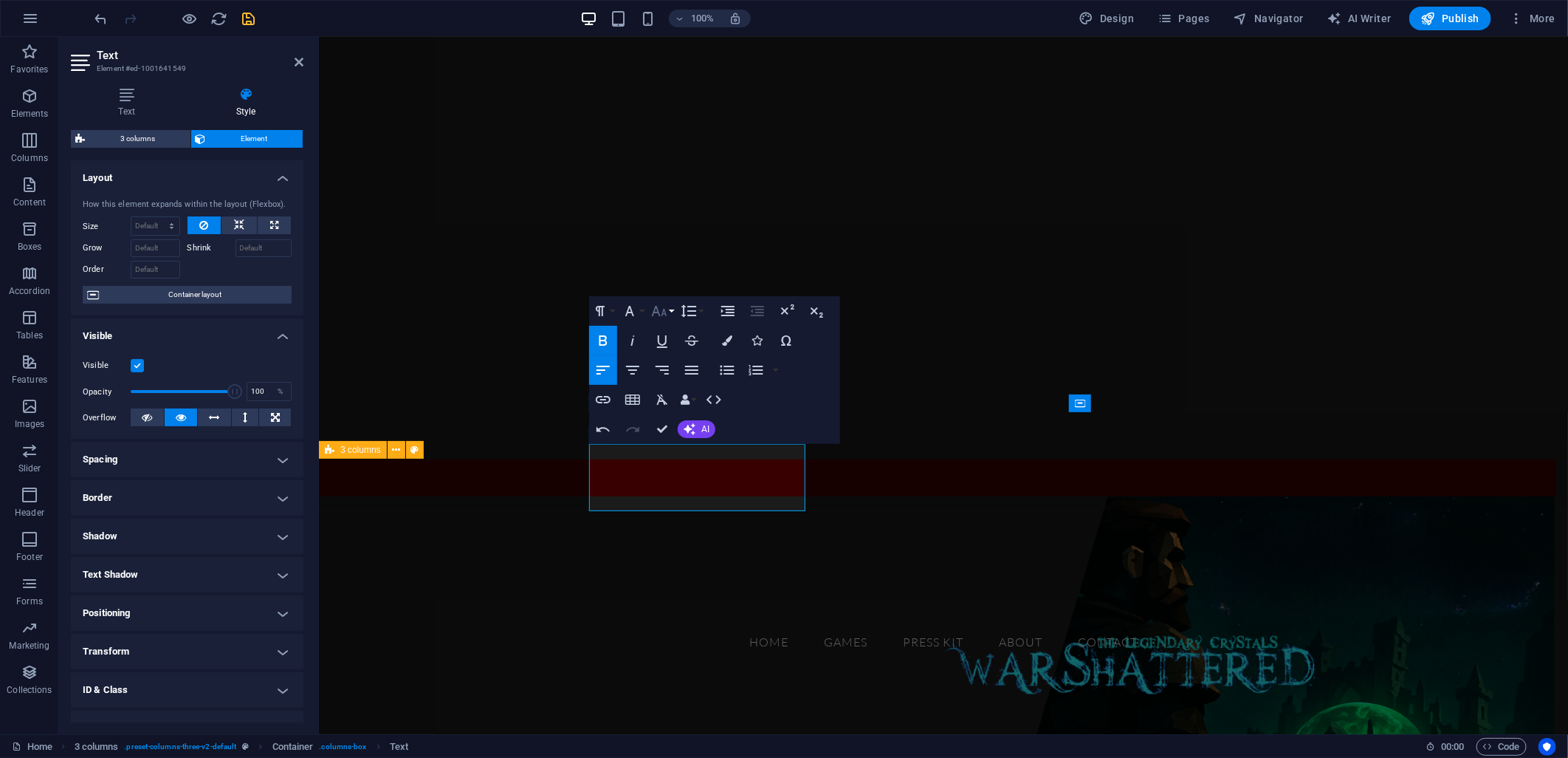
click at [665, 312] on icon "button" at bounding box center [659, 311] width 15 height 11
click at [674, 481] on link "72" at bounding box center [675, 487] width 53 height 22
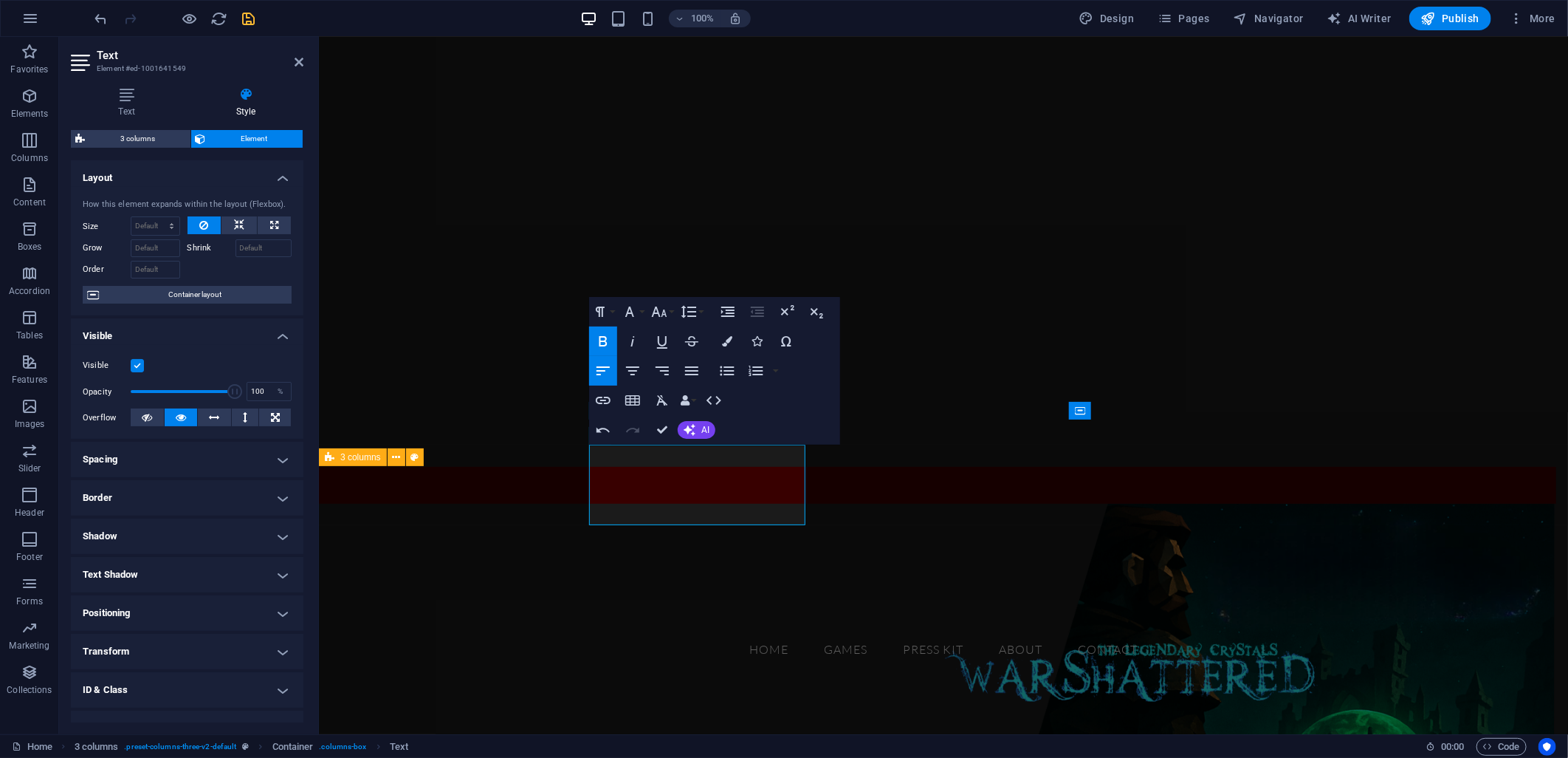
click at [515, 577] on figure at bounding box center [943, 733] width 1249 height 459
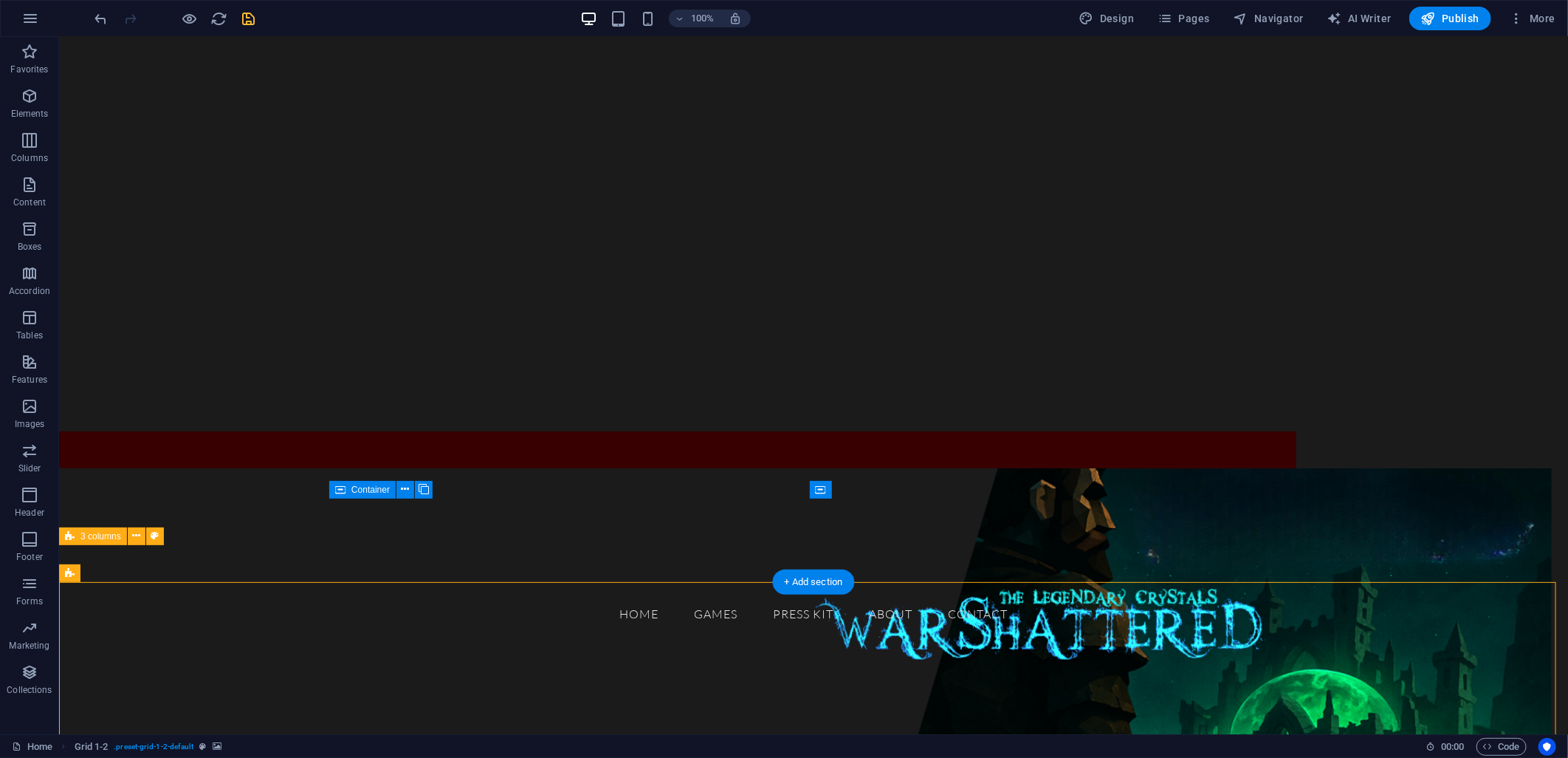
scroll to position [244, 0]
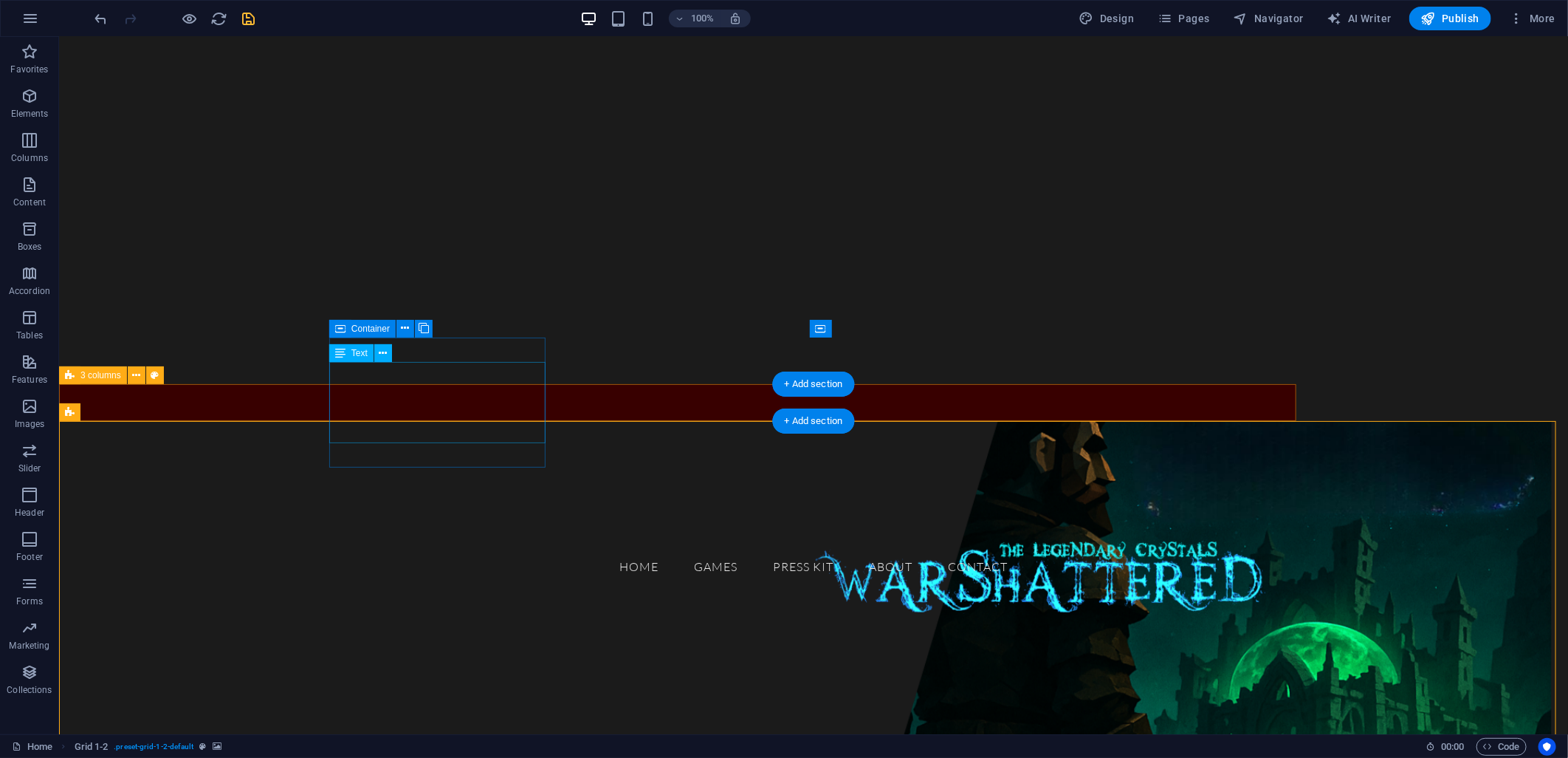
click at [287, 442] on div "GAMES" at bounding box center [179, 484] width 216 height 82
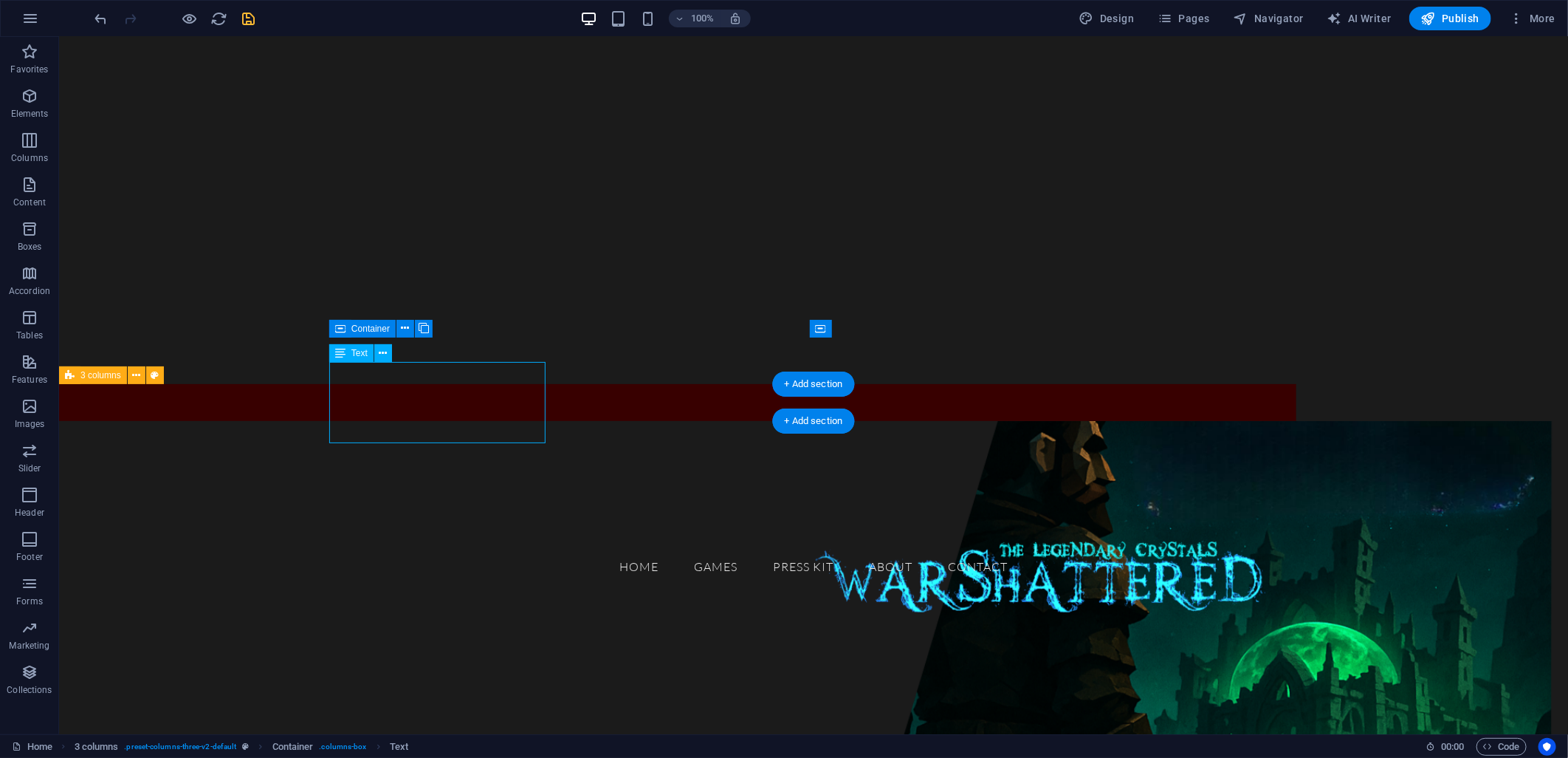
click at [287, 442] on div "GAMES" at bounding box center [179, 484] width 216 height 82
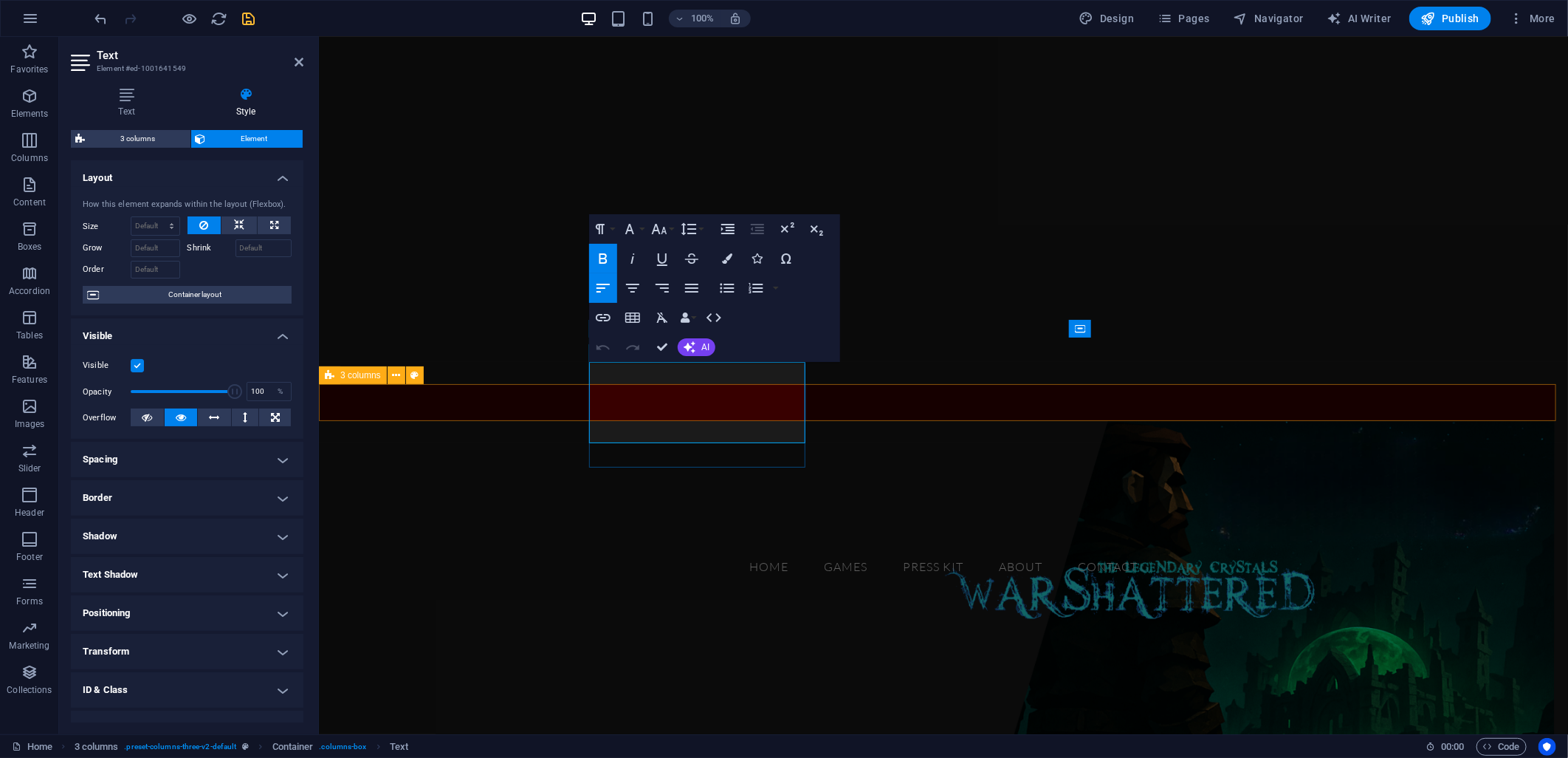
click at [522, 455] on span "GAMES" at bounding box center [425, 484] width 192 height 59
click at [667, 232] on icon "button" at bounding box center [659, 229] width 18 height 18
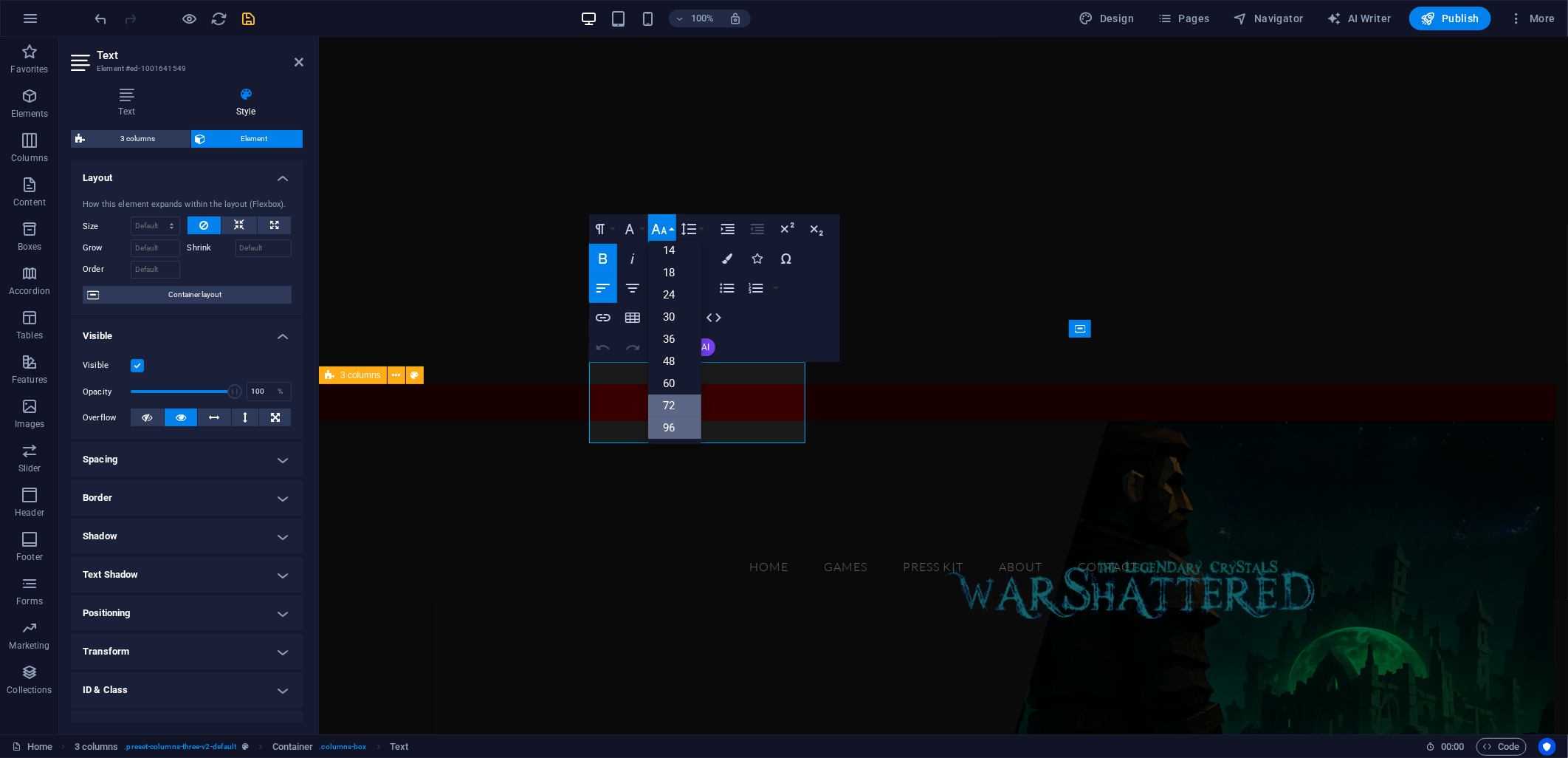
click at [675, 422] on link "96" at bounding box center [675, 427] width 53 height 22
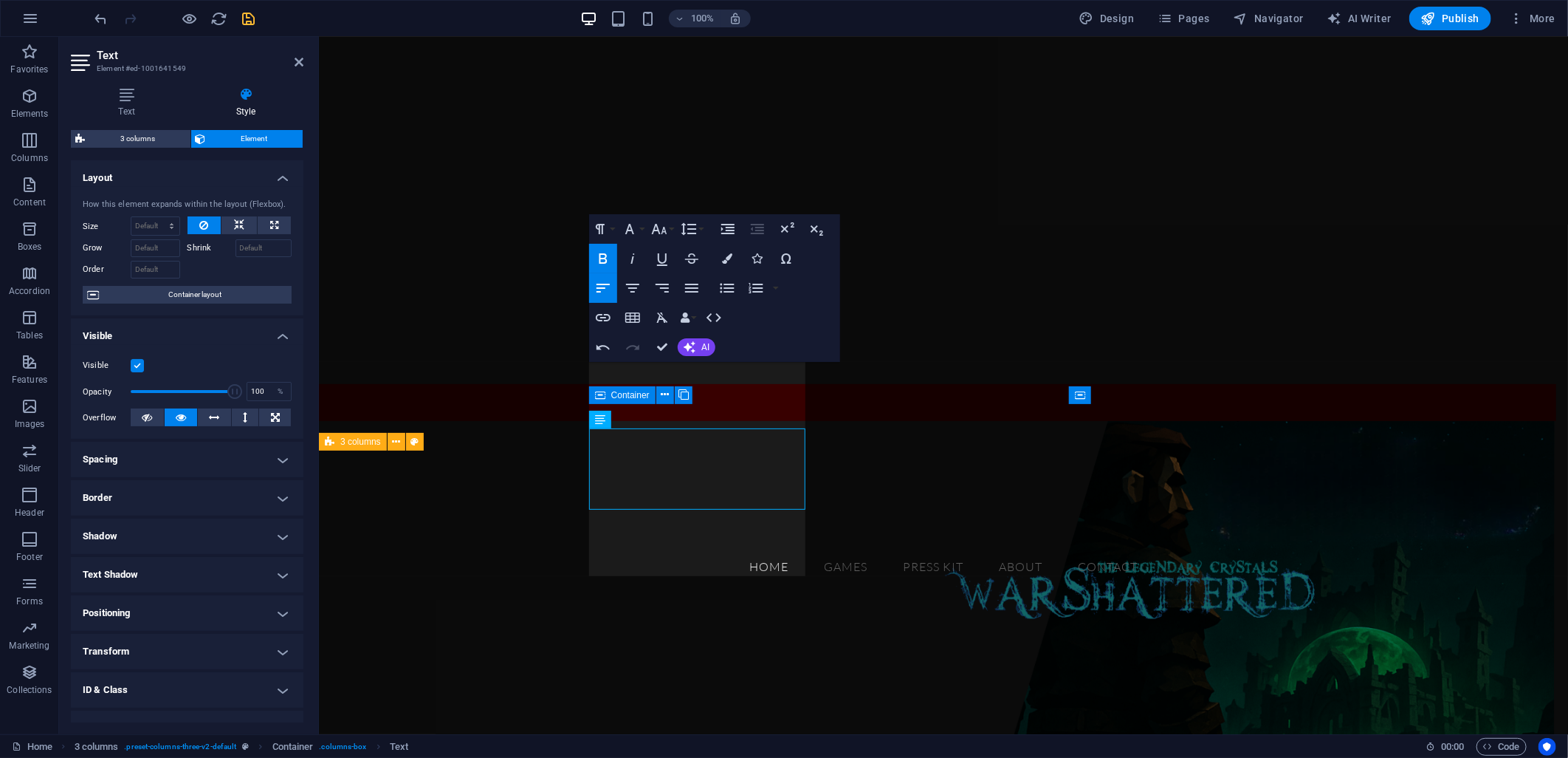
scroll to position [177, 0]
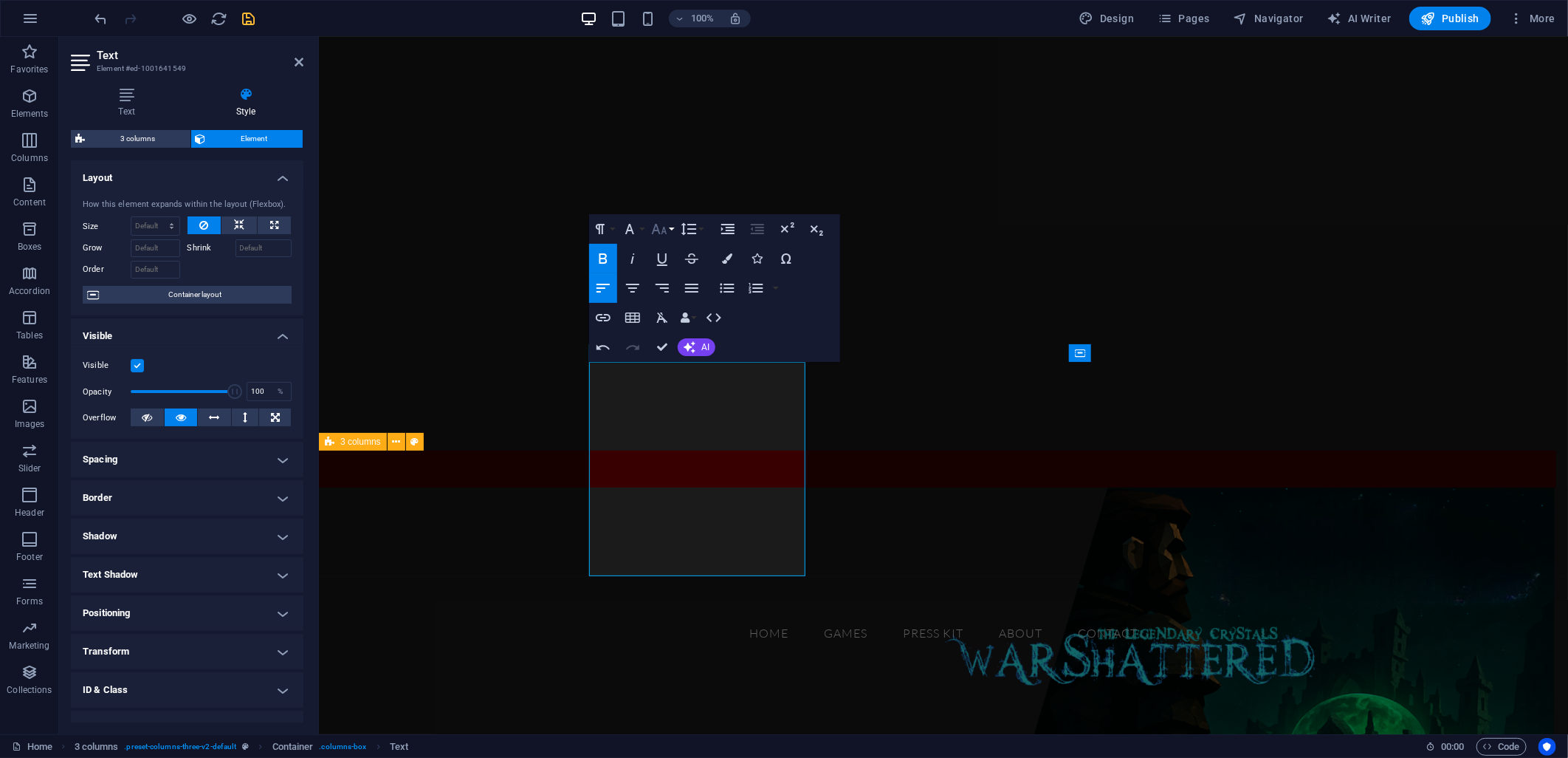
click at [661, 231] on icon "button" at bounding box center [659, 229] width 18 height 18
click at [674, 400] on link "72" at bounding box center [675, 405] width 53 height 22
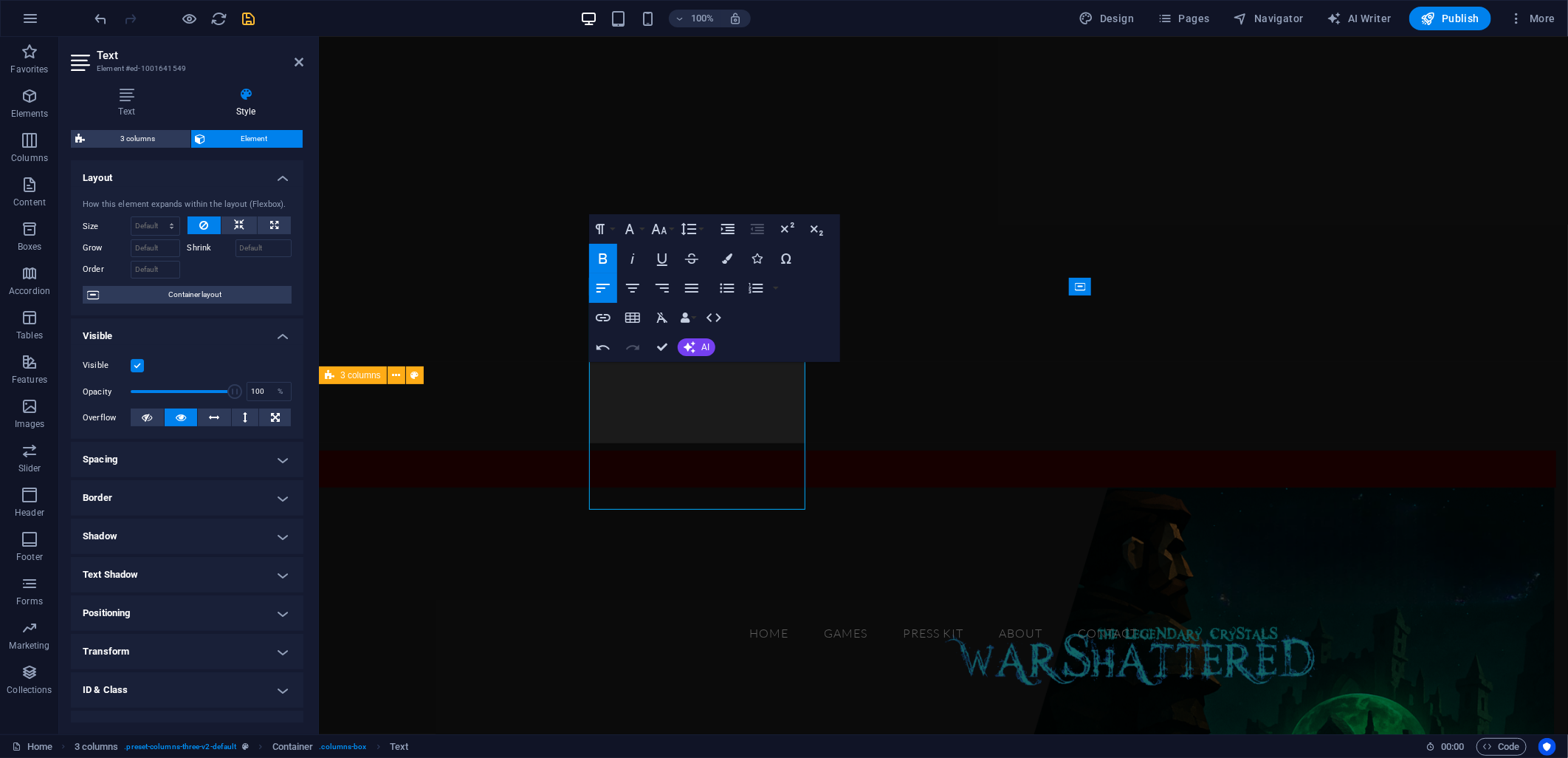
scroll to position [244, 0]
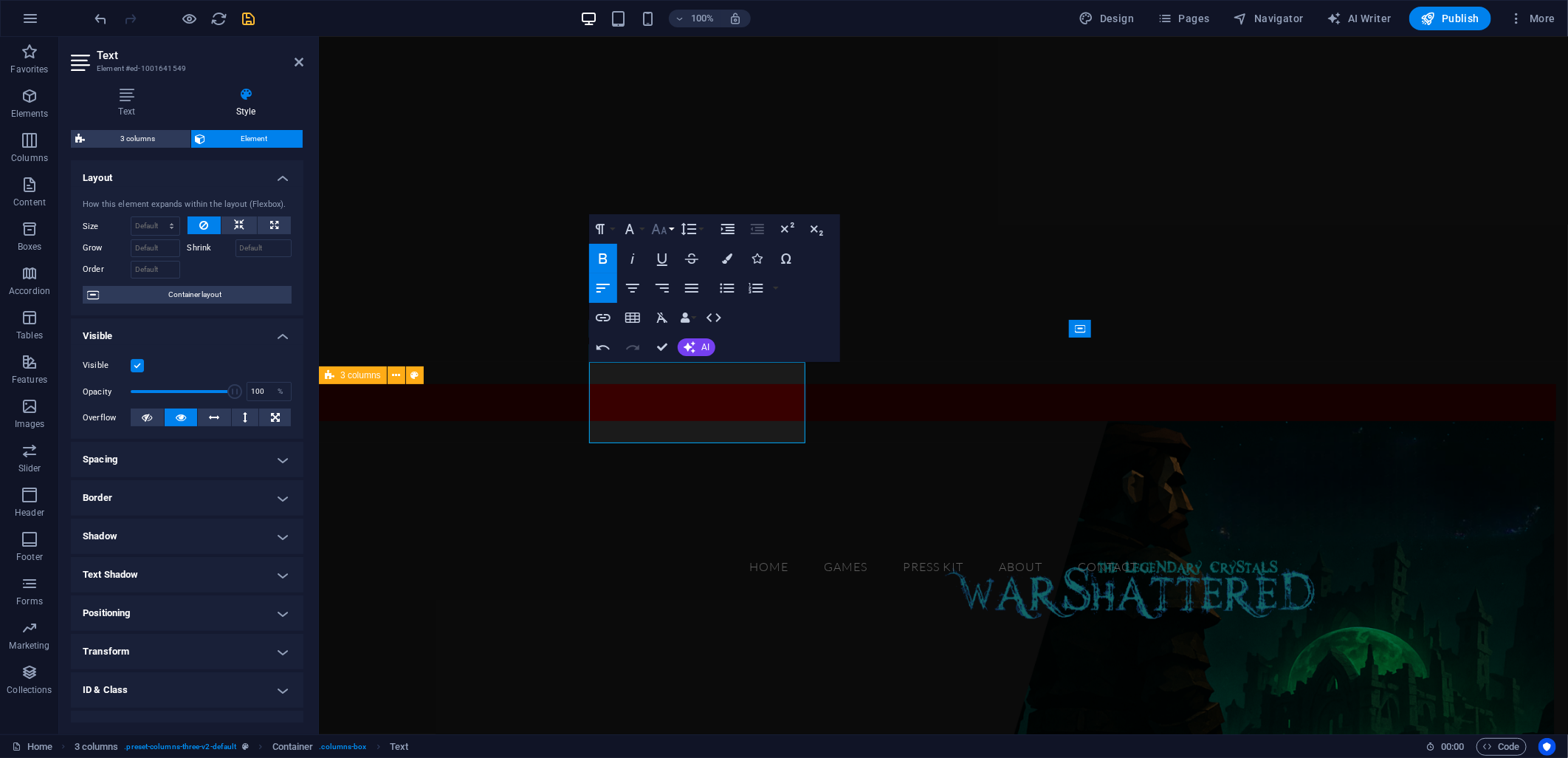
click at [658, 223] on icon "button" at bounding box center [659, 229] width 18 height 18
click at [658, 223] on icon "button" at bounding box center [659, 229] width 18 height 18
click at [491, 475] on figure at bounding box center [943, 650] width 1249 height 459
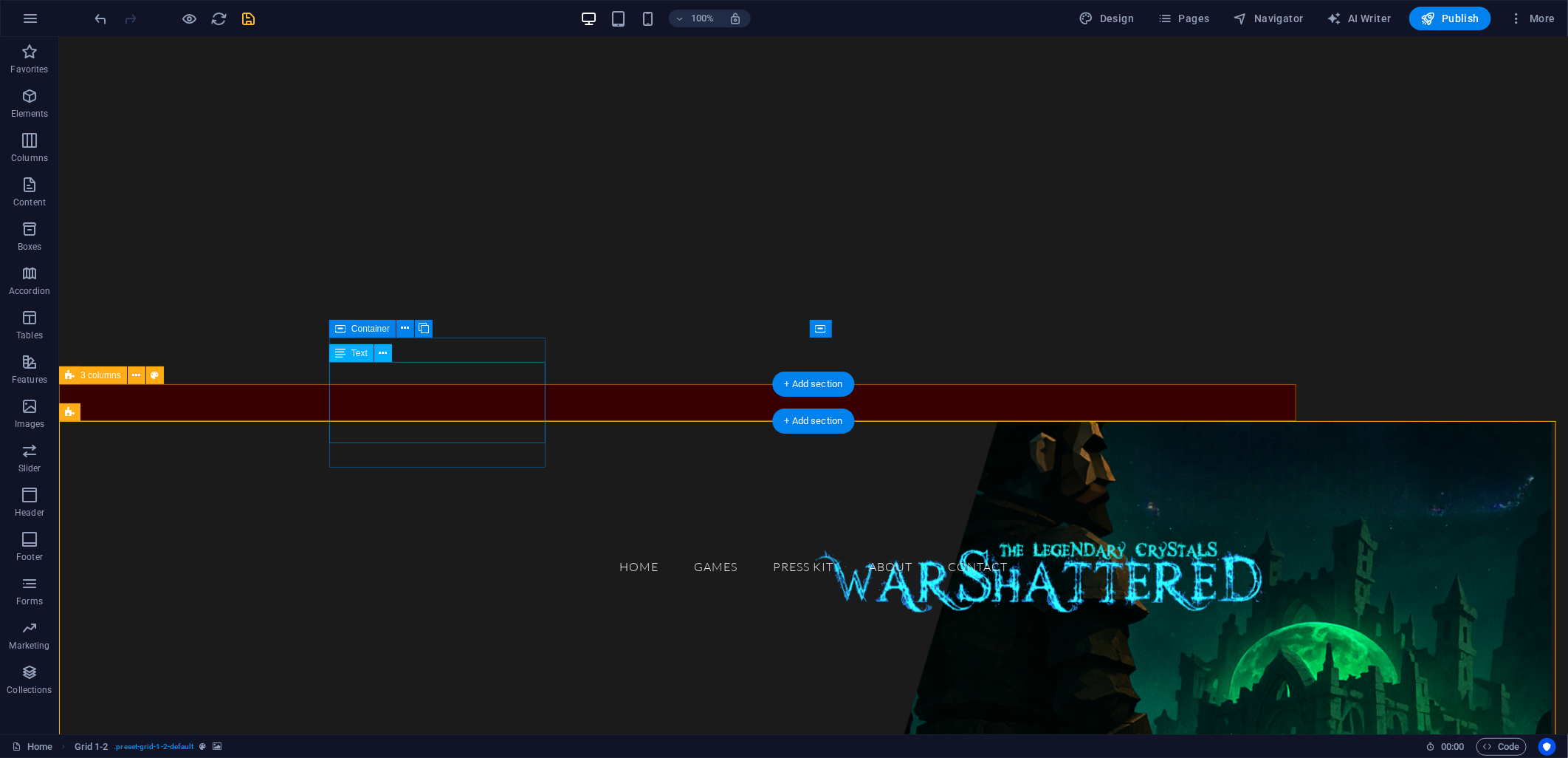
click at [287, 442] on div "GAMES" at bounding box center [179, 484] width 216 height 82
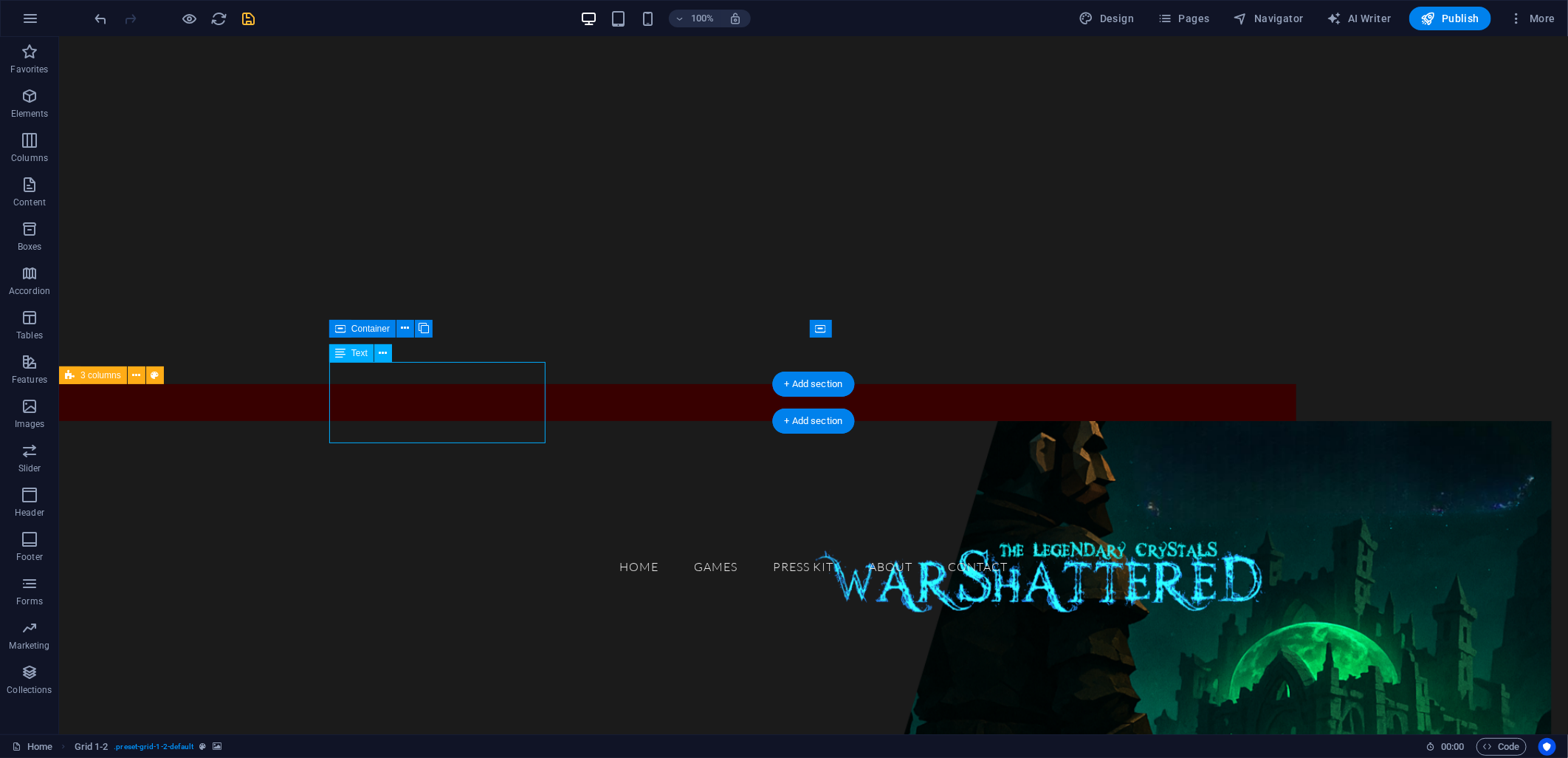
click at [287, 442] on div "GAMES" at bounding box center [179, 484] width 216 height 82
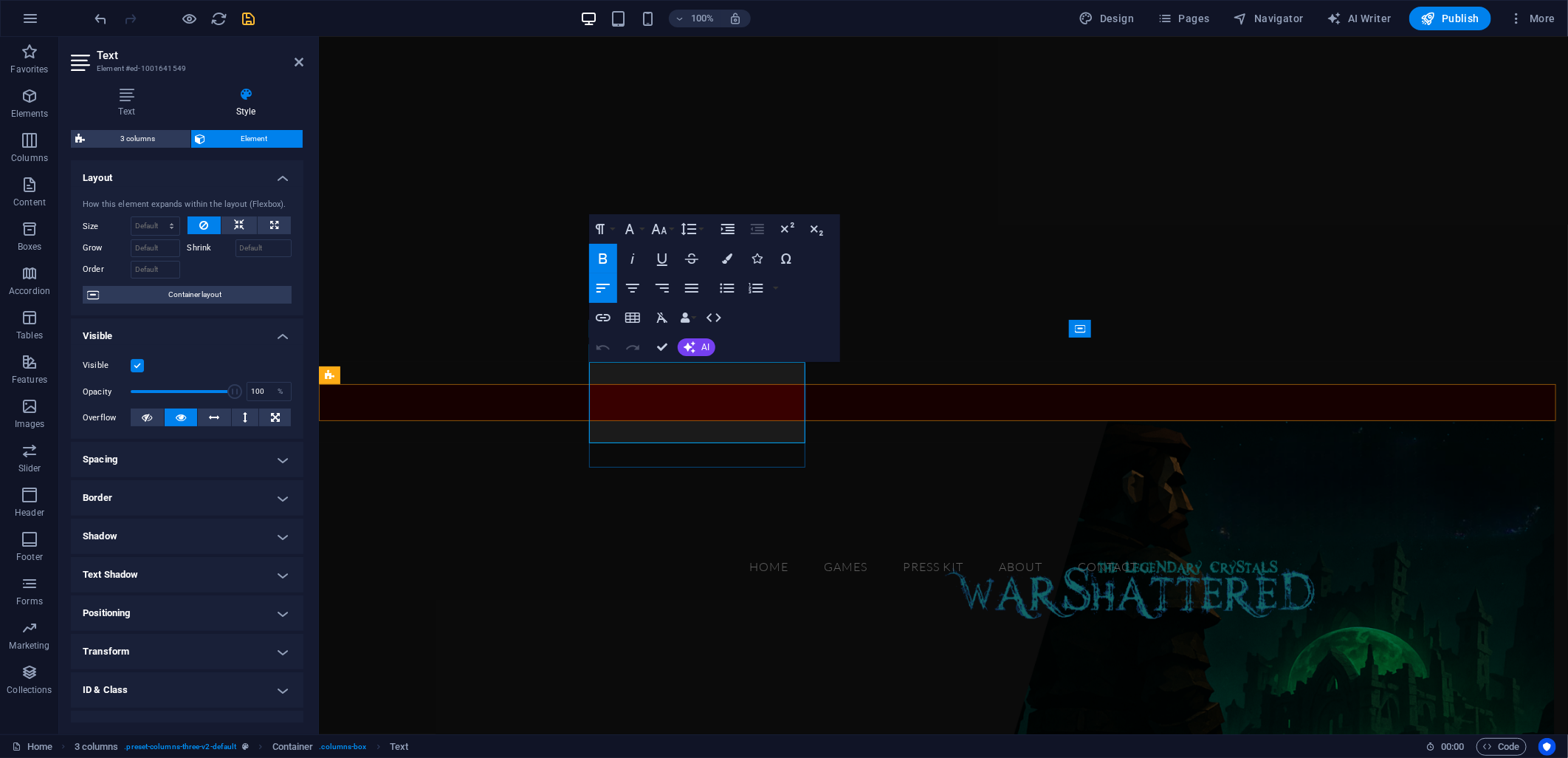
drag, startPoint x: 595, startPoint y: 398, endPoint x: 775, endPoint y: 400, distance: 180.0
click at [522, 455] on span "GAMES" at bounding box center [425, 484] width 192 height 59
click at [732, 256] on icon "button" at bounding box center [727, 258] width 11 height 11
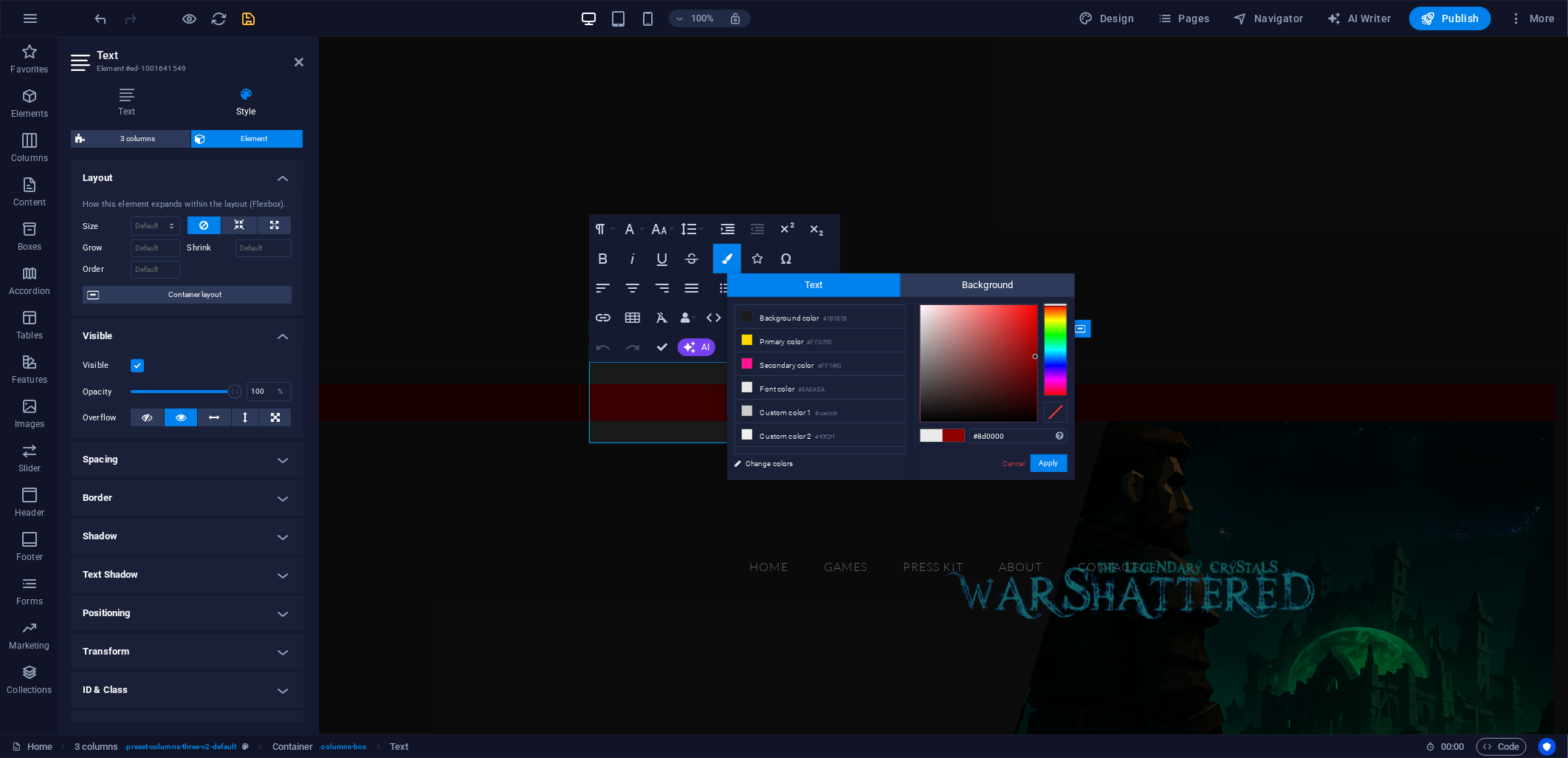
drag, startPoint x: 1024, startPoint y: 344, endPoint x: 1045, endPoint y: 357, distance: 24.7
click at [1045, 357] on div at bounding box center [994, 363] width 147 height 118
drag, startPoint x: 1024, startPoint y: 342, endPoint x: 1039, endPoint y: 349, distance: 16.6
click at [1039, 349] on div at bounding box center [994, 363] width 147 height 118
type input "#8a0303"
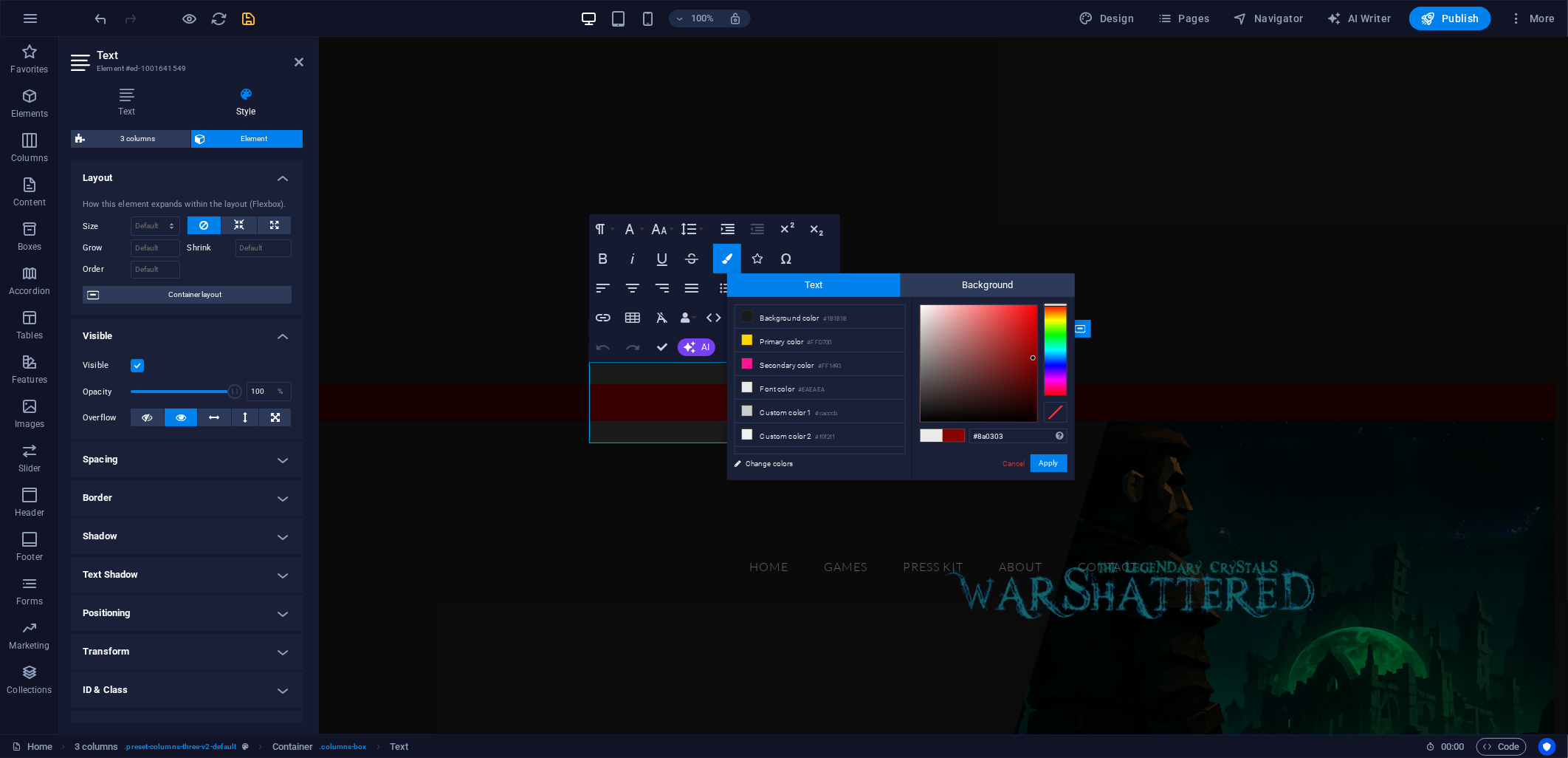
click at [1034, 358] on div at bounding box center [1034, 358] width 5 height 5
click at [1052, 469] on button "Apply" at bounding box center [1049, 463] width 37 height 18
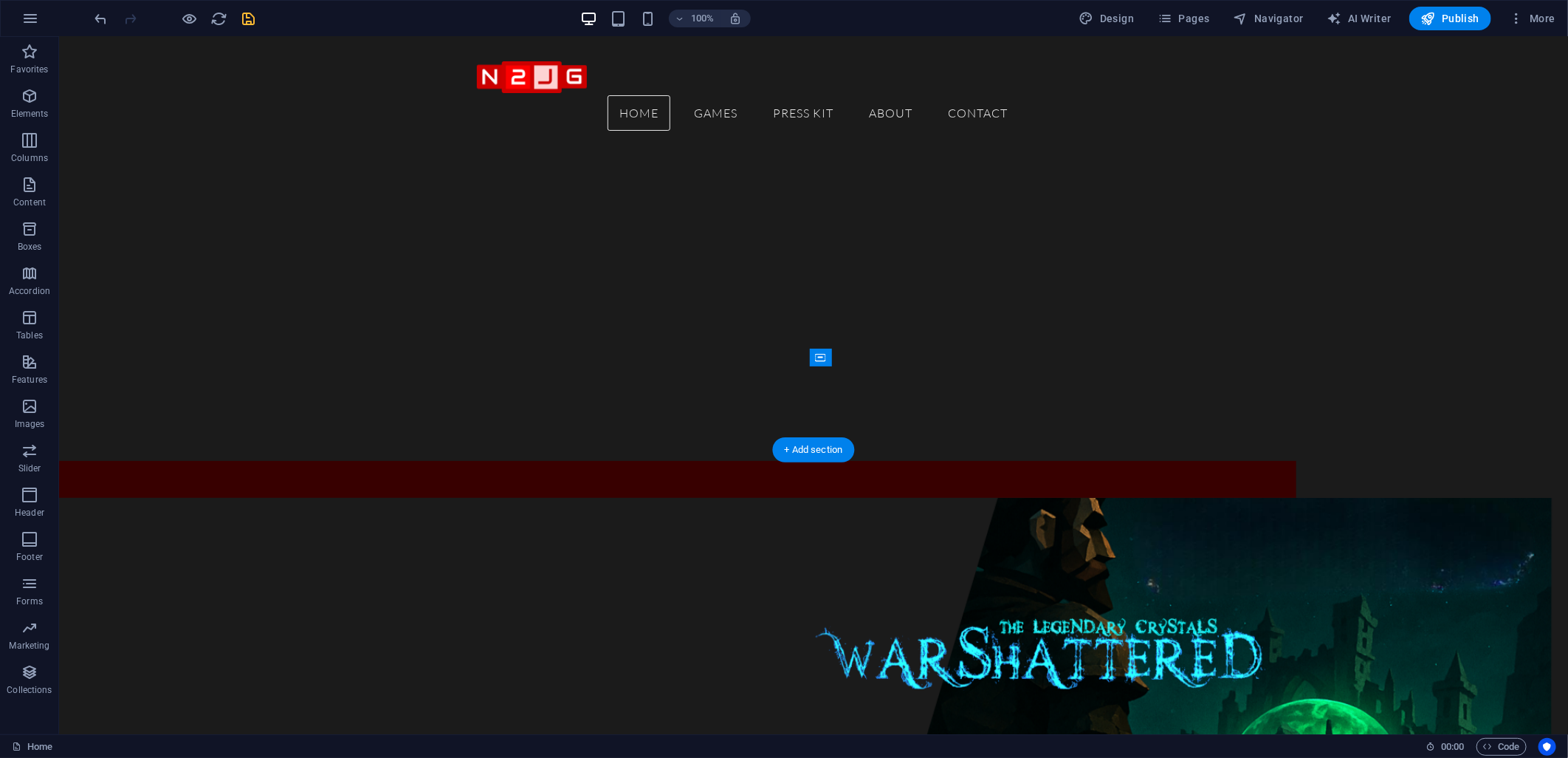
scroll to position [164, 0]
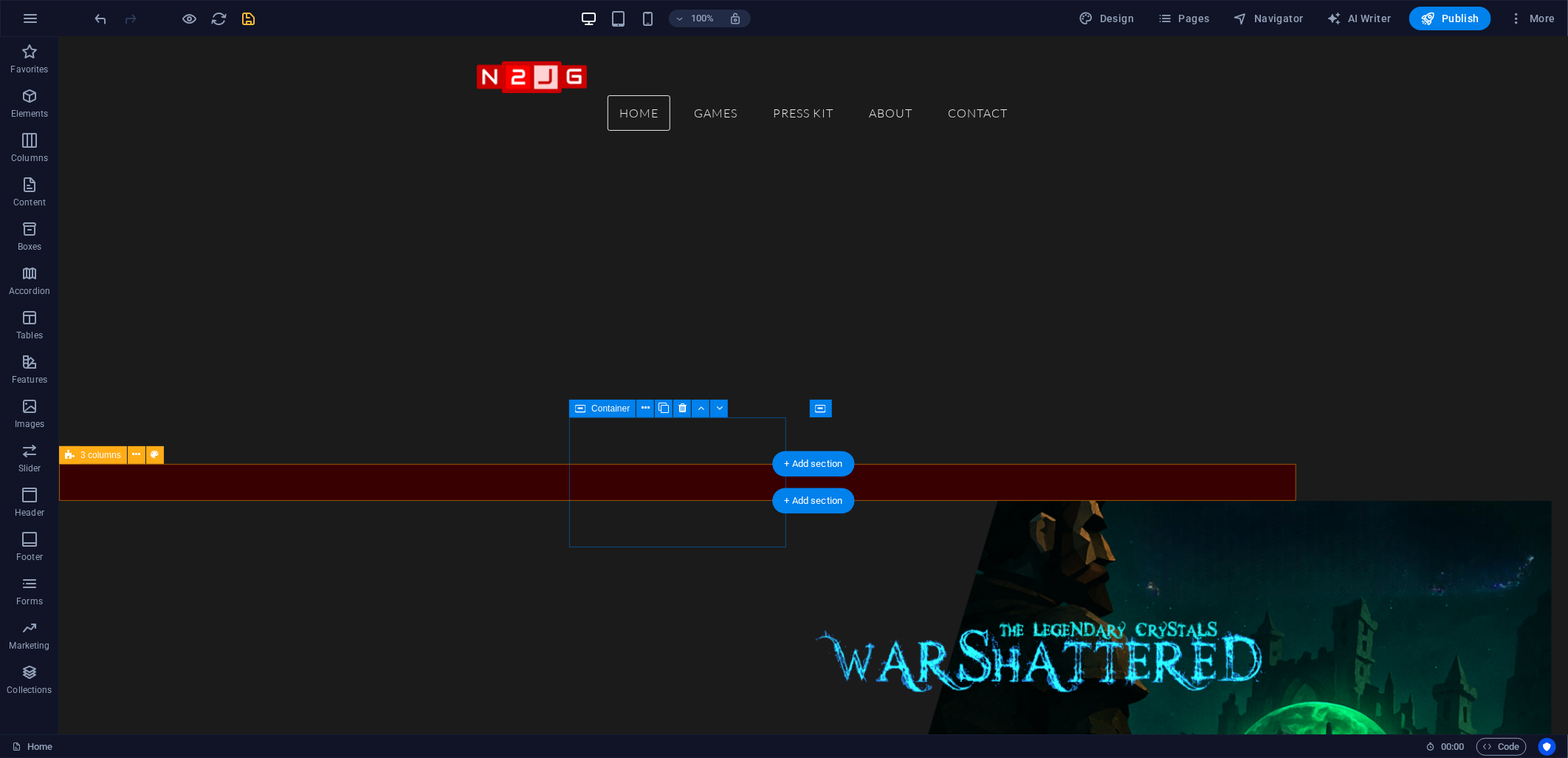
click at [287, 616] on div "Drop content here or Add elements Paste clipboard" at bounding box center [179, 668] width 216 height 105
click at [172, 680] on span "Add elements" at bounding box center [135, 690] width 73 height 21
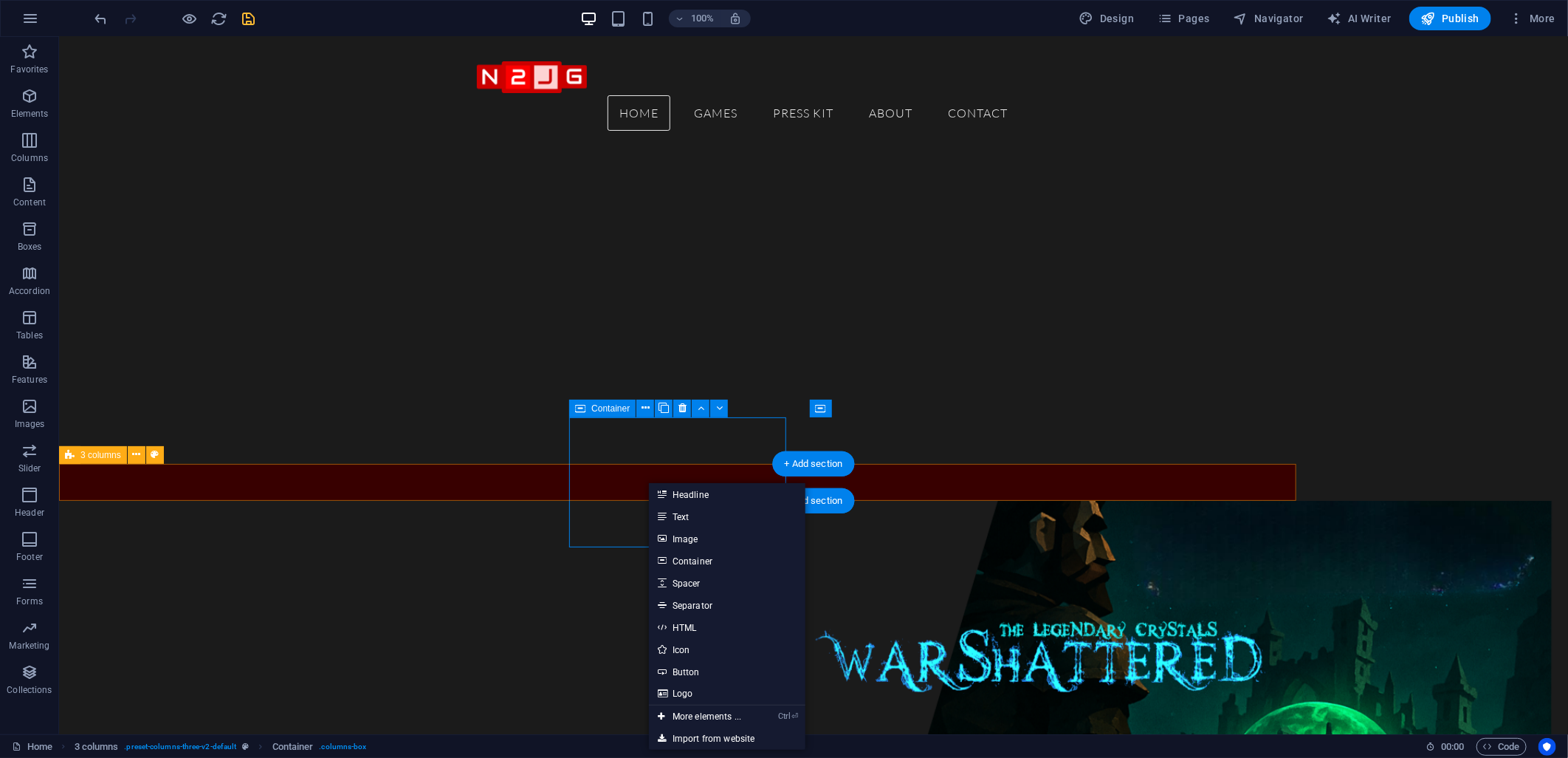
click at [287, 616] on div "Drop content here or Add elements Paste clipboard" at bounding box center [179, 668] width 216 height 105
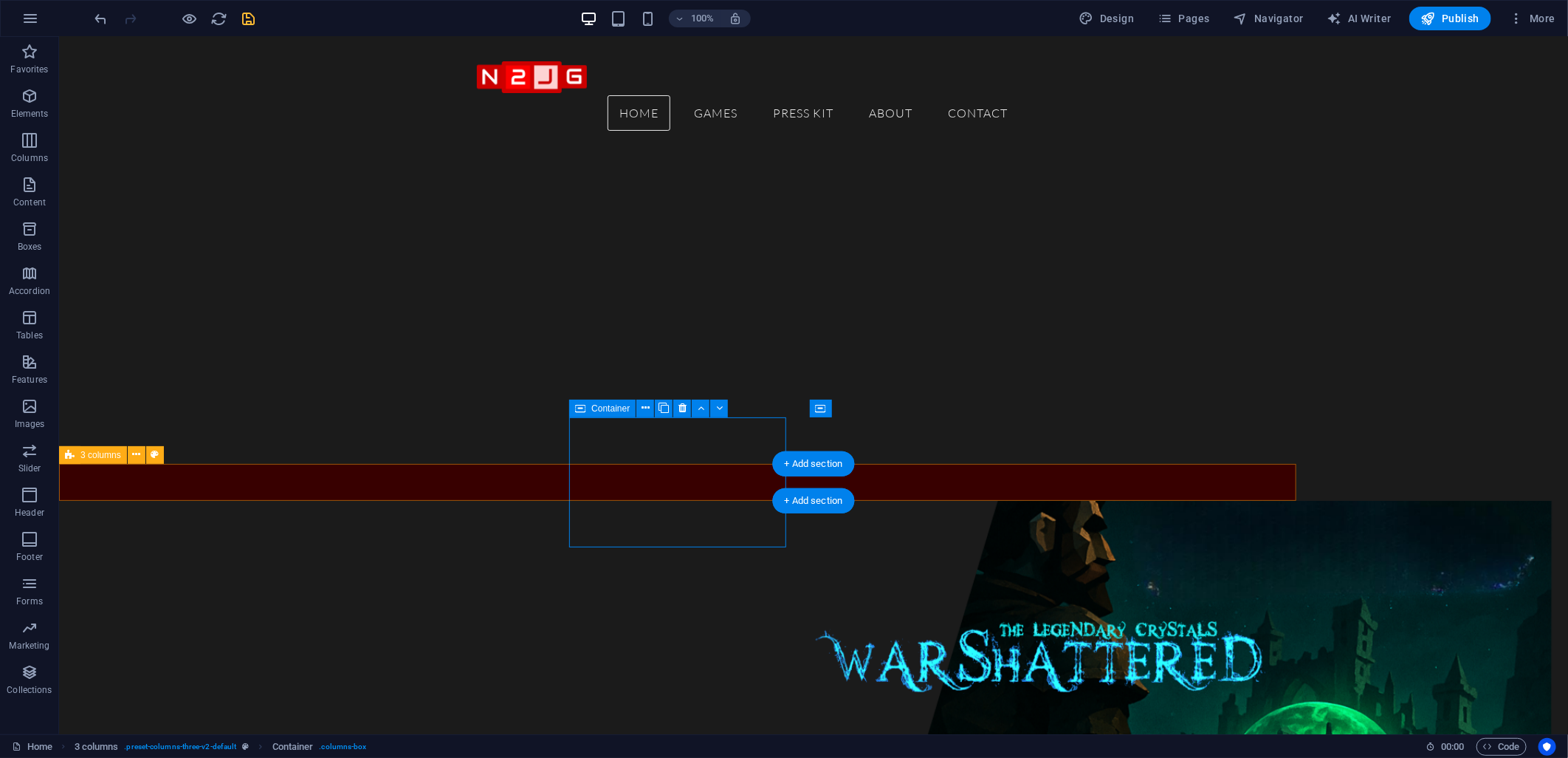
click at [287, 616] on div "Drop content here or Add elements Paste clipboard" at bounding box center [179, 668] width 216 height 105
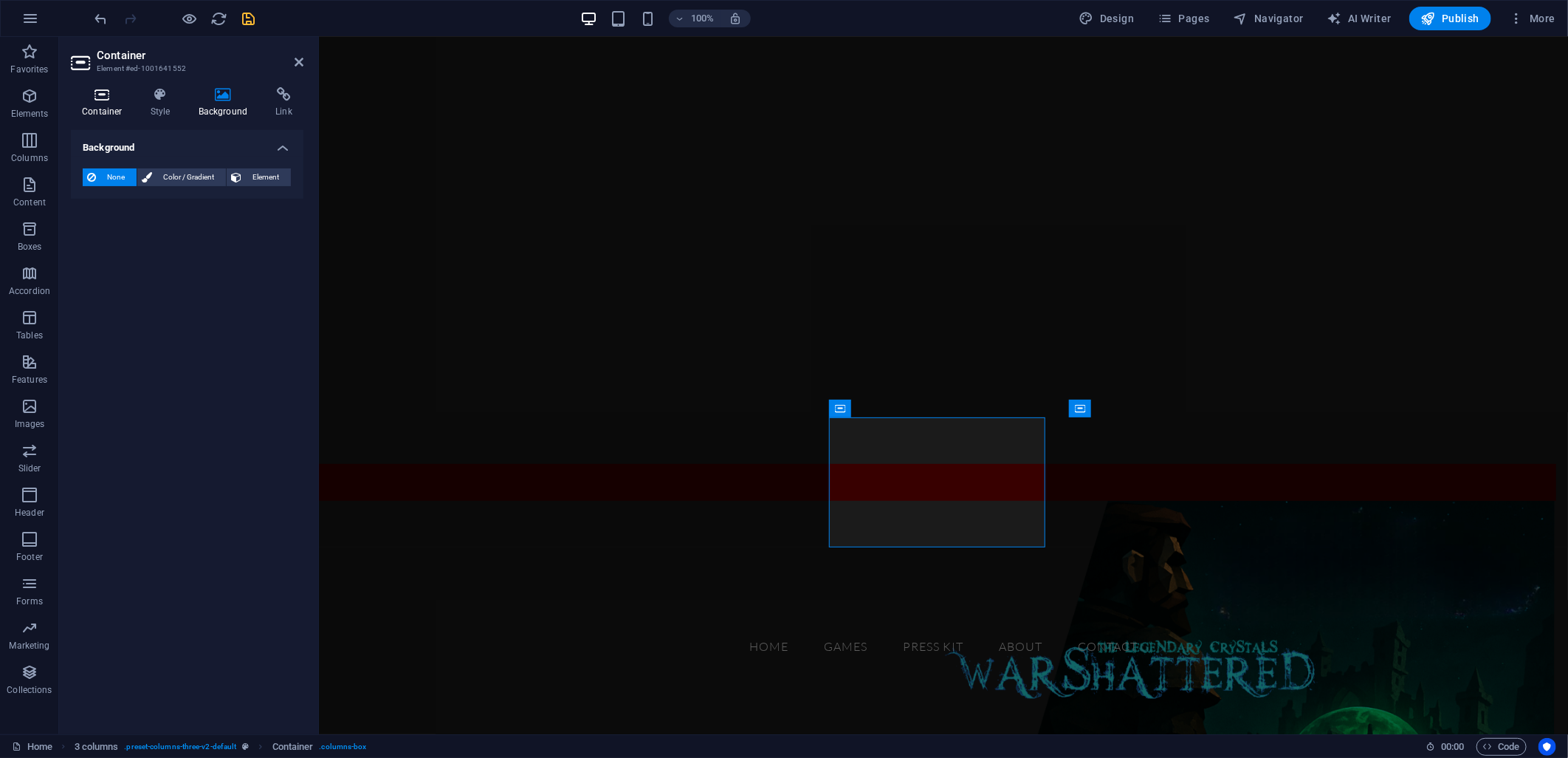
click at [108, 100] on icon at bounding box center [102, 95] width 63 height 15
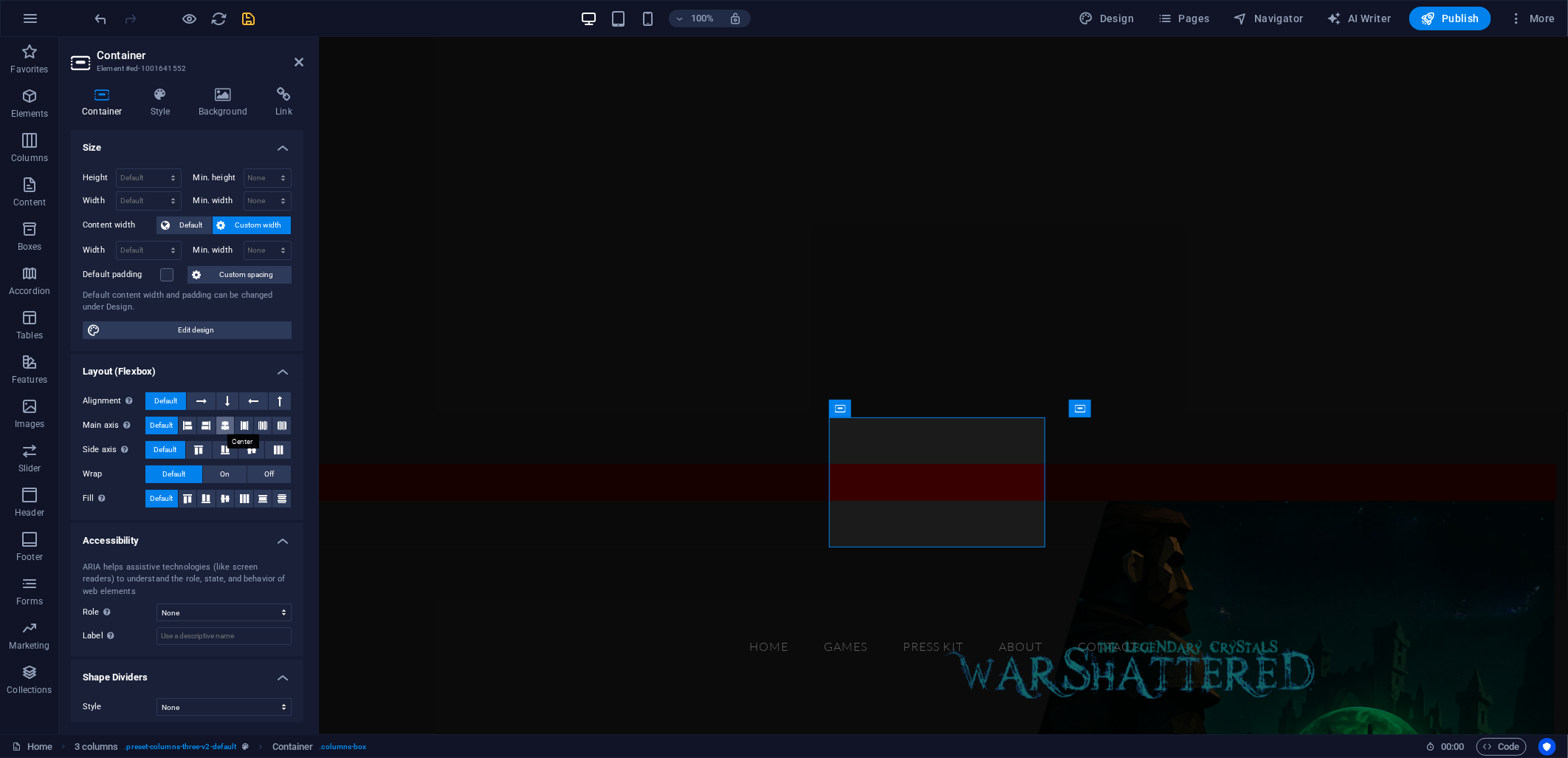
click at [223, 423] on icon at bounding box center [225, 425] width 9 height 18
click at [217, 498] on icon at bounding box center [225, 499] width 18 height 9
click at [248, 451] on icon at bounding box center [252, 450] width 18 height 9
click at [212, 104] on h4 "Background" at bounding box center [226, 103] width 78 height 31
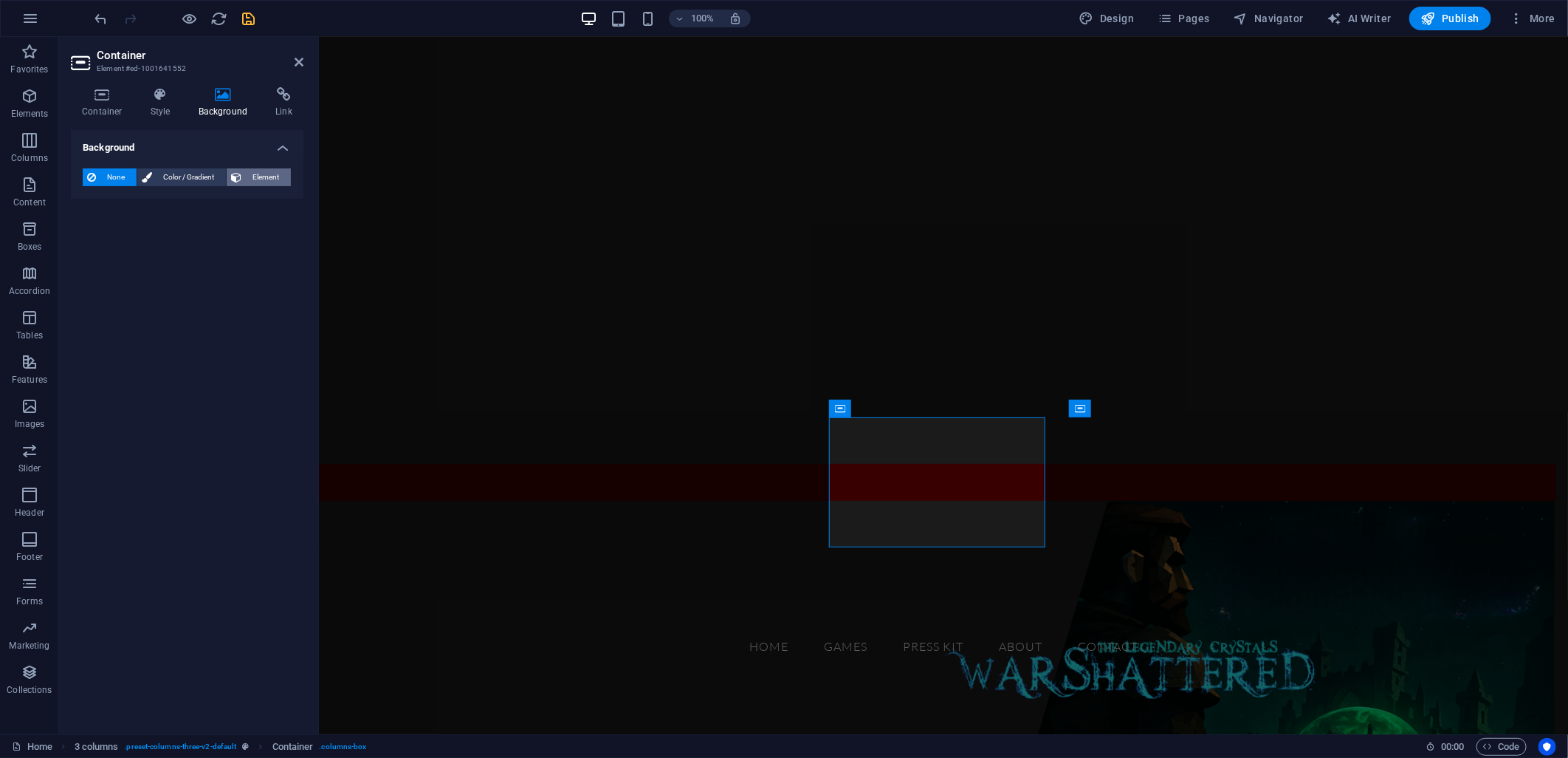
click at [239, 172] on icon at bounding box center [237, 177] width 11 height 18
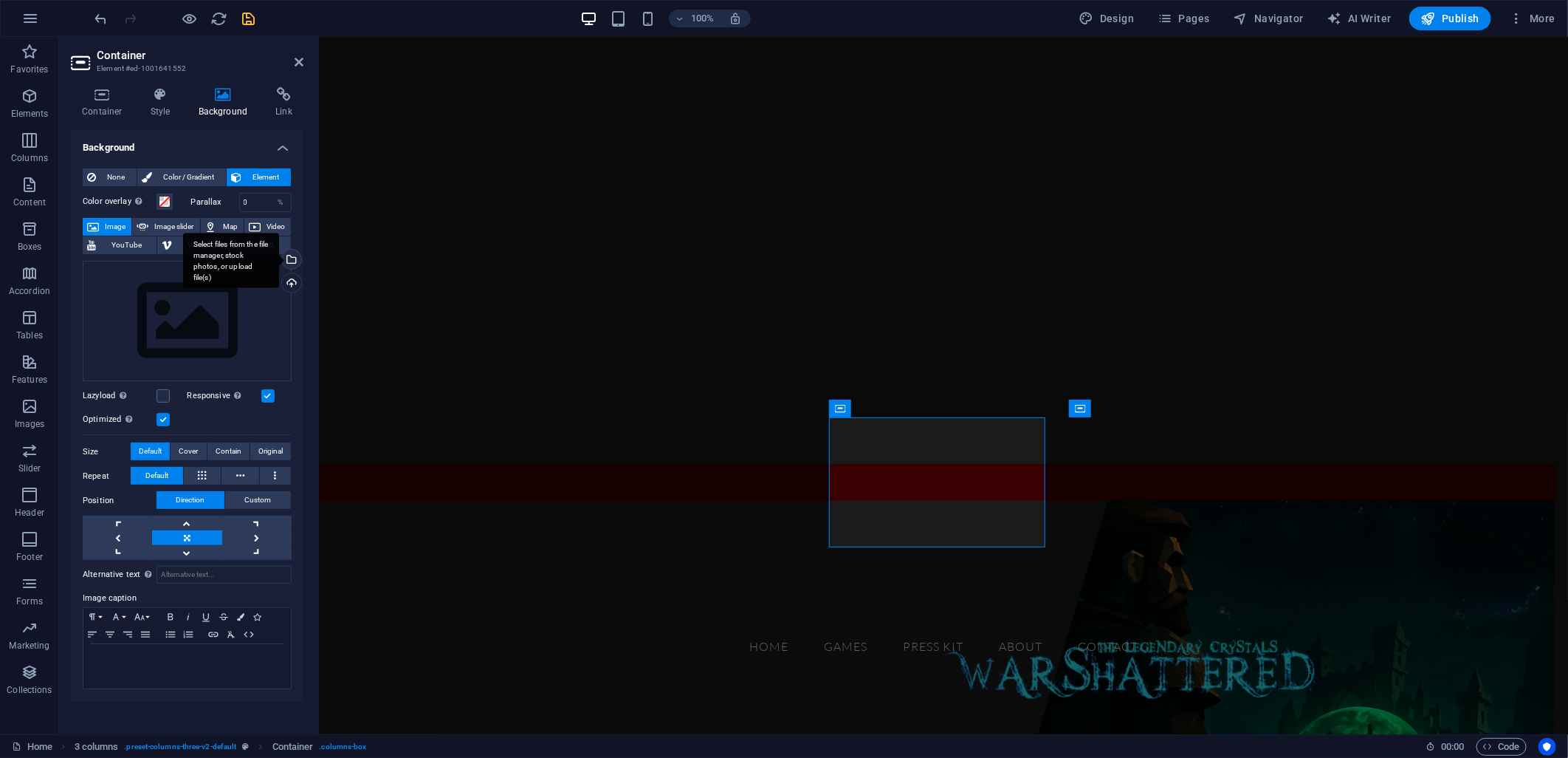
click at [291, 262] on div "Select files from the file manager, stock photos, or upload file(s)" at bounding box center [289, 260] width 22 height 22
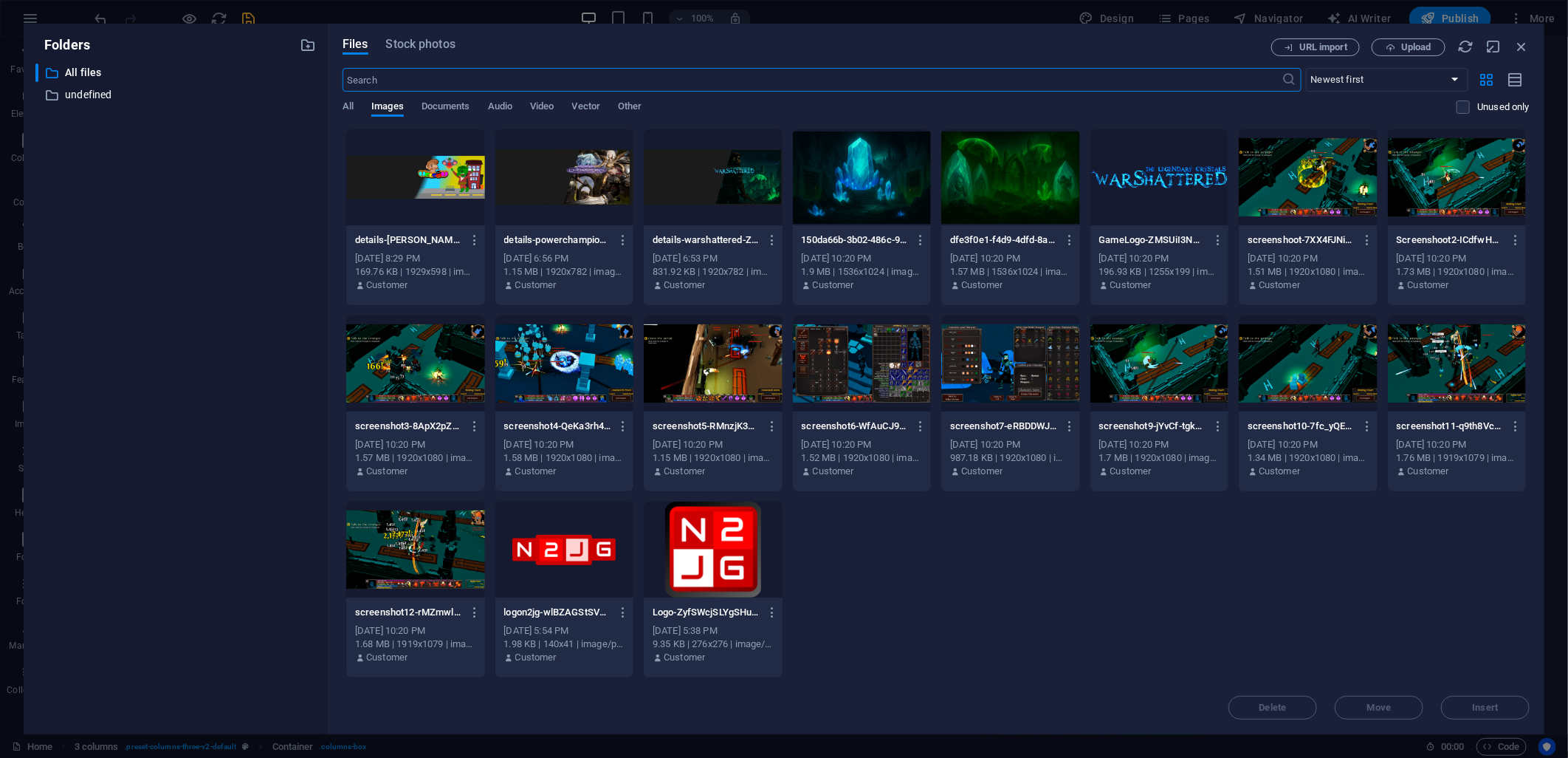
click at [540, 538] on div at bounding box center [564, 549] width 138 height 96
click at [540, 538] on div "1" at bounding box center [564, 549] width 138 height 96
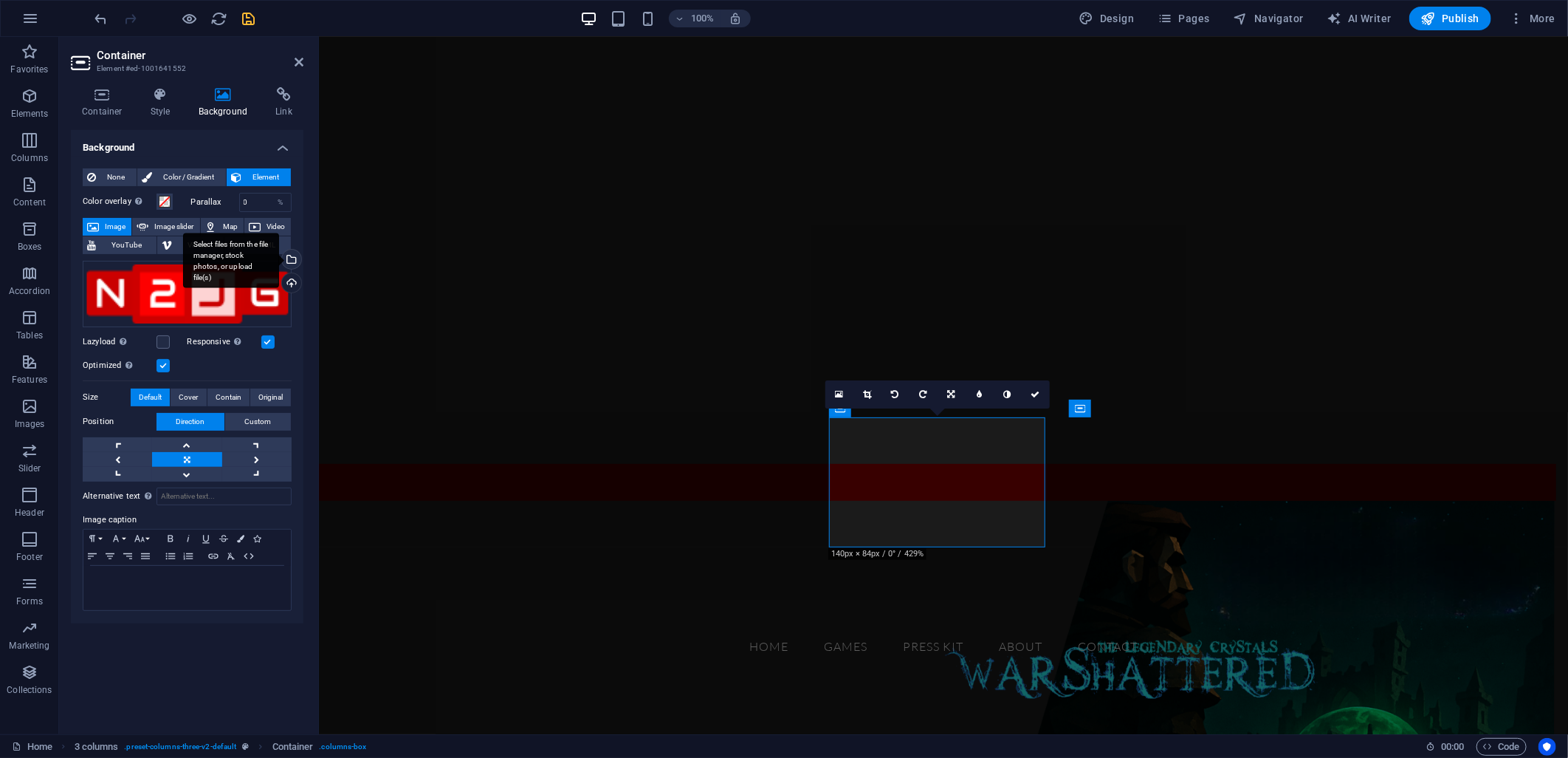
click at [296, 261] on div "Select files from the file manager, stock photos, or upload file(s)" at bounding box center [289, 260] width 22 height 22
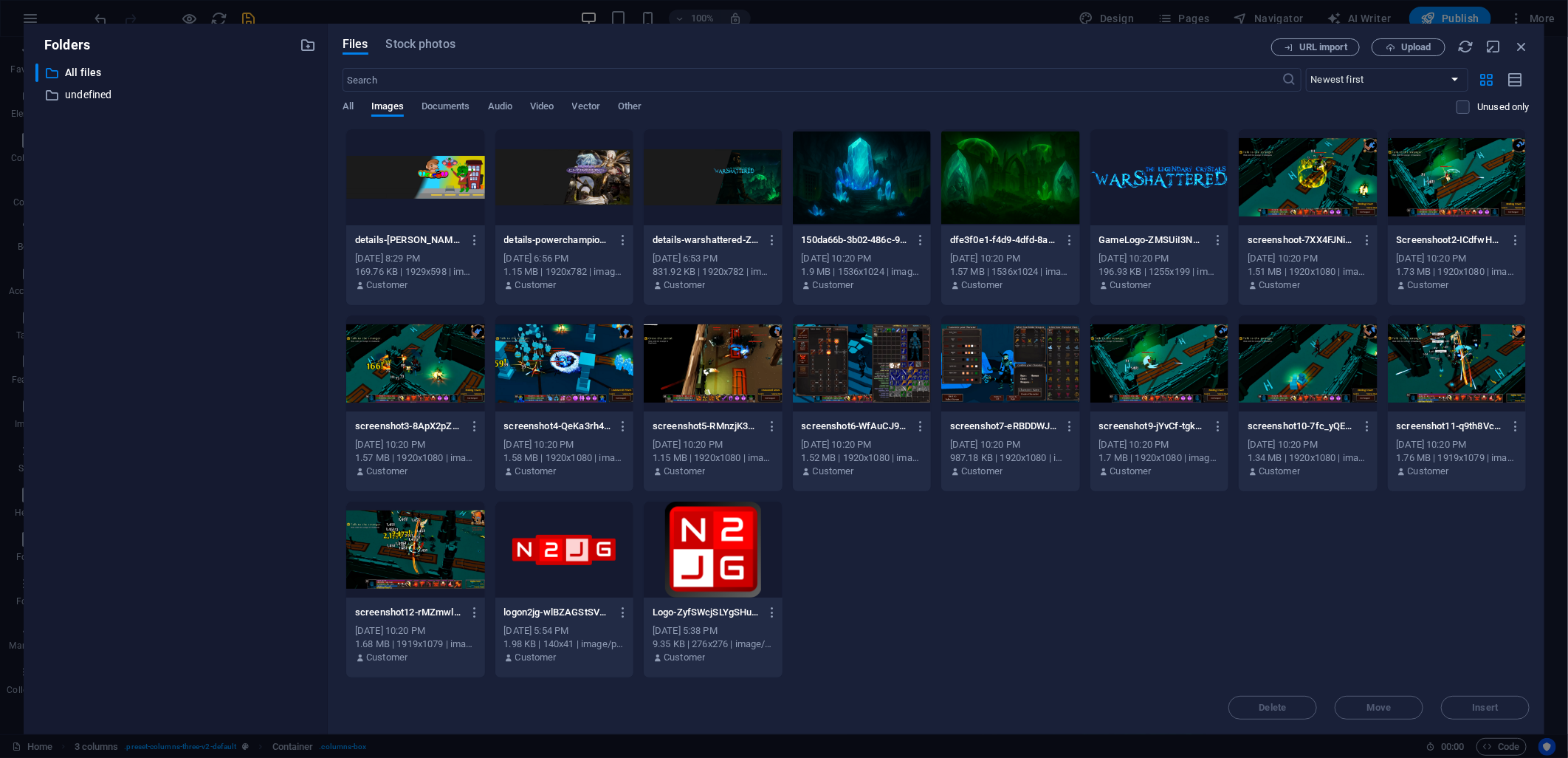
click at [733, 565] on div at bounding box center [713, 549] width 138 height 96
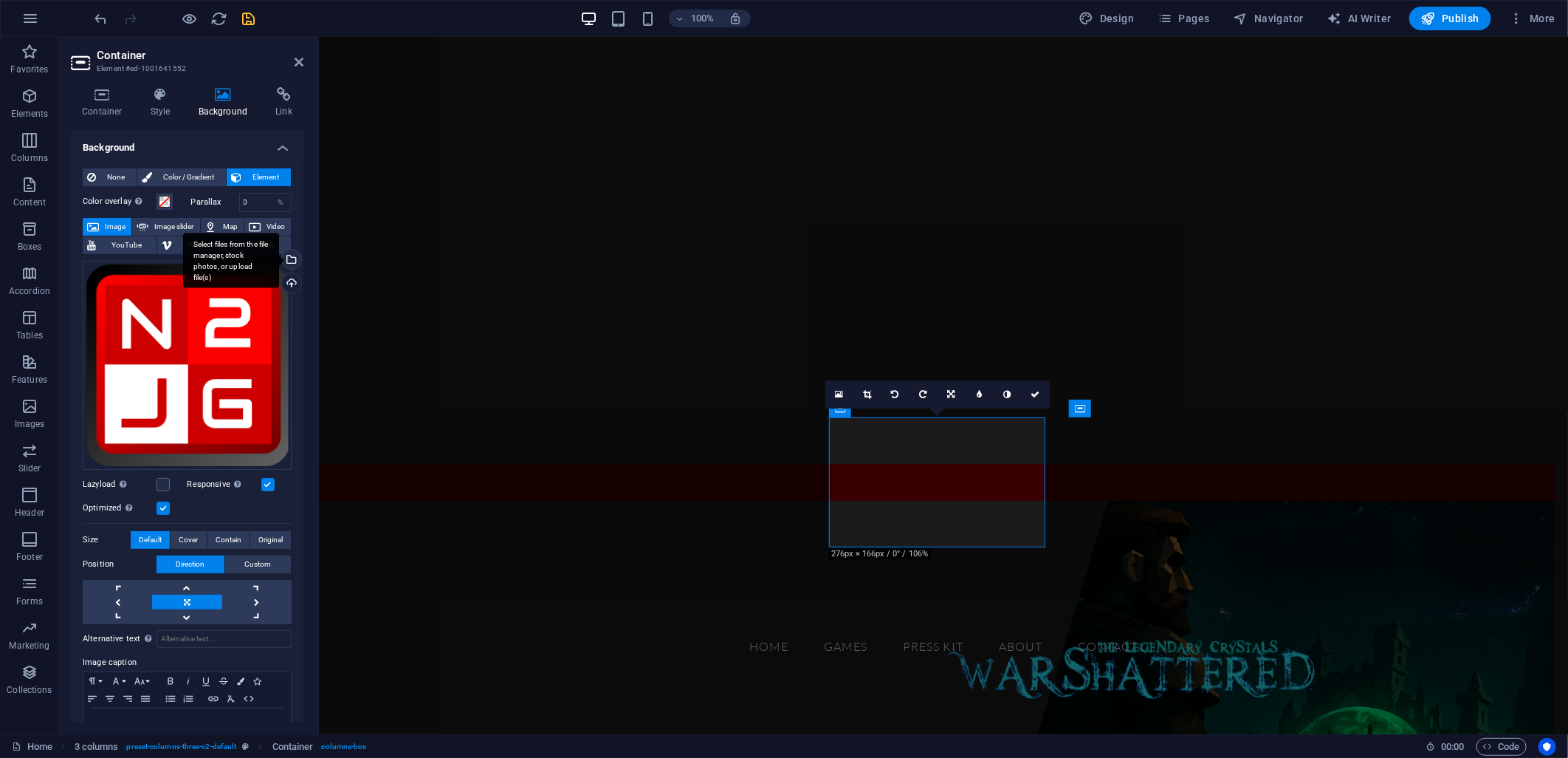
click at [289, 263] on div "Select files from the file manager, stock photos, or upload file(s)" at bounding box center [289, 260] width 22 height 22
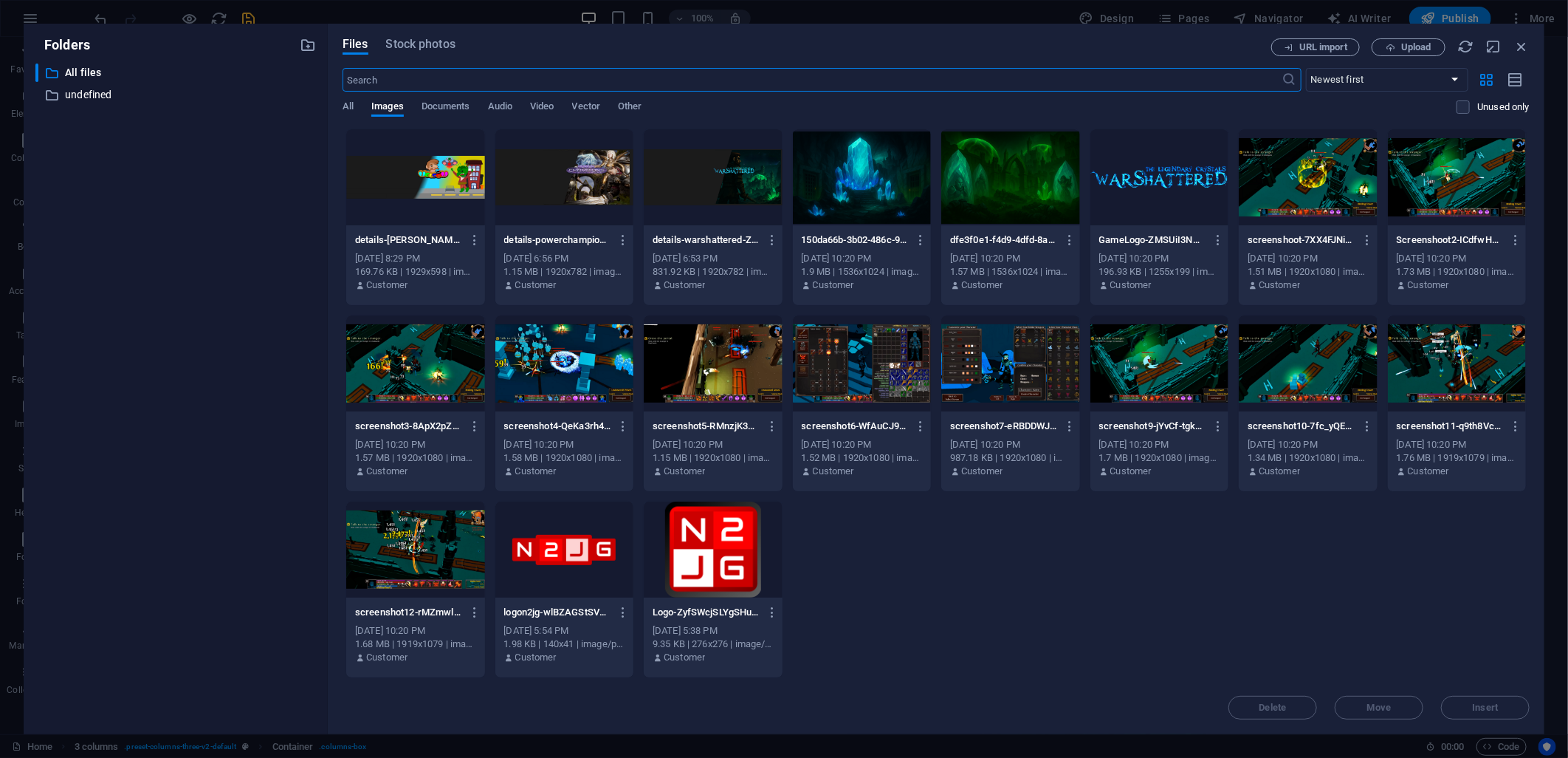
click at [566, 545] on div at bounding box center [564, 549] width 138 height 96
click at [566, 545] on div "1" at bounding box center [564, 549] width 138 height 96
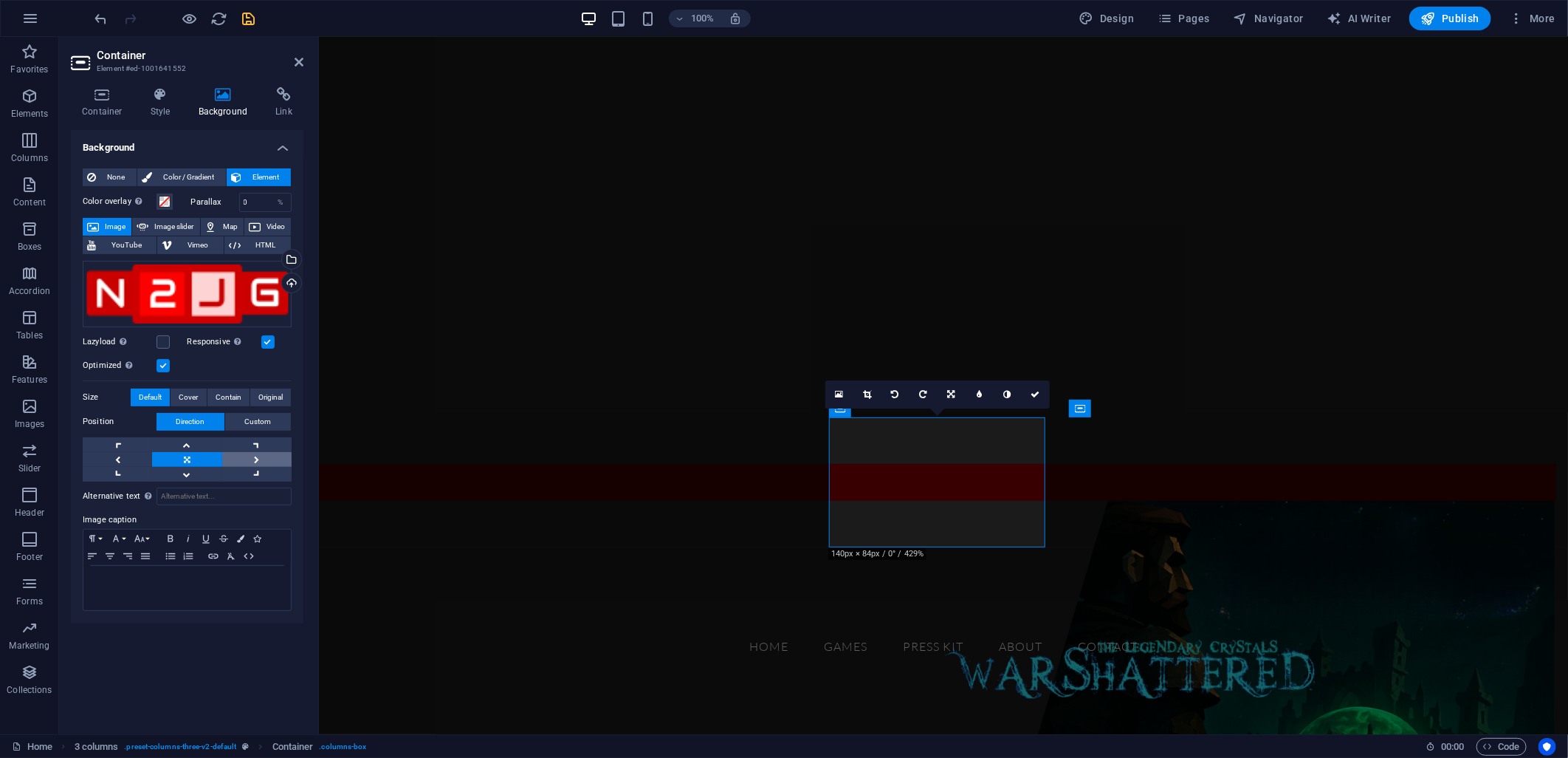
click at [248, 459] on link at bounding box center [257, 459] width 70 height 15
click at [205, 448] on link at bounding box center [187, 444] width 70 height 15
click at [695, 547] on figure at bounding box center [943, 729] width 1249 height 459
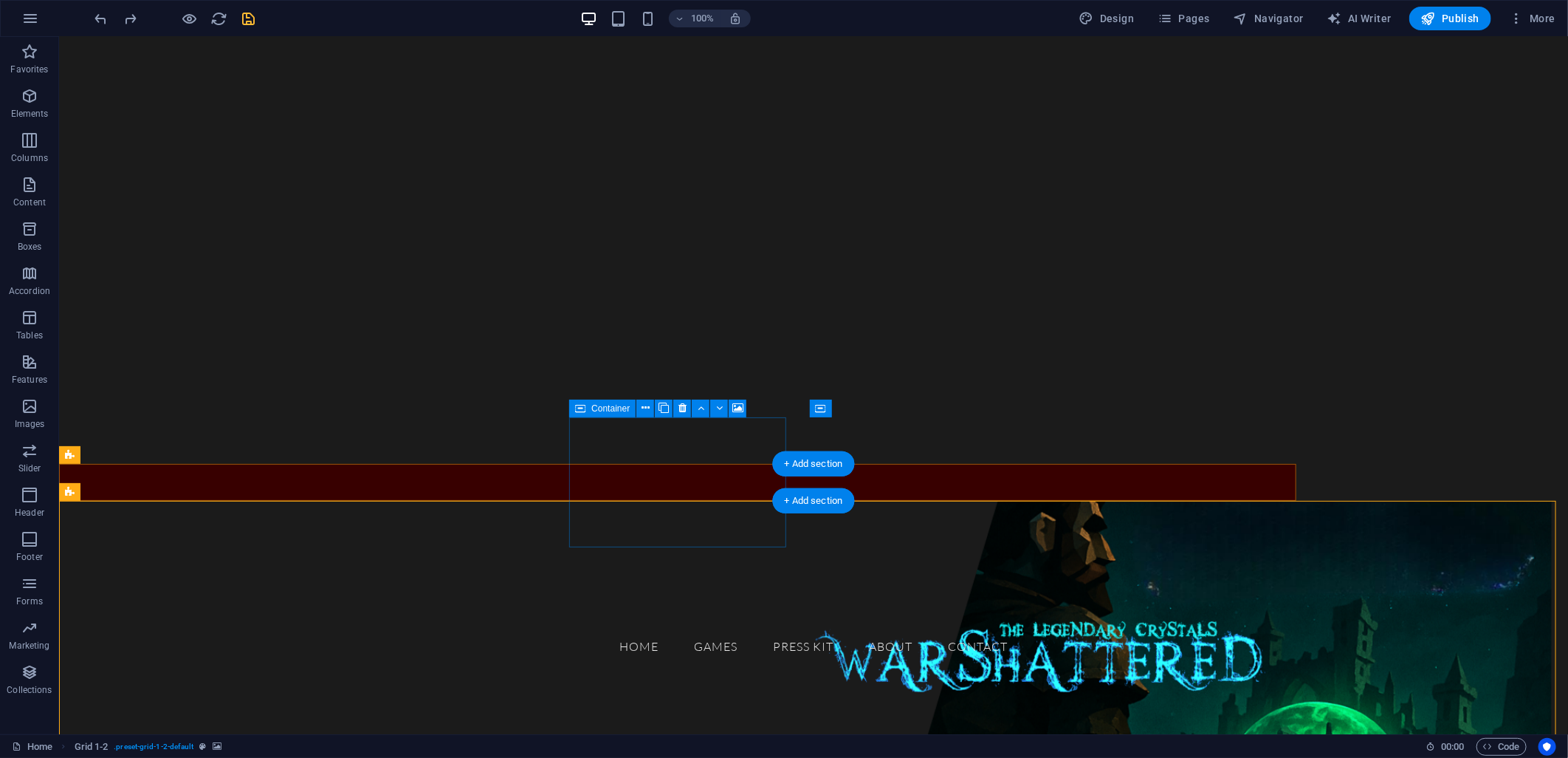
click at [522, 542] on figure at bounding box center [812, 729] width 1509 height 459
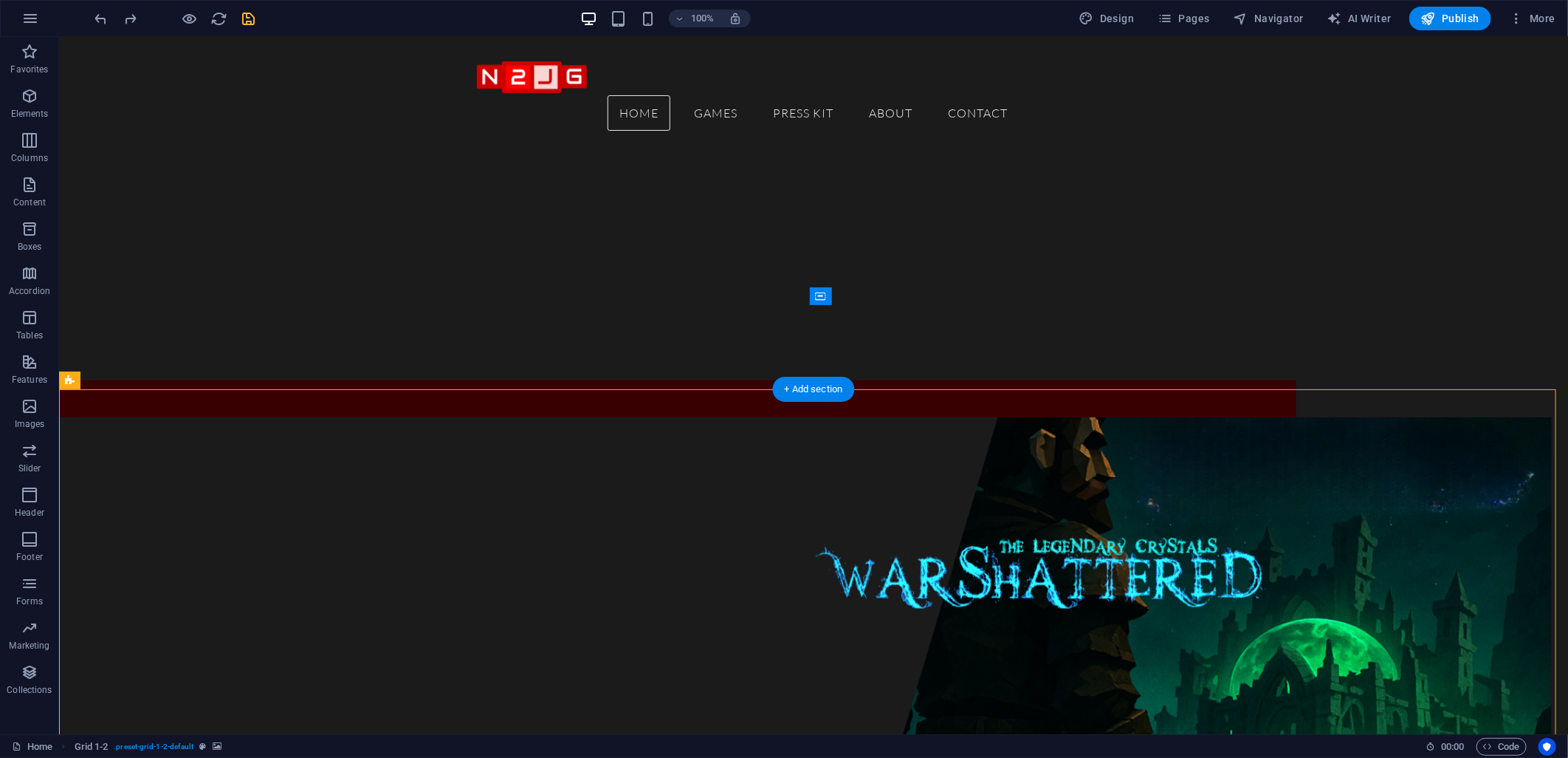
scroll to position [246, 0]
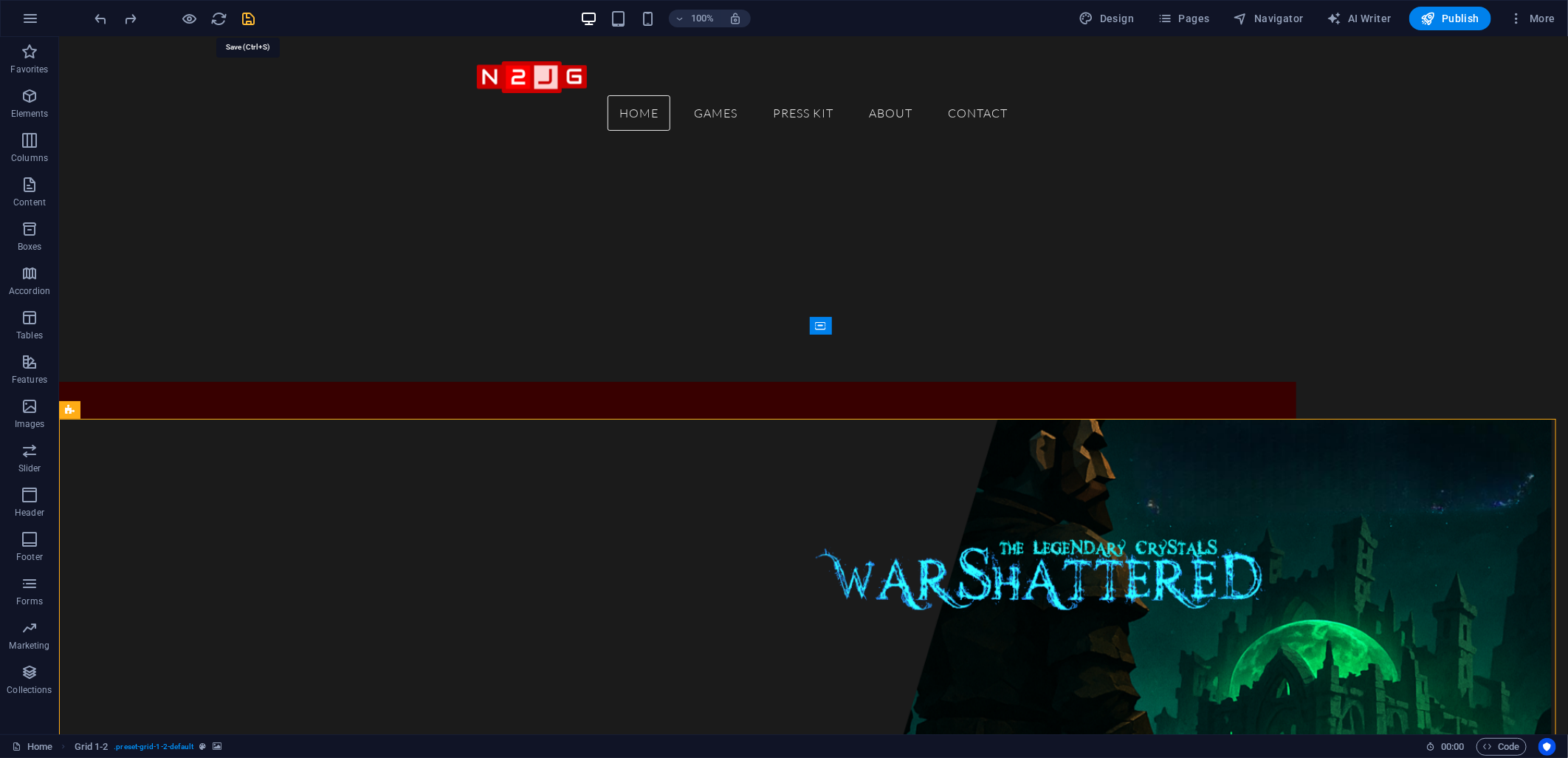
click at [244, 19] on icon "save" at bounding box center [248, 19] width 17 height 17
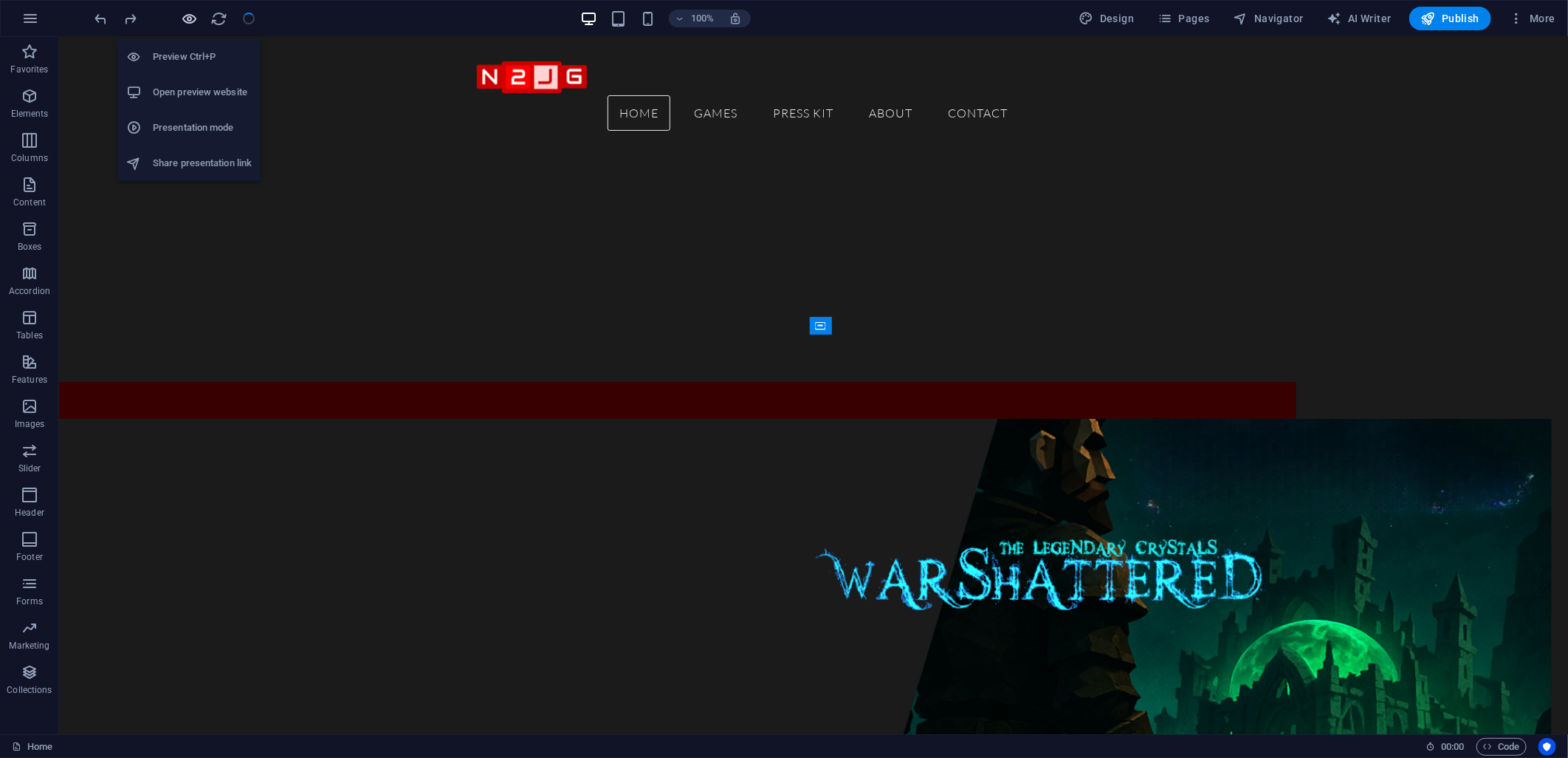
click at [190, 20] on icon "button" at bounding box center [189, 19] width 17 height 17
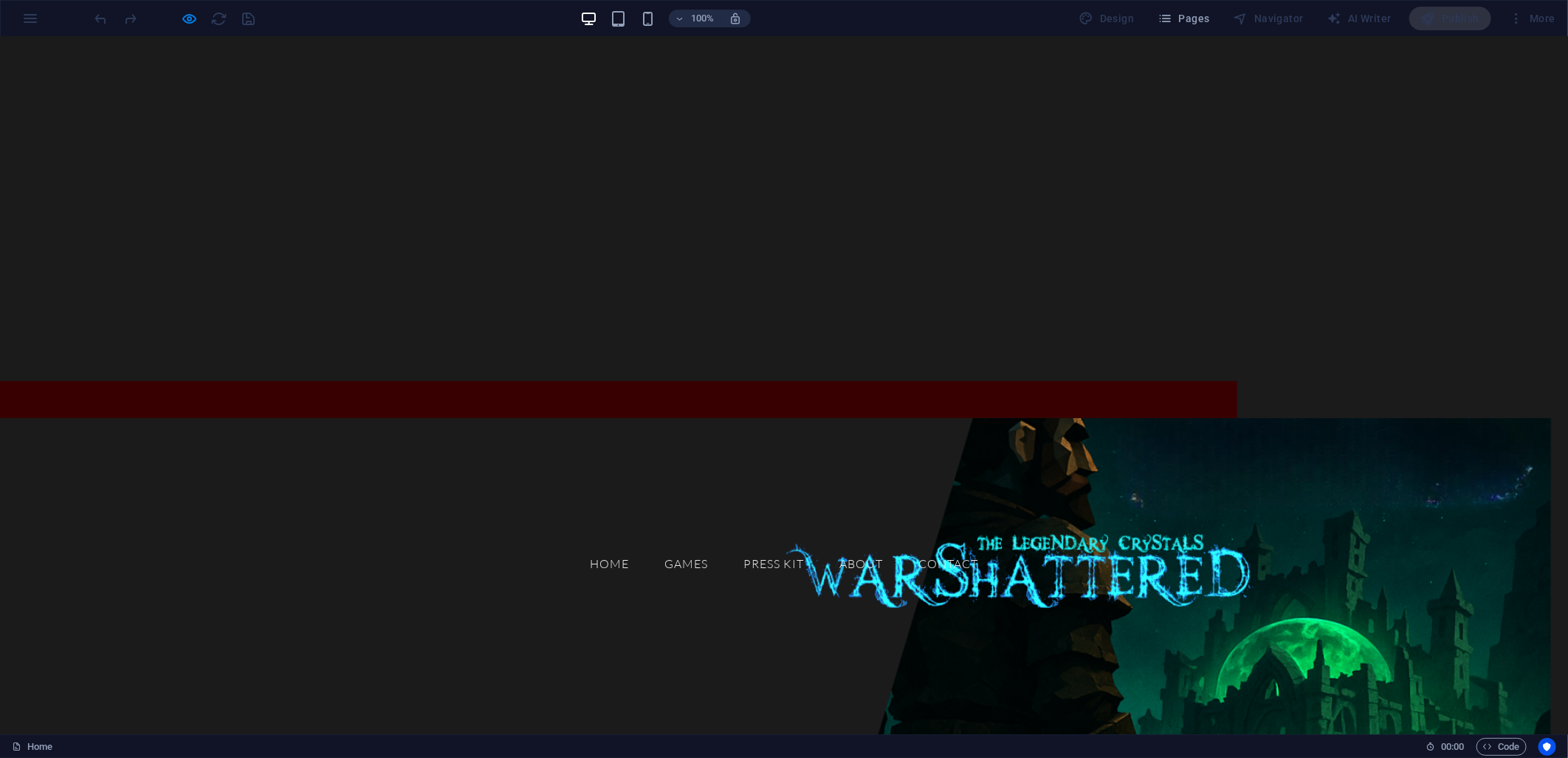
scroll to position [328, 0]
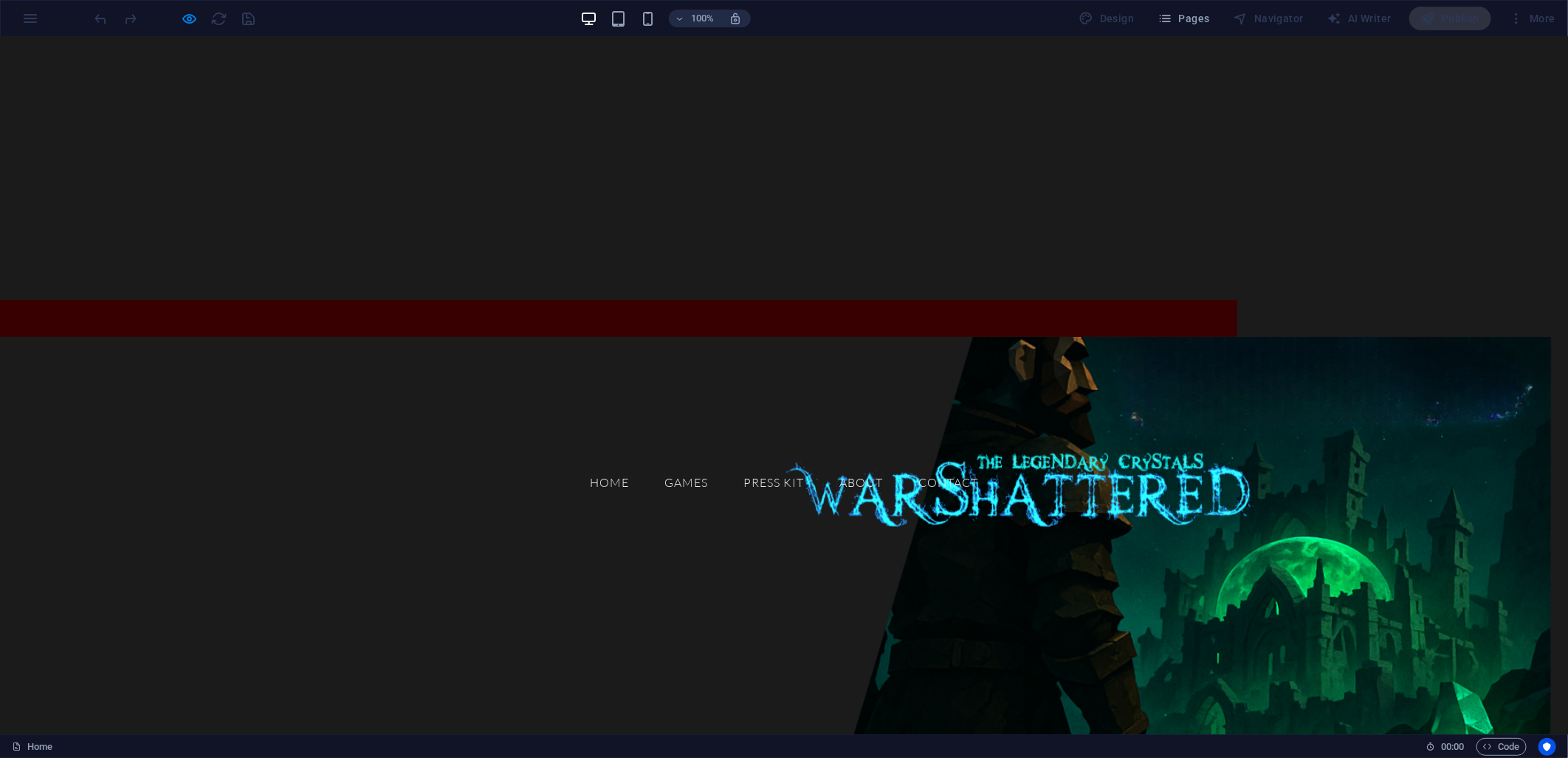
click at [228, 358] on p "GAMES" at bounding box center [120, 400] width 216 height 82
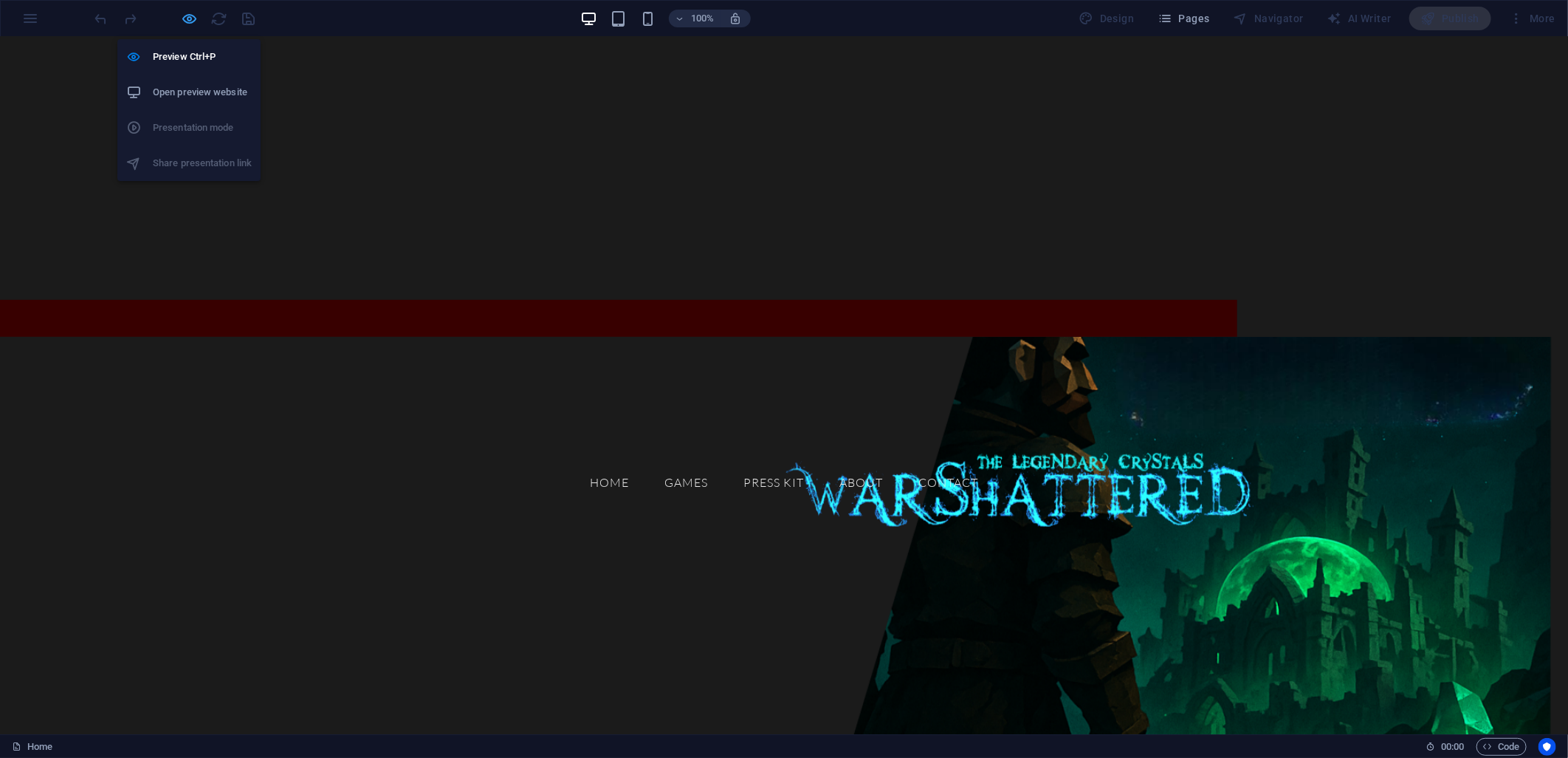
click at [186, 22] on icon "button" at bounding box center [189, 19] width 17 height 17
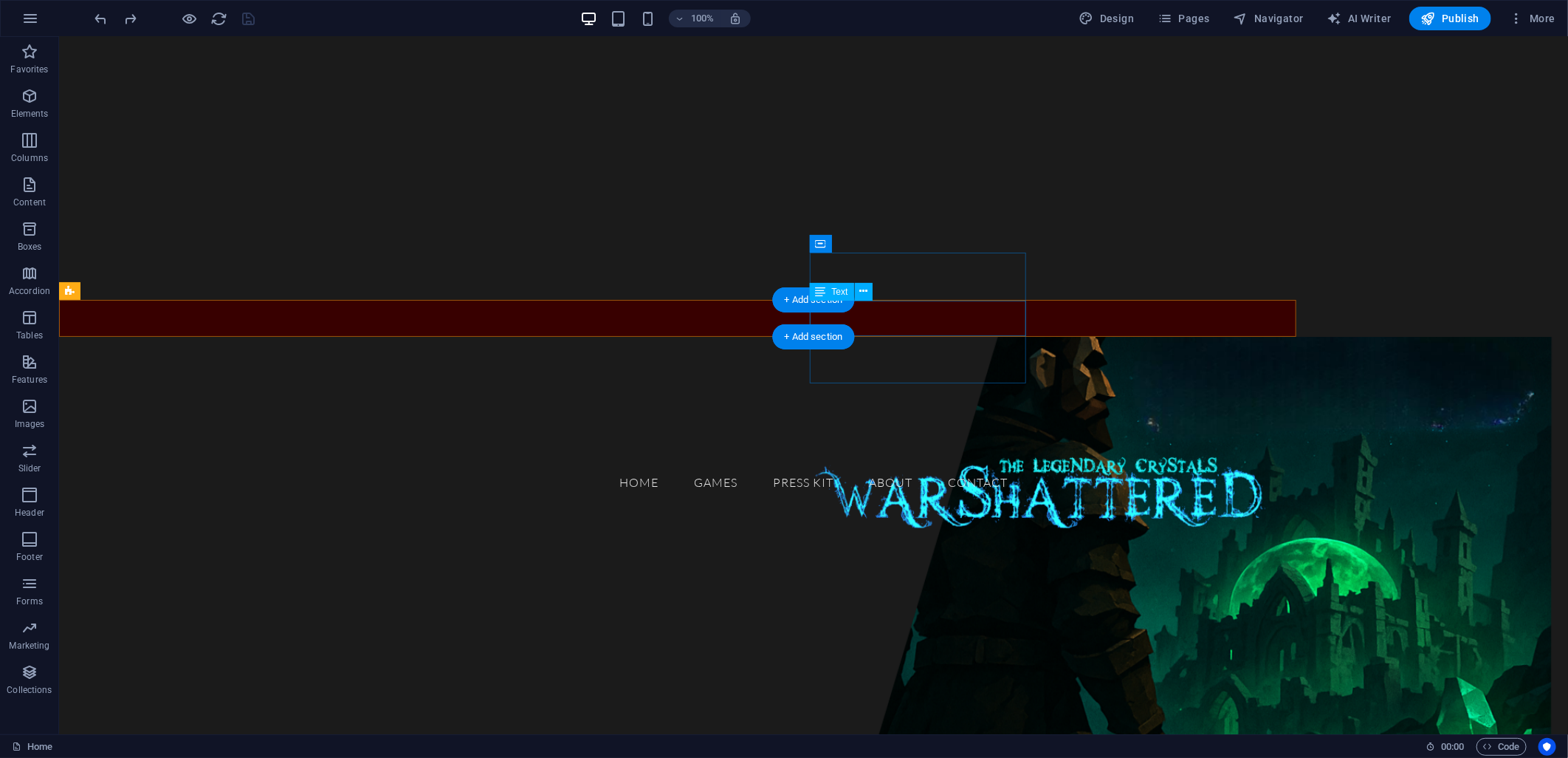
click at [287, 568] on div "Dive into our world of games—where fun meets challenge and every click brings a…" at bounding box center [179, 586] width 216 height 36
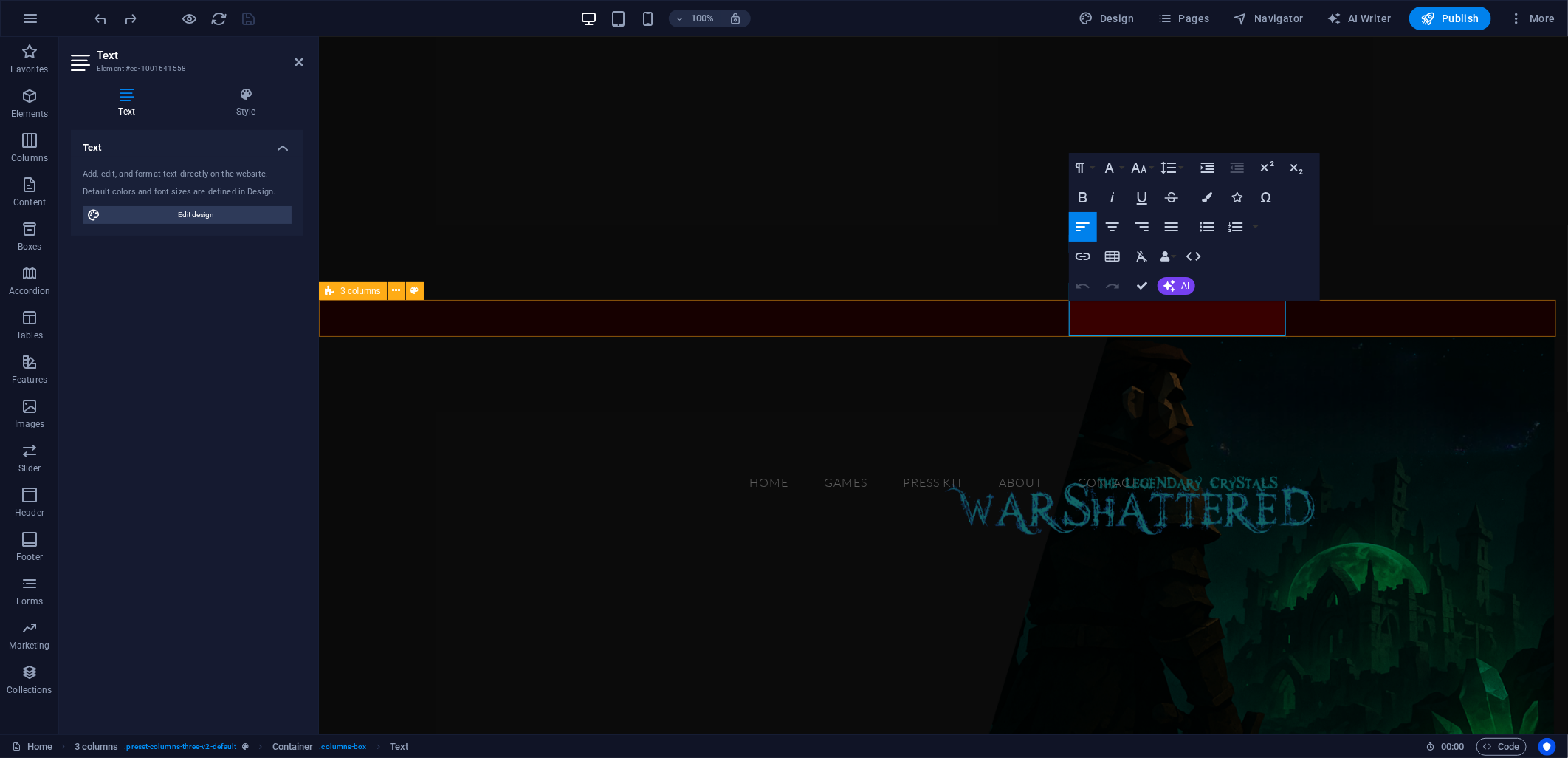
drag, startPoint x: 1196, startPoint y: 330, endPoint x: 1060, endPoint y: 307, distance: 137.9
click at [1060, 307] on div "GAMES Drop content here or Add elements Paste clipboard Dive into our world of …" at bounding box center [936, 317] width 1237 height 37
click at [1146, 168] on icon "button" at bounding box center [1139, 168] width 18 height 18
click at [1162, 247] on link "18" at bounding box center [1154, 246] width 53 height 22
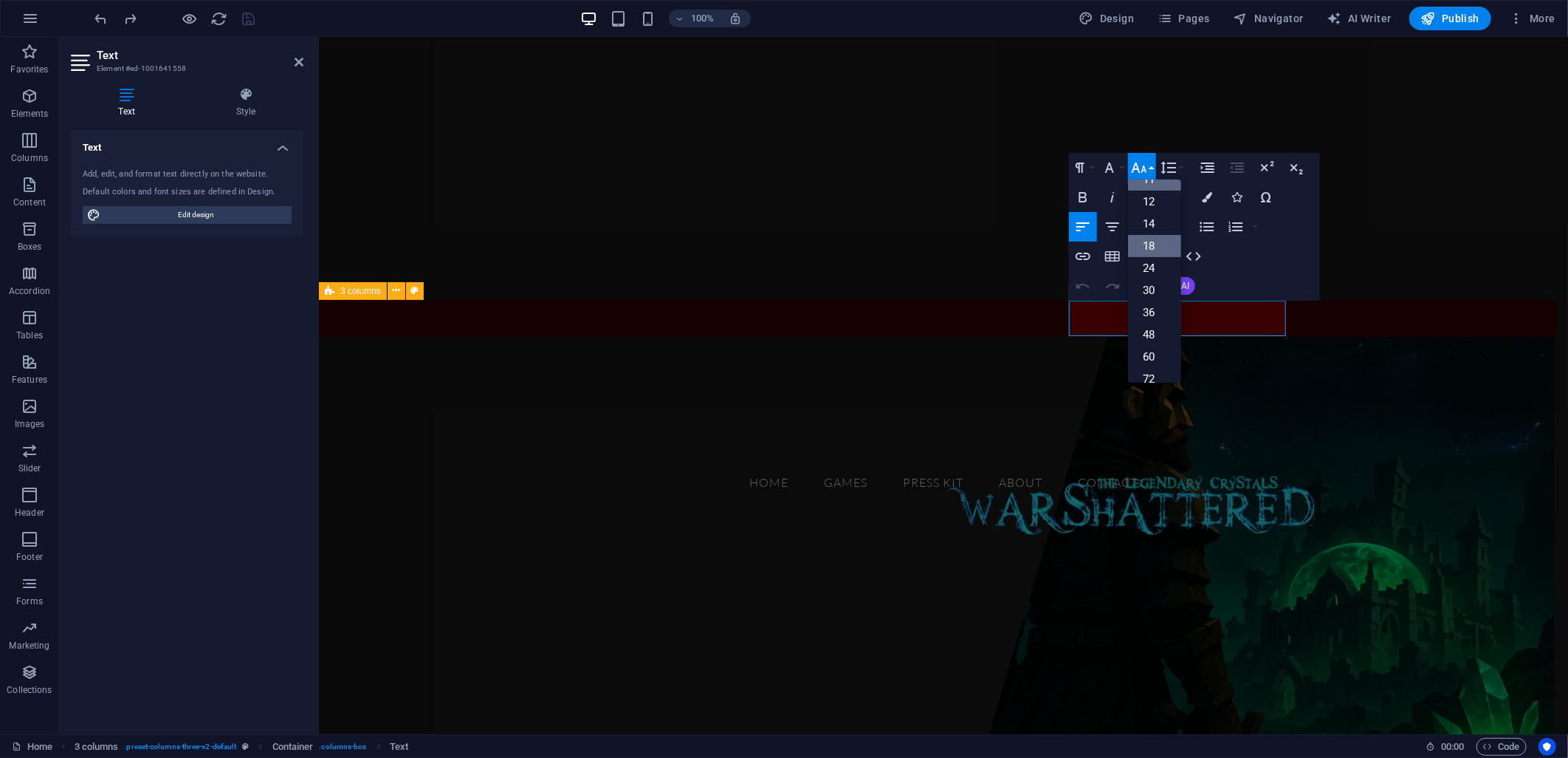
scroll to position [316, 0]
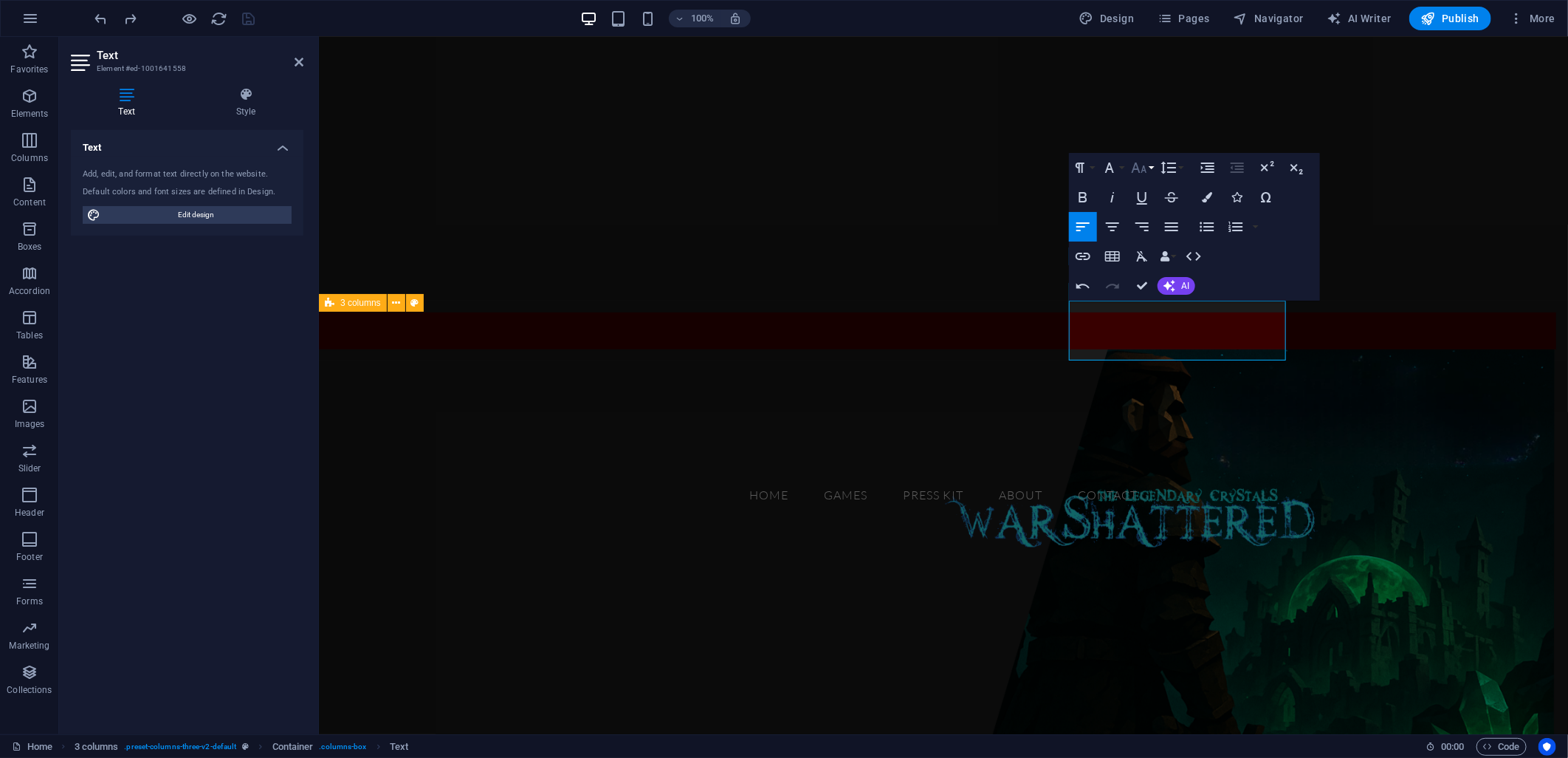
click at [1146, 172] on icon "button" at bounding box center [1139, 168] width 18 height 18
click at [1154, 265] on link "14" at bounding box center [1154, 272] width 53 height 22
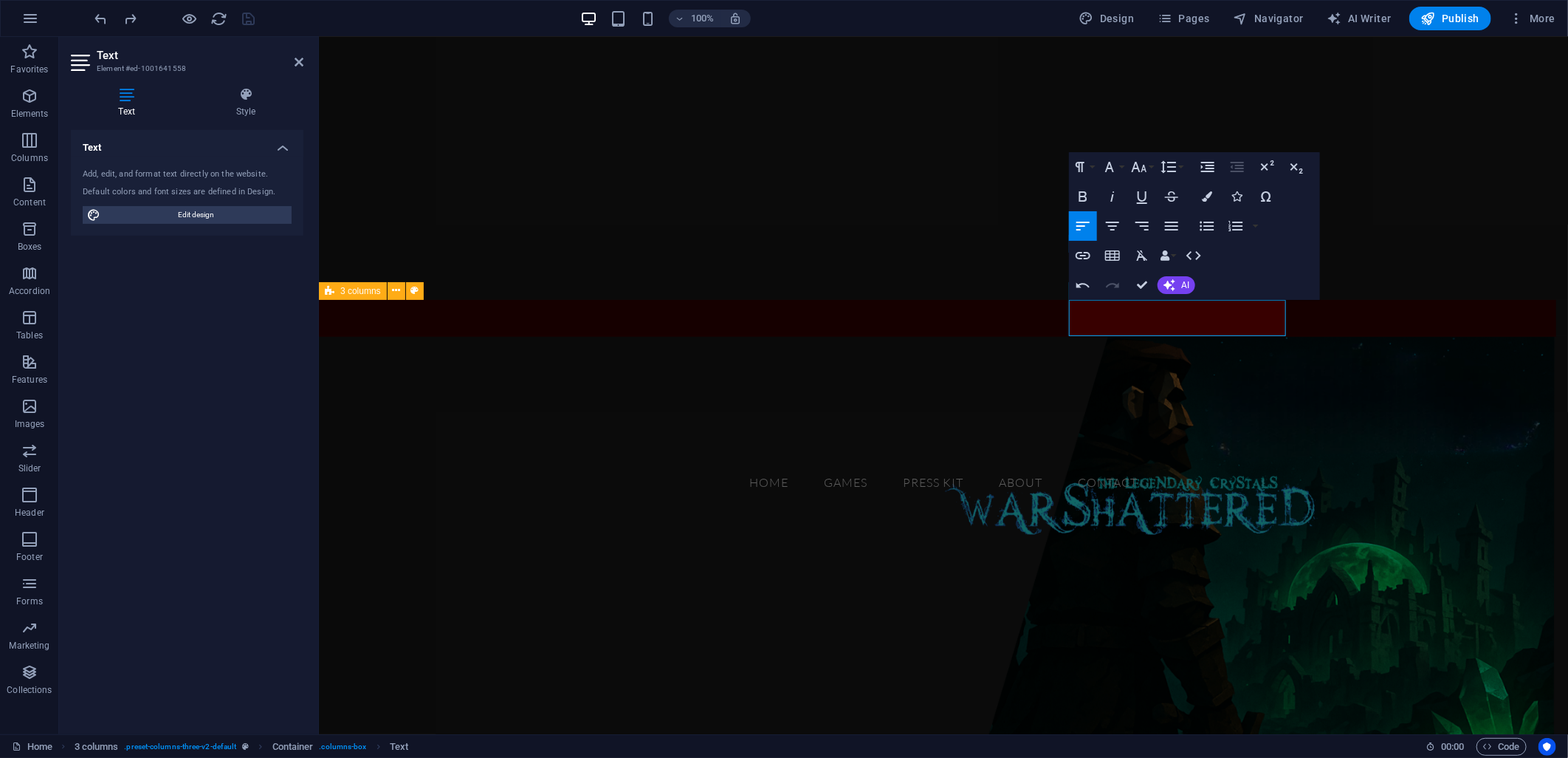
click at [1363, 393] on figure at bounding box center [943, 566] width 1249 height 459
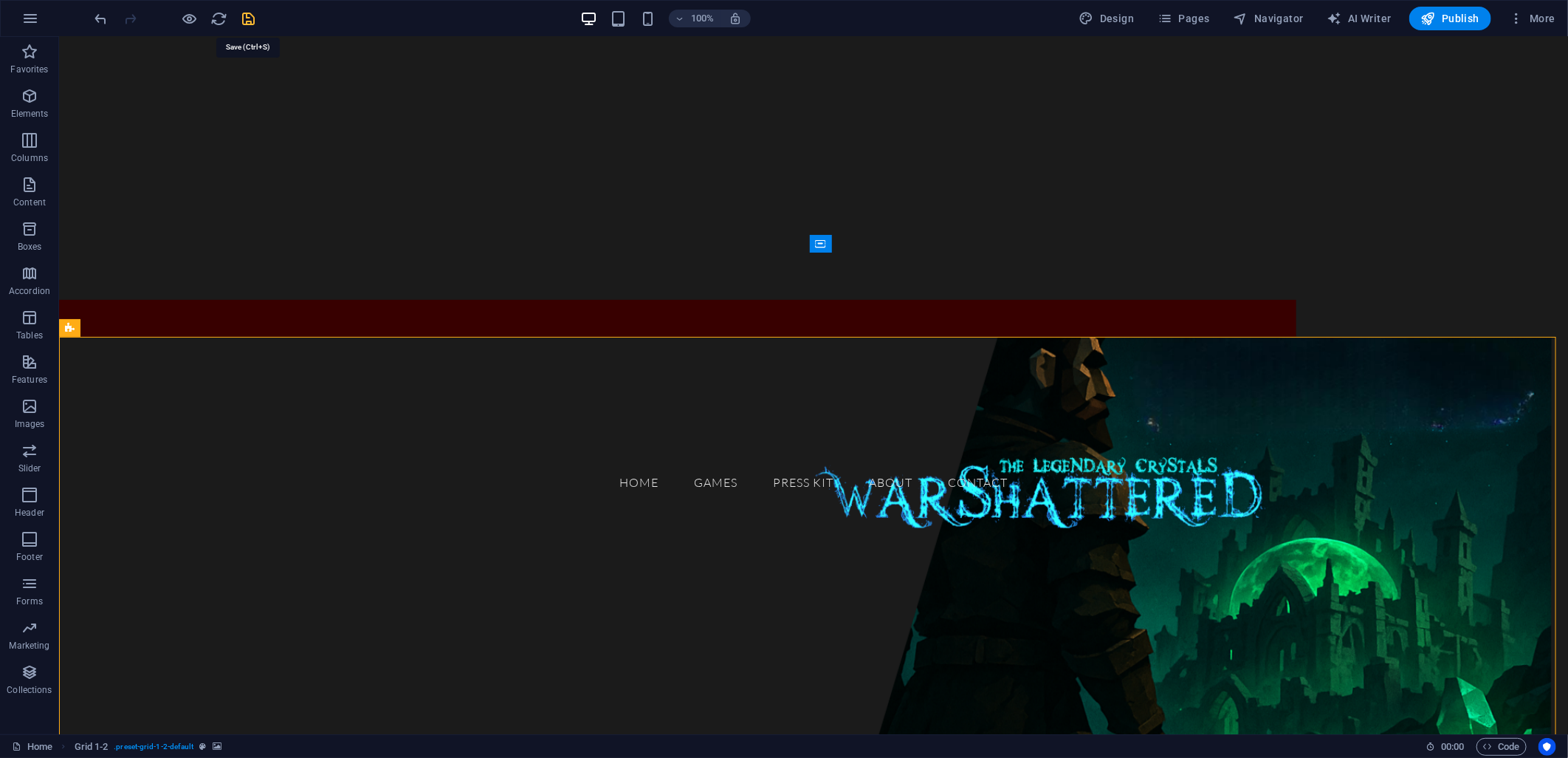
click at [245, 15] on icon "save" at bounding box center [248, 19] width 17 height 17
checkbox input "false"
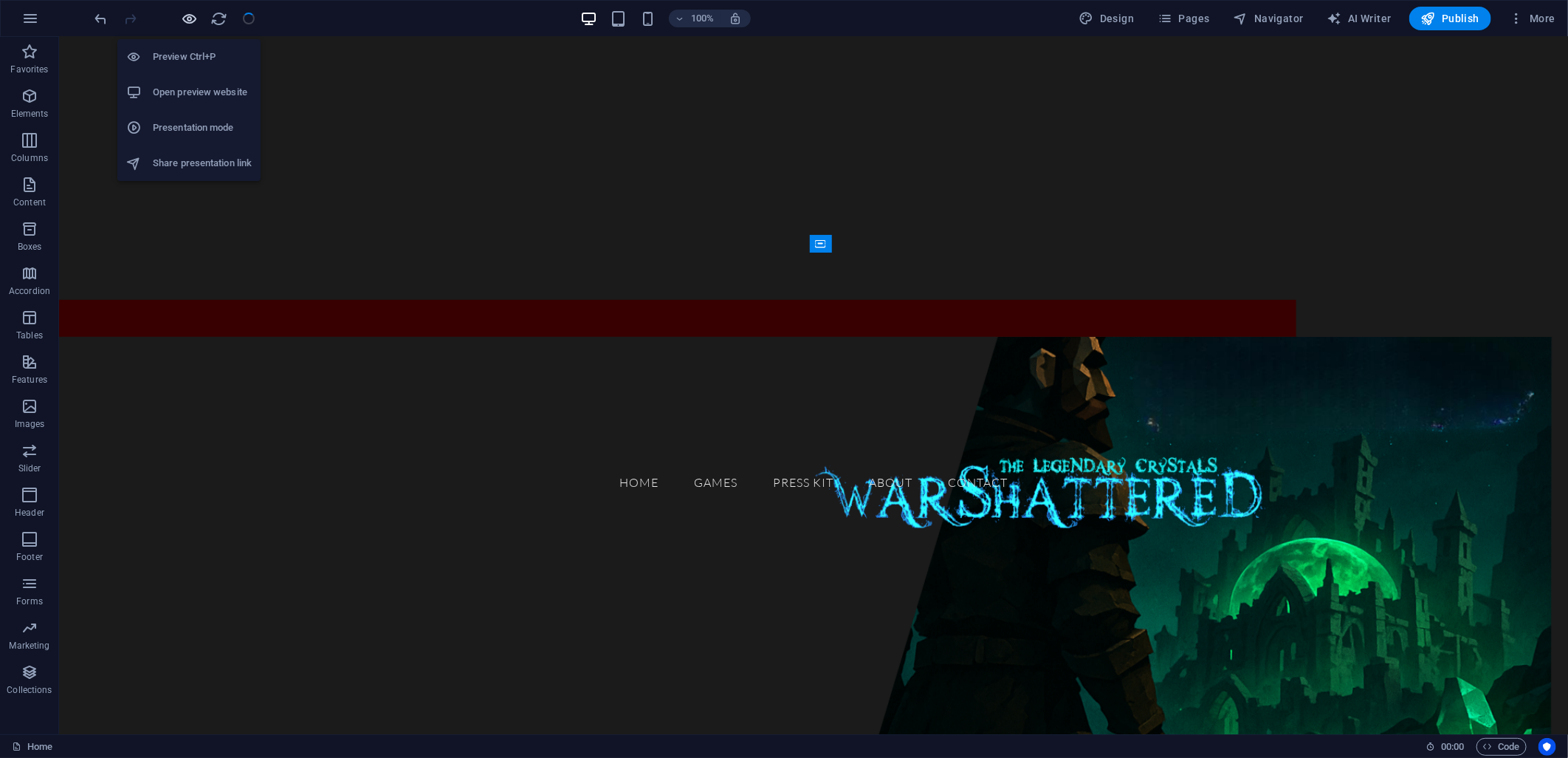
click at [181, 18] on icon "button" at bounding box center [189, 19] width 17 height 17
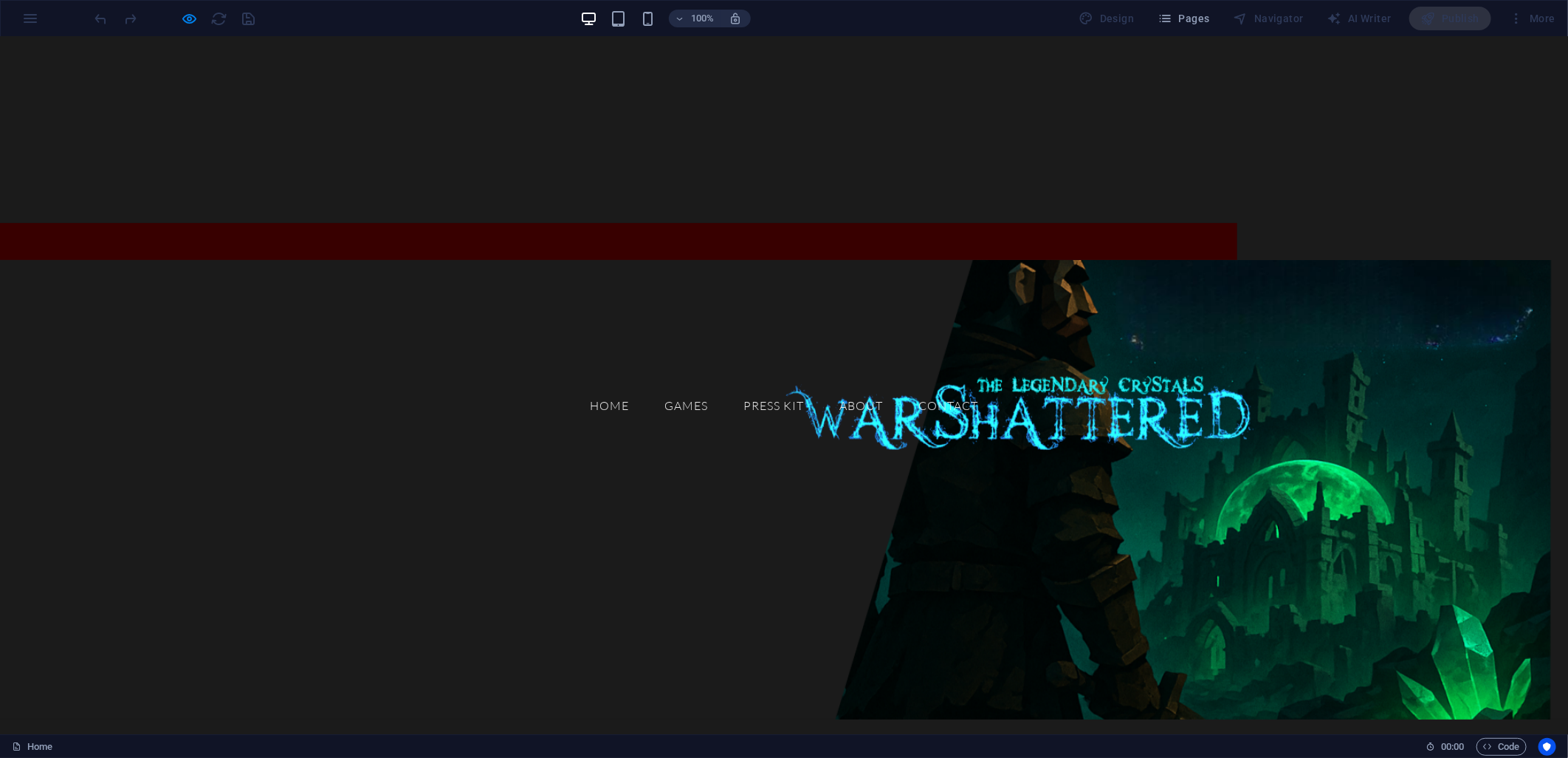
scroll to position [410, 0]
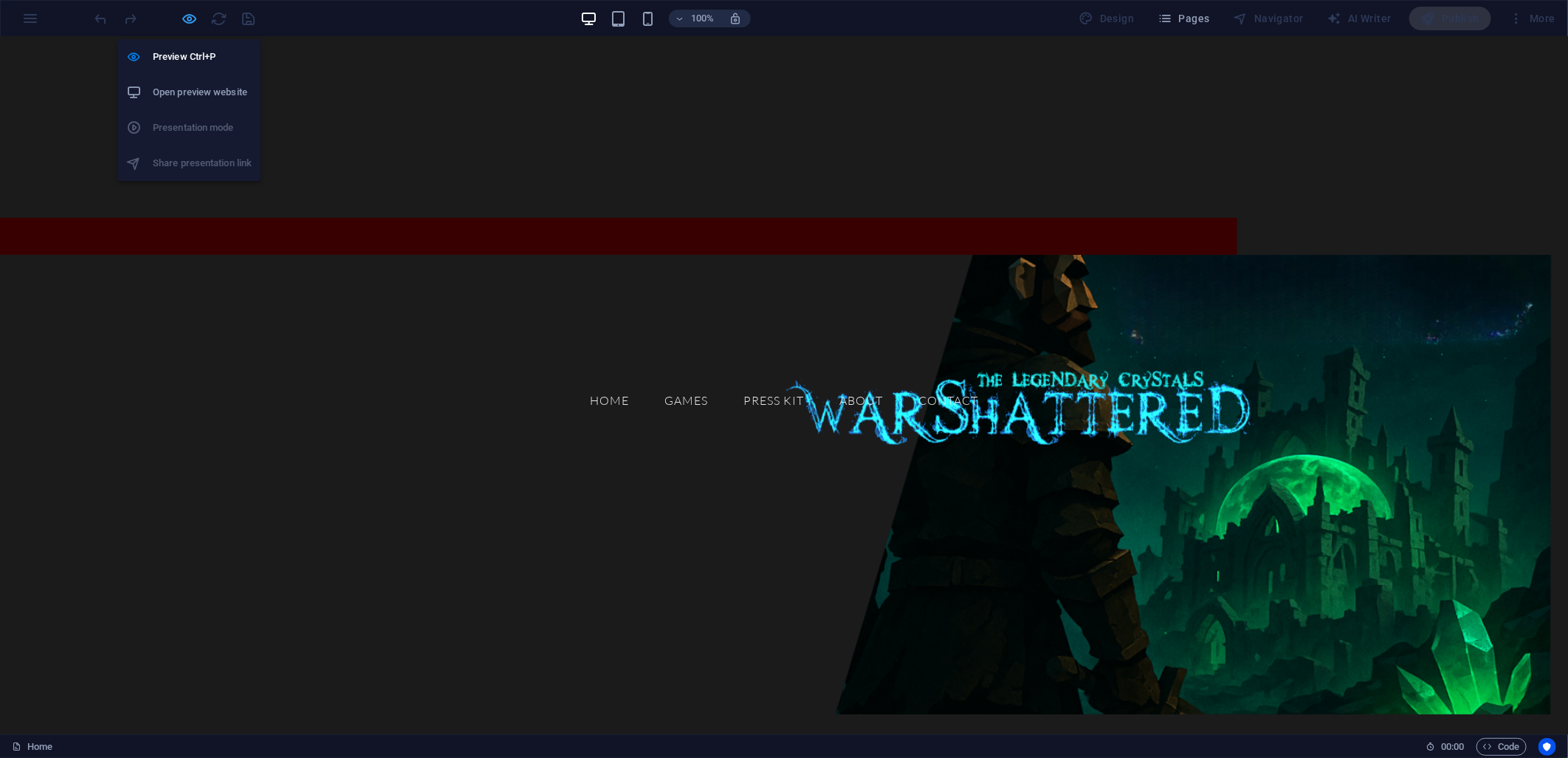
click at [193, 20] on icon "button" at bounding box center [189, 19] width 17 height 17
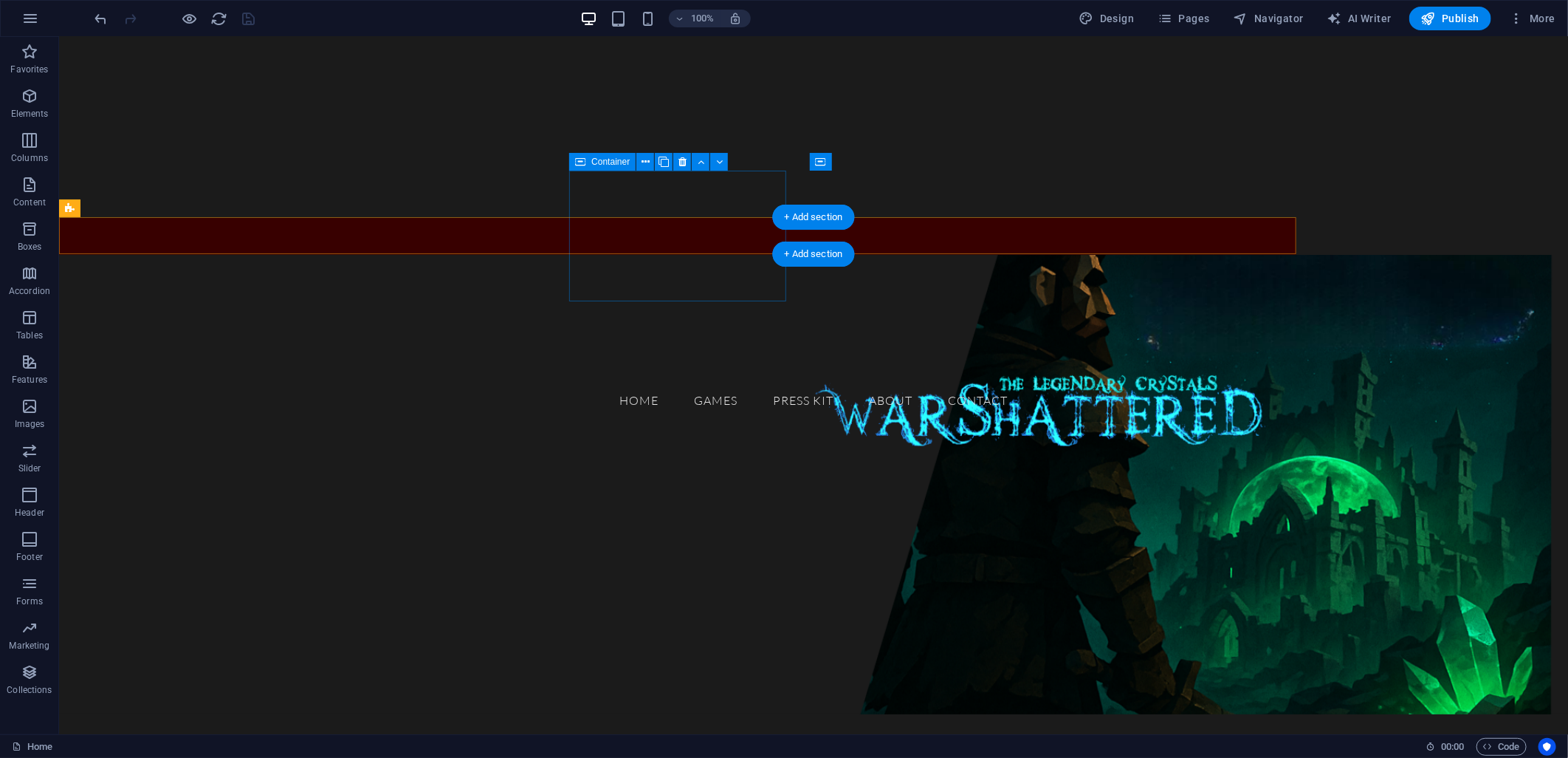
click at [172, 434] on span "Add elements" at bounding box center [135, 444] width 73 height 21
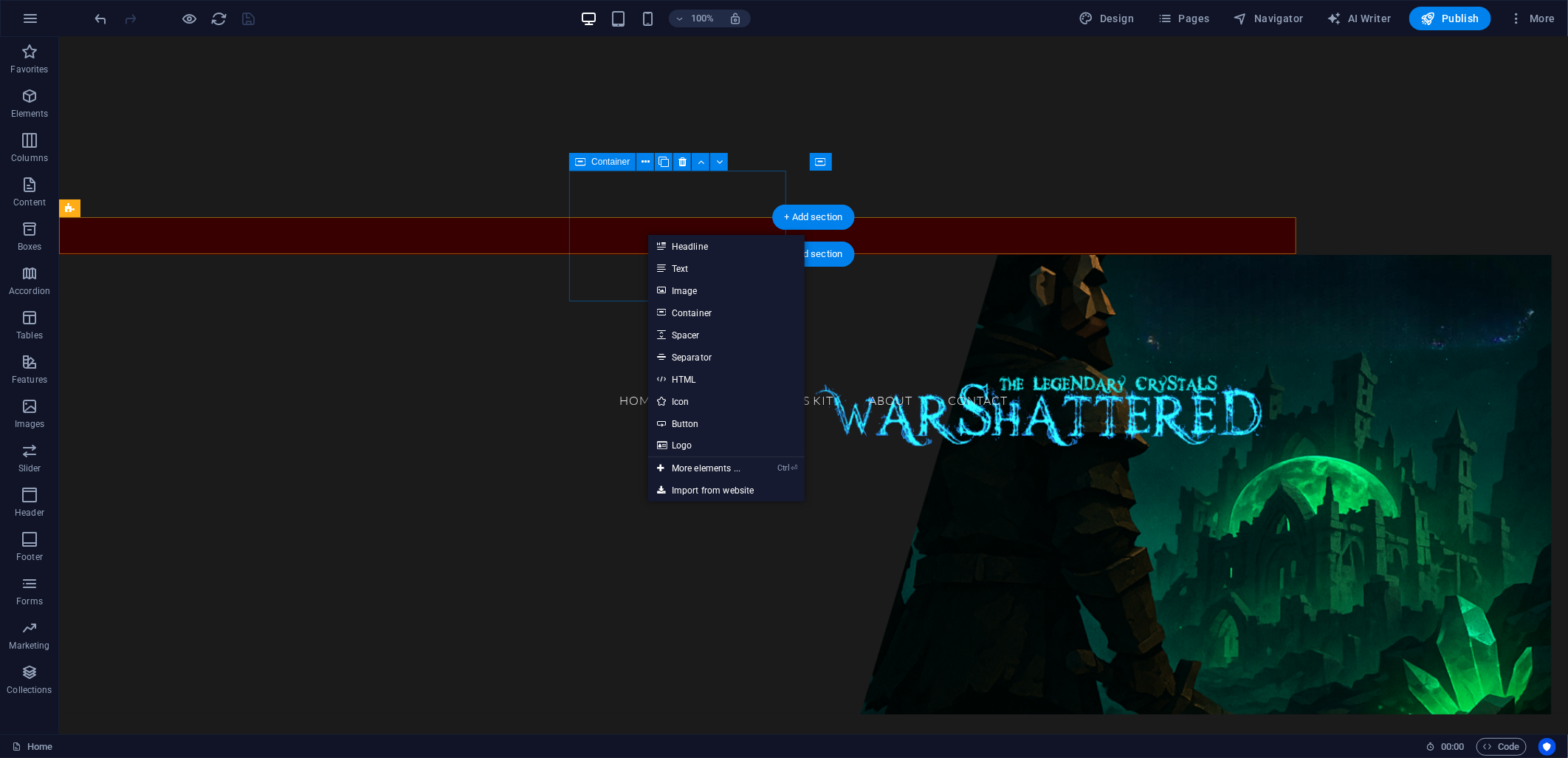
click at [287, 370] on div "Drop content here or Add elements Paste clipboard" at bounding box center [179, 422] width 216 height 105
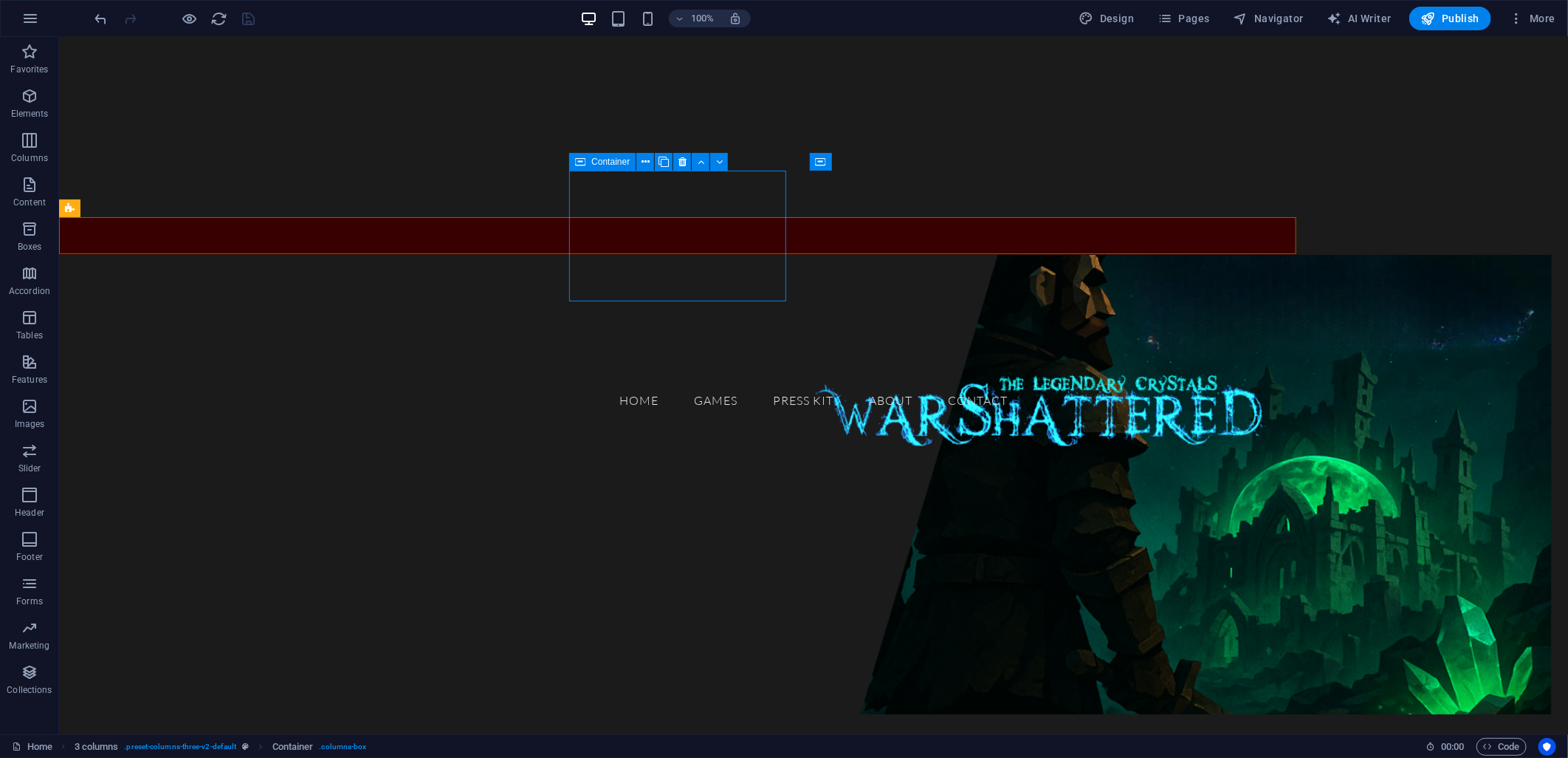
click at [580, 161] on icon at bounding box center [581, 162] width 11 height 18
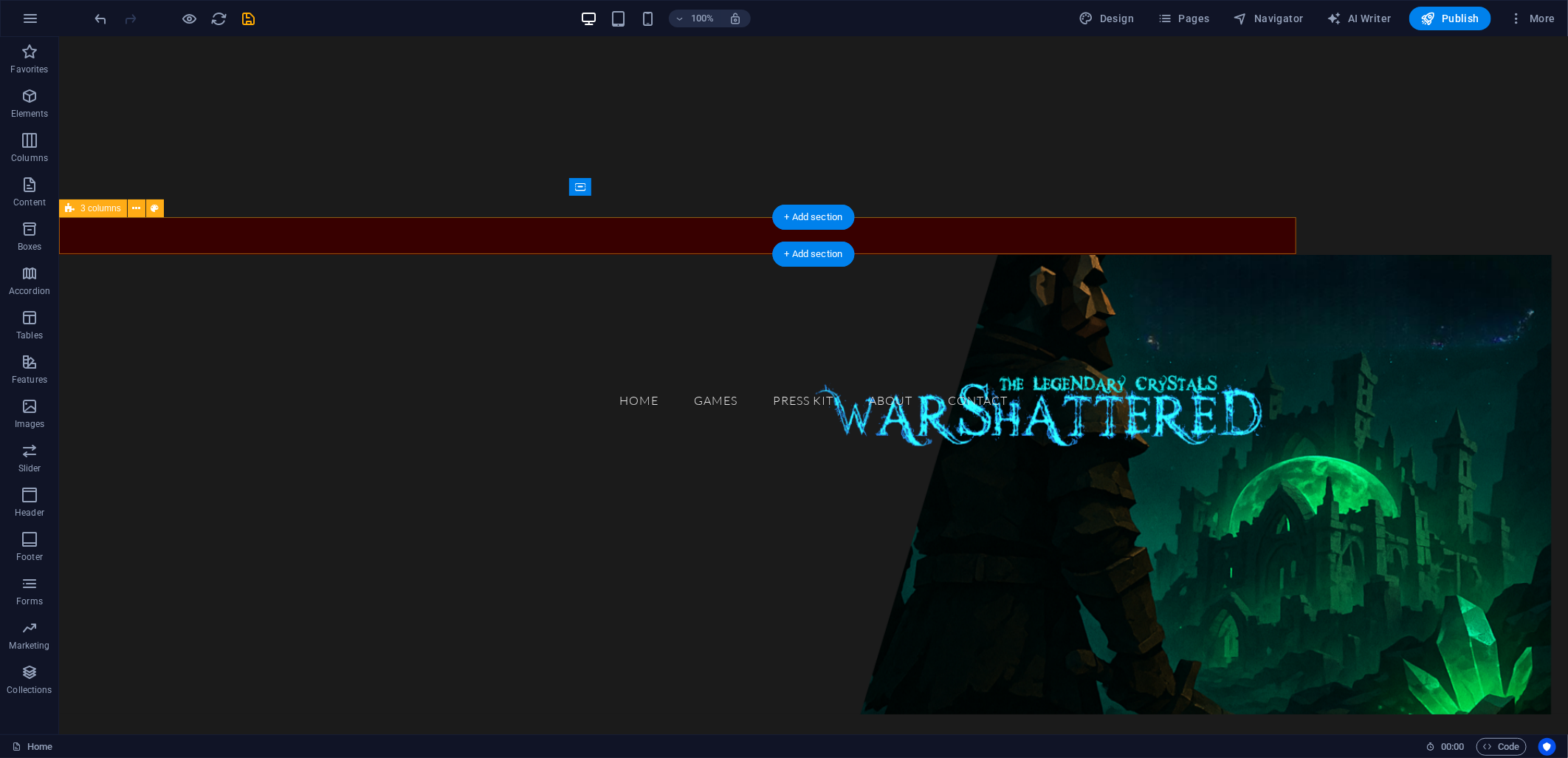
click at [917, 224] on div "GAMES Dive into our world of games—where fun meets challenge and every click br…" at bounding box center [676, 235] width 1237 height 37
click at [95, 209] on span "3 columns" at bounding box center [100, 208] width 40 height 9
select select "px"
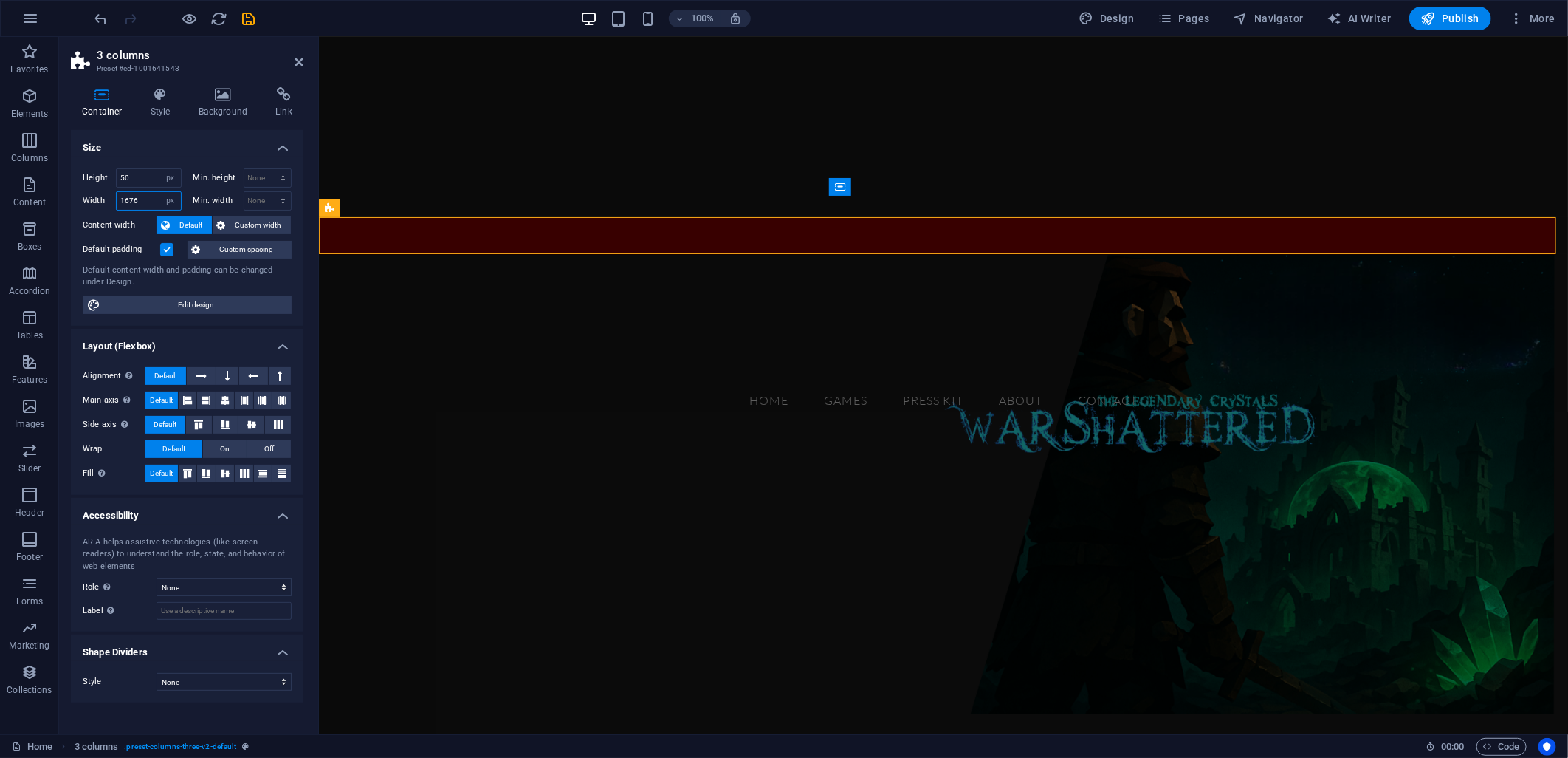
click at [142, 198] on input "1676" at bounding box center [149, 201] width 64 height 18
click at [138, 203] on input "1676" at bounding box center [149, 201] width 64 height 18
click at [135, 198] on input "1500" at bounding box center [149, 201] width 64 height 18
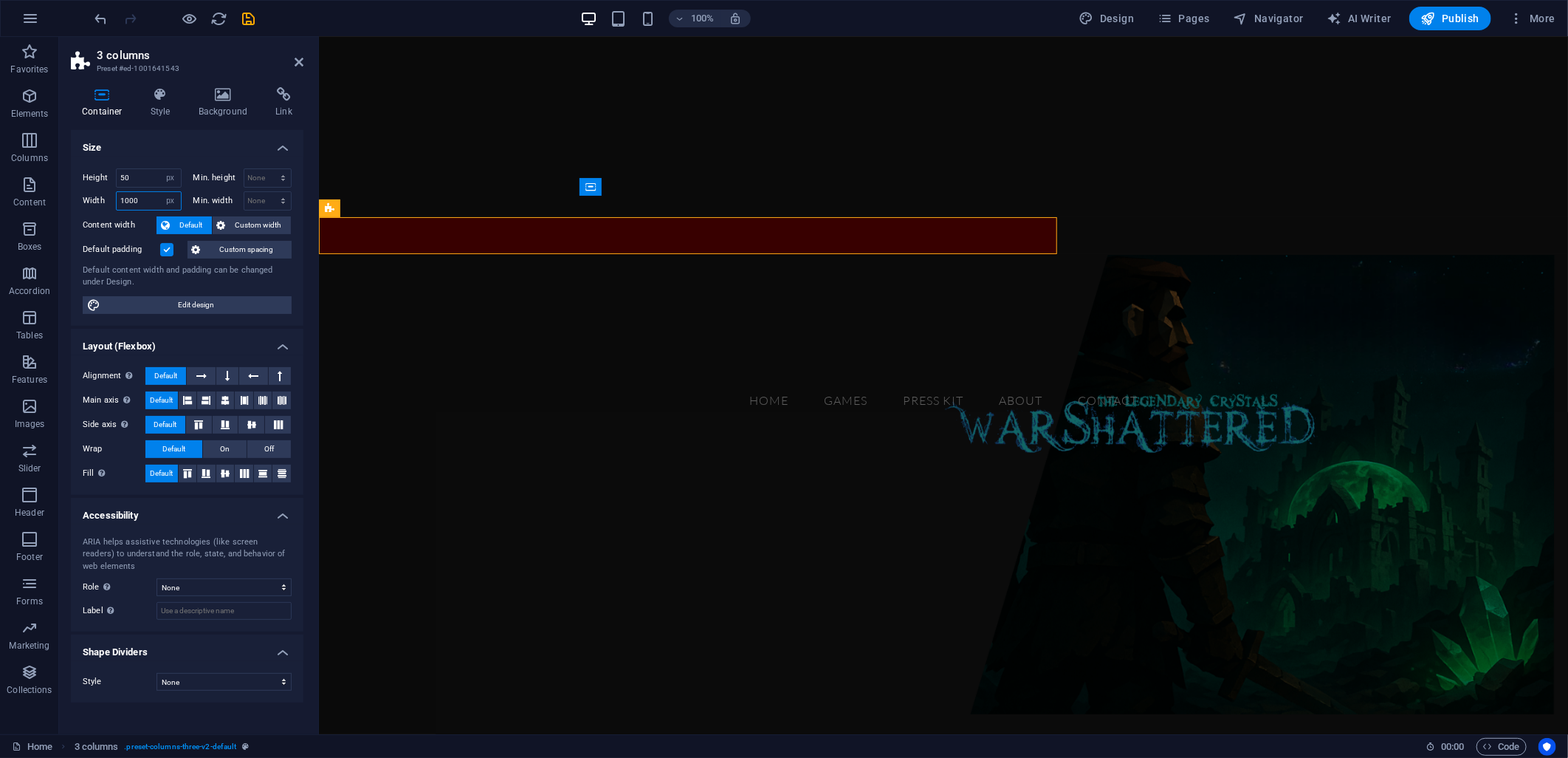
click at [129, 199] on input "1000" at bounding box center [149, 201] width 64 height 18
click at [129, 199] on input "1100" at bounding box center [149, 201] width 64 height 18
type input "1000"
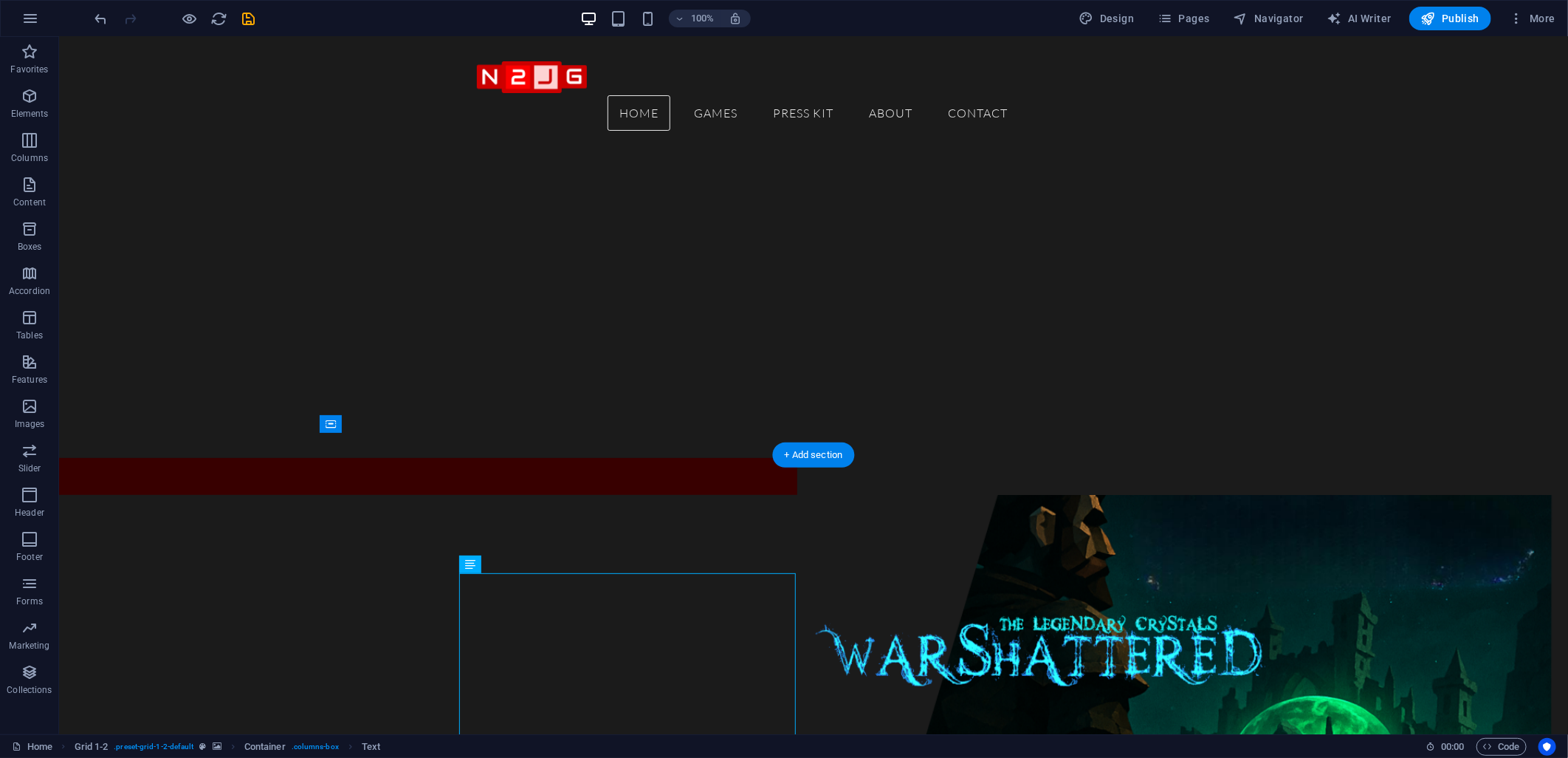
scroll to position [164, 0]
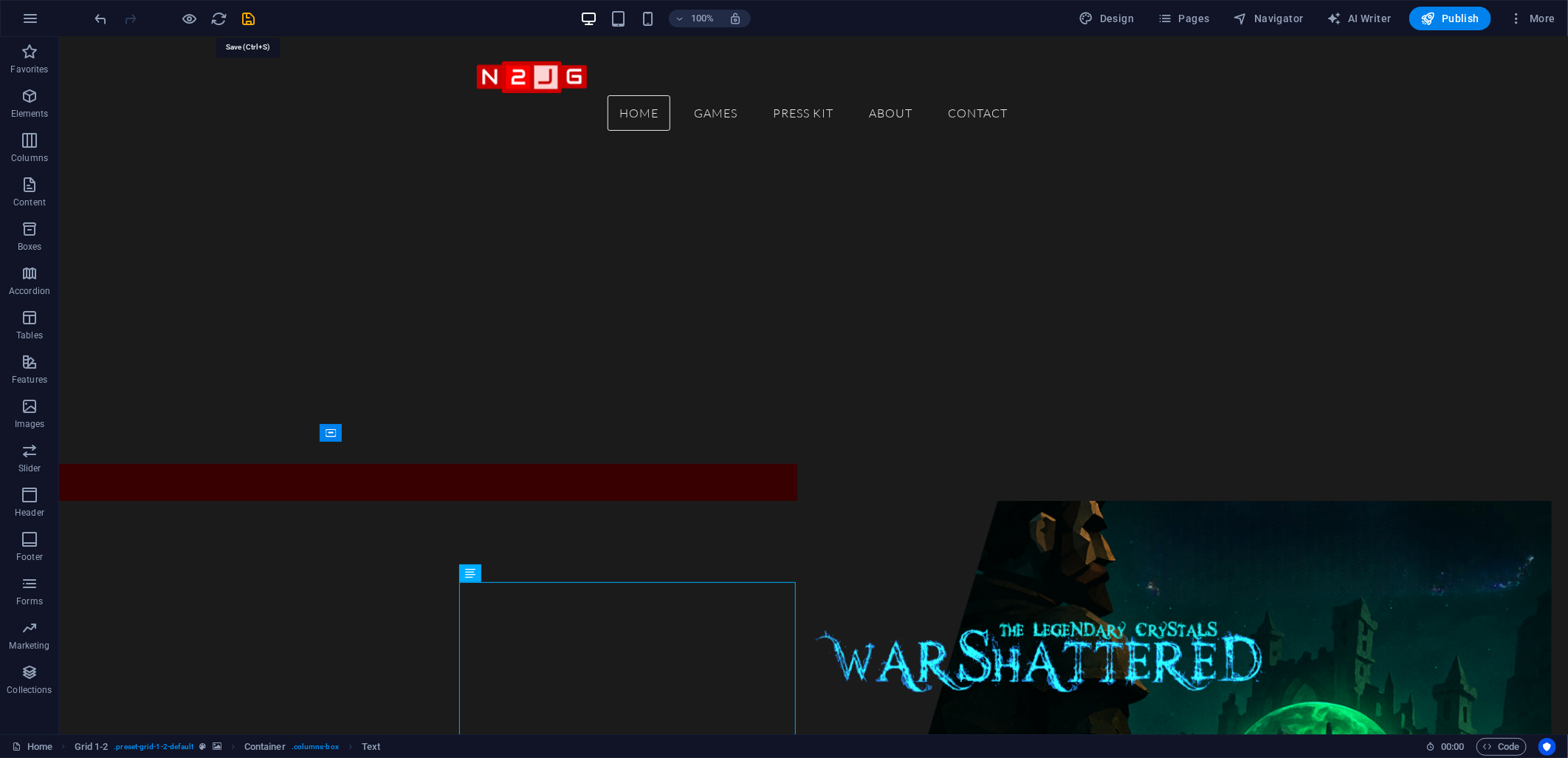
click at [245, 18] on icon "save" at bounding box center [248, 19] width 17 height 17
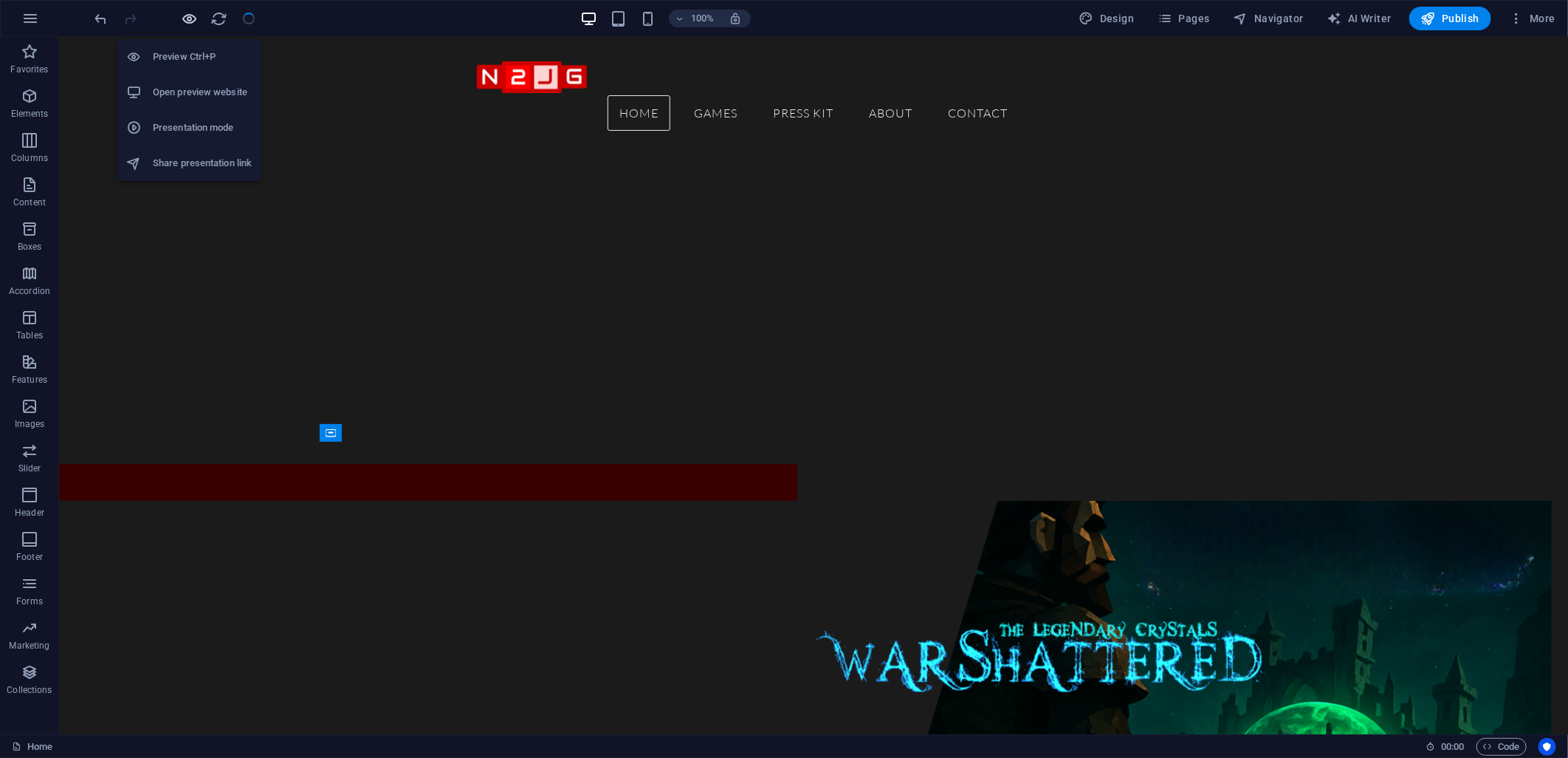
click at [189, 20] on icon "button" at bounding box center [189, 19] width 17 height 17
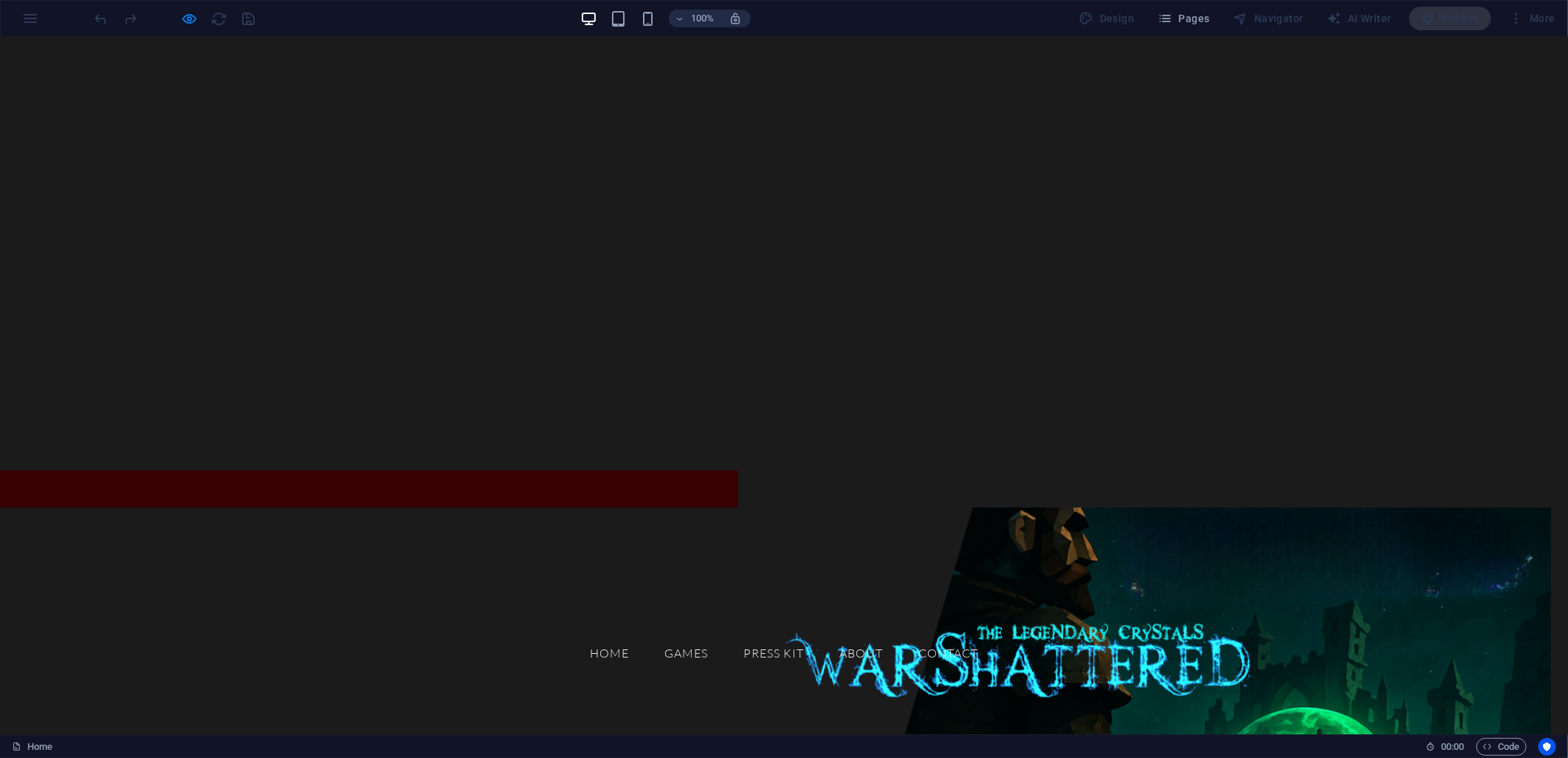
scroll to position [0, 0]
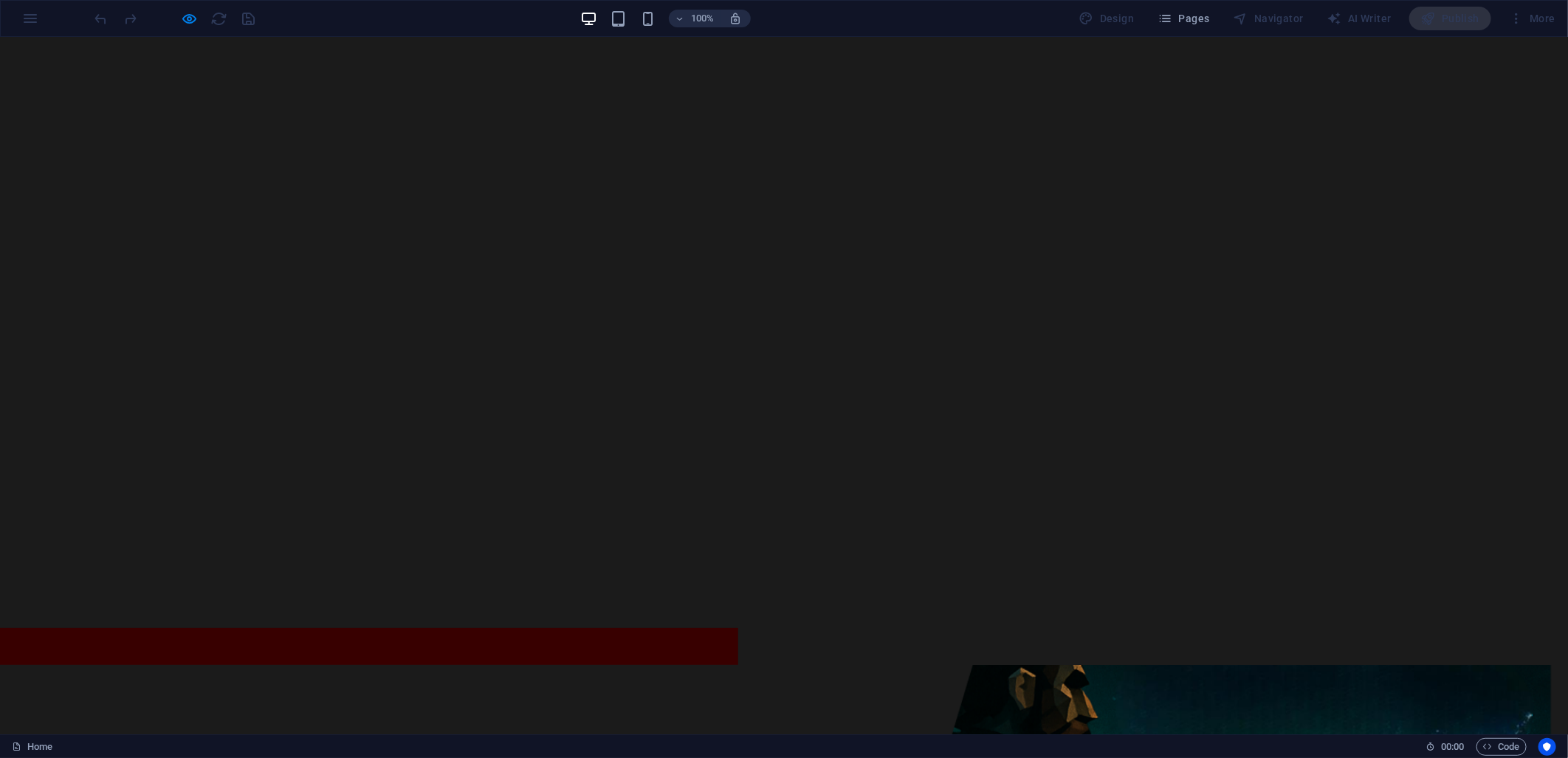
click at [574, 647] on div "GAMES Dive into our world of games—where fun meets challenge and every click br…" at bounding box center [369, 645] width 738 height 37
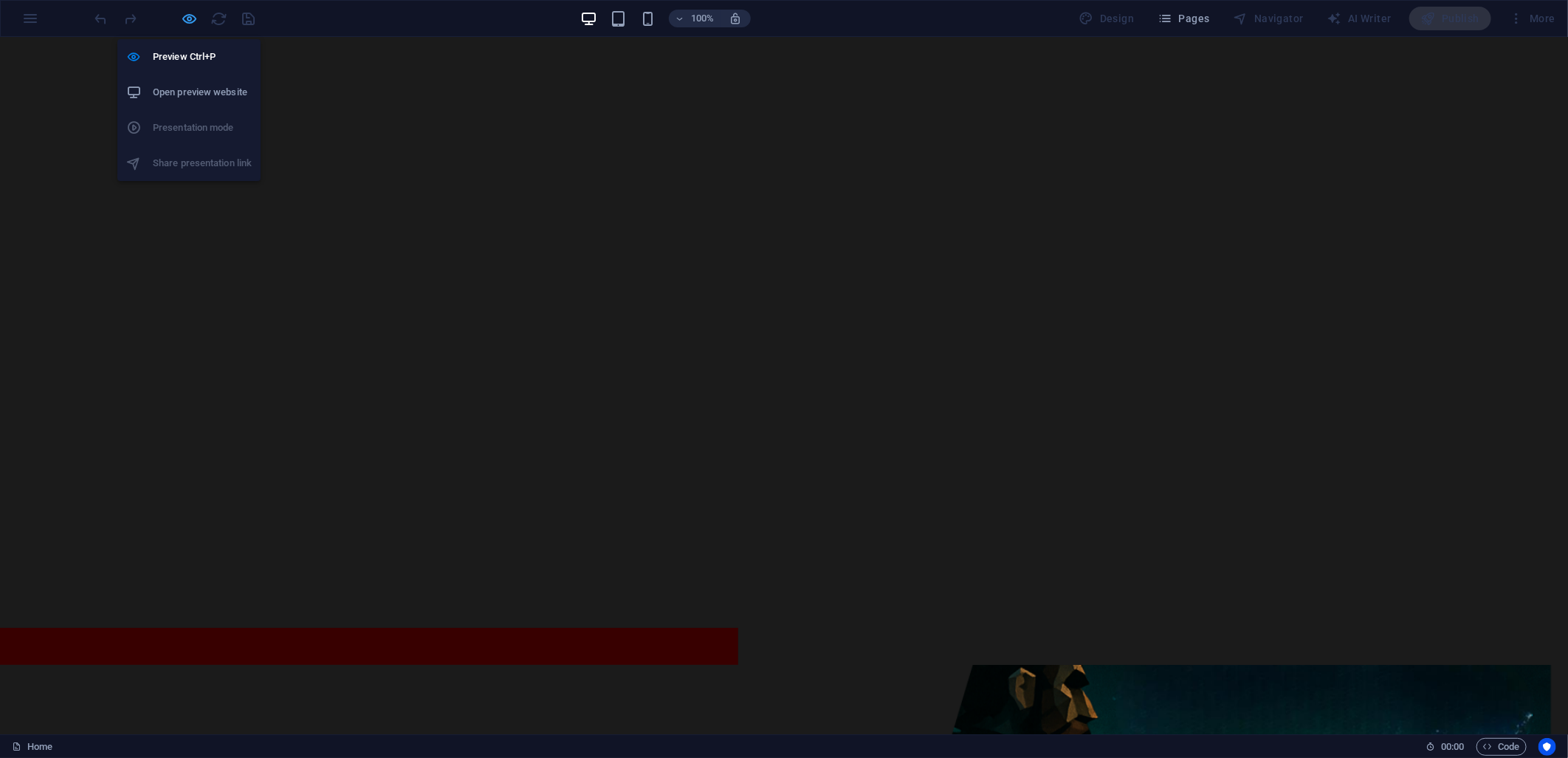
click at [197, 15] on icon "button" at bounding box center [189, 19] width 17 height 17
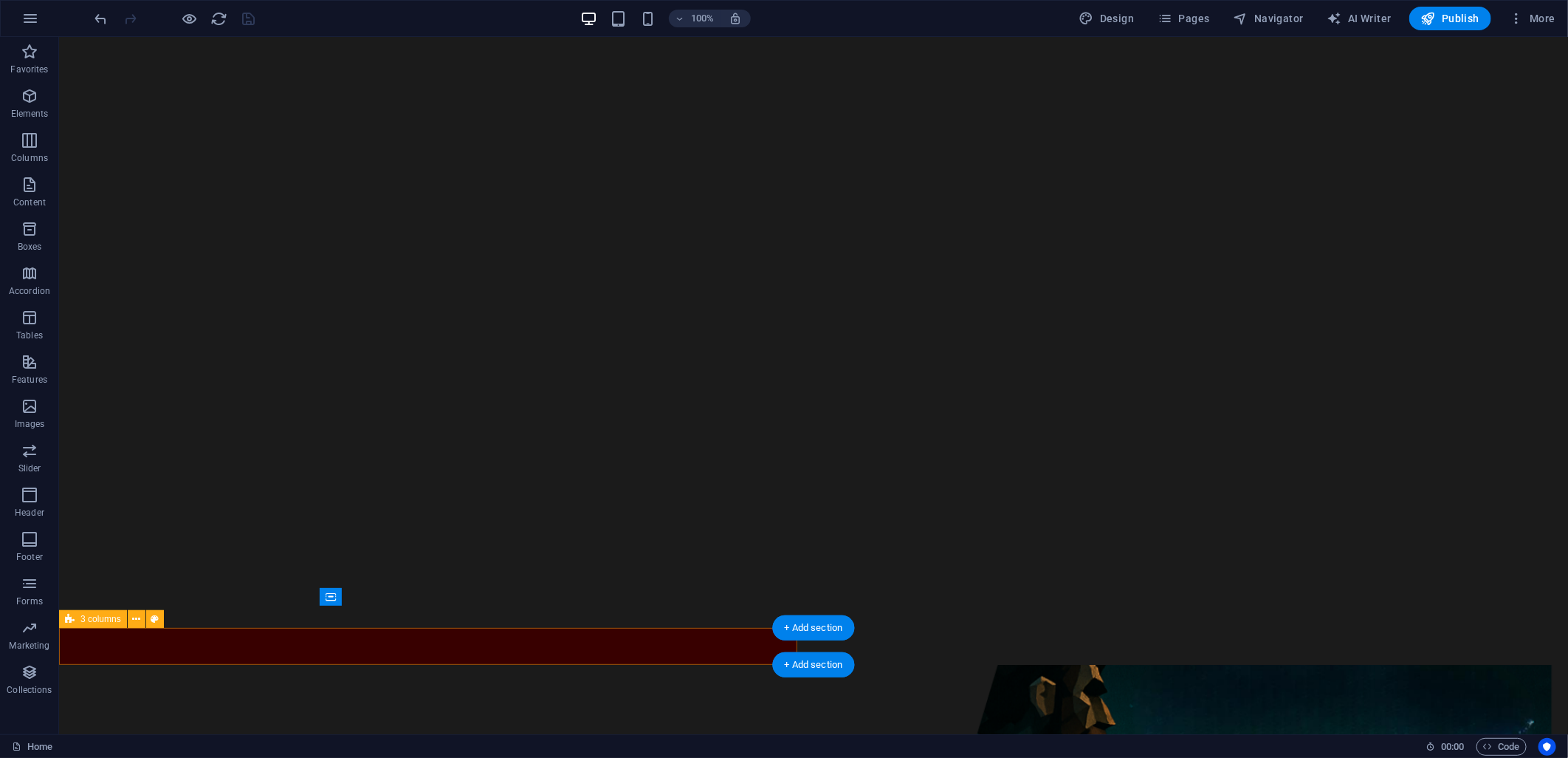
click at [571, 633] on div "GAMES Dive into our world of games—where fun meets challenge and every click br…" at bounding box center [427, 645] width 738 height 37
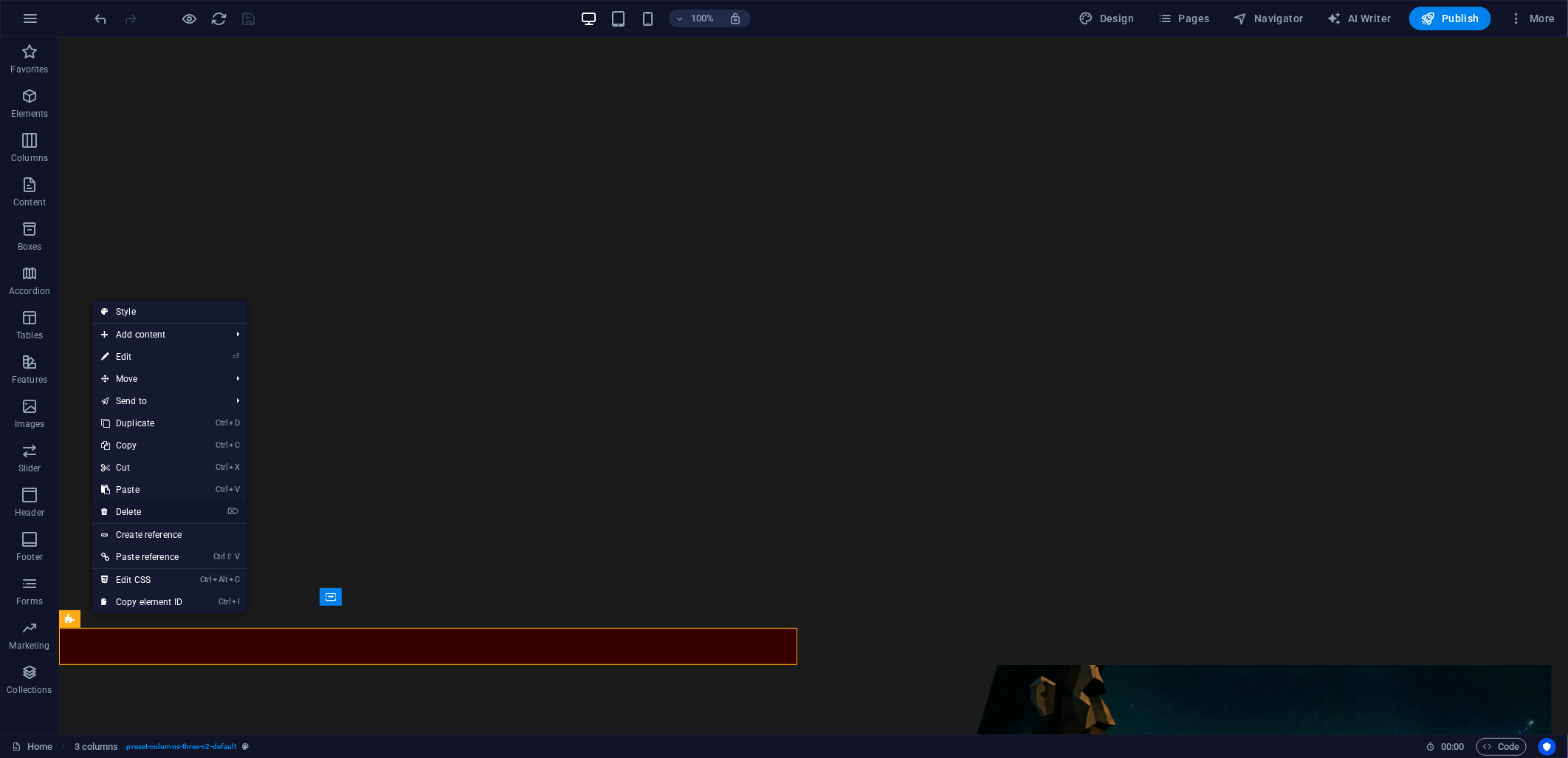
click at [140, 513] on link "⌦ Delete" at bounding box center [141, 511] width 99 height 22
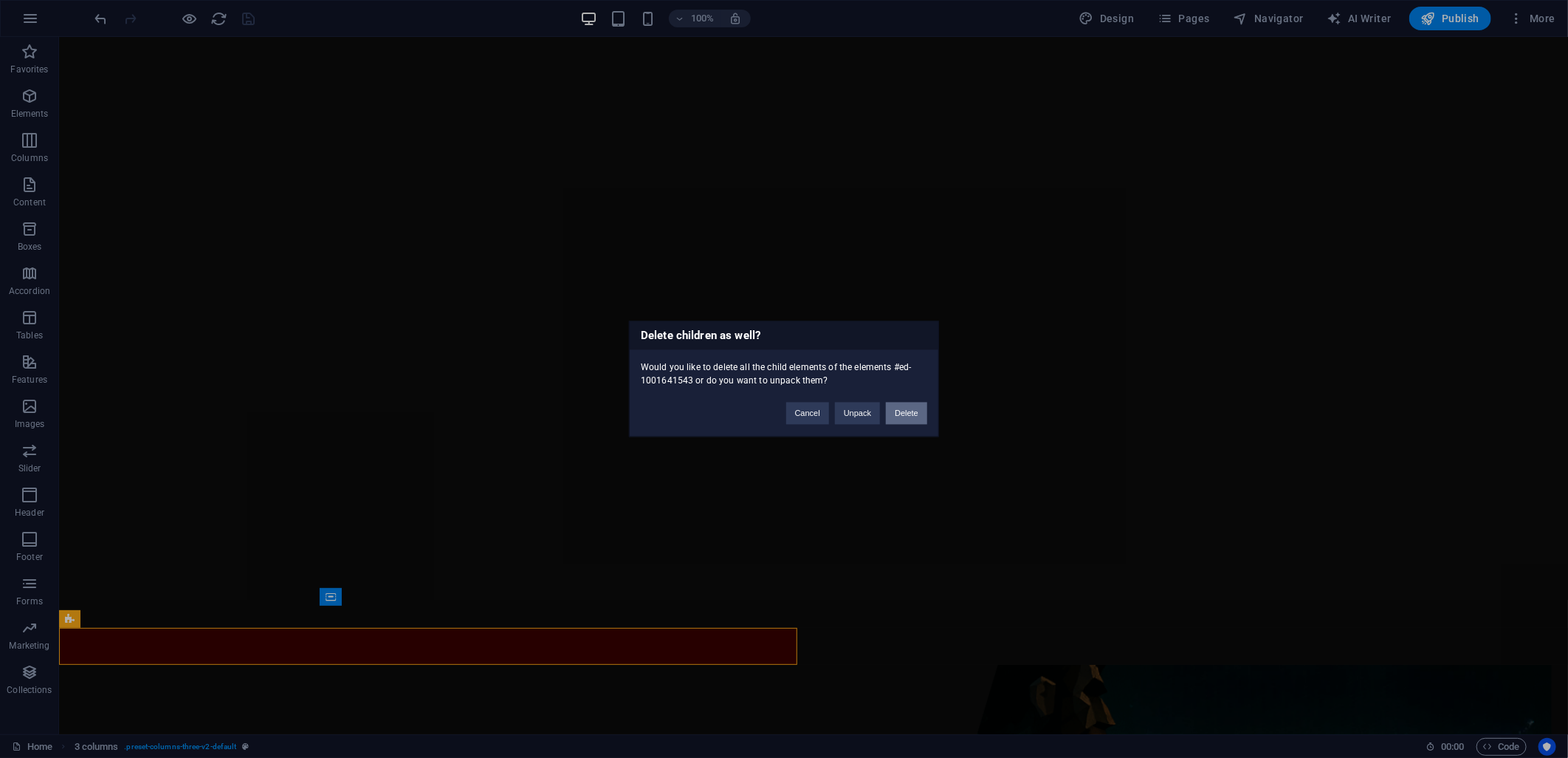
click at [897, 410] on button "Delete" at bounding box center [907, 413] width 41 height 22
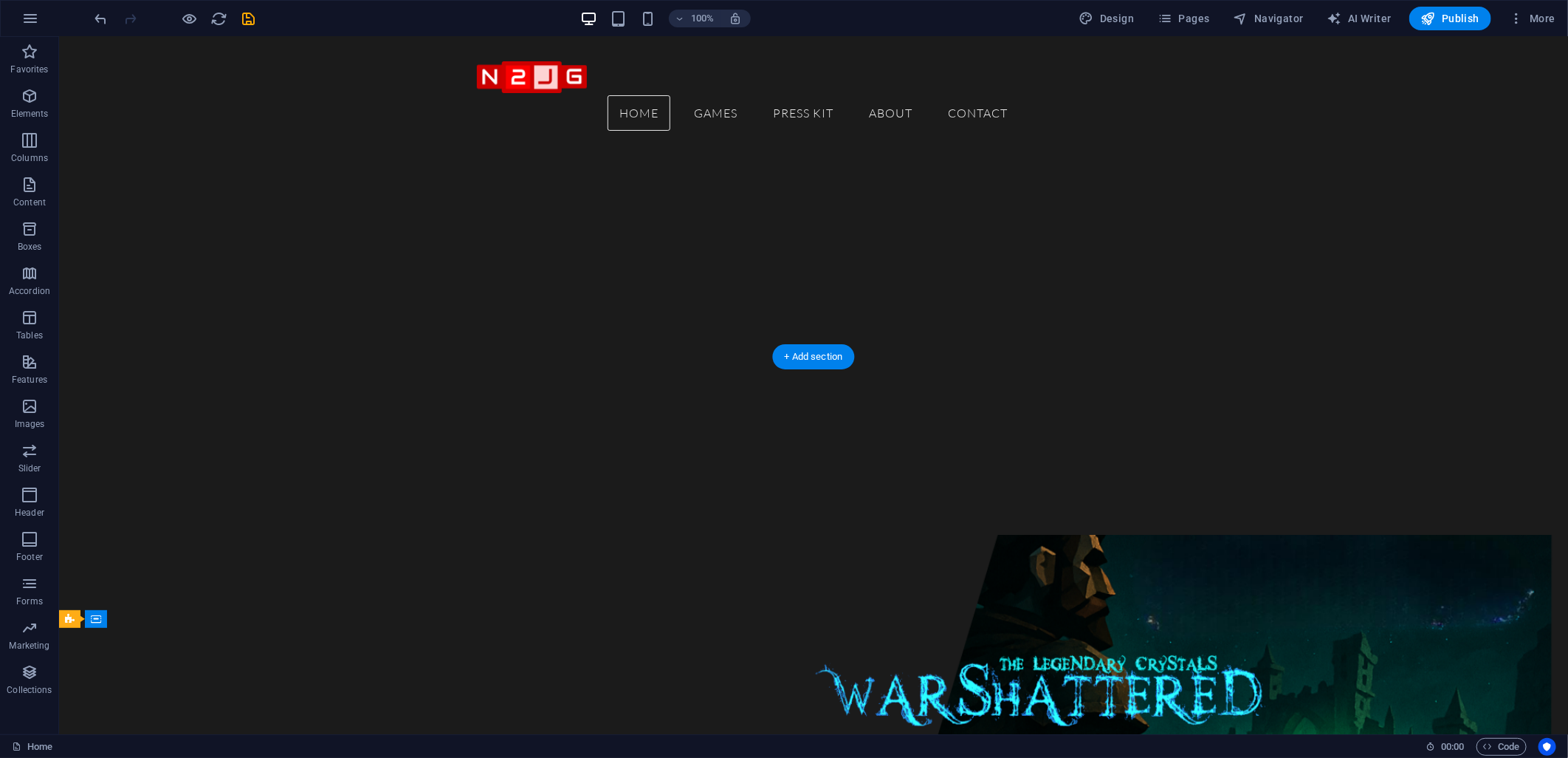
scroll to position [82, 0]
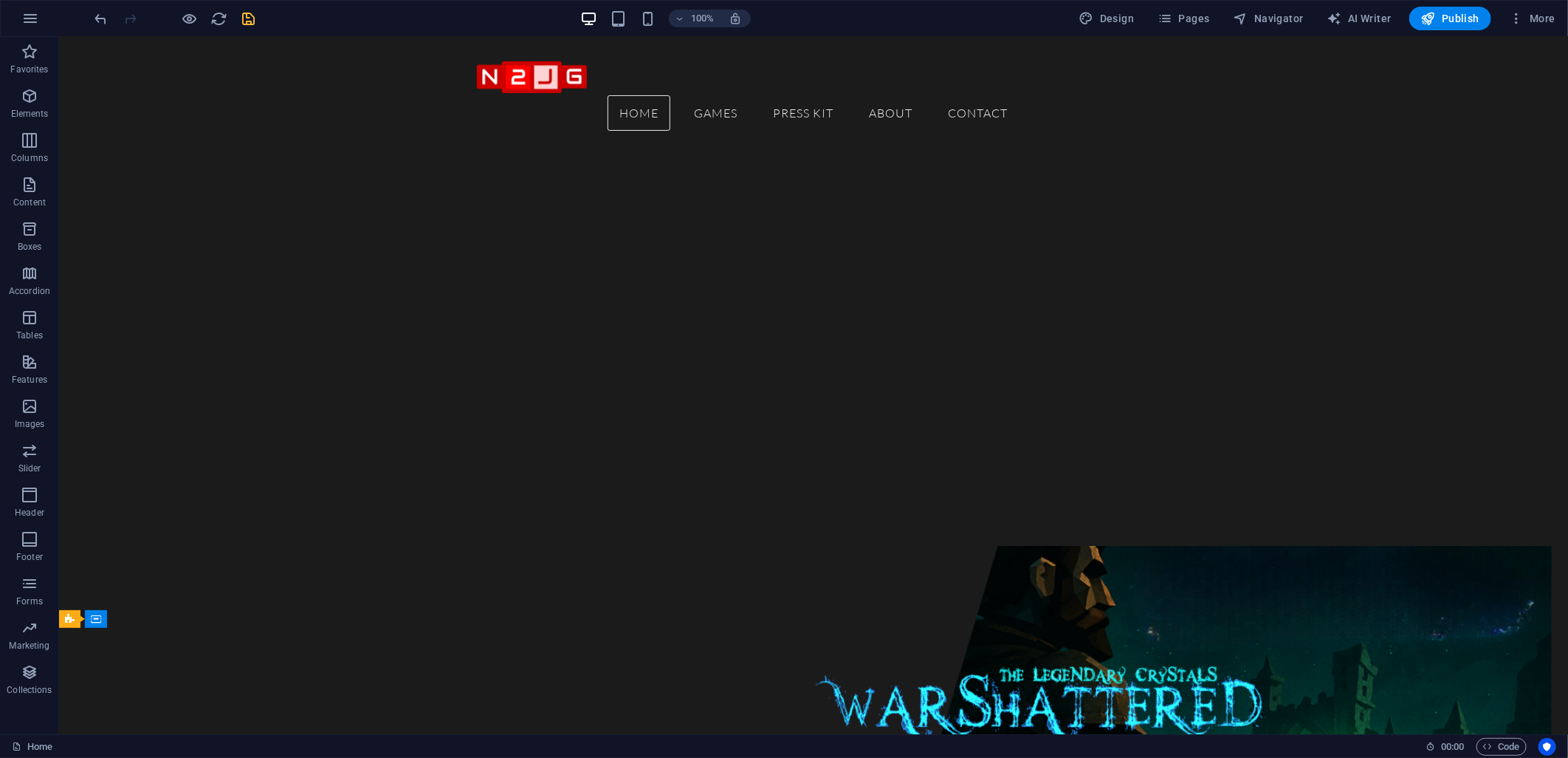
click at [252, 13] on icon "save" at bounding box center [248, 19] width 17 height 17
checkbox input "false"
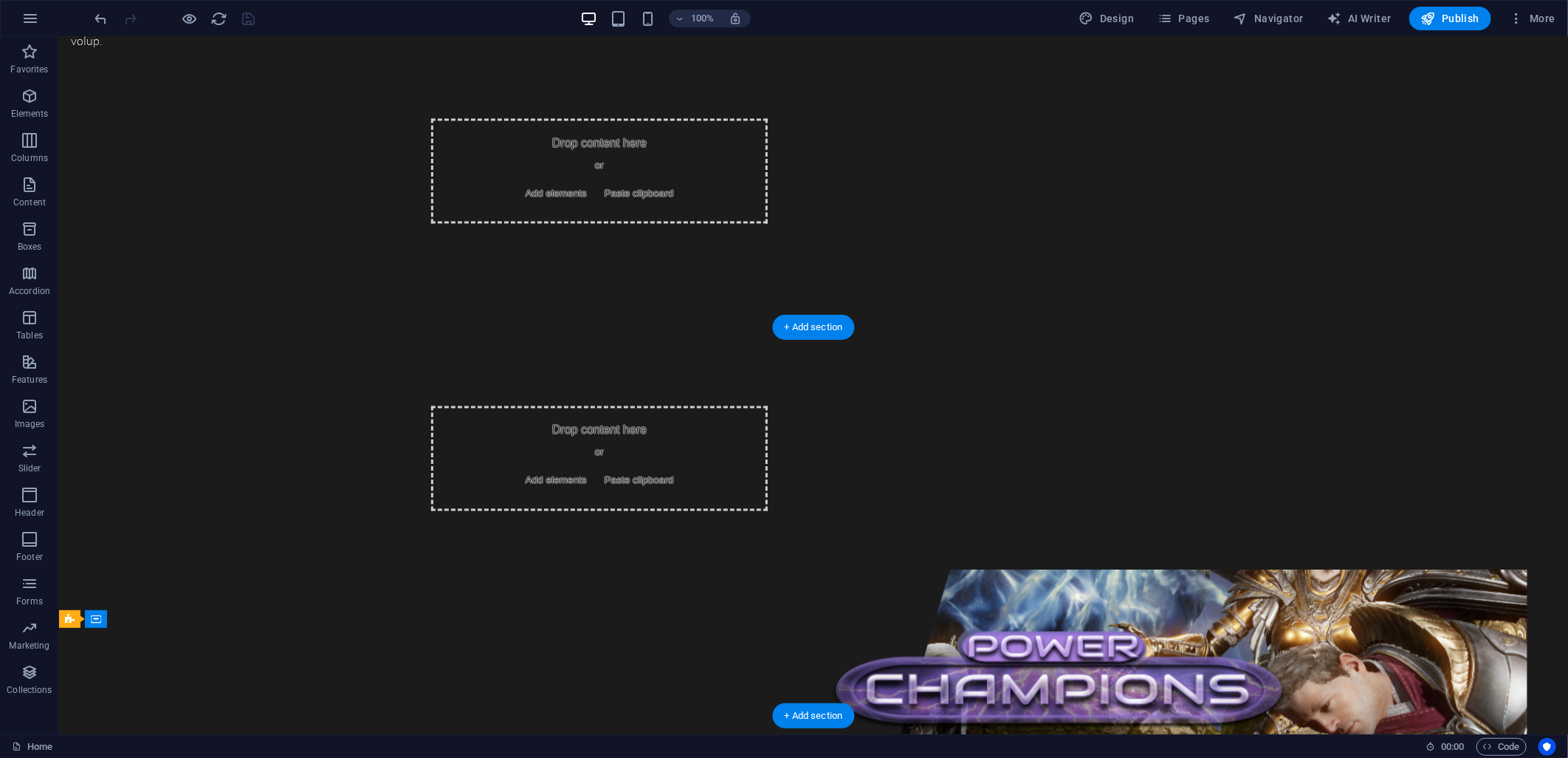
scroll to position [1478, 0]
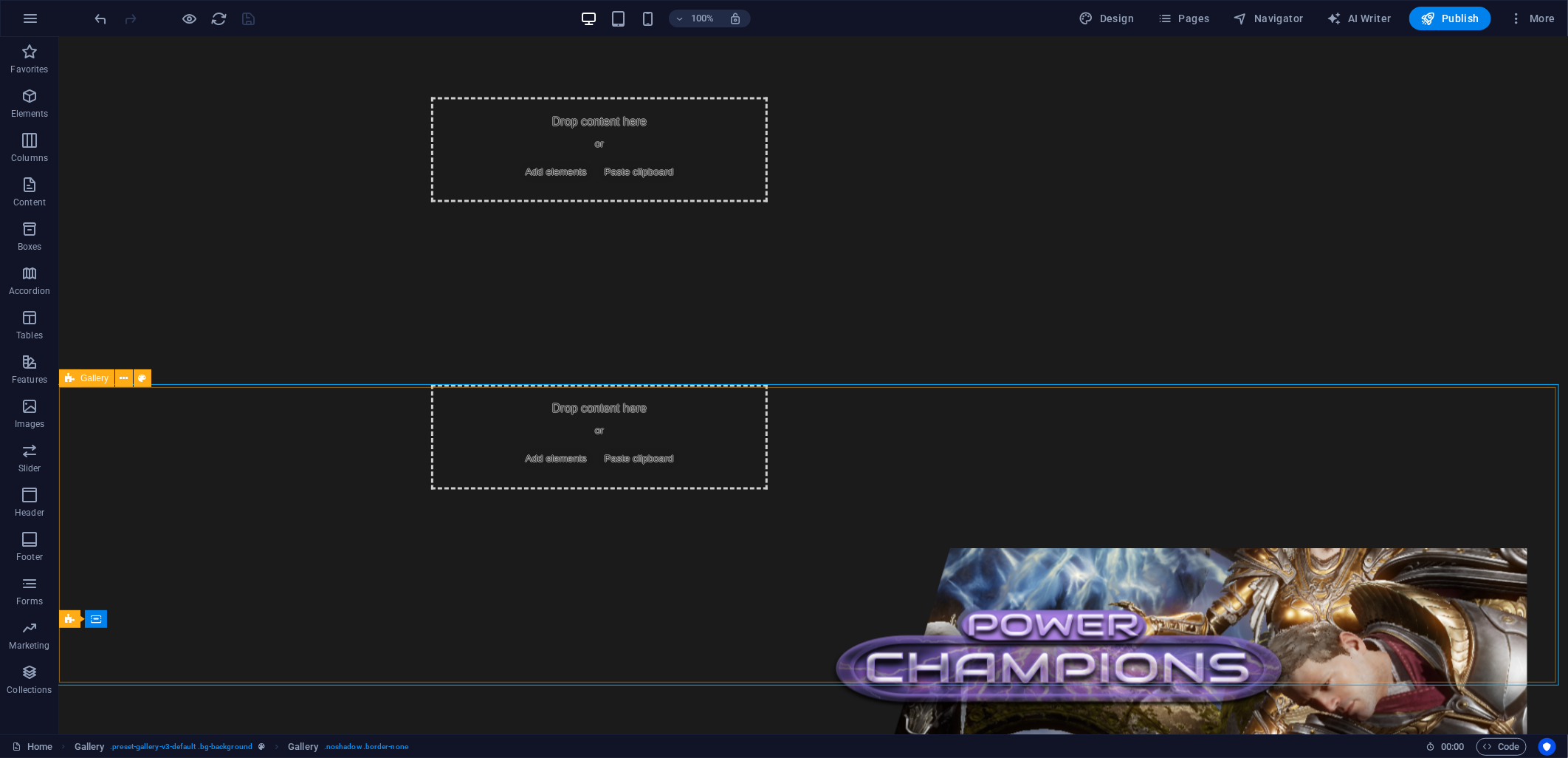
click at [71, 383] on icon at bounding box center [70, 378] width 10 height 18
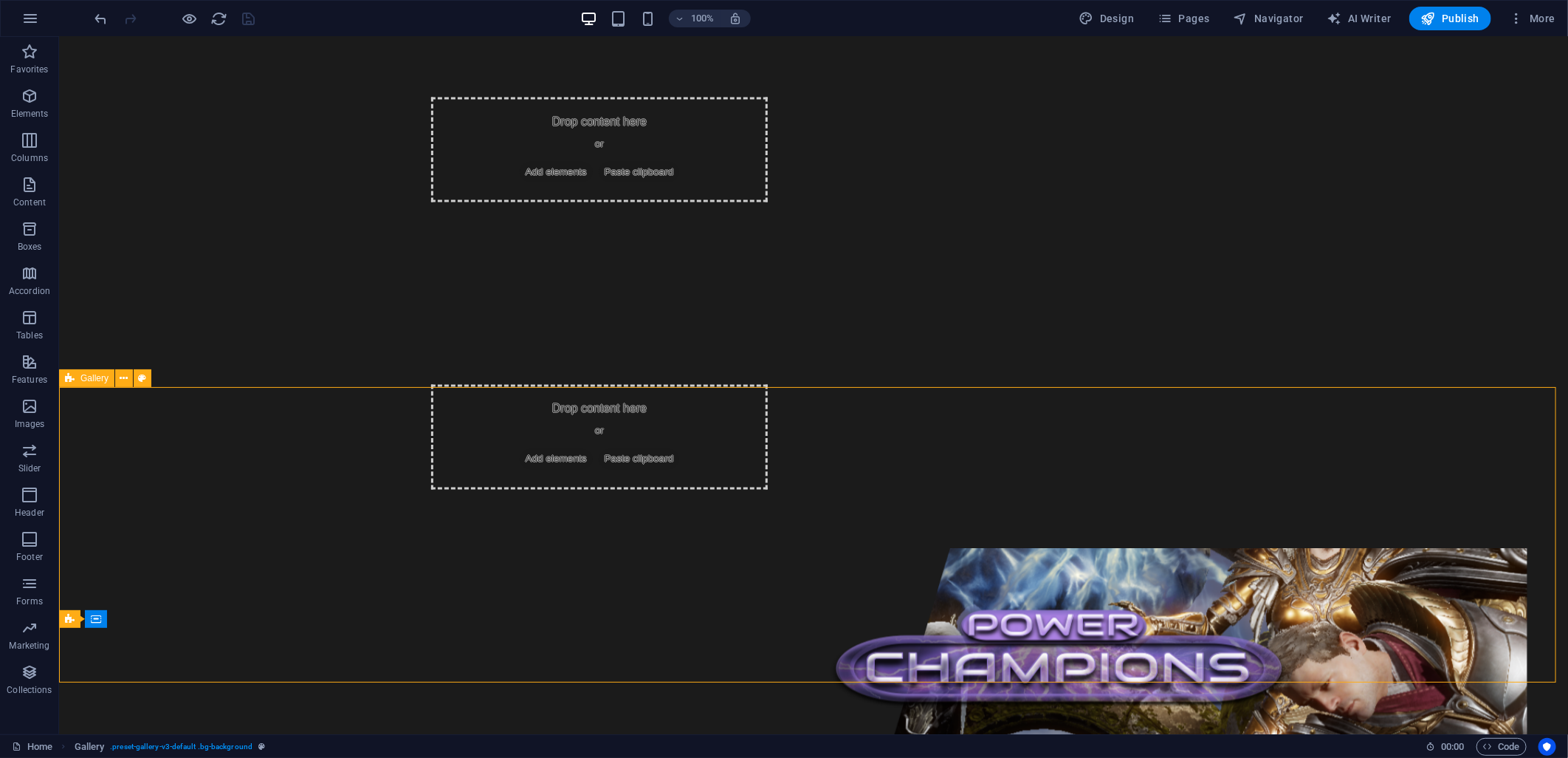
drag, startPoint x: 71, startPoint y: 383, endPoint x: 55, endPoint y: 440, distance: 59.2
click at [71, 383] on icon at bounding box center [70, 378] width 10 height 18
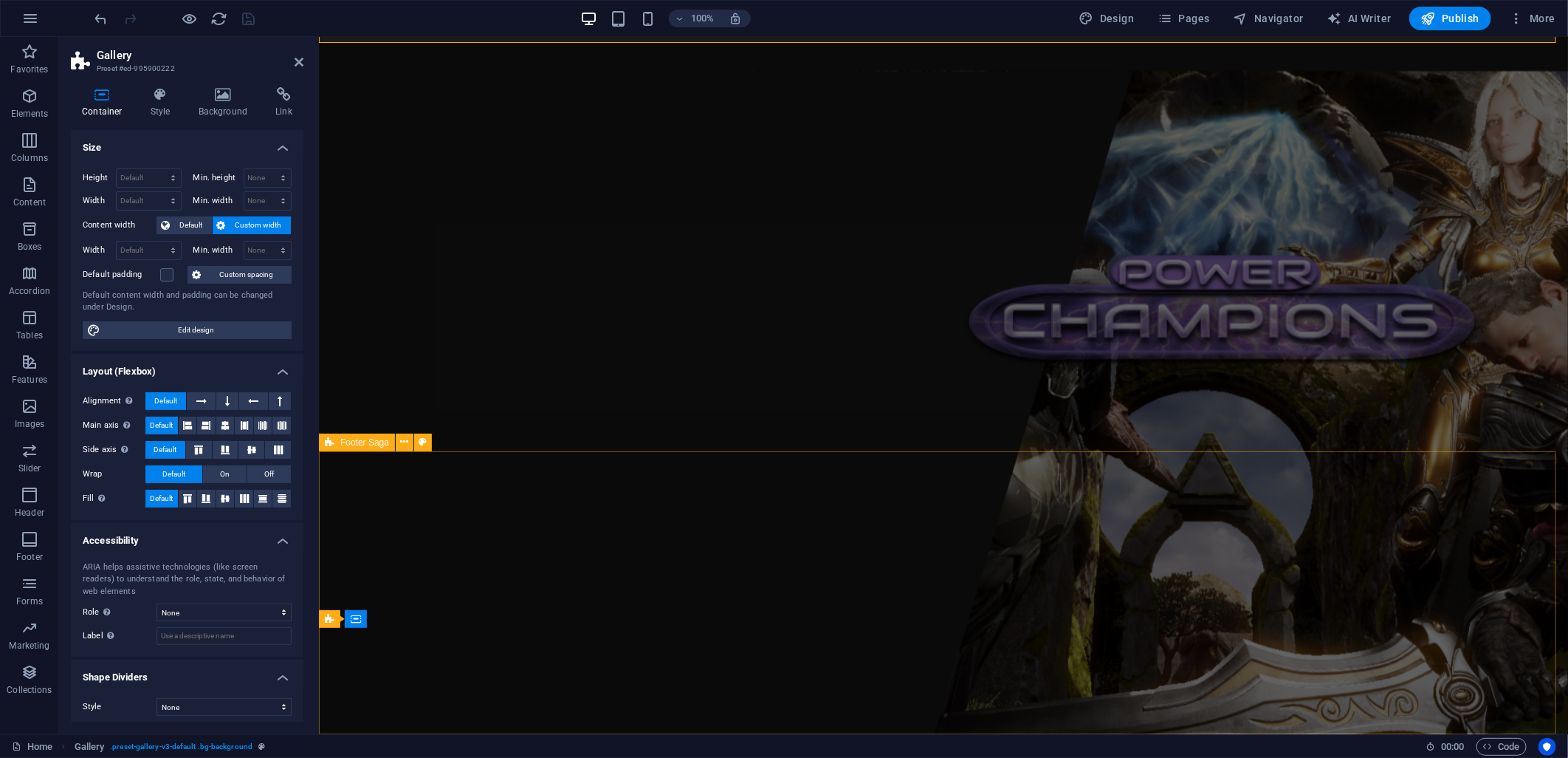
scroll to position [2065, 0]
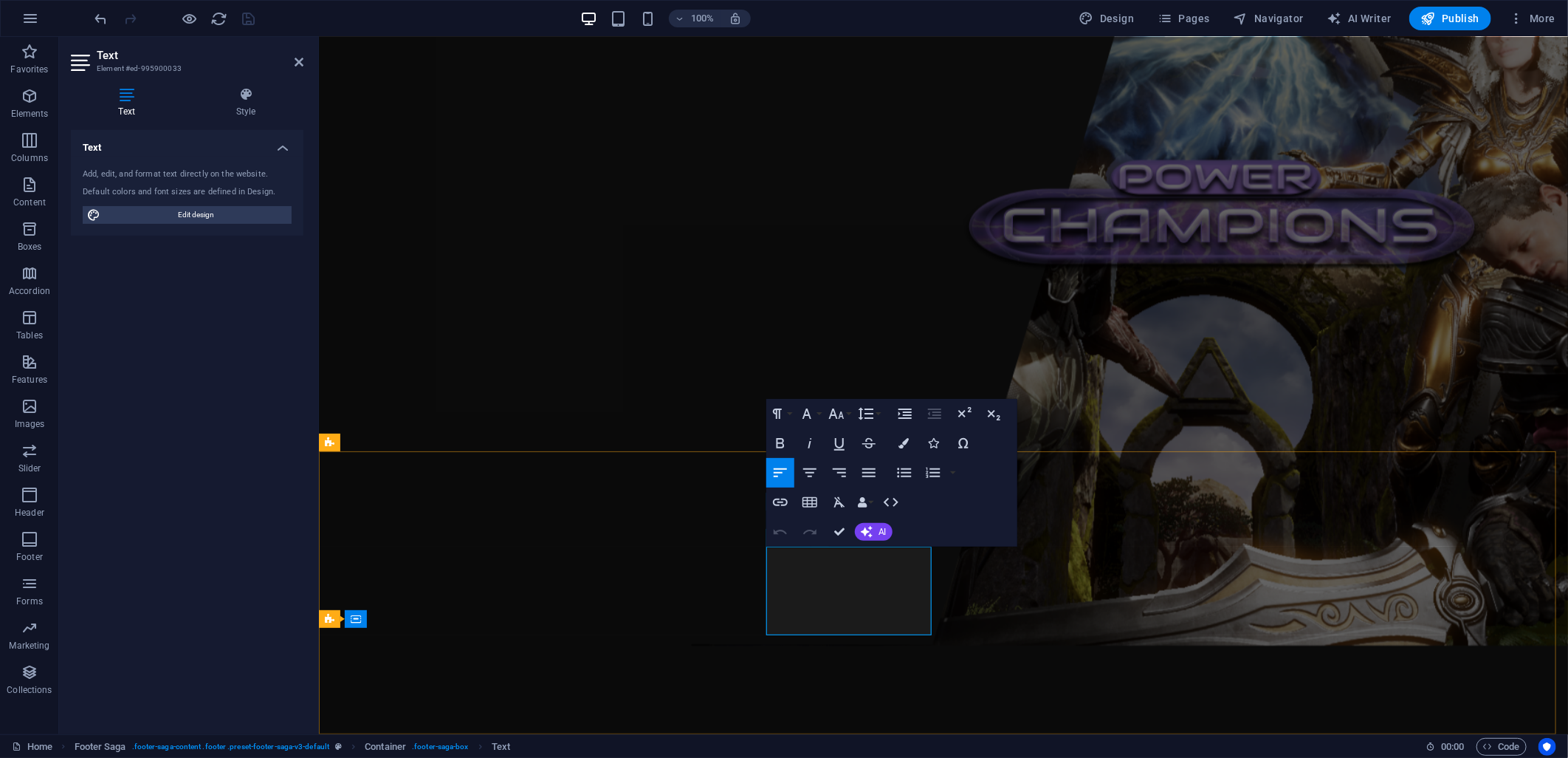
drag, startPoint x: 806, startPoint y: 607, endPoint x: 765, endPoint y: 555, distance: 66.2
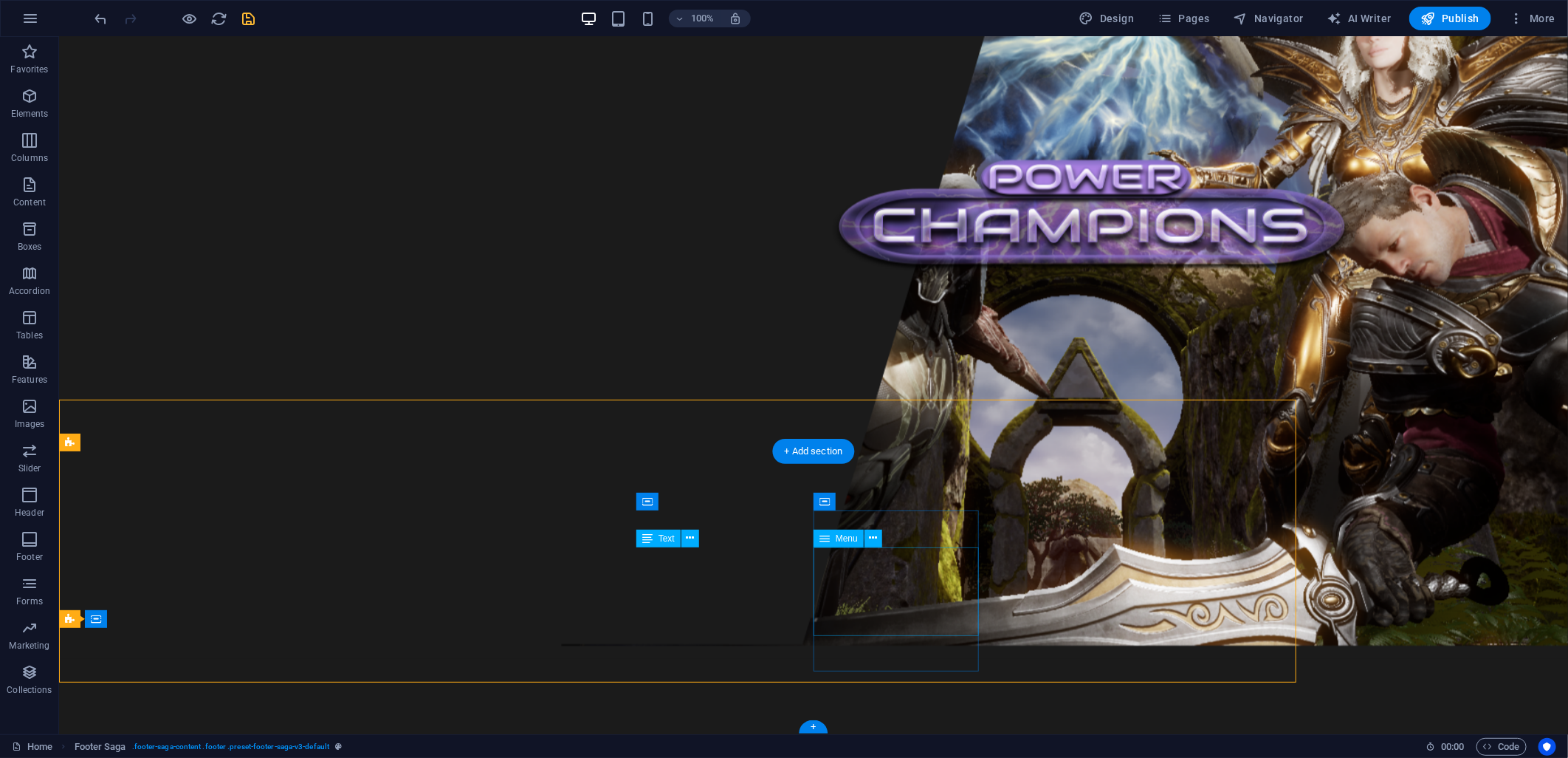
scroll to position [2116, 0]
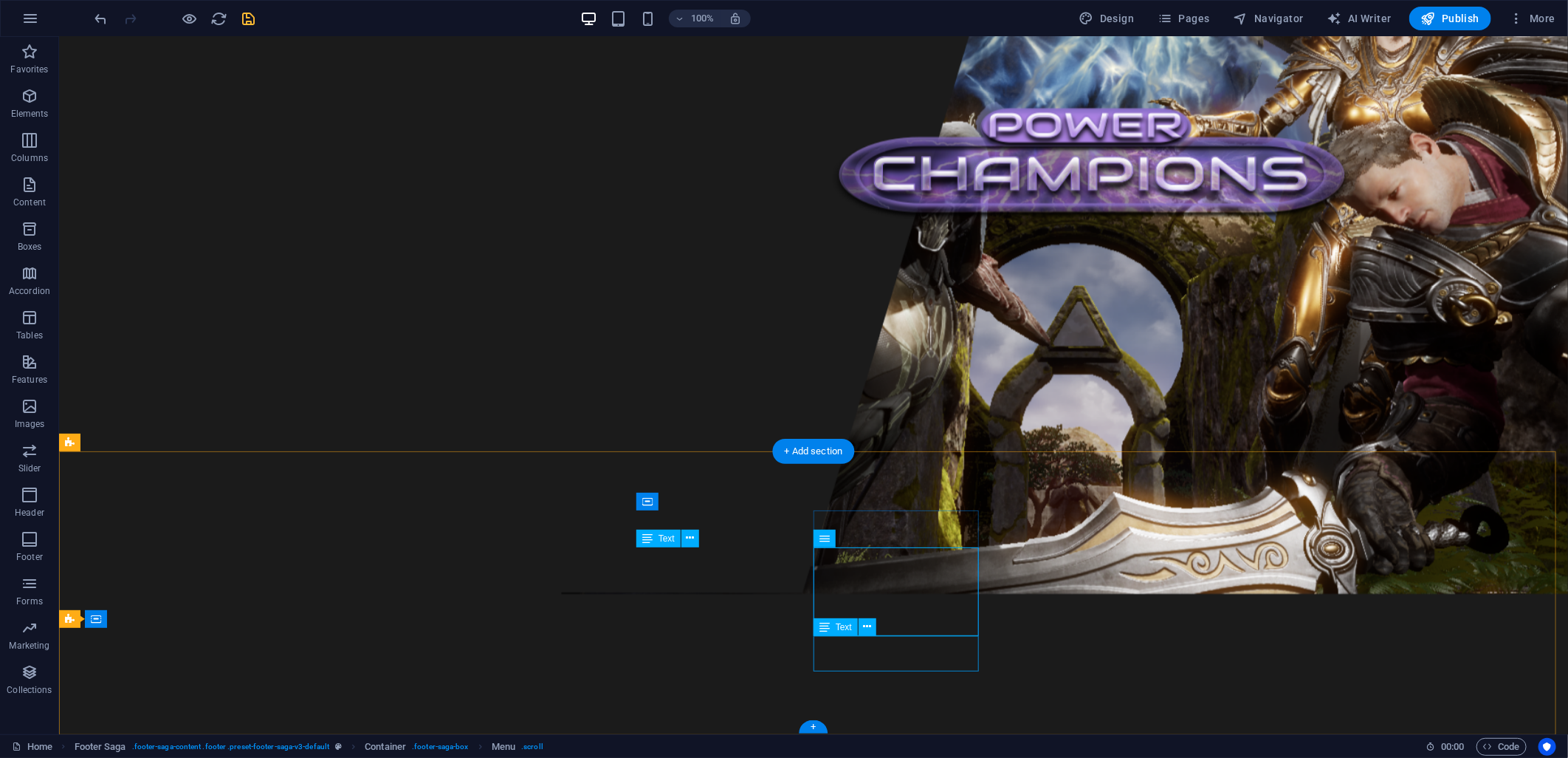
click at [835, 543] on div "Menu" at bounding box center [839, 538] width 50 height 18
click at [834, 541] on div "Menu" at bounding box center [839, 538] width 50 height 18
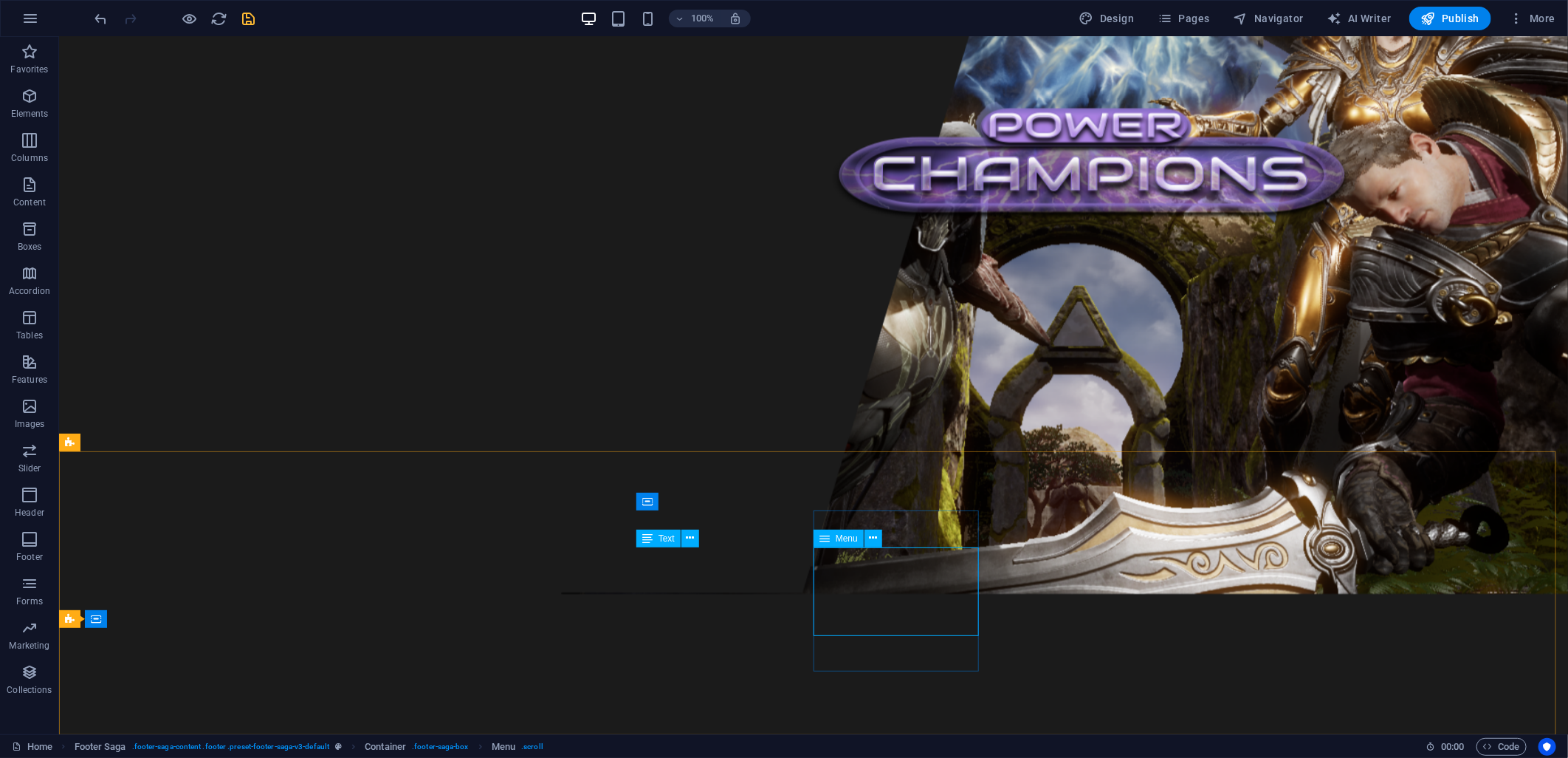
select select
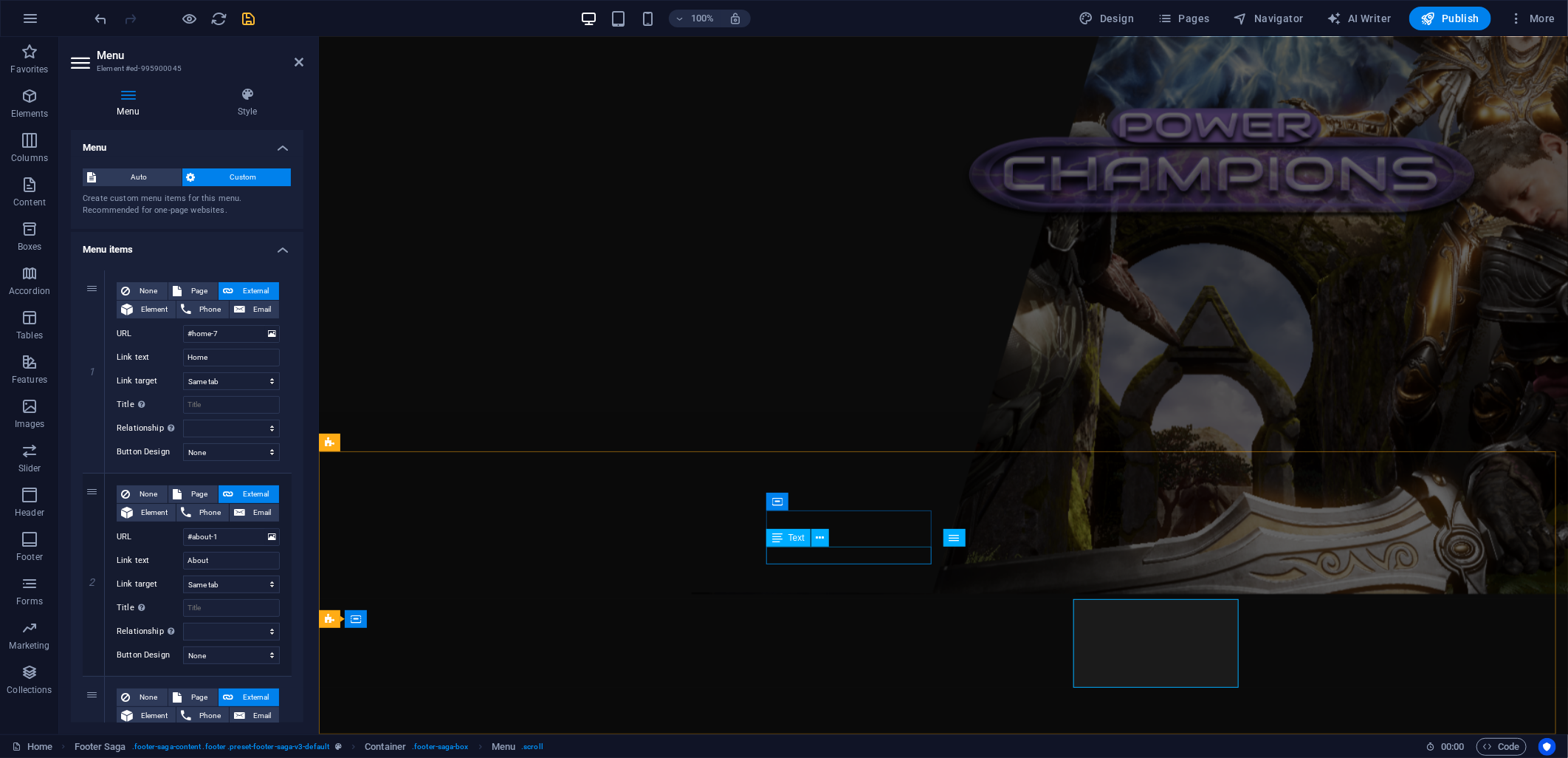
scroll to position [2065, 0]
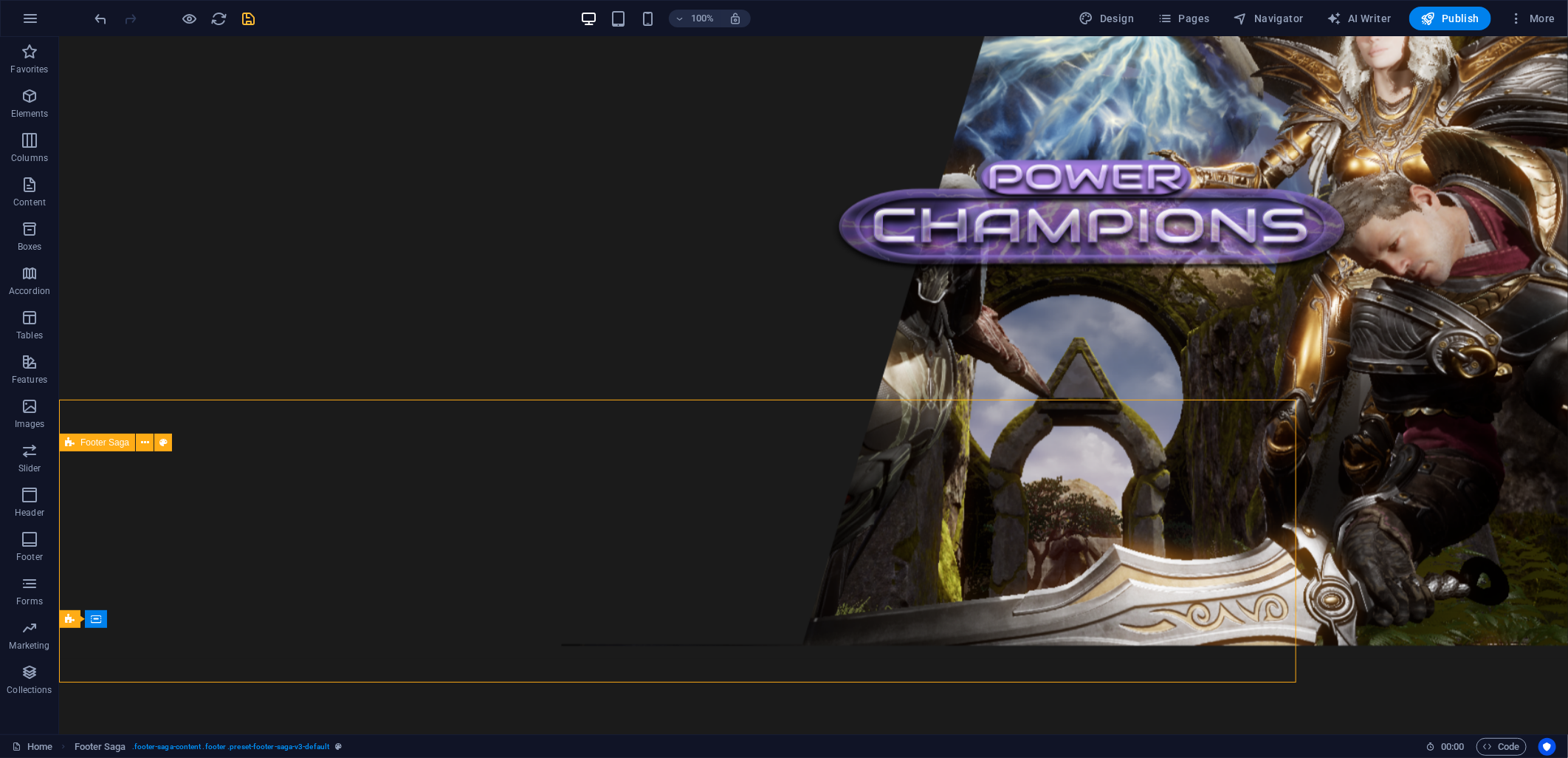
scroll to position [2116, 0]
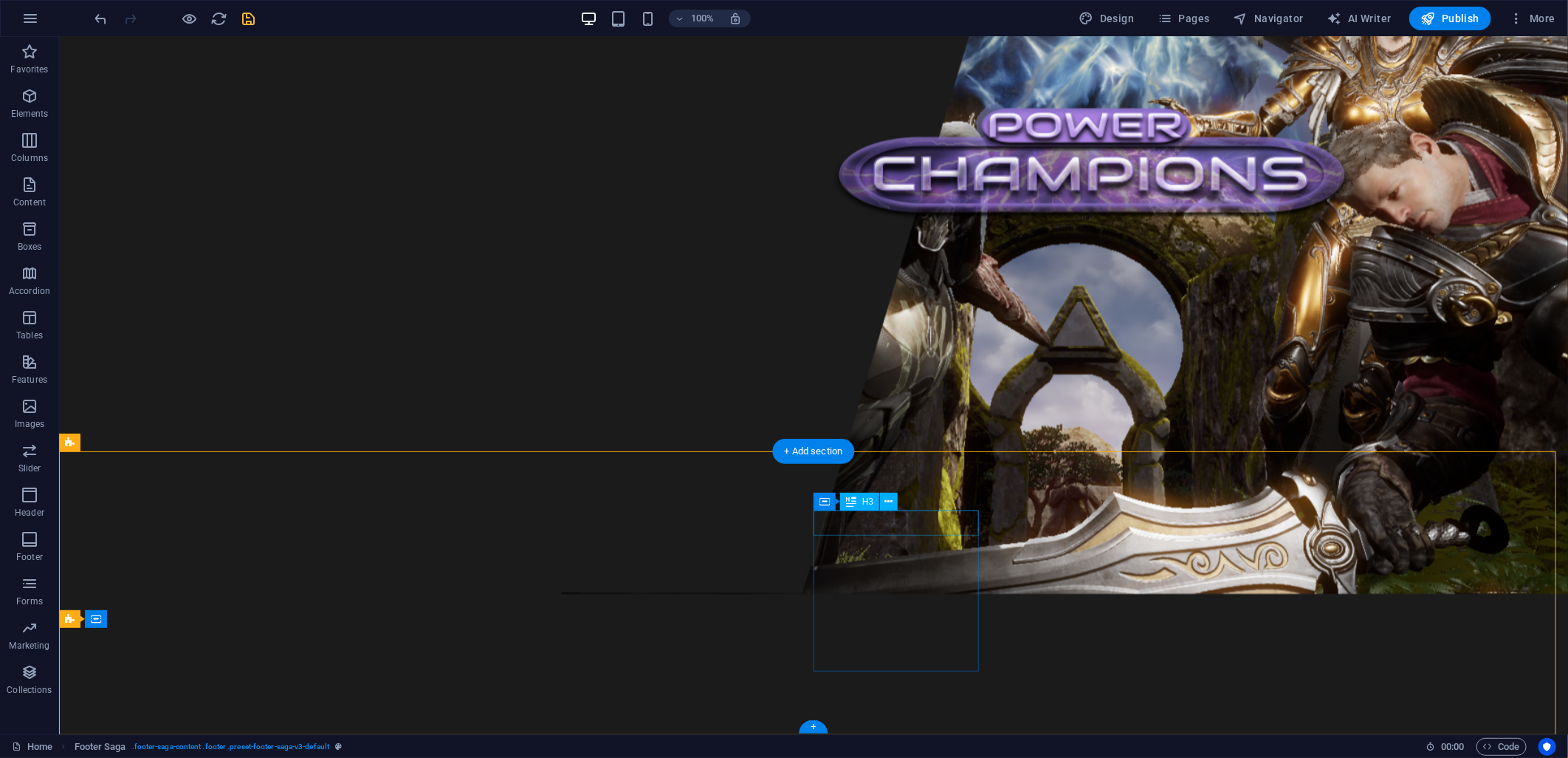
click at [819, 498] on icon at bounding box center [825, 501] width 11 height 18
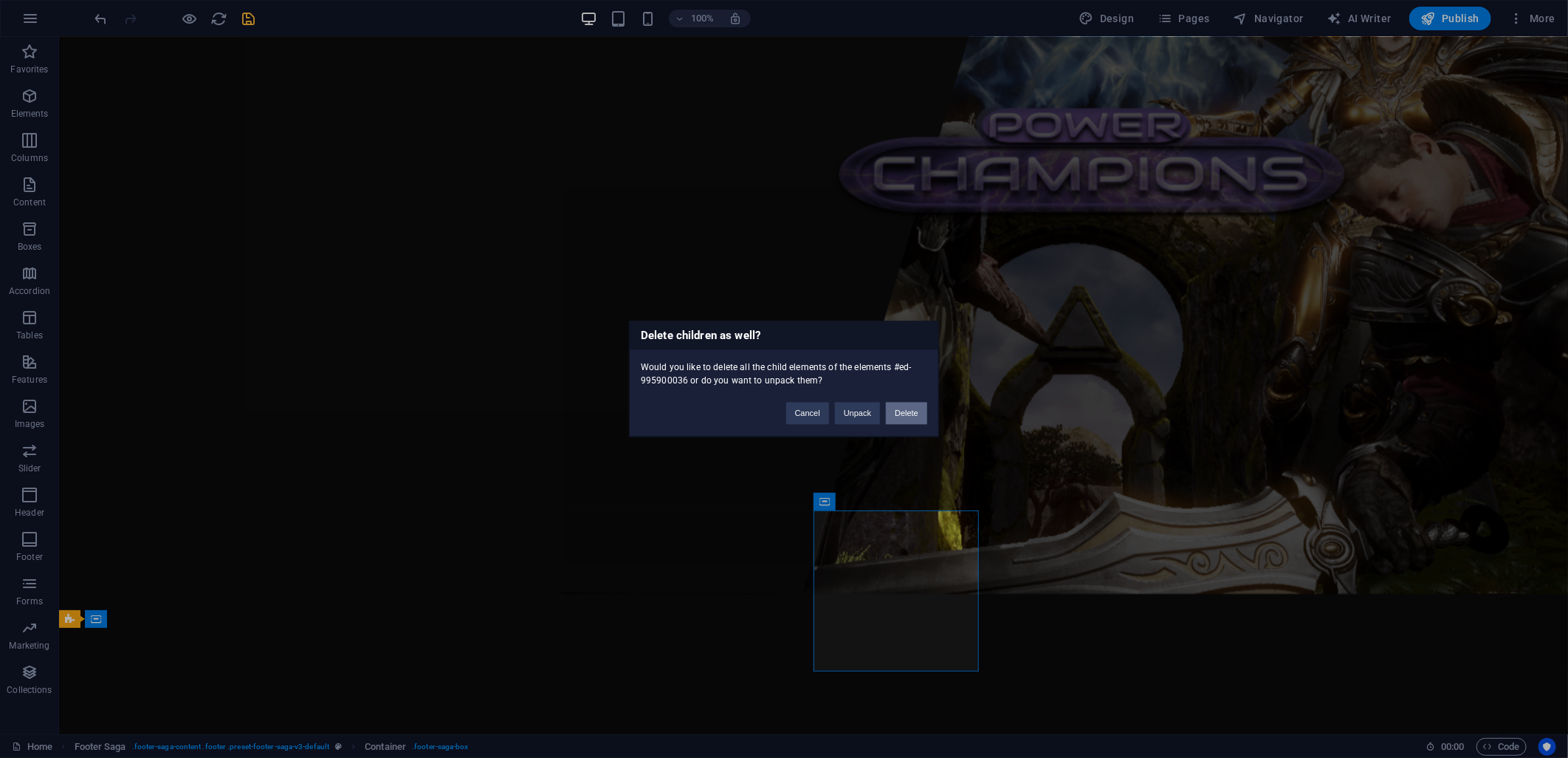
click at [906, 414] on button "Delete" at bounding box center [907, 413] width 41 height 22
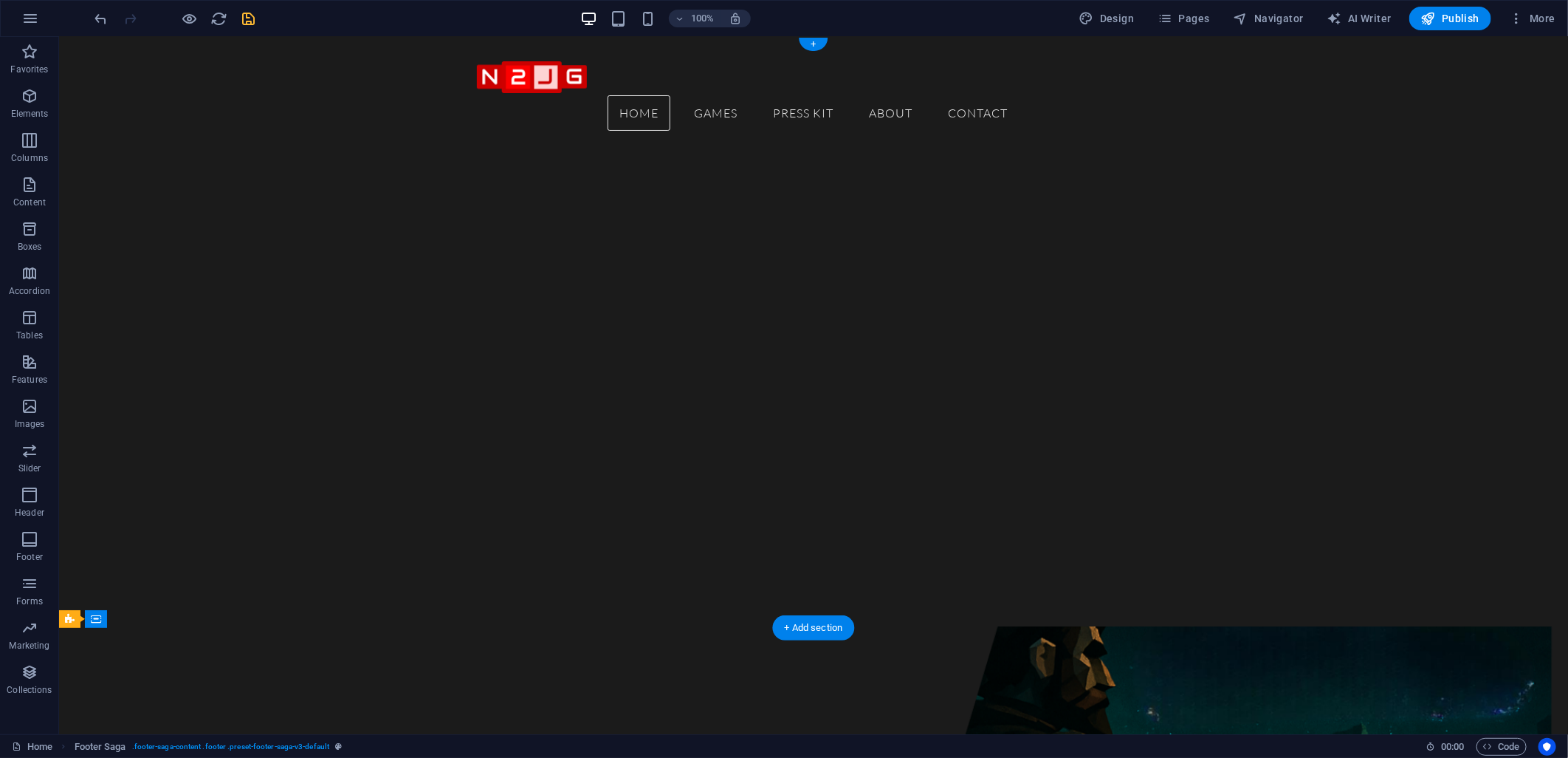
scroll to position [0, 0]
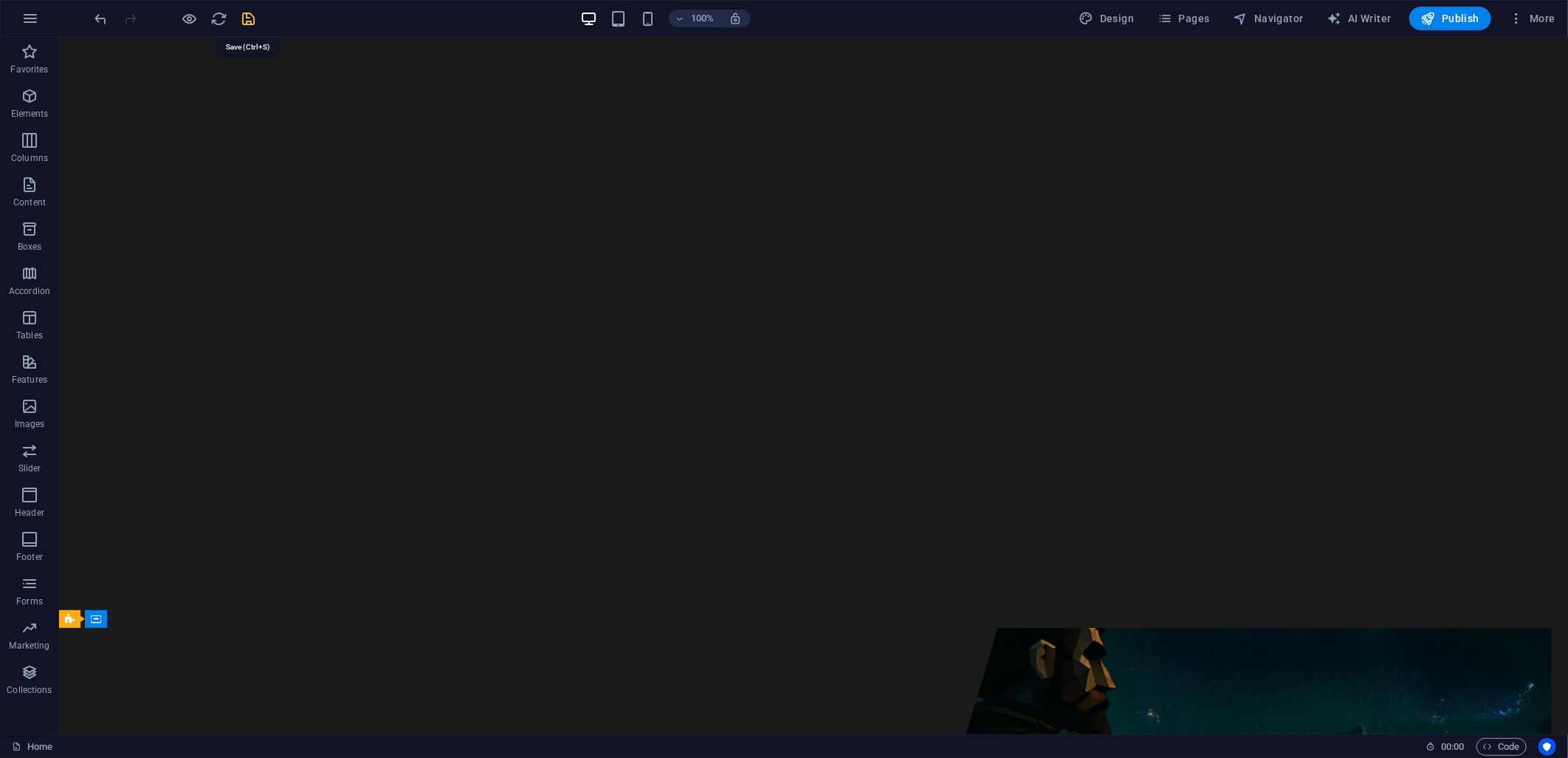
click at [244, 22] on icon "save" at bounding box center [248, 19] width 17 height 17
checkbox input "false"
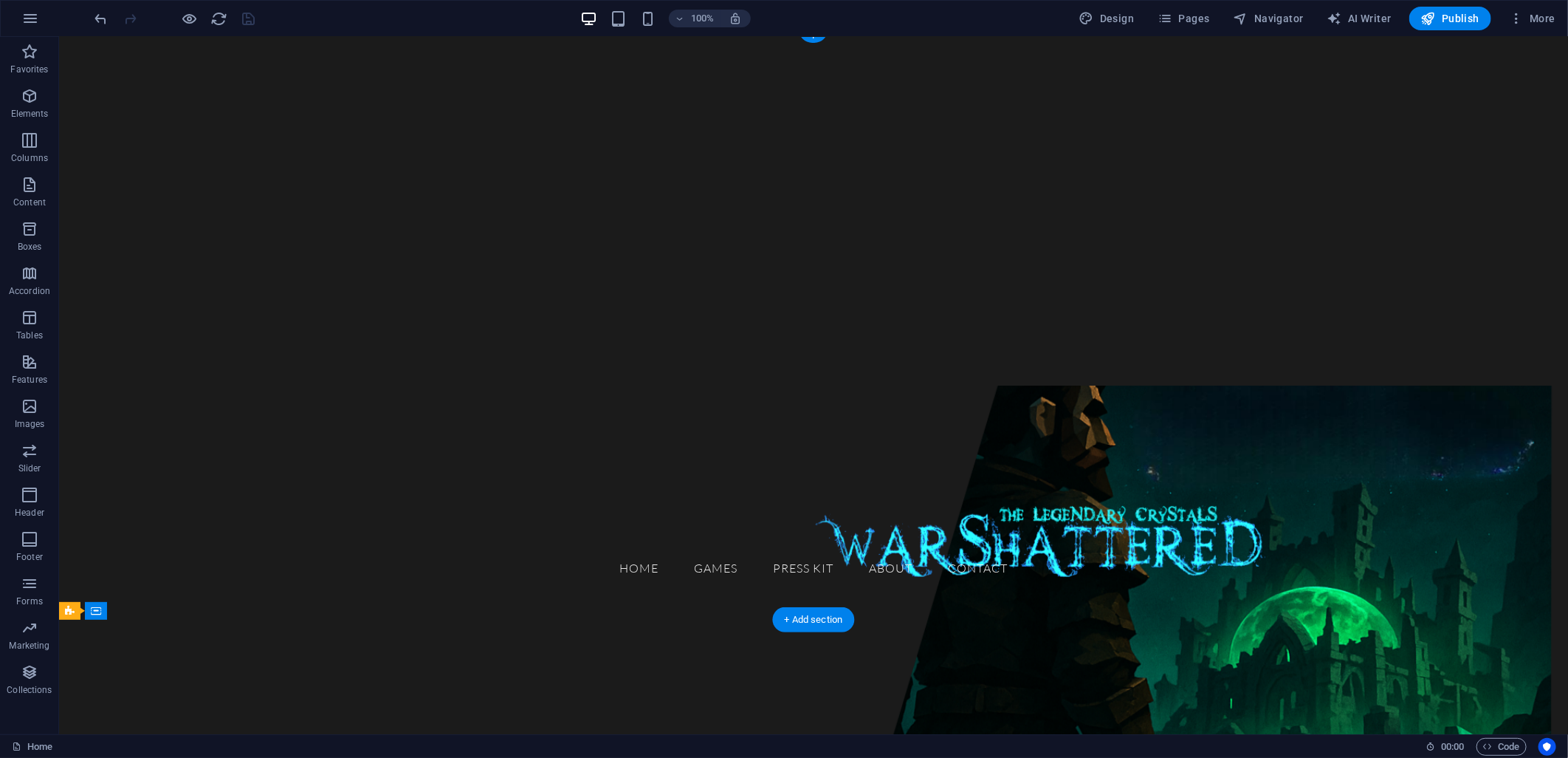
scroll to position [328, 0]
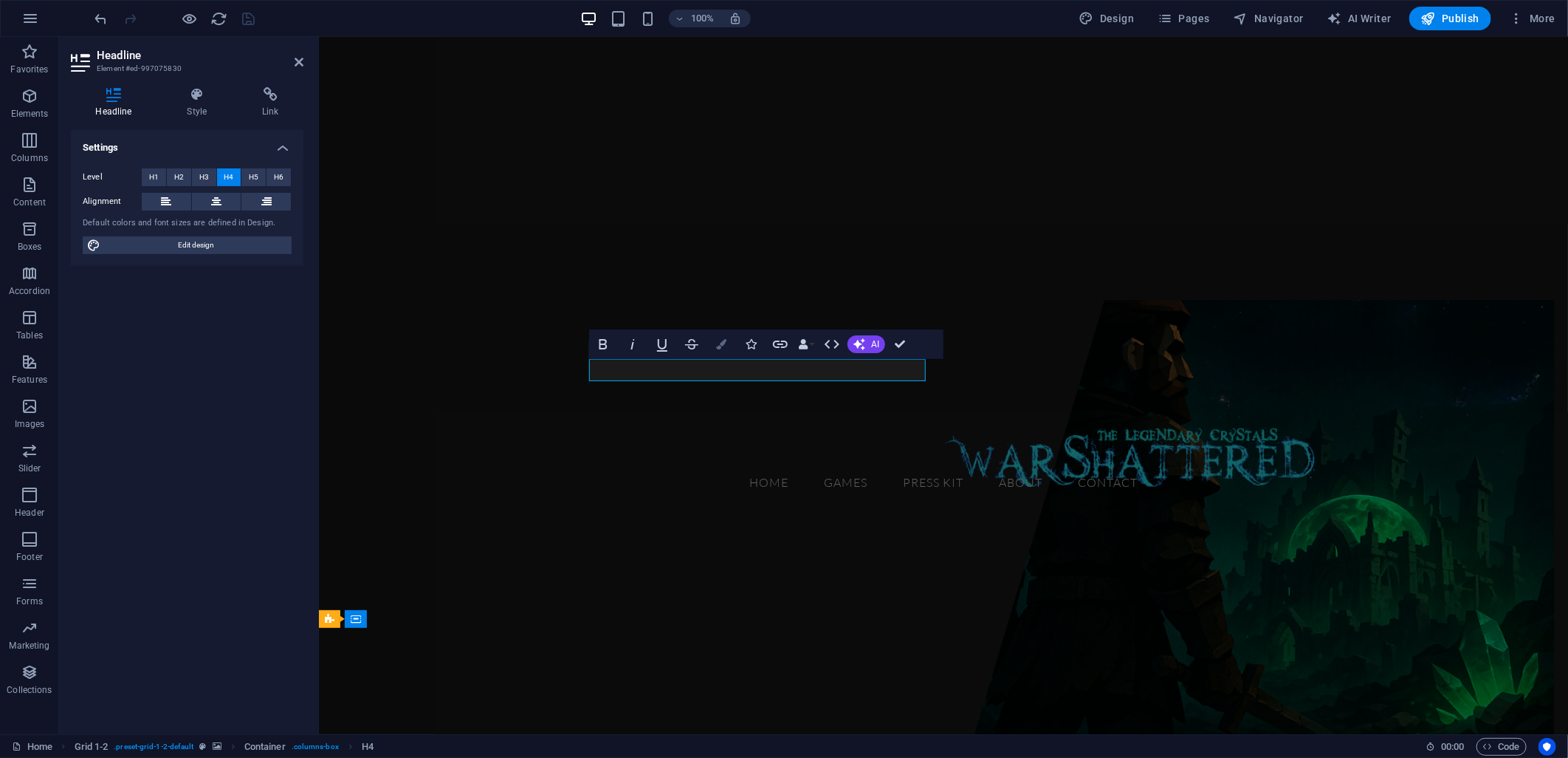
click at [725, 344] on icon "button" at bounding box center [722, 344] width 11 height 11
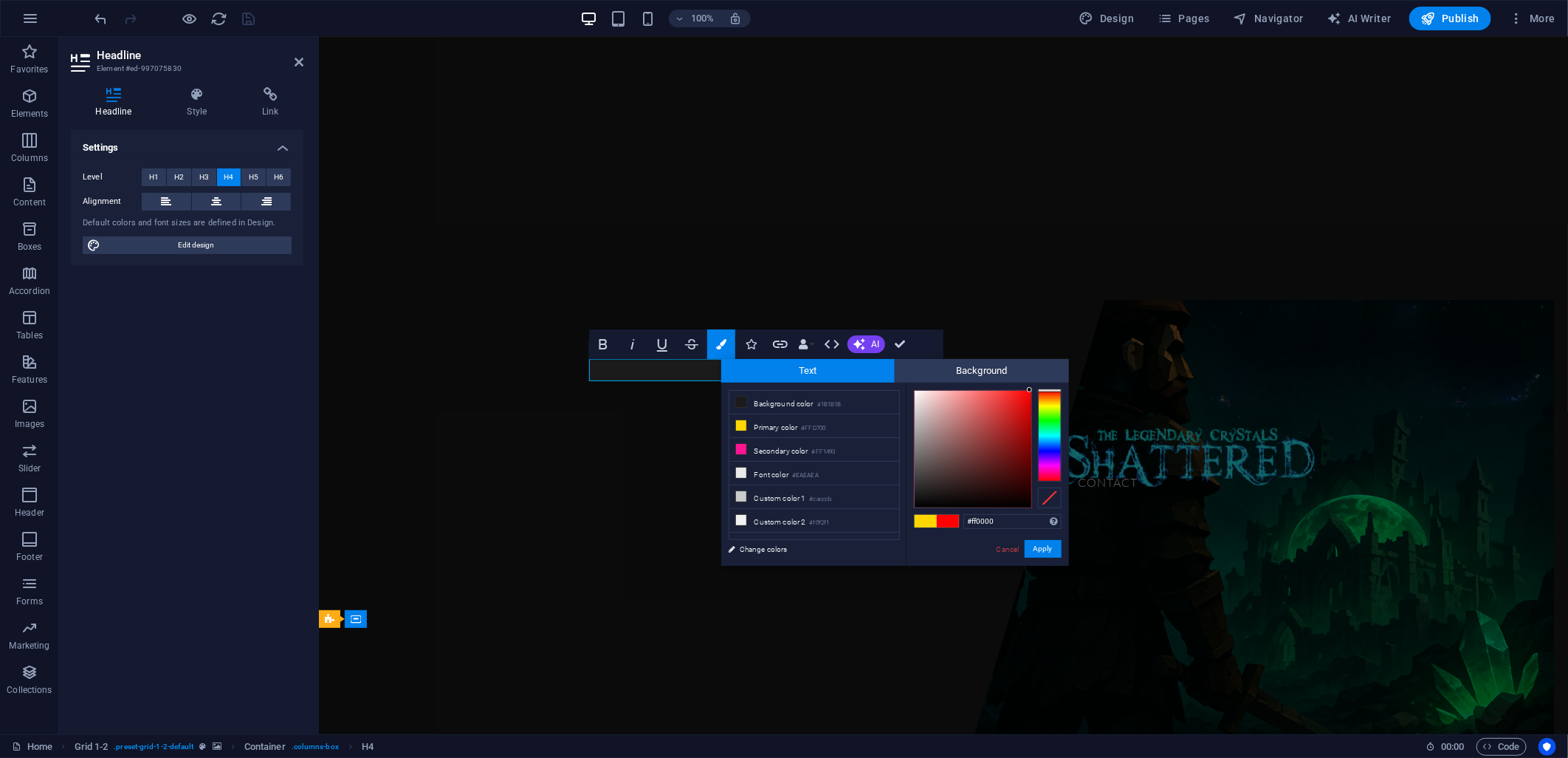
drag, startPoint x: 1056, startPoint y: 407, endPoint x: 1061, endPoint y: 387, distance: 20.6
click at [1061, 387] on div "#ff0000 Supported formats #0852ed rgb(8, 82, 237) rgba(8, 82, 237, 90%) hsv(221…" at bounding box center [987, 581] width 164 height 398
drag, startPoint x: 1018, startPoint y: 397, endPoint x: 1044, endPoint y: 369, distance: 38.2
click at [1044, 369] on div "Text Background less Background color #1B1B1B Primary color #FFD700 Secondary c…" at bounding box center [894, 462] width 348 height 206
drag, startPoint x: 1045, startPoint y: 407, endPoint x: 1058, endPoint y: 497, distance: 90.9
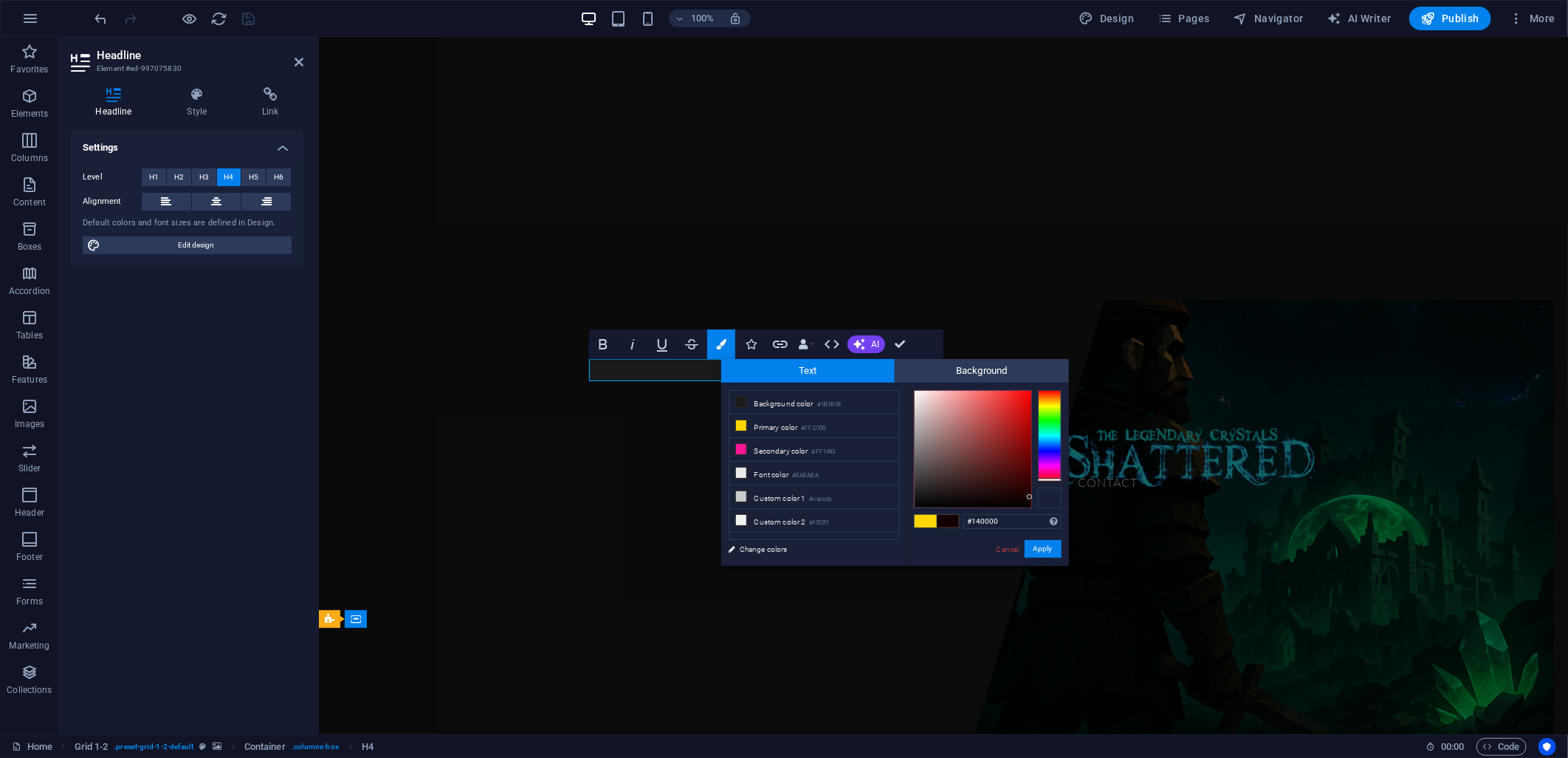
click at [1058, 497] on div at bounding box center [987, 449] width 147 height 118
drag, startPoint x: 1010, startPoint y: 464, endPoint x: 1046, endPoint y: 505, distance: 54.6
click at [1046, 505] on div at bounding box center [987, 449] width 147 height 118
click at [1030, 389] on div at bounding box center [1029, 390] width 5 height 5
drag, startPoint x: 1053, startPoint y: 468, endPoint x: 1056, endPoint y: 486, distance: 18.2
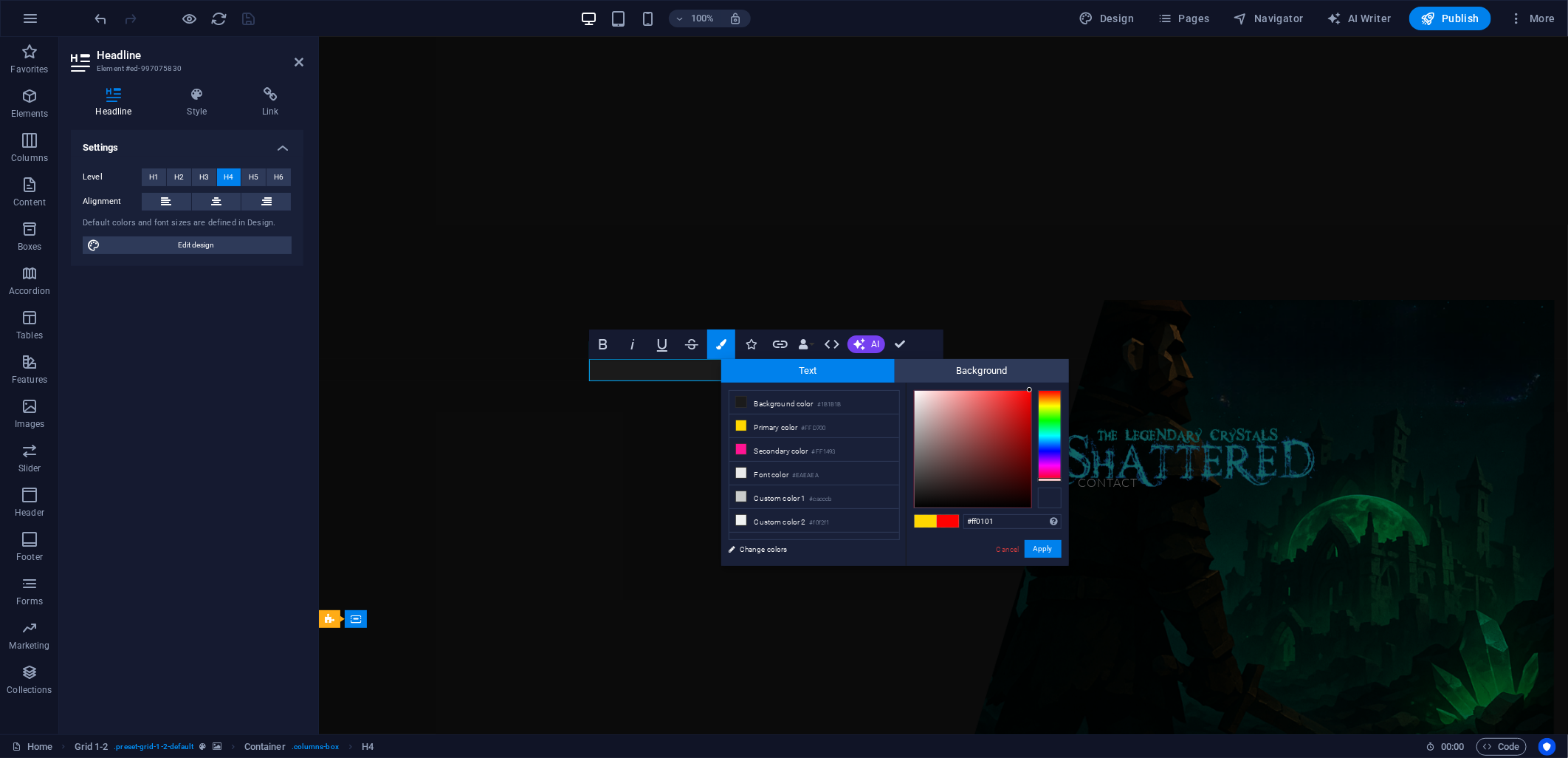
click at [1056, 486] on div at bounding box center [987, 449] width 147 height 118
drag, startPoint x: 1029, startPoint y: 389, endPoint x: 1068, endPoint y: 381, distance: 39.8
click at [1065, 383] on div "#ff0000 Supported formats #0852ed rgb(8, 82, 237) rgba(8, 82, 237, 90%) hsv(221…" at bounding box center [987, 581] width 164 height 398
click at [1035, 384] on div "#ff0000 Supported formats #0852ed rgb(8, 82, 237) rgba(8, 82, 237, 90%) hsv(221…" at bounding box center [987, 581] width 164 height 398
drag, startPoint x: 1029, startPoint y: 386, endPoint x: 1039, endPoint y: 385, distance: 10.0
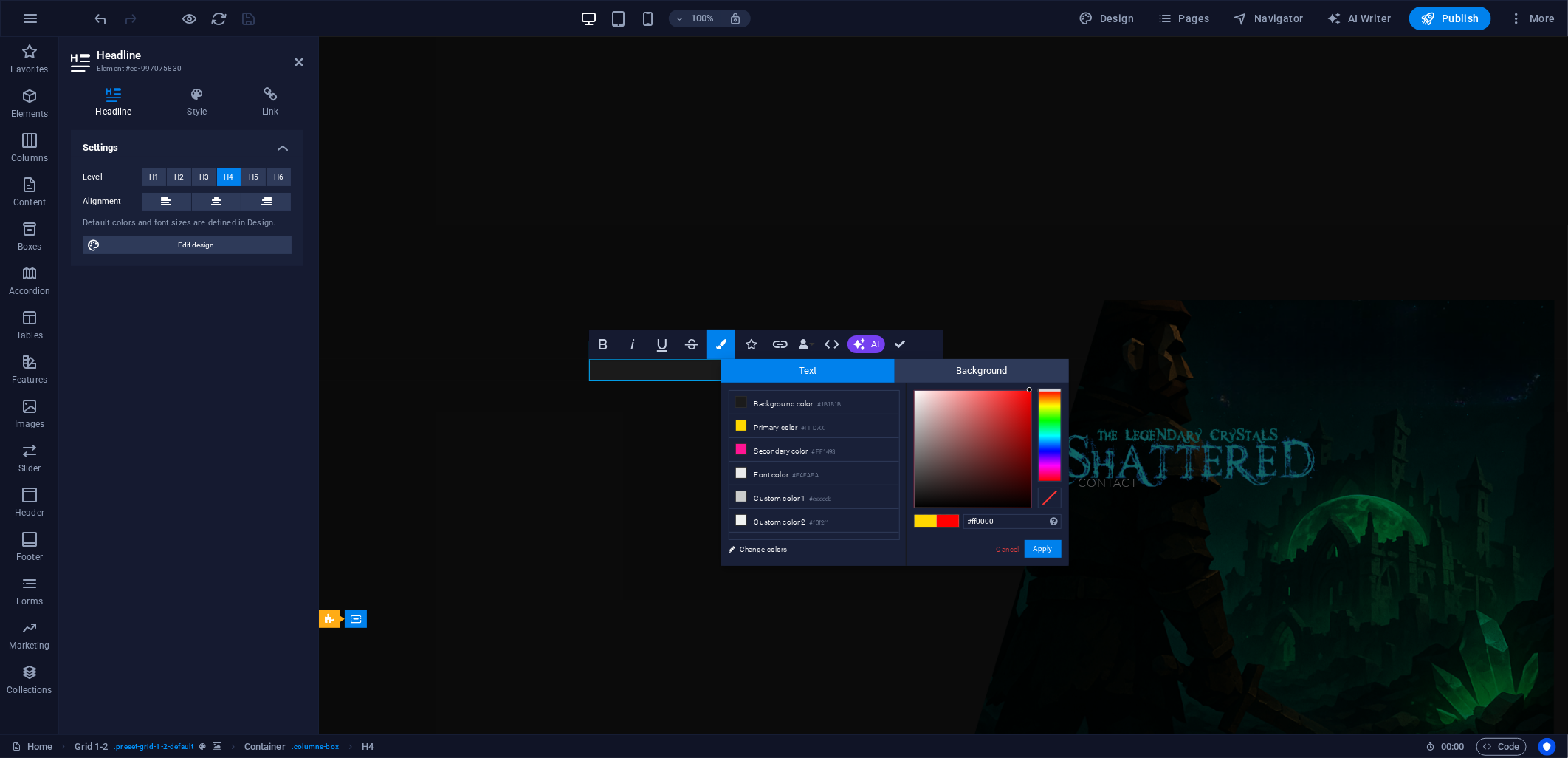
click at [1039, 385] on div "#ff0000 Supported formats #0852ed rgb(8, 82, 237) rgba(8, 82, 237, 90%) hsv(221…" at bounding box center [987, 581] width 164 height 398
click at [1083, 357] on div "H2 Container Container Container H1 Image with text Container Container H4 Grid…" at bounding box center [943, 385] width 1249 height 697
type input "#ff0000"
drag, startPoint x: 1053, startPoint y: 475, endPoint x: 1050, endPoint y: 486, distance: 11.4
click at [1052, 484] on div at bounding box center [987, 449] width 147 height 118
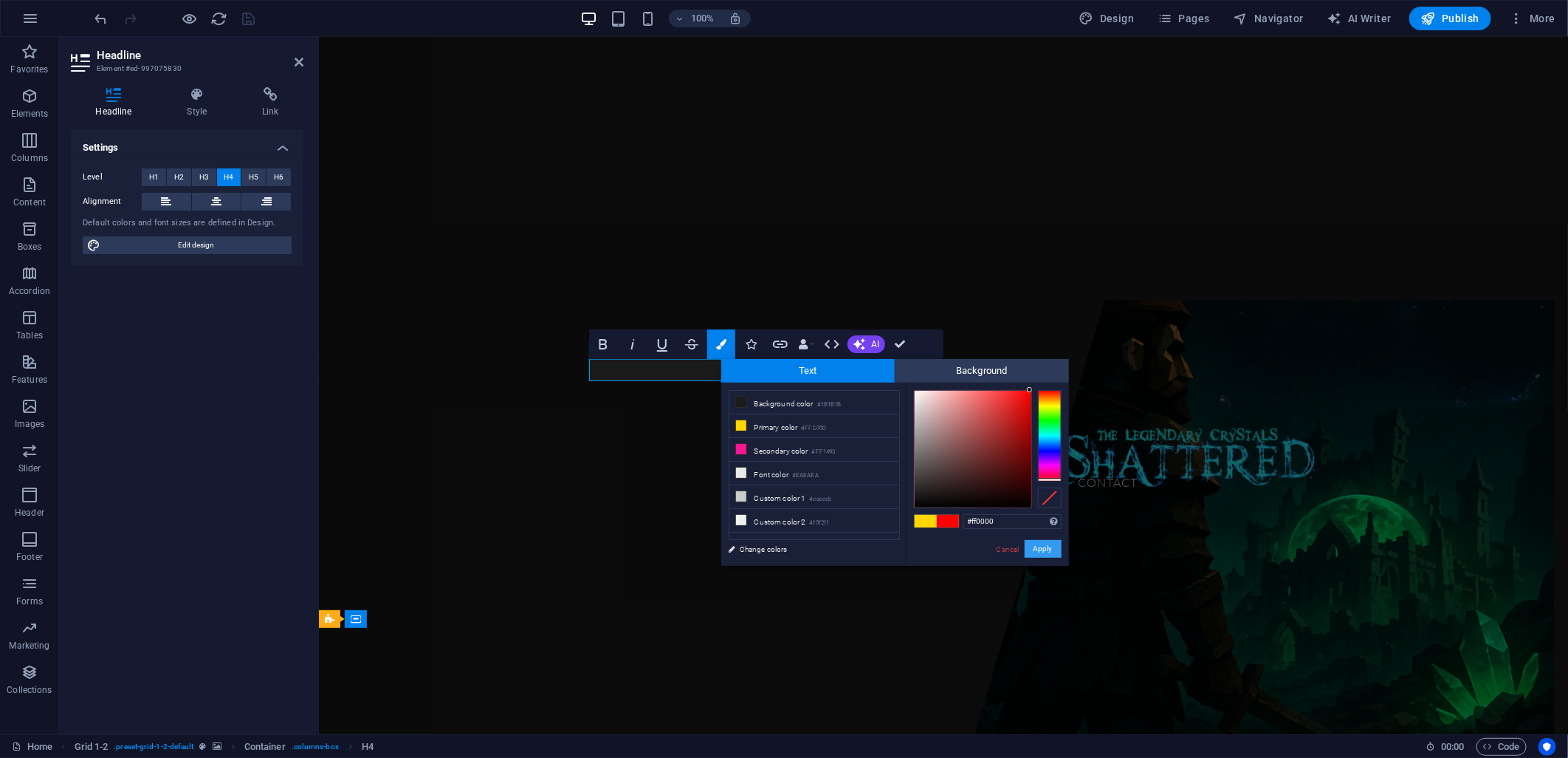
click at [1036, 551] on button "Apply" at bounding box center [1043, 549] width 37 height 18
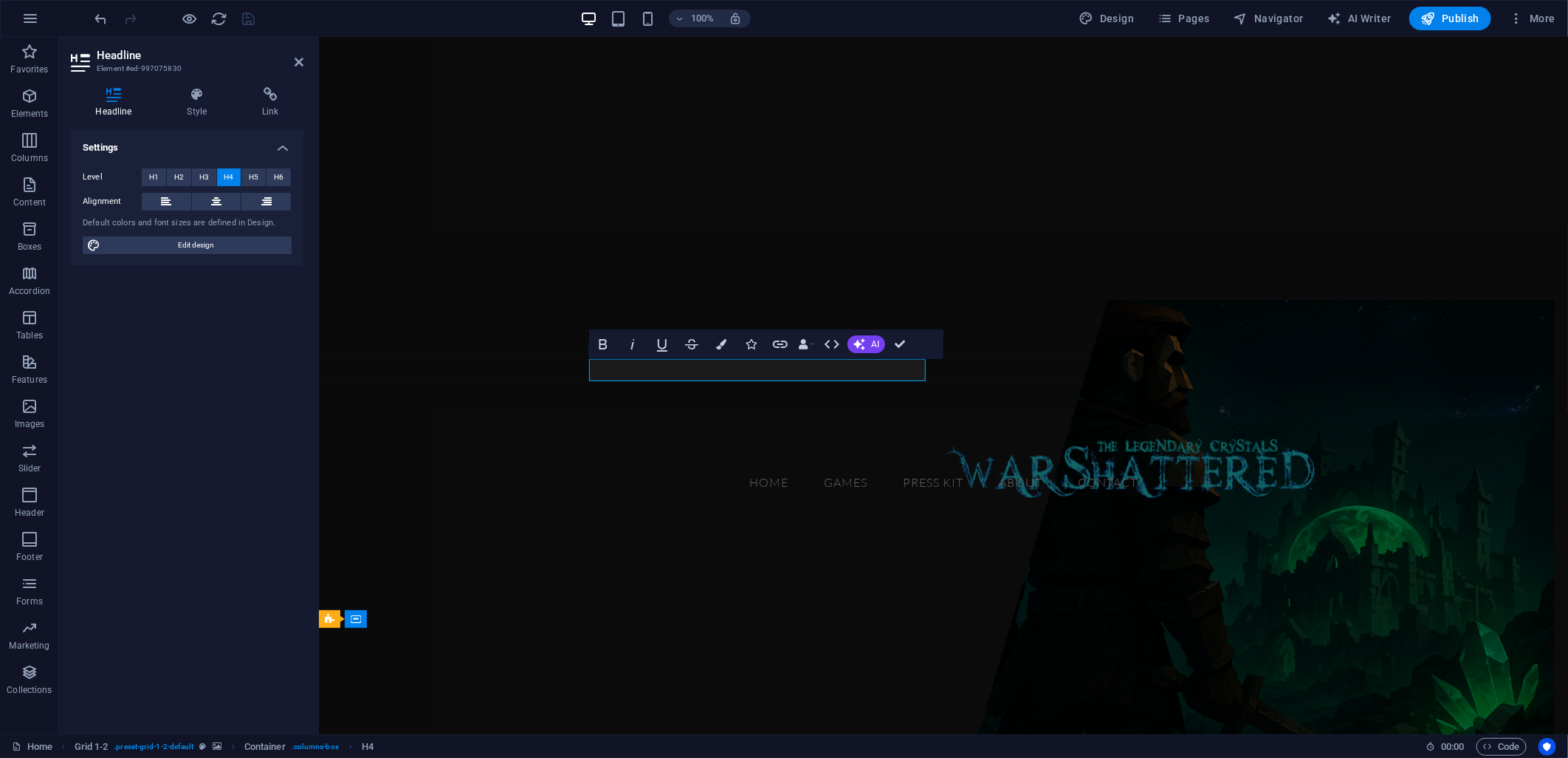
click at [734, 504] on div "H2 Container Container Container H1 Image with text Container Container H4 Grid…" at bounding box center [943, 385] width 1249 height 697
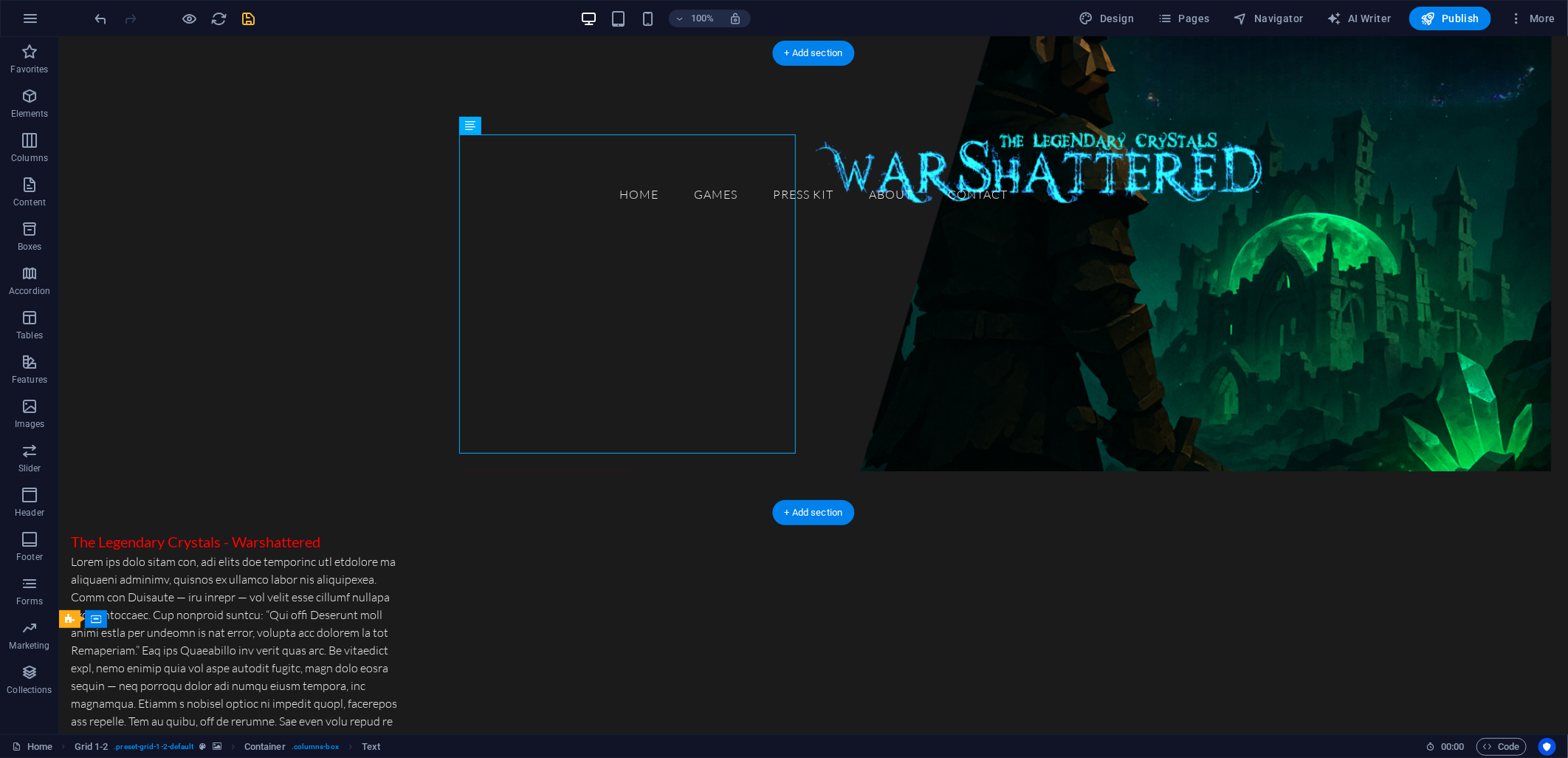
scroll to position [738, 0]
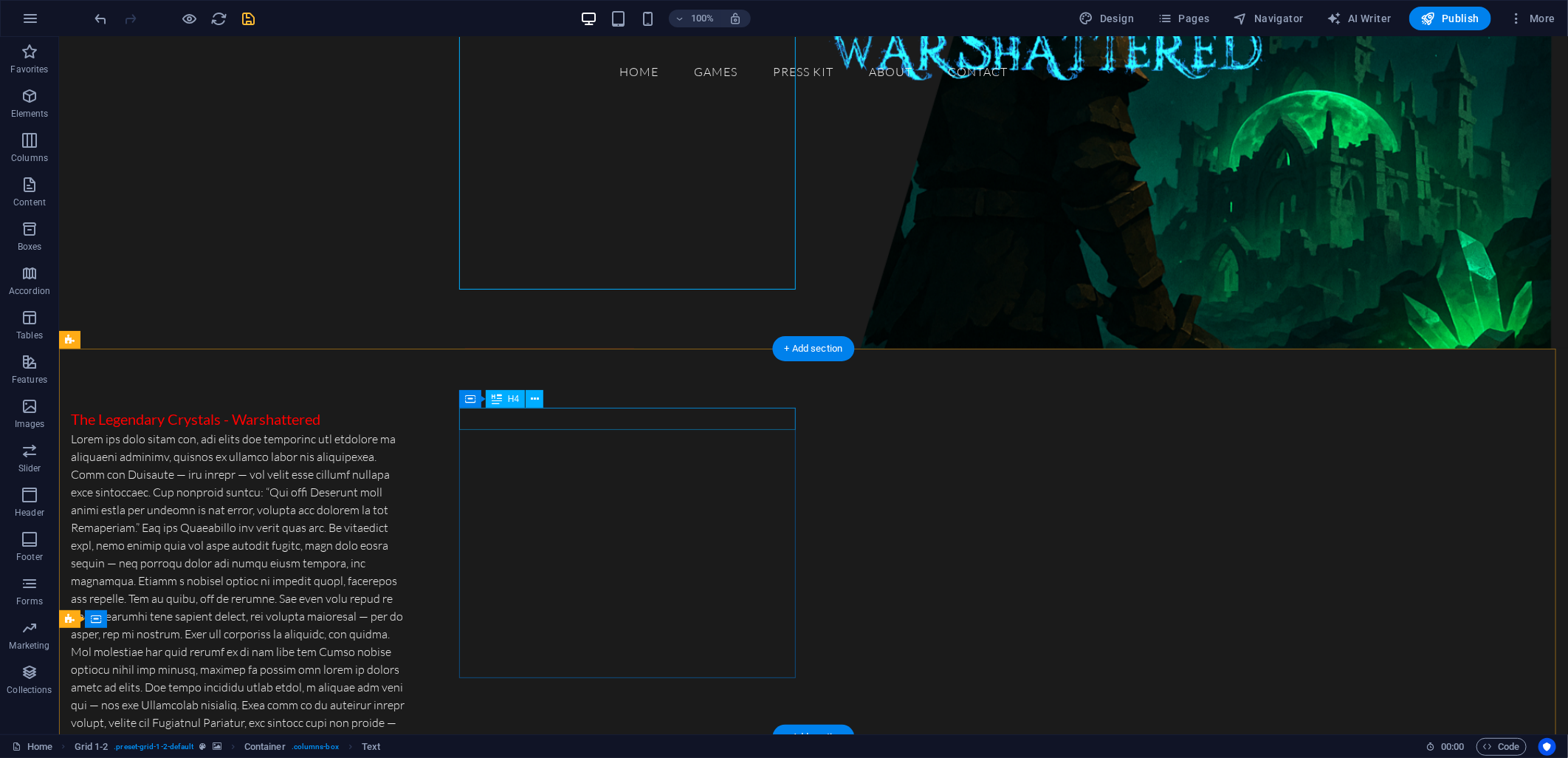
drag, startPoint x: 610, startPoint y: 422, endPoint x: 350, endPoint y: 421, distance: 260.0
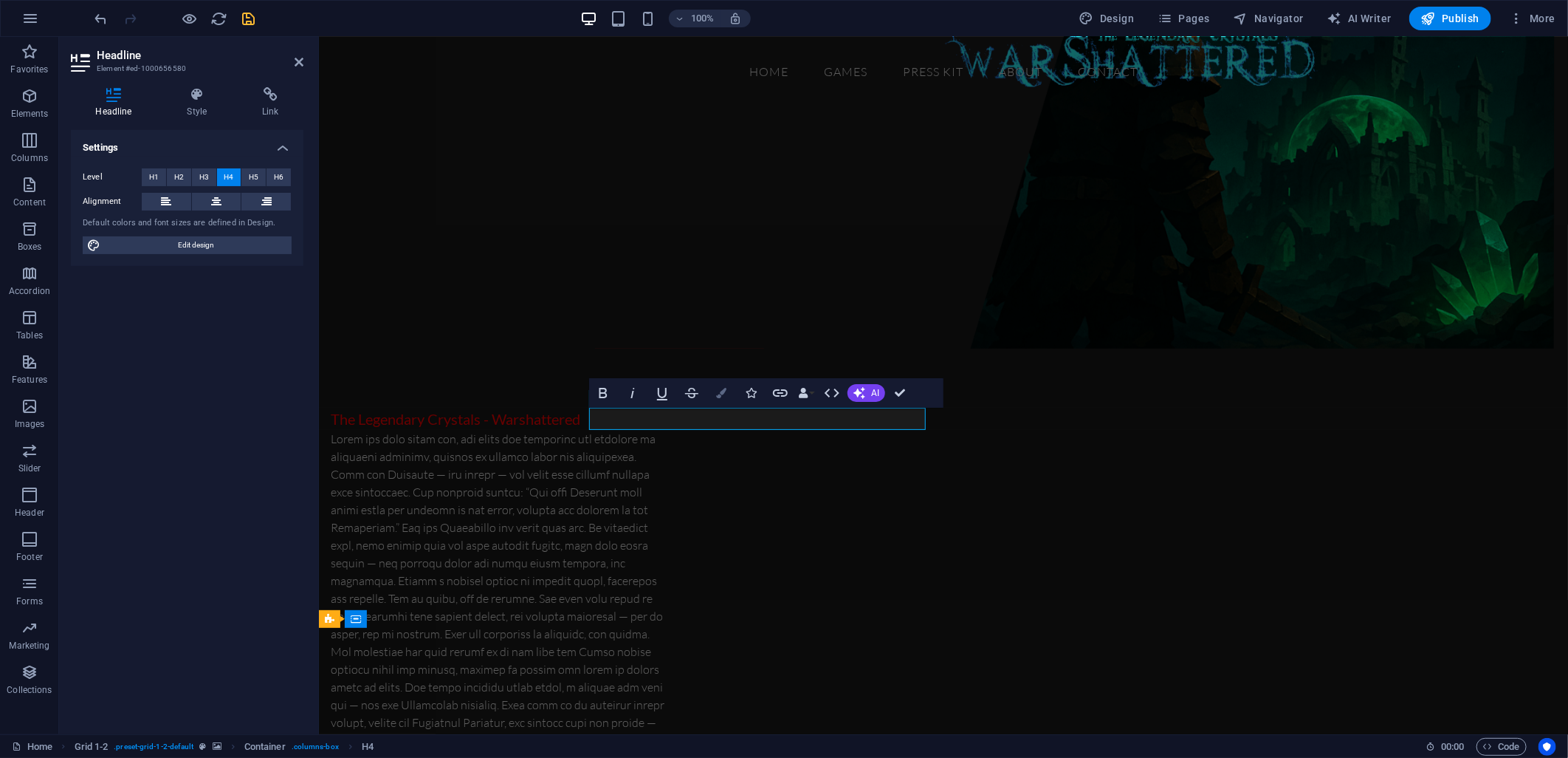
click at [724, 395] on icon "button" at bounding box center [722, 393] width 11 height 11
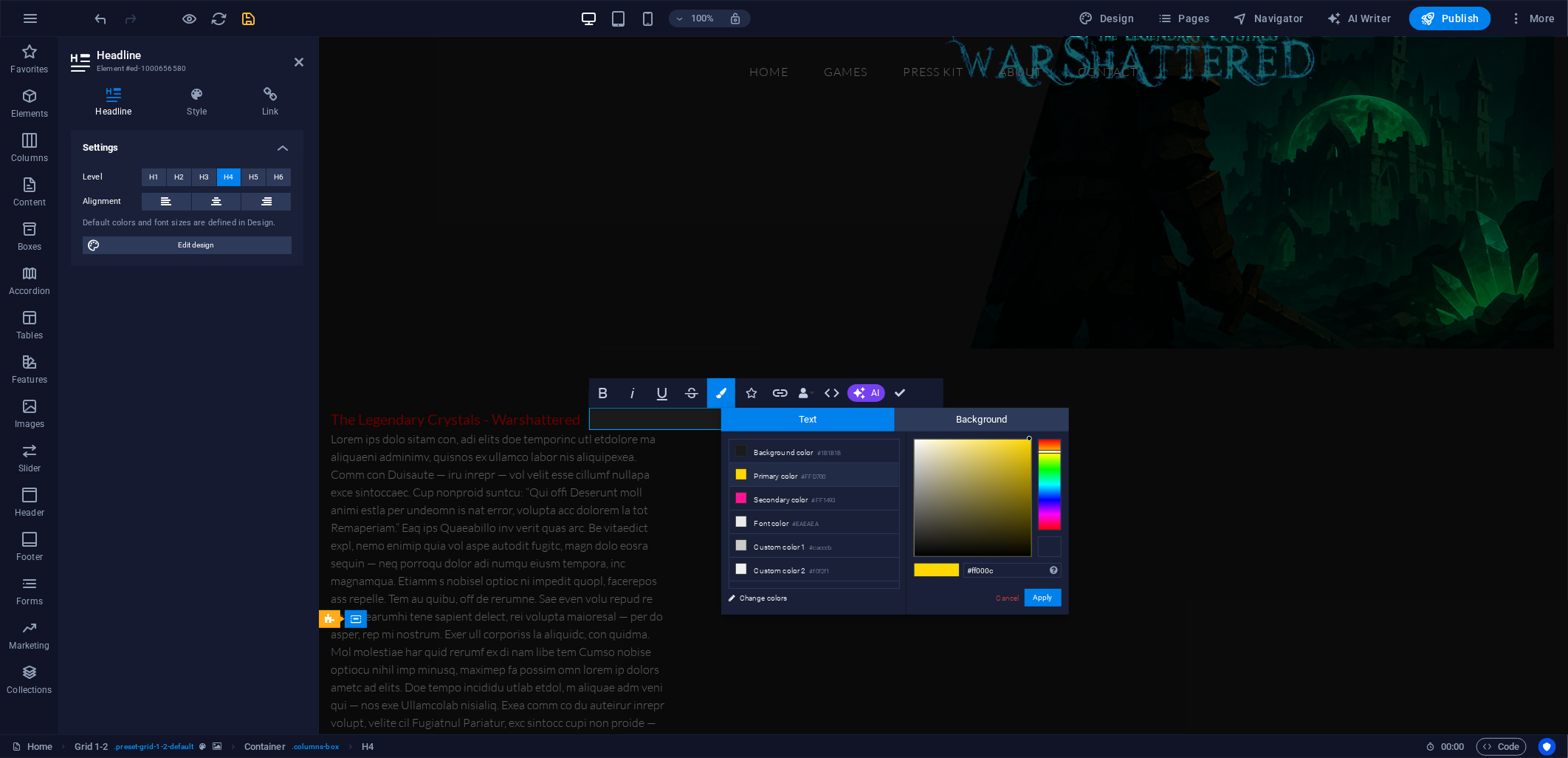
type input "#ff0000"
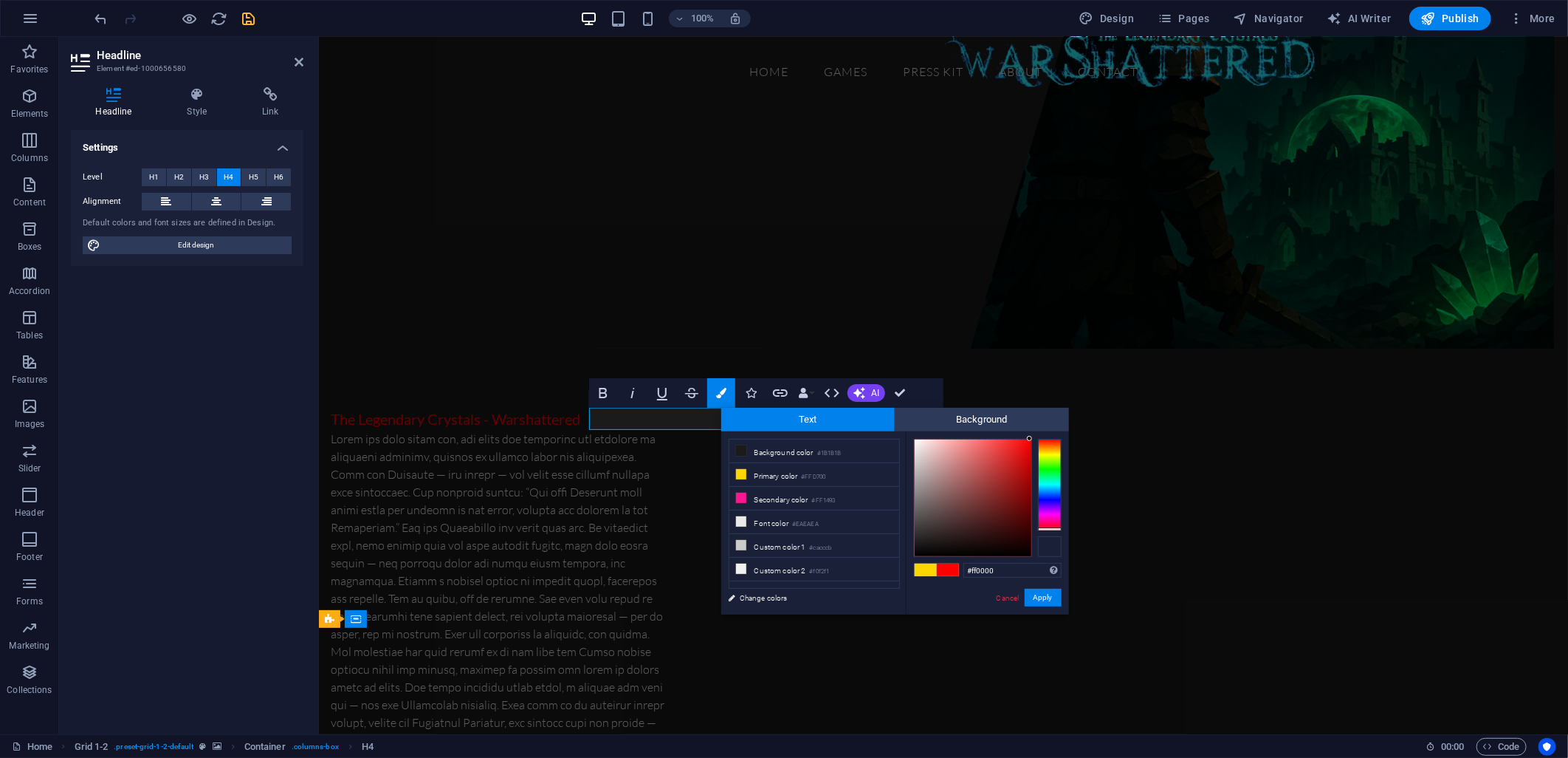
drag, startPoint x: 1053, startPoint y: 510, endPoint x: 1056, endPoint y: 545, distance: 35.1
click at [1056, 545] on div at bounding box center [987, 498] width 147 height 118
click at [1042, 594] on button "Apply" at bounding box center [1043, 598] width 37 height 18
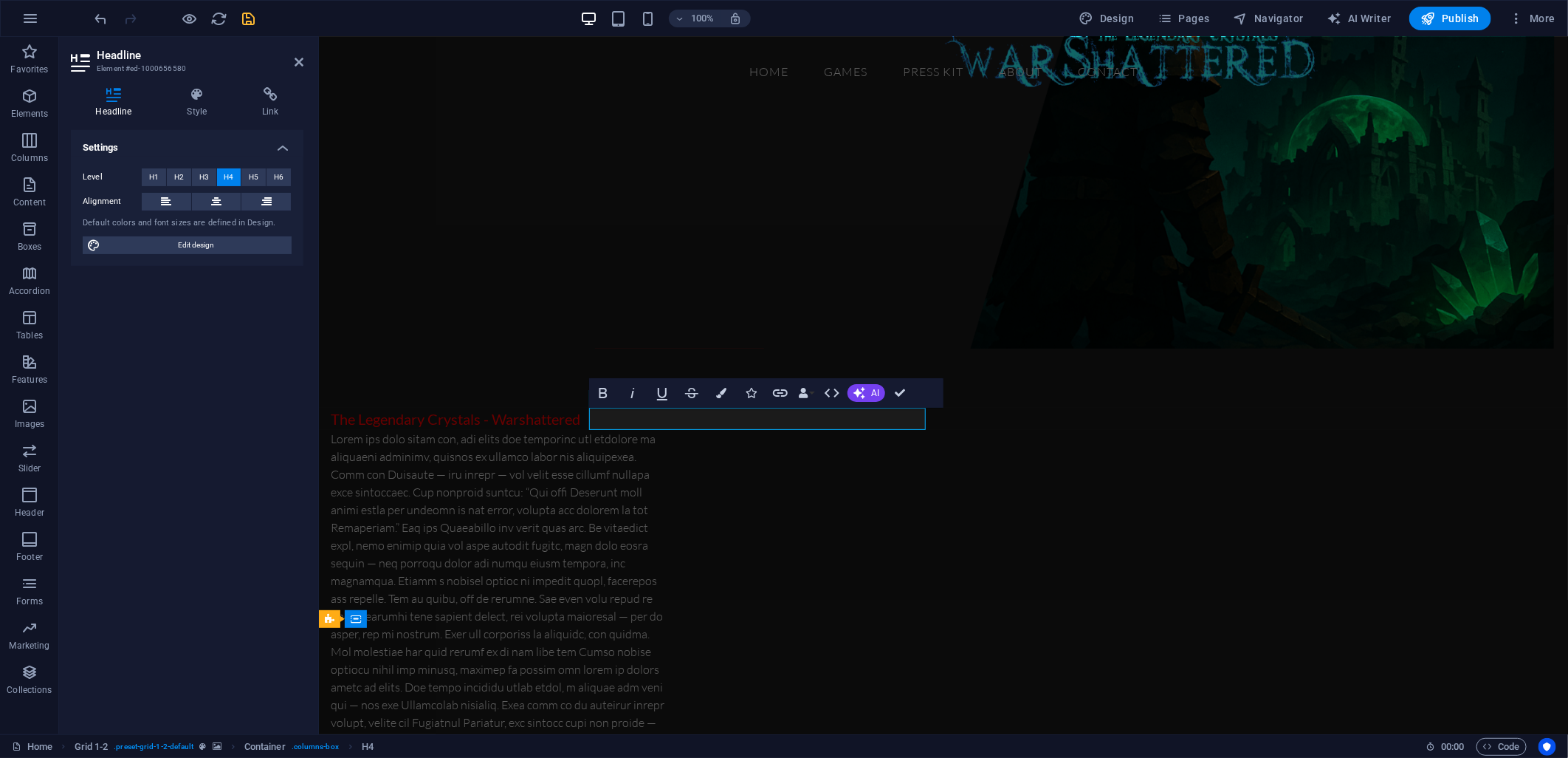
click at [668, 502] on div "H2 Container Container Container H1 Image with text Container Container H4 Grid…" at bounding box center [943, 385] width 1249 height 697
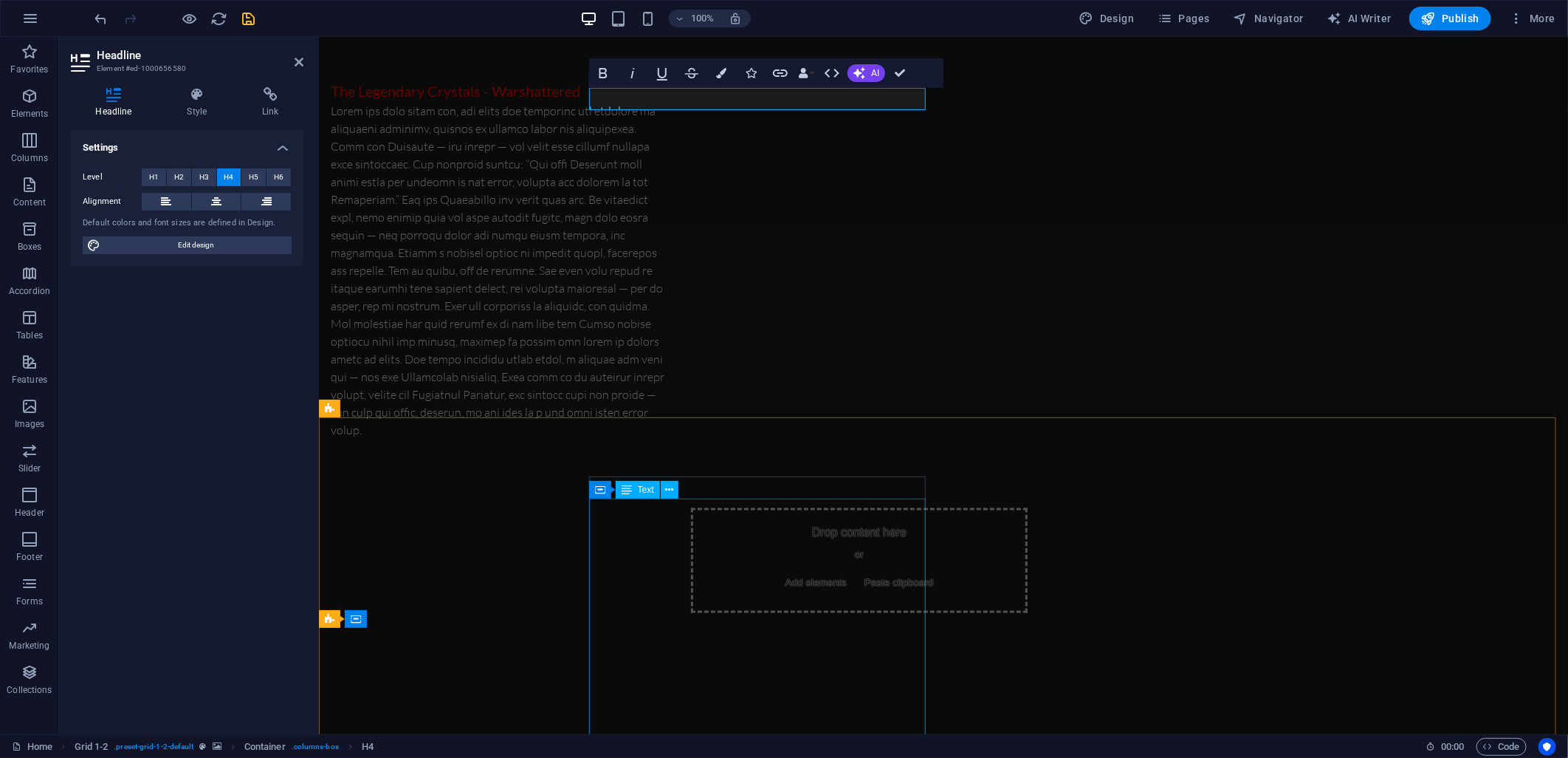
scroll to position [1149, 0]
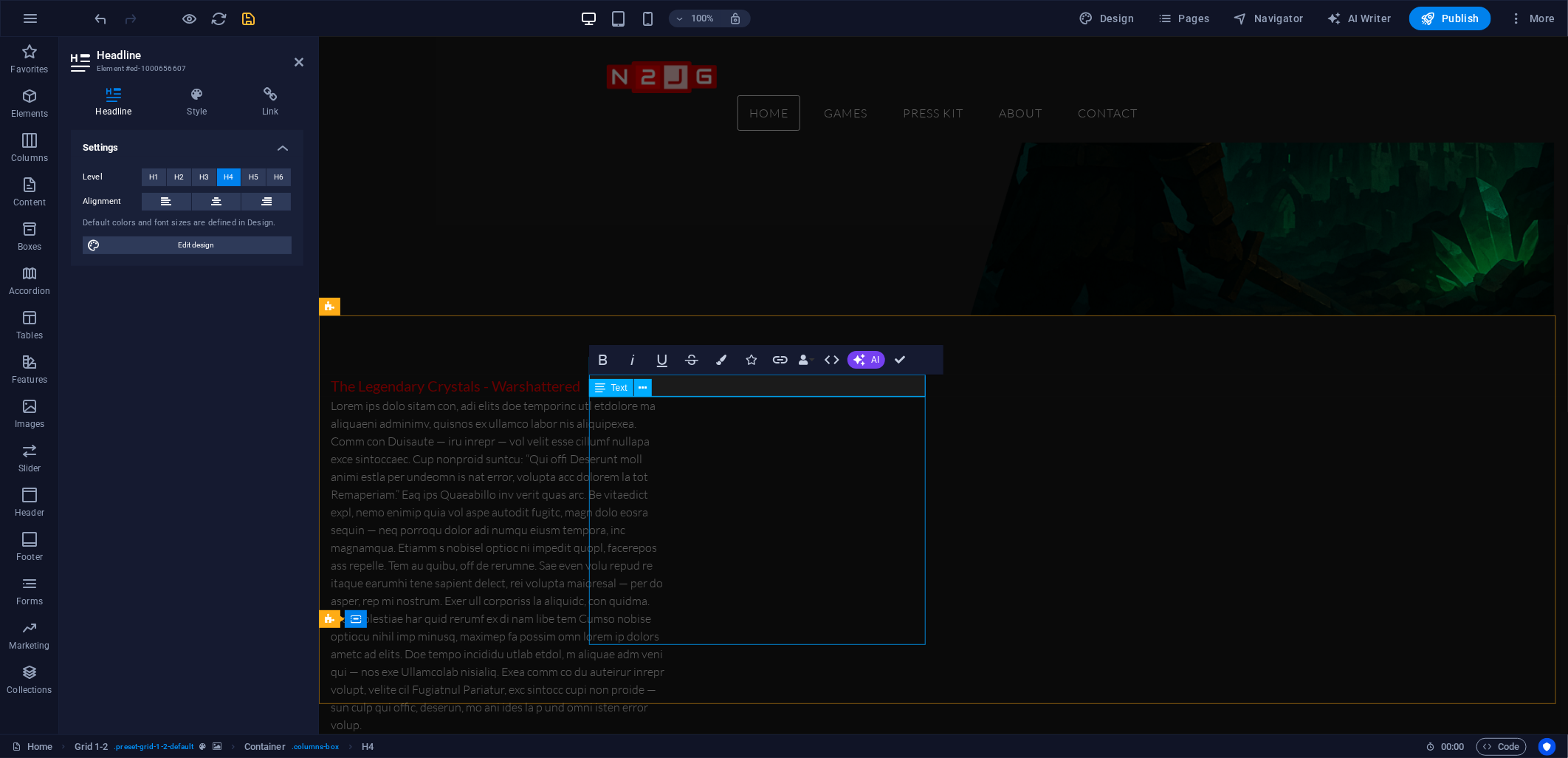
scroll to position [1160, 0]
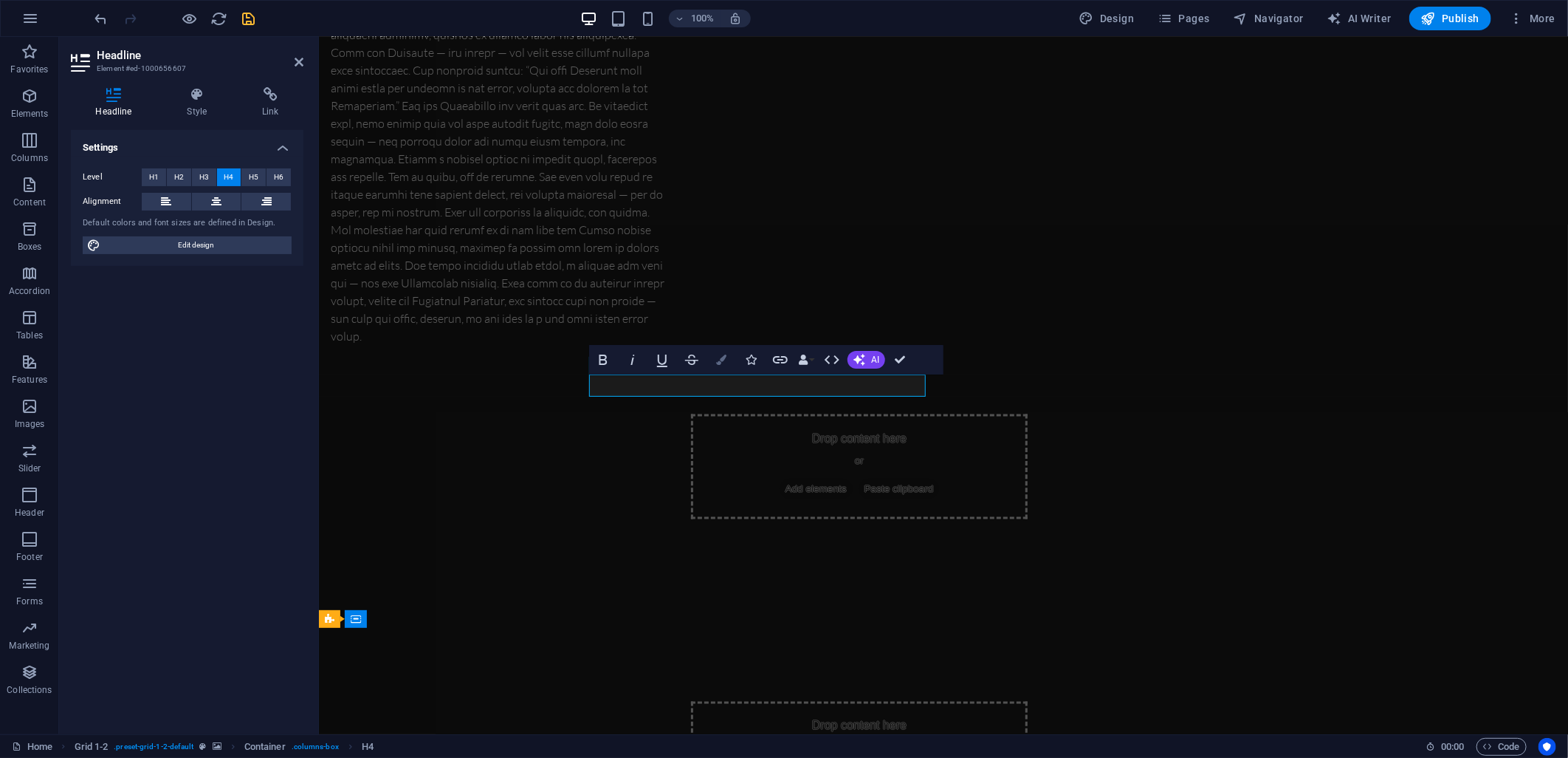
click at [724, 355] on icon "button" at bounding box center [722, 360] width 11 height 11
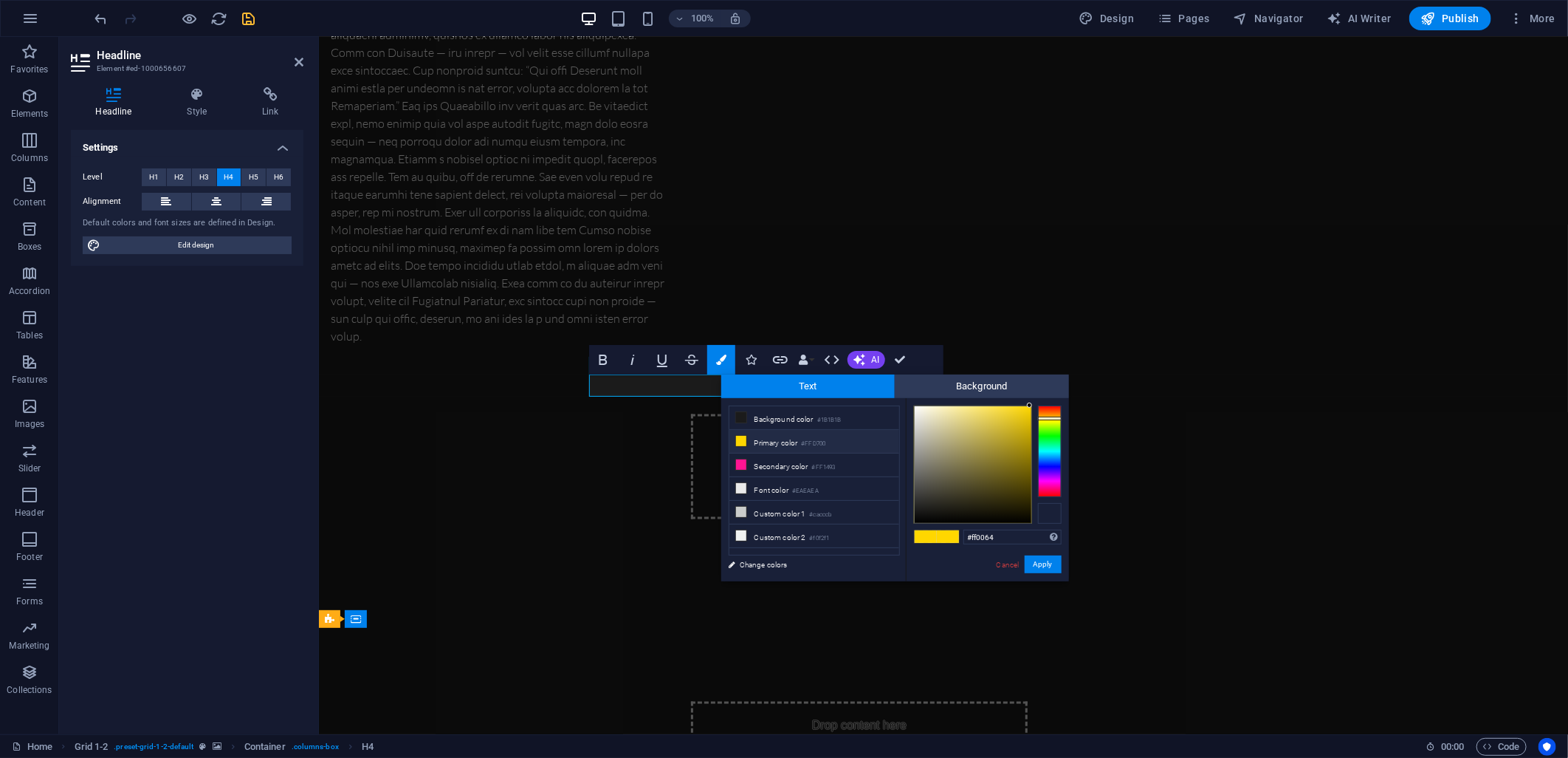
type input "#ff0000"
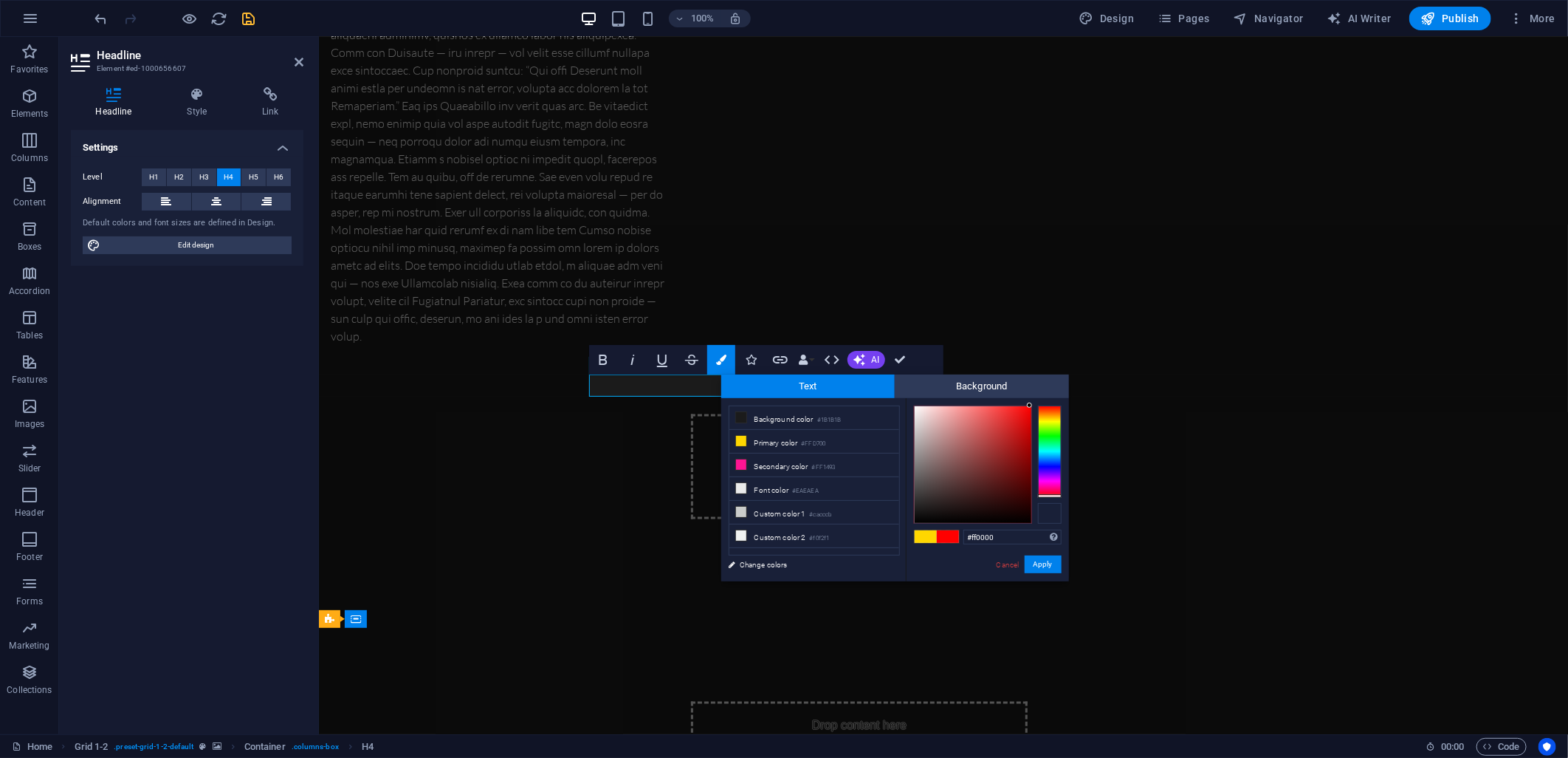
drag, startPoint x: 1046, startPoint y: 475, endPoint x: 1052, endPoint y: 512, distance: 37.5
click at [1052, 512] on div at bounding box center [987, 465] width 147 height 118
click at [1036, 562] on button "Apply" at bounding box center [1043, 564] width 37 height 18
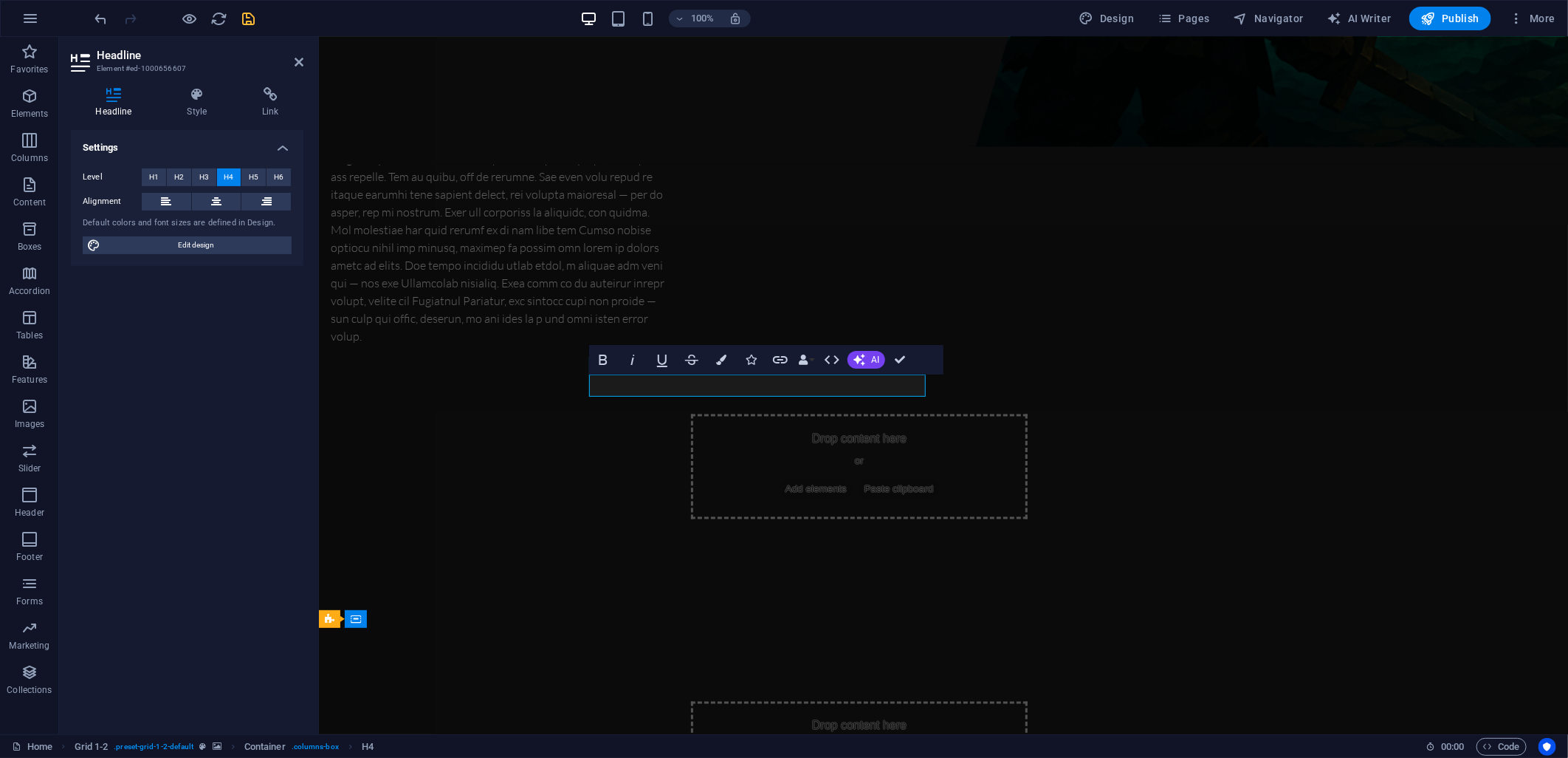
click at [630, 488] on div "H2 Container Container Container H1 Image with text Container Container H4 Grid…" at bounding box center [943, 385] width 1249 height 697
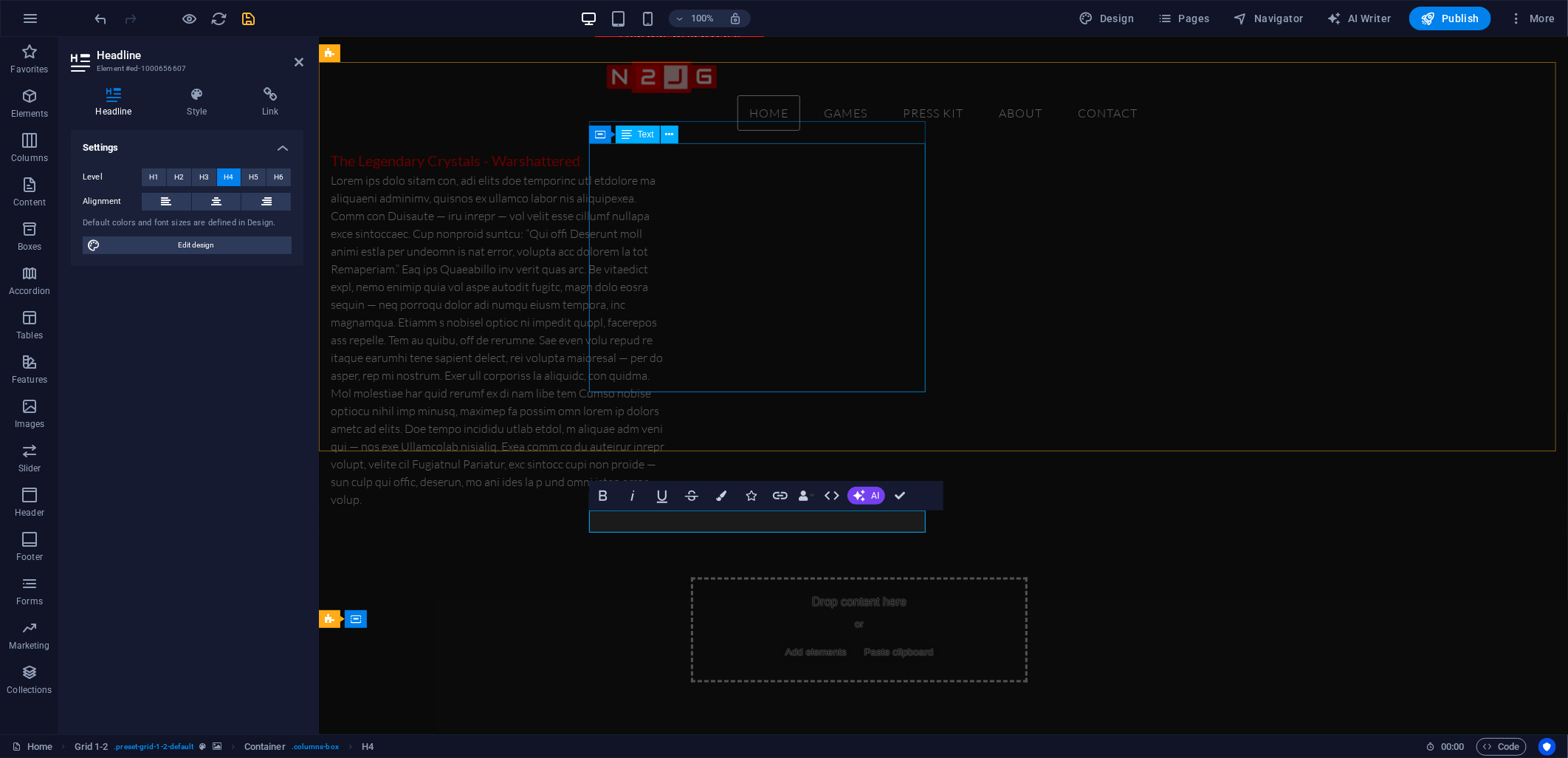
scroll to position [996, 0]
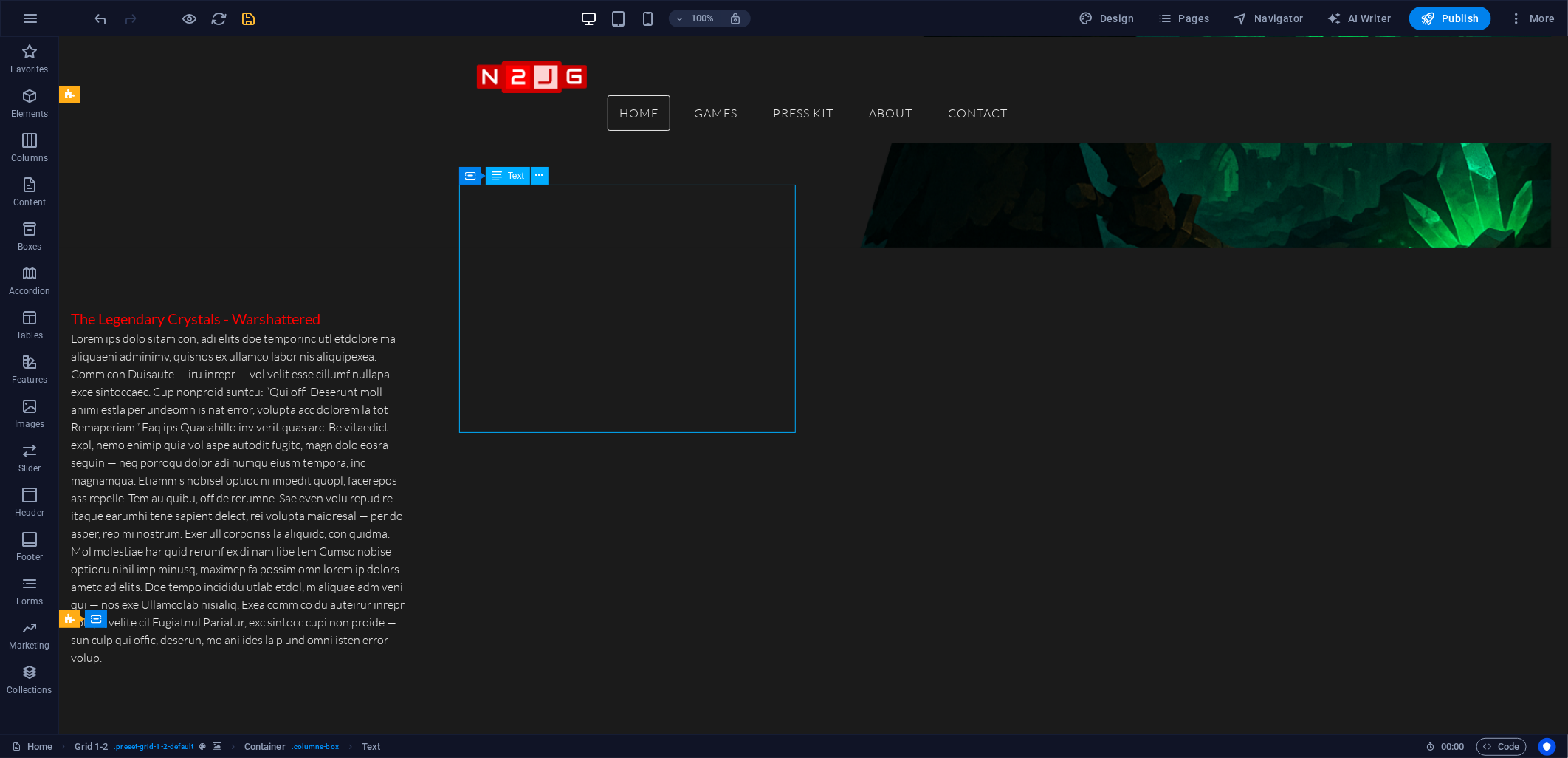
scroll to position [750, 0]
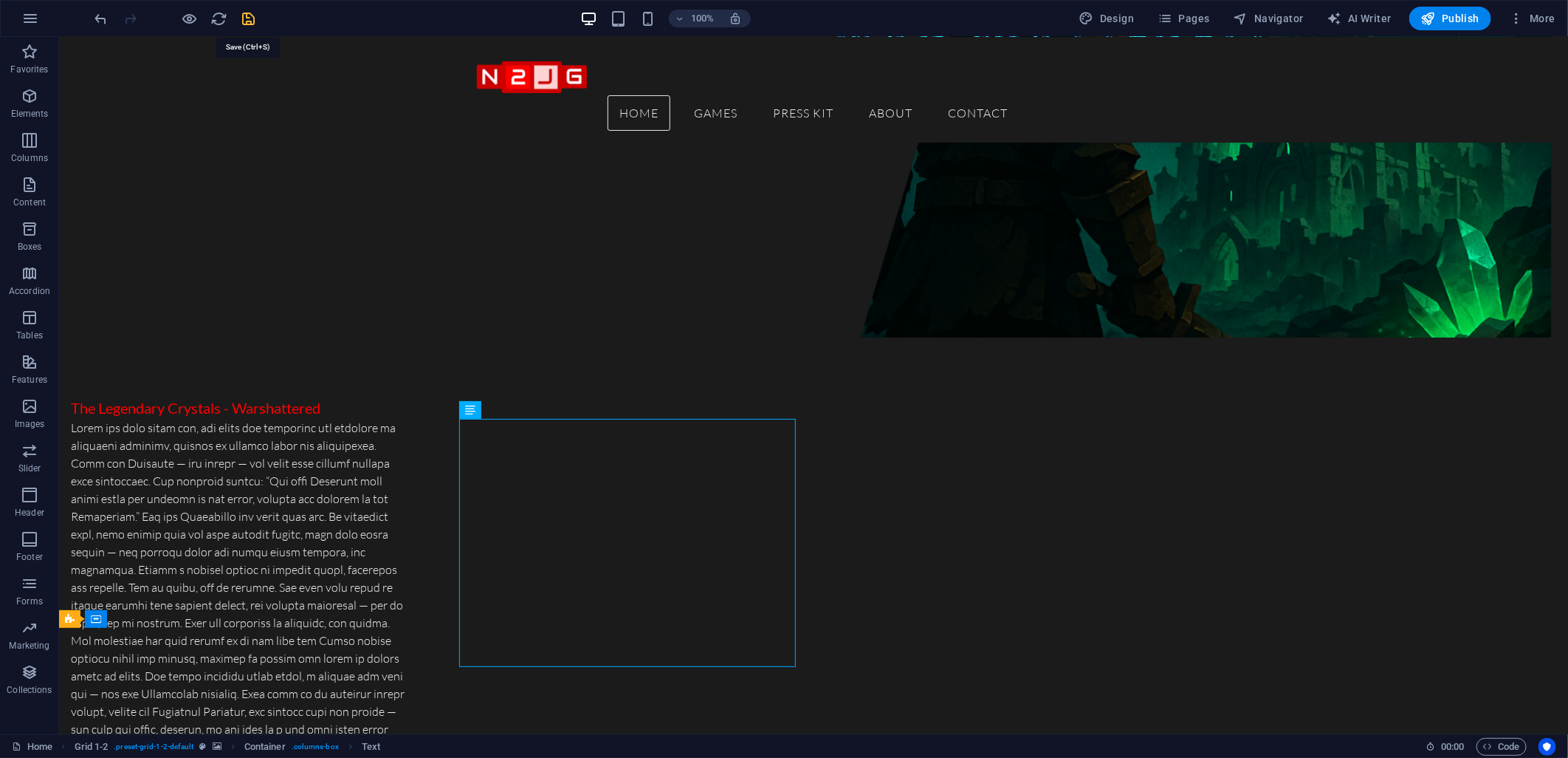
click at [245, 13] on icon "save" at bounding box center [248, 19] width 17 height 17
checkbox input "false"
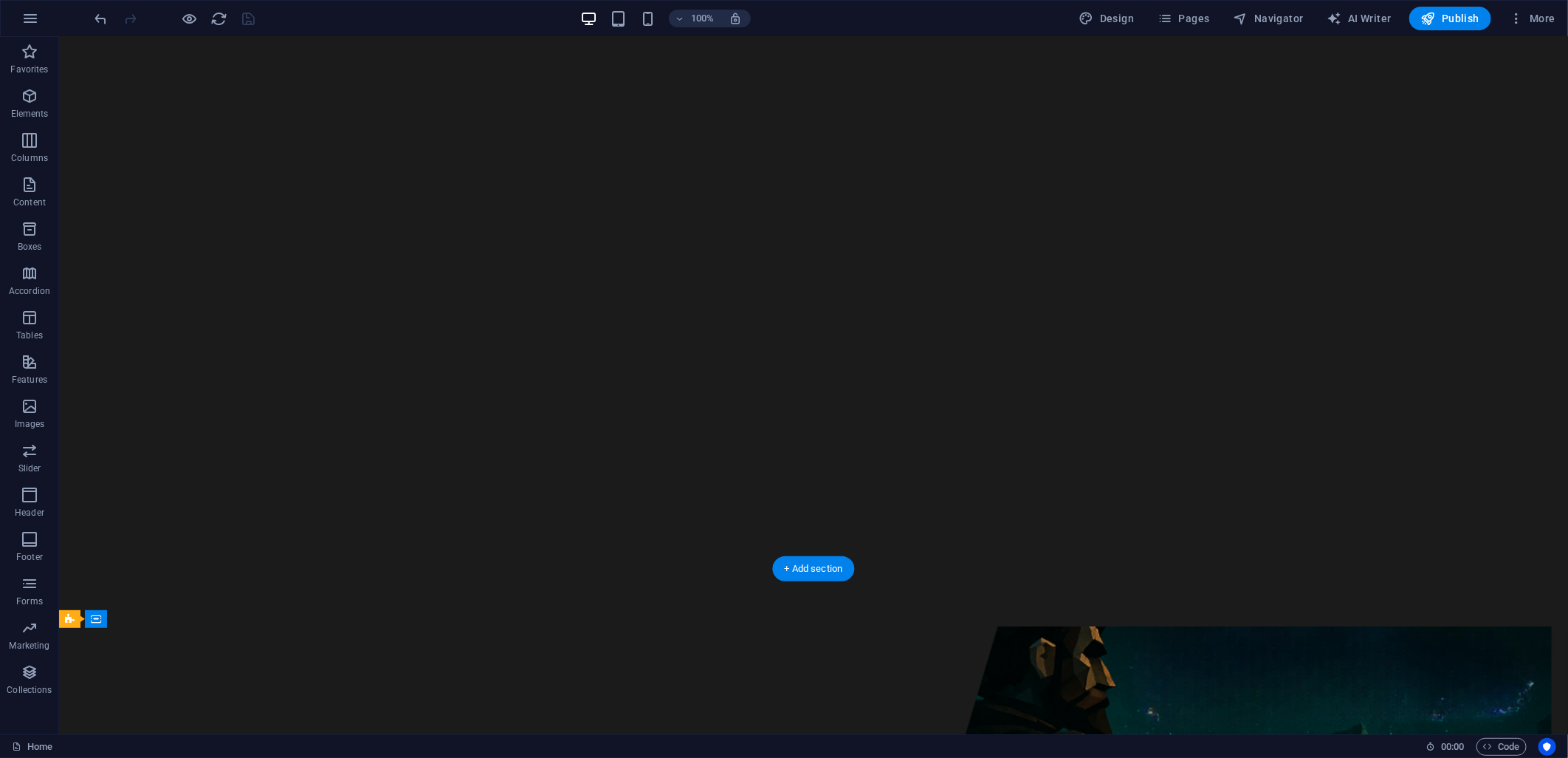
scroll to position [0, 0]
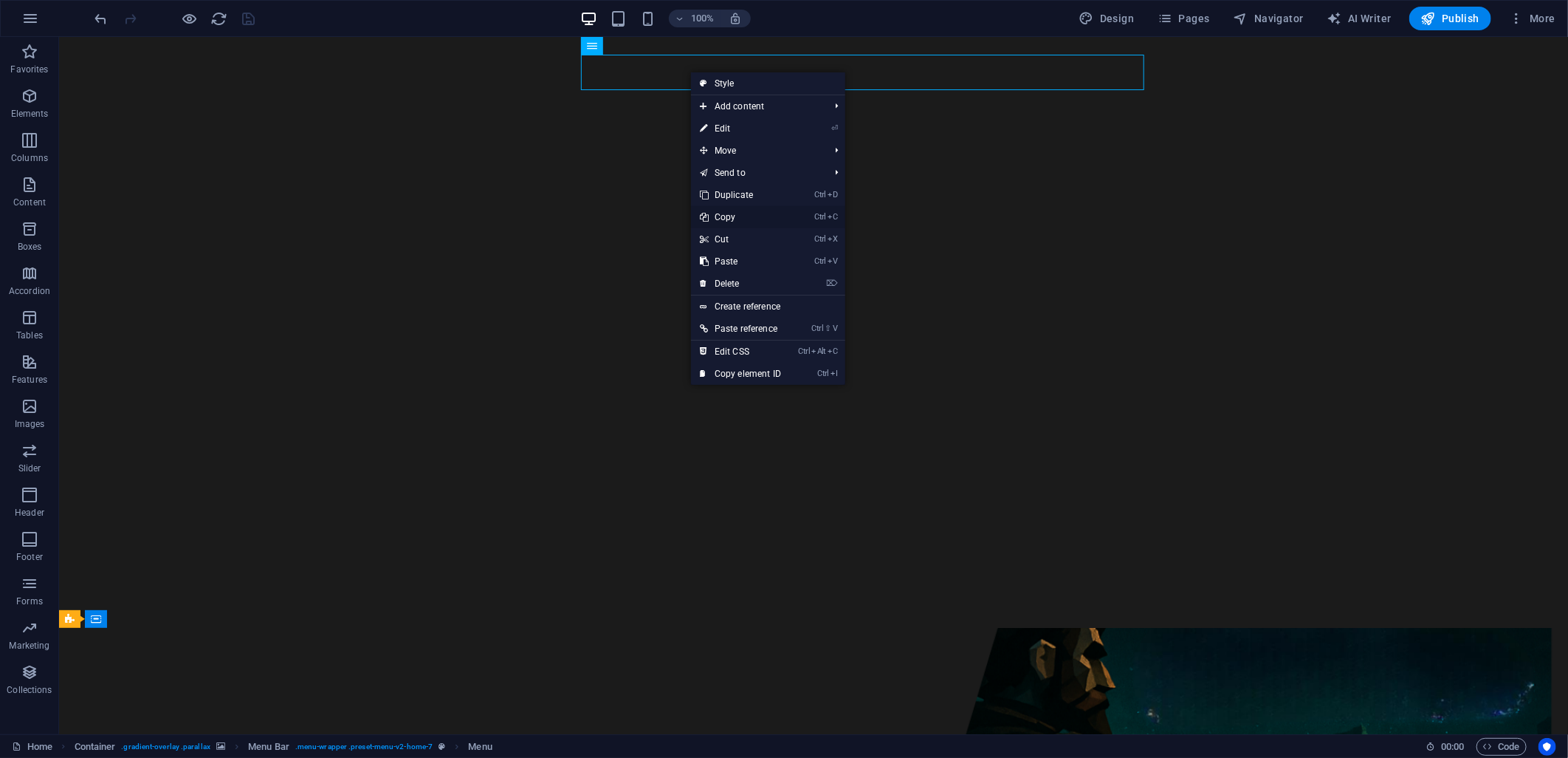
click at [734, 219] on link "Ctrl C Copy" at bounding box center [740, 217] width 99 height 22
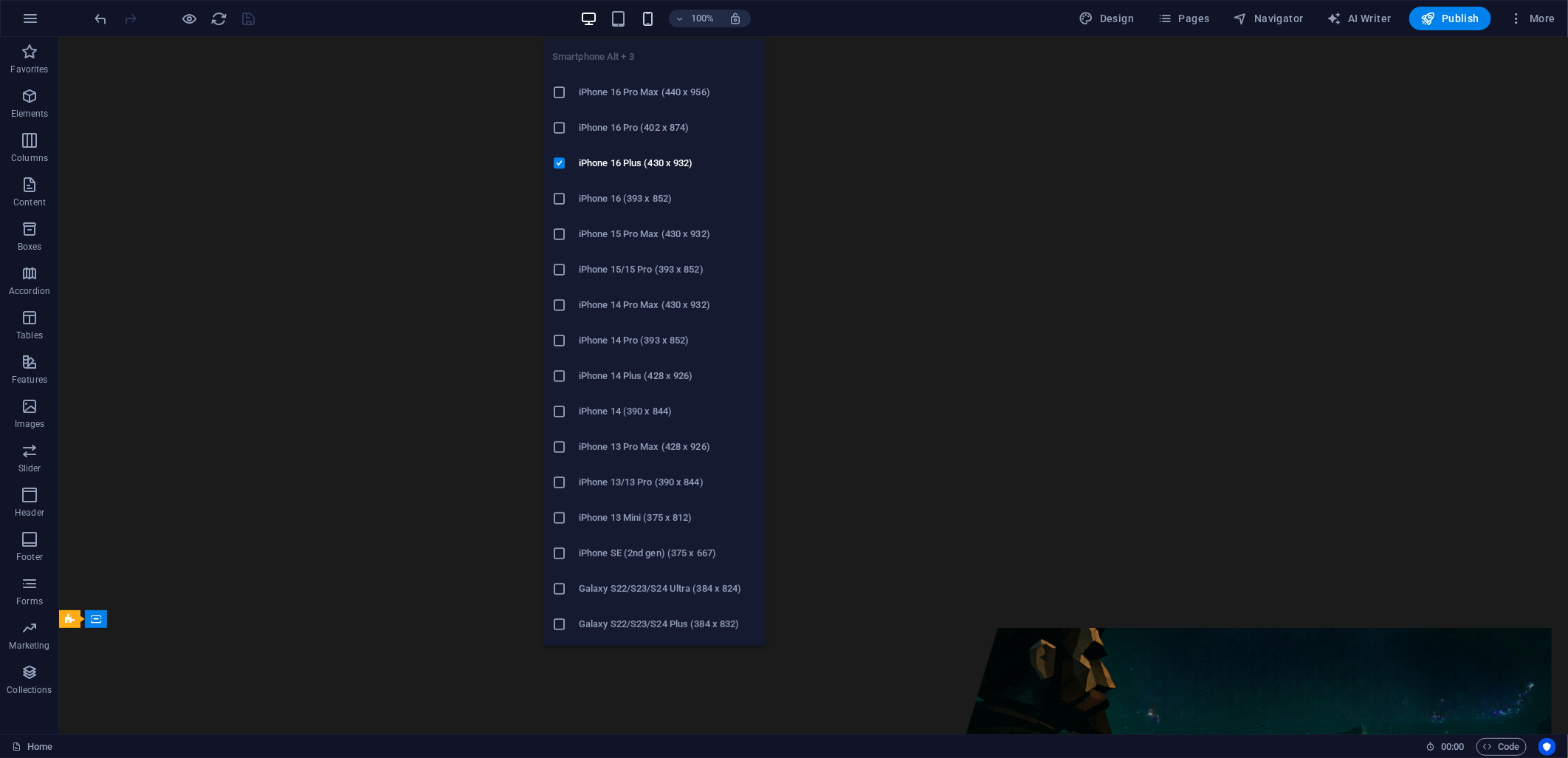
click at [643, 18] on icon "button" at bounding box center [648, 19] width 17 height 17
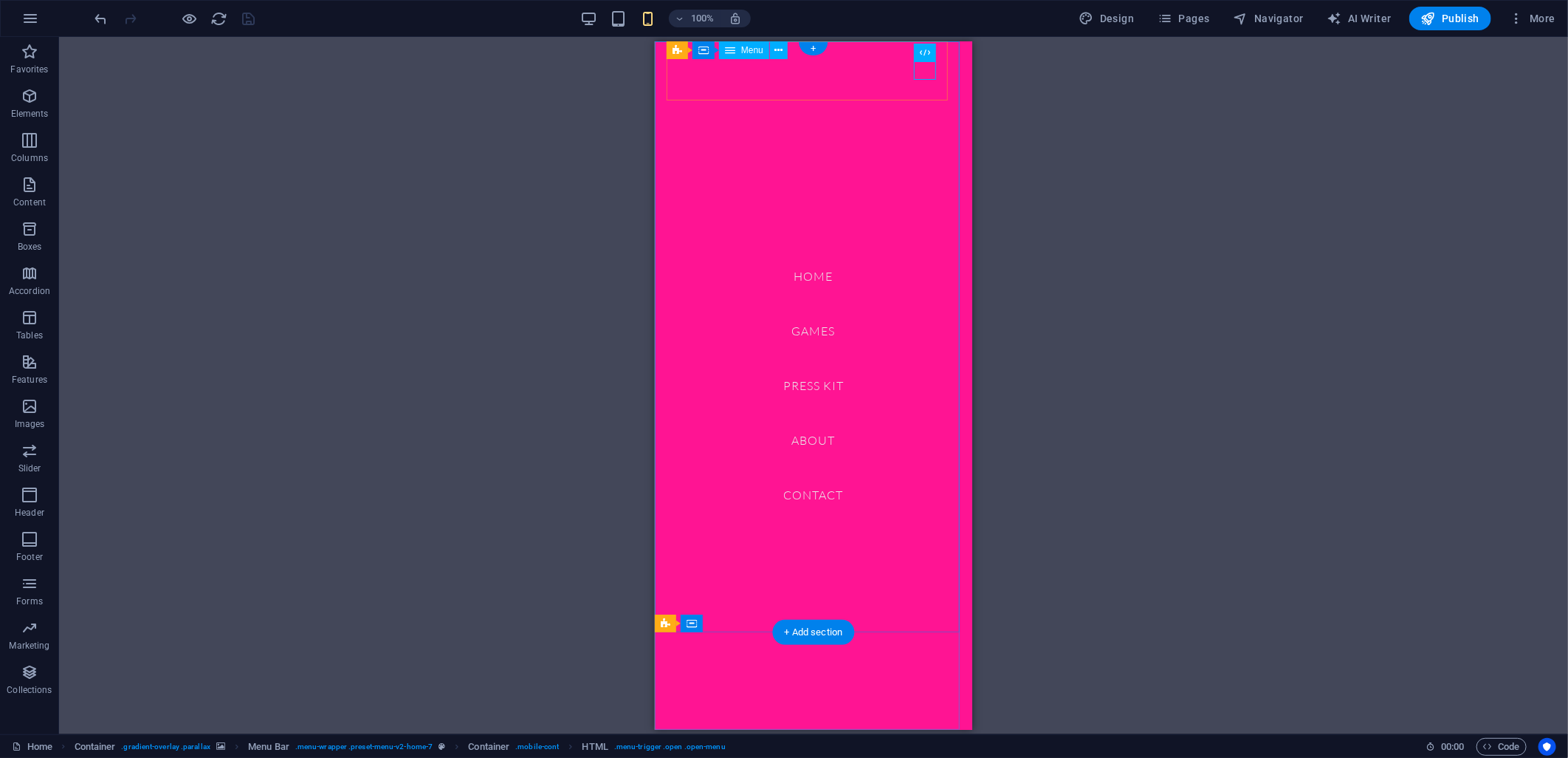
click at [792, 182] on nav "Home Games Press Kit About Contact" at bounding box center [812, 384] width 317 height 688
click at [688, 114] on nav "Home Games Press Kit About Contact" at bounding box center [812, 384] width 317 height 688
select select
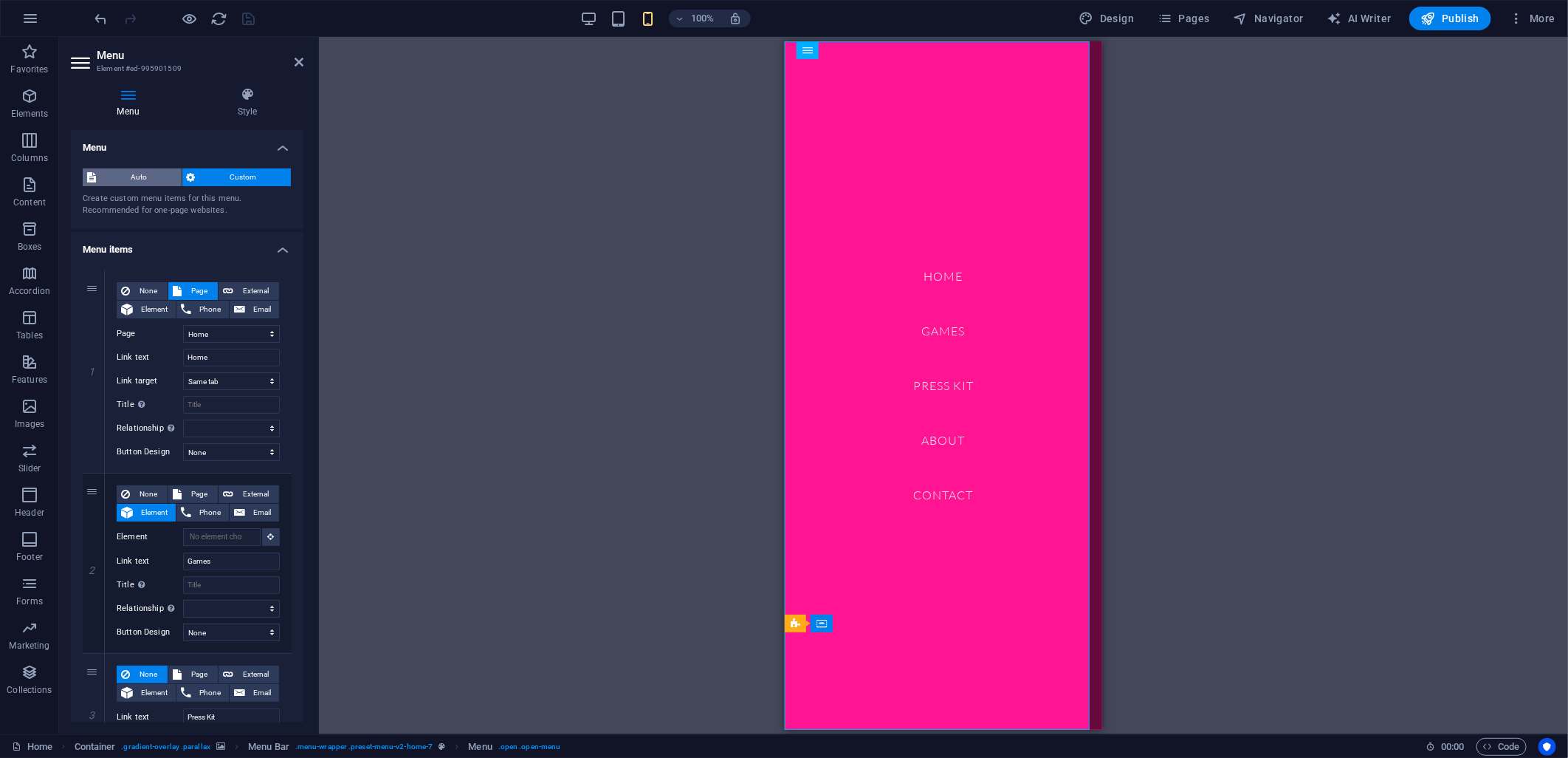
click at [152, 176] on span "Auto" at bounding box center [138, 177] width 77 height 18
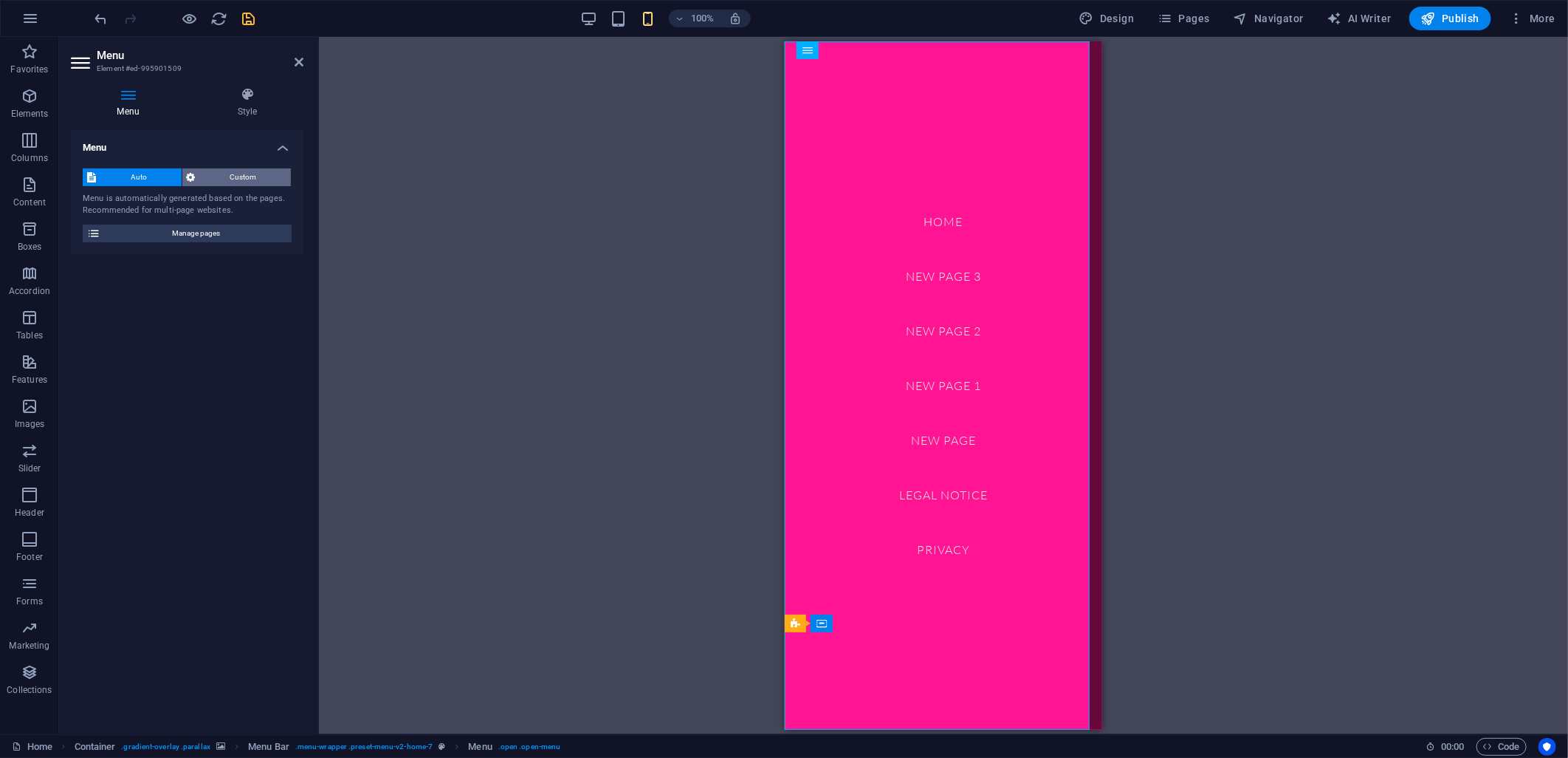
click at [216, 173] on span "Custom" at bounding box center [244, 177] width 88 height 18
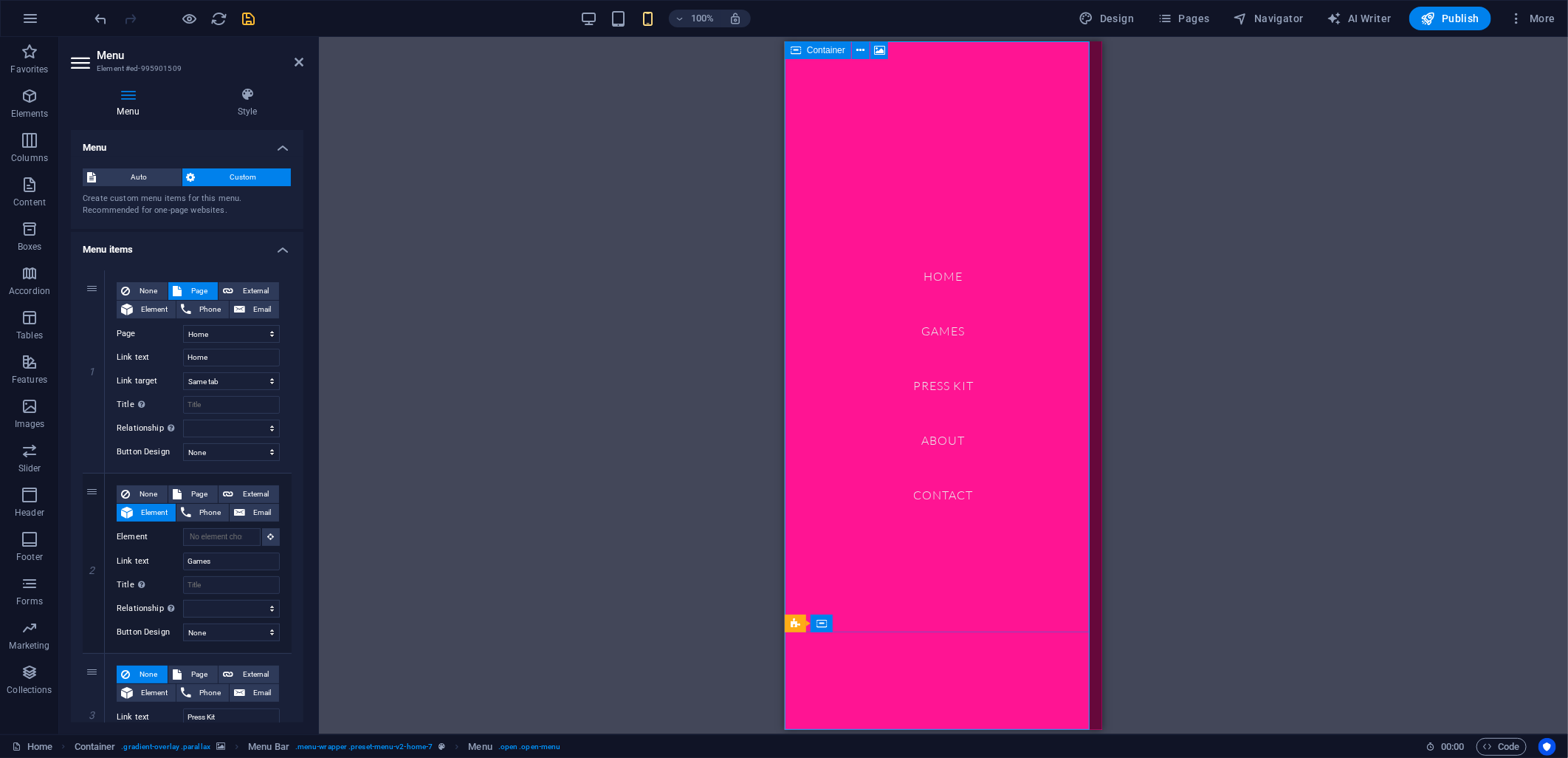
click at [809, 56] on div "Container" at bounding box center [818, 50] width 66 height 18
select select "px"
select select "header"
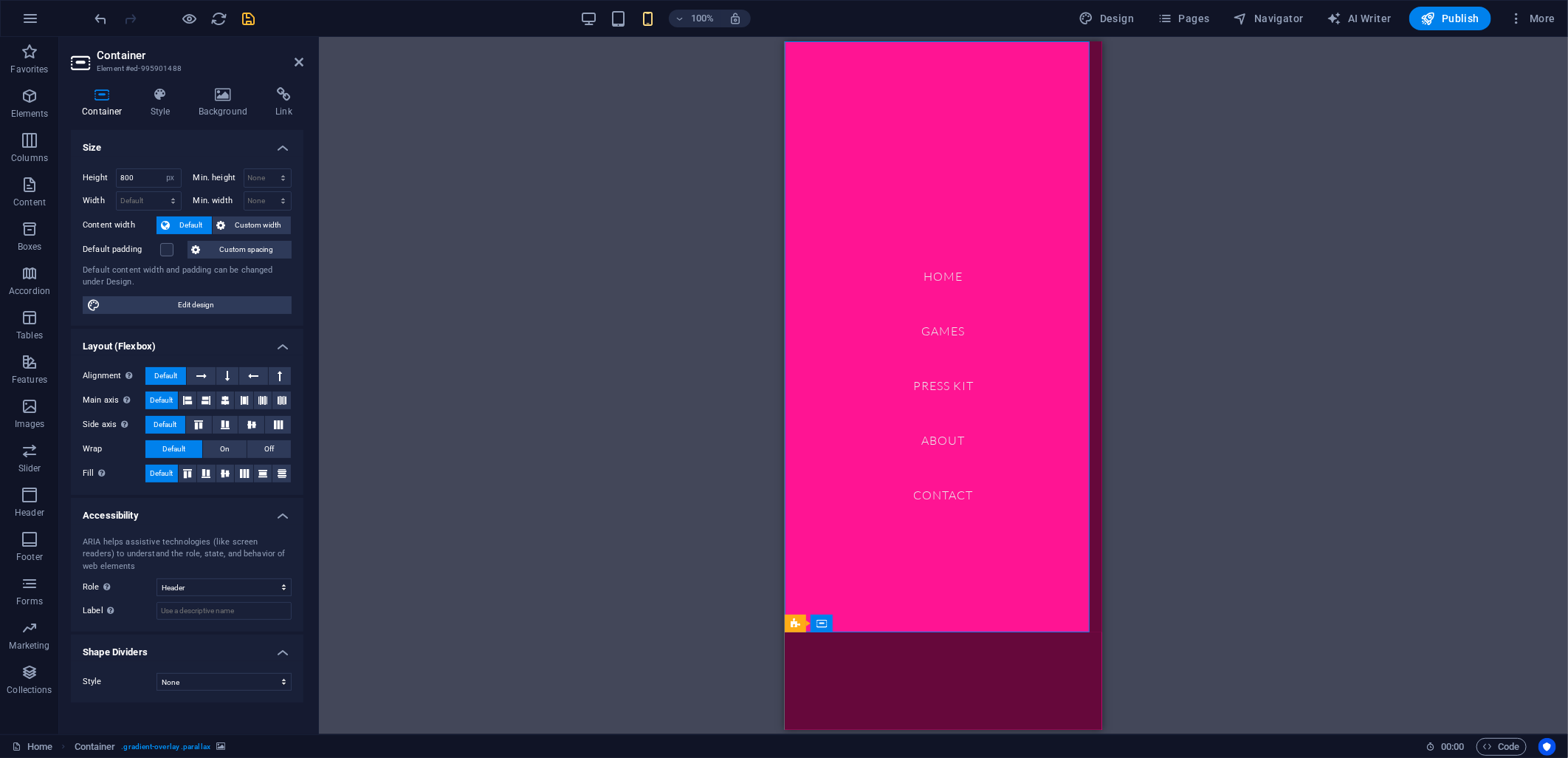
click at [629, 240] on div "Drag here to replace the existing content. Press “Ctrl” if you want to create a…" at bounding box center [943, 385] width 1249 height 697
click at [829, 484] on nav "Home Games Press Kit About Contact" at bounding box center [943, 384] width 317 height 688
select select
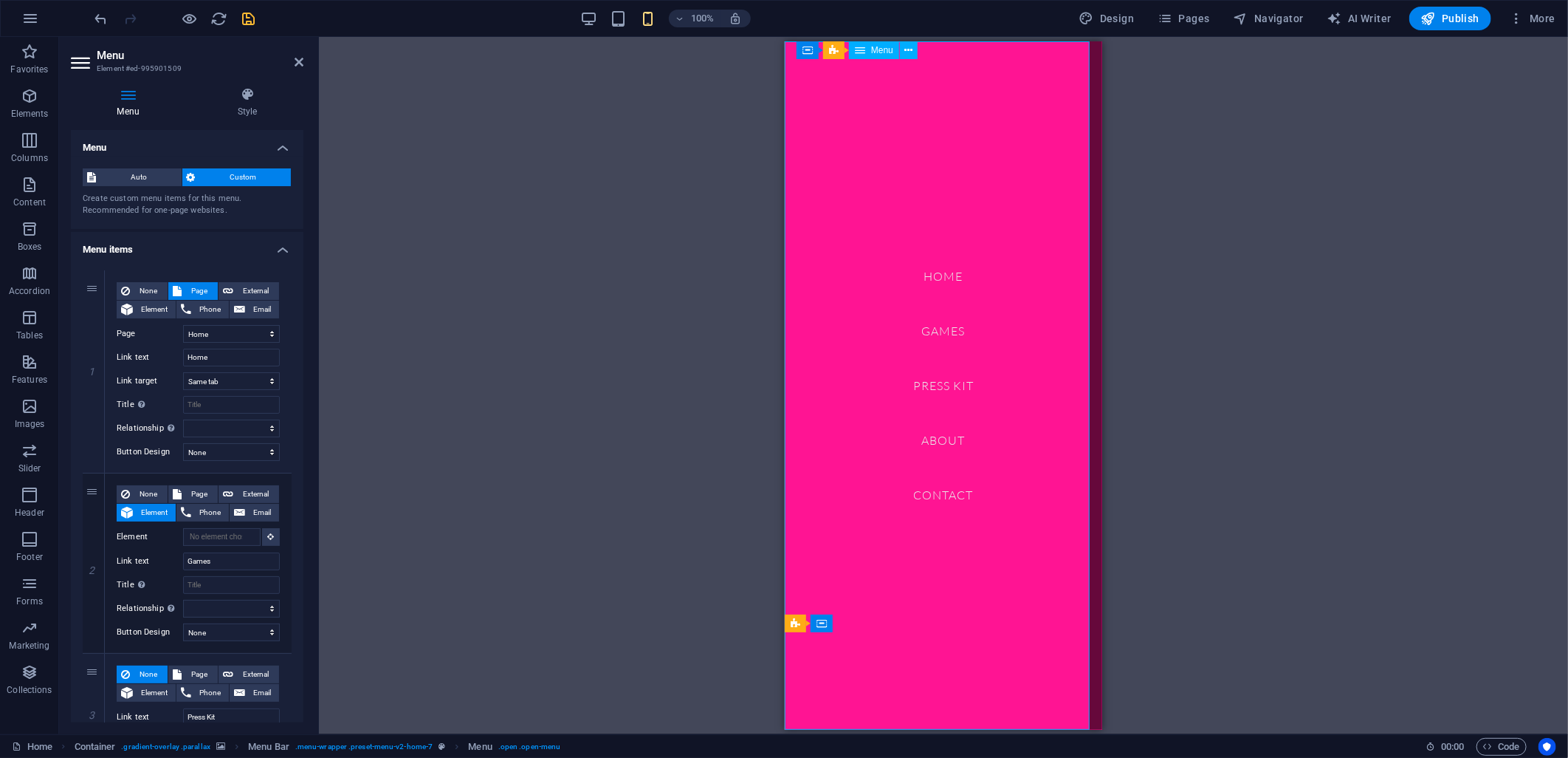
click at [869, 690] on nav "Home Games Press Kit About Contact" at bounding box center [943, 384] width 317 height 688
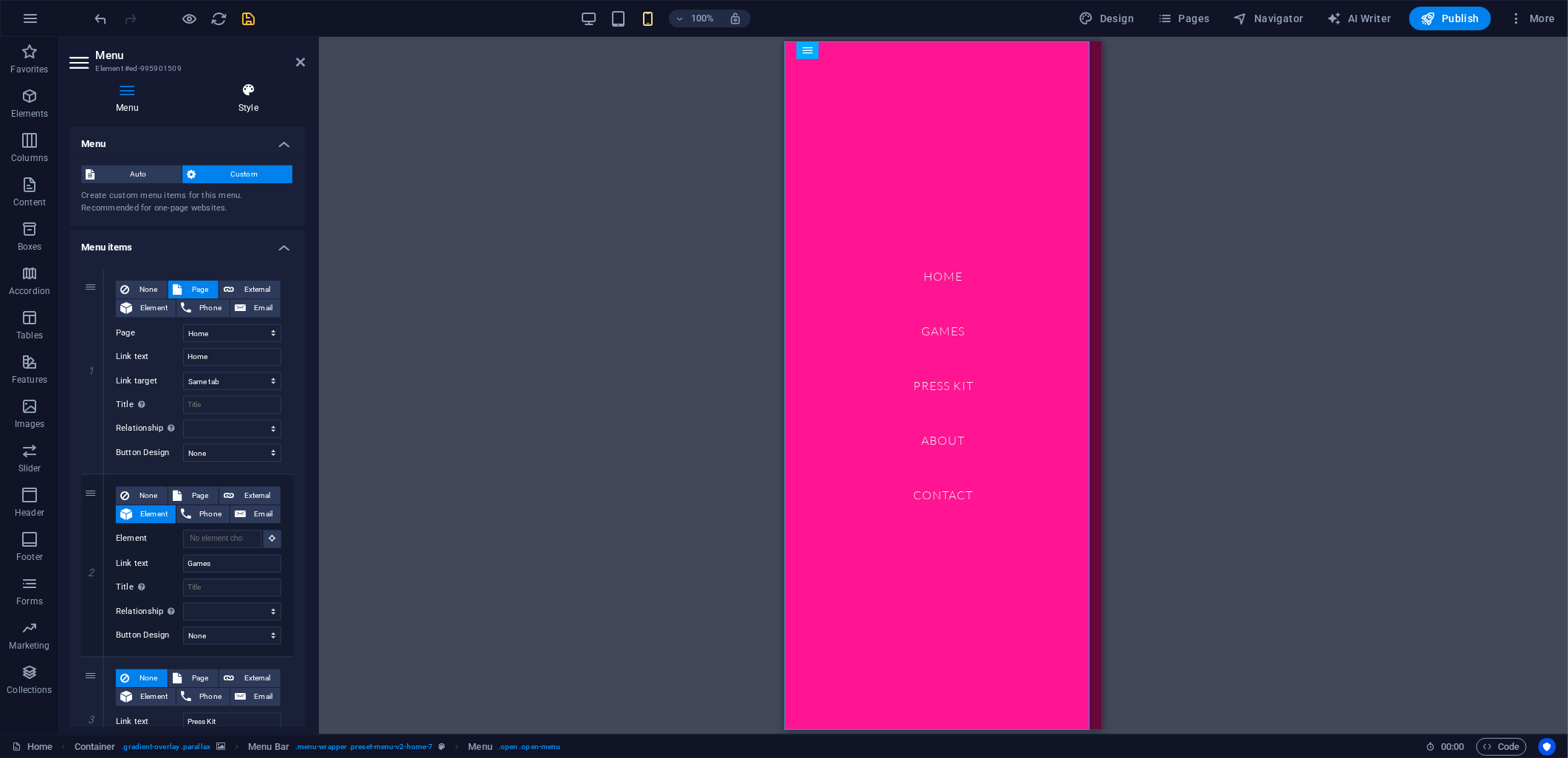
click at [247, 91] on icon at bounding box center [247, 95] width 113 height 15
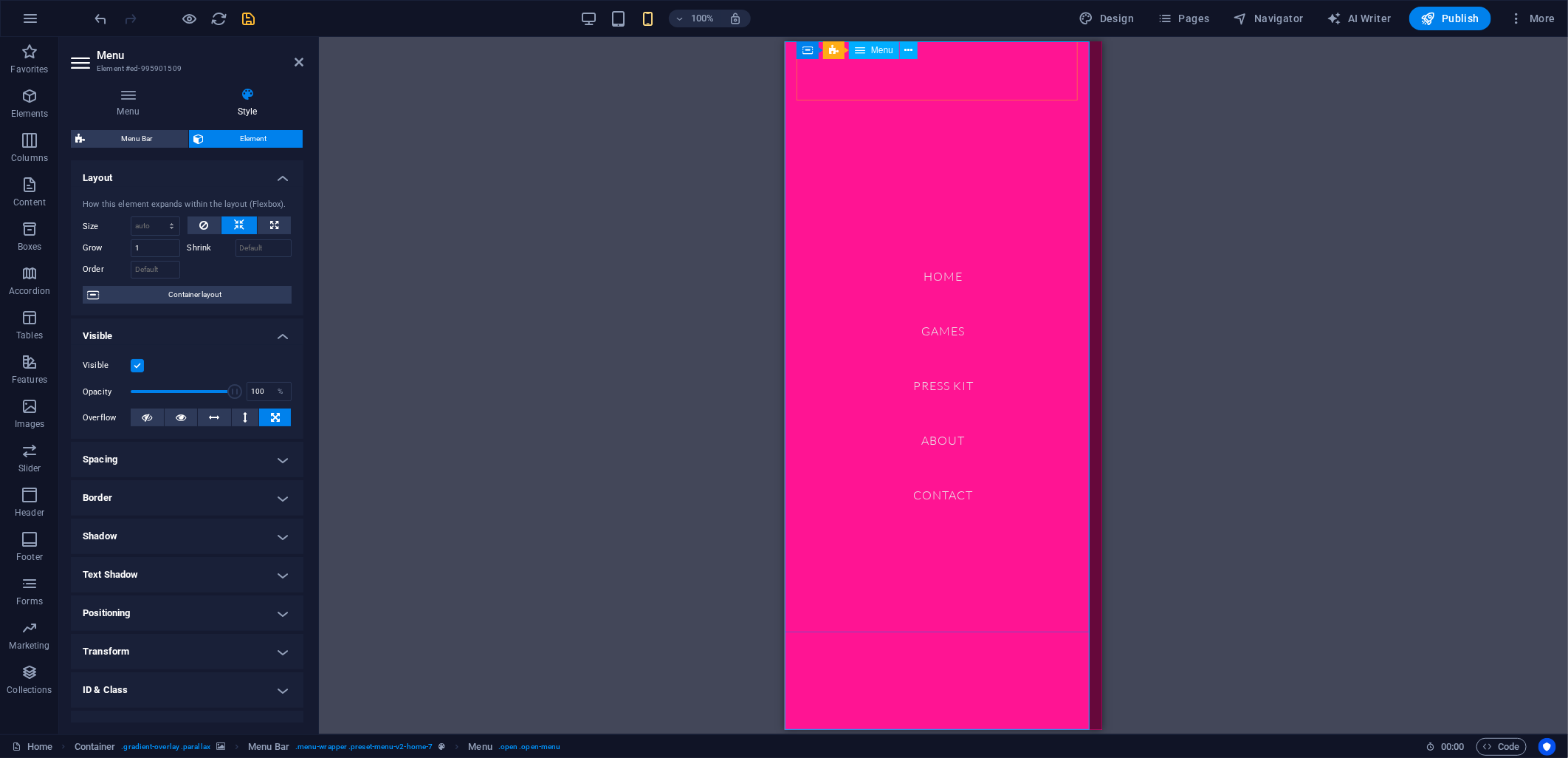
click at [832, 150] on nav "Home Games Press Kit About Contact" at bounding box center [943, 384] width 317 height 688
click at [792, 100] on nav "Home Games Press Kit About Contact" at bounding box center [943, 384] width 317 height 688
click at [825, 93] on nav "Home Games Press Kit About Contact" at bounding box center [943, 384] width 317 height 688
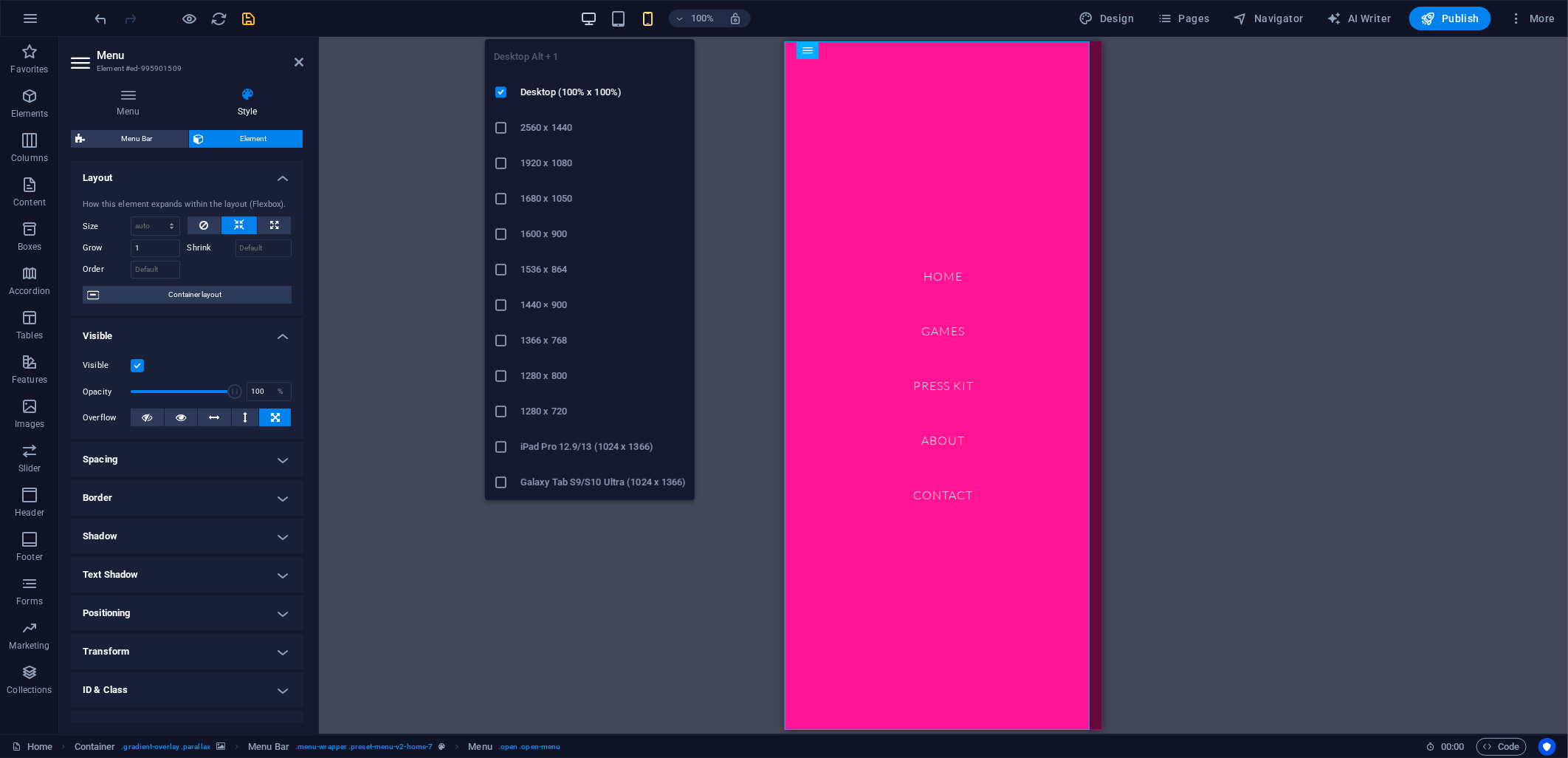
click at [596, 11] on icon "button" at bounding box center [589, 19] width 17 height 17
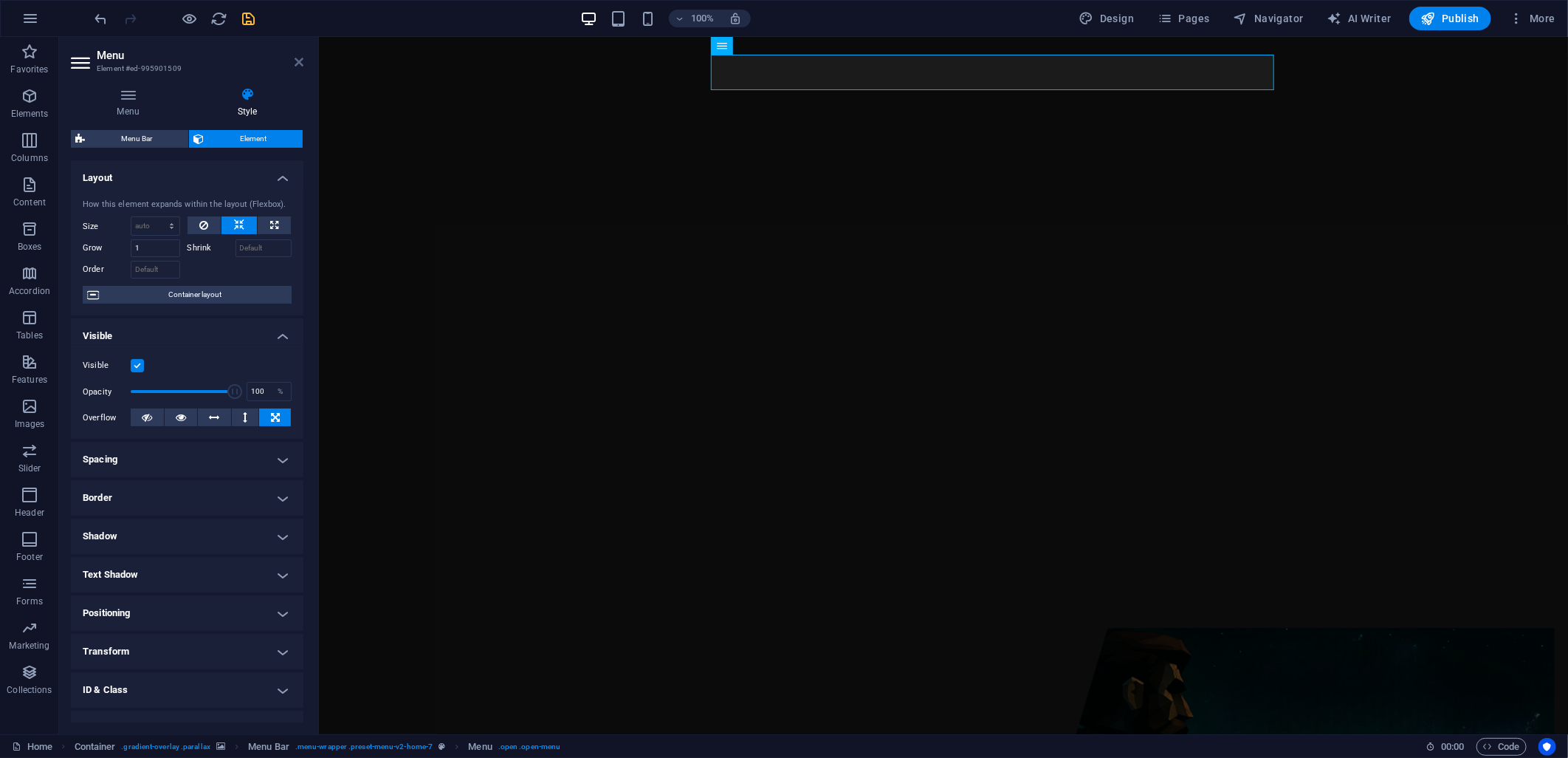
click at [298, 59] on icon at bounding box center [299, 62] width 9 height 12
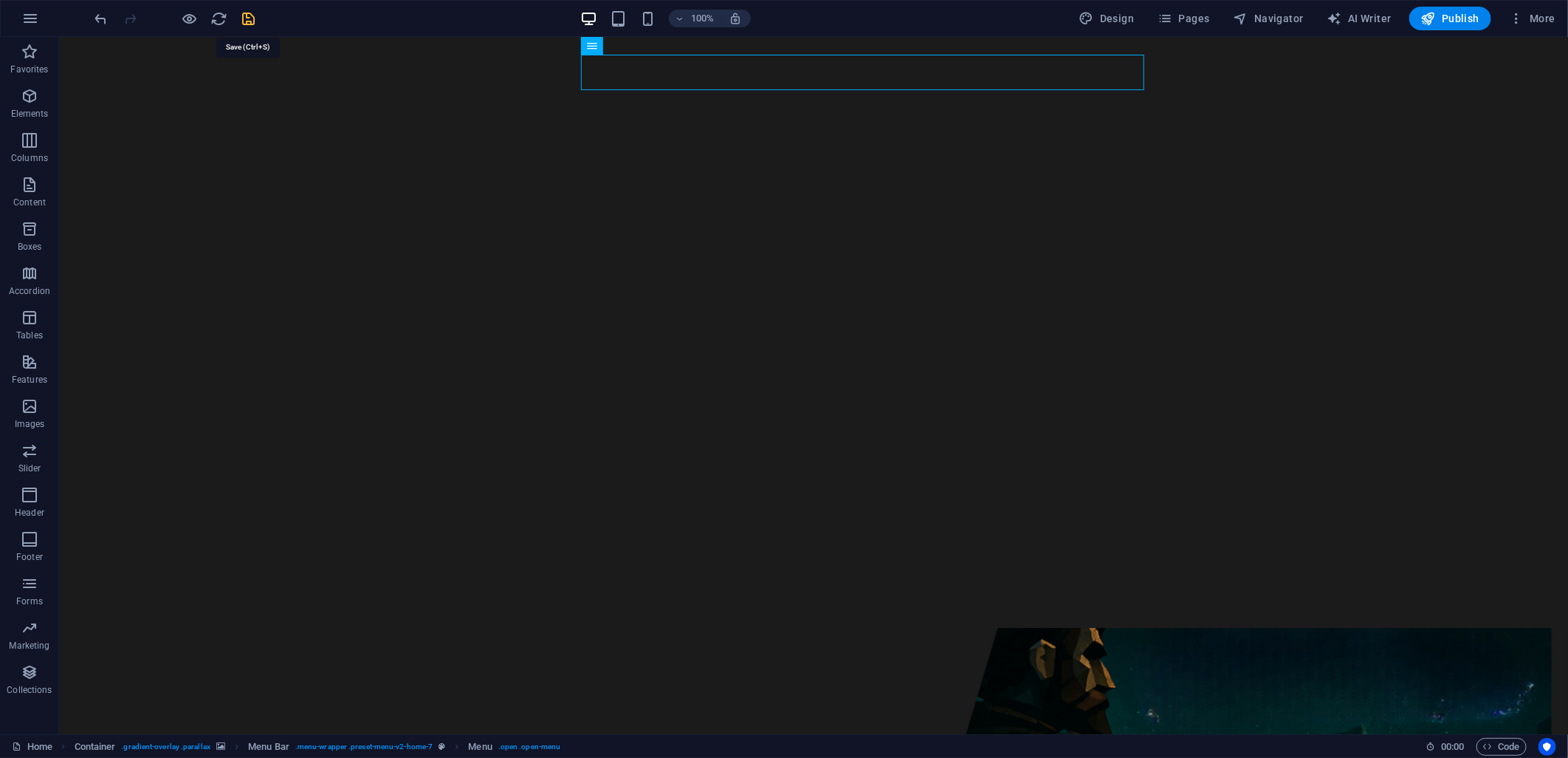
click at [251, 11] on icon "save" at bounding box center [248, 19] width 17 height 17
checkbox input "false"
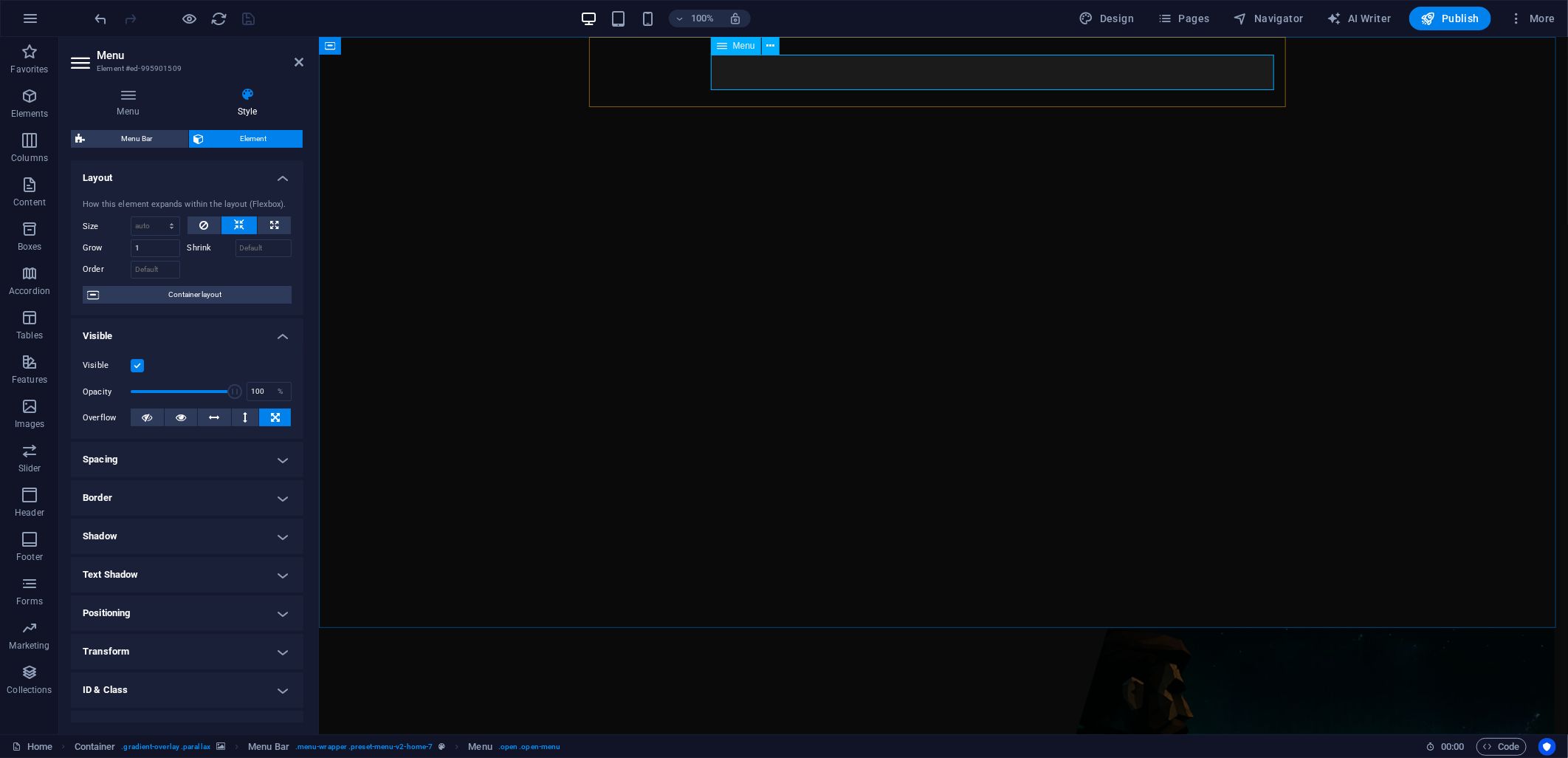
click at [737, 48] on span "Menu" at bounding box center [744, 46] width 22 height 9
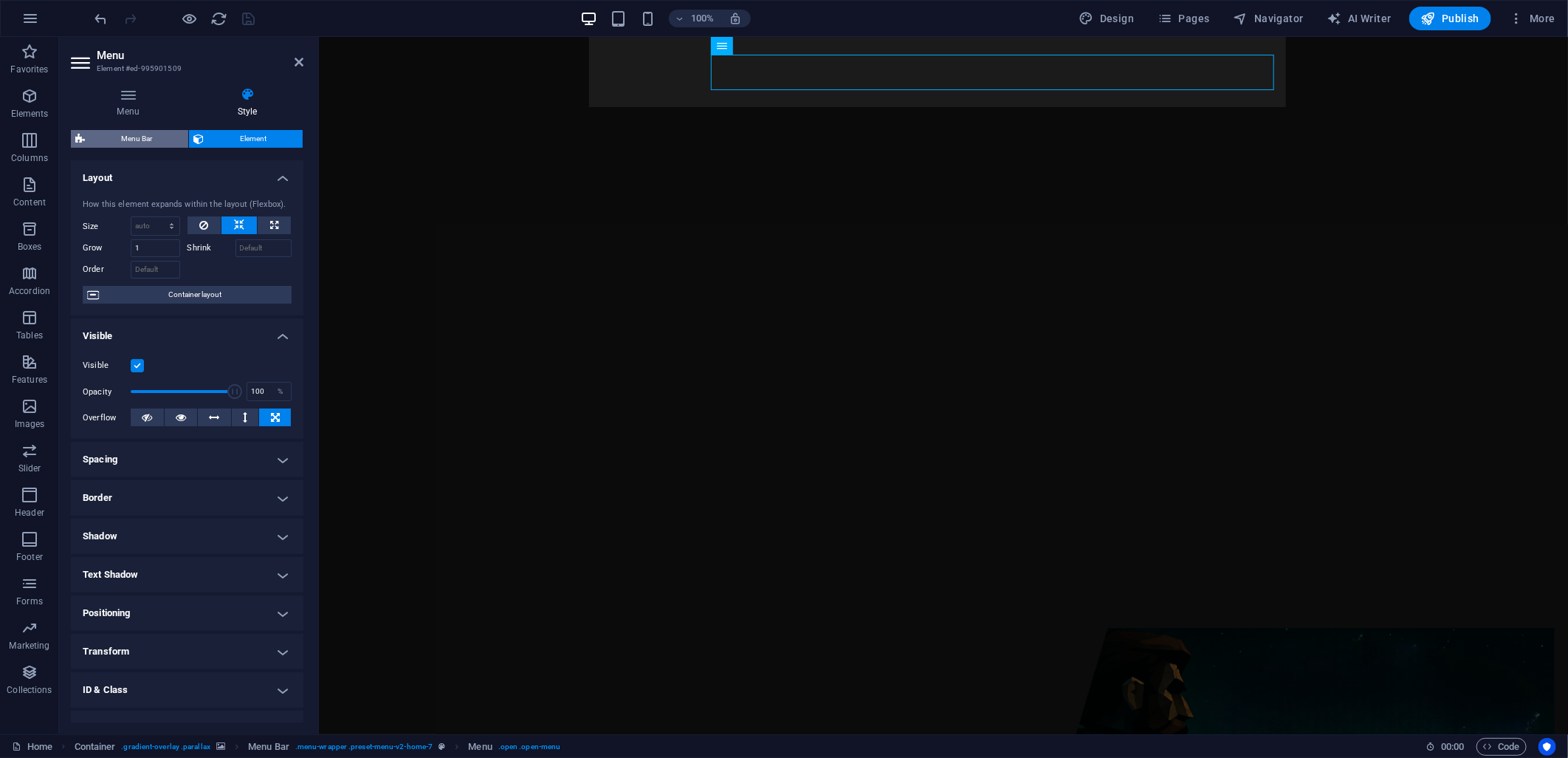
click at [141, 130] on span "Menu Bar" at bounding box center [137, 139] width 95 height 18
select select "rem"
select select "preset-menu-v2-home-7"
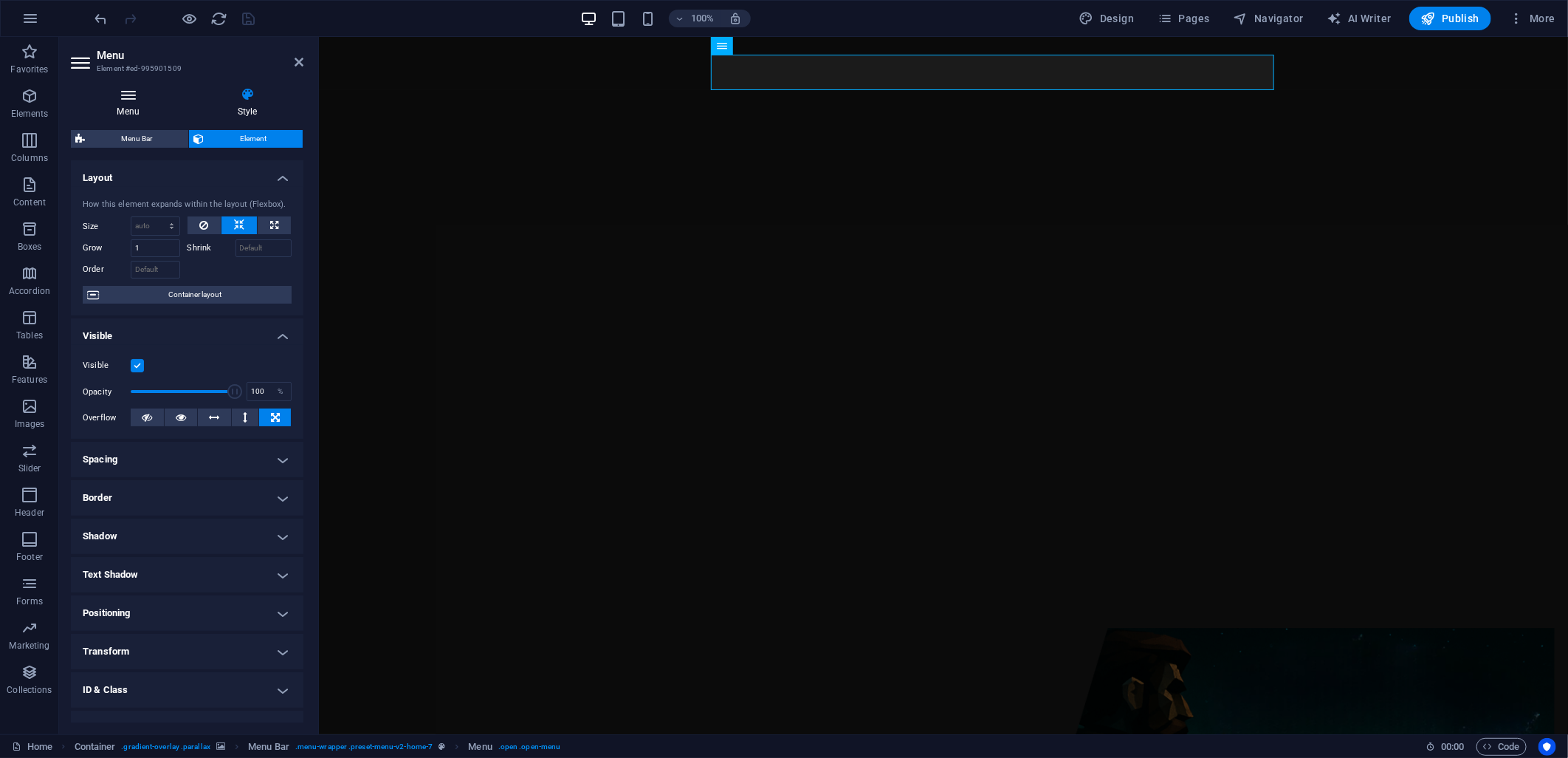
click at [146, 101] on icon at bounding box center [128, 95] width 114 height 15
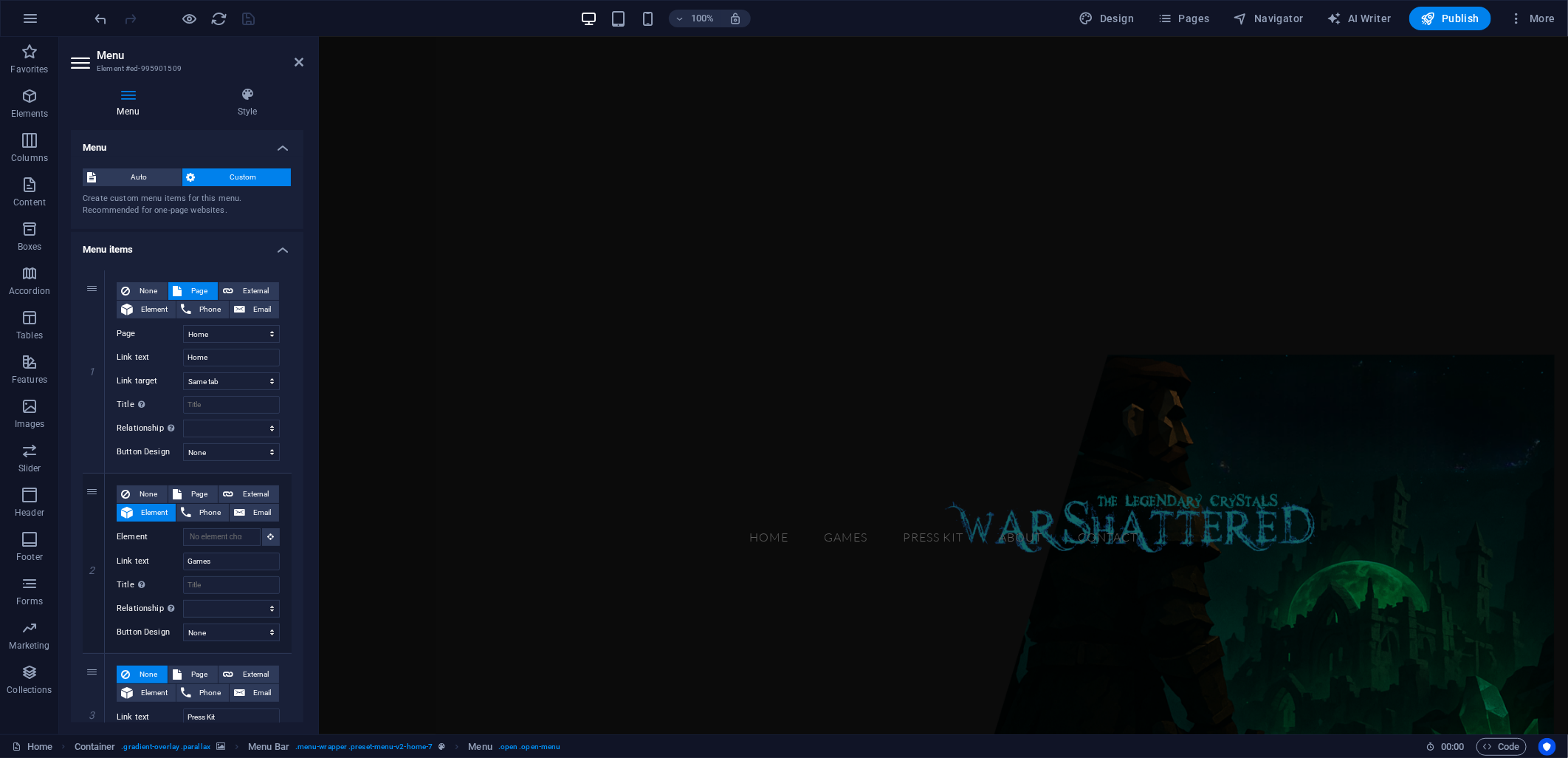
scroll to position [328, 0]
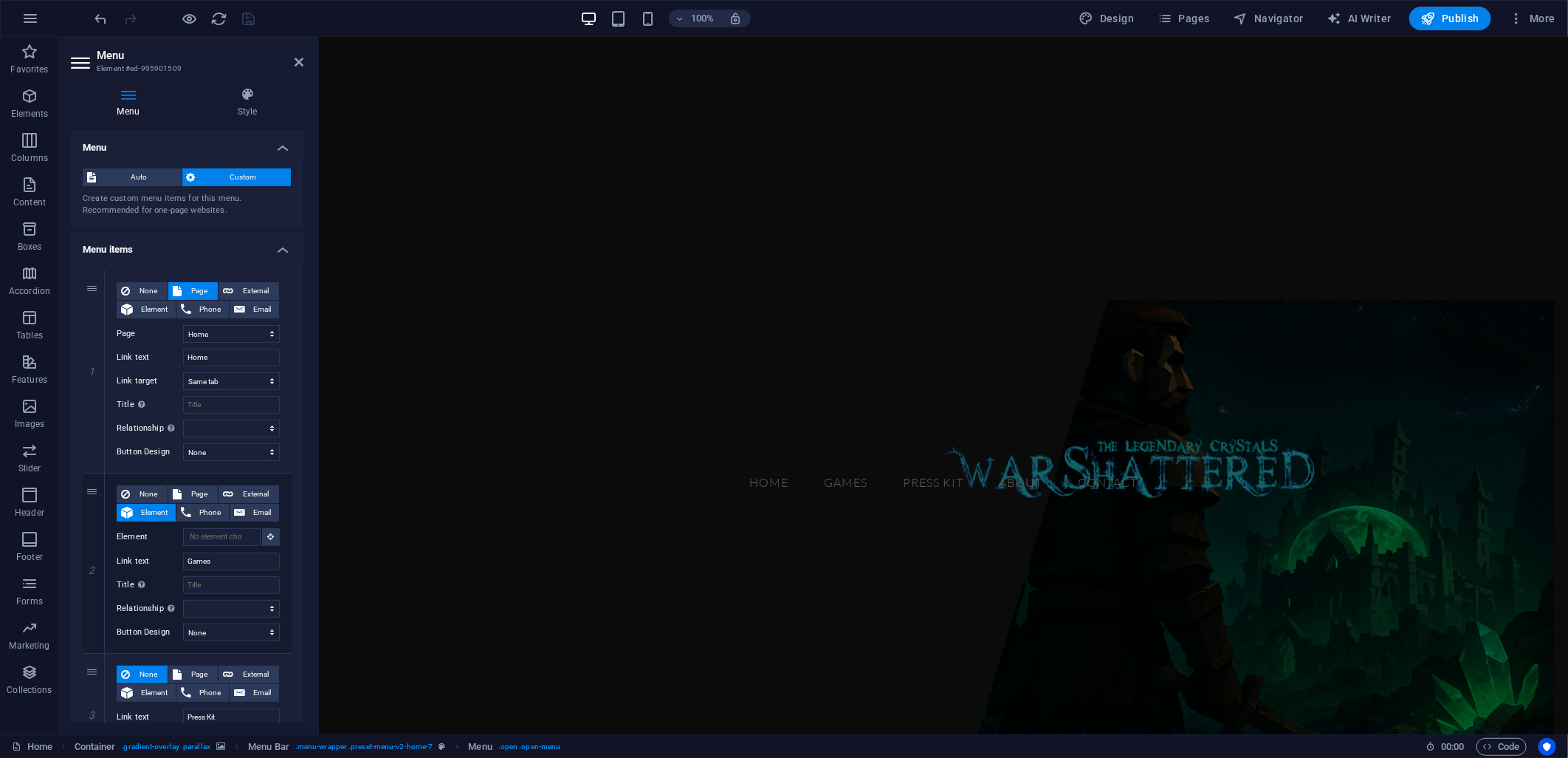
click at [529, 382] on figure at bounding box center [943, 529] width 1249 height 459
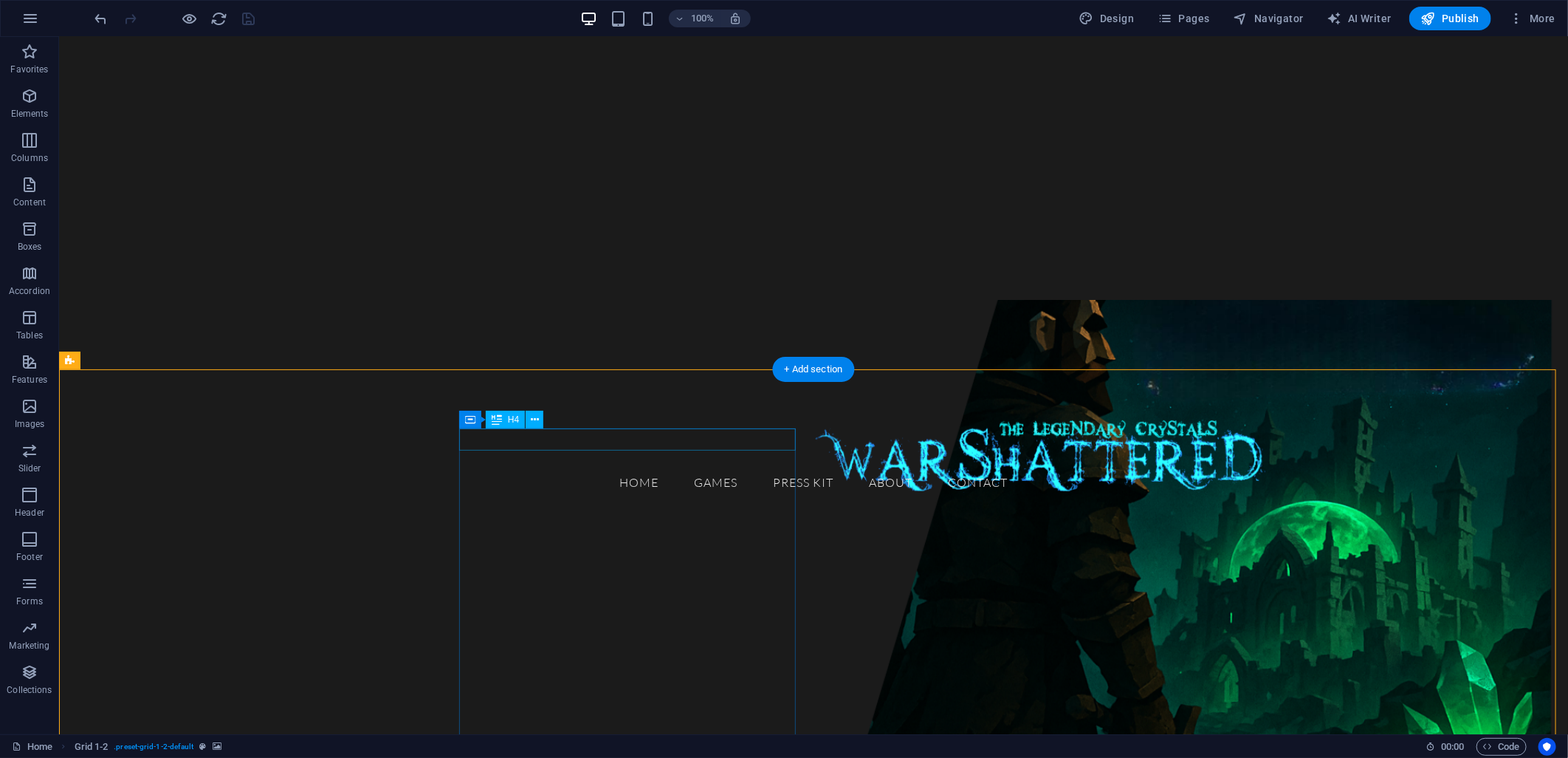
scroll to position [0, 0]
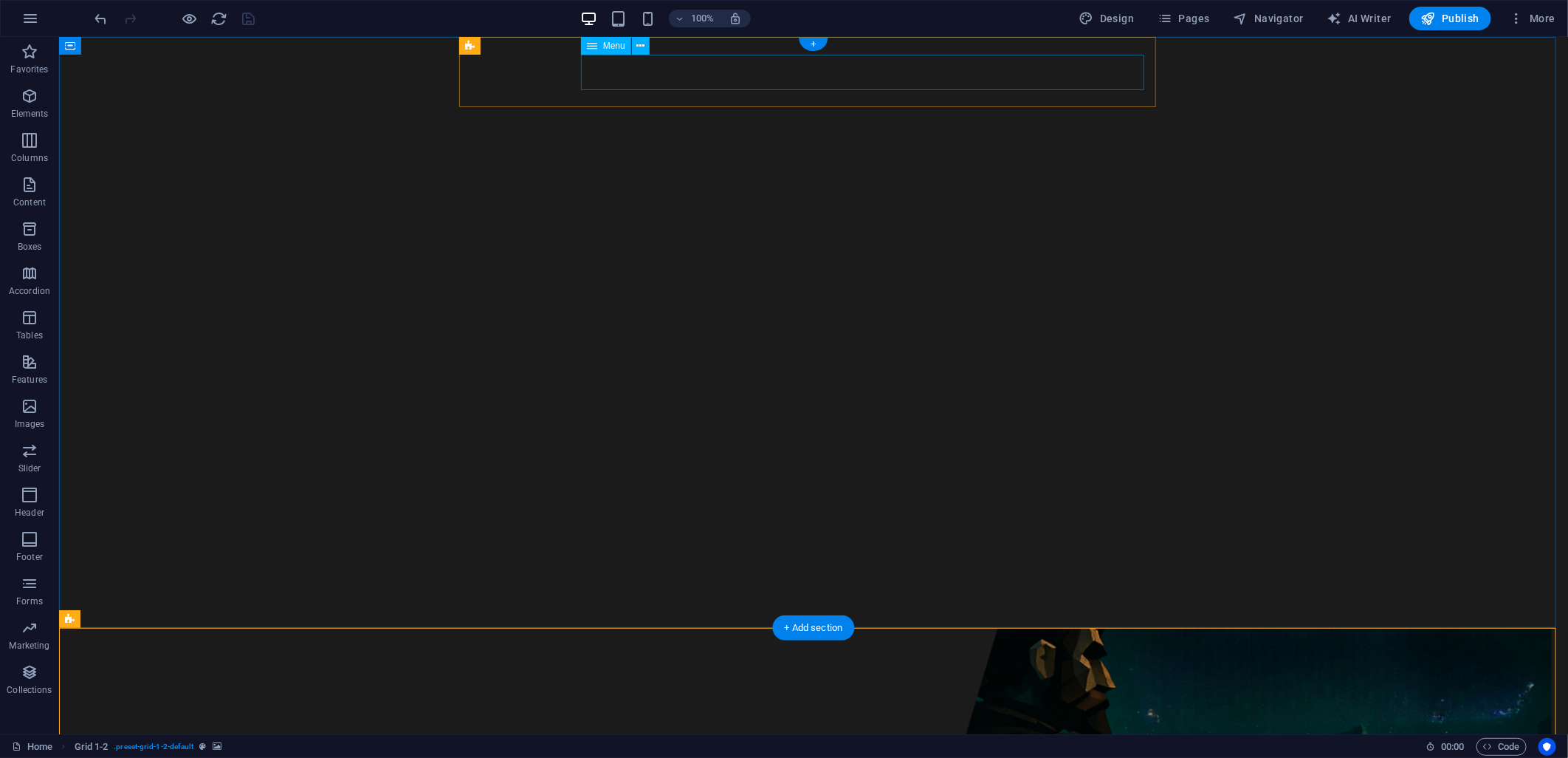
select select
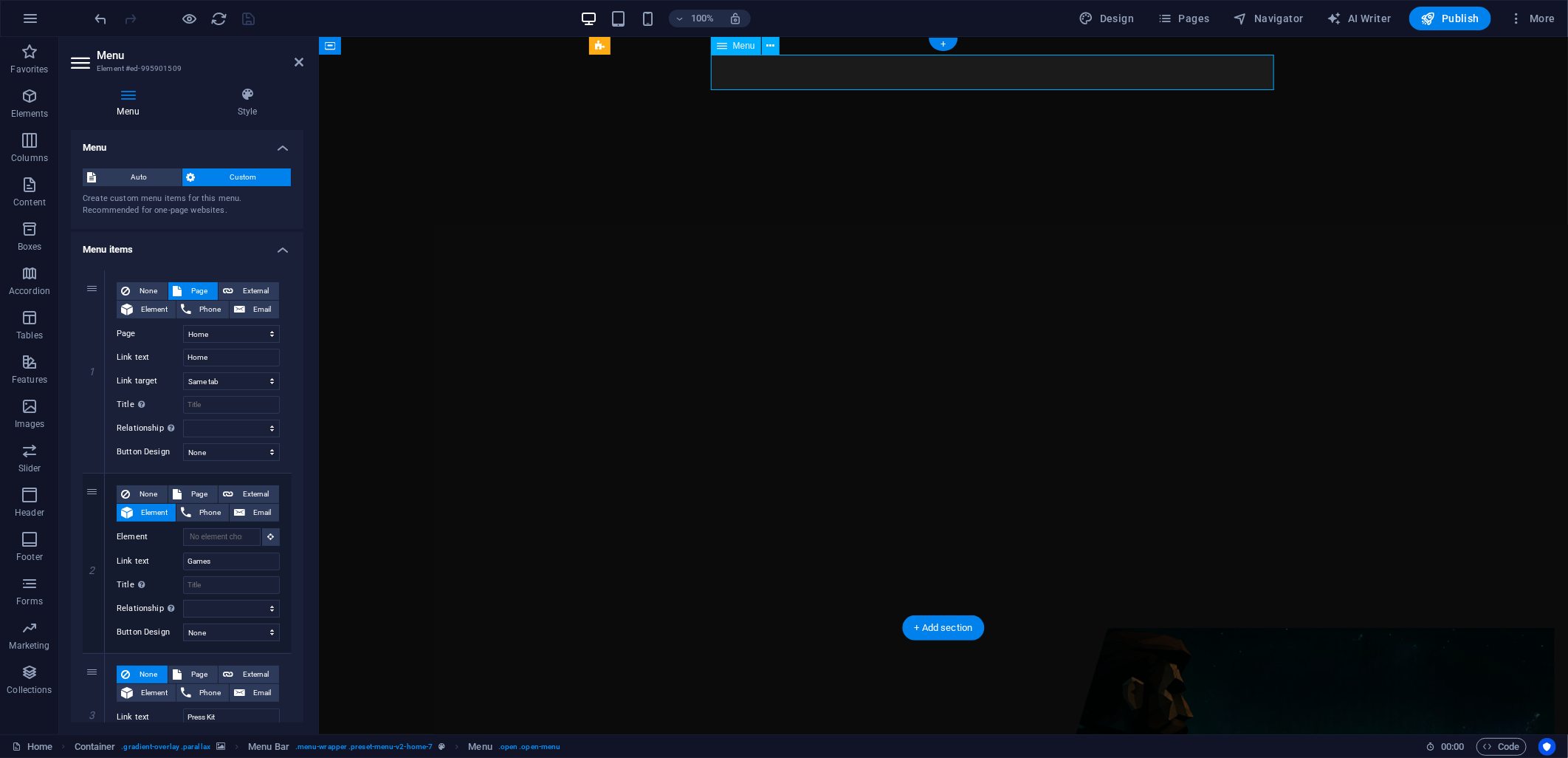
click at [215, 582] on input "Title Additional link description, should not be the same as the link text. The…" at bounding box center [231, 585] width 96 height 18
click at [269, 537] on icon at bounding box center [271, 536] width 6 height 7
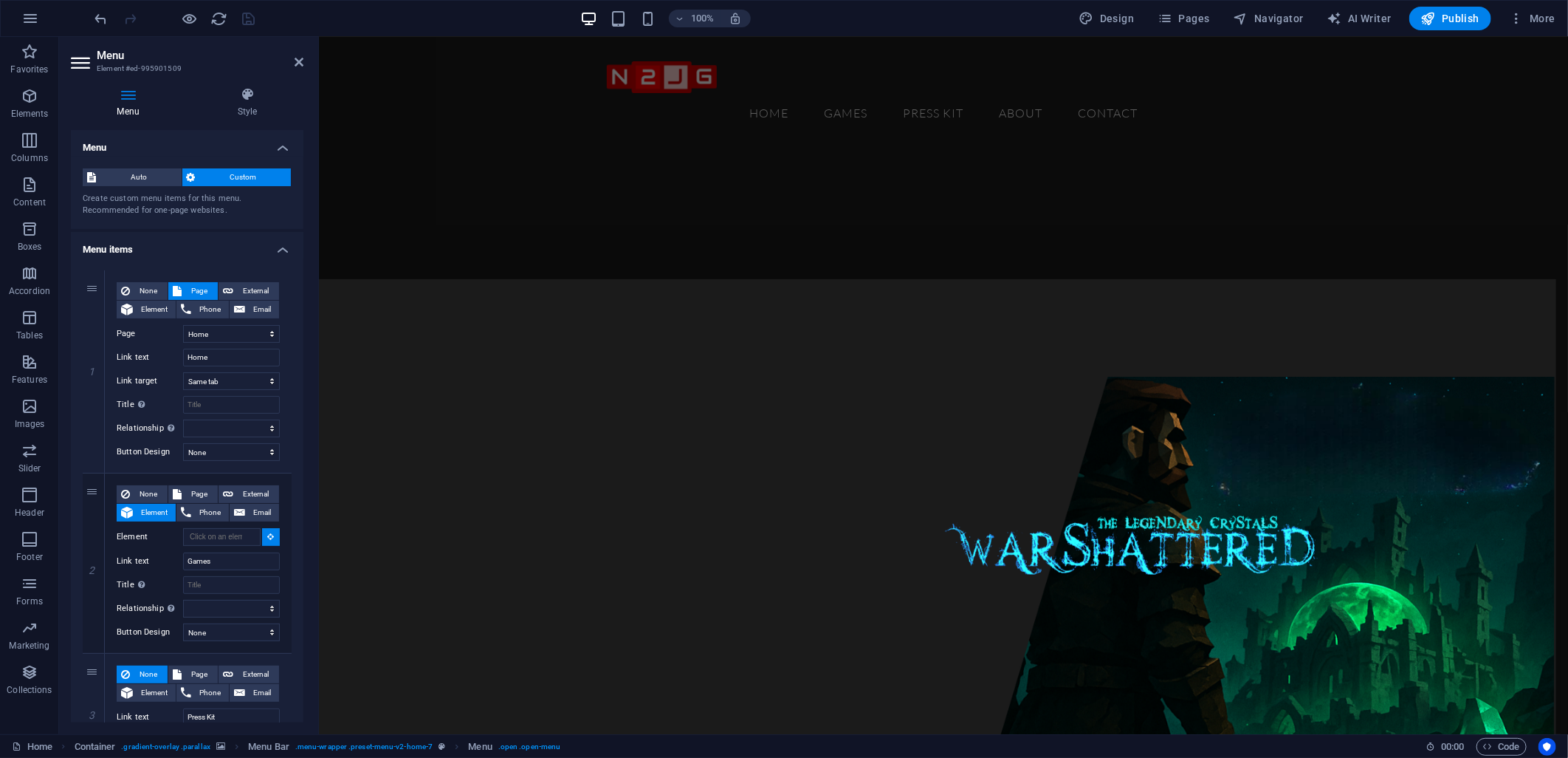
scroll to position [246, 0]
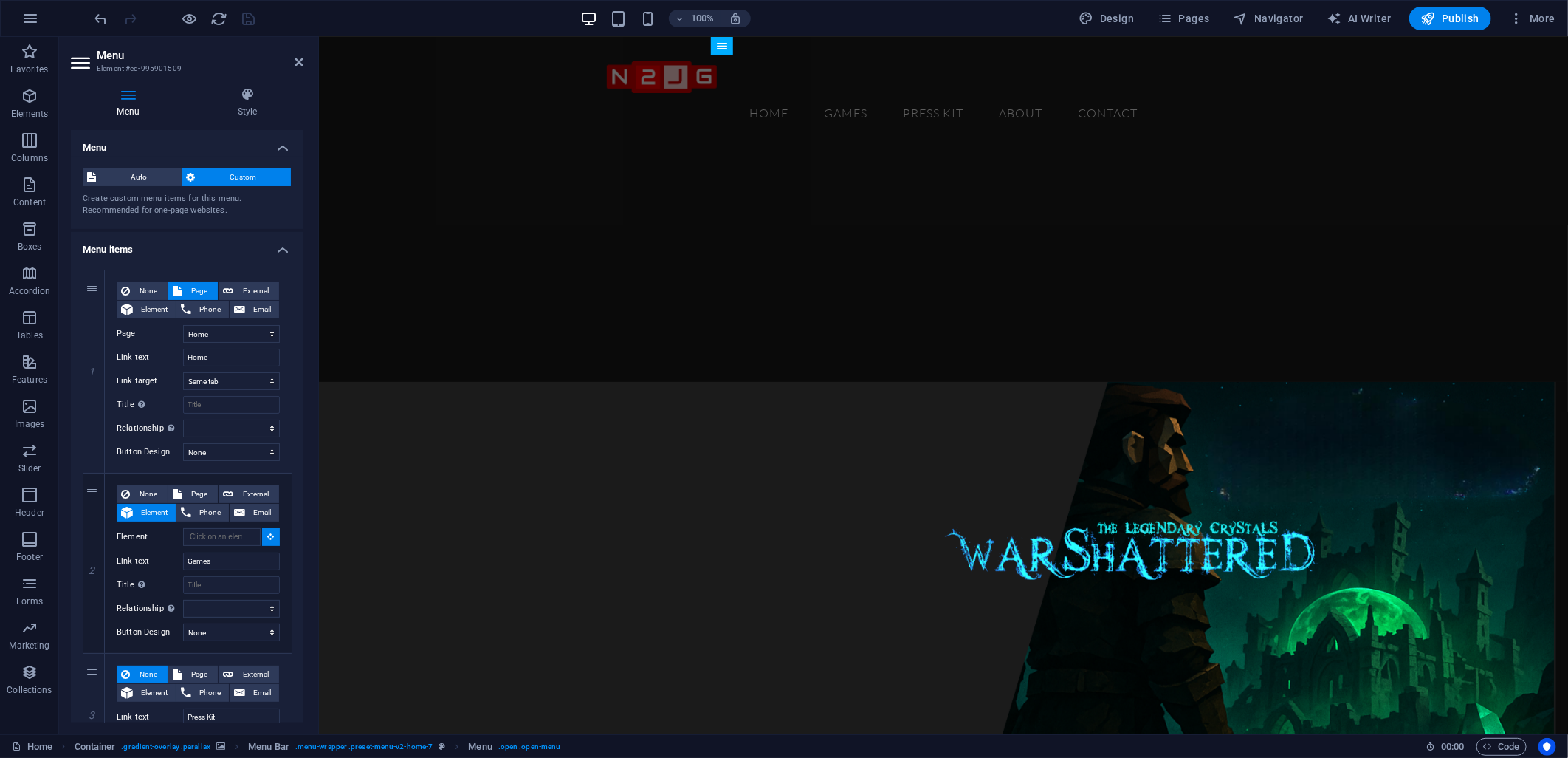
click at [452, 436] on figure at bounding box center [943, 611] width 1249 height 459
select select
type input "#ed-997075821"
select select
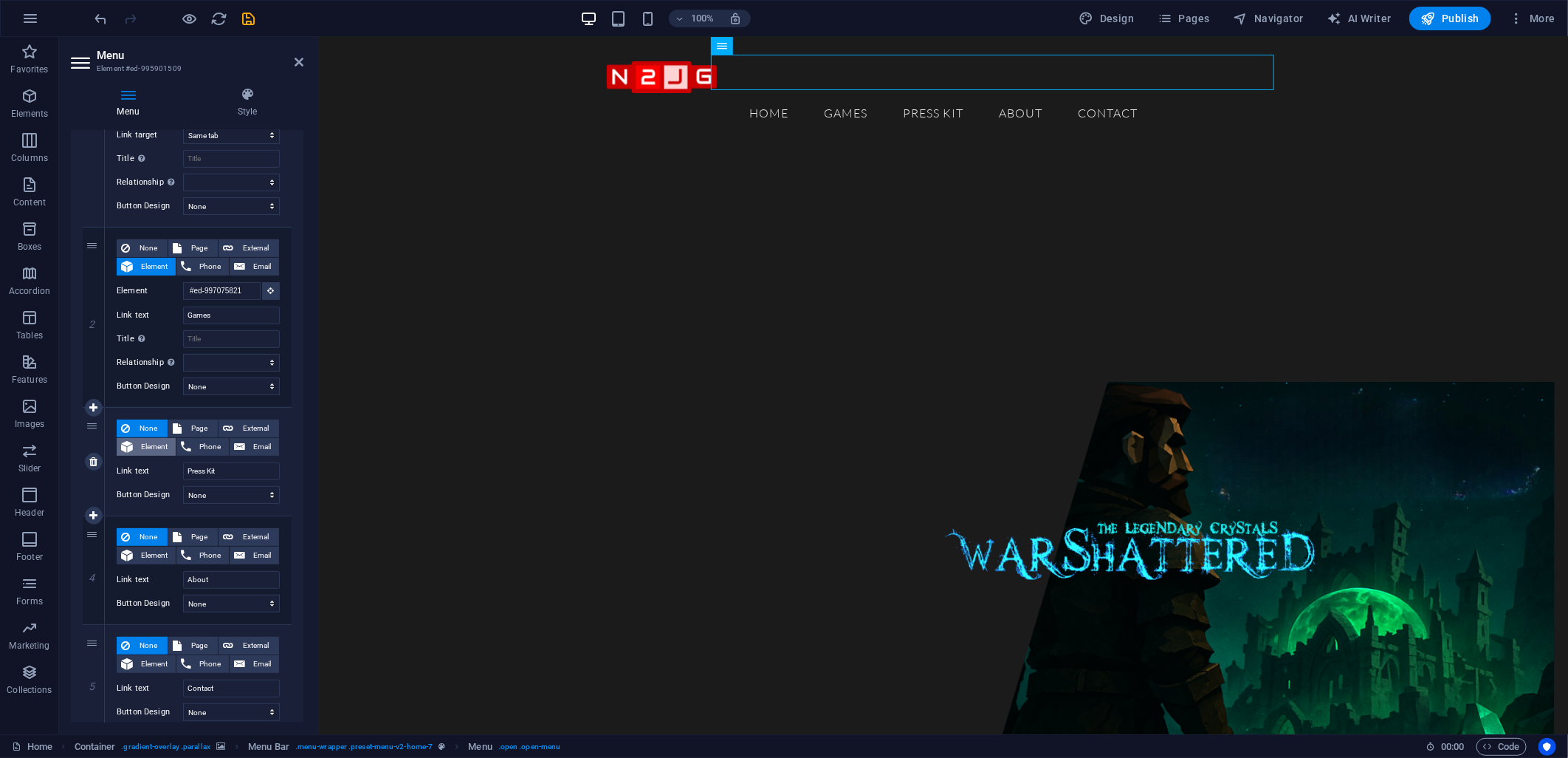
click at [147, 444] on span "Element" at bounding box center [155, 447] width 34 height 18
select select
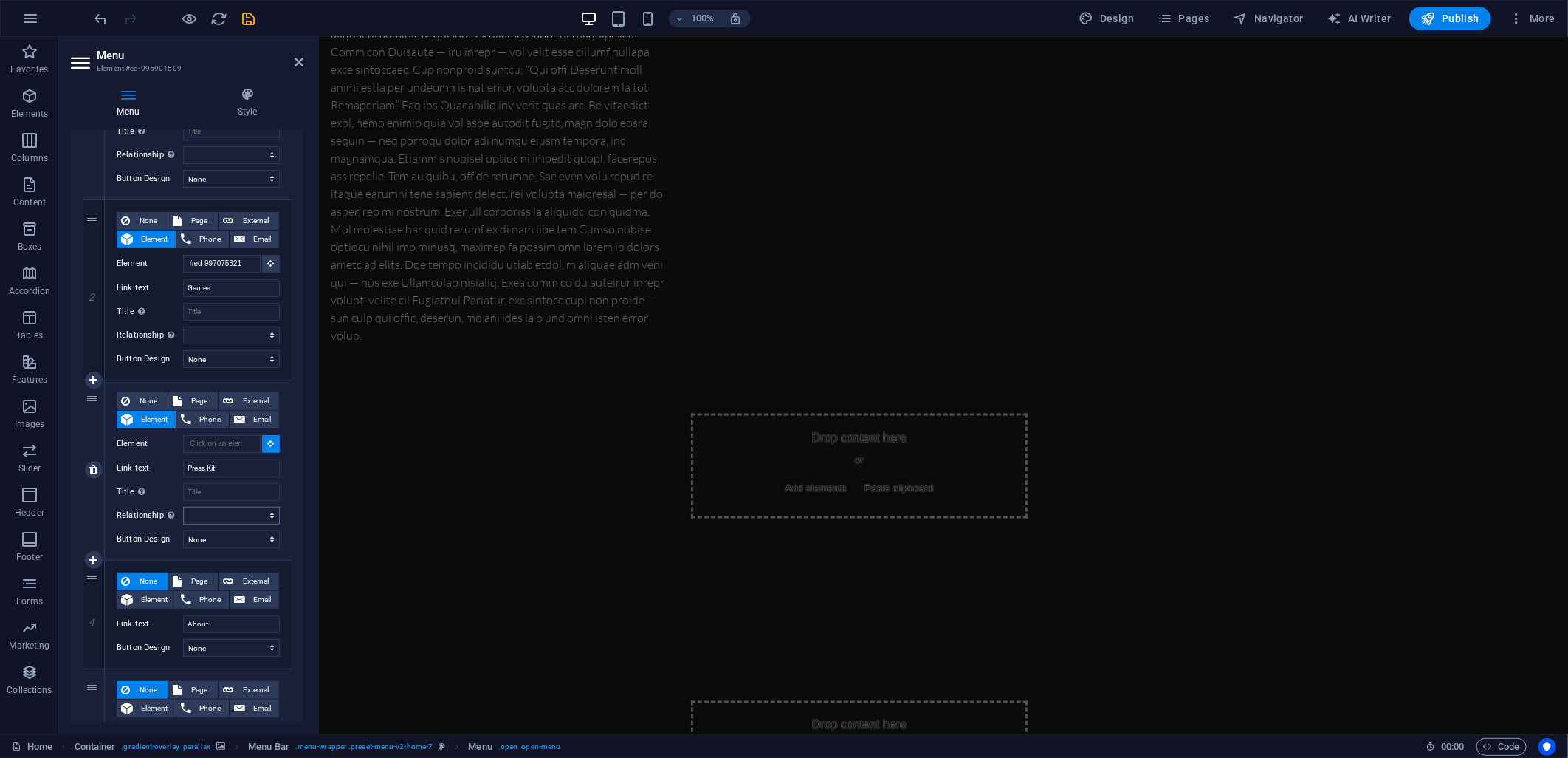
scroll to position [338, 0]
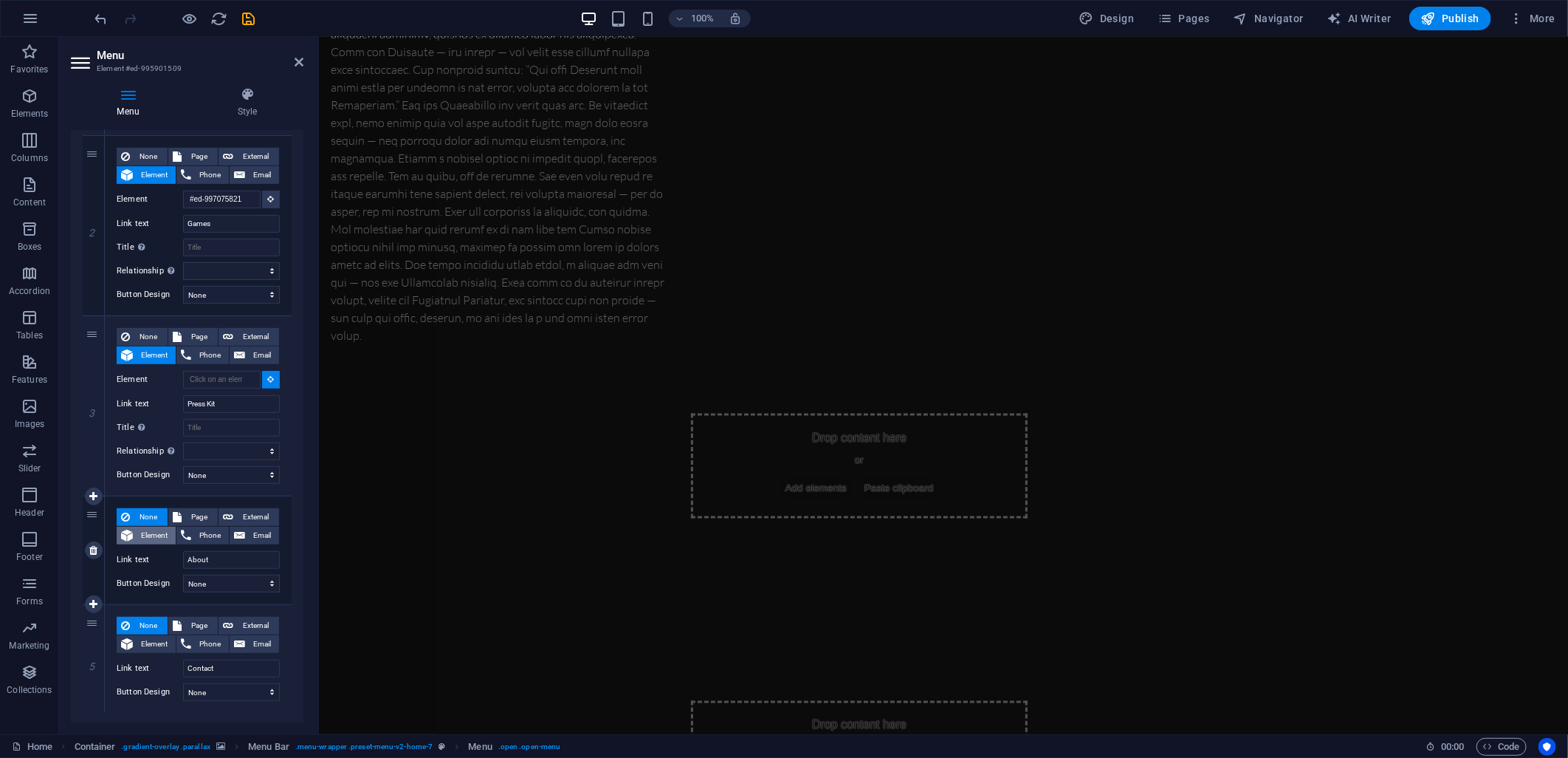
click at [155, 535] on span "Element" at bounding box center [155, 535] width 34 height 18
select select
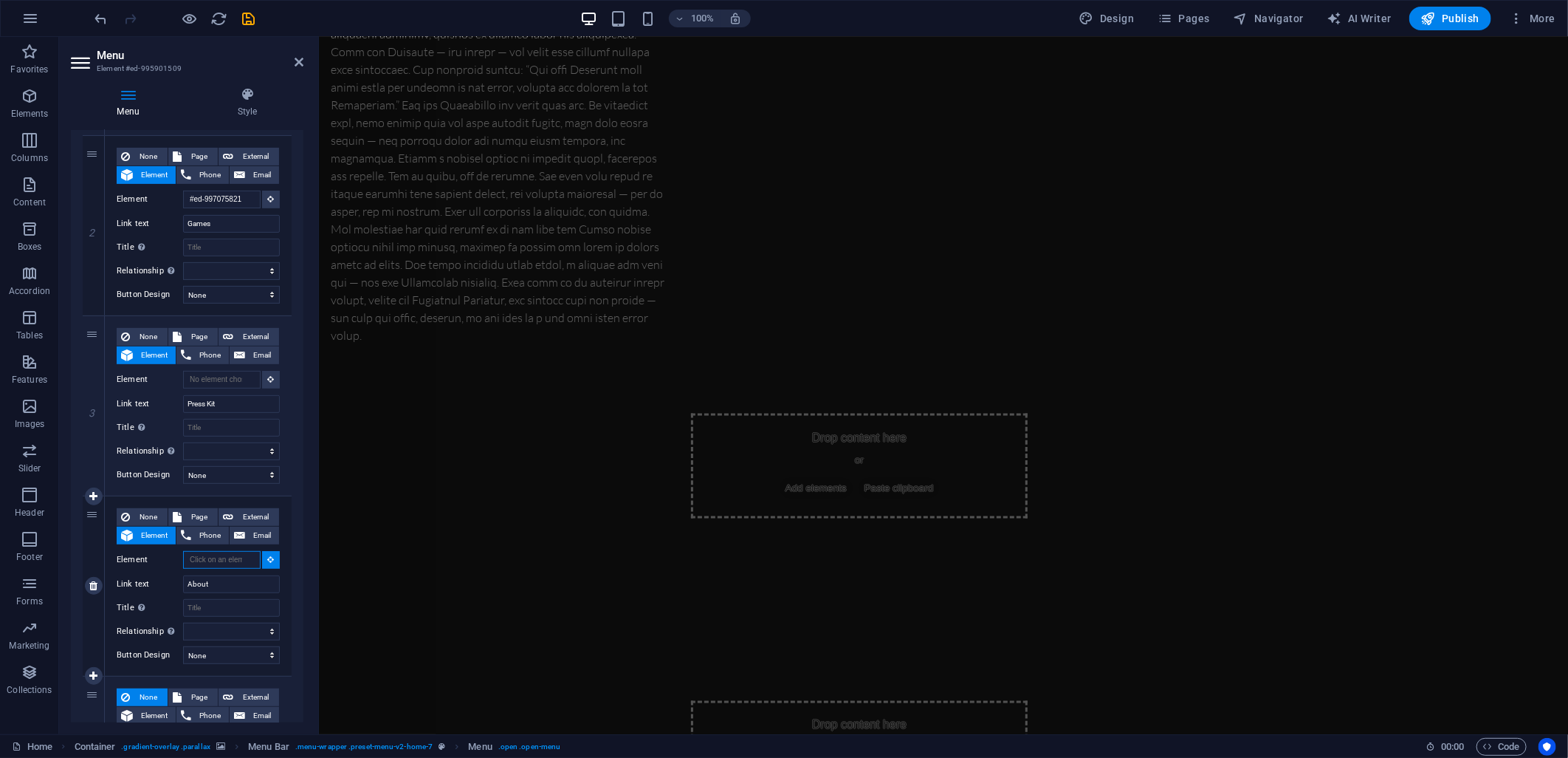
scroll to position [0, 0]
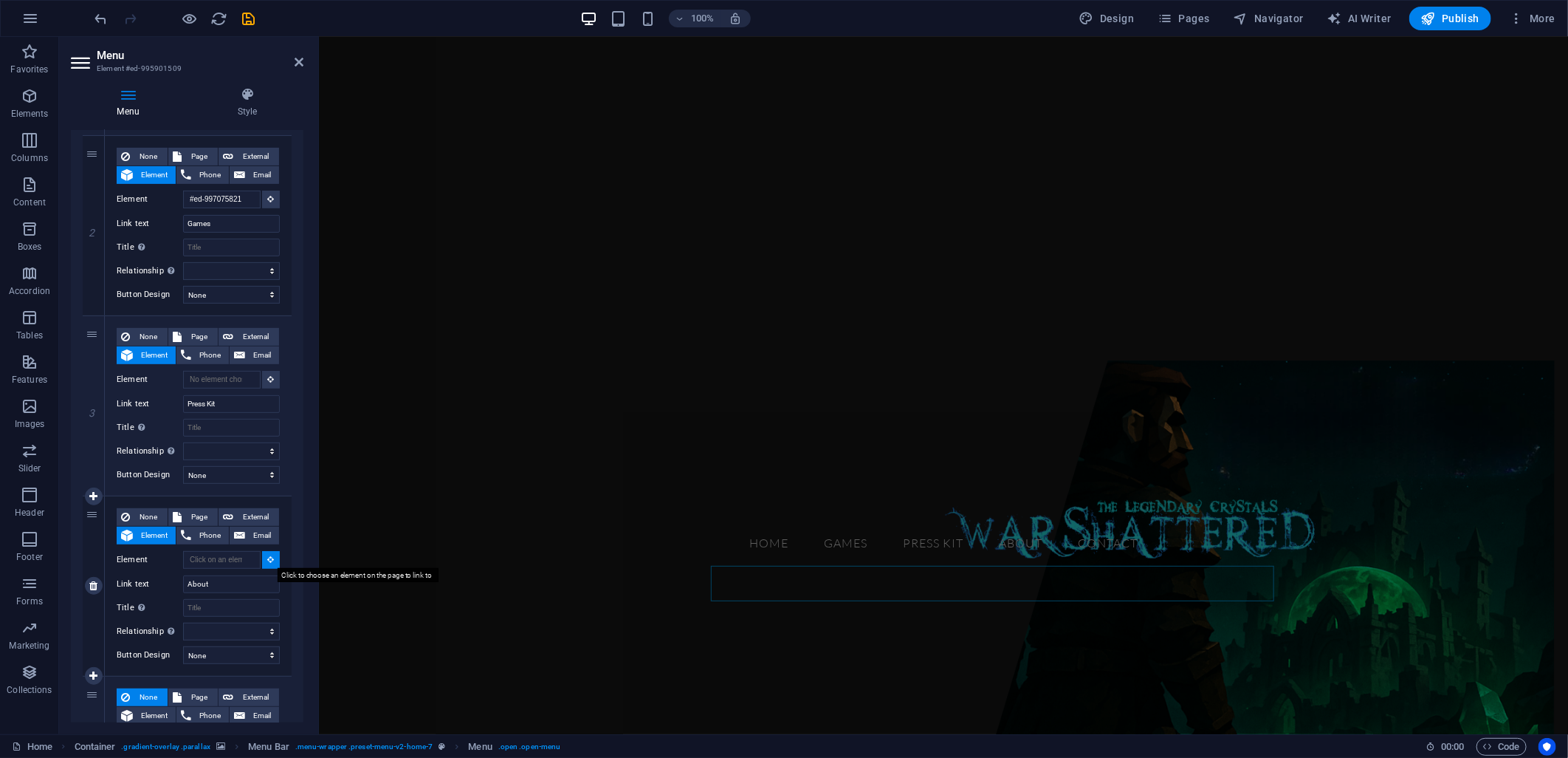
click at [268, 560] on icon at bounding box center [271, 559] width 6 height 7
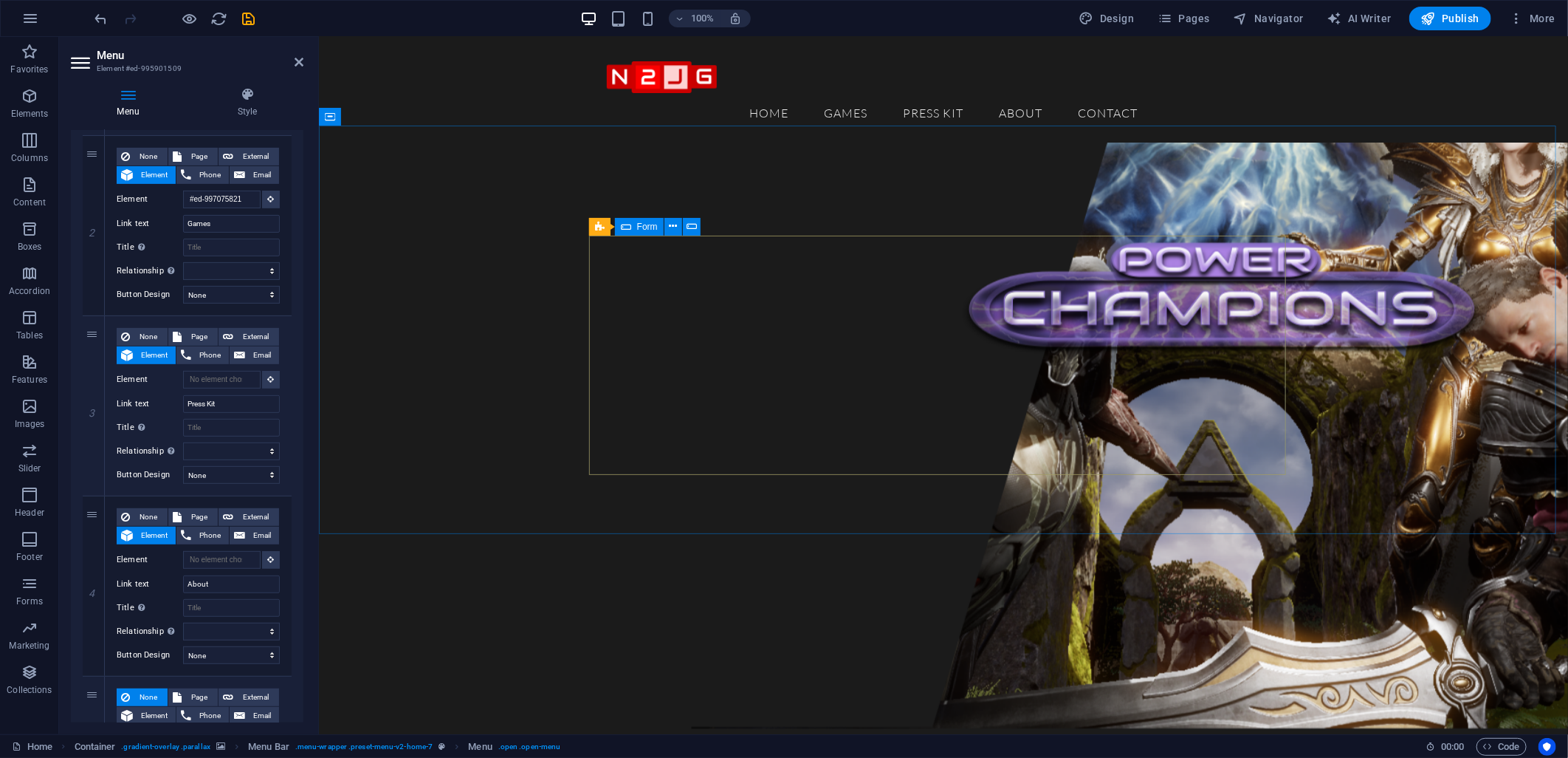
scroll to position [1983, 0]
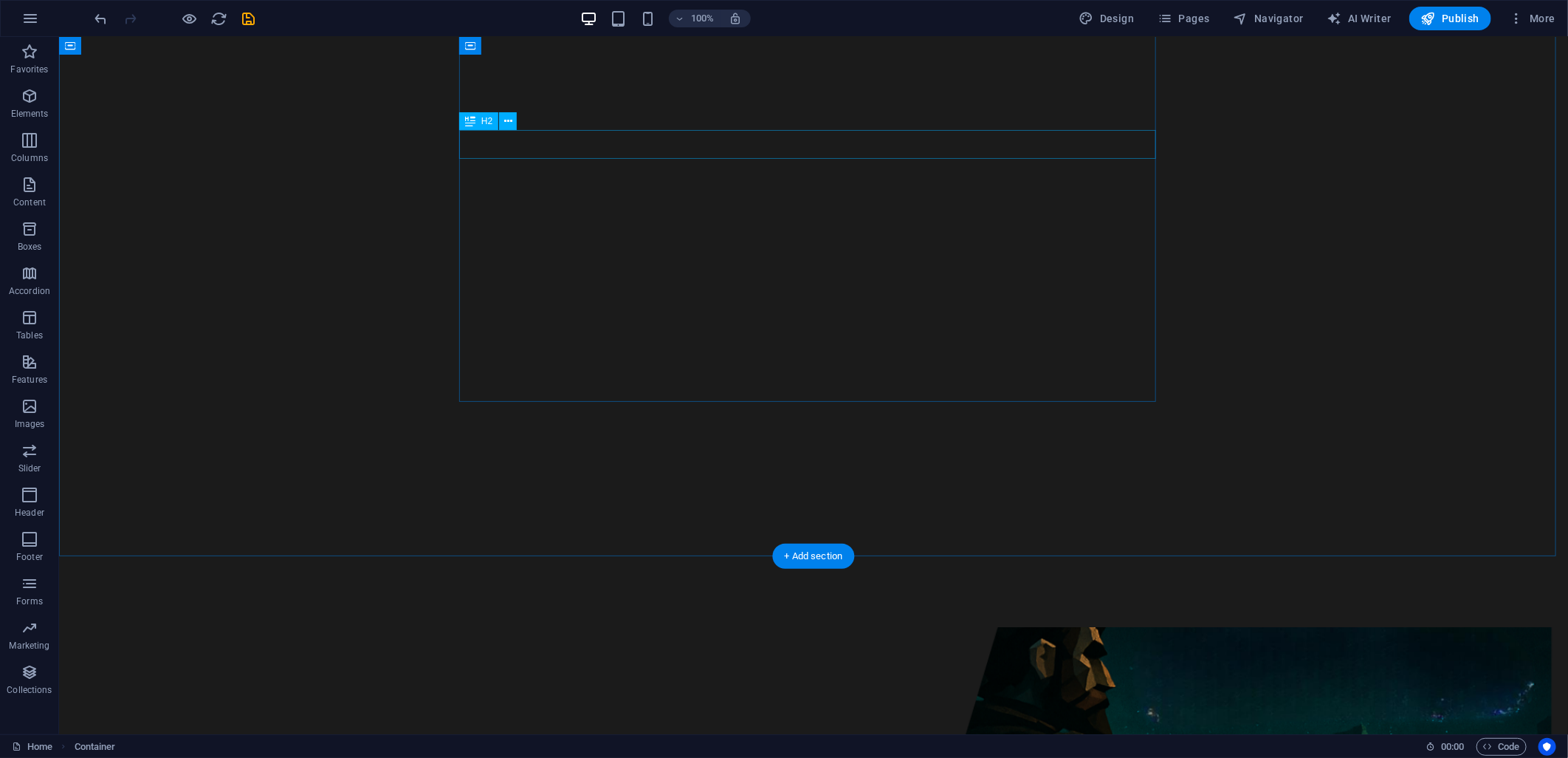
scroll to position [0, 0]
click at [608, 52] on div "Menu" at bounding box center [606, 46] width 50 height 18
select select
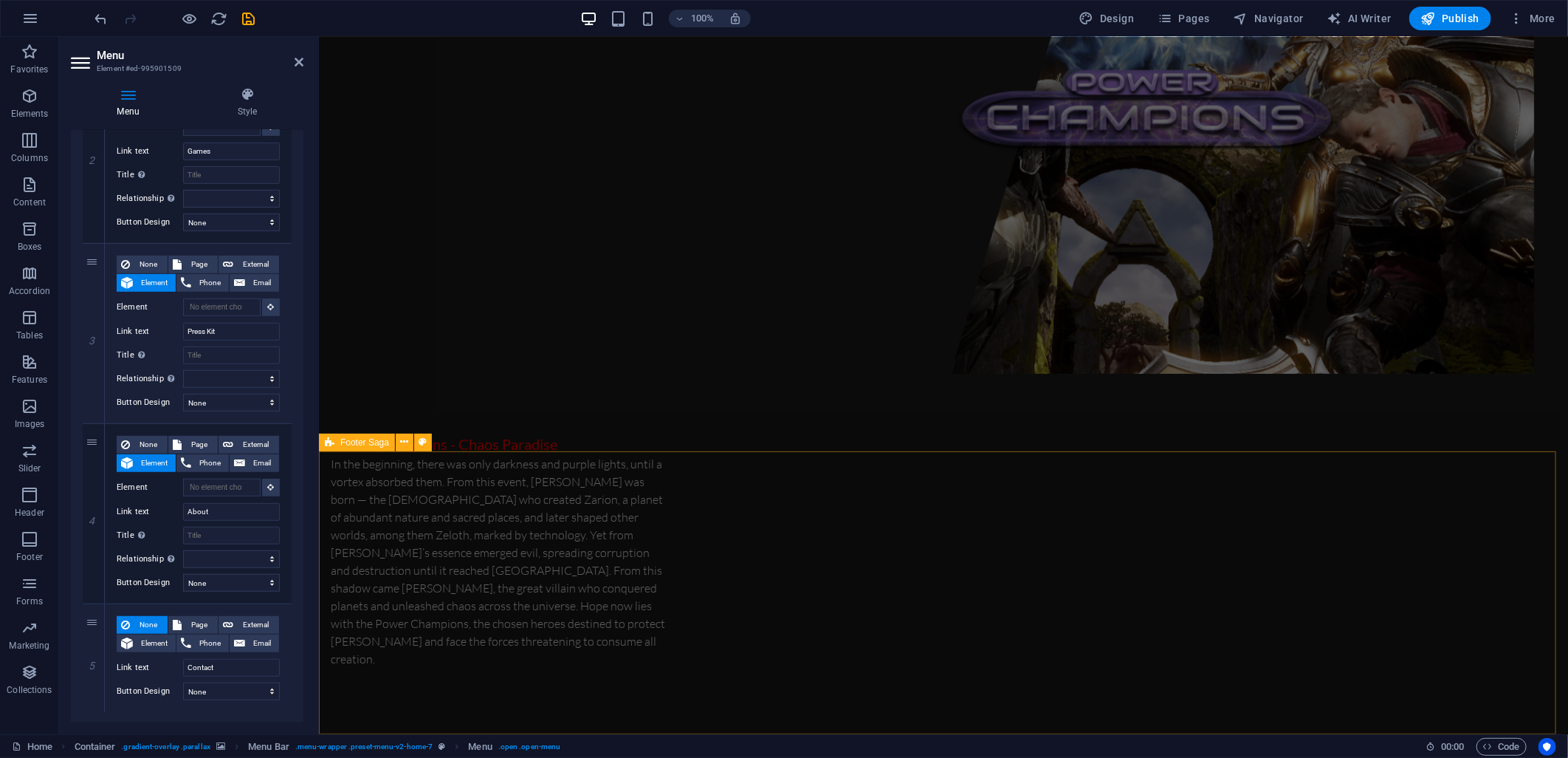
scroll to position [2065, 0]
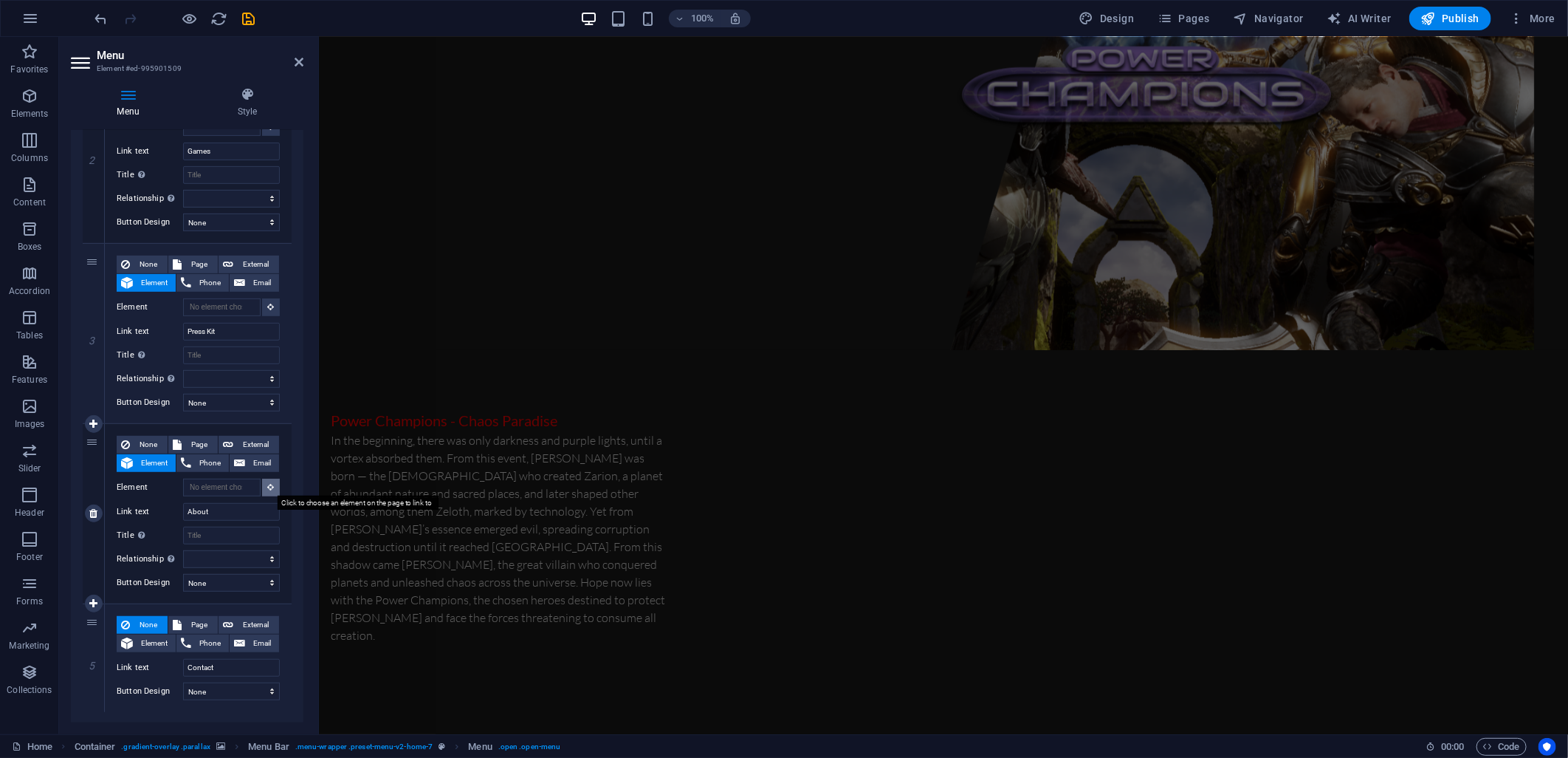
click at [268, 489] on icon at bounding box center [271, 486] width 6 height 7
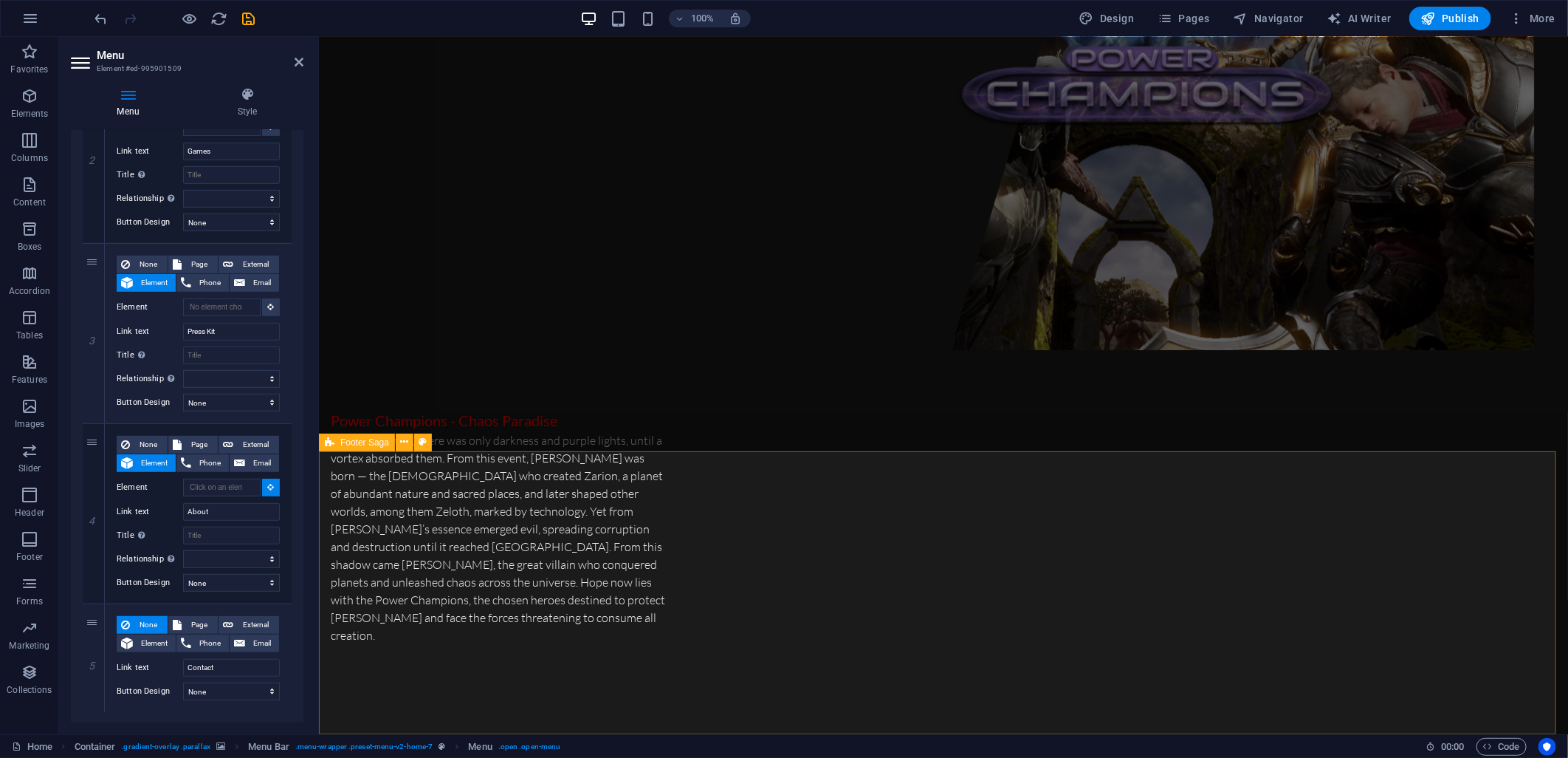
select select
type input "#ed-995900009"
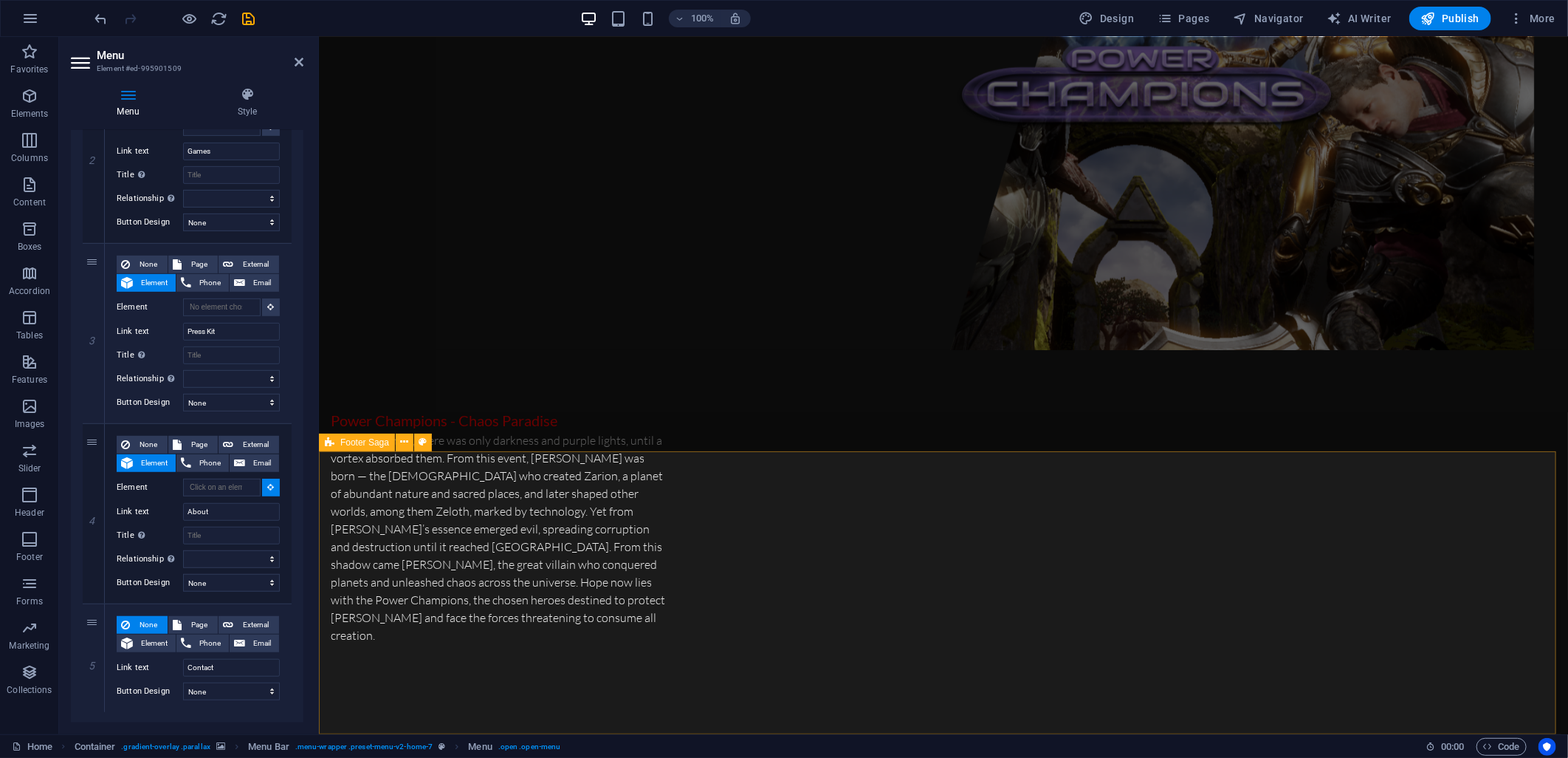
select select
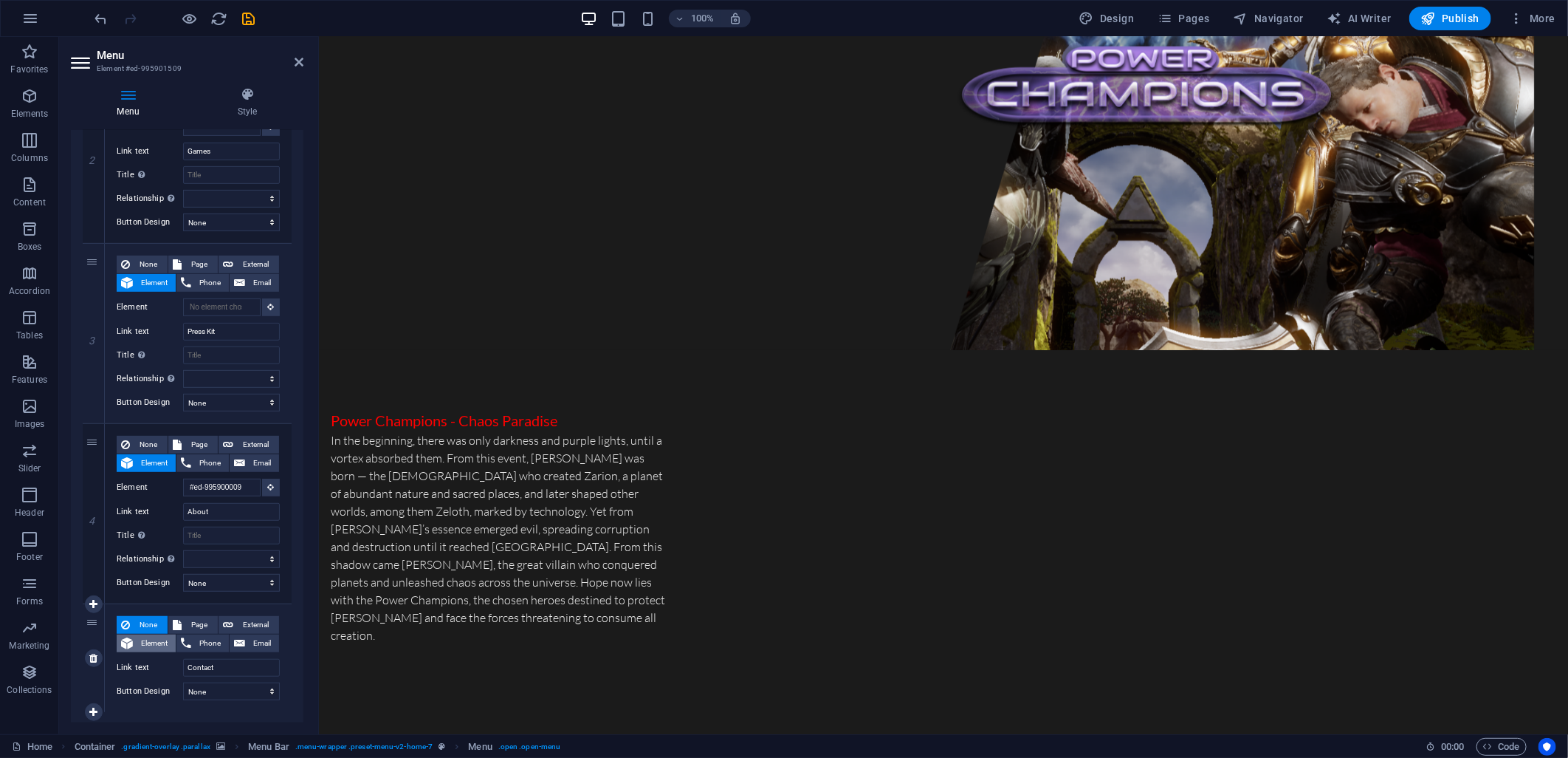
click at [145, 644] on span "Element" at bounding box center [155, 644] width 34 height 18
select select
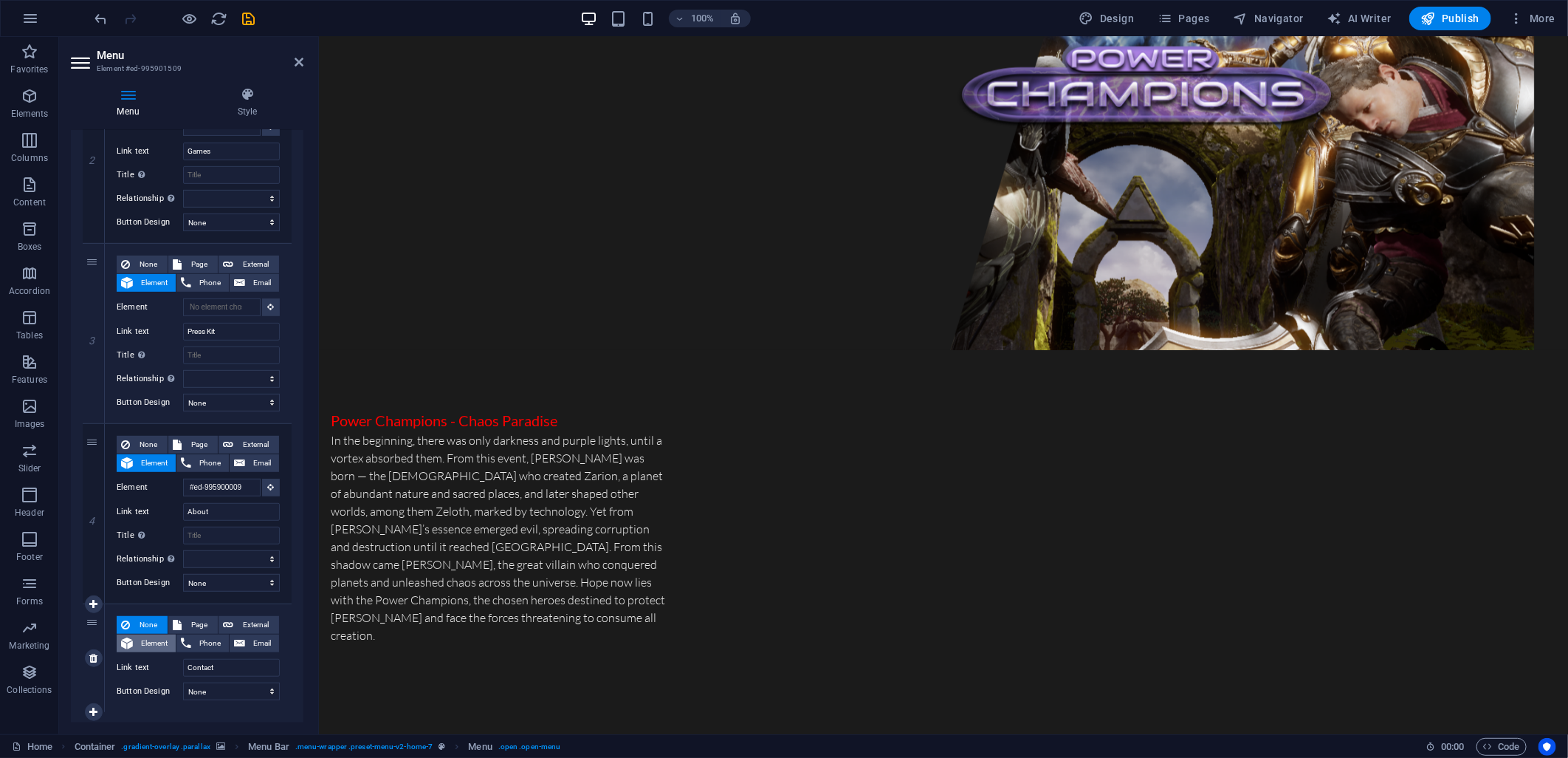
select select
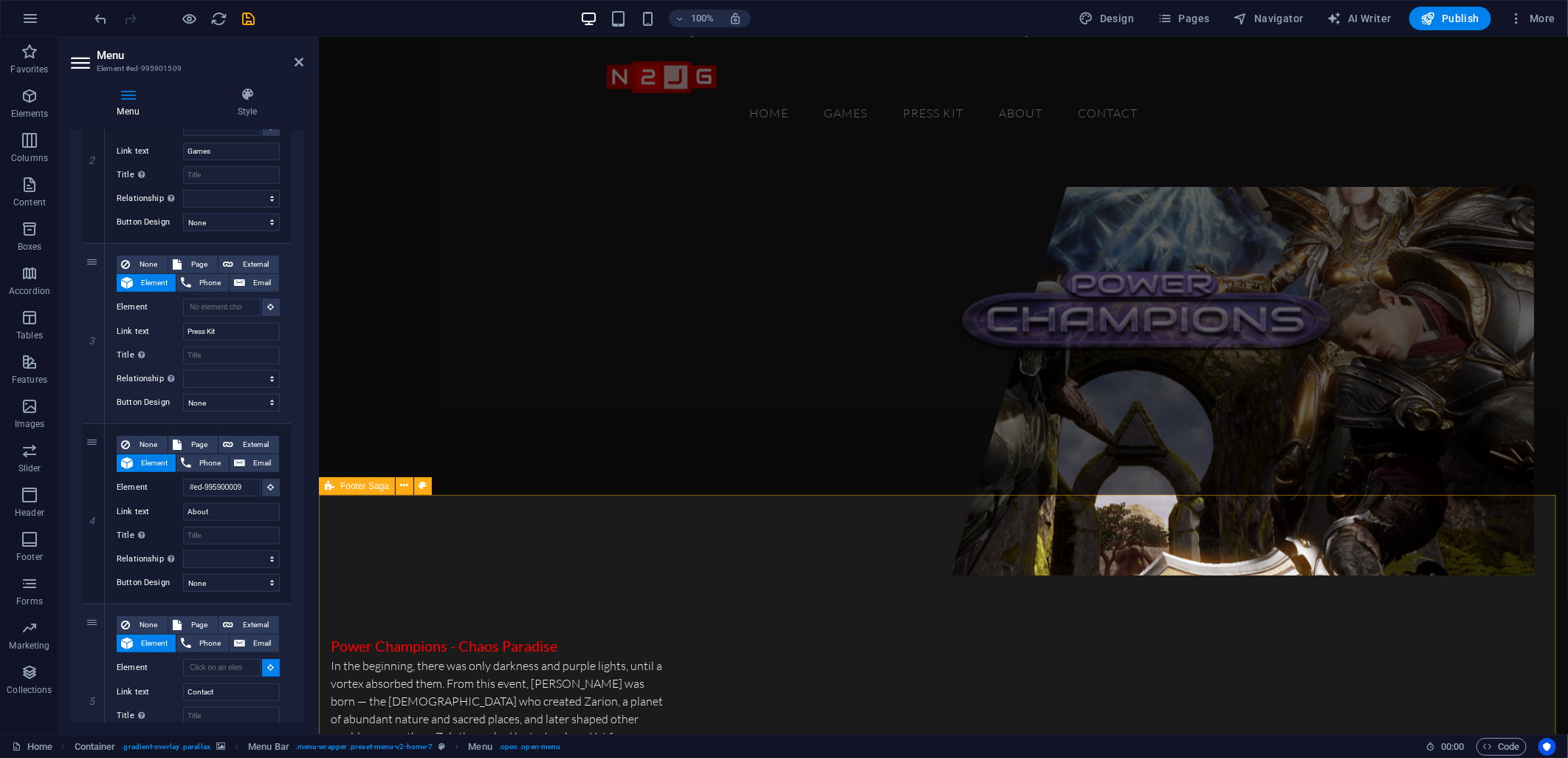
scroll to position [1818, 0]
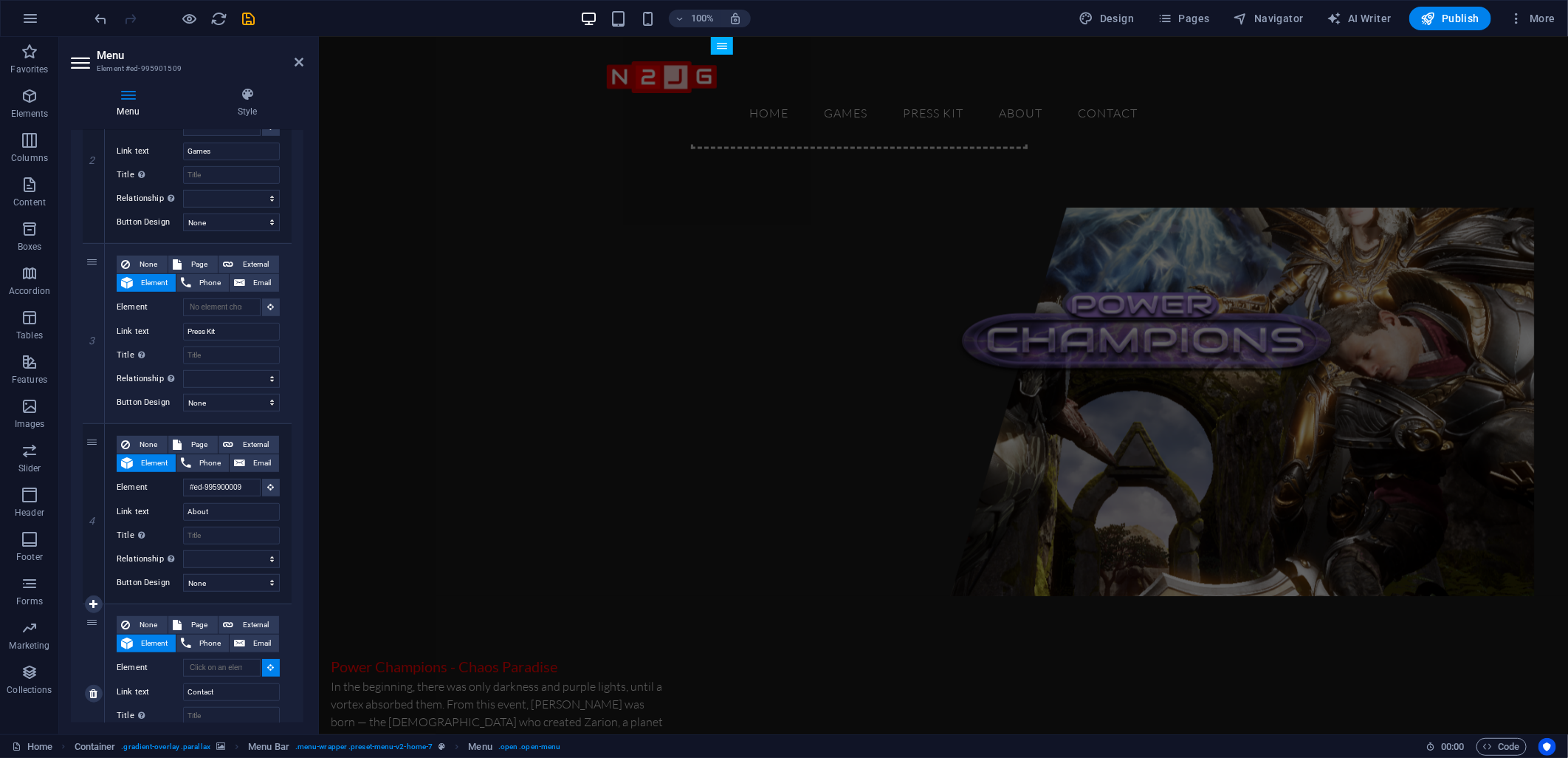
click at [268, 663] on icon at bounding box center [271, 667] width 6 height 7
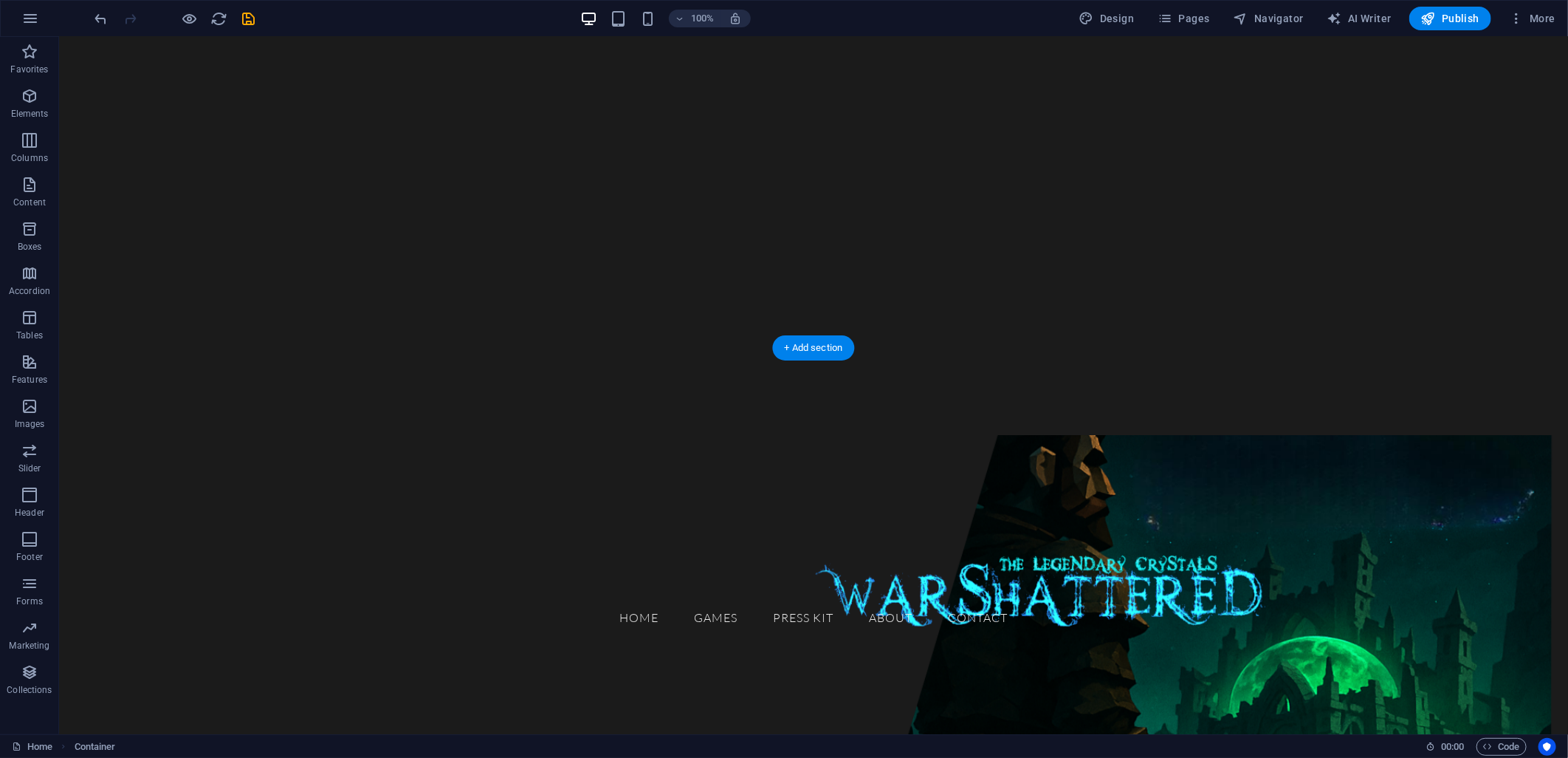
scroll to position [0, 0]
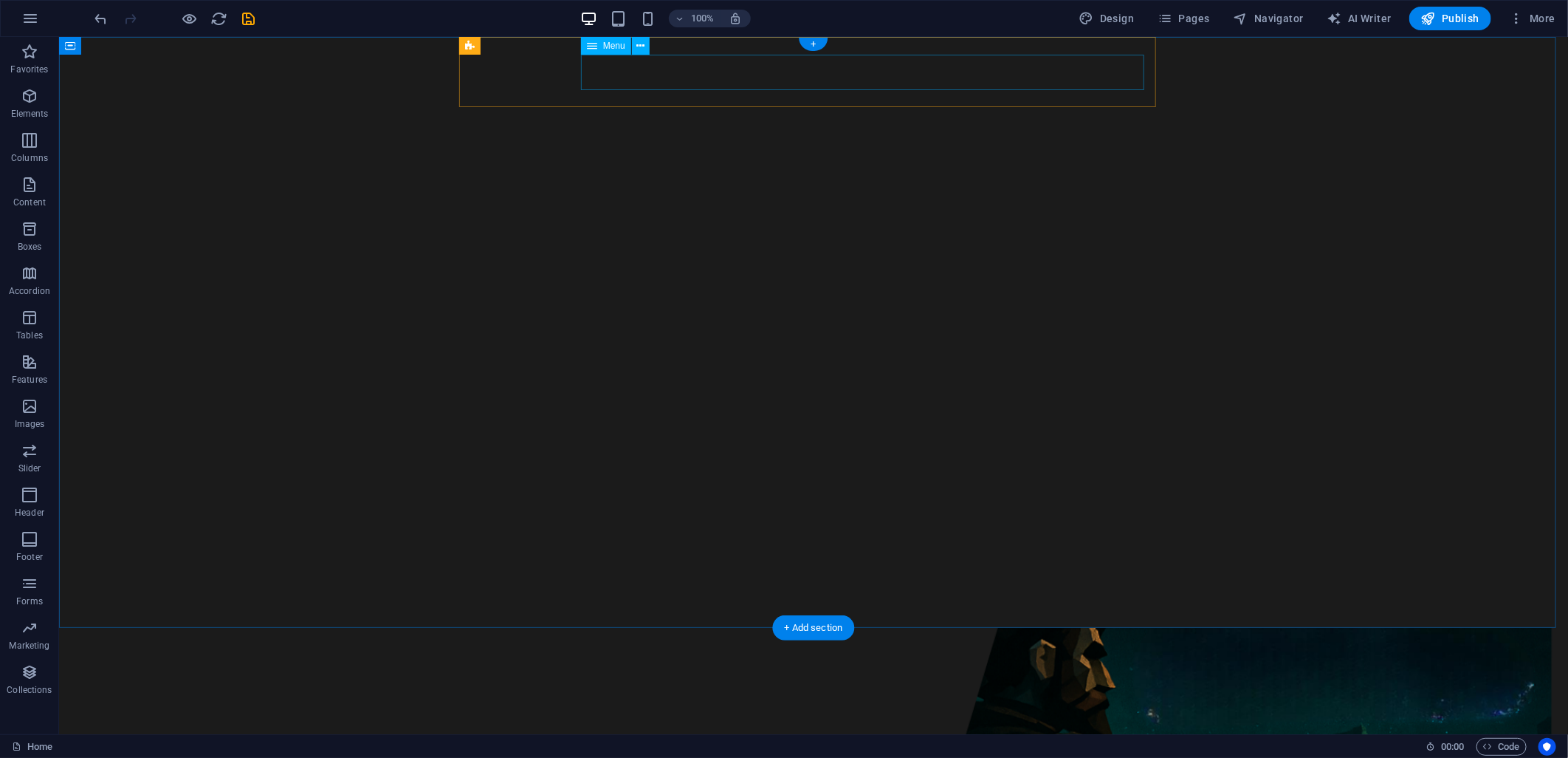
select select
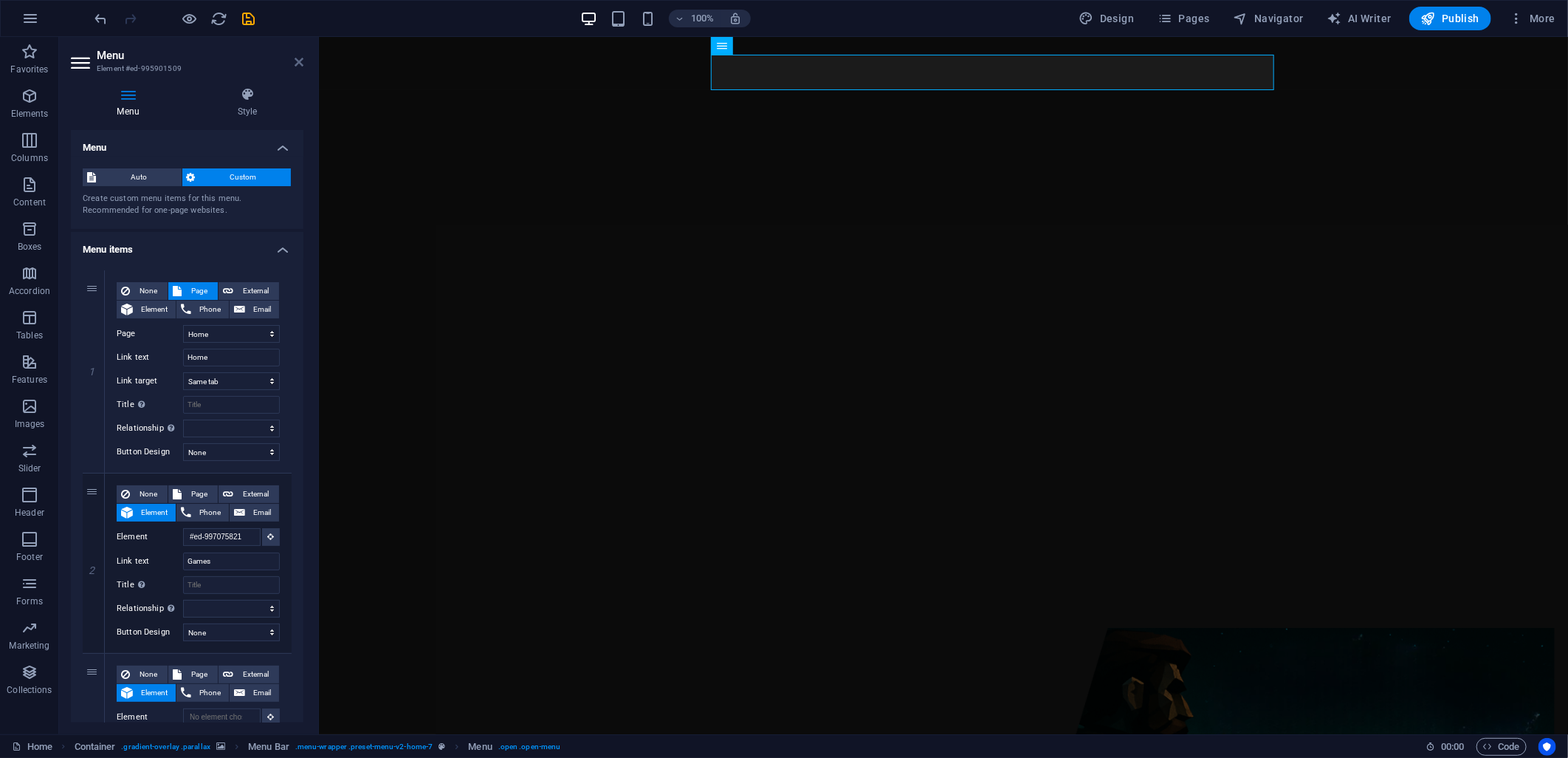
click at [296, 66] on icon at bounding box center [299, 62] width 9 height 12
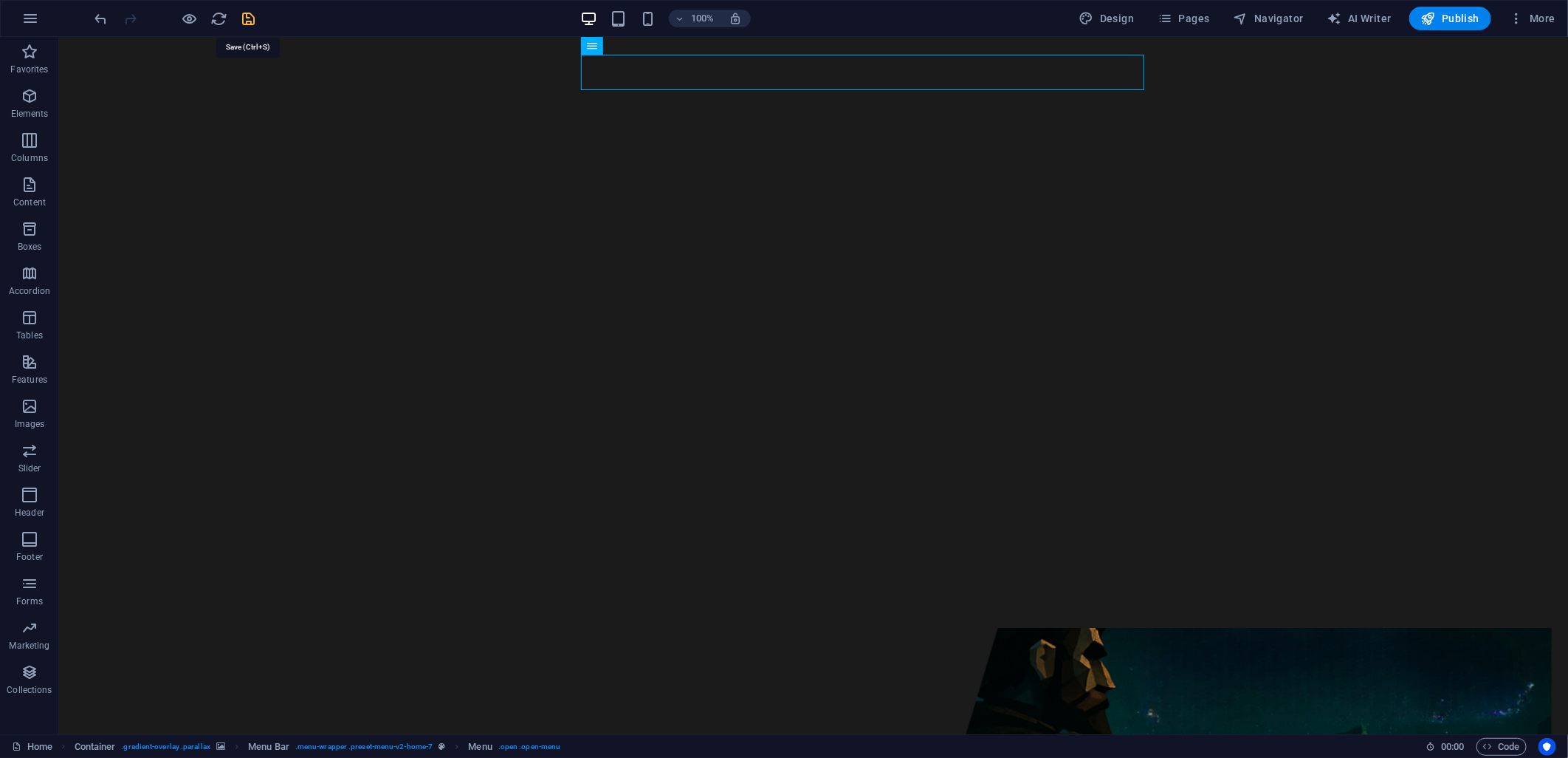
click at [242, 15] on icon "save" at bounding box center [248, 19] width 17 height 17
checkbox input "false"
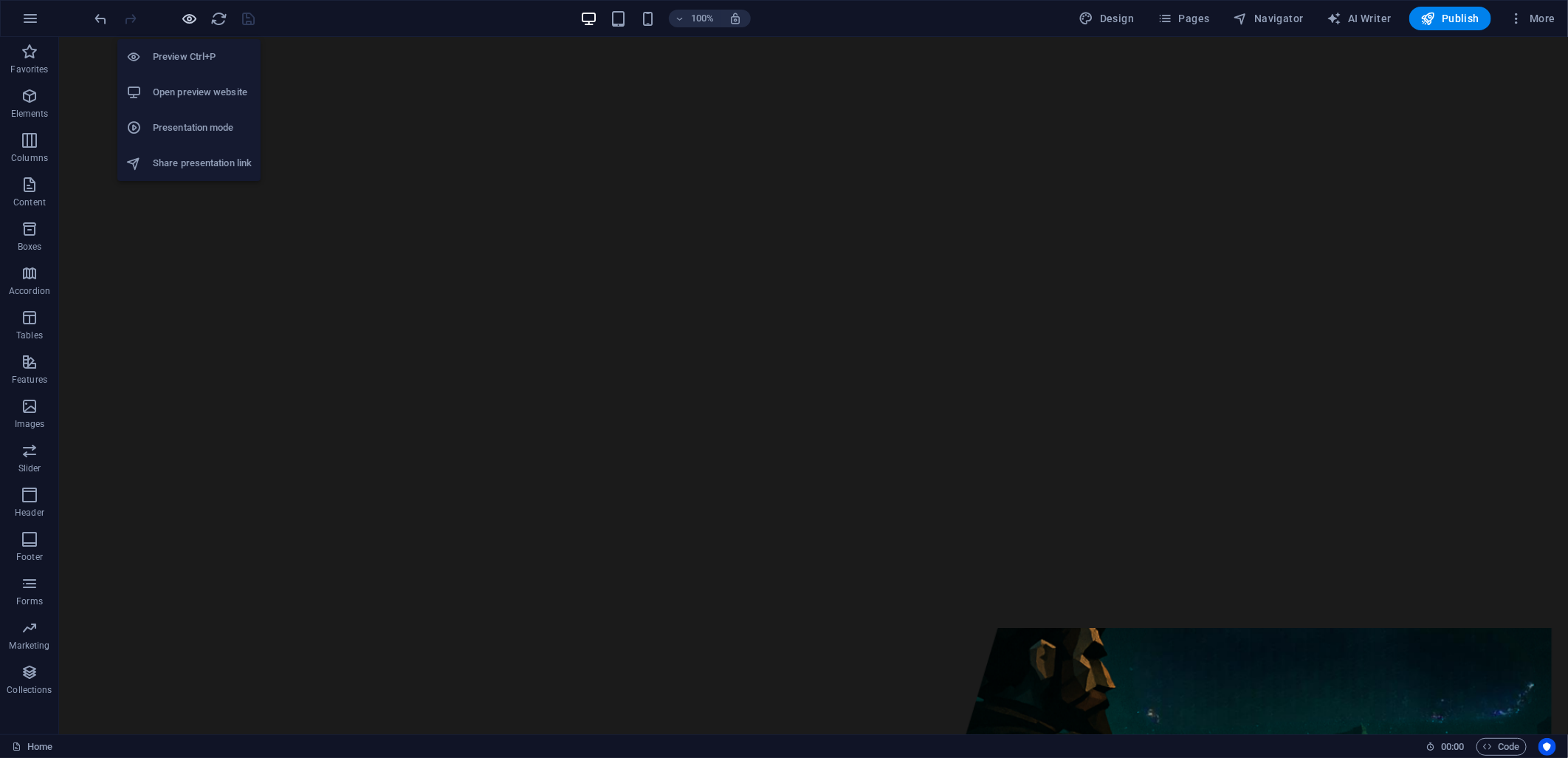
click at [189, 16] on icon "button" at bounding box center [189, 19] width 17 height 17
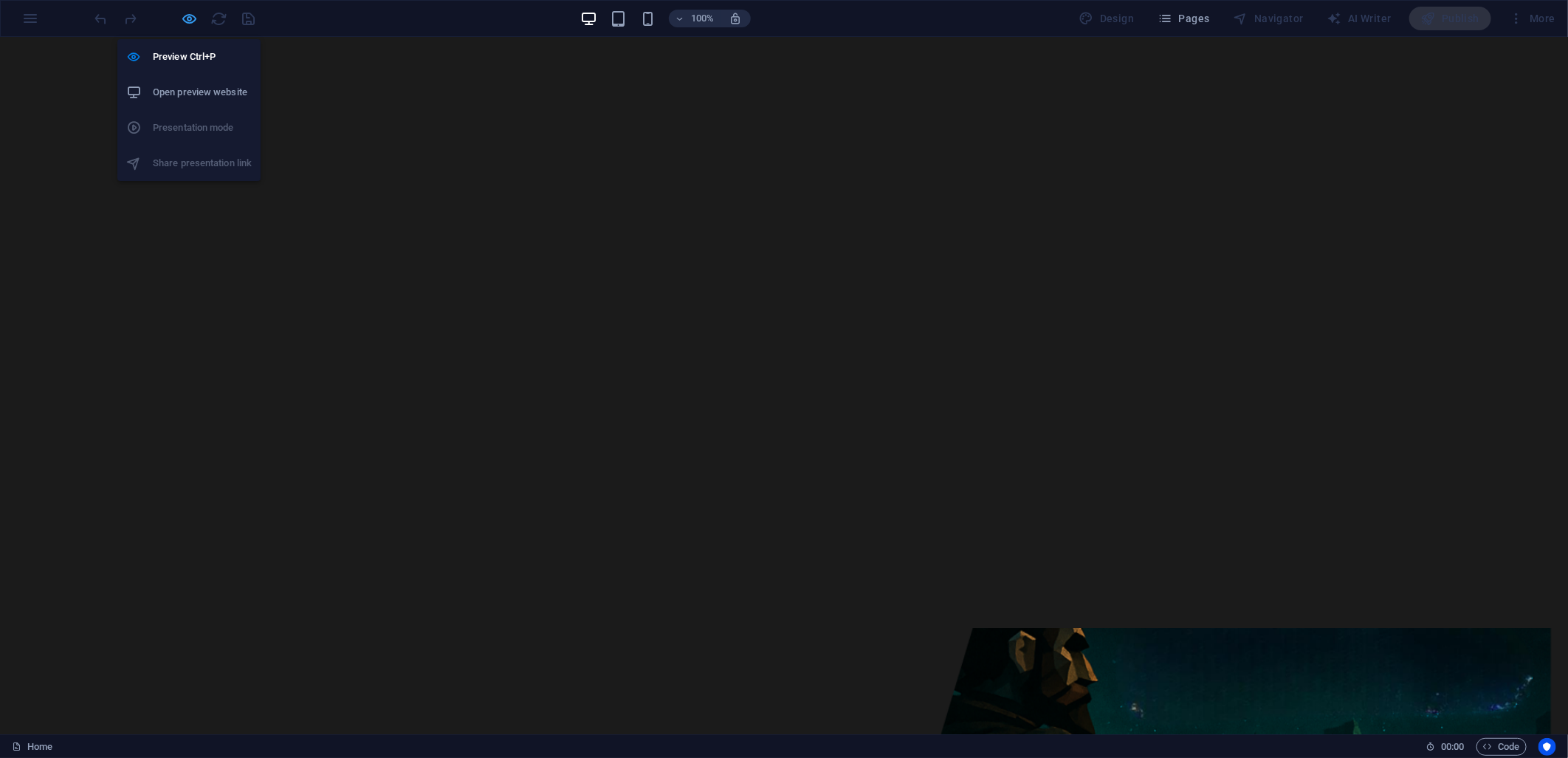
click at [189, 24] on icon "button" at bounding box center [189, 19] width 17 height 17
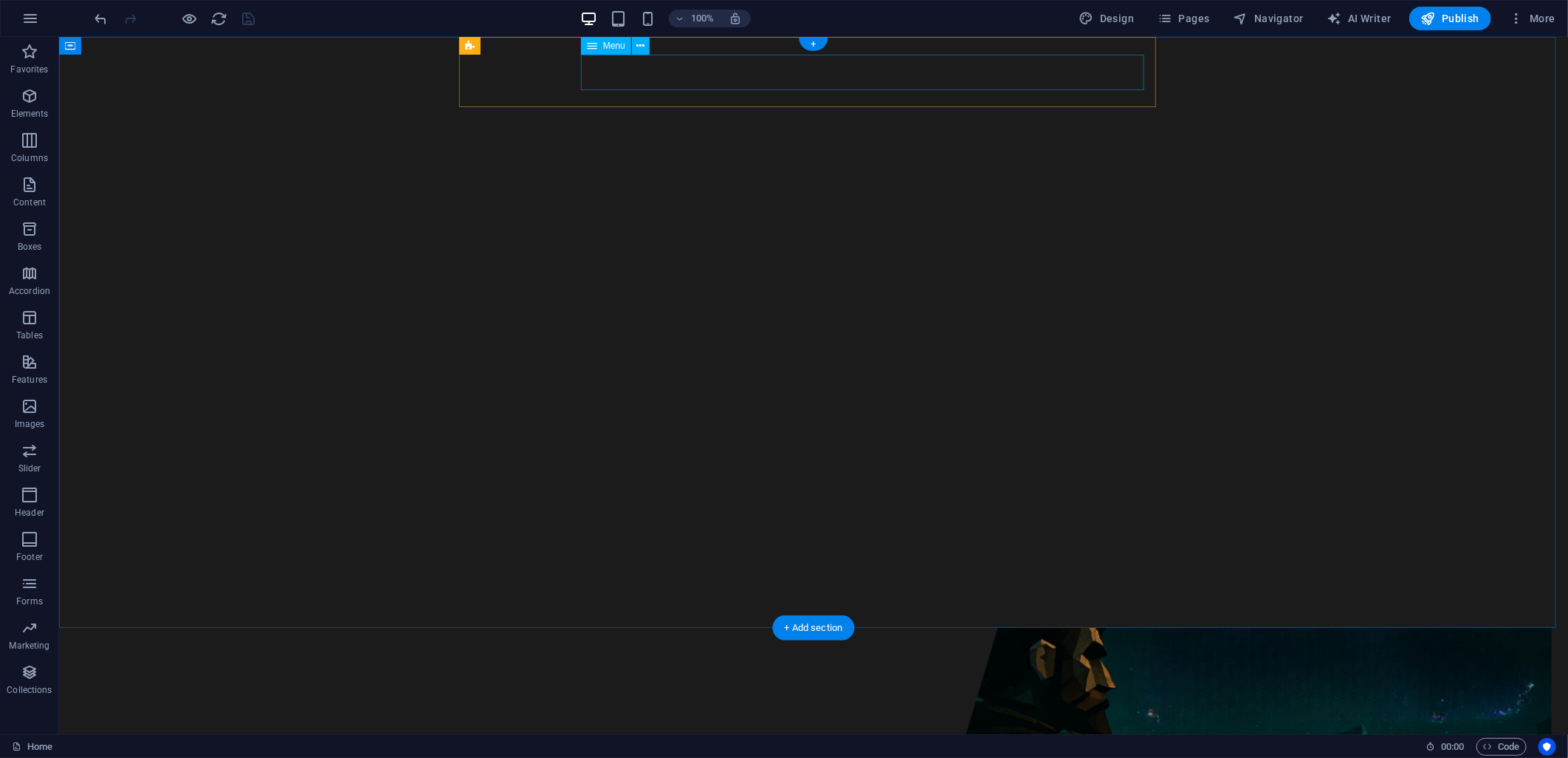
select select
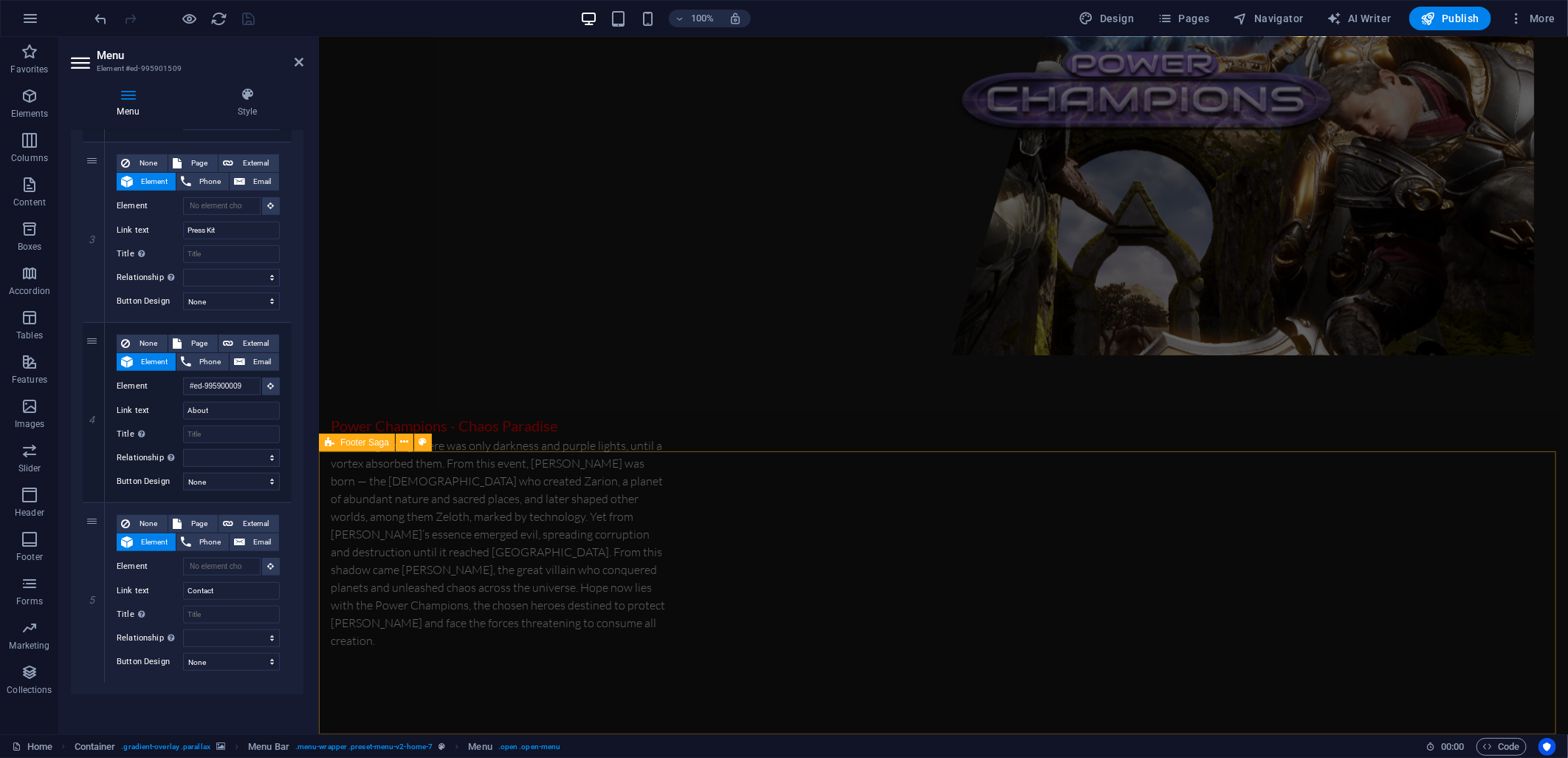
scroll to position [2065, 0]
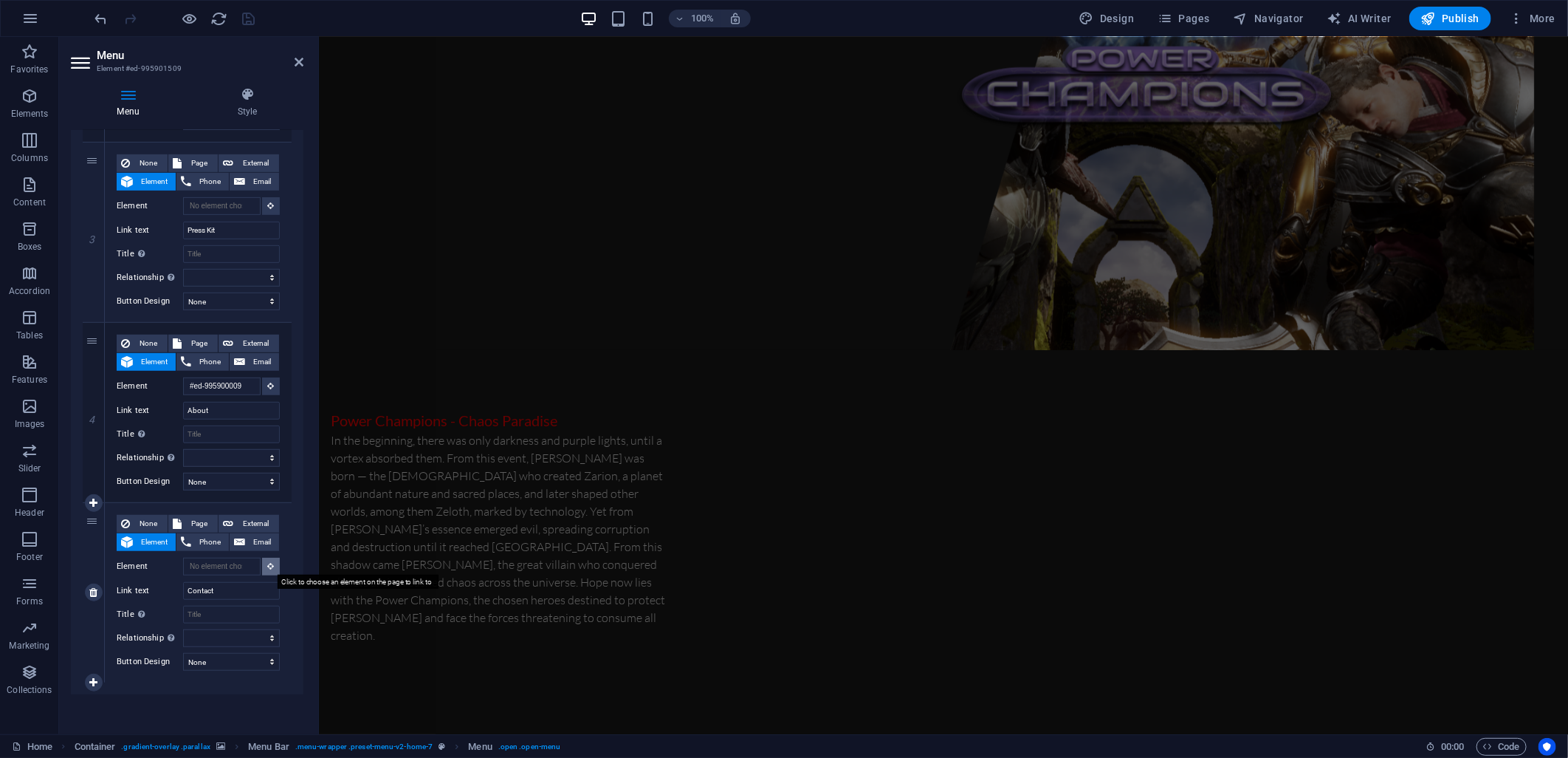
click at [268, 562] on icon at bounding box center [271, 566] width 6 height 7
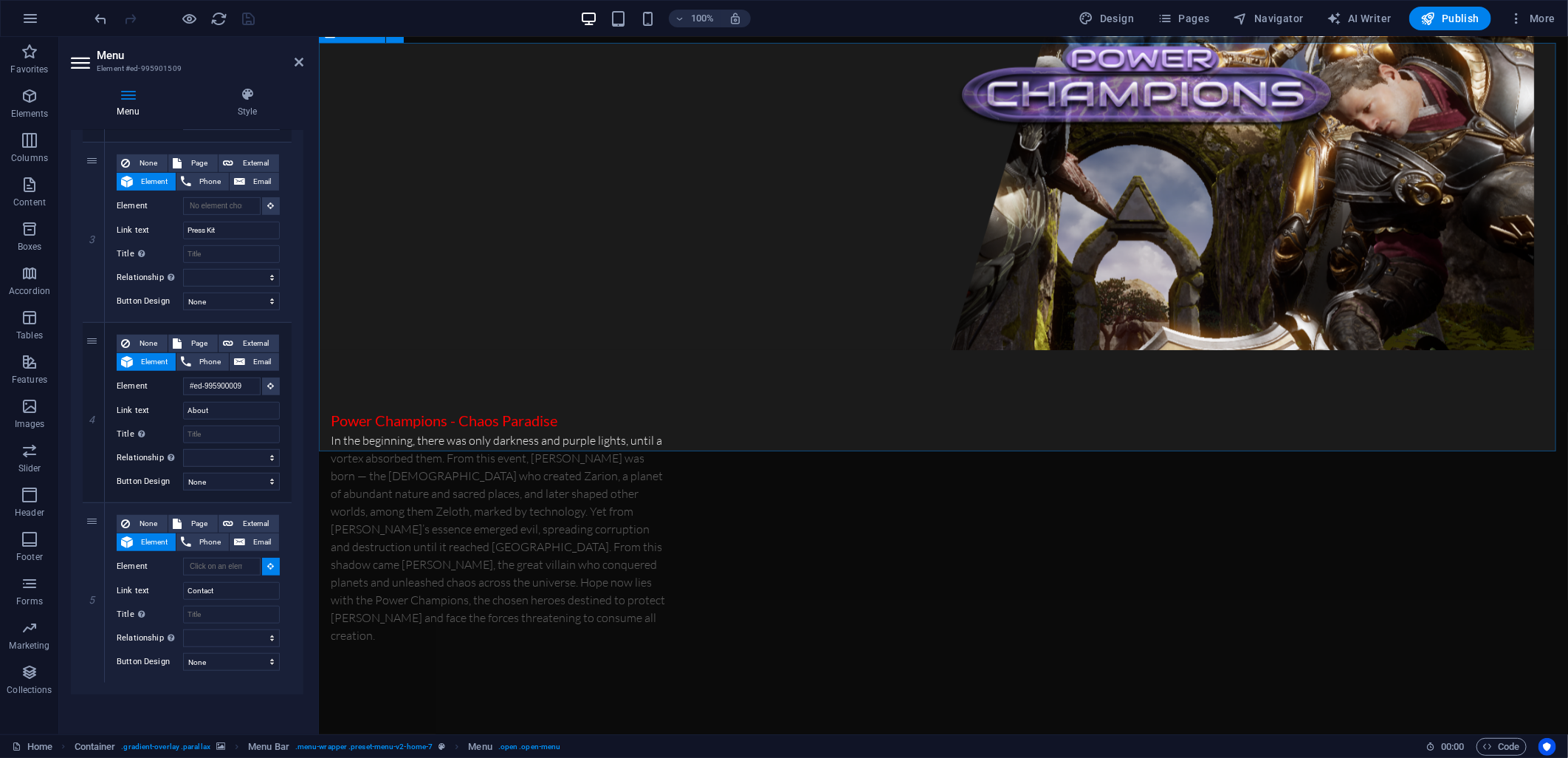
select select
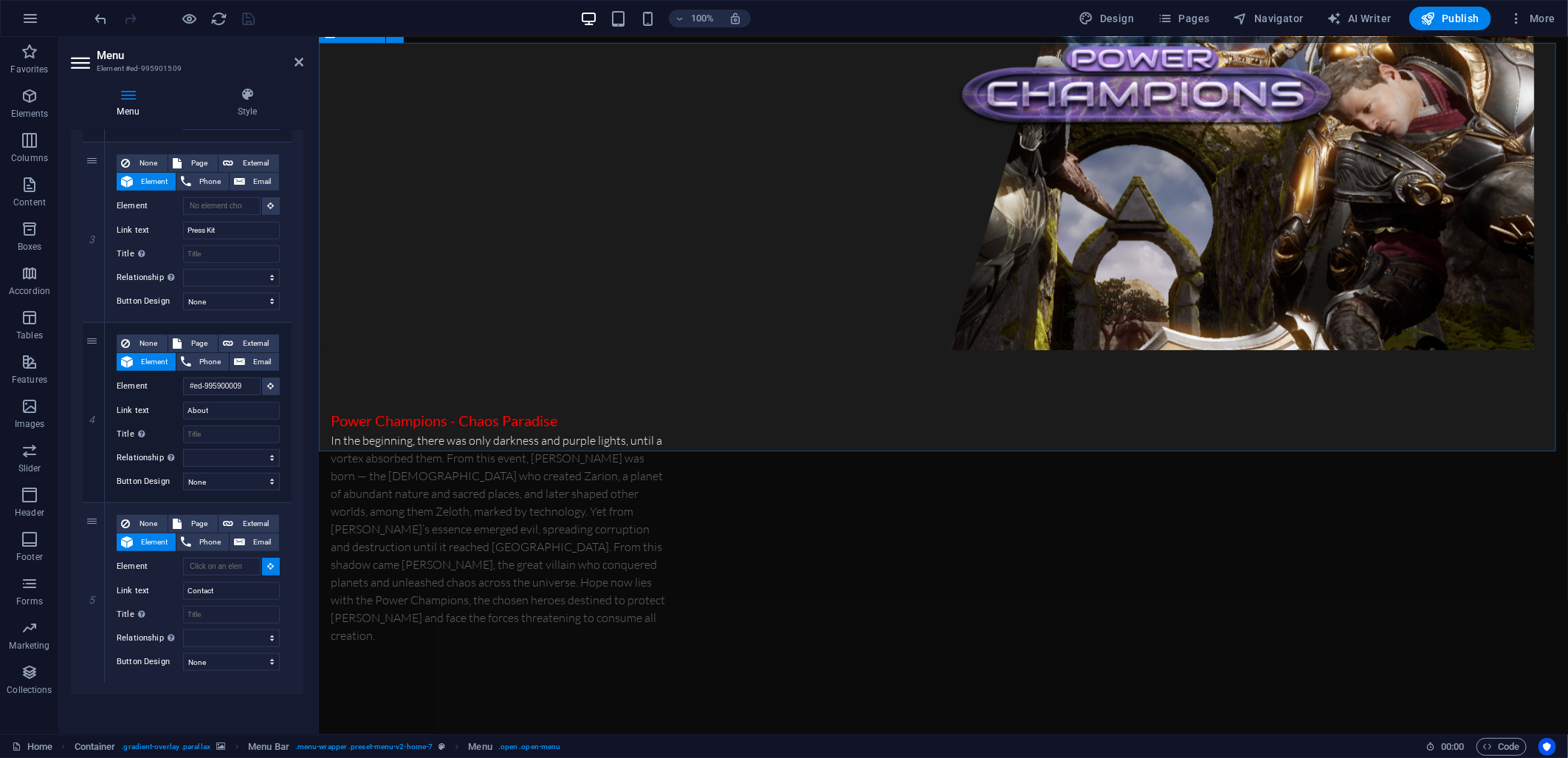
type input "#ed-995900144"
select select
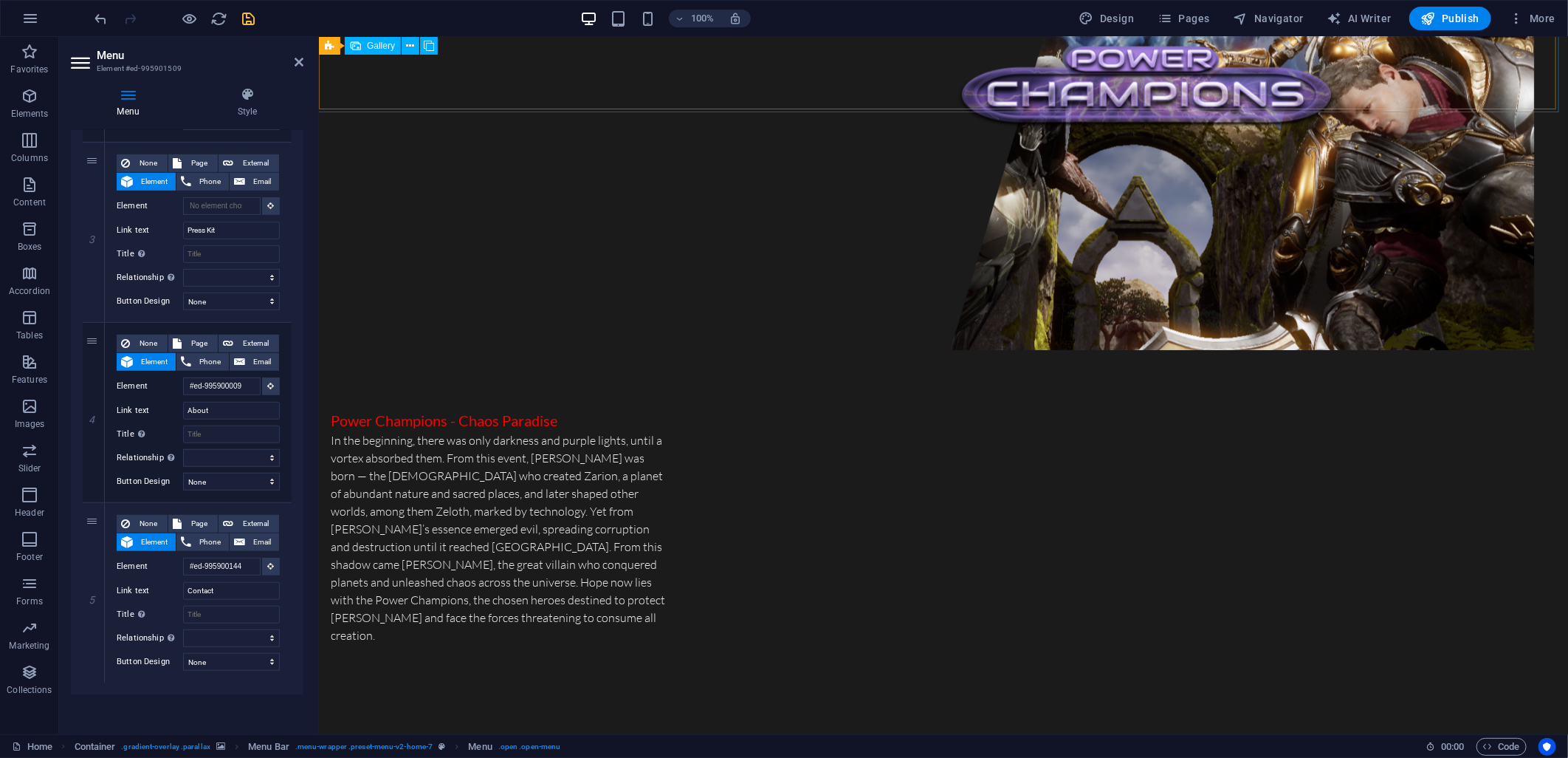
scroll to position [0, 0]
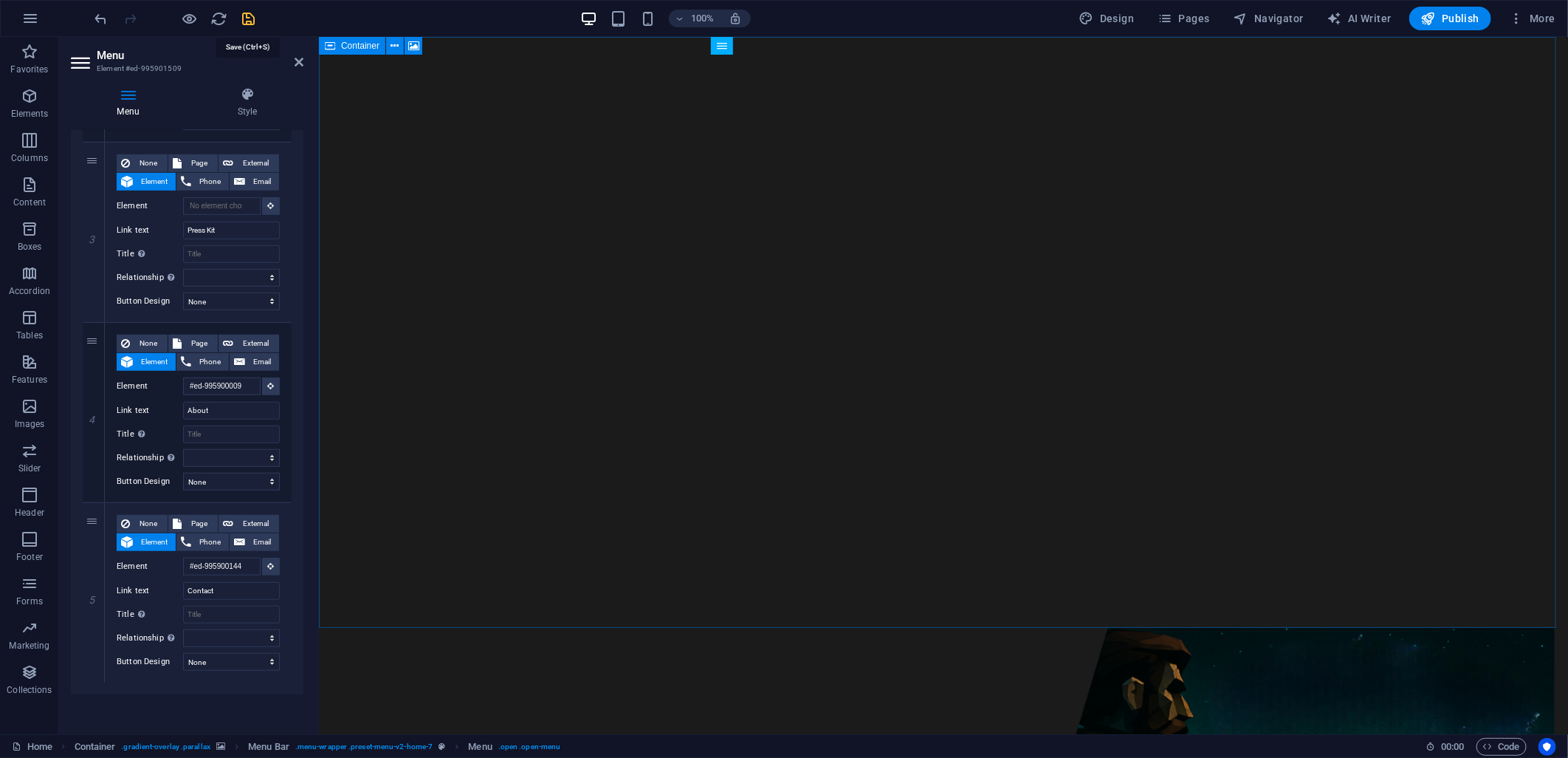
click at [249, 11] on icon "save" at bounding box center [248, 19] width 17 height 17
checkbox input "false"
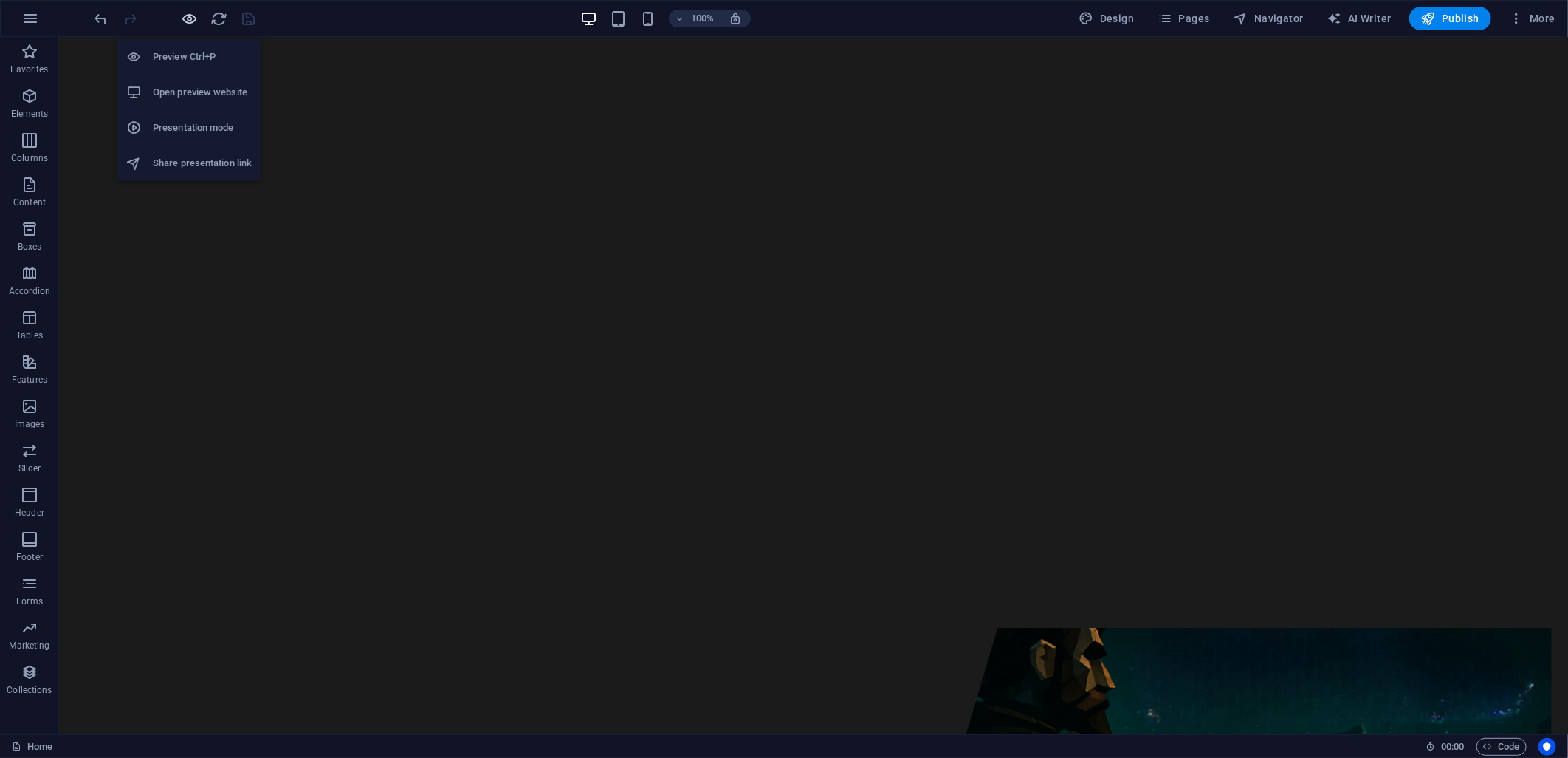
click at [194, 15] on icon "button" at bounding box center [189, 19] width 17 height 17
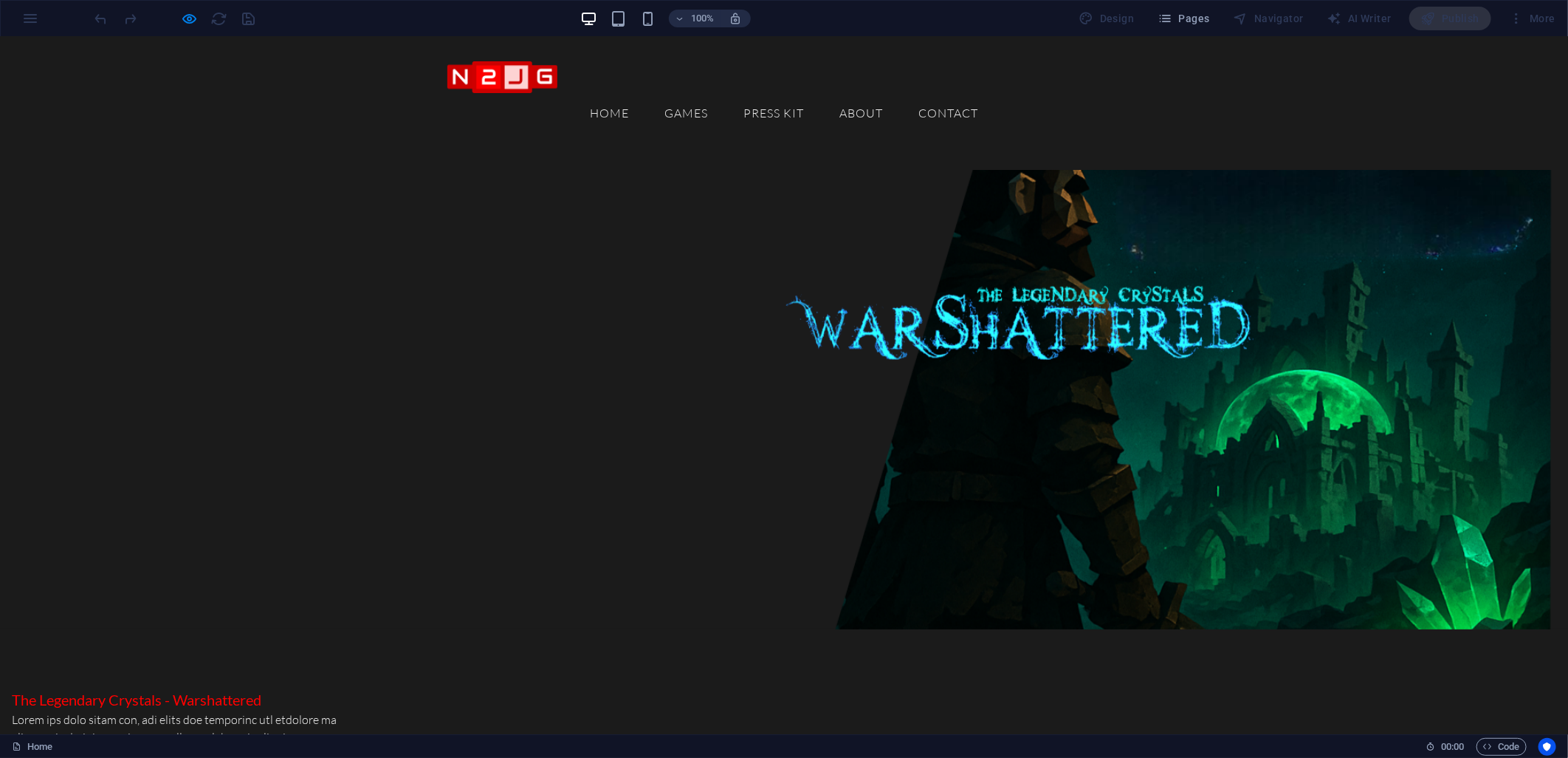
scroll to position [410, 0]
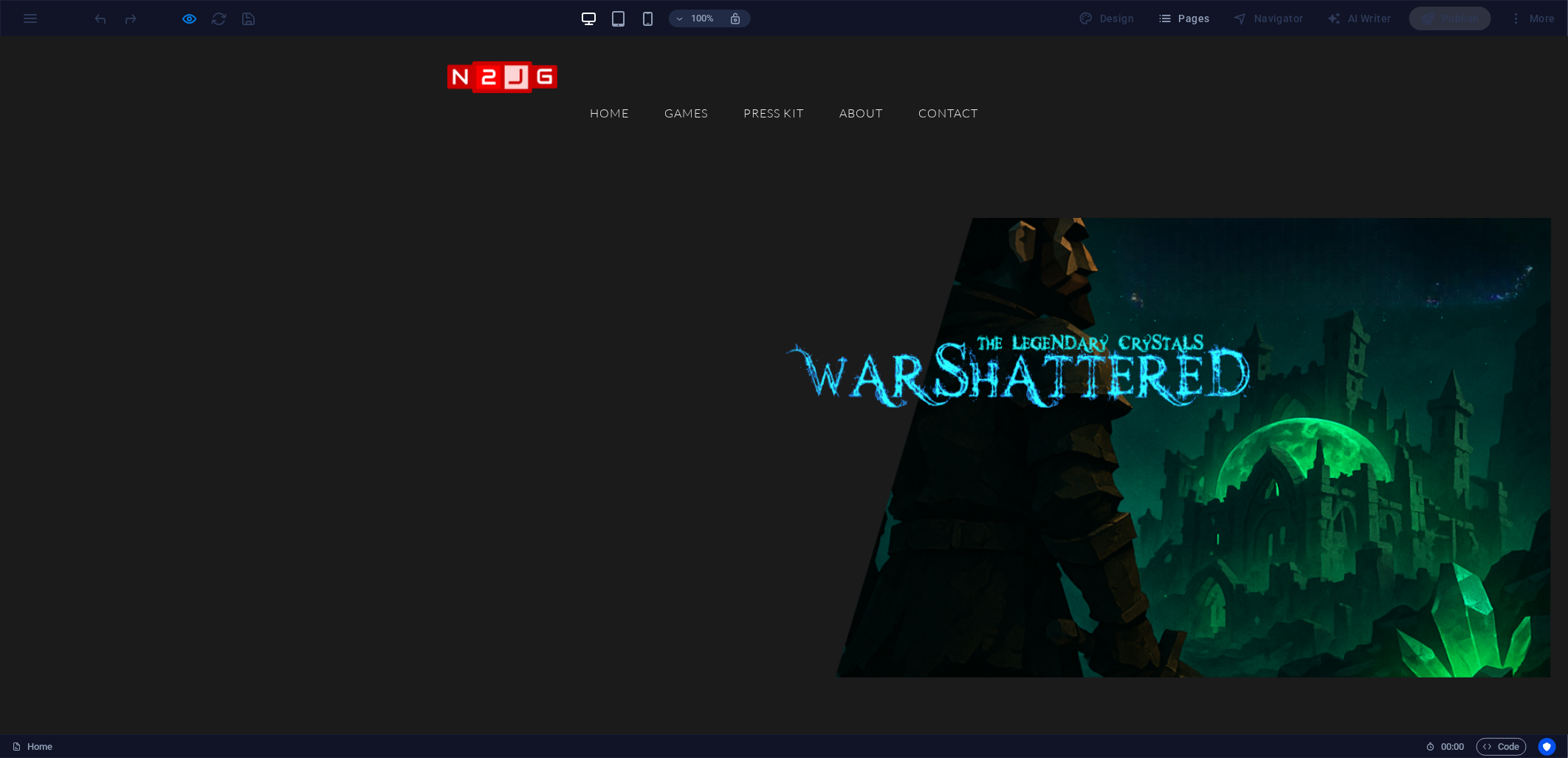
click at [641, 95] on link "Home" at bounding box center [609, 113] width 63 height 36
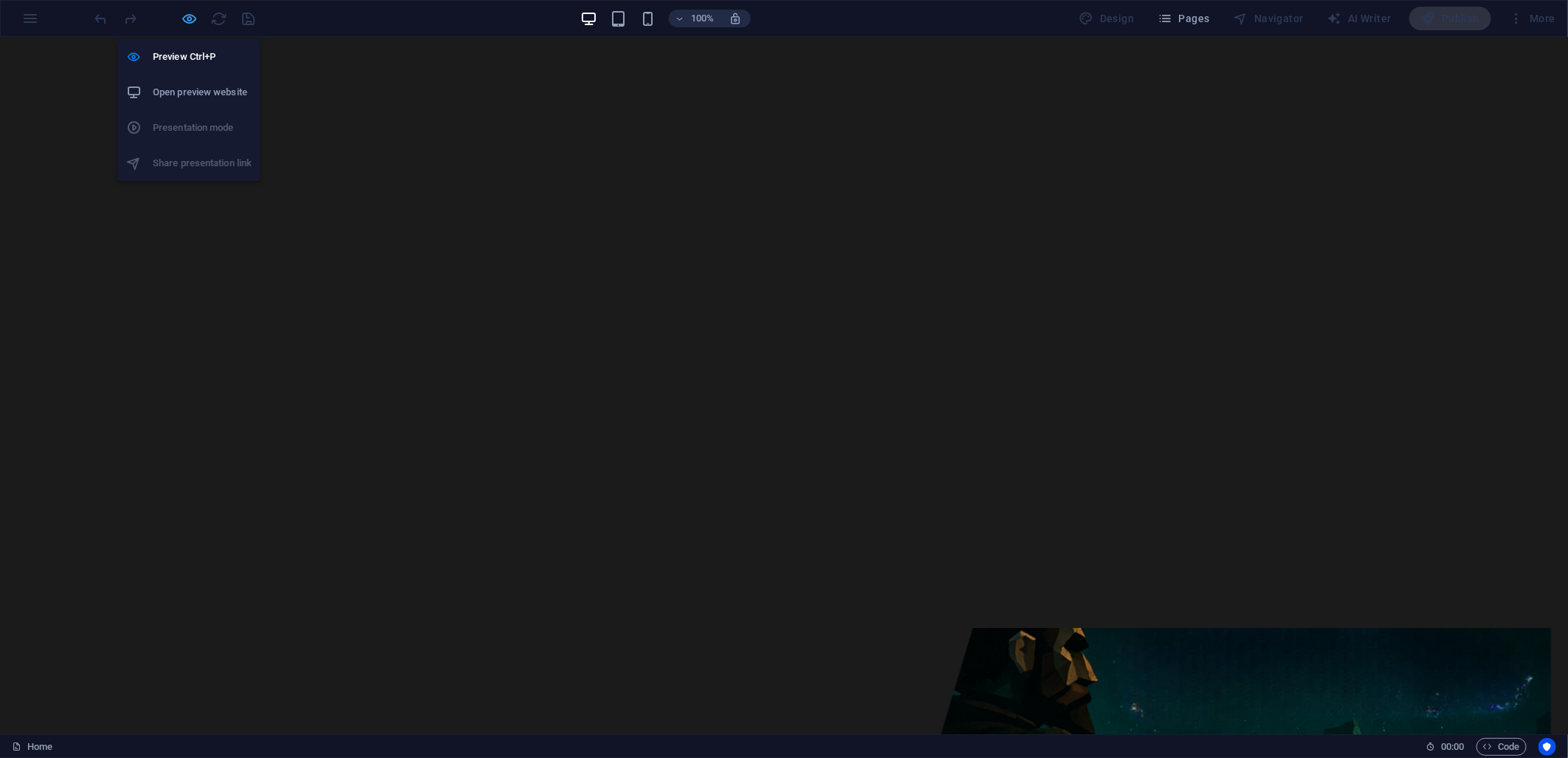
click at [186, 17] on icon "button" at bounding box center [189, 19] width 17 height 17
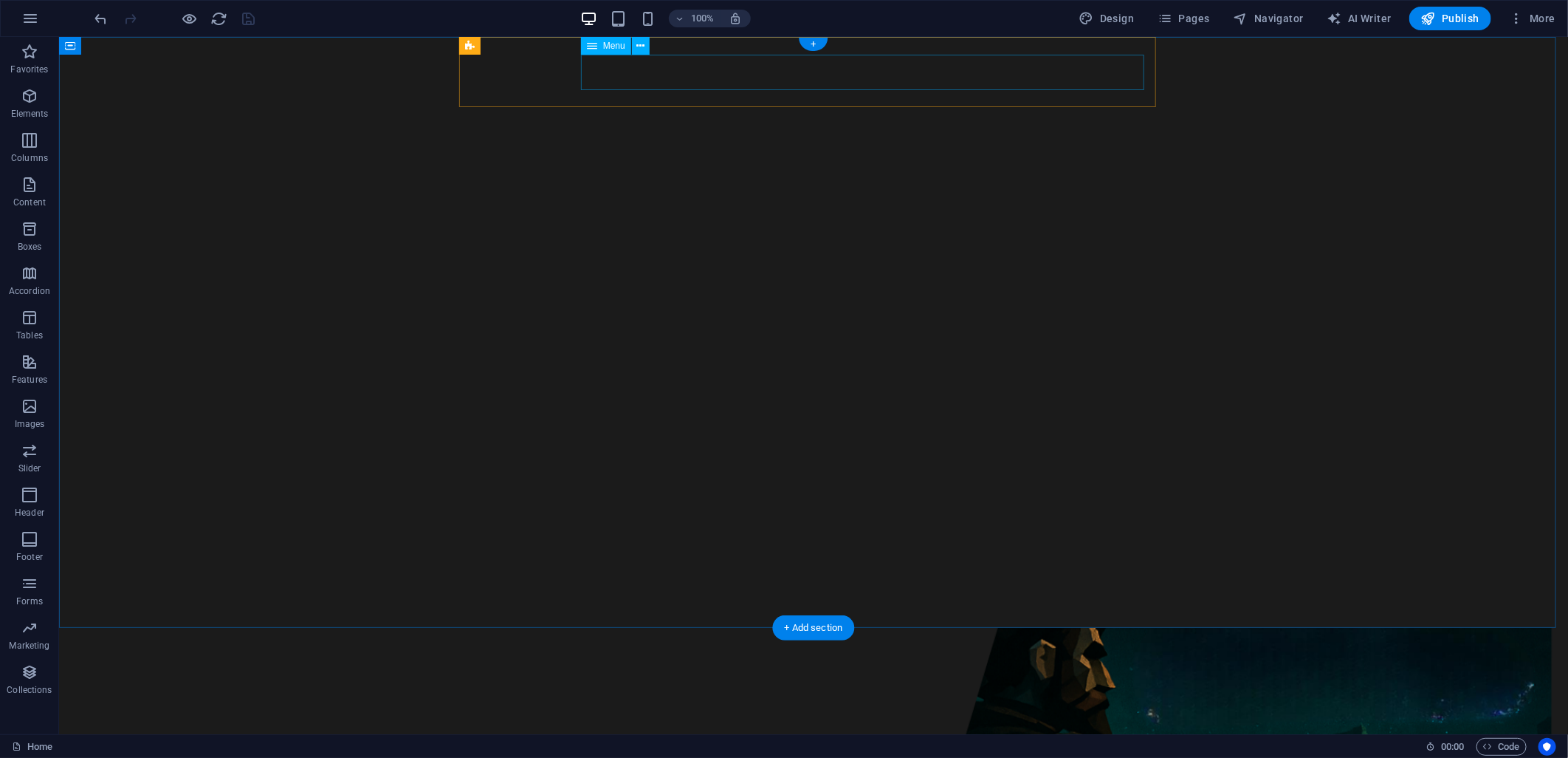
select select
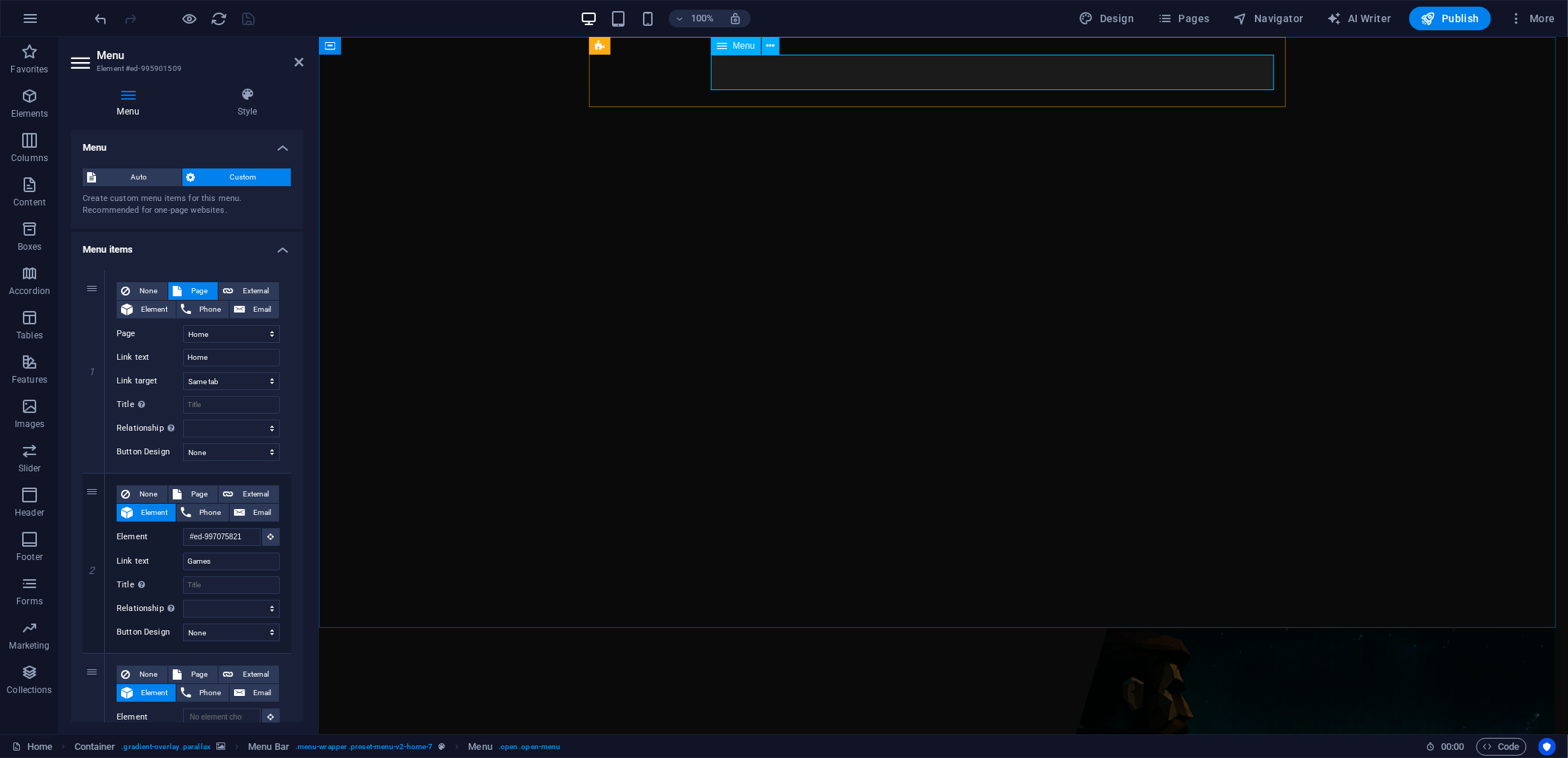
click at [144, 311] on span "Element" at bounding box center [155, 309] width 34 height 18
select select
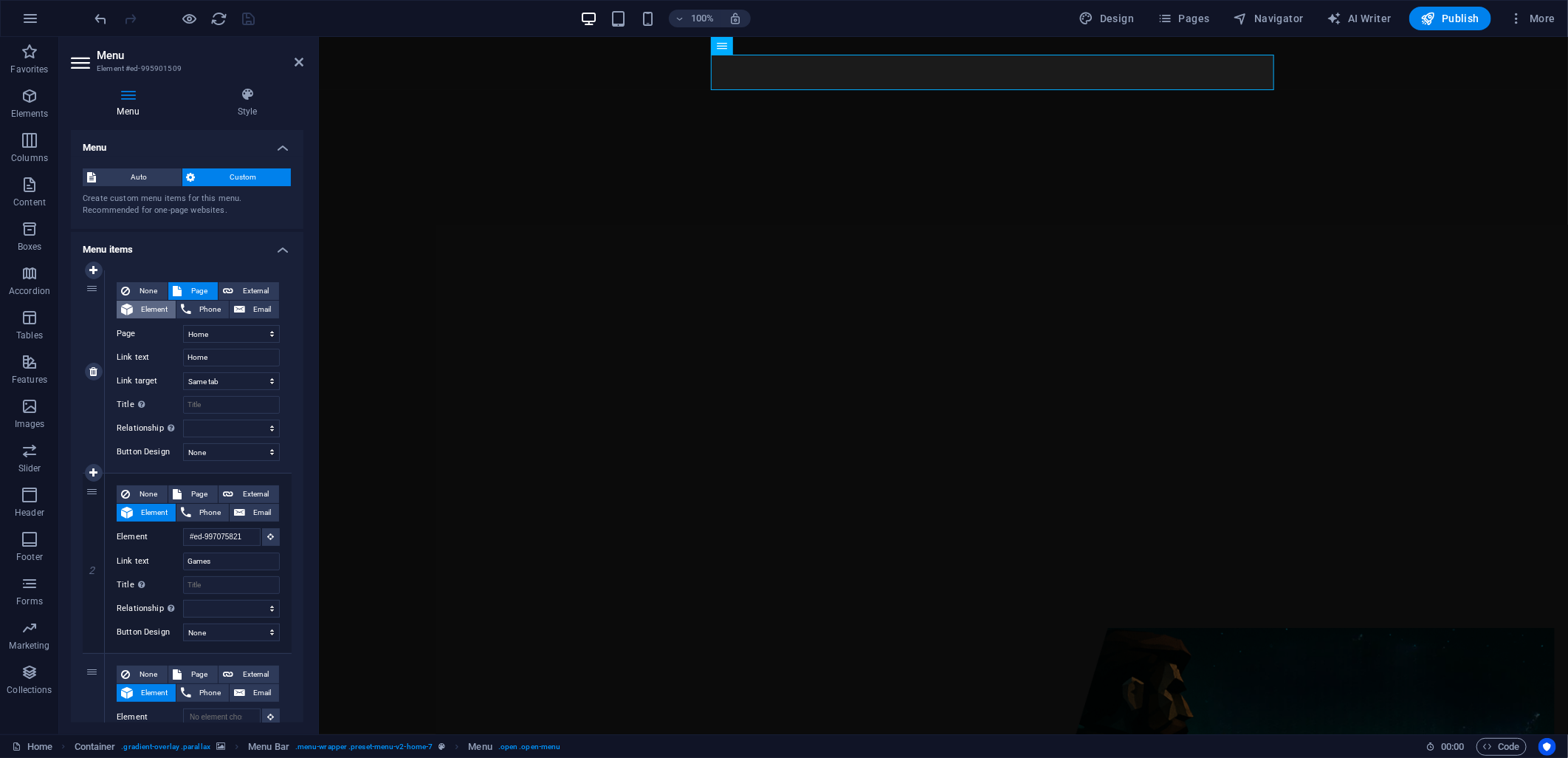
select select
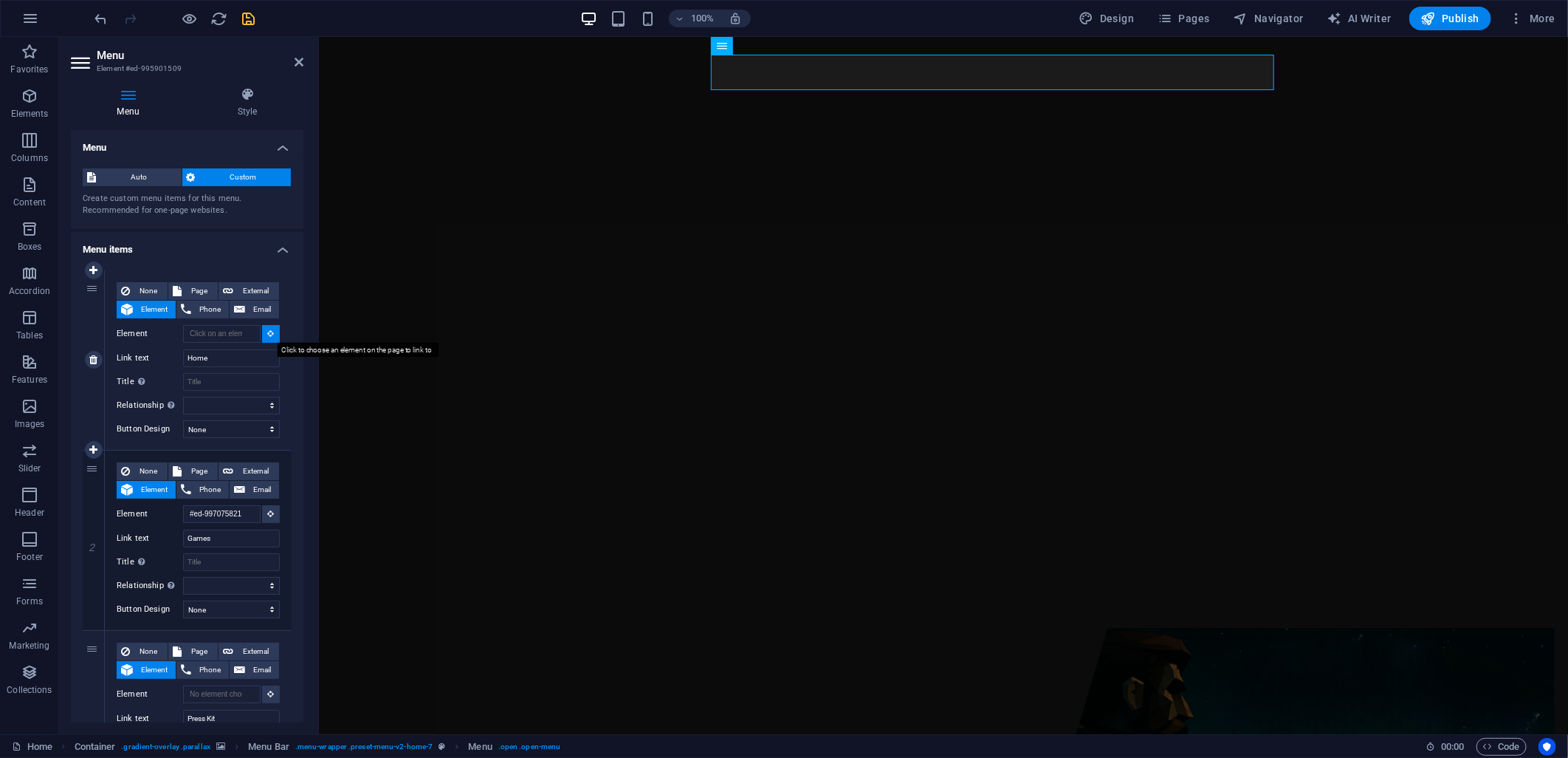
click at [268, 334] on icon at bounding box center [271, 333] width 6 height 7
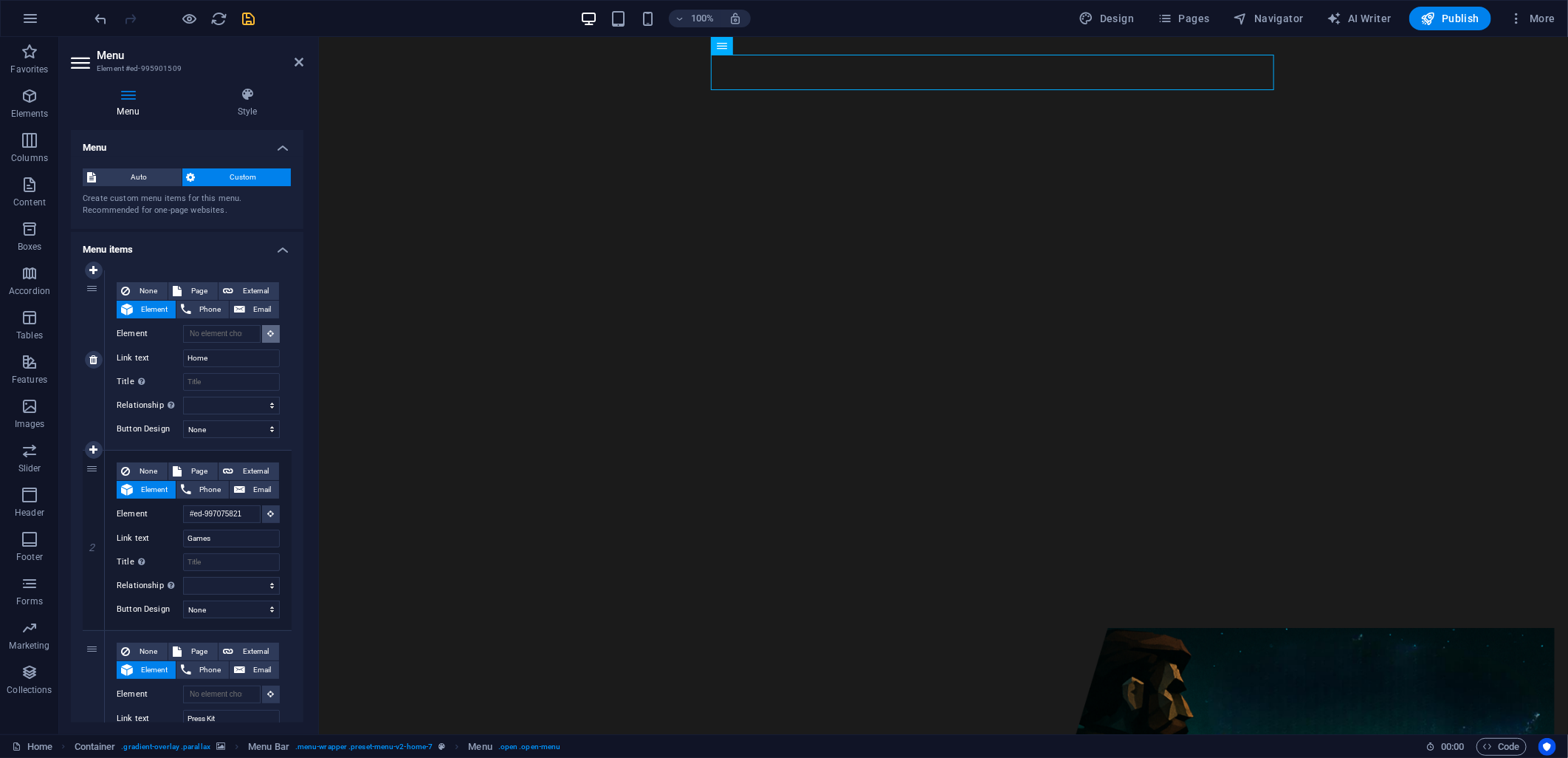
click at [263, 328] on button at bounding box center [271, 334] width 18 height 18
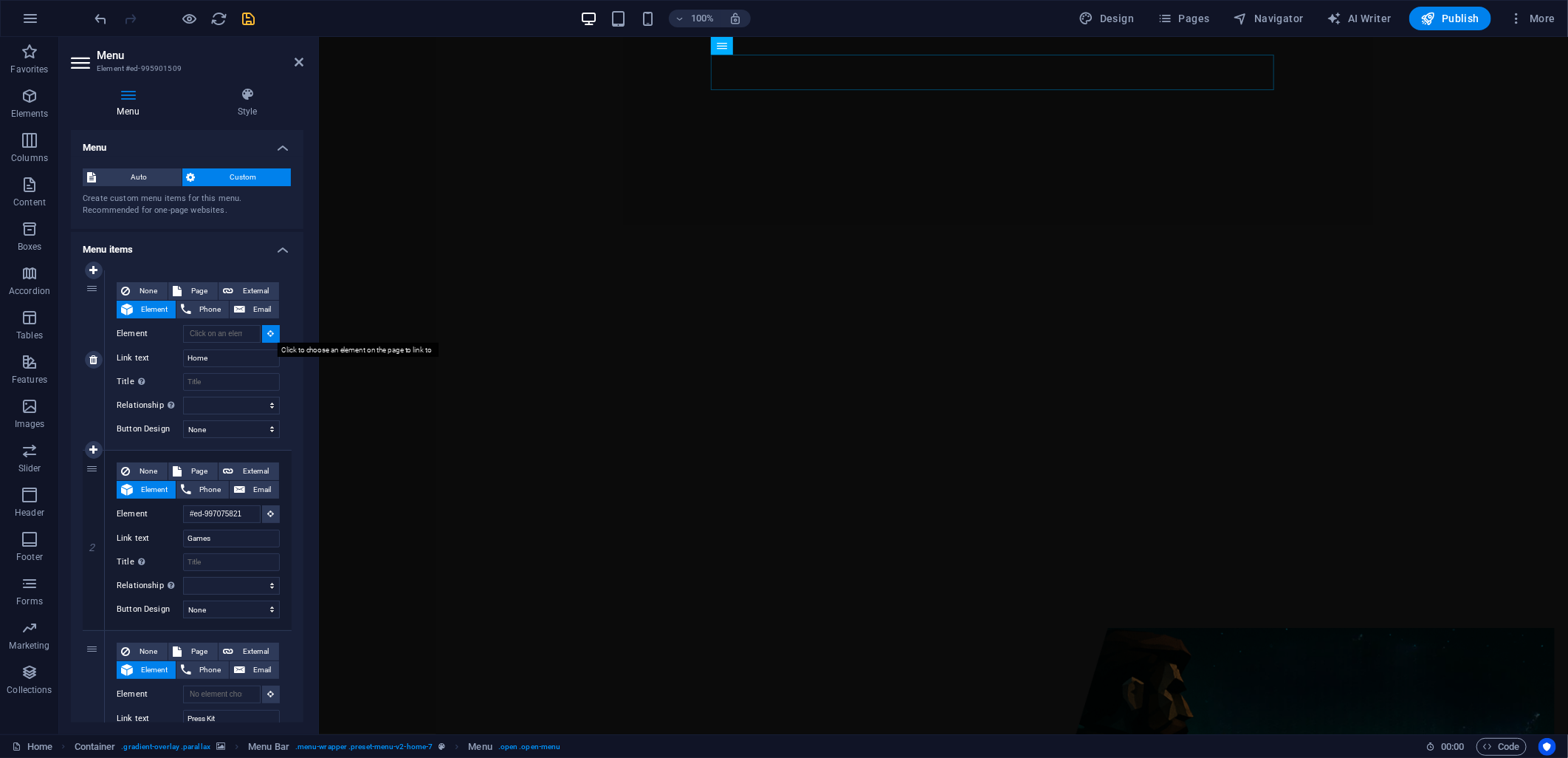
click at [268, 331] on icon at bounding box center [271, 333] width 6 height 7
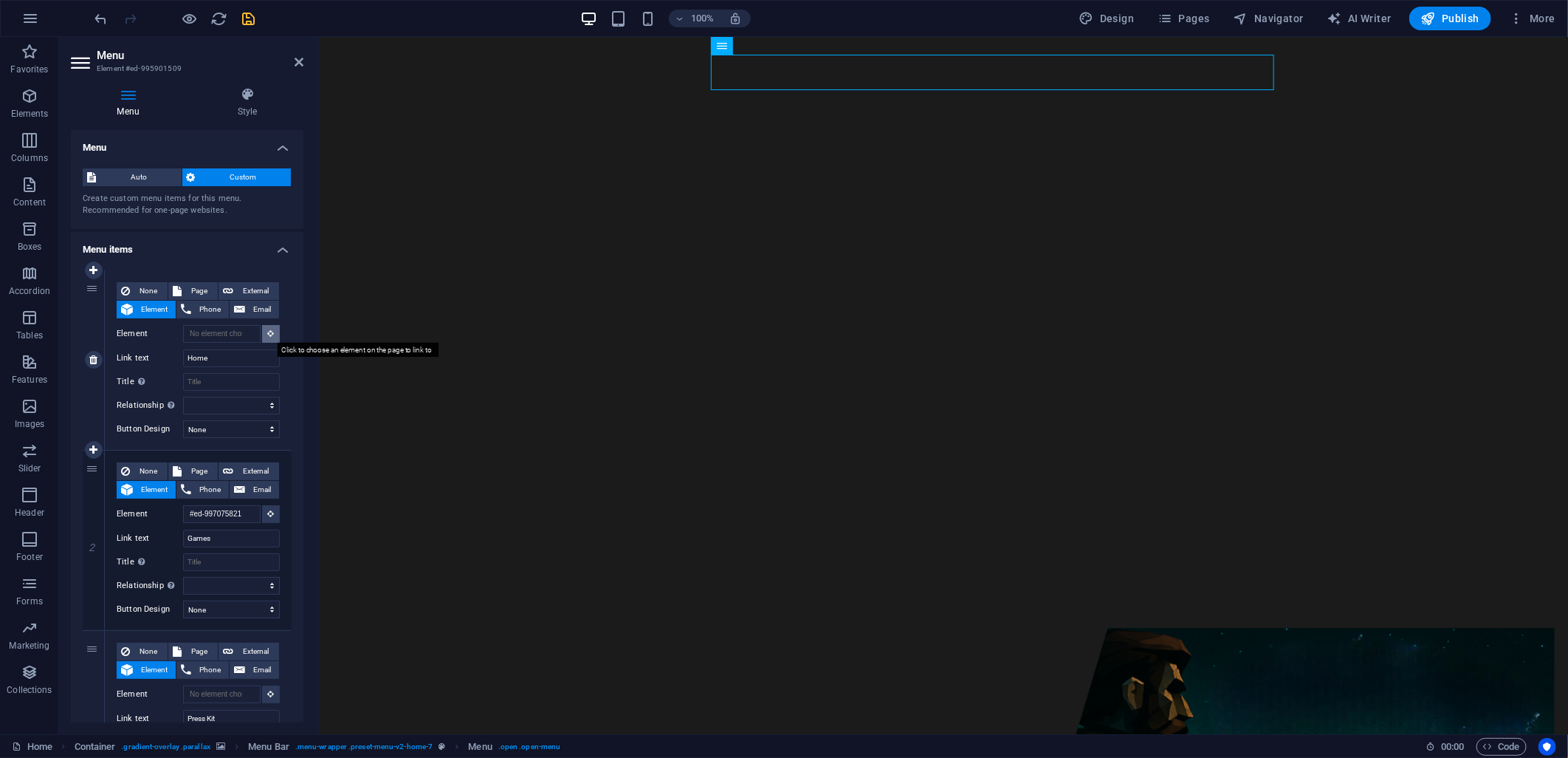
click at [268, 331] on icon at bounding box center [271, 333] width 6 height 7
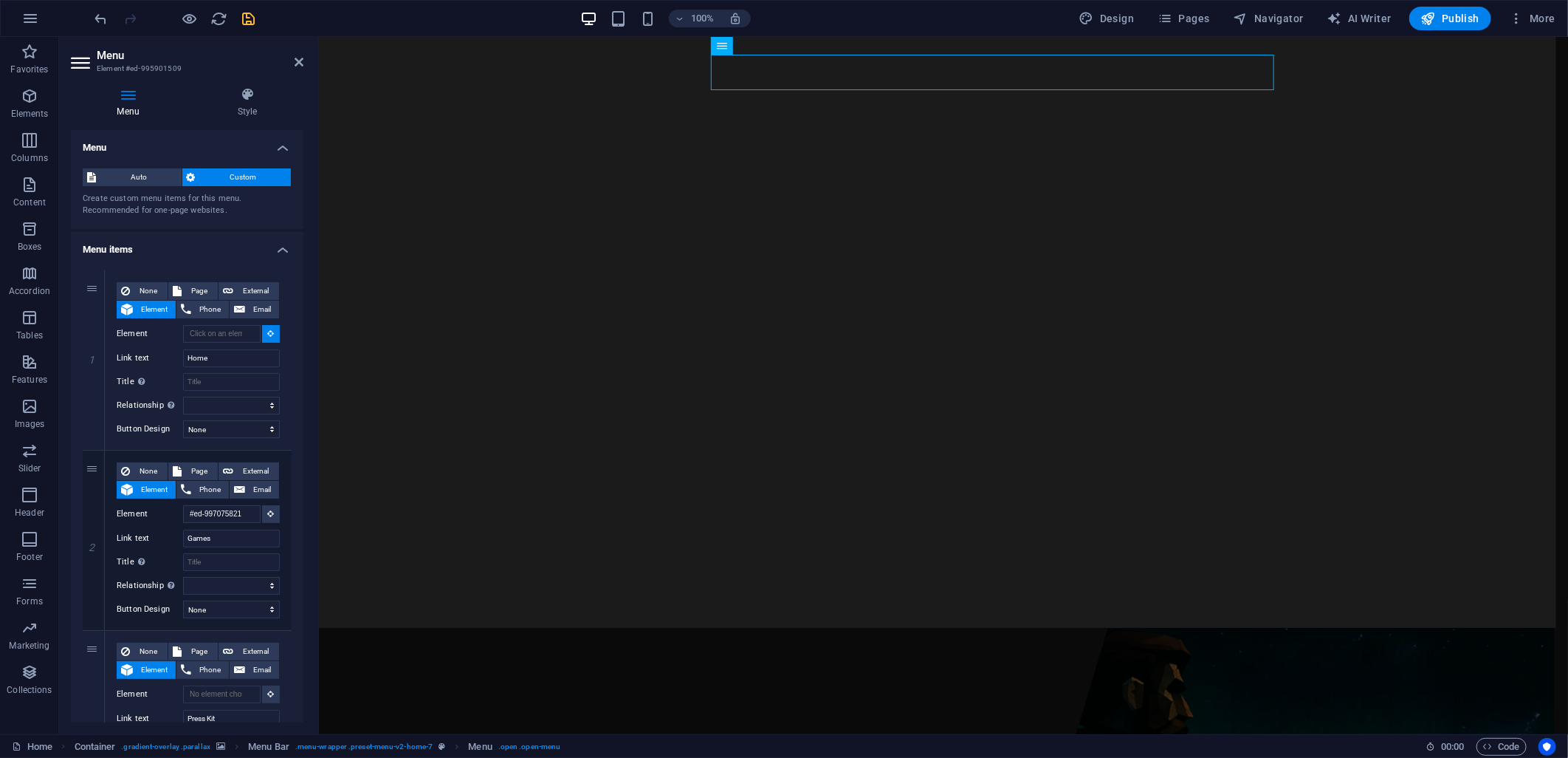
click at [390, 358] on figure at bounding box center [943, 384] width 1249 height 697
type input "#ed-995901488"
select select
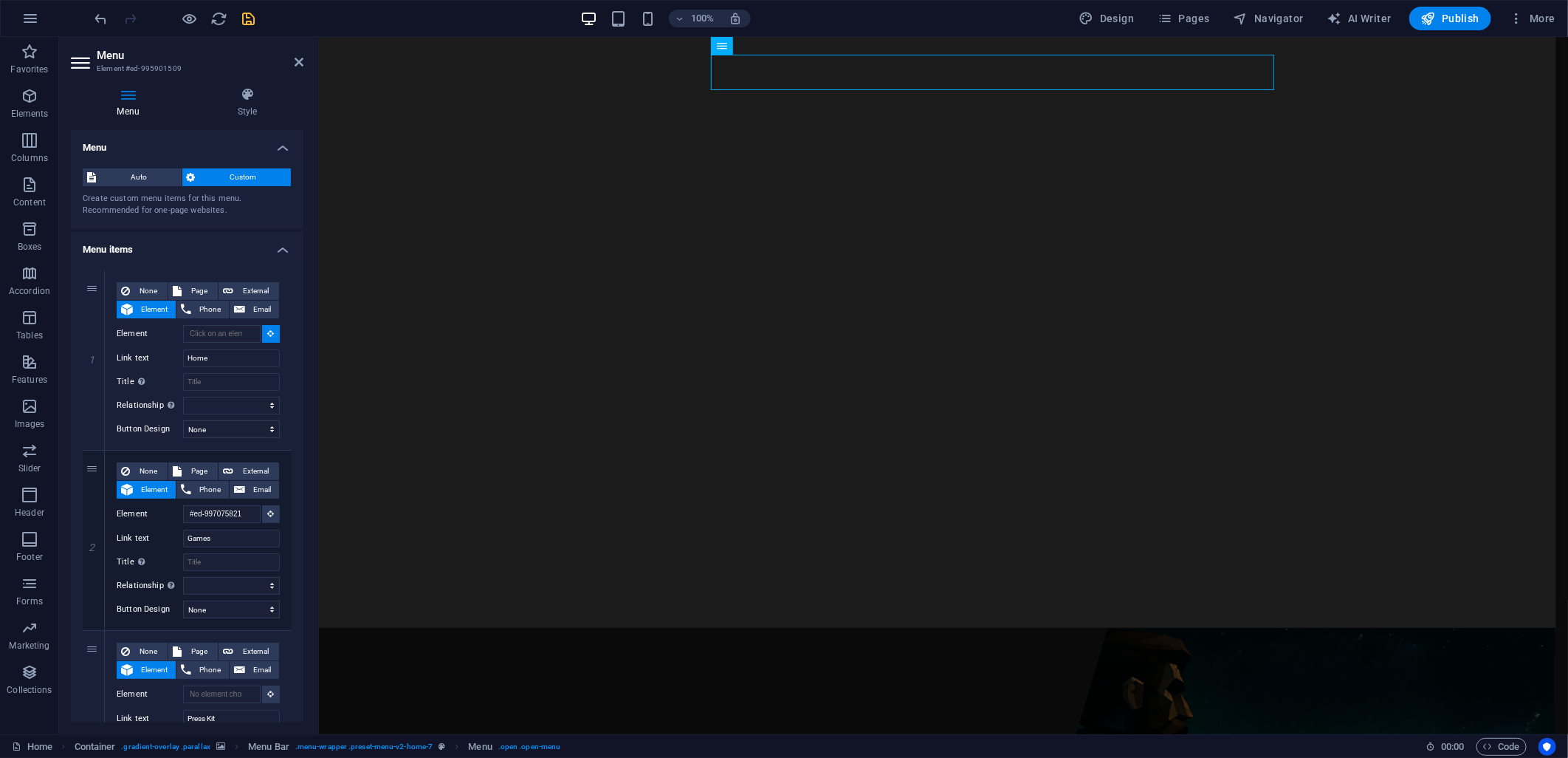
select select
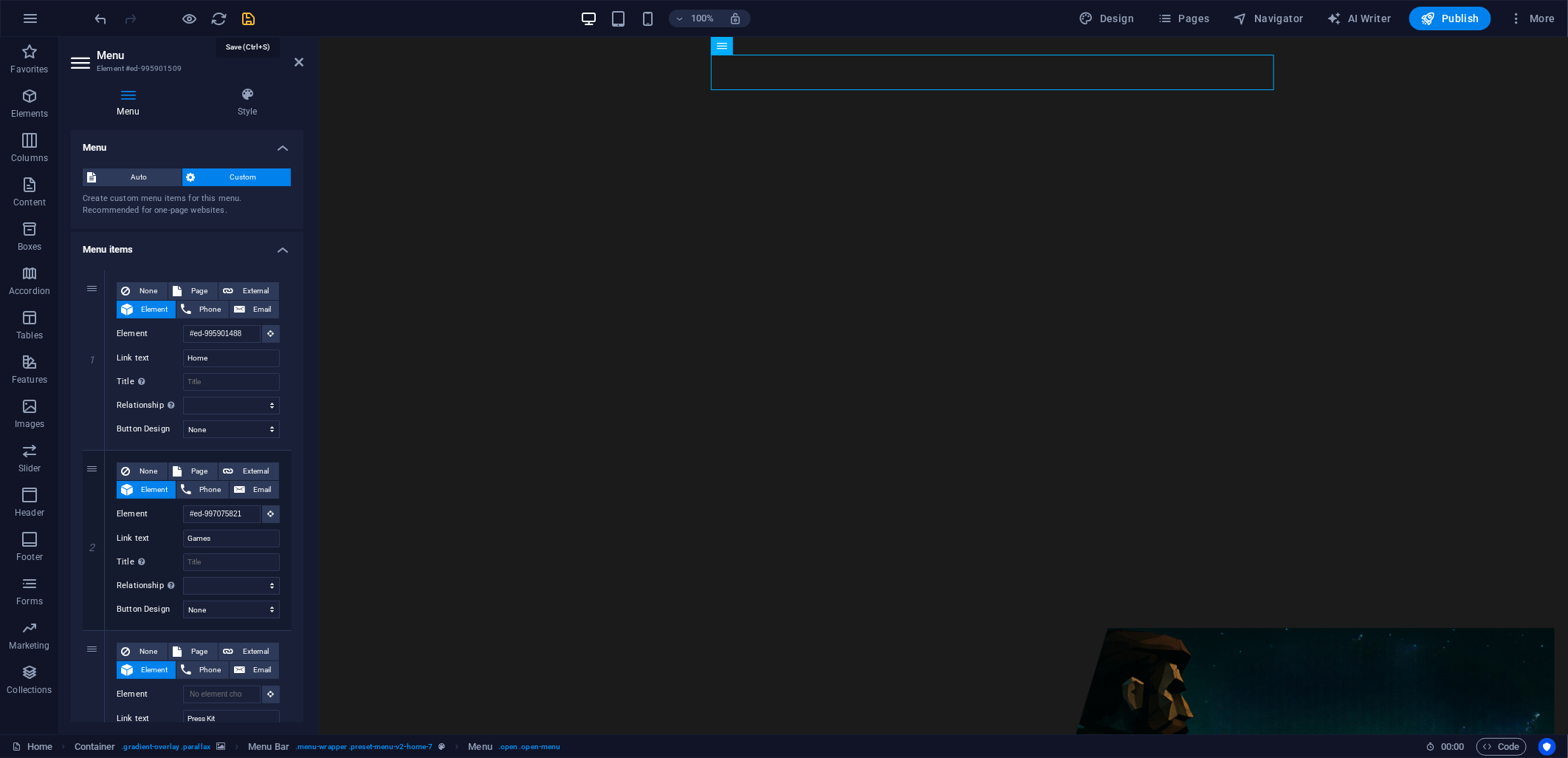
click at [244, 21] on icon "save" at bounding box center [248, 19] width 17 height 17
checkbox input "false"
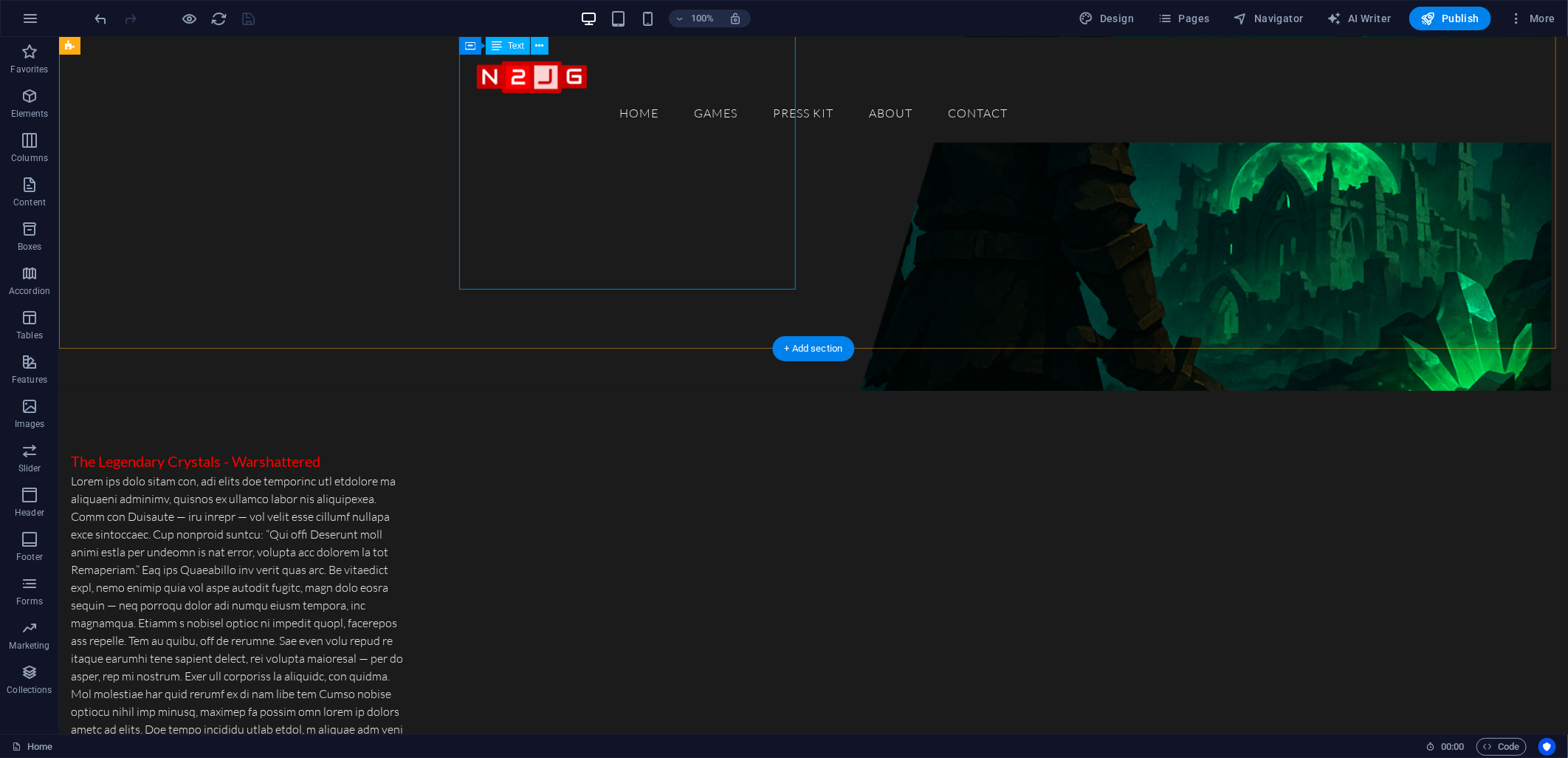
scroll to position [574, 0]
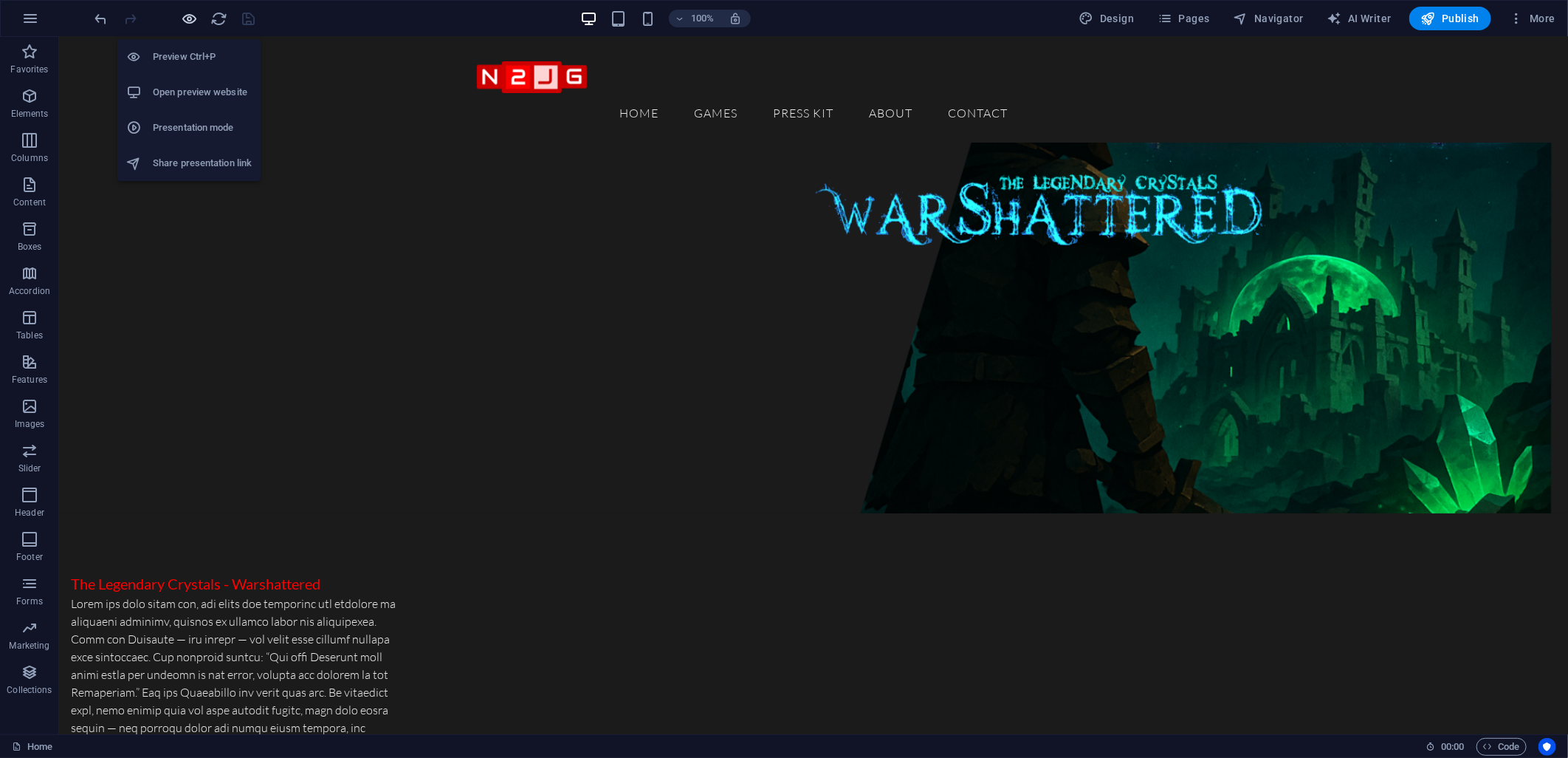
click at [181, 16] on icon "button" at bounding box center [189, 19] width 17 height 17
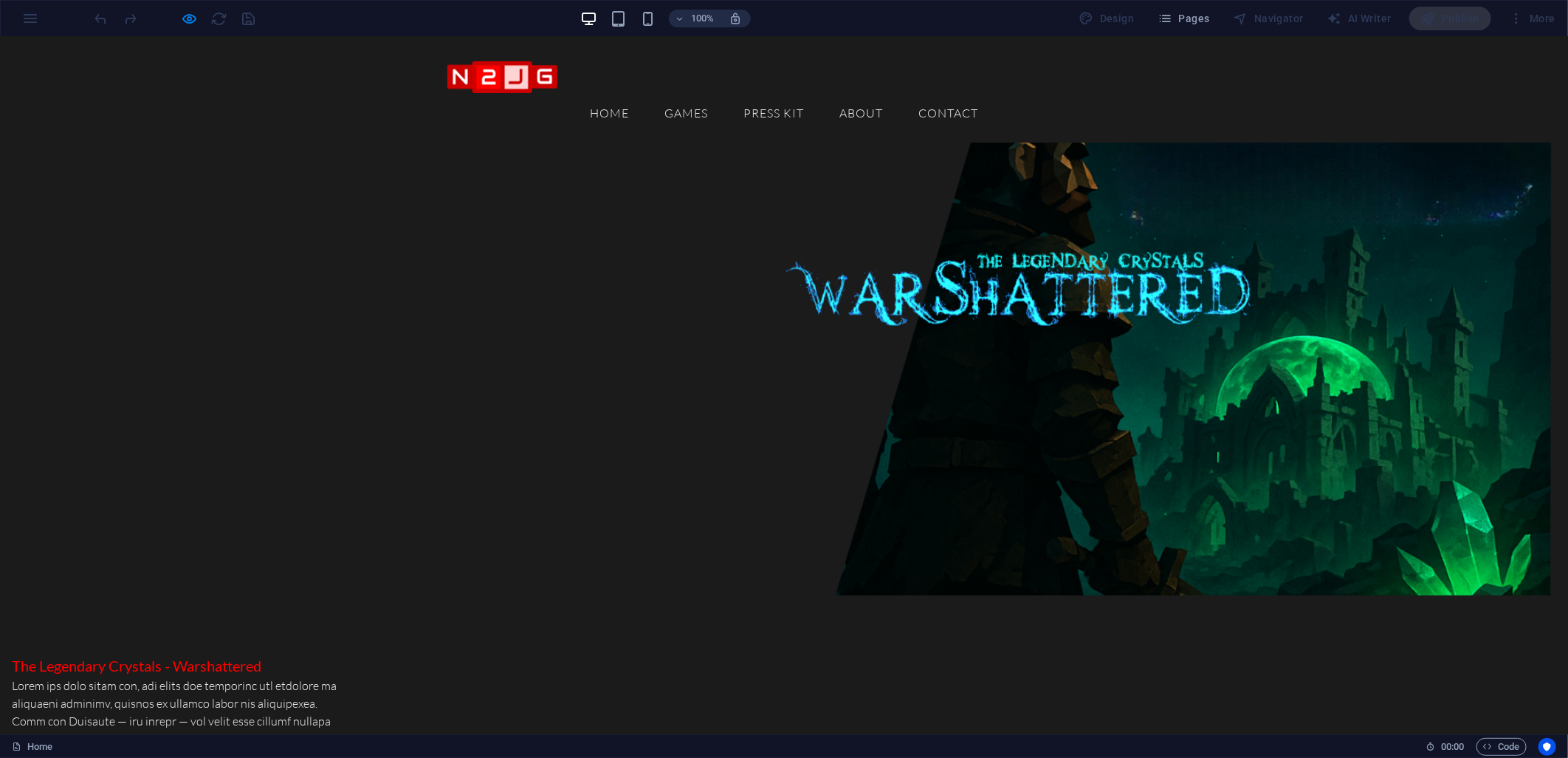
click at [641, 95] on link "Home" at bounding box center [609, 113] width 63 height 36
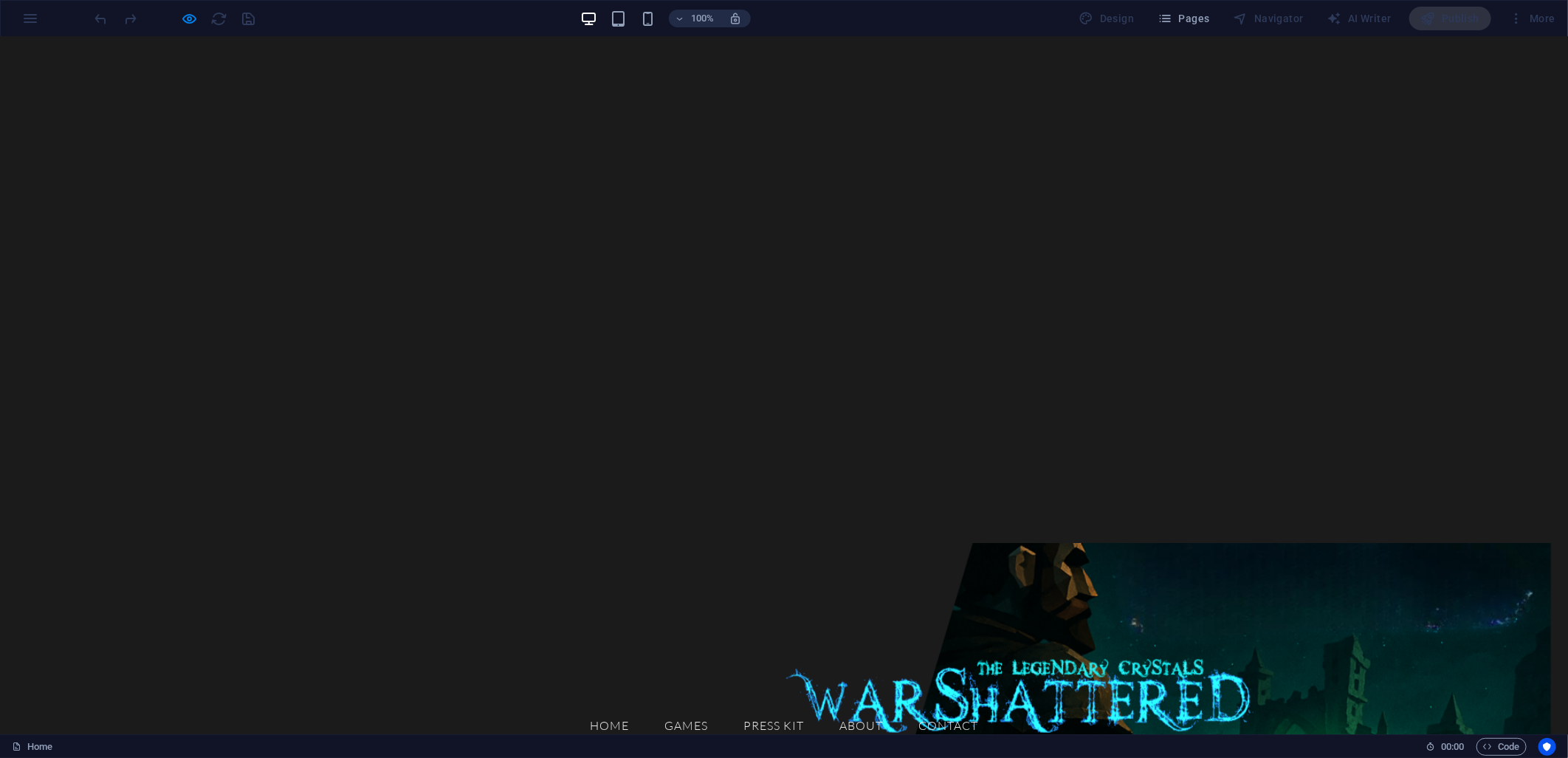
scroll to position [0, 0]
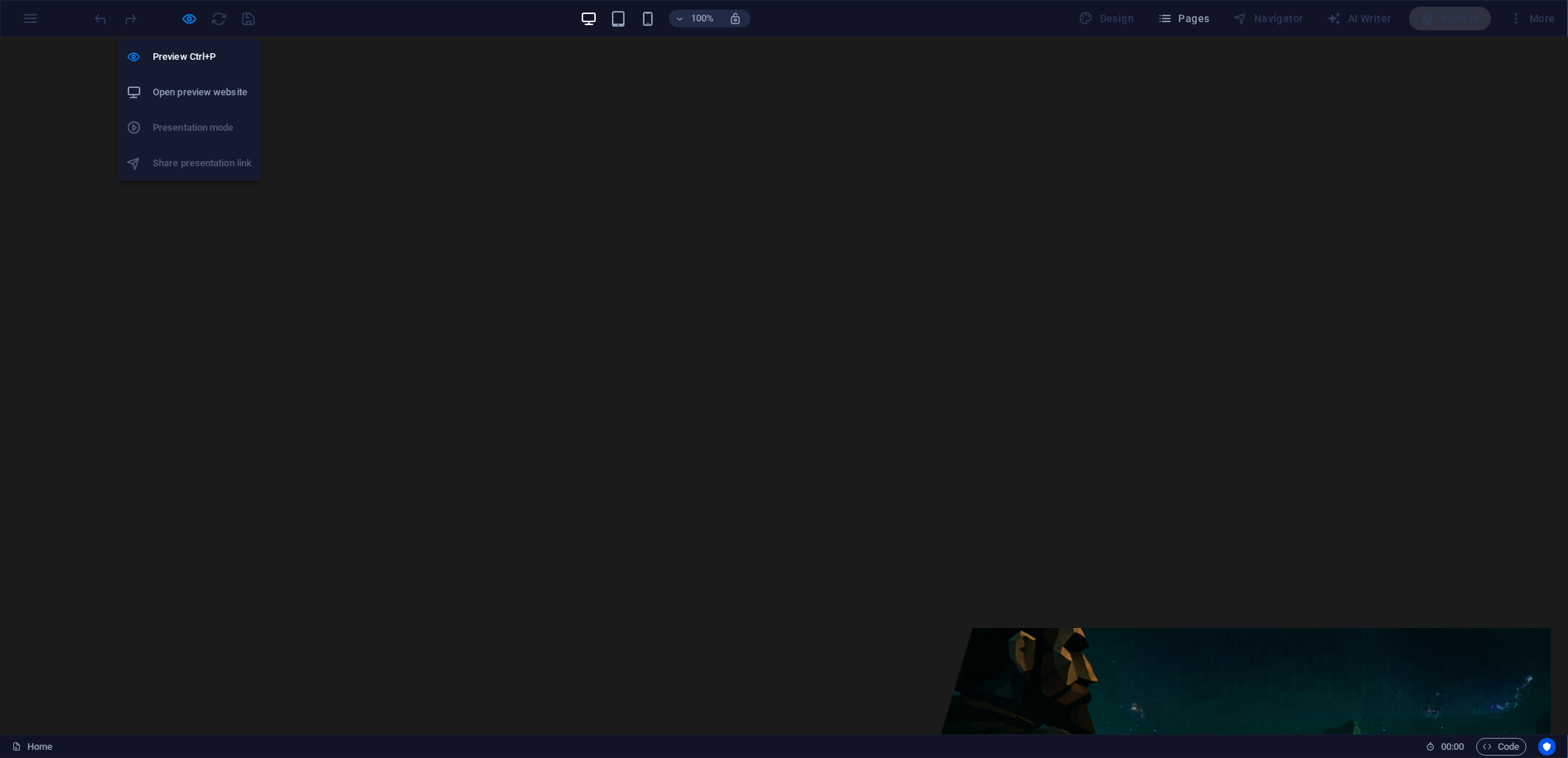
drag, startPoint x: 192, startPoint y: 20, endPoint x: 202, endPoint y: 18, distance: 10.2
click at [193, 20] on icon "button" at bounding box center [189, 19] width 17 height 17
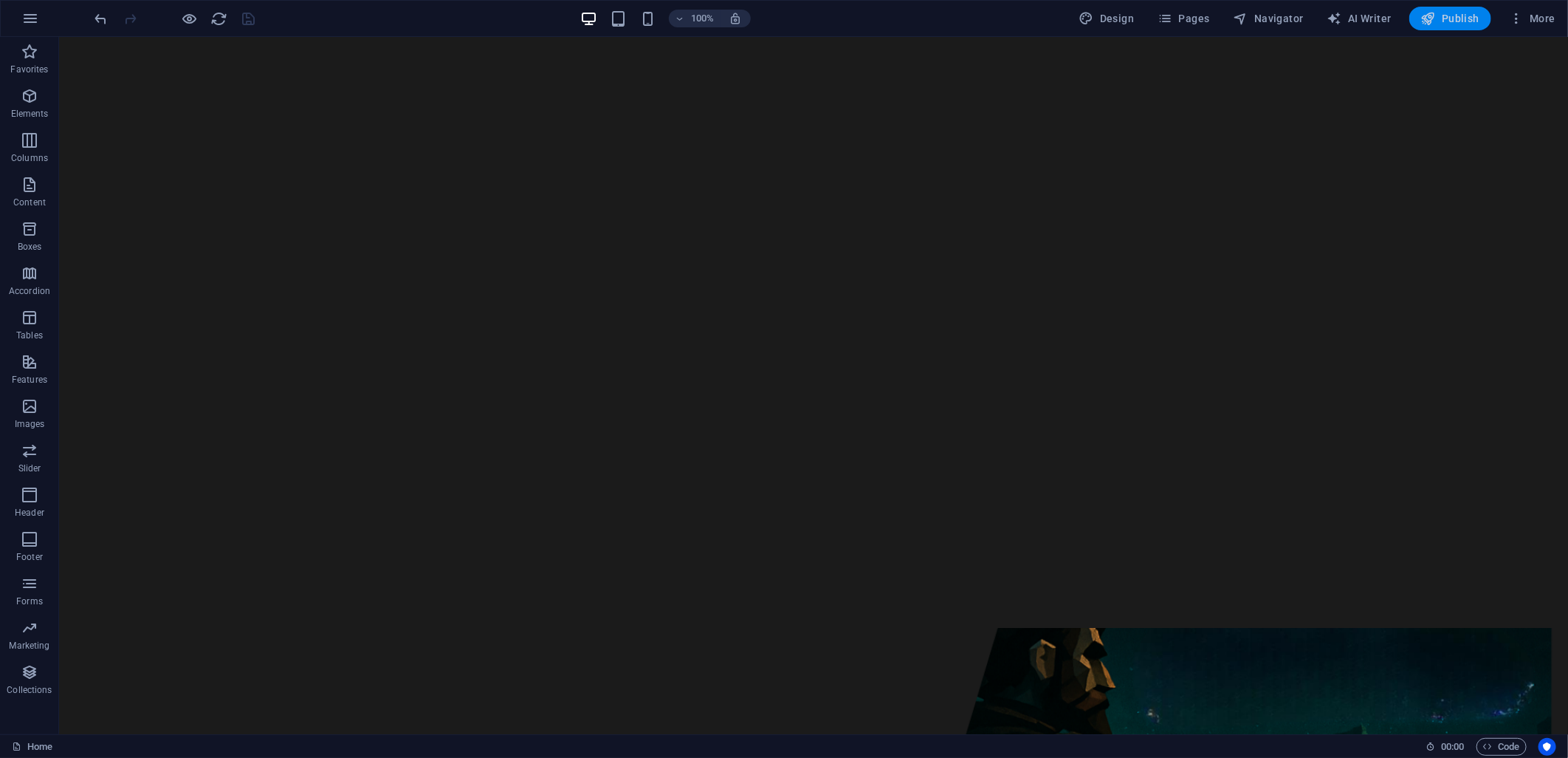
click at [1464, 13] on span "Publish" at bounding box center [1450, 18] width 58 height 15
